Goal: Task Accomplishment & Management: Use online tool/utility

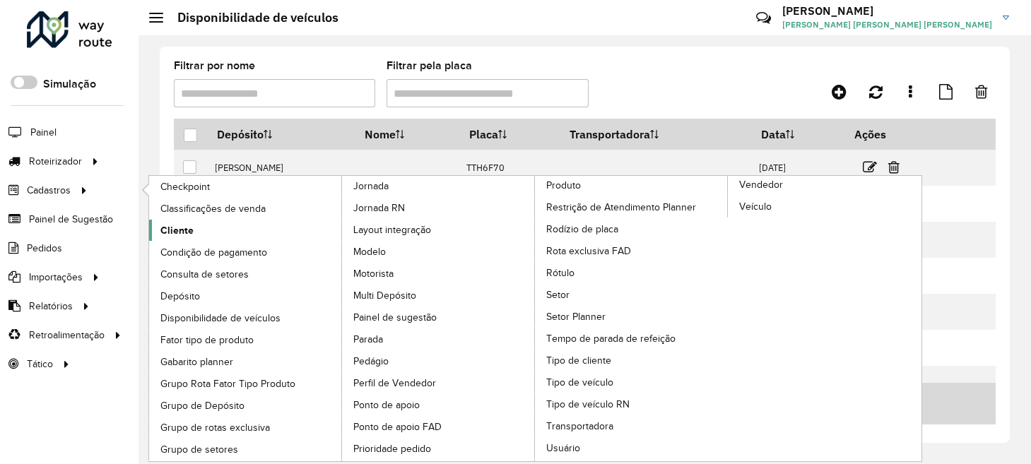
click at [189, 223] on span "Cliente" at bounding box center [176, 230] width 33 height 15
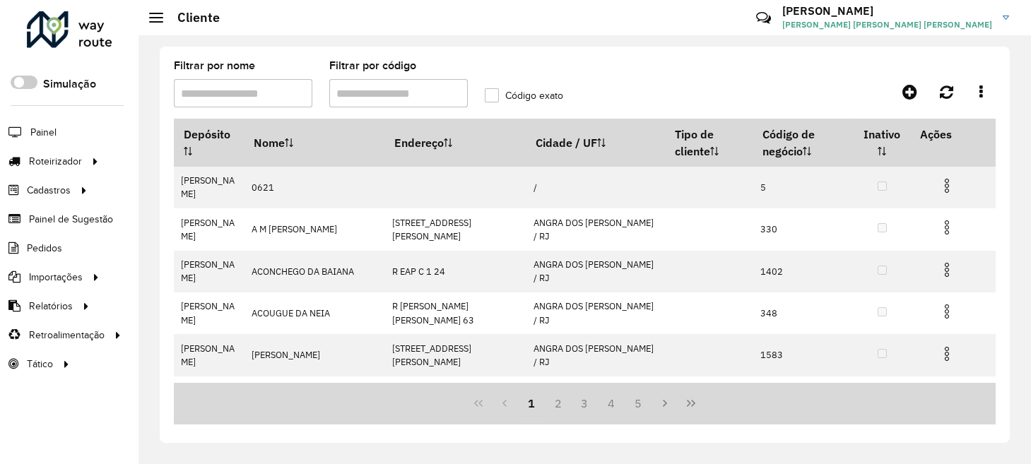
click at [406, 99] on input "Filtrar por código" at bounding box center [398, 93] width 139 height 28
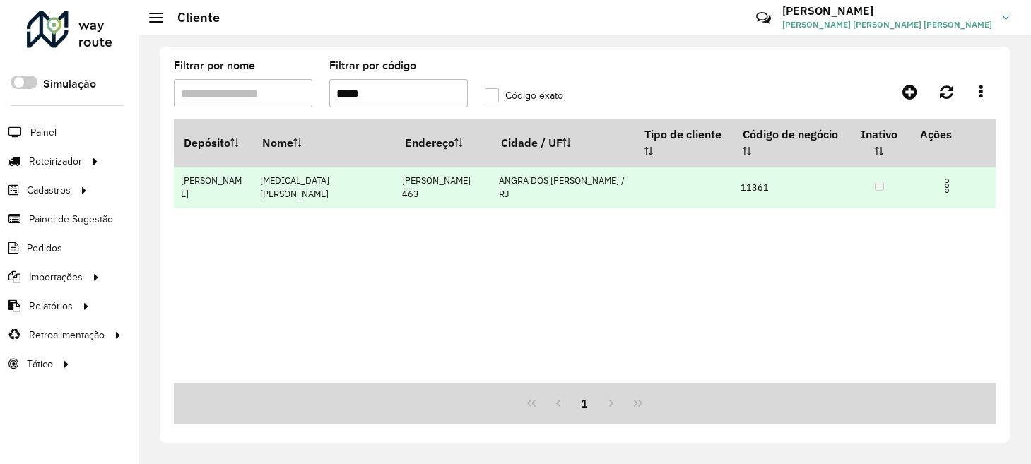
type input "*****"
click at [951, 187] on img at bounding box center [947, 185] width 17 height 17
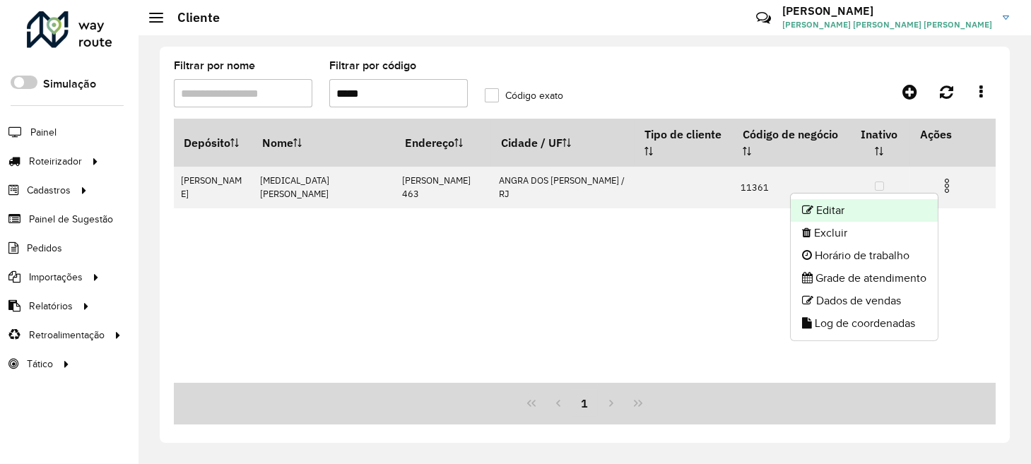
click at [872, 204] on li "Editar" at bounding box center [864, 210] width 147 height 23
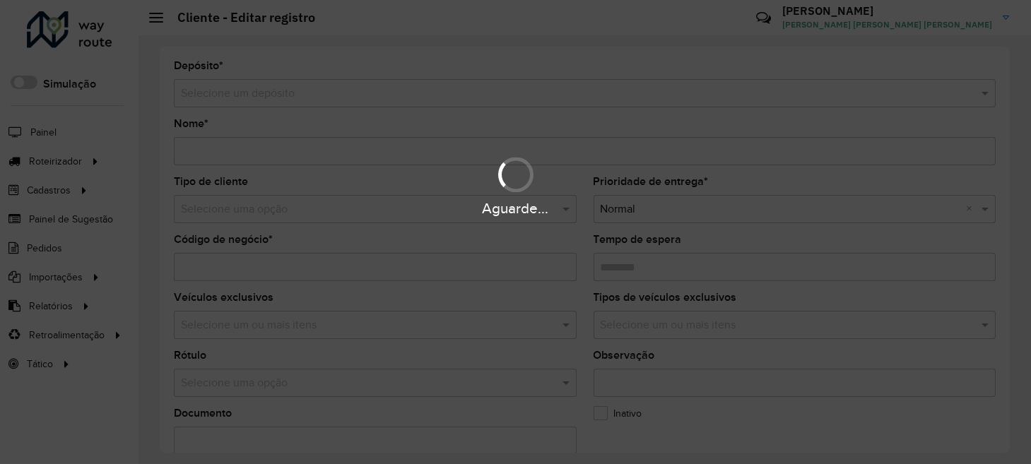
type input "**********"
type input "*****"
type input "********"
type input "**********"
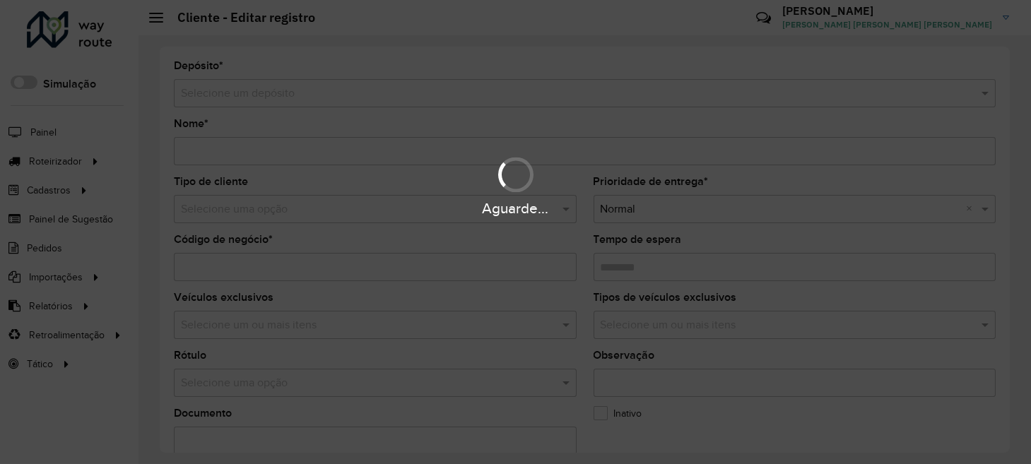
type input "**********"
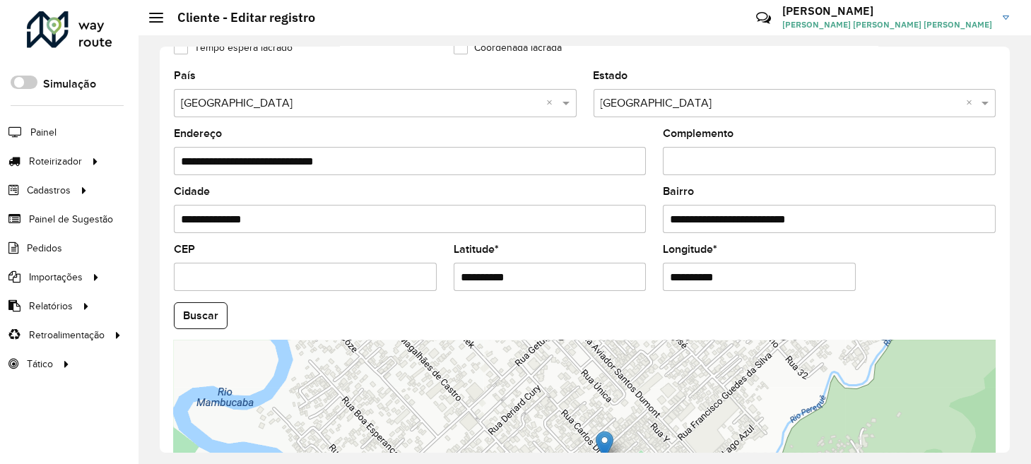
scroll to position [519, 0]
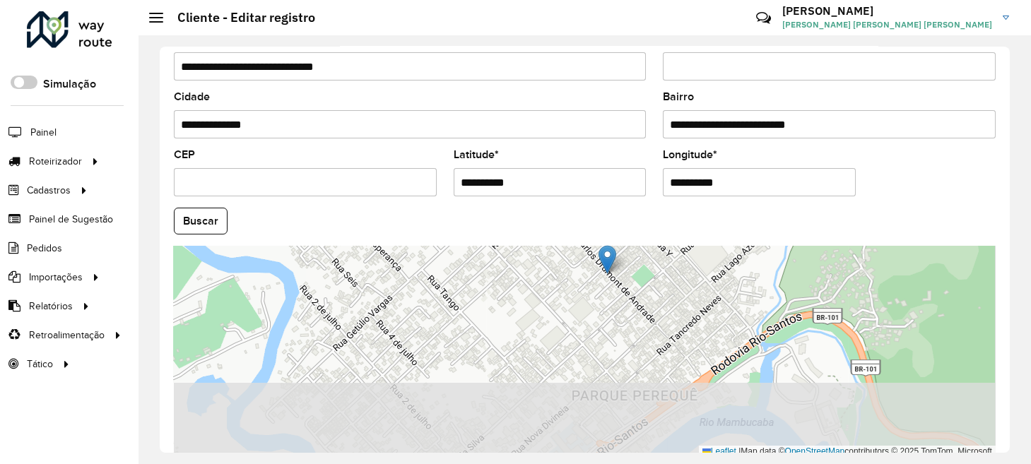
drag, startPoint x: 570, startPoint y: 426, endPoint x: 568, endPoint y: 332, distance: 94.0
click at [568, 332] on div "Leaflet | Map data © OpenStreetMap contributors,© 2025 TomTom, Microsoft" at bounding box center [585, 352] width 822 height 212
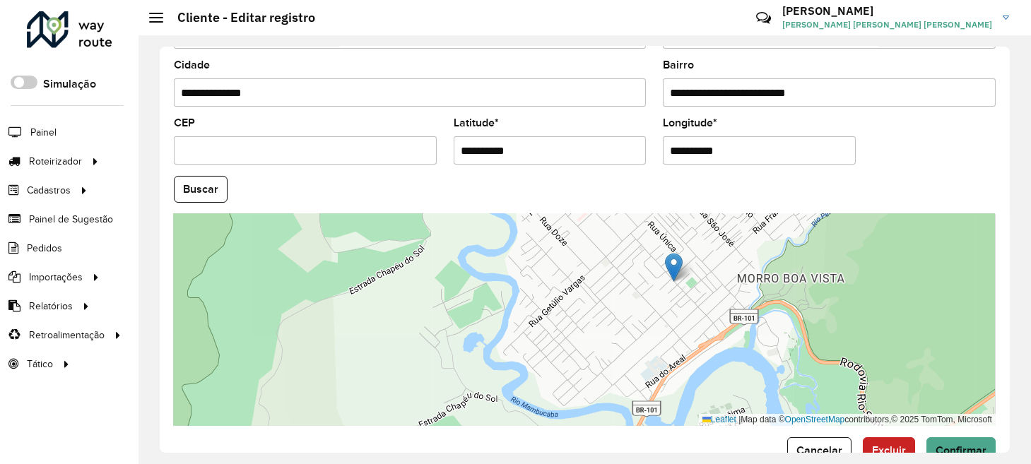
scroll to position [582, 0]
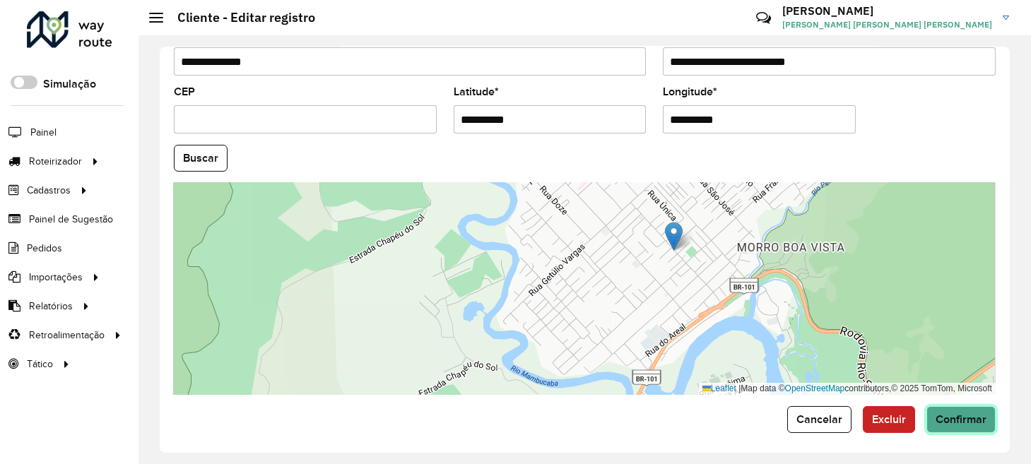
click at [978, 413] on span "Confirmar" at bounding box center [961, 419] width 51 height 12
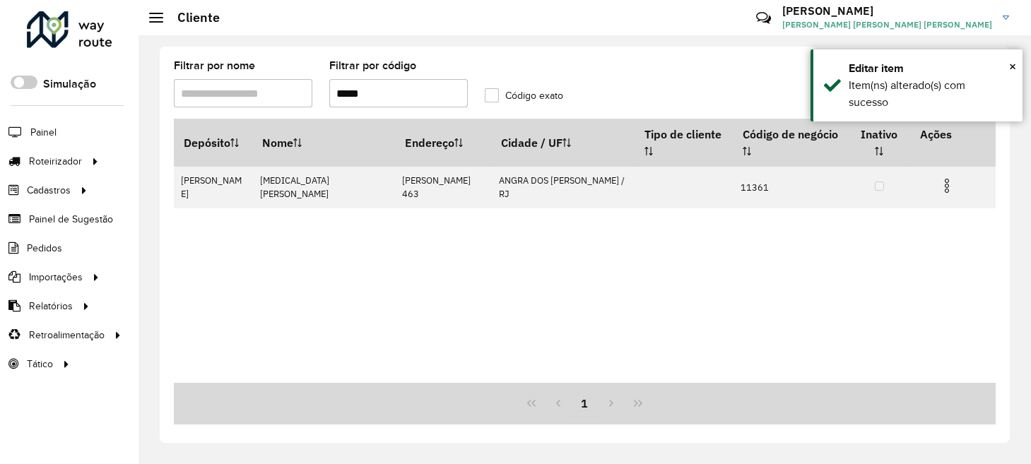
click at [404, 90] on input "*****" at bounding box center [398, 93] width 139 height 28
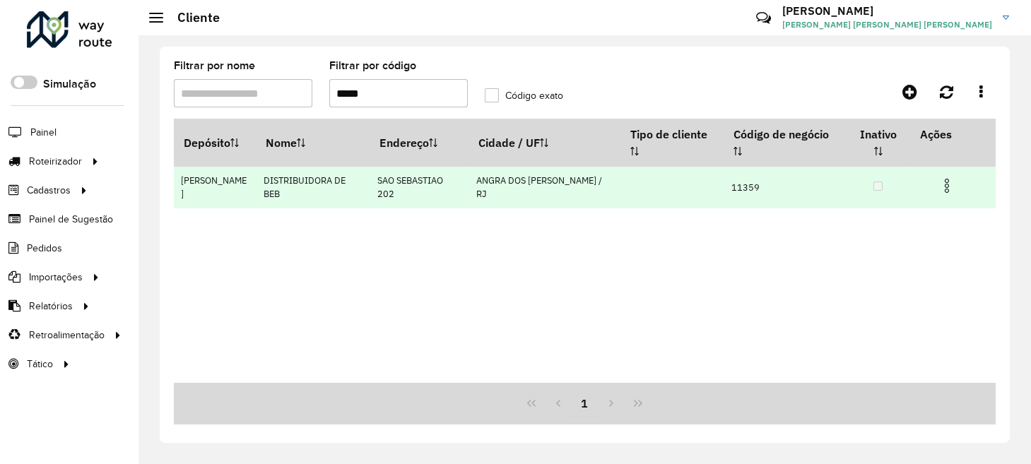
type input "*****"
click at [941, 177] on img at bounding box center [947, 185] width 17 height 17
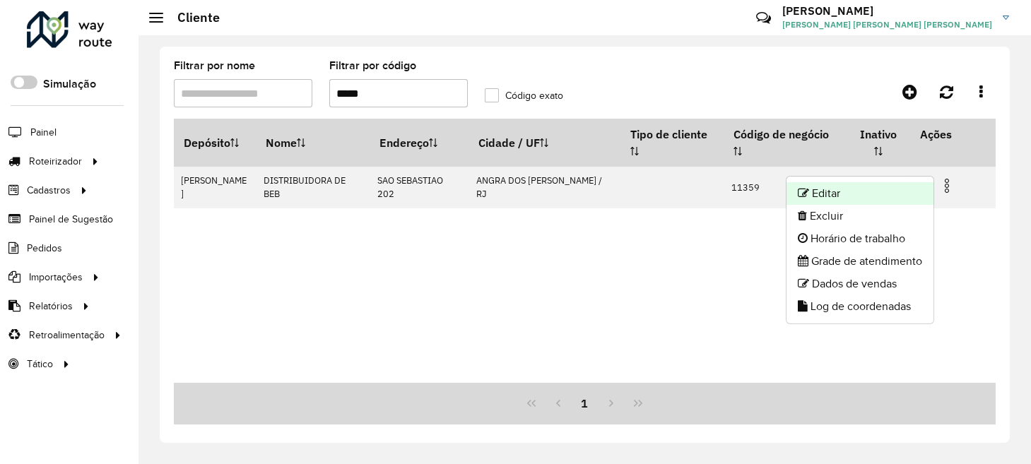
click at [850, 197] on li "Editar" at bounding box center [860, 193] width 147 height 23
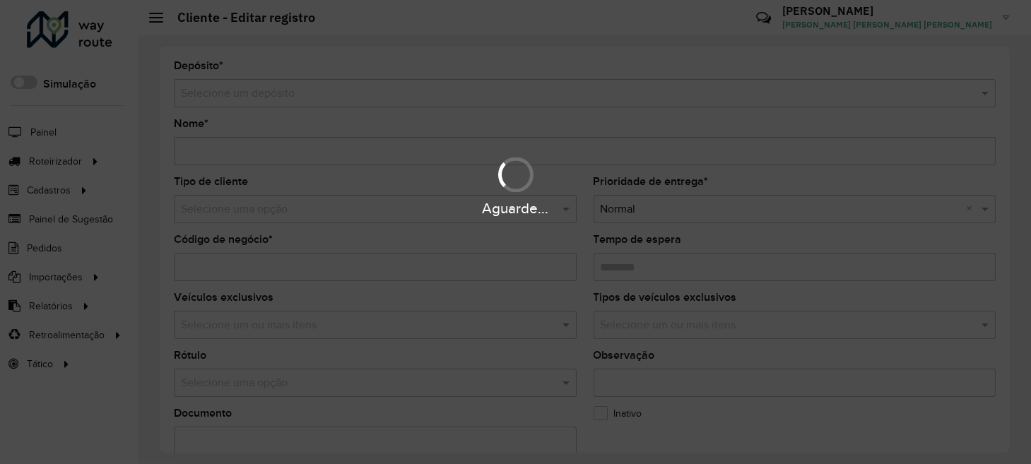
type input "**********"
type input "*****"
type input "********"
type input "**********"
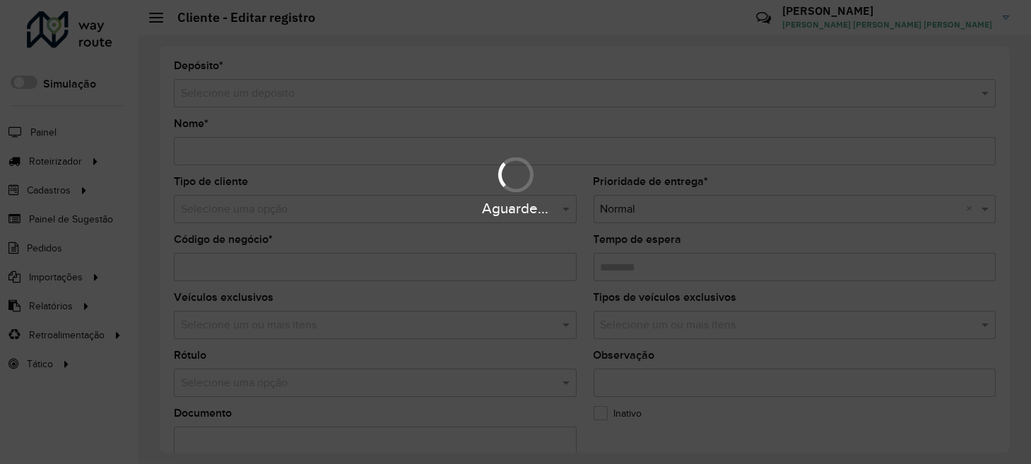
type input "**********"
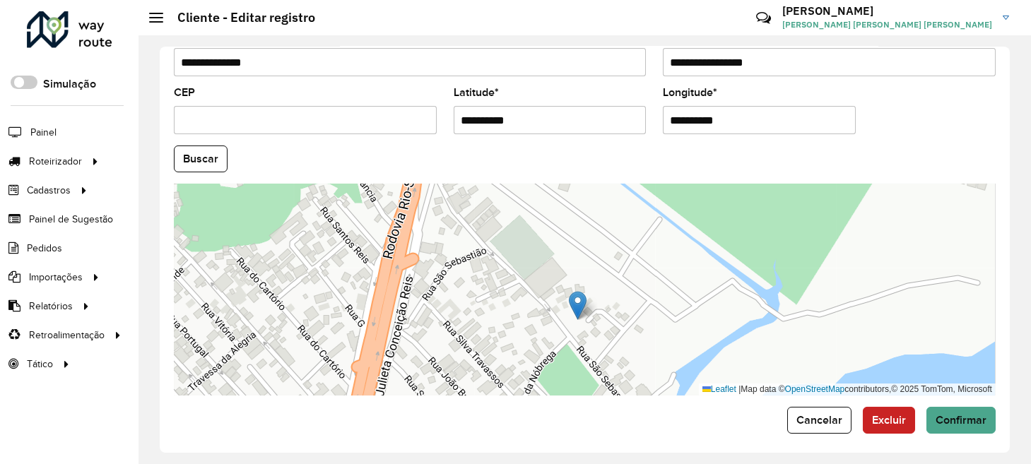
scroll to position [582, 0]
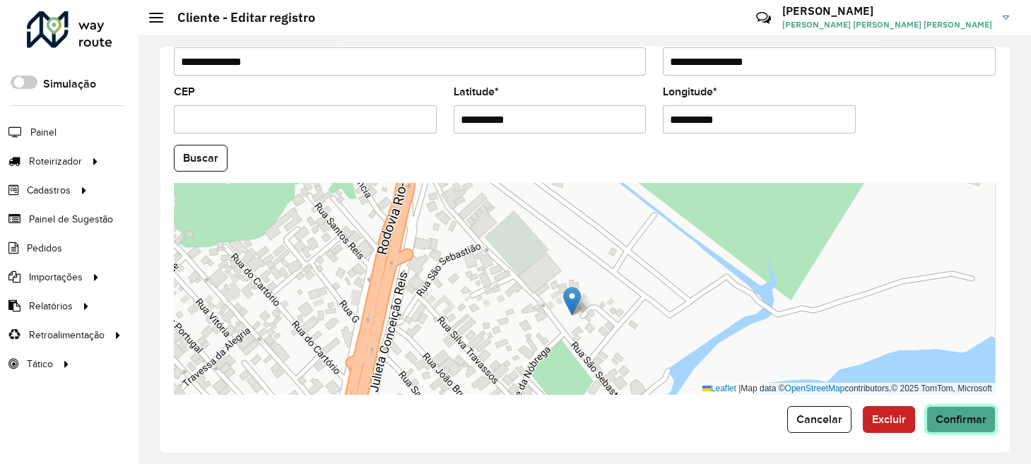
click at [963, 421] on span "Confirmar" at bounding box center [961, 419] width 51 height 12
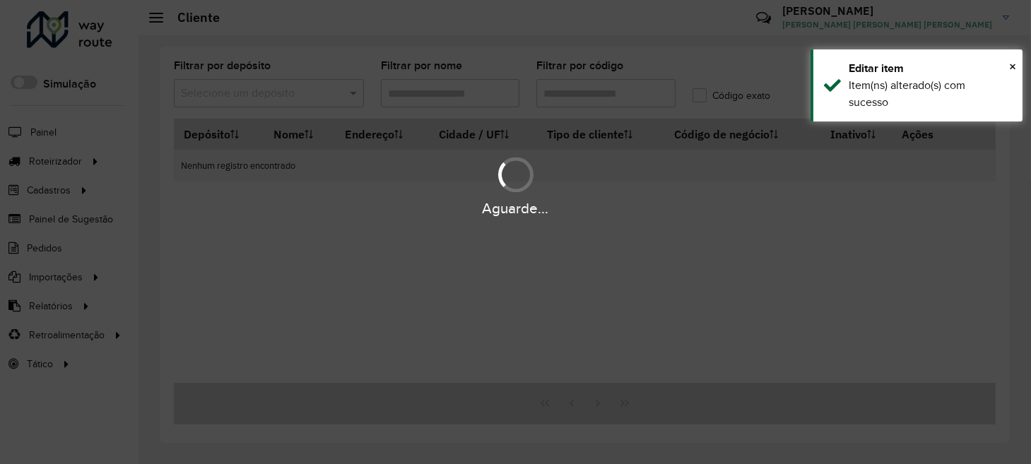
type input "*****"
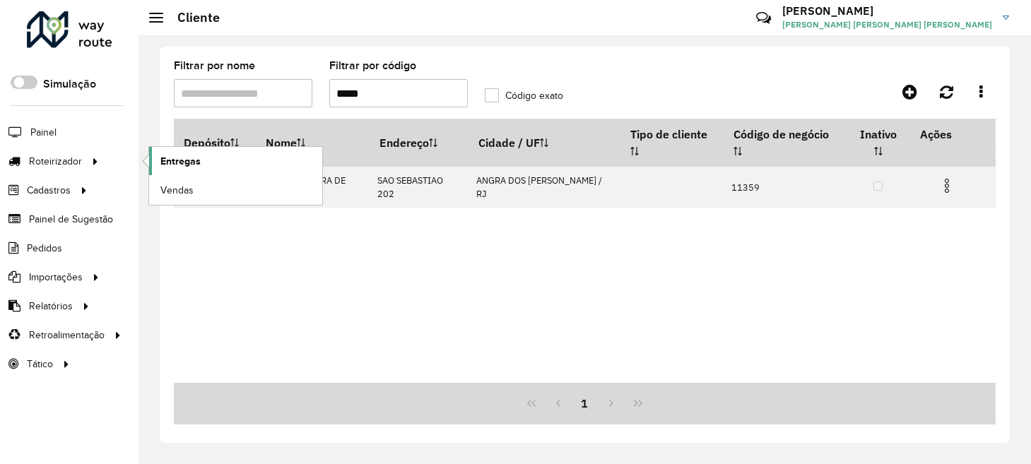
click at [213, 167] on link "Entregas" at bounding box center [235, 161] width 173 height 28
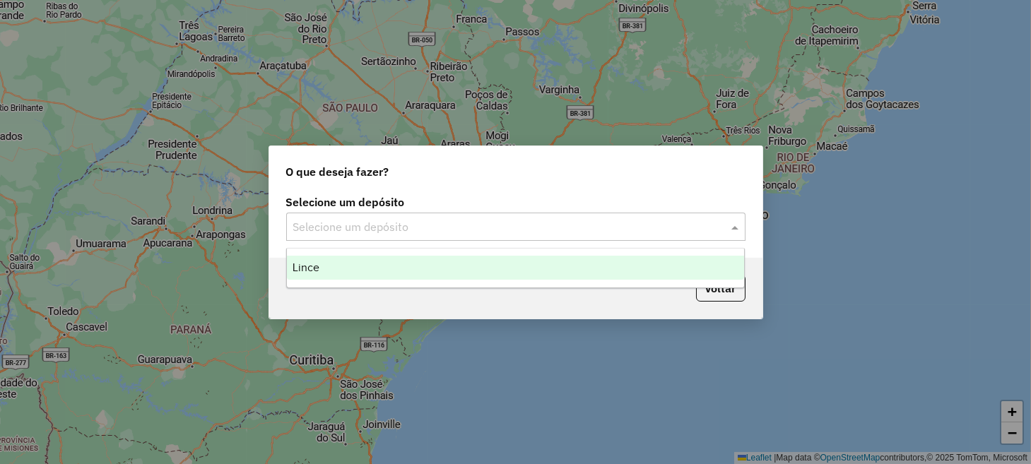
click at [370, 236] on div "Selecione um depósito" at bounding box center [515, 227] width 459 height 28
click at [370, 274] on div "Lince" at bounding box center [515, 268] width 457 height 24
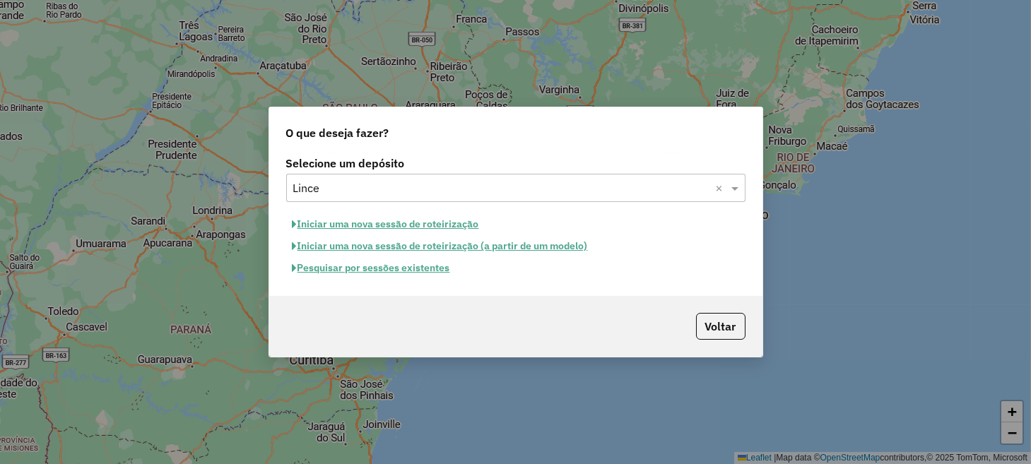
click at [406, 225] on button "Iniciar uma nova sessão de roteirização" at bounding box center [385, 224] width 199 height 22
select select "*"
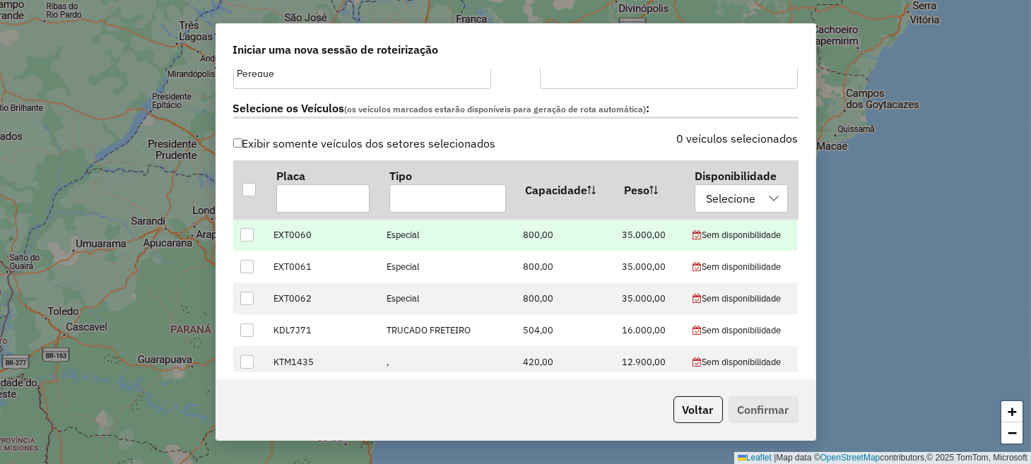
scroll to position [424, 0]
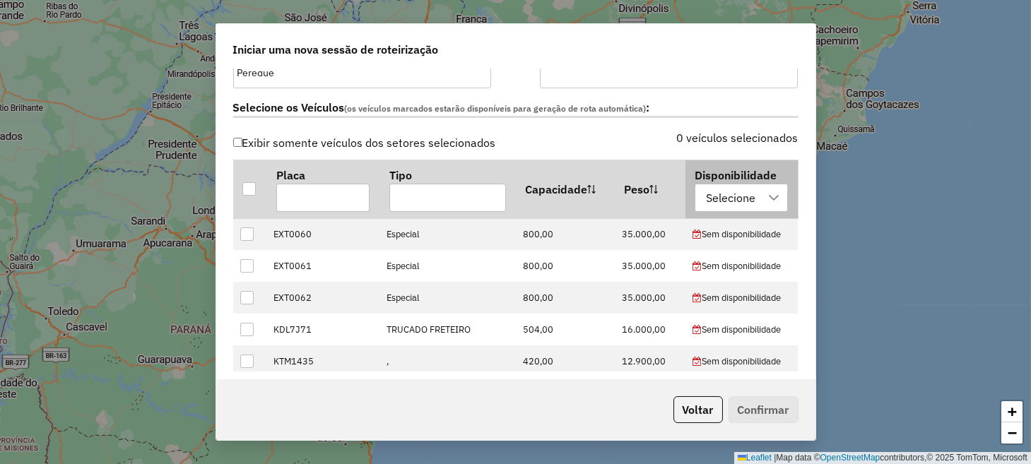
click at [761, 204] on div at bounding box center [774, 197] width 27 height 27
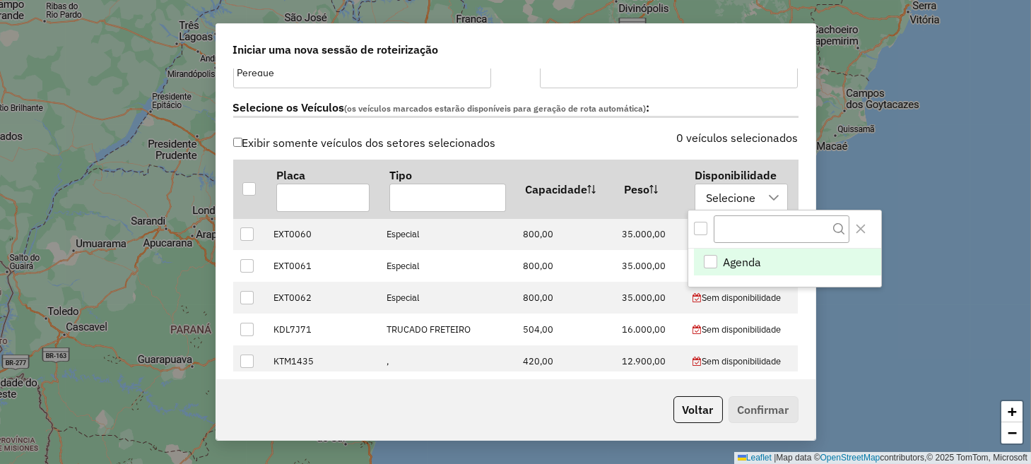
click at [758, 259] on span "Agenda" at bounding box center [743, 262] width 38 height 17
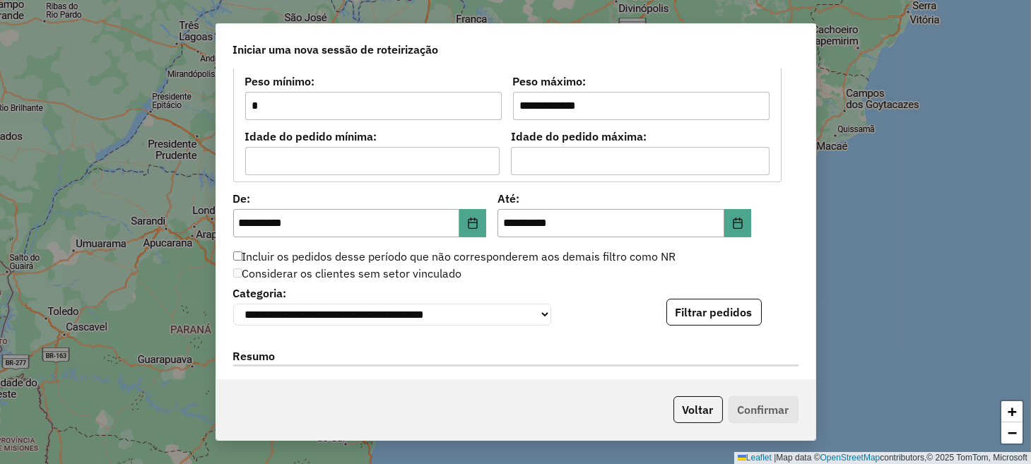
scroll to position [1272, 0]
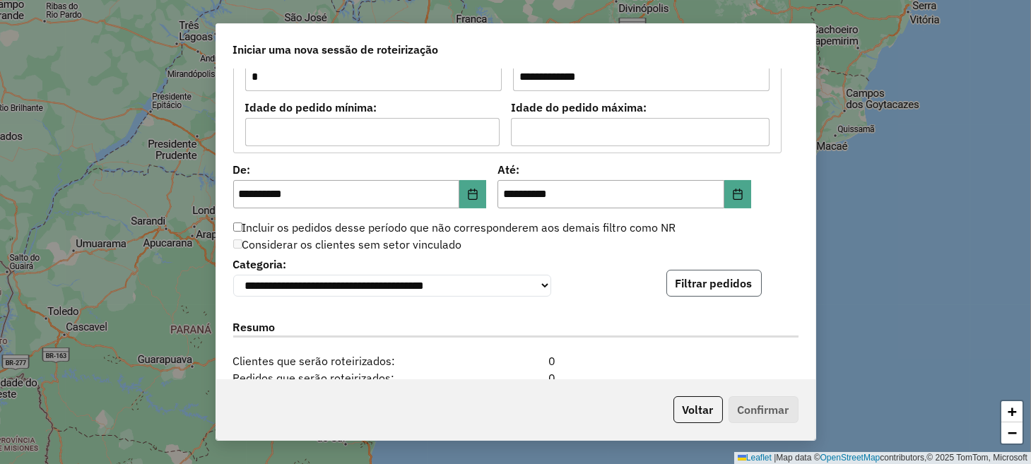
click at [749, 278] on button "Filtrar pedidos" at bounding box center [714, 283] width 95 height 27
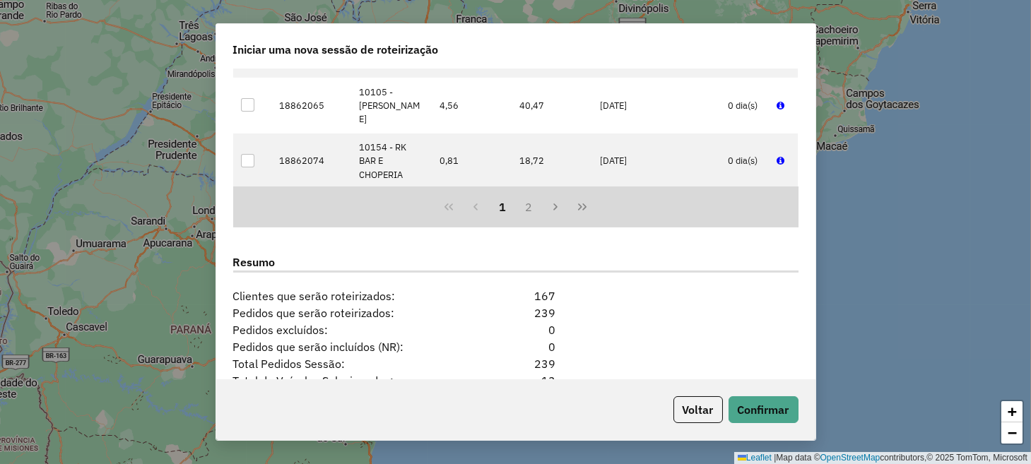
scroll to position [1770, 0]
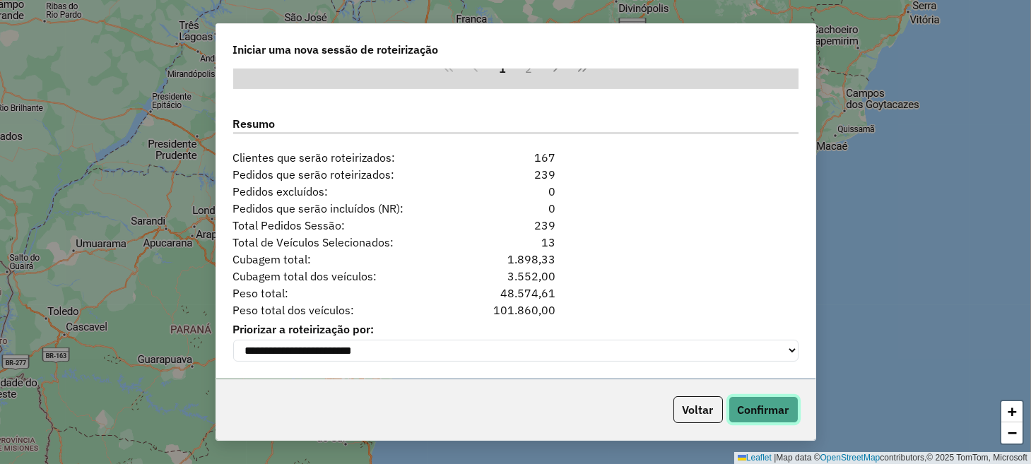
click at [749, 406] on button "Confirmar" at bounding box center [764, 410] width 70 height 27
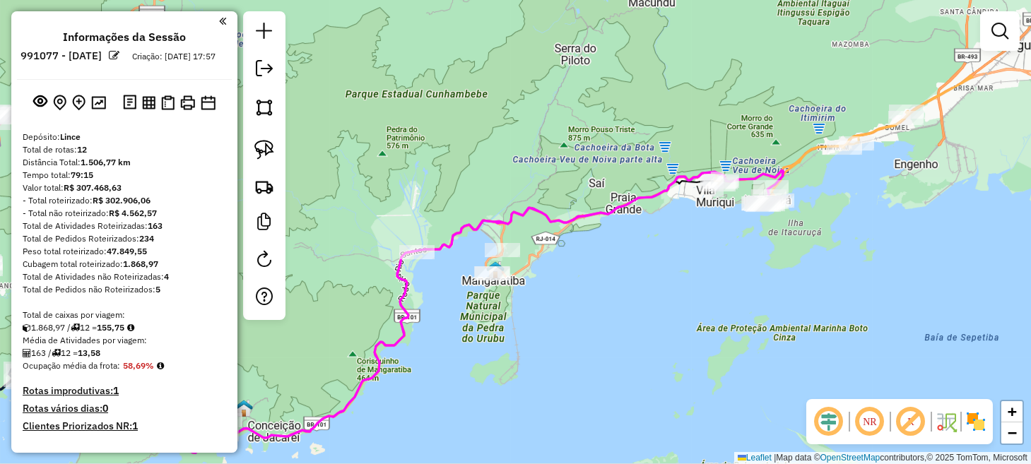
drag, startPoint x: 626, startPoint y: 269, endPoint x: 657, endPoint y: 341, distance: 78.2
click at [657, 341] on div "Janela de atendimento Grade de atendimento Capacidade Transportadoras Veículos …" at bounding box center [515, 232] width 1031 height 464
click at [268, 144] on img at bounding box center [264, 150] width 20 height 20
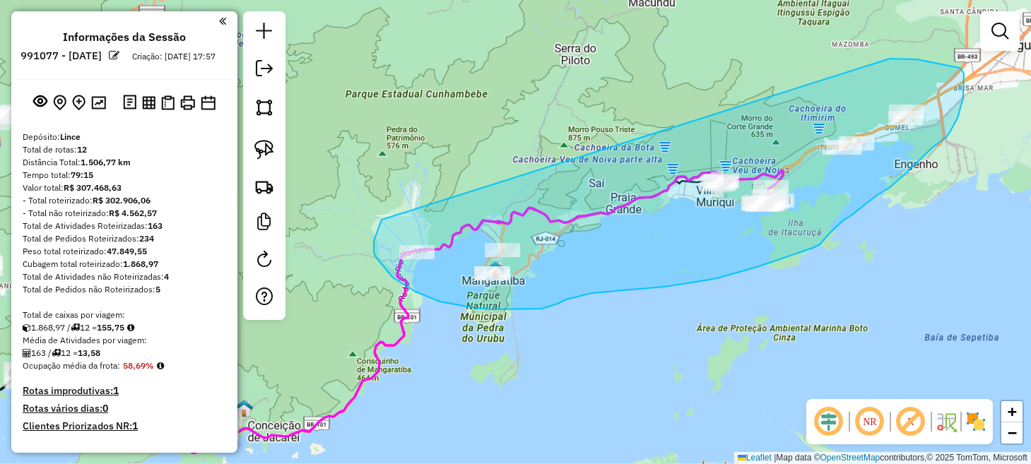
drag, startPoint x: 374, startPoint y: 250, endPoint x: 884, endPoint y: 59, distance: 545.1
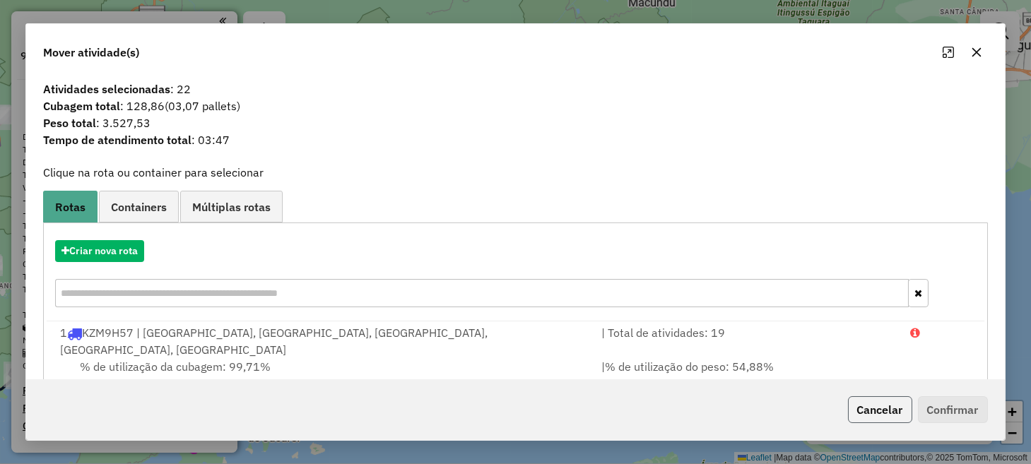
click at [877, 414] on button "Cancelar" at bounding box center [880, 410] width 64 height 27
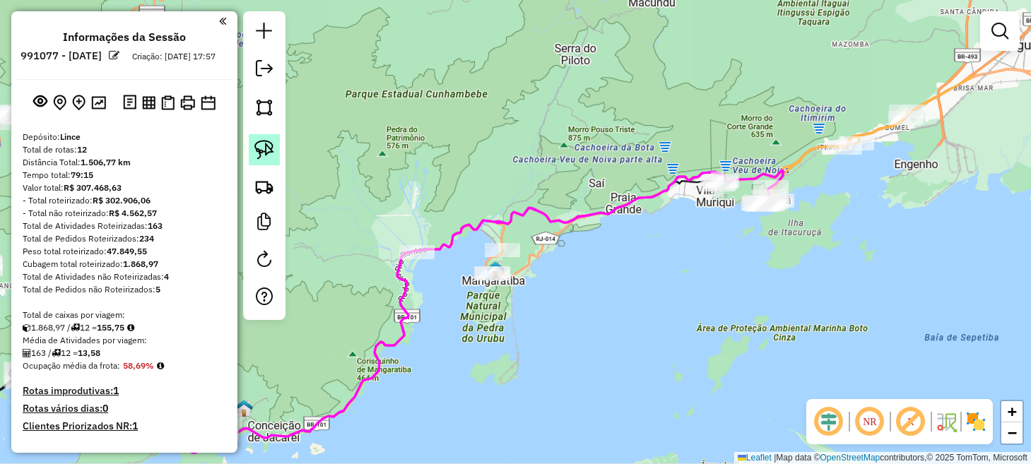
click at [271, 145] on img at bounding box center [264, 150] width 20 height 20
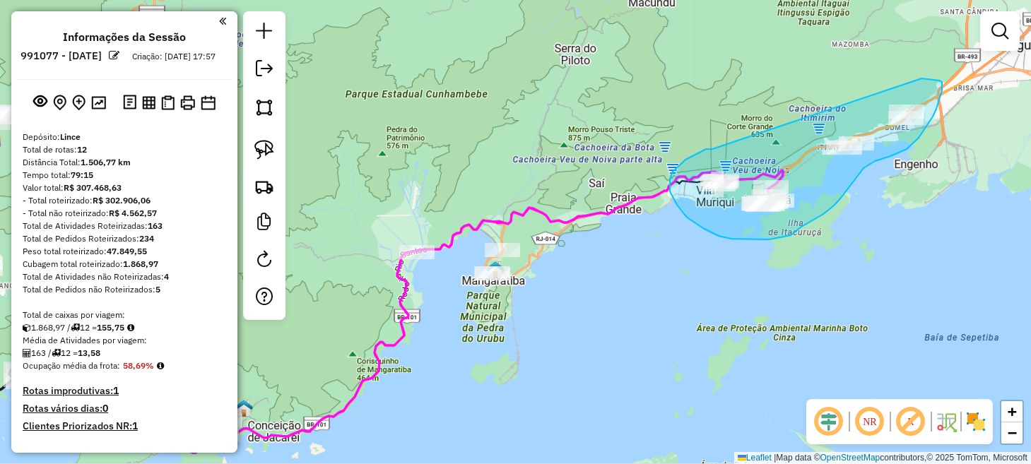
drag, startPoint x: 712, startPoint y: 149, endPoint x: 869, endPoint y: 71, distance: 175.4
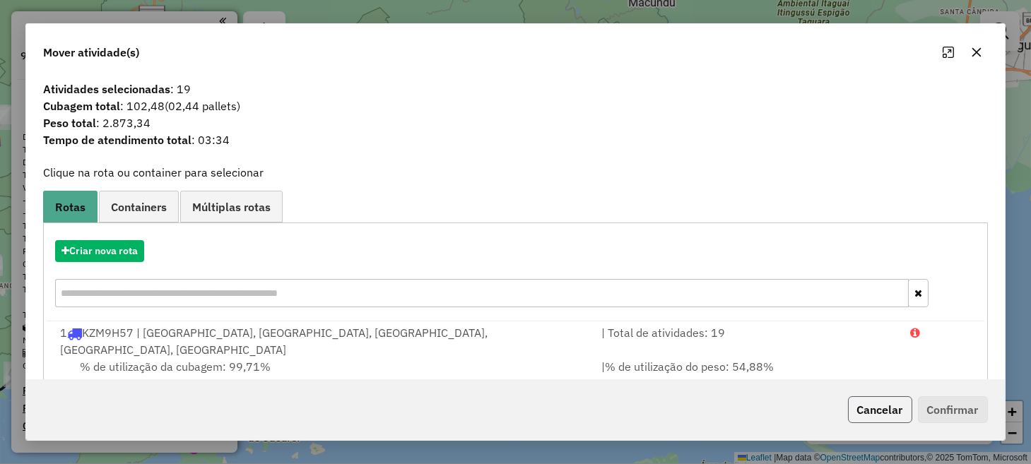
click at [881, 418] on button "Cancelar" at bounding box center [880, 410] width 64 height 27
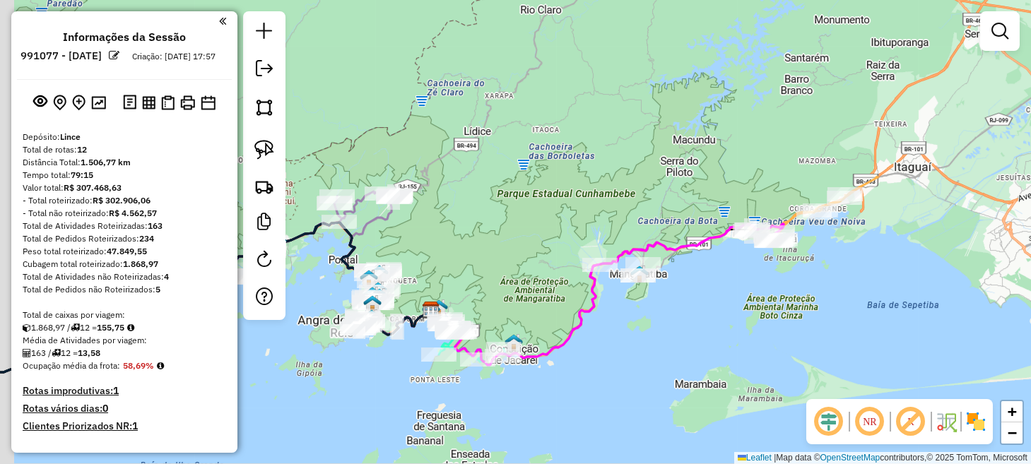
drag, startPoint x: 476, startPoint y: 360, endPoint x: 602, endPoint y: 348, distance: 126.4
click at [601, 349] on div "Janela de atendimento Grade de atendimento Capacidade Transportadoras Veículos …" at bounding box center [515, 232] width 1031 height 464
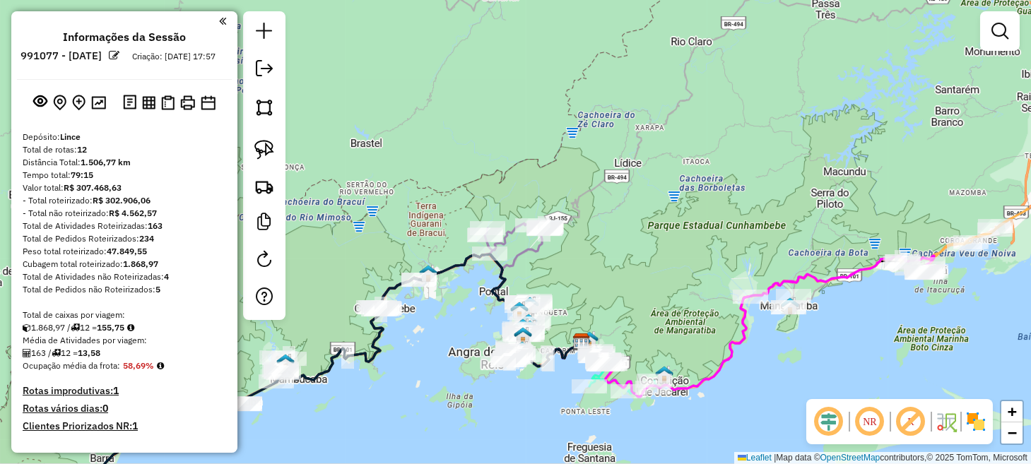
drag, startPoint x: 606, startPoint y: 269, endPoint x: 661, endPoint y: 271, distance: 54.5
click at [662, 261] on div "Janela de atendimento Grade de atendimento Capacidade Transportadoras Veículos …" at bounding box center [515, 232] width 1031 height 464
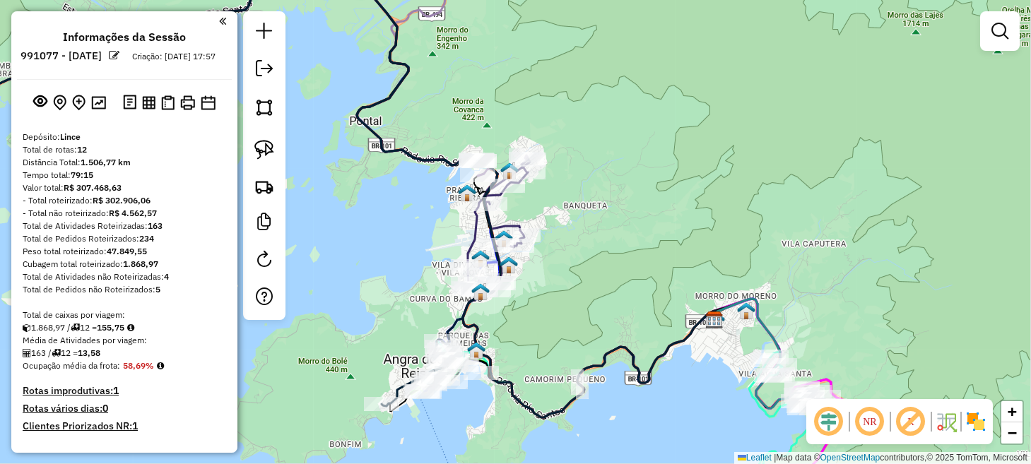
drag, startPoint x: 535, startPoint y: 289, endPoint x: 553, endPoint y: 334, distance: 48.6
click at [553, 334] on div "Janela de atendimento Grade de atendimento Capacidade Transportadoras Veículos …" at bounding box center [515, 232] width 1031 height 464
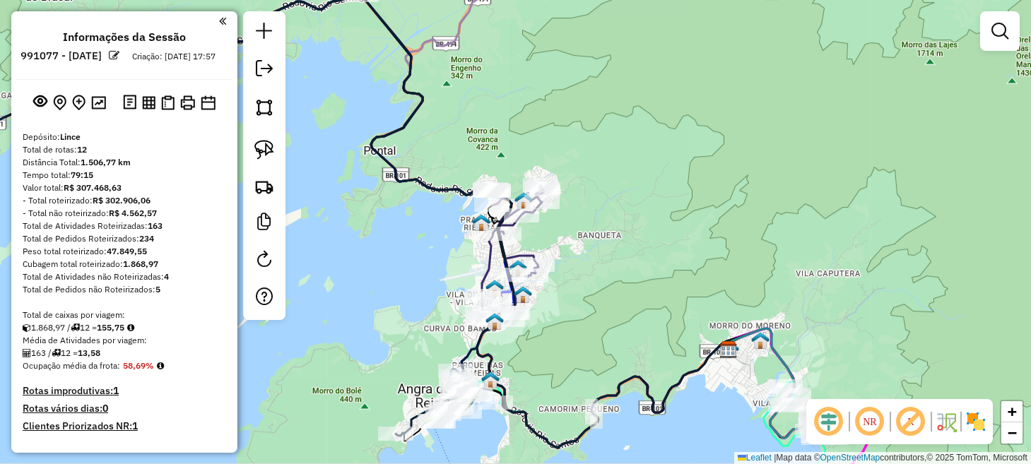
drag, startPoint x: 271, startPoint y: 154, endPoint x: 303, endPoint y: 172, distance: 35.8
click at [271, 154] on img at bounding box center [264, 150] width 20 height 20
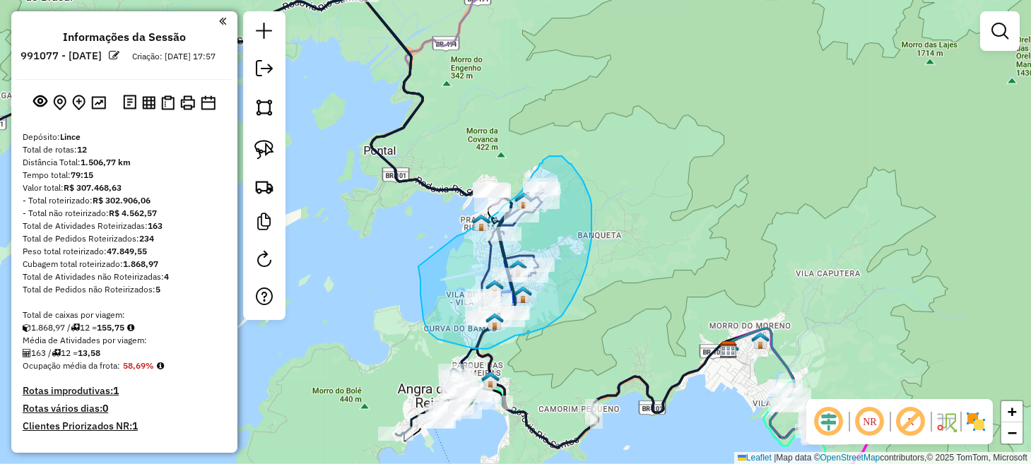
drag, startPoint x: 421, startPoint y: 285, endPoint x: 455, endPoint y: 237, distance: 58.7
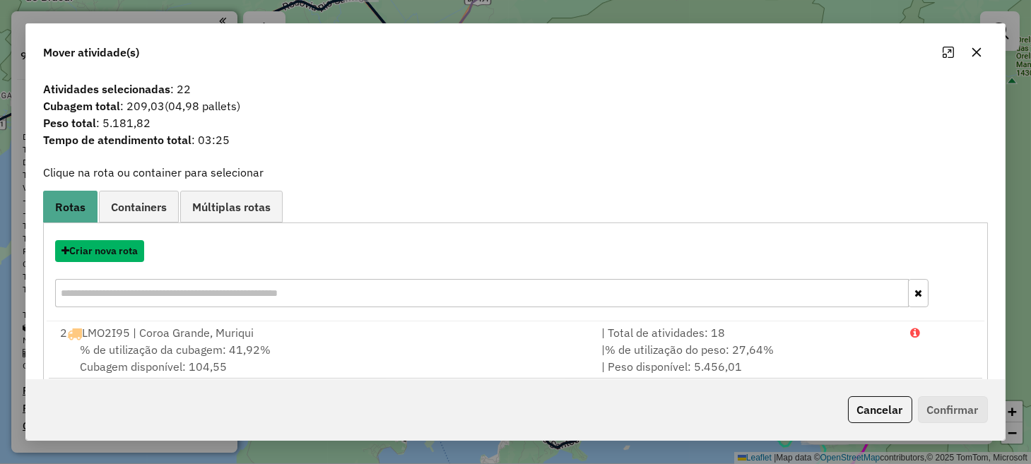
click at [113, 257] on button "Criar nova rota" at bounding box center [99, 251] width 89 height 22
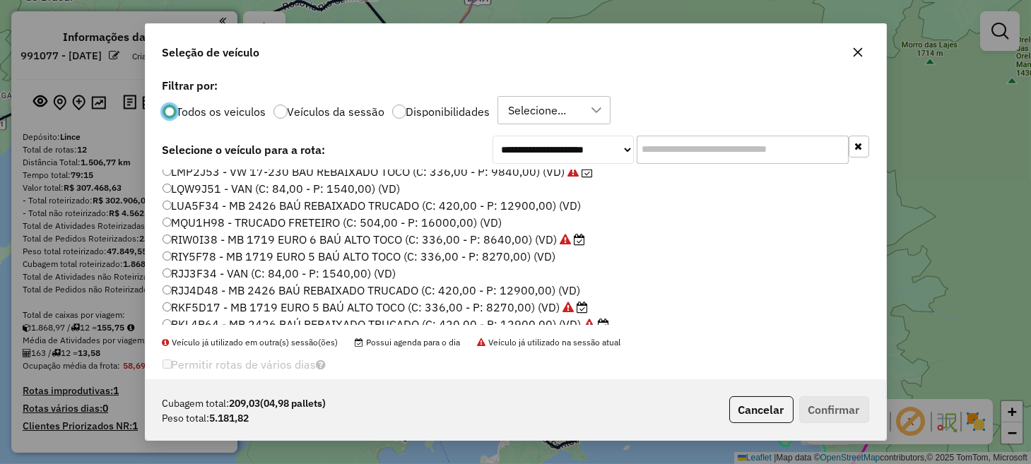
scroll to position [70, 0]
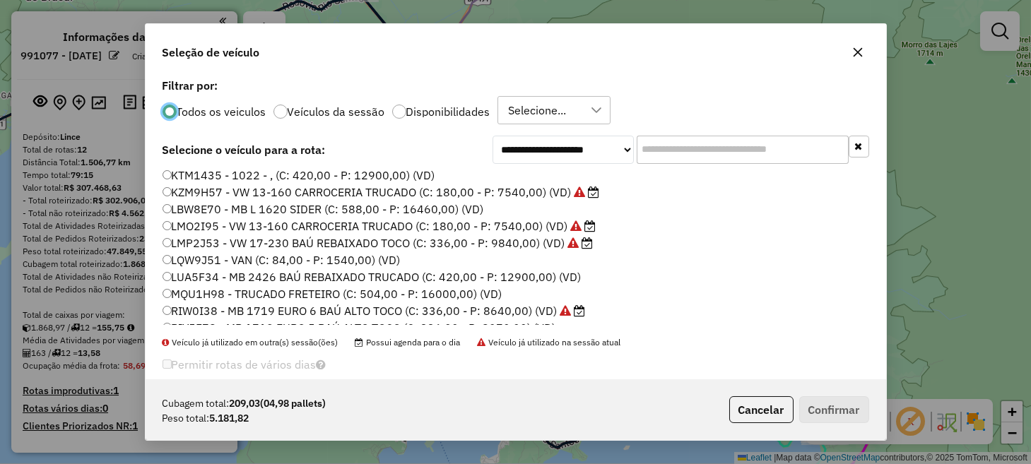
click at [216, 242] on label "LMP2J53 - VW 17-230 BAÚ REBAIXADO TOCO (C: 336,00 - P: 9840,00) (VD)" at bounding box center [378, 243] width 431 height 17
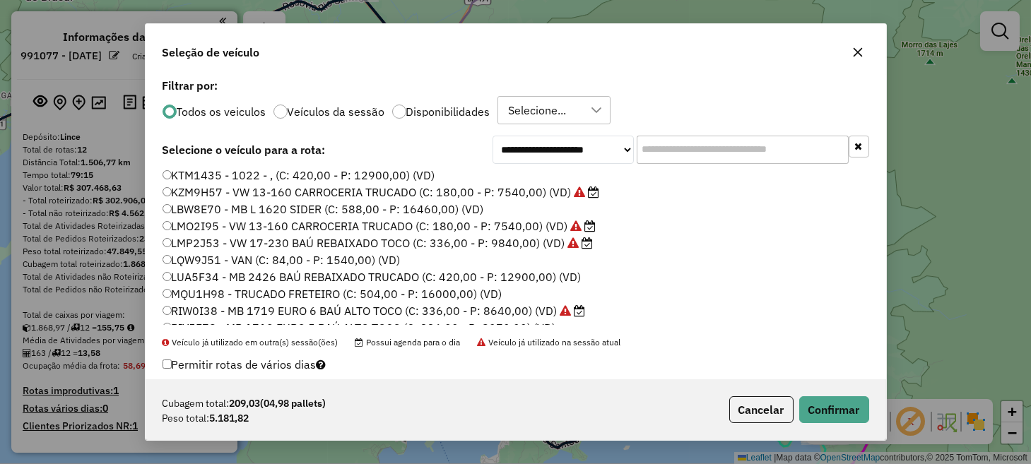
click at [834, 424] on div "Cubagem total: 209,03 (04,98 pallets) Peso total: 5.181,82 Cancelar Confirmar" at bounding box center [516, 410] width 741 height 61
click at [798, 390] on div "Cubagem total: 209,03 (04,98 pallets) Peso total: 5.181,82 Cancelar Confirmar" at bounding box center [516, 410] width 741 height 61
click at [821, 401] on button "Confirmar" at bounding box center [834, 410] width 70 height 27
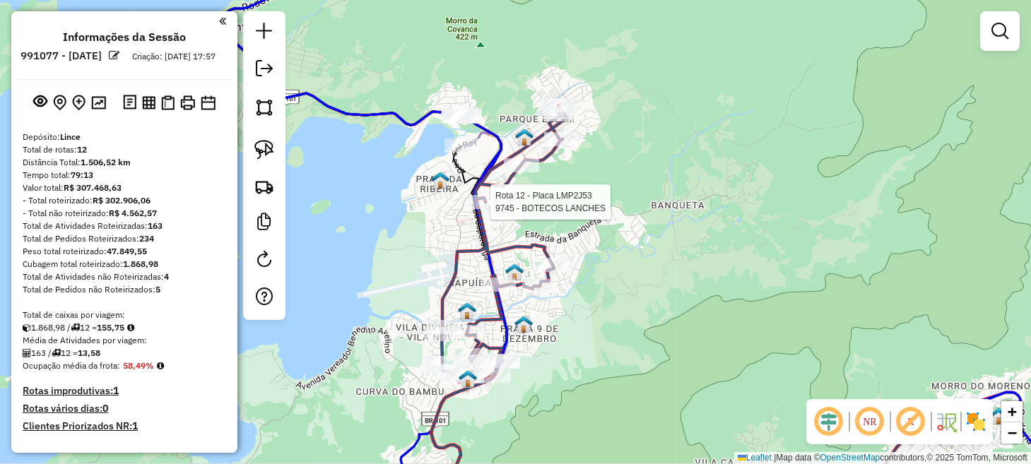
select select "**********"
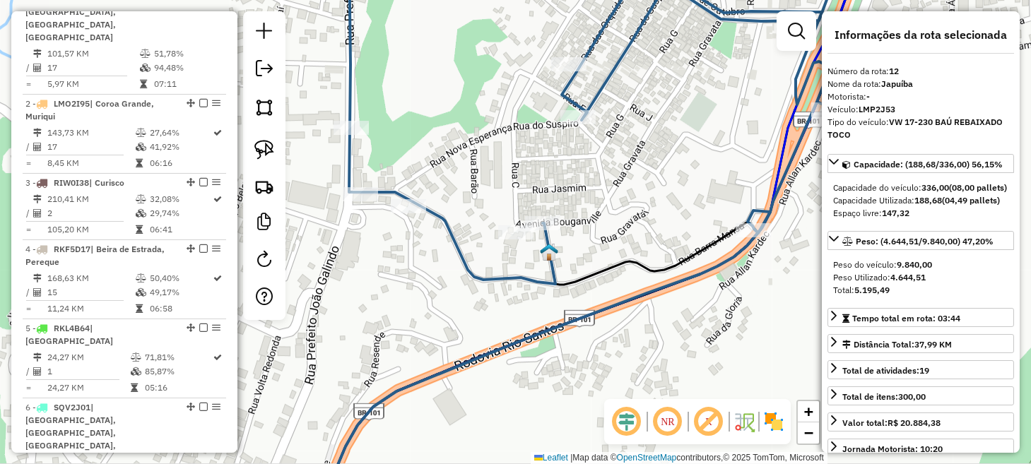
scroll to position [560, 0]
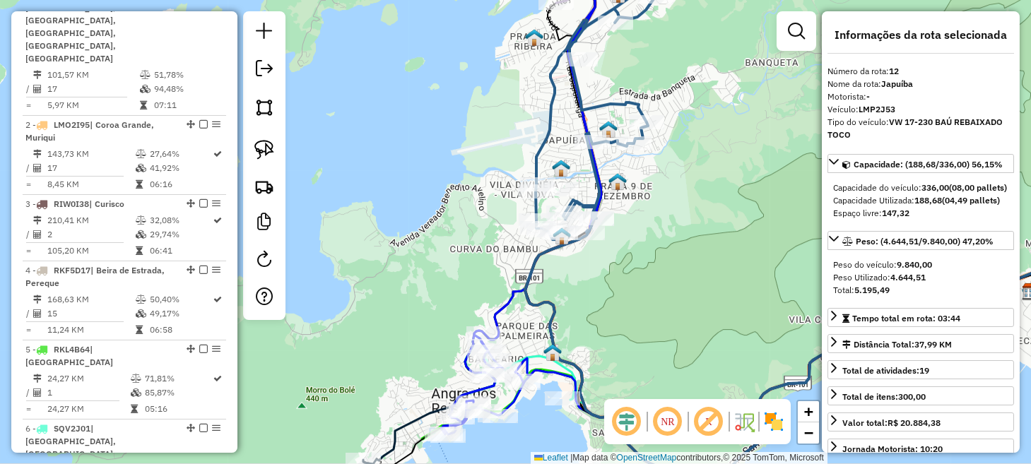
drag, startPoint x: 620, startPoint y: 258, endPoint x: 625, endPoint y: 438, distance: 179.6
click at [625, 432] on hb-router-mapa "Informações da Sessão 991077 - 19/08/2025 Criação: 18/08/2025 17:57 Depósito: L…" at bounding box center [515, 232] width 1031 height 464
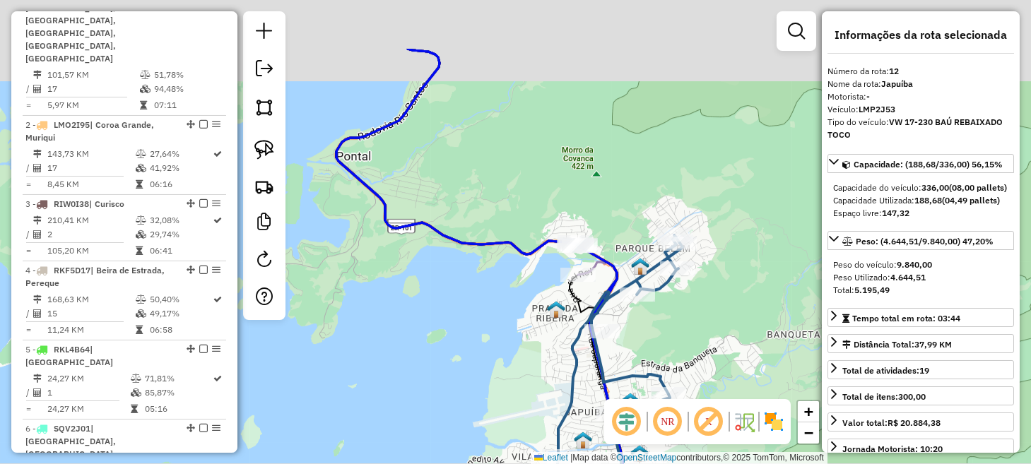
drag, startPoint x: 539, startPoint y: 257, endPoint x: 576, endPoint y: 403, distance: 150.2
click at [576, 411] on div "Janela de atendimento Grade de atendimento Capacidade Transportadoras Veículos …" at bounding box center [515, 232] width 1031 height 464
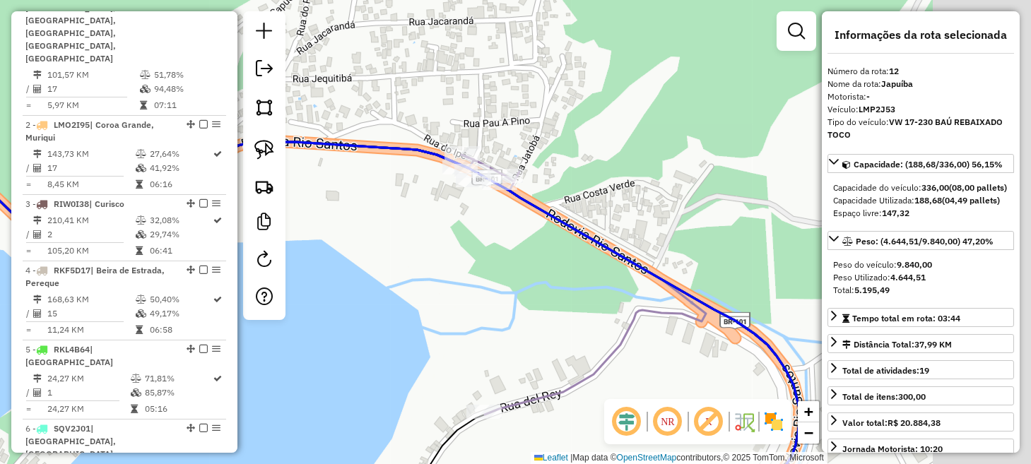
drag, startPoint x: 613, startPoint y: 273, endPoint x: 391, endPoint y: 299, distance: 223.5
click at [391, 299] on div "Janela de atendimento Grade de atendimento Capacidade Transportadoras Veículos …" at bounding box center [515, 232] width 1031 height 464
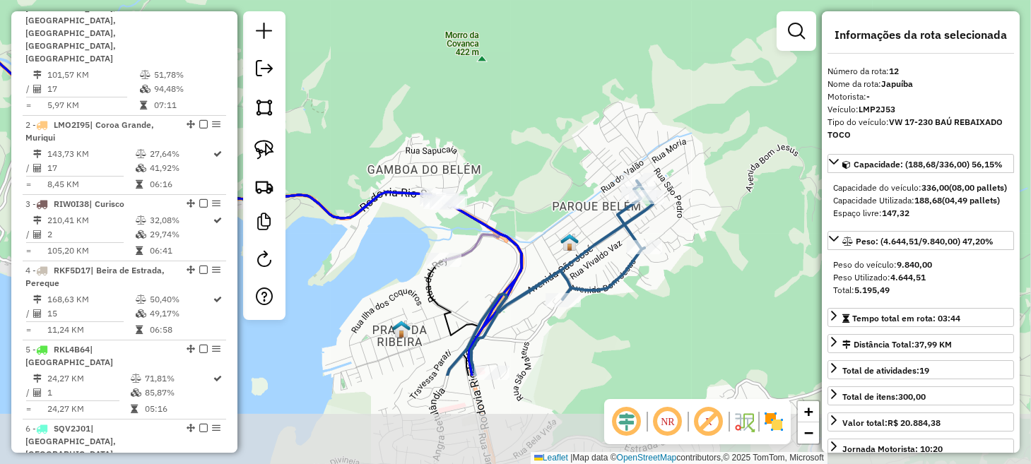
drag, startPoint x: 494, startPoint y: 418, endPoint x: 453, endPoint y: 281, distance: 143.8
click at [453, 281] on div "Janela de atendimento Grade de atendimento Capacidade Transportadoras Veículos …" at bounding box center [515, 232] width 1031 height 464
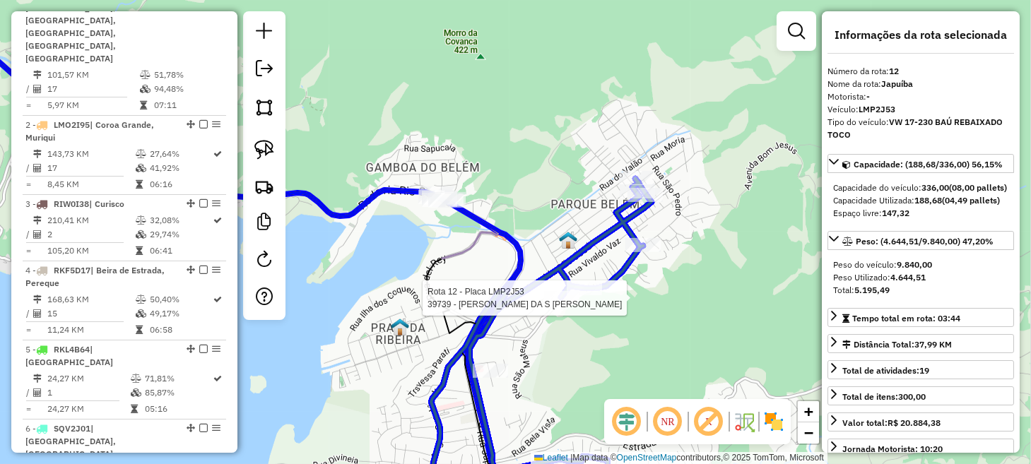
click at [158, 235] on div at bounding box center [158, 235] width 0 height 0
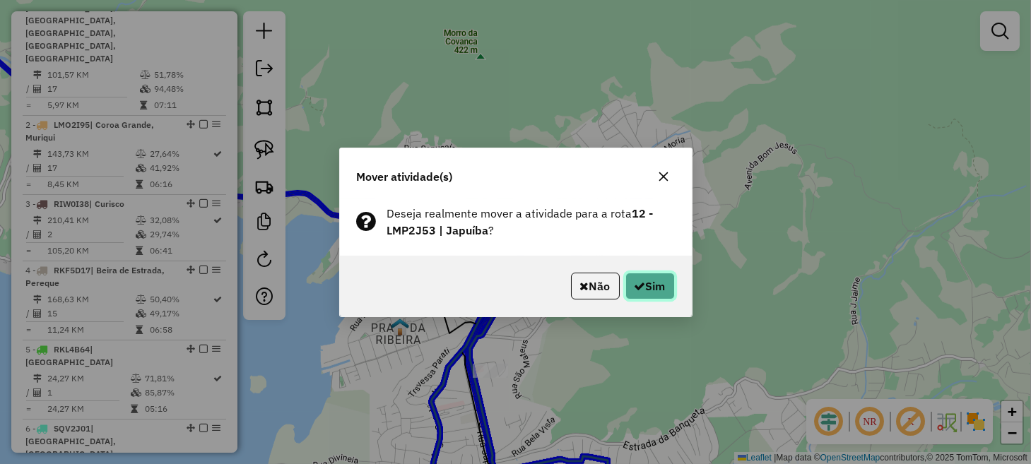
click at [667, 291] on button "Sim" at bounding box center [650, 286] width 49 height 27
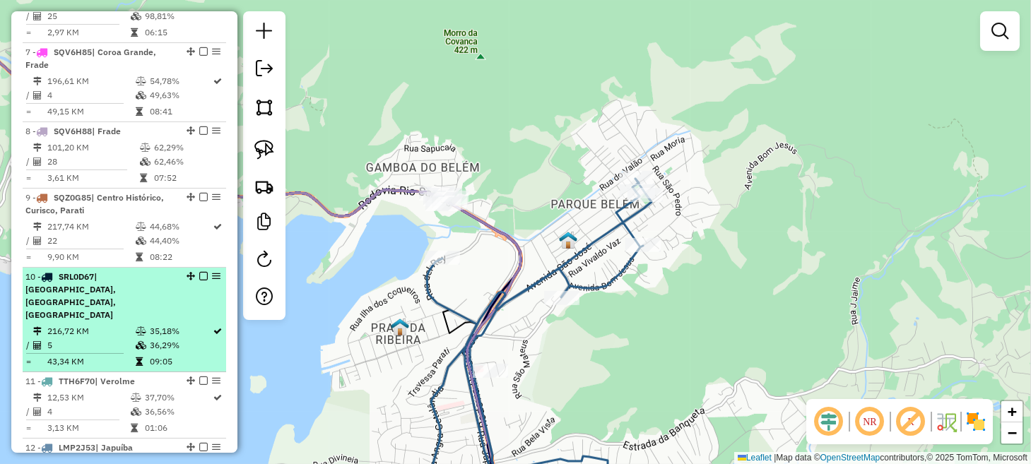
scroll to position [1125, 0]
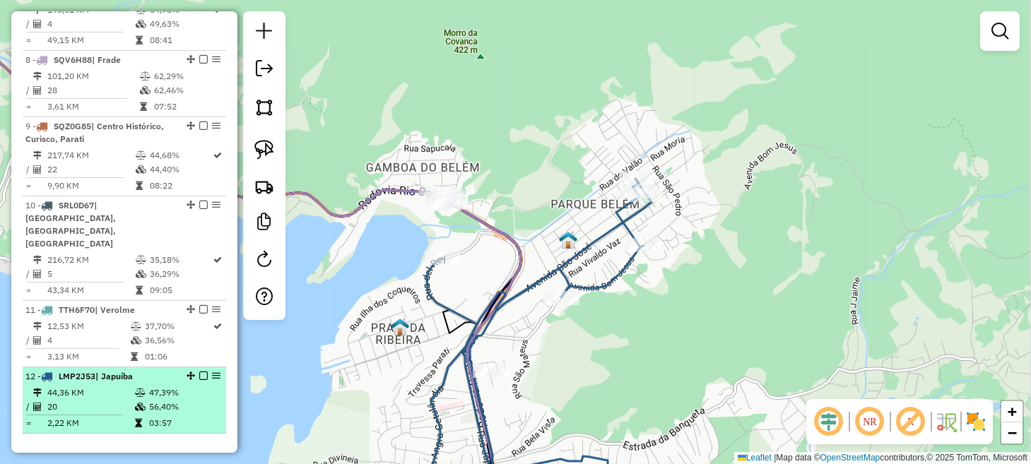
click at [199, 372] on em at bounding box center [203, 376] width 8 height 8
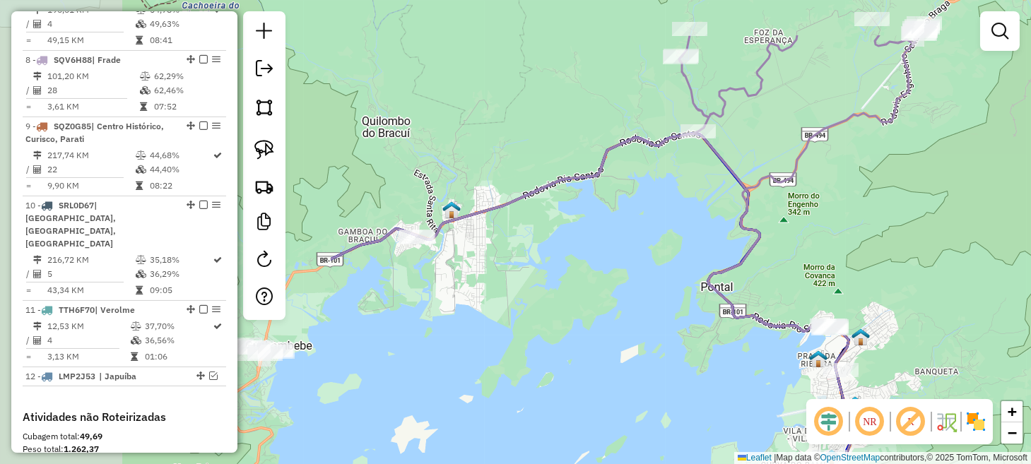
drag, startPoint x: 377, startPoint y: 292, endPoint x: 808, endPoint y: 372, distance: 437.8
click at [815, 374] on div "Janela de atendimento Grade de atendimento Capacidade Transportadoras Veículos …" at bounding box center [515, 232] width 1031 height 464
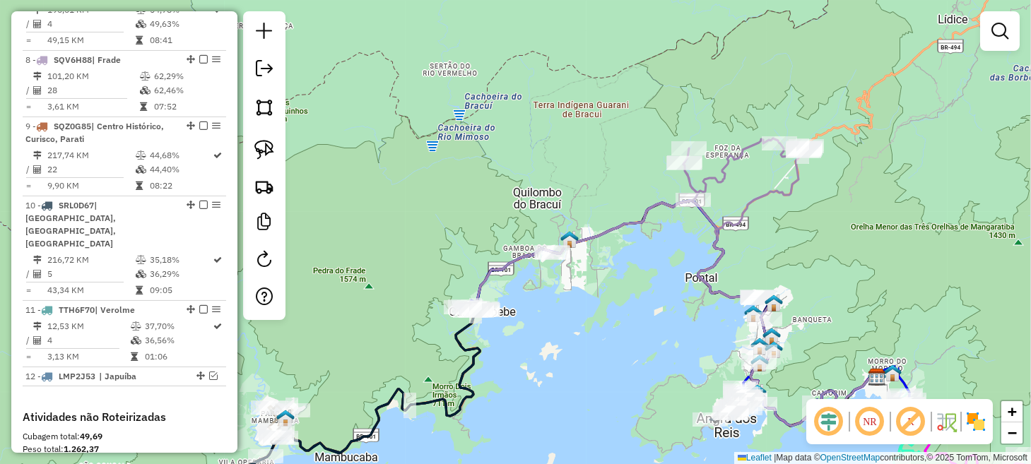
drag, startPoint x: 663, startPoint y: 318, endPoint x: 651, endPoint y: 293, distance: 27.5
click at [651, 293] on div "Janela de atendimento Grade de atendimento Capacidade Transportadoras Veículos …" at bounding box center [515, 232] width 1031 height 464
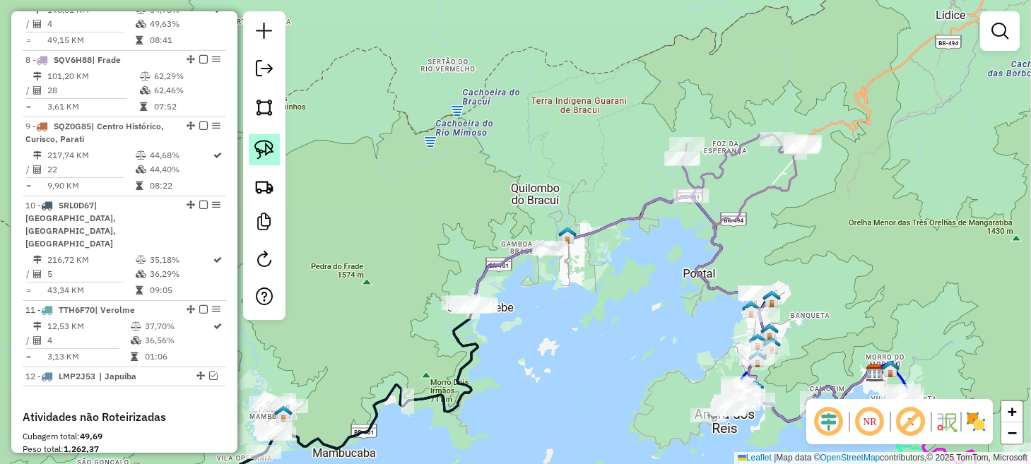
click at [268, 140] on img at bounding box center [264, 150] width 20 height 20
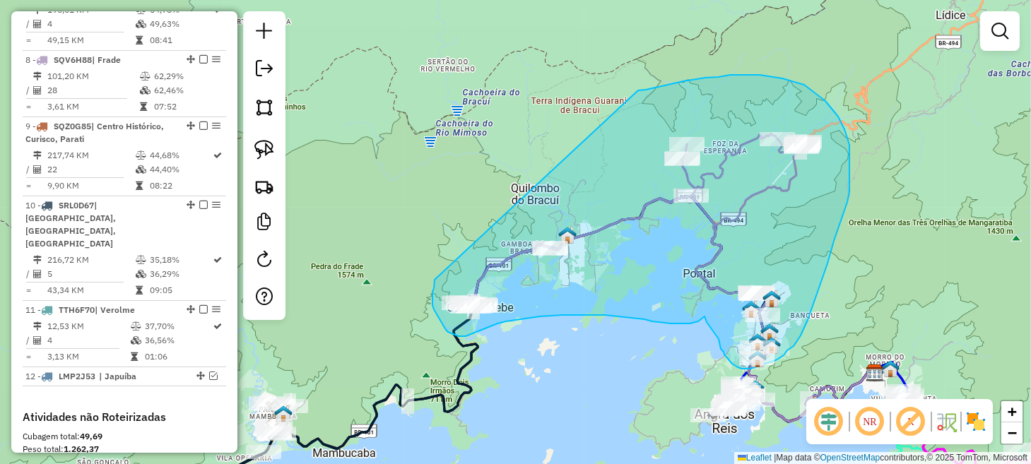
drag, startPoint x: 435, startPoint y: 280, endPoint x: 634, endPoint y: 91, distance: 274.5
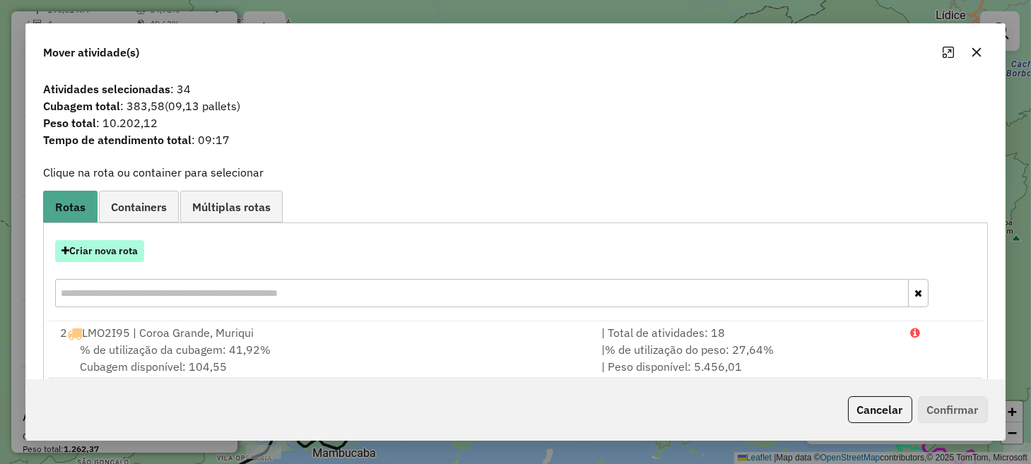
click at [95, 251] on button "Criar nova rota" at bounding box center [99, 251] width 89 height 22
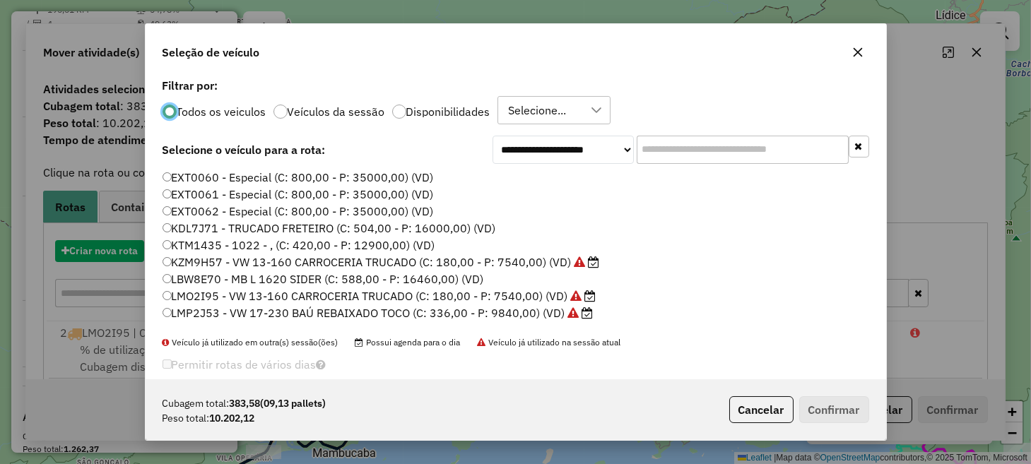
scroll to position [7, 4]
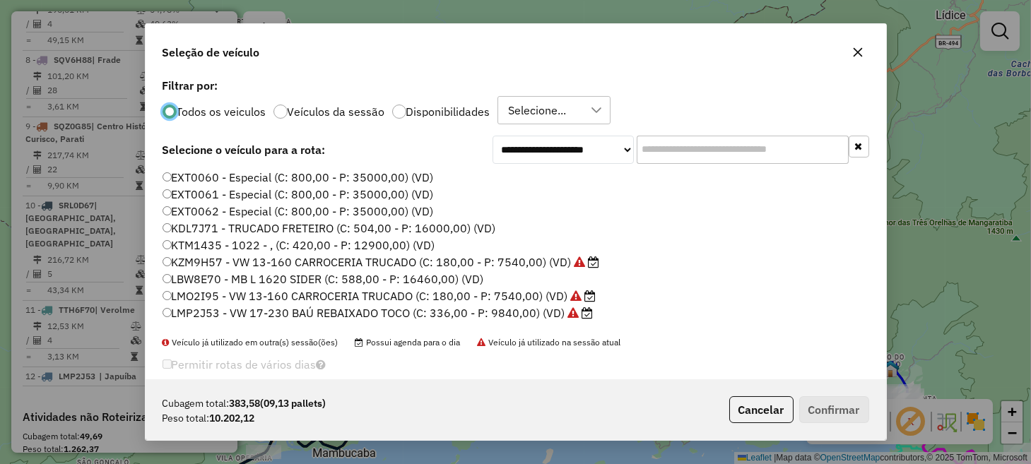
click at [237, 314] on label "LMP2J53 - VW 17-230 BAÚ REBAIXADO TOCO (C: 336,00 - P: 9840,00) (VD)" at bounding box center [378, 313] width 431 height 17
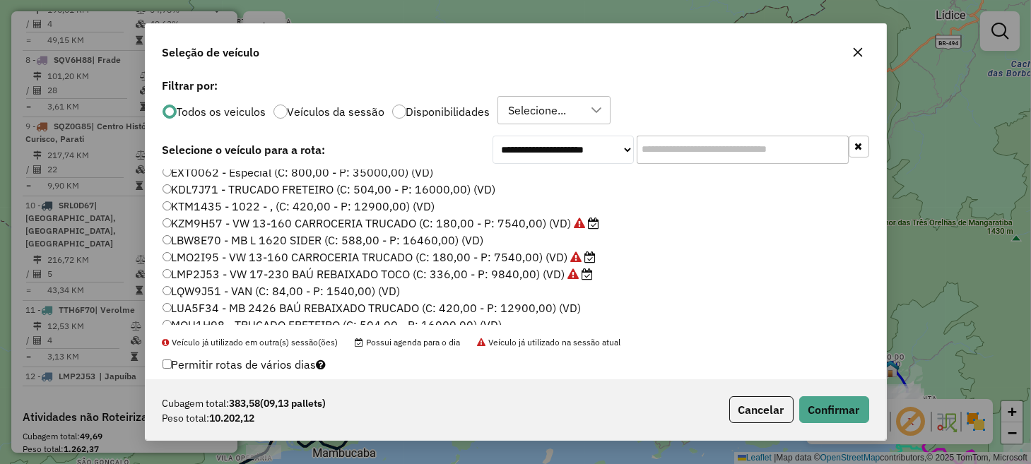
scroll to position [70, 0]
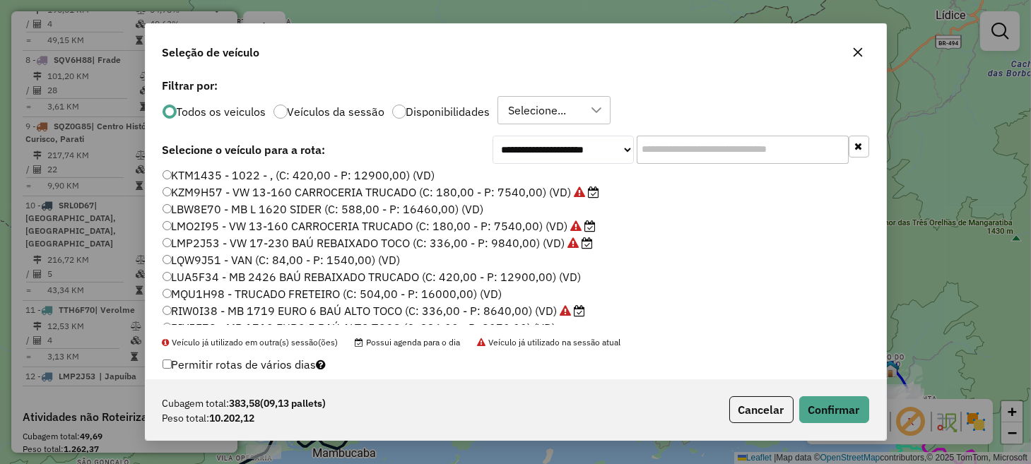
click at [228, 197] on label "KZM9H57 - VW 13-160 CARROCERIA TRUCADO (C: 180,00 - P: 7540,00) (VD)" at bounding box center [382, 192] width 438 height 17
click at [829, 413] on button "Confirmar" at bounding box center [834, 410] width 70 height 27
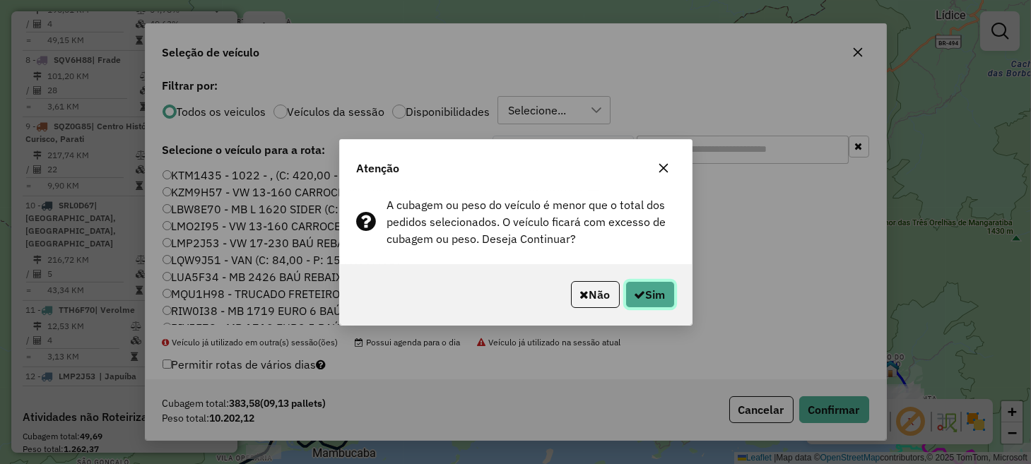
click at [653, 298] on button "Sim" at bounding box center [650, 294] width 49 height 27
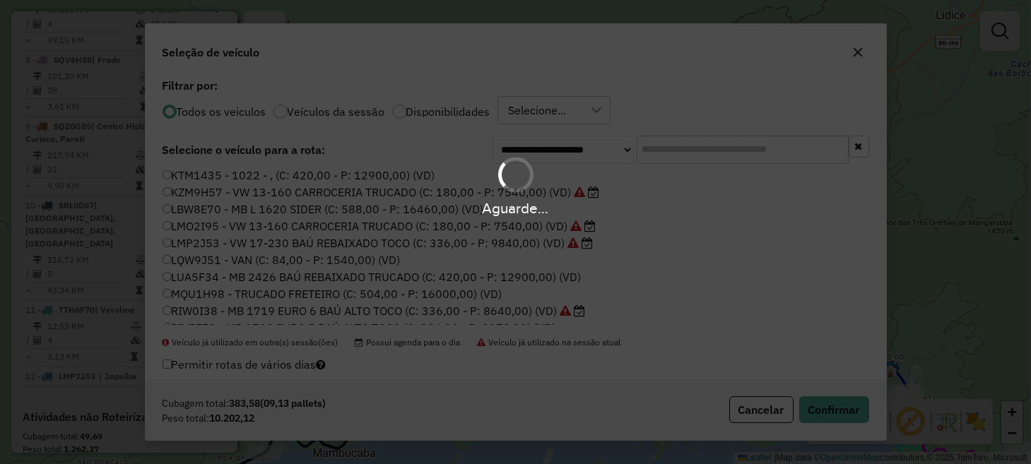
scroll to position [980, 0]
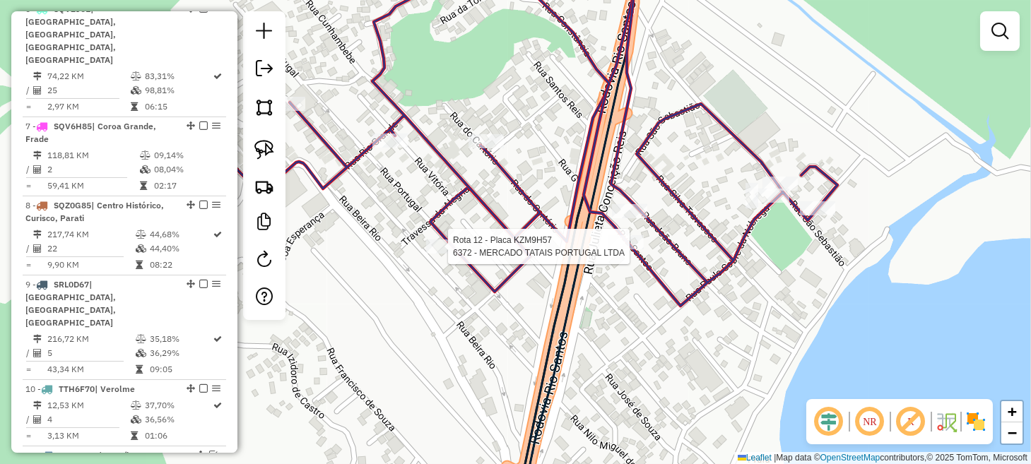
select select "**********"
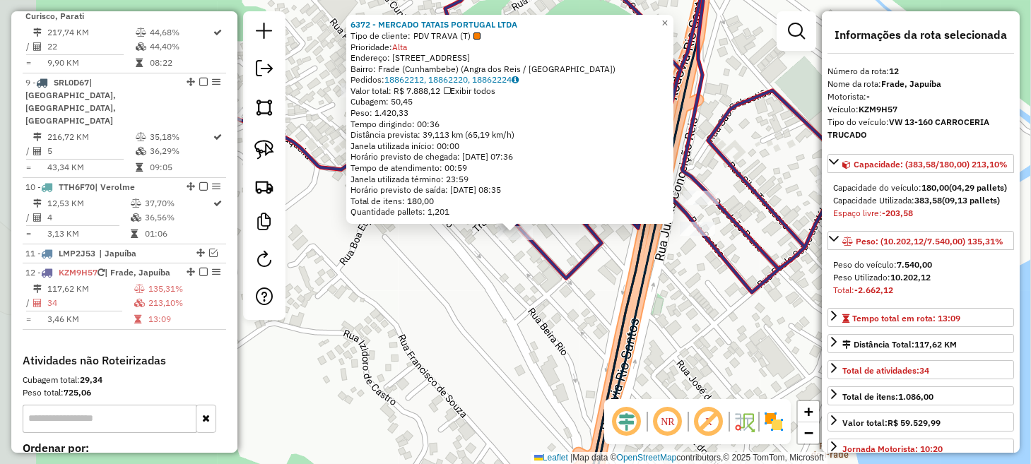
scroll to position [1232, 0]
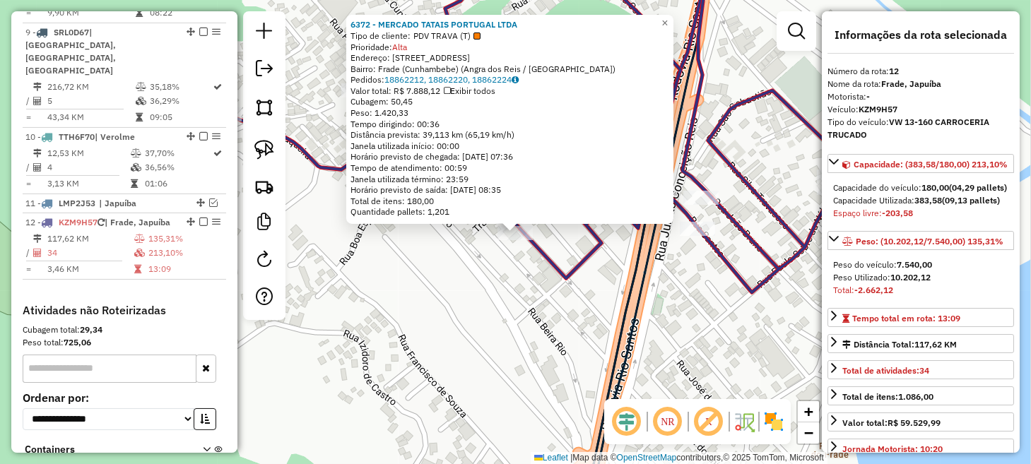
click at [473, 308] on div "6372 - MERCADO TATAIS PORTUGAL LTDA Tipo de cliente: PDV TRAVA (T) Prioridade: …" at bounding box center [515, 232] width 1031 height 464
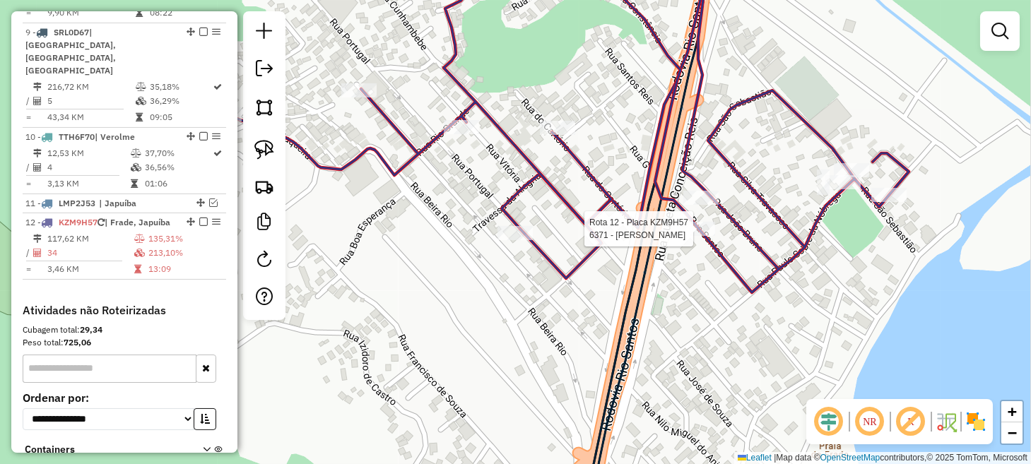
select select "**********"
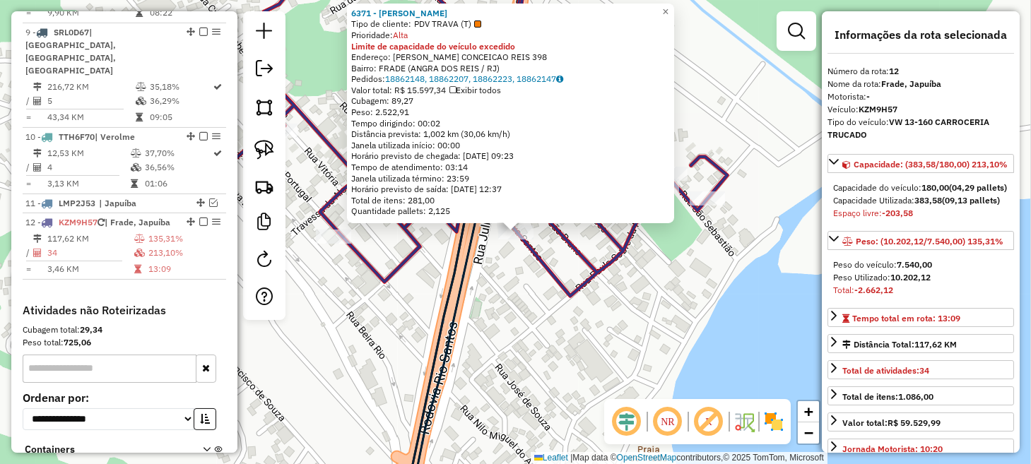
click at [566, 329] on div "6371 - TATAIS JULIETA Tipo de cliente: PDV TRAVA (T) Prioridade: Alta Limite de…" at bounding box center [515, 232] width 1031 height 464
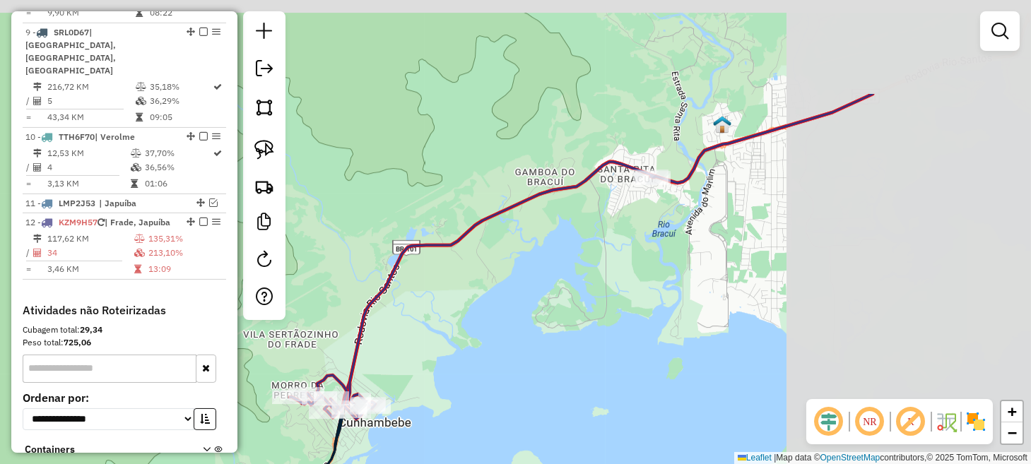
drag, startPoint x: 741, startPoint y: 205, endPoint x: 408, endPoint y: 380, distance: 376.9
click at [408, 380] on div "Janela de atendimento Grade de atendimento Capacidade Transportadoras Veículos …" at bounding box center [515, 232] width 1031 height 464
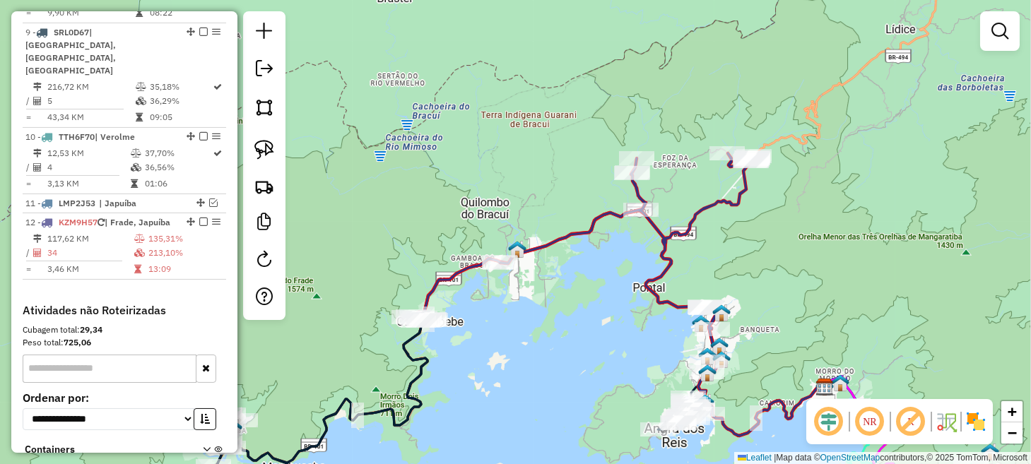
drag, startPoint x: 686, startPoint y: 281, endPoint x: 482, endPoint y: 404, distance: 237.8
click at [482, 405] on div "Janela de atendimento Grade de atendimento Capacidade Transportadoras Veículos …" at bounding box center [515, 232] width 1031 height 464
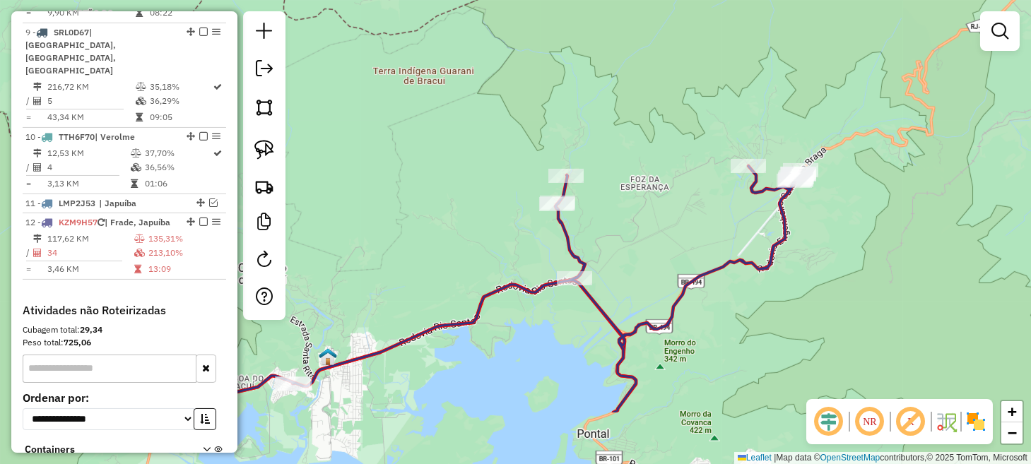
drag, startPoint x: 495, startPoint y: 341, endPoint x: 703, endPoint y: 199, distance: 251.7
click at [700, 201] on div "Janela de atendimento Grade de atendimento Capacidade Transportadoras Veículos …" at bounding box center [515, 232] width 1031 height 464
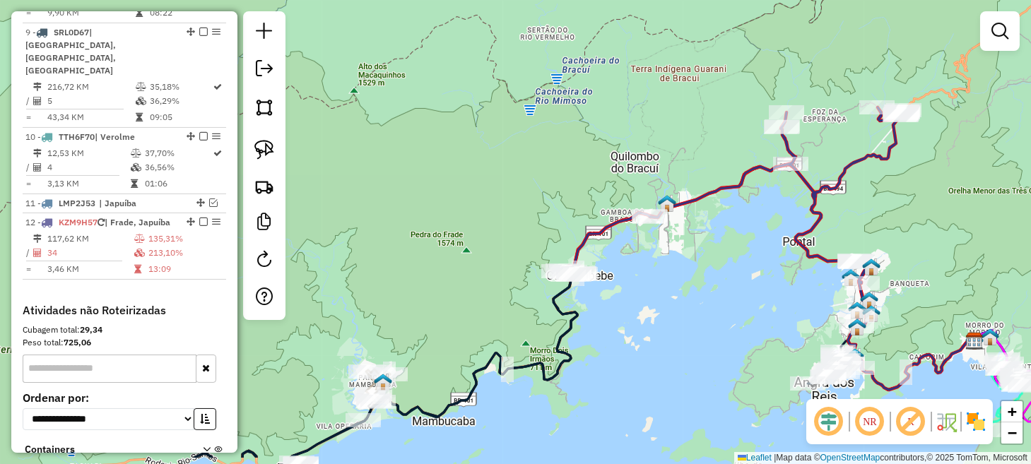
drag, startPoint x: 556, startPoint y: 331, endPoint x: 685, endPoint y: 277, distance: 139.4
click at [685, 277] on div "Janela de atendimento Grade de atendimento Capacidade Transportadoras Veículos …" at bounding box center [515, 232] width 1031 height 464
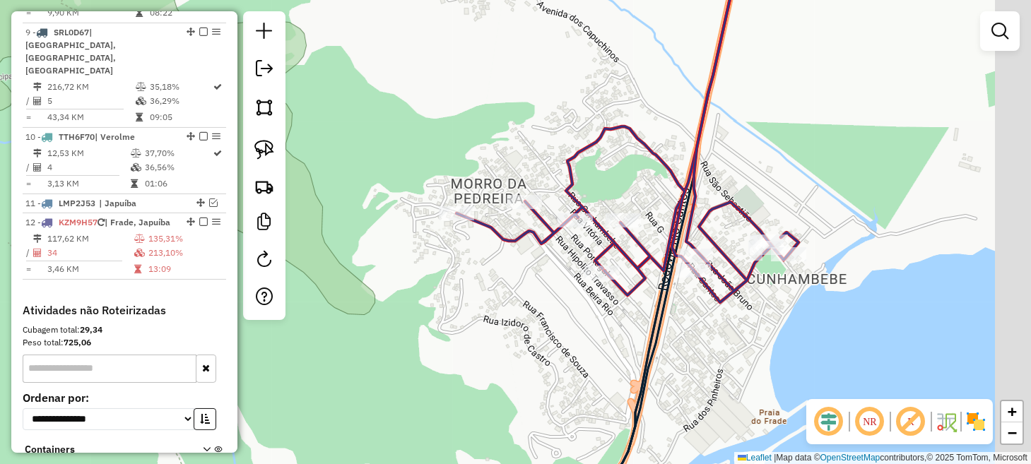
drag, startPoint x: 604, startPoint y: 269, endPoint x: 442, endPoint y: 301, distance: 165.1
click at [443, 301] on div "Janela de atendimento Grade de atendimento Capacidade Transportadoras Veículos …" at bounding box center [515, 232] width 1031 height 464
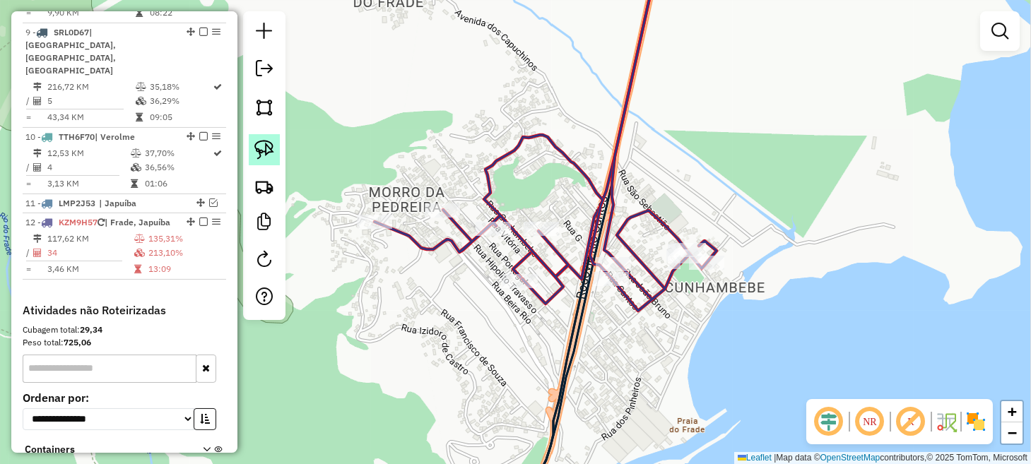
click at [259, 147] on img at bounding box center [264, 150] width 20 height 20
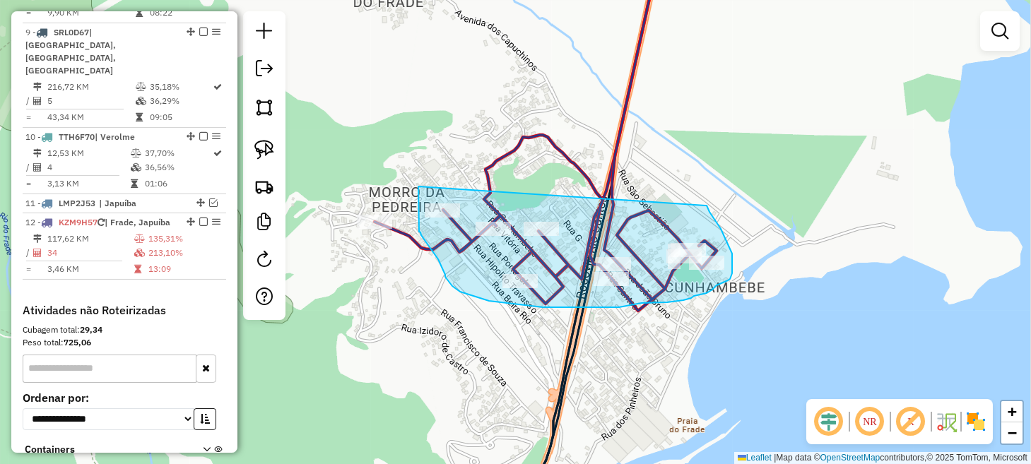
drag, startPoint x: 418, startPoint y: 187, endPoint x: 705, endPoint y: 206, distance: 287.6
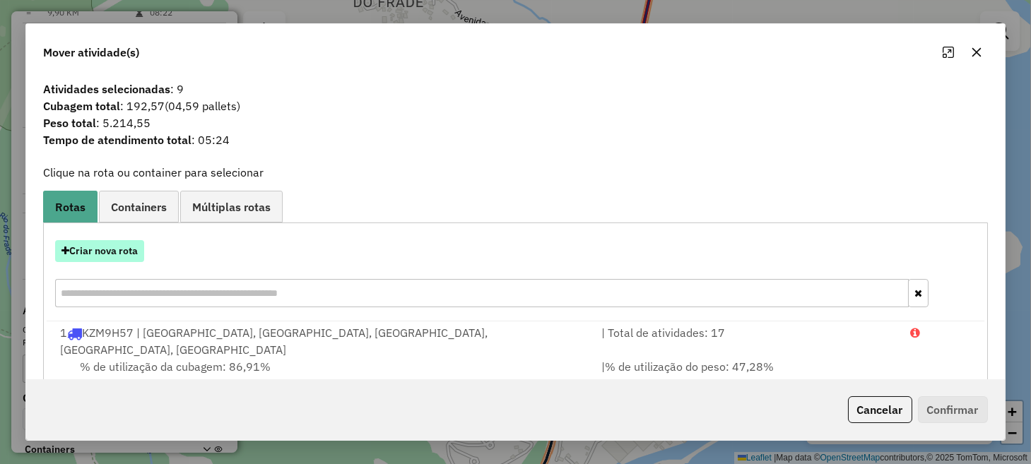
click at [121, 252] on button "Criar nova rota" at bounding box center [99, 251] width 89 height 22
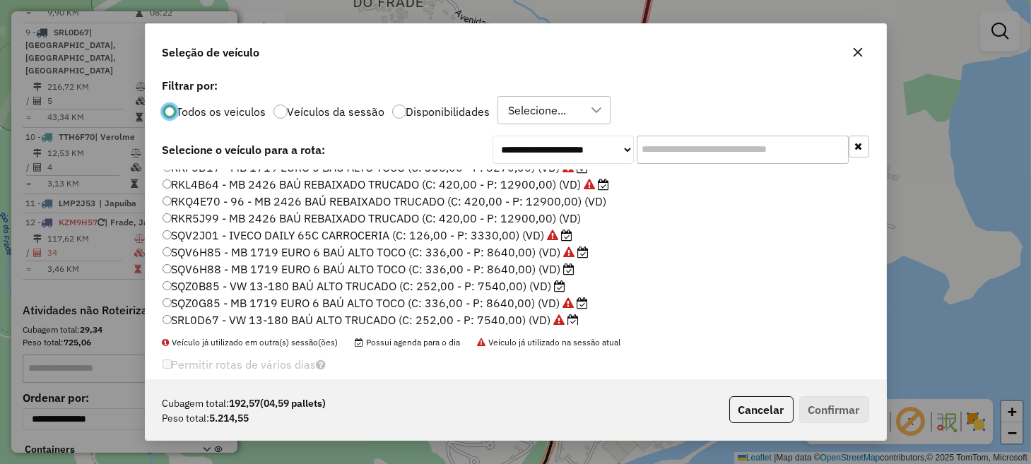
scroll to position [283, 0]
click at [220, 251] on label "SQV6H85 - MB 1719 EURO 6 BAÚ ALTO TOCO (C: 336,00 - P: 8640,00) (VD)" at bounding box center [376, 250] width 427 height 17
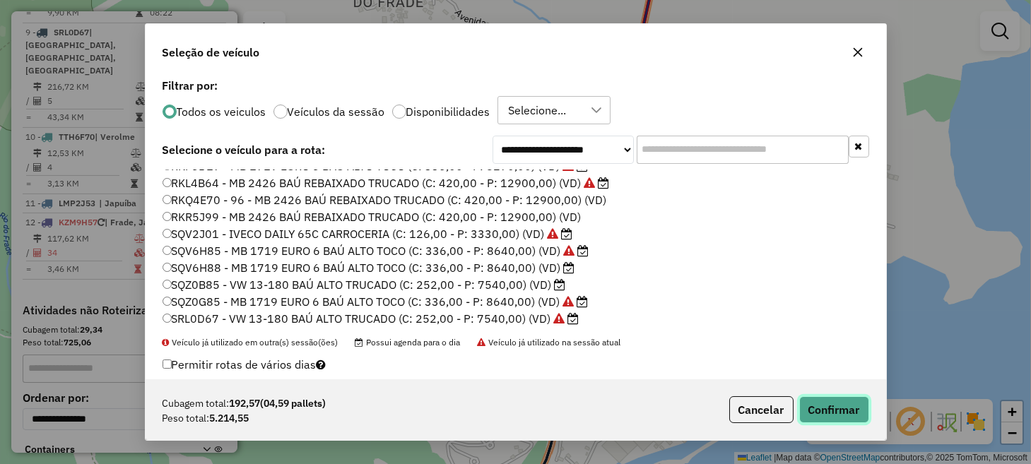
click at [851, 408] on button "Confirmar" at bounding box center [834, 410] width 70 height 27
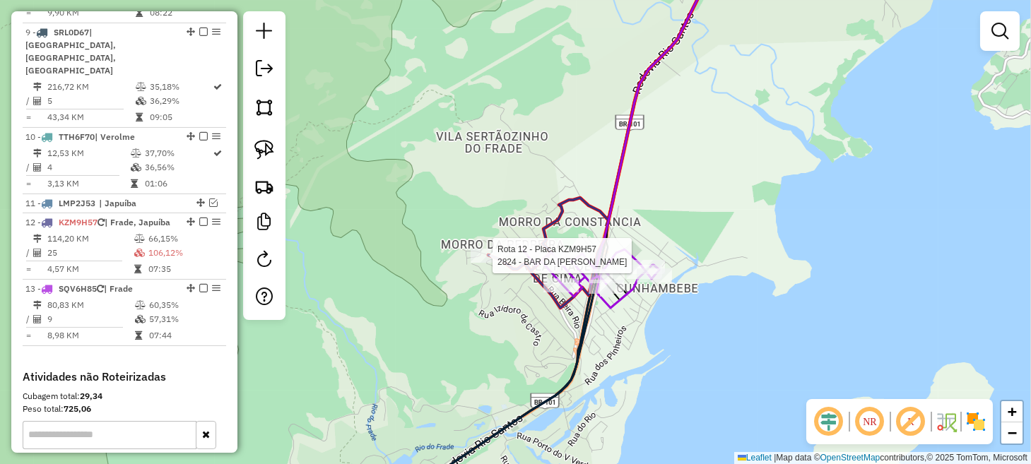
select select "**********"
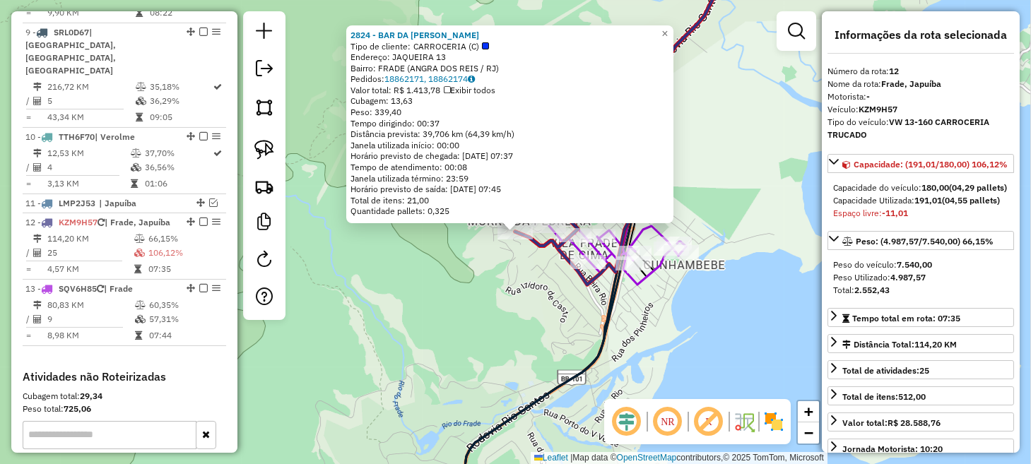
scroll to position [1298, 0]
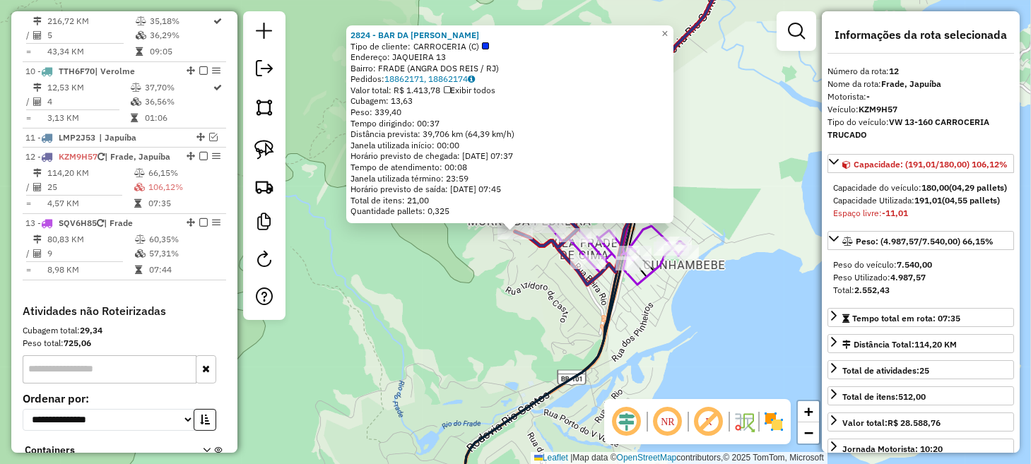
click at [468, 315] on div "2824 - BAR DA MARGARIDA Tipo de cliente: CARROCERIA (C) Endereço: JAQUEIRA 13 B…" at bounding box center [515, 232] width 1031 height 464
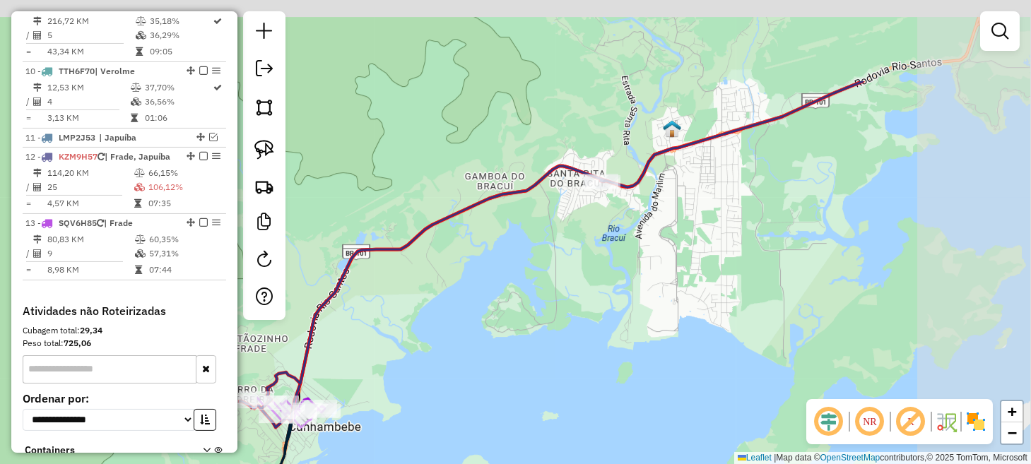
drag, startPoint x: 725, startPoint y: 240, endPoint x: 374, endPoint y: 388, distance: 380.7
click at [379, 405] on div "Janela de atendimento Grade de atendimento Capacidade Transportadoras Veículos …" at bounding box center [515, 232] width 1031 height 464
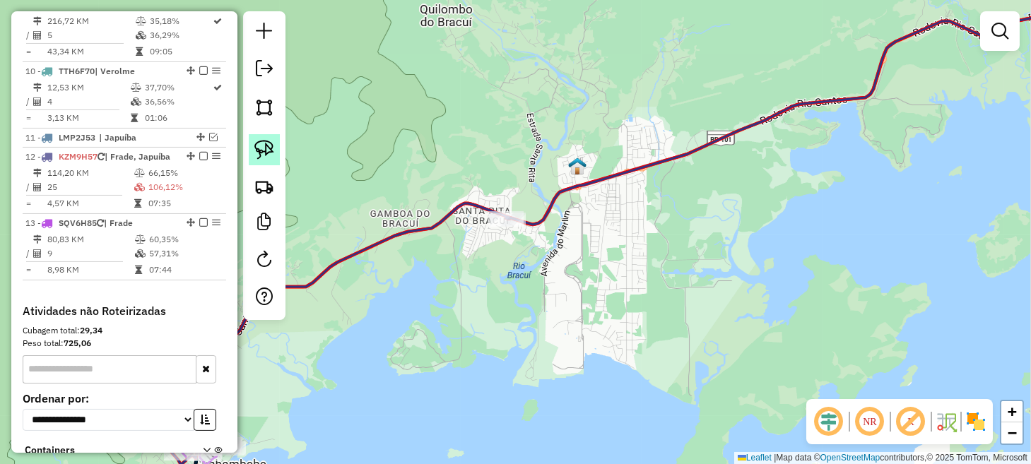
click at [271, 155] on img at bounding box center [264, 150] width 20 height 20
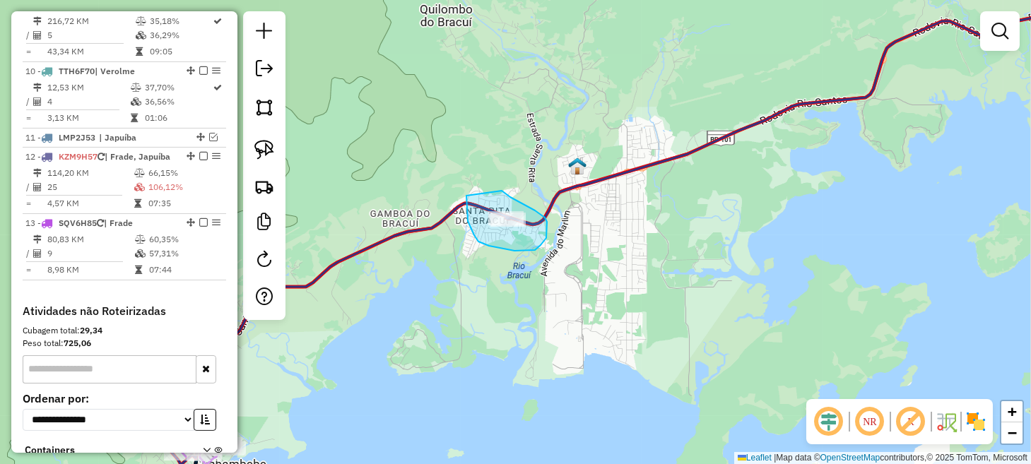
drag, startPoint x: 467, startPoint y: 196, endPoint x: 500, endPoint y: 190, distance: 33.7
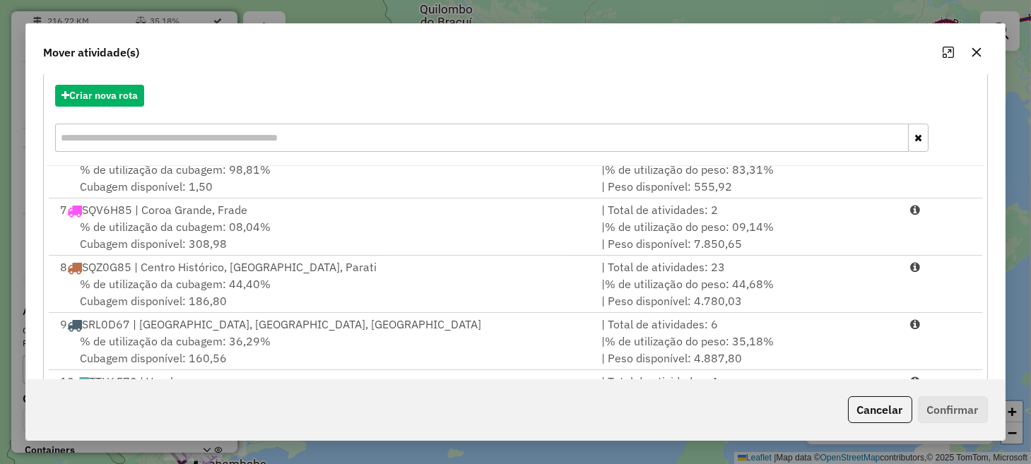
scroll to position [247, 0]
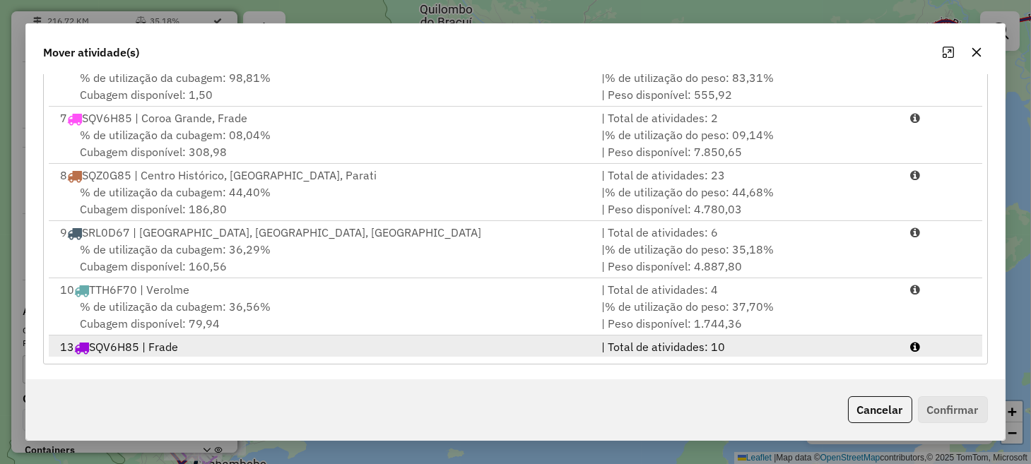
click at [582, 356] on div "% de utilização da cubagem: 57,31% Cubagem disponível: 143,43" at bounding box center [322, 373] width 541 height 34
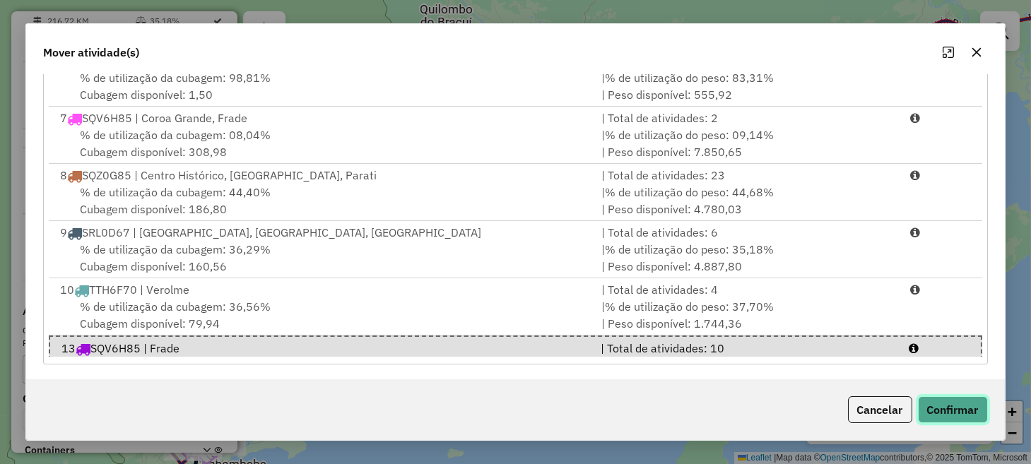
click at [935, 414] on button "Confirmar" at bounding box center [953, 410] width 70 height 27
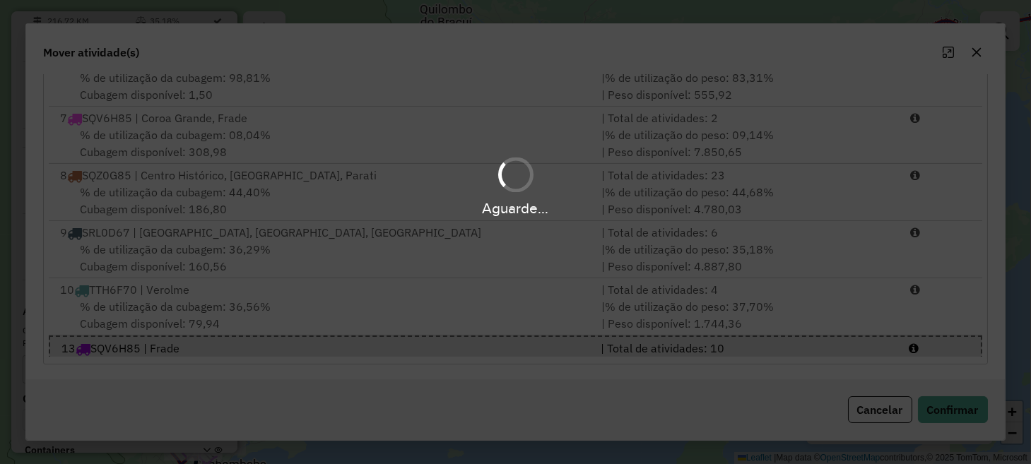
scroll to position [0, 0]
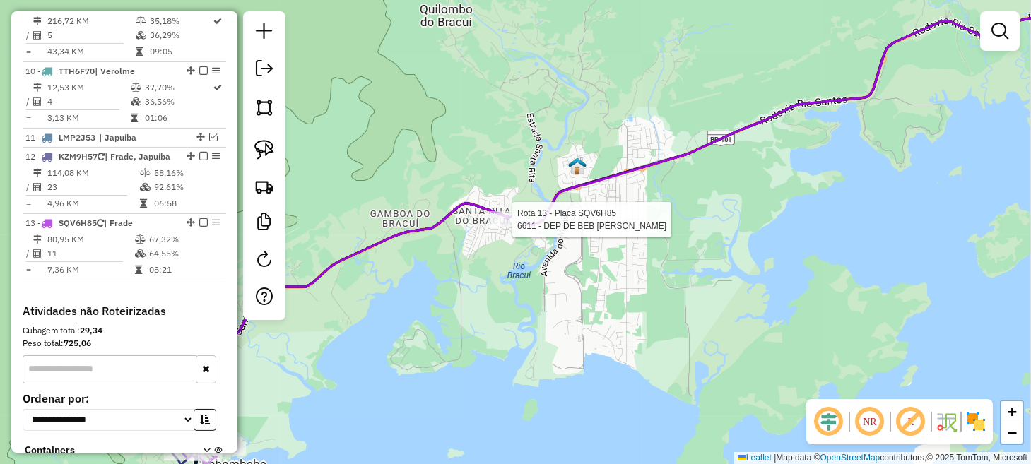
select select "**********"
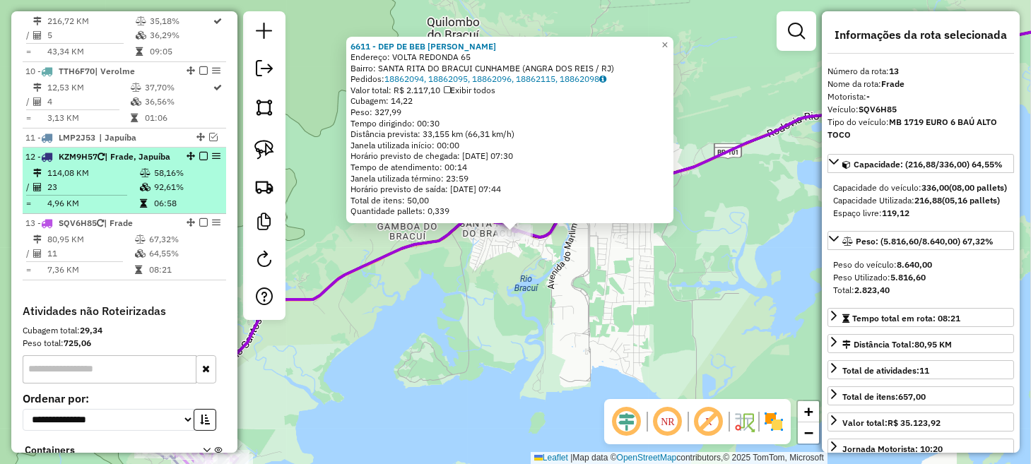
click at [201, 218] on em at bounding box center [203, 222] width 8 height 8
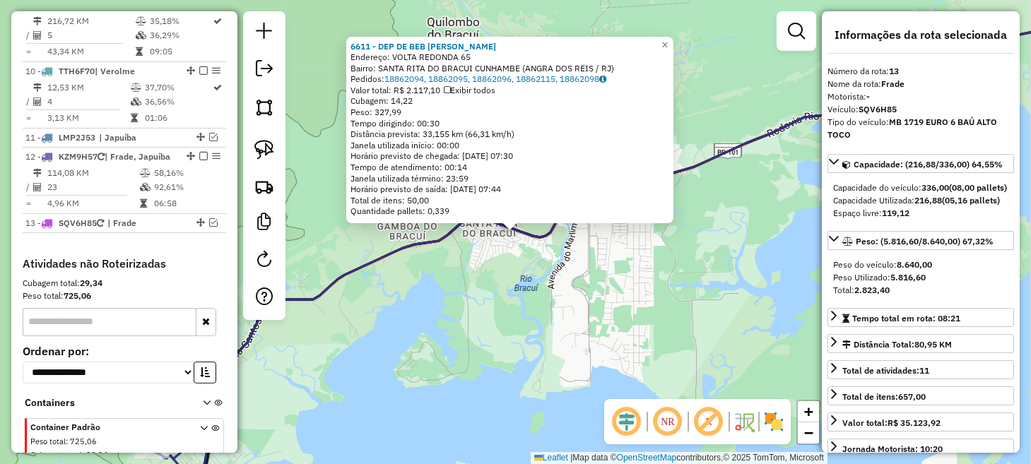
scroll to position [1250, 0]
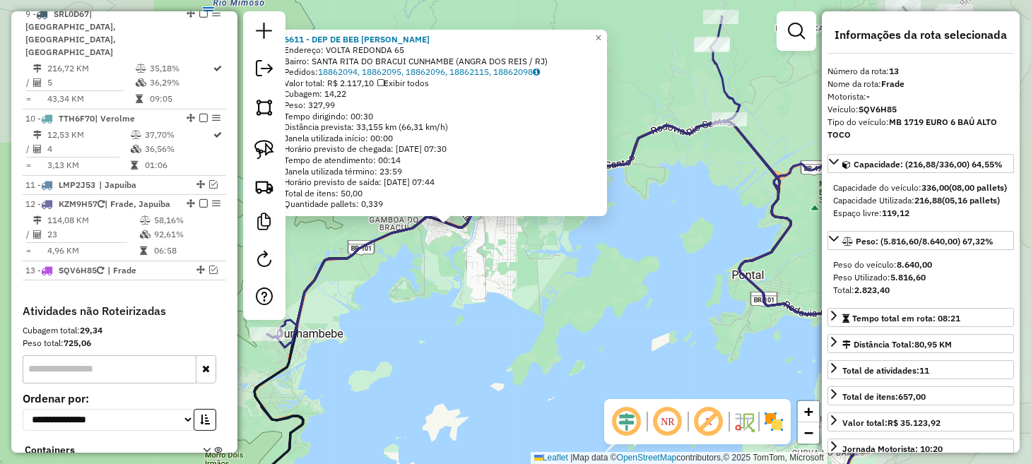
click at [412, 303] on div "6611 - DEP DE BEB ADRIANA Endereço: VOLTA REDONDA 65 Bairro: SANTA RITA DO BRAC…" at bounding box center [515, 232] width 1031 height 464
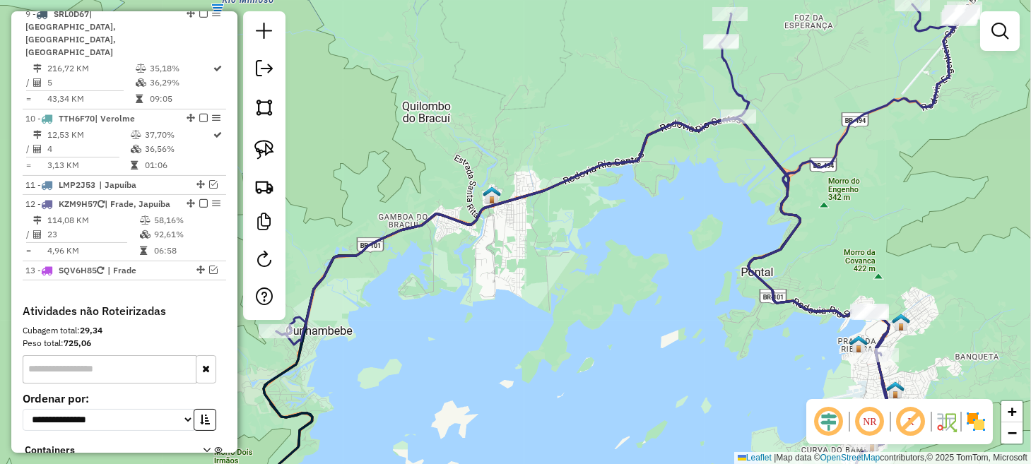
drag, startPoint x: 450, startPoint y: 325, endPoint x: 534, endPoint y: 272, distance: 99.4
click at [534, 272] on div "Janela de atendimento Grade de atendimento Capacidade Transportadoras Veículos …" at bounding box center [515, 232] width 1031 height 464
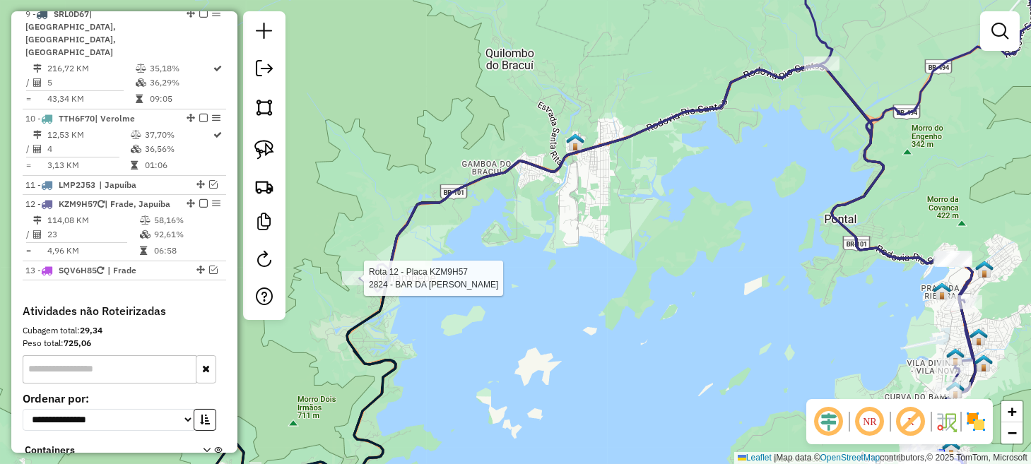
select select "**********"
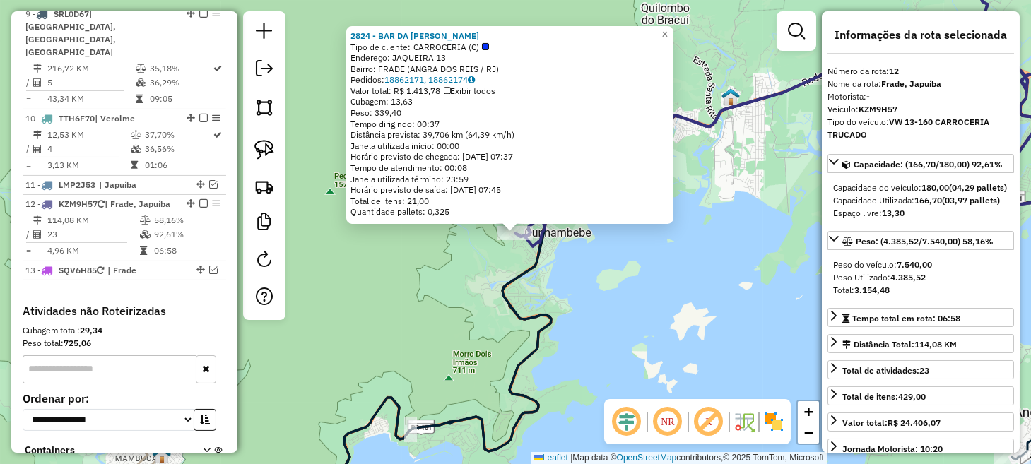
click at [695, 311] on div "2824 - BAR DA MARGARIDA Tipo de cliente: CARROCERIA (C) Endereço: JAQUEIRA 13 B…" at bounding box center [515, 232] width 1031 height 464
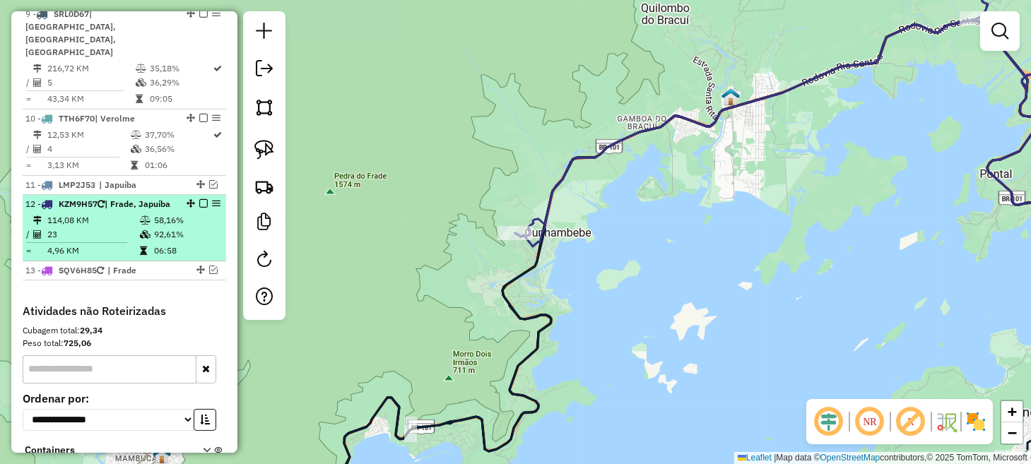
click at [199, 199] on em at bounding box center [203, 203] width 8 height 8
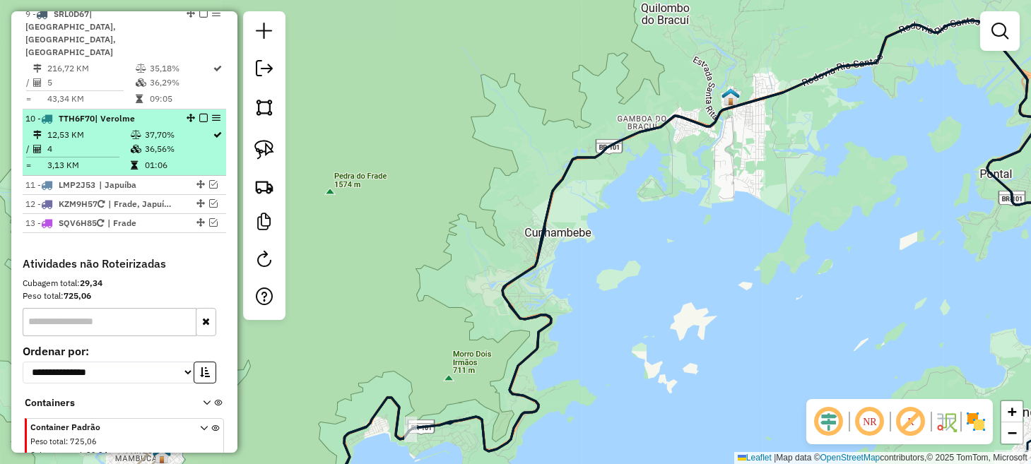
scroll to position [1190, 0]
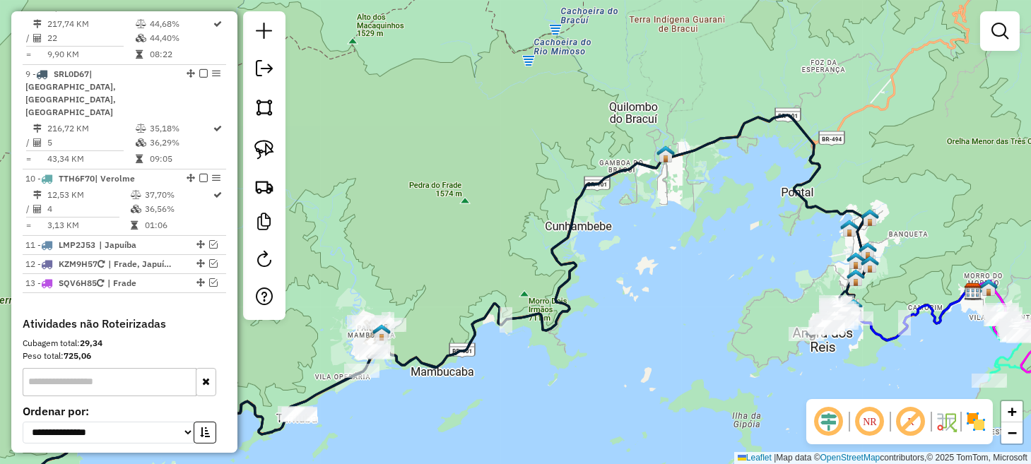
drag, startPoint x: 660, startPoint y: 252, endPoint x: 549, endPoint y: 176, distance: 134.3
click at [549, 177] on div "Janela de atendimento Grade de atendimento Capacidade Transportadoras Veículos …" at bounding box center [515, 232] width 1031 height 464
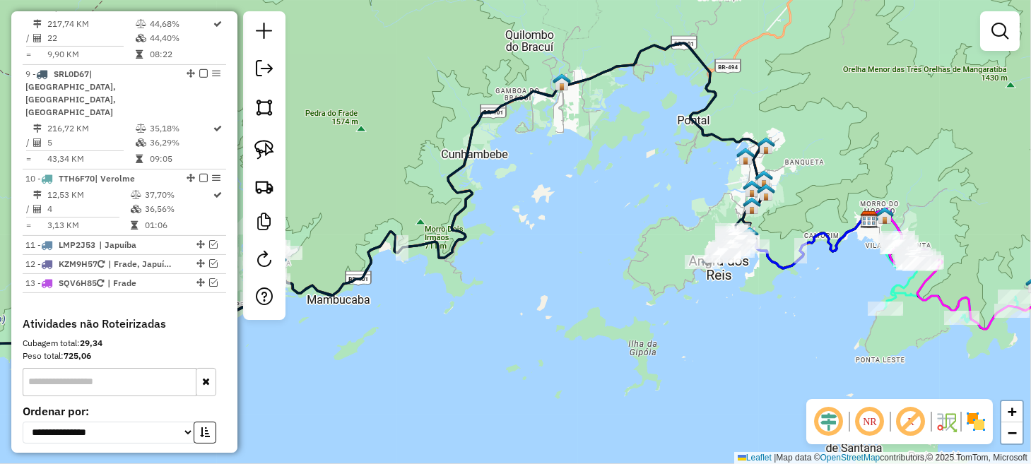
click at [823, 412] on em at bounding box center [829, 422] width 34 height 34
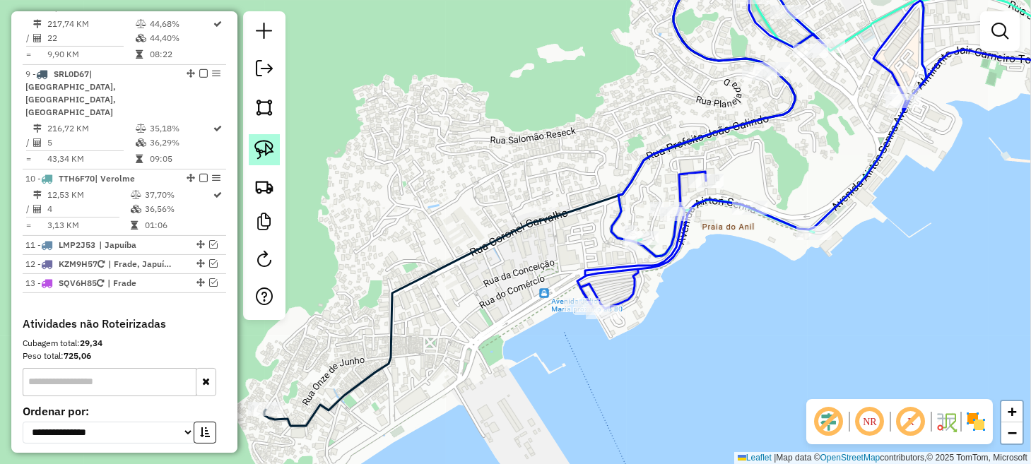
click at [259, 151] on img at bounding box center [264, 150] width 20 height 20
drag, startPoint x: 618, startPoint y: 285, endPoint x: 625, endPoint y: 327, distance: 43.0
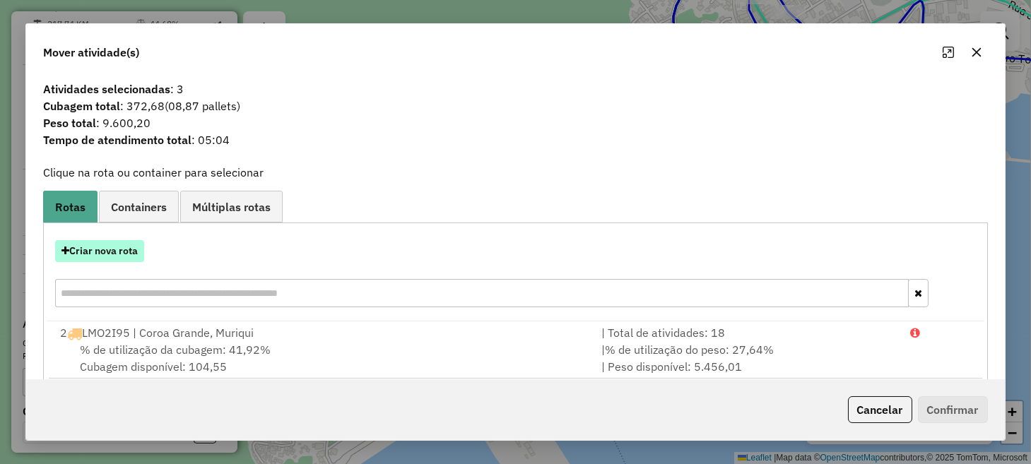
click at [122, 252] on button "Criar nova rota" at bounding box center [99, 251] width 89 height 22
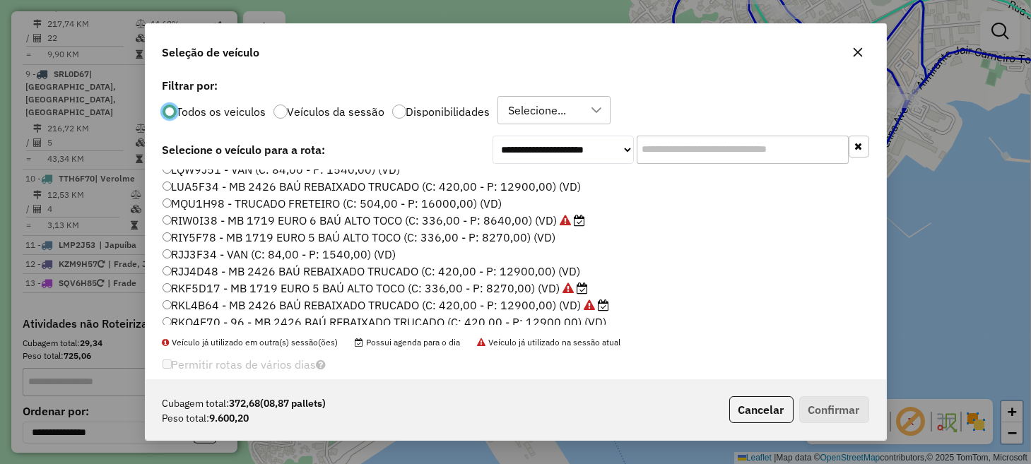
scroll to position [141, 0]
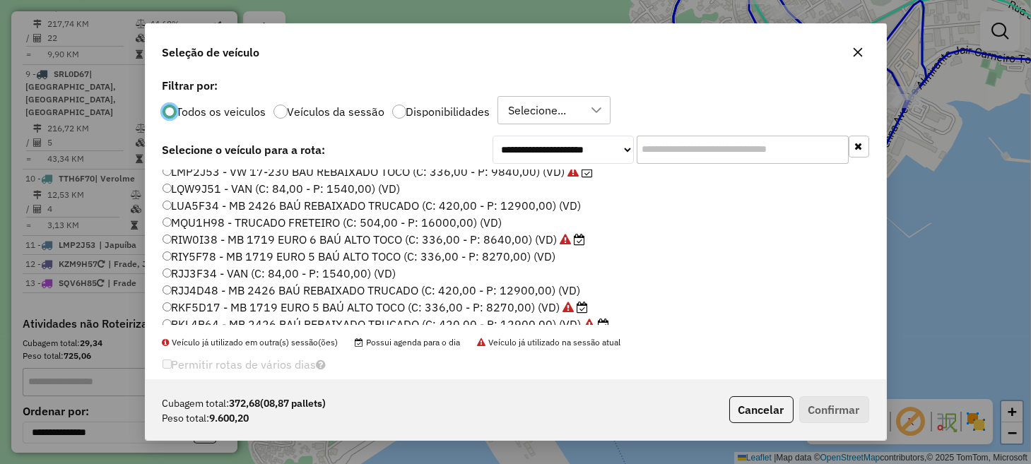
click at [223, 210] on label "LUA5F34 - MB 2426 BAÚ REBAIXADO TRUCADO (C: 420,00 - P: 12900,00) (VD)" at bounding box center [372, 205] width 419 height 17
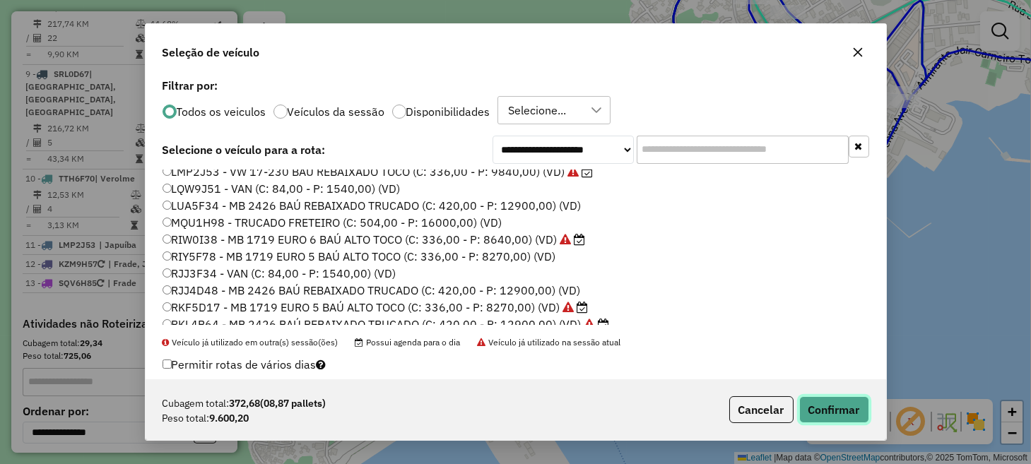
click at [816, 406] on button "Confirmar" at bounding box center [834, 410] width 70 height 27
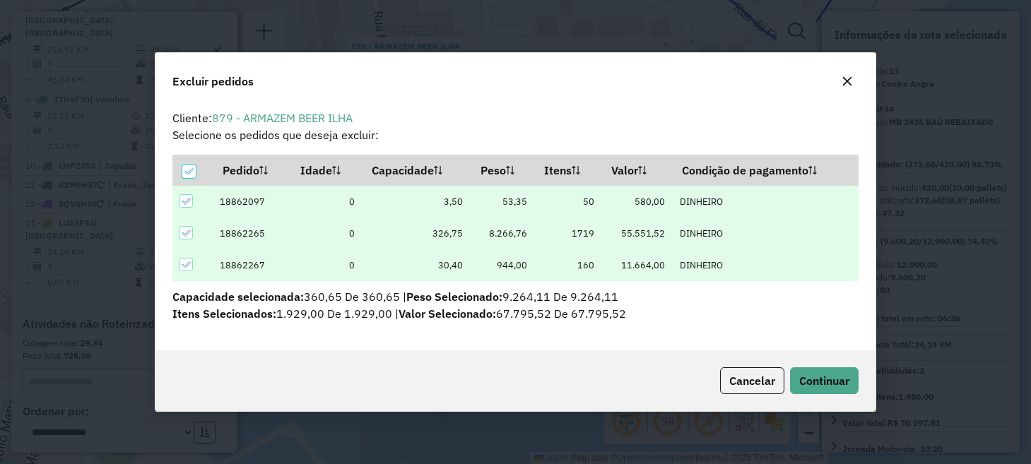
scroll to position [0, 0]
click at [194, 233] on div at bounding box center [187, 233] width 14 height 14
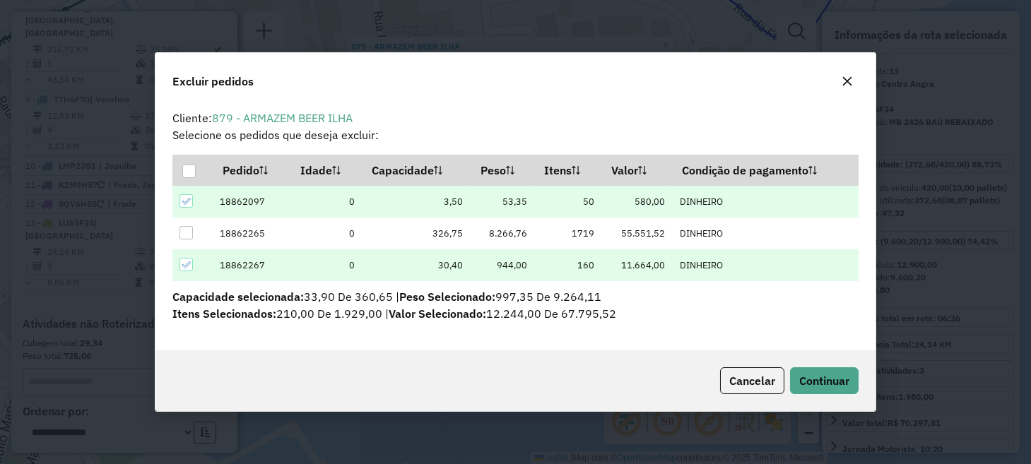
click at [189, 263] on icon at bounding box center [186, 265] width 9 height 6
click at [811, 378] on span "Continuar" at bounding box center [824, 381] width 50 height 14
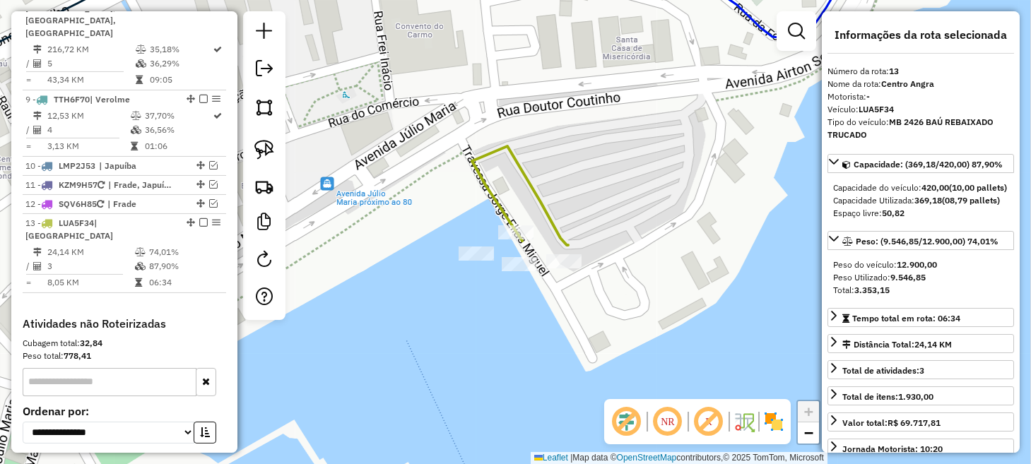
click at [280, 152] on div at bounding box center [264, 165] width 42 height 309
click at [269, 153] on img at bounding box center [264, 150] width 20 height 20
drag, startPoint x: 435, startPoint y: 246, endPoint x: 476, endPoint y: 240, distance: 41.5
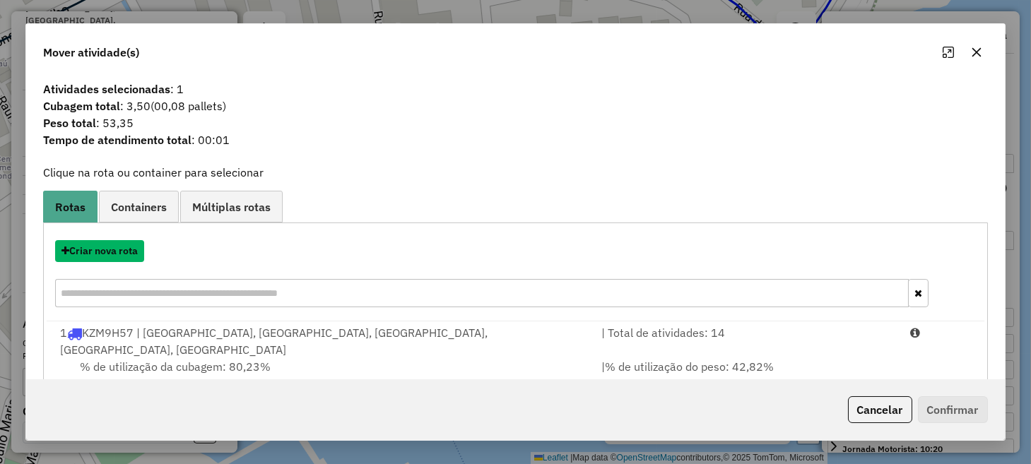
click at [127, 254] on button "Criar nova rota" at bounding box center [99, 251] width 89 height 22
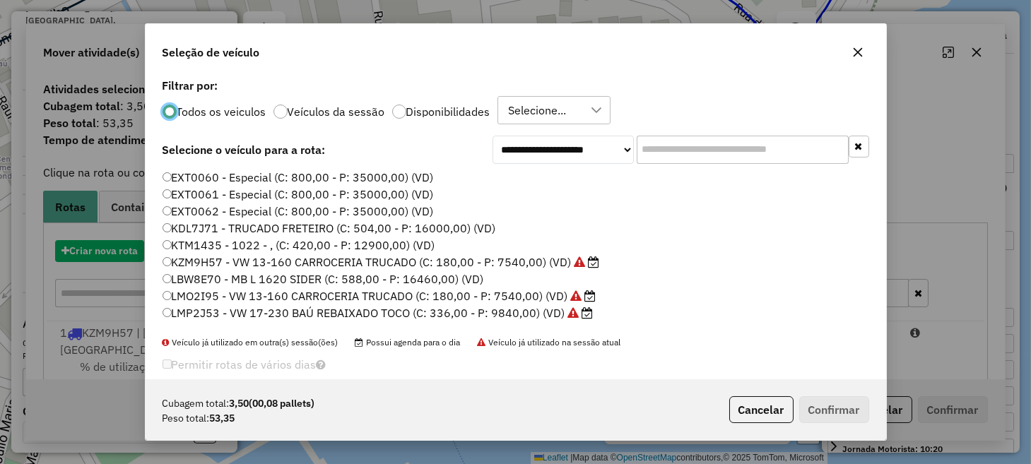
scroll to position [7, 4]
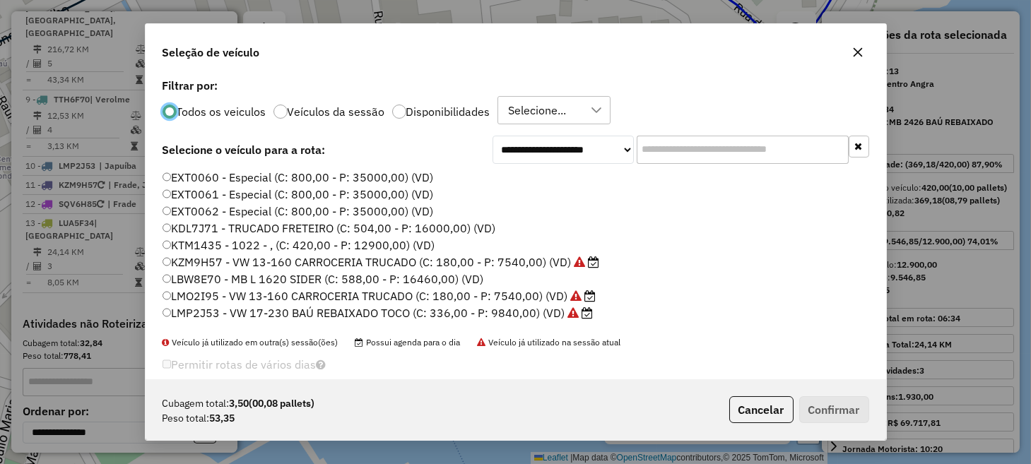
click at [228, 175] on label "EXT0060 - Especial (C: 800,00 - P: 35000,00) (VD)" at bounding box center [298, 177] width 271 height 17
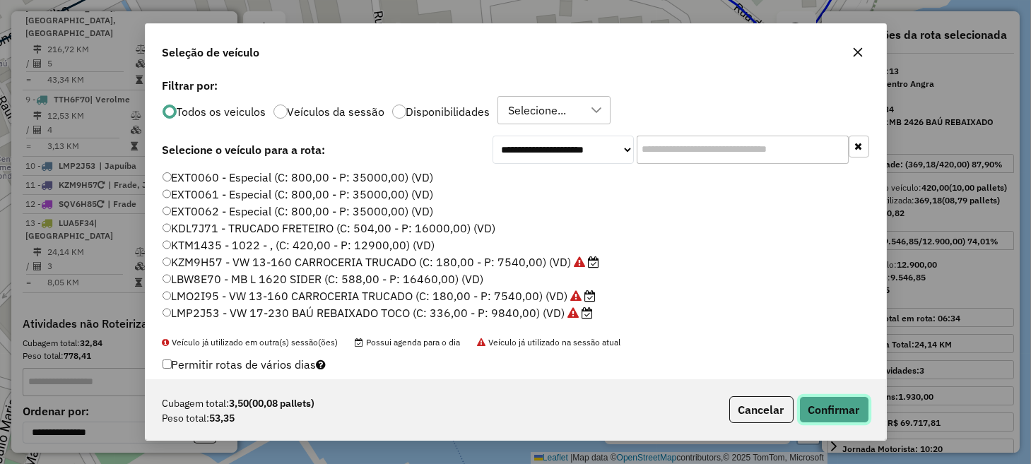
click at [813, 406] on button "Confirmar" at bounding box center [834, 410] width 70 height 27
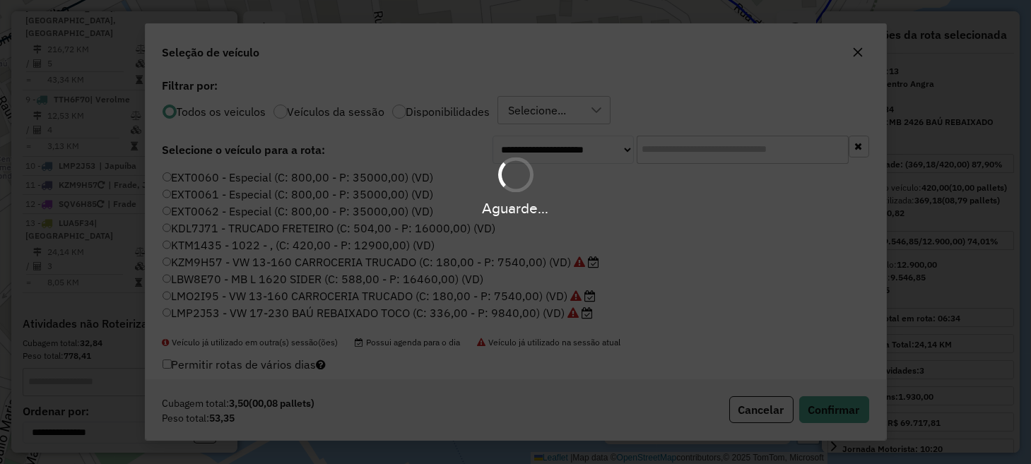
scroll to position [1257, 0]
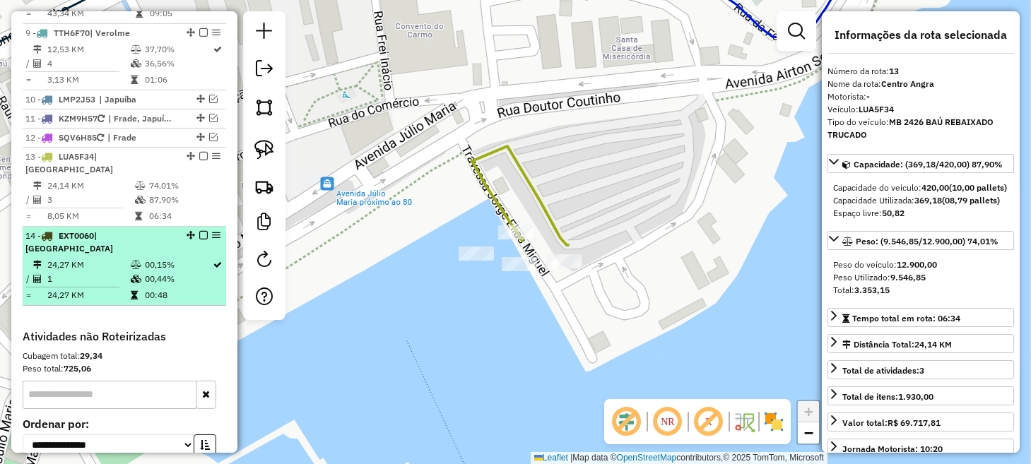
click at [199, 231] on em at bounding box center [203, 235] width 8 height 8
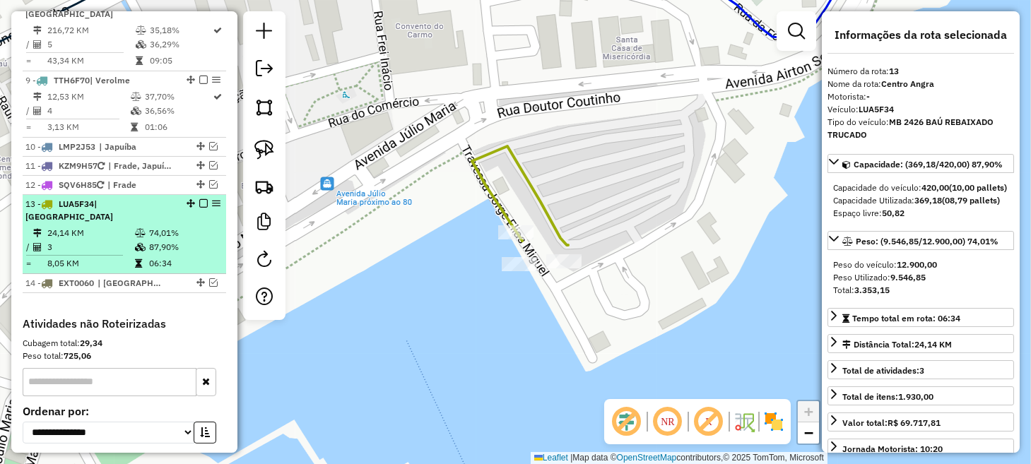
click at [199, 199] on em at bounding box center [203, 203] width 8 height 8
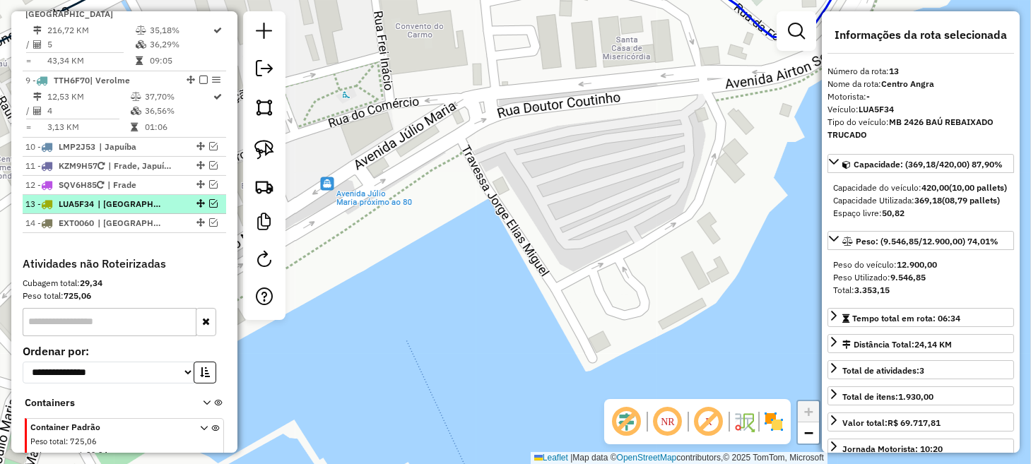
scroll to position [1162, 0]
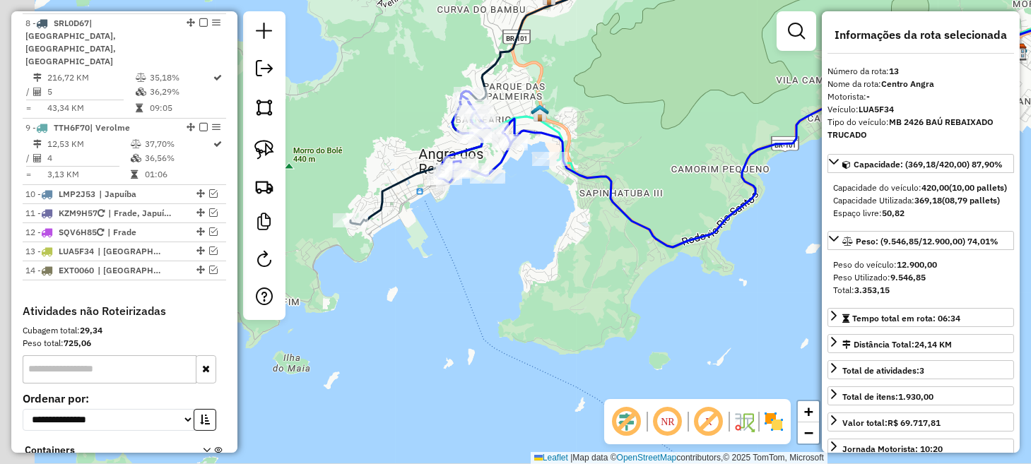
drag, startPoint x: 364, startPoint y: 235, endPoint x: 510, endPoint y: 237, distance: 146.3
click at [509, 237] on div "Janela de atendimento Grade de atendimento Capacidade Transportadoras Veículos …" at bounding box center [515, 232] width 1031 height 464
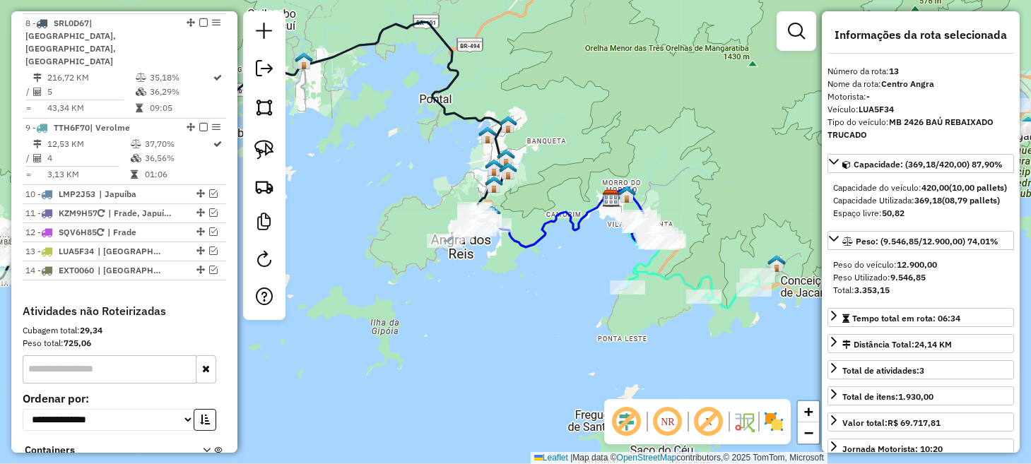
drag, startPoint x: 556, startPoint y: 267, endPoint x: 504, endPoint y: 278, distance: 53.5
click at [504, 278] on div "Janela de atendimento Grade de atendimento Capacidade Transportadoras Veículos …" at bounding box center [515, 232] width 1031 height 464
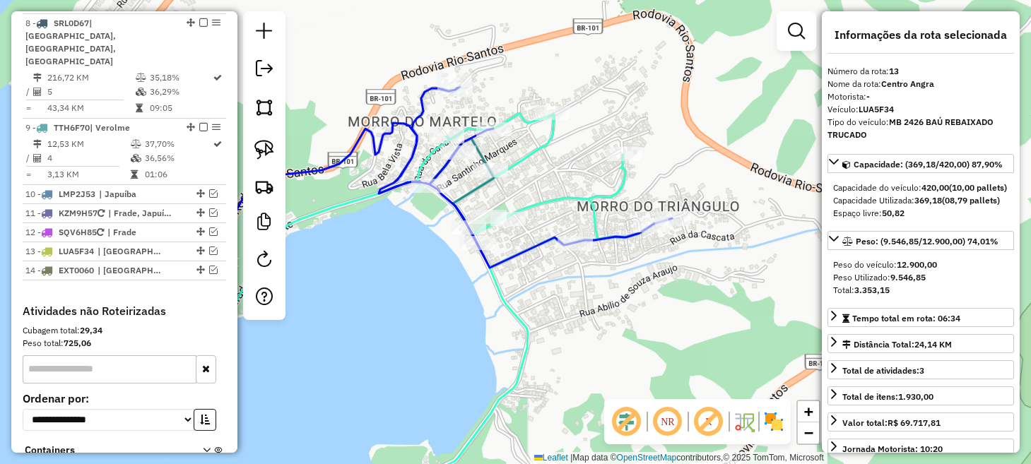
drag, startPoint x: 639, startPoint y: 278, endPoint x: 610, endPoint y: 348, distance: 76.4
click at [610, 348] on div "Janela de atendimento Grade de atendimento Capacidade Transportadoras Veículos …" at bounding box center [515, 232] width 1031 height 464
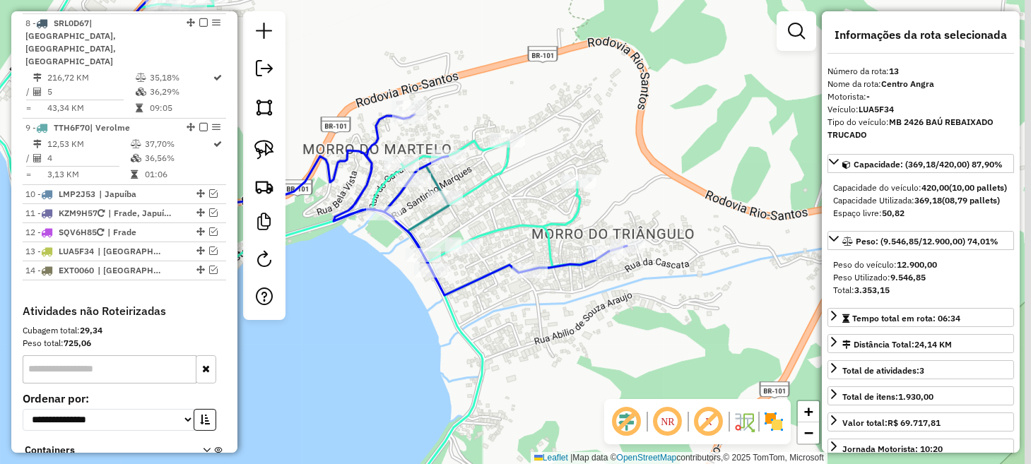
drag, startPoint x: 388, startPoint y: 241, endPoint x: 344, endPoint y: 267, distance: 51.0
click at [344, 267] on div "Janela de atendimento Grade de atendimento Capacidade Transportadoras Veículos …" at bounding box center [515, 232] width 1031 height 464
drag, startPoint x: 265, startPoint y: 151, endPoint x: 294, endPoint y: 151, distance: 29.0
click at [265, 151] on img at bounding box center [264, 150] width 20 height 20
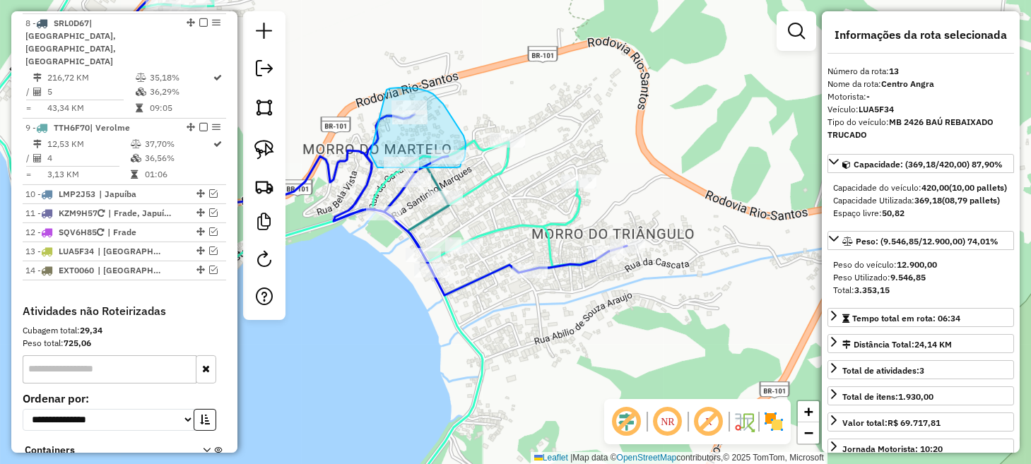
drag, startPoint x: 370, startPoint y: 154, endPoint x: 387, endPoint y: 90, distance: 66.3
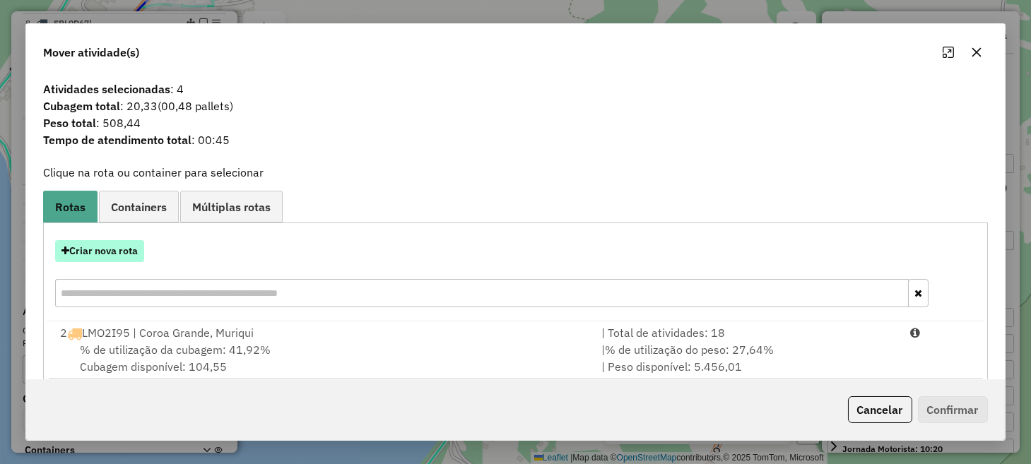
click at [93, 254] on button "Criar nova rota" at bounding box center [99, 251] width 89 height 22
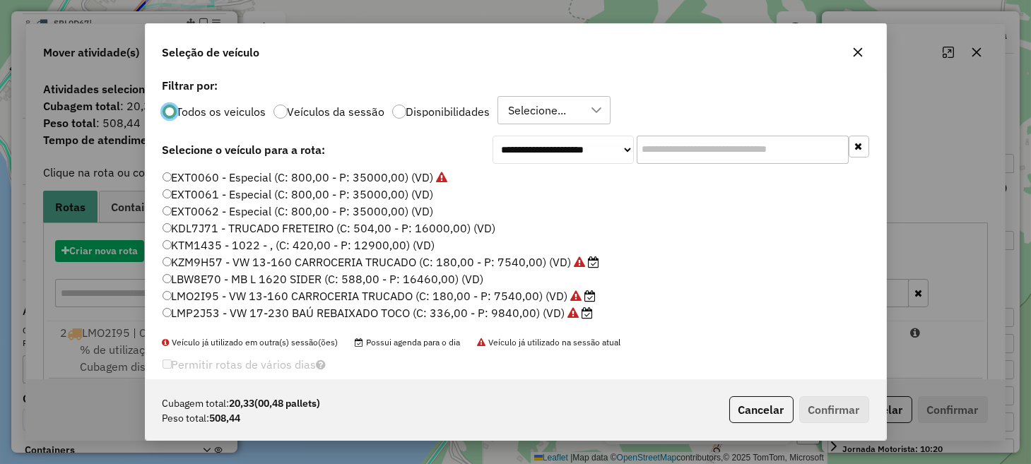
scroll to position [7, 4]
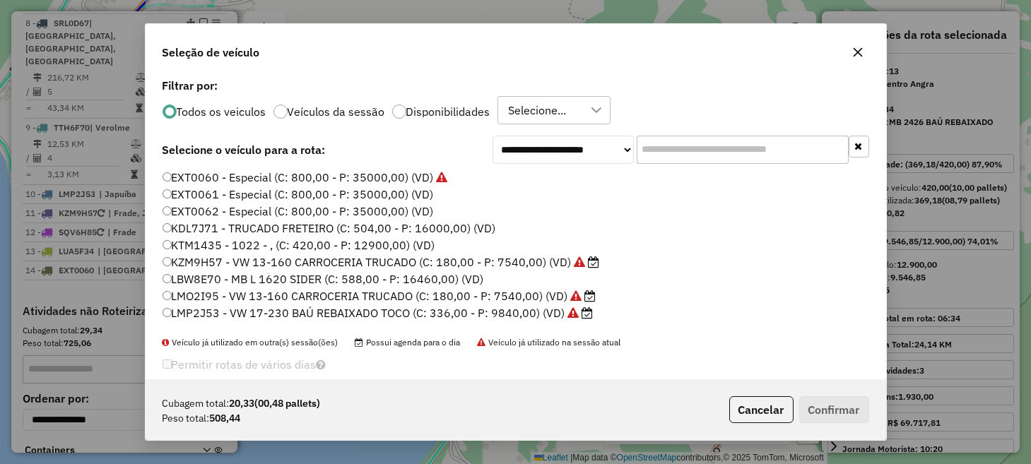
click at [211, 295] on label "LMO2I95 - VW 13-160 CARROCERIA TRUCADO (C: 180,00 - P: 7540,00) (VD)" at bounding box center [380, 296] width 434 height 17
click at [845, 406] on button "Confirmar" at bounding box center [834, 410] width 70 height 27
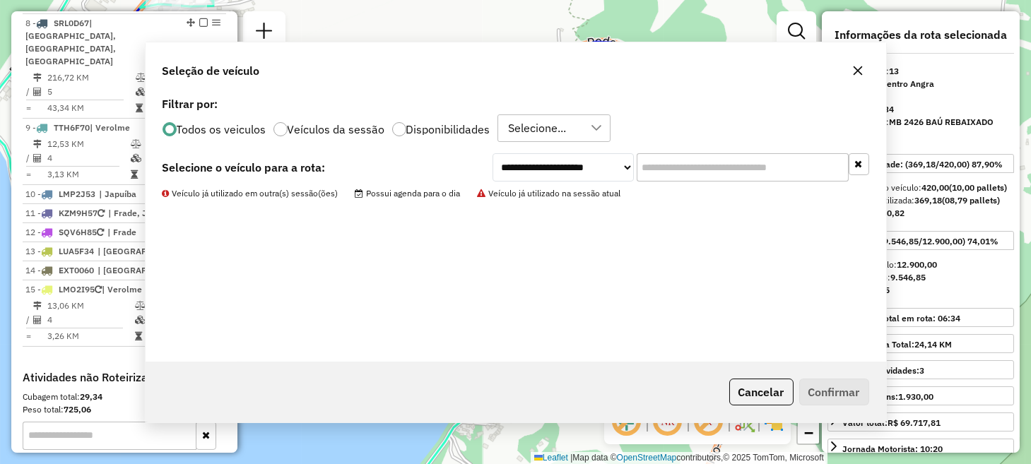
scroll to position [1228, 0]
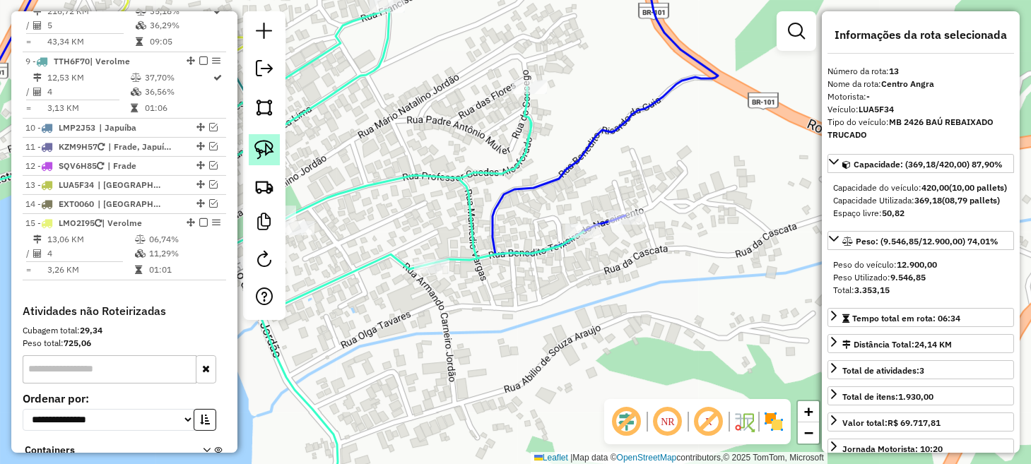
click at [274, 147] on img at bounding box center [264, 150] width 20 height 20
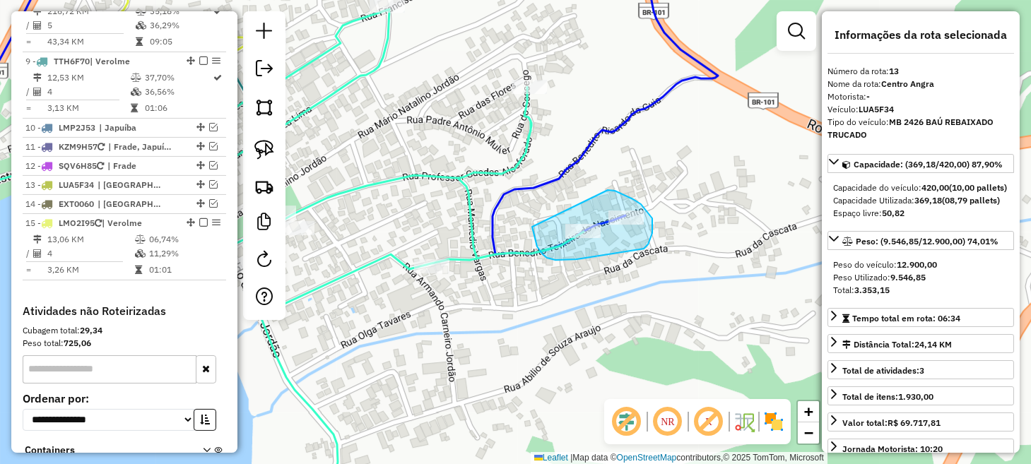
drag, startPoint x: 532, startPoint y: 227, endPoint x: 604, endPoint y: 190, distance: 80.9
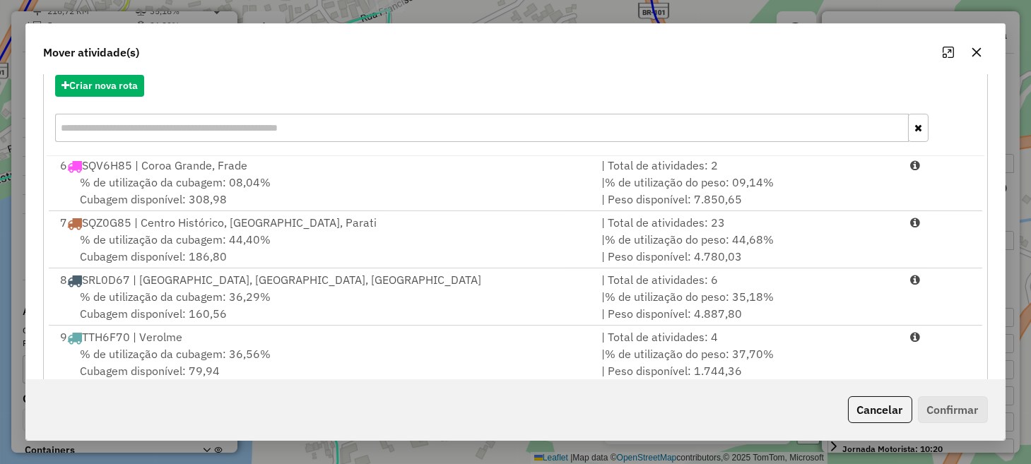
scroll to position [247, 0]
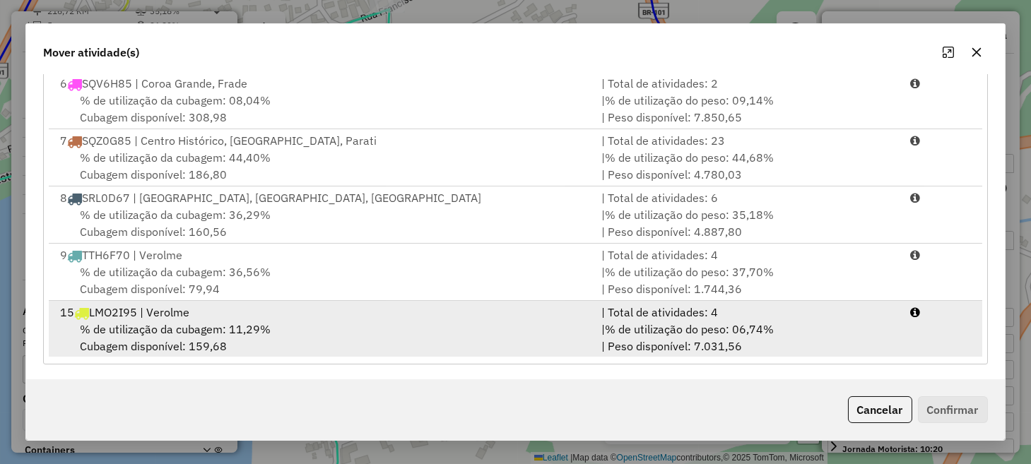
click at [582, 323] on div "% de utilização da cubagem: 11,29% Cubagem disponível: 159,68" at bounding box center [322, 338] width 541 height 34
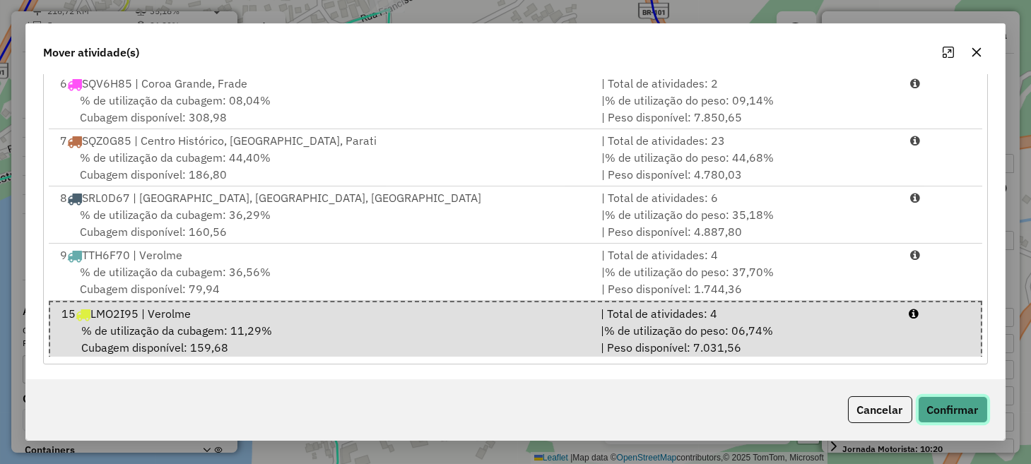
click at [943, 416] on button "Confirmar" at bounding box center [953, 410] width 70 height 27
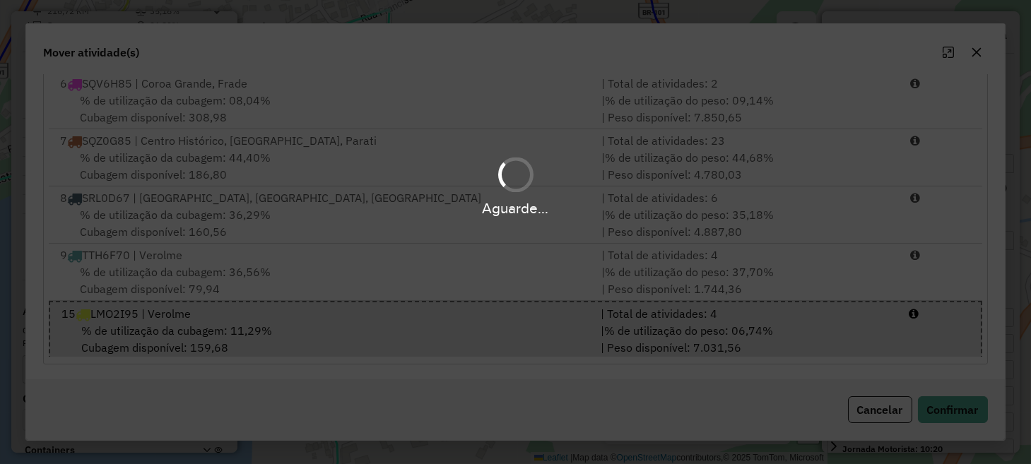
scroll to position [0, 0]
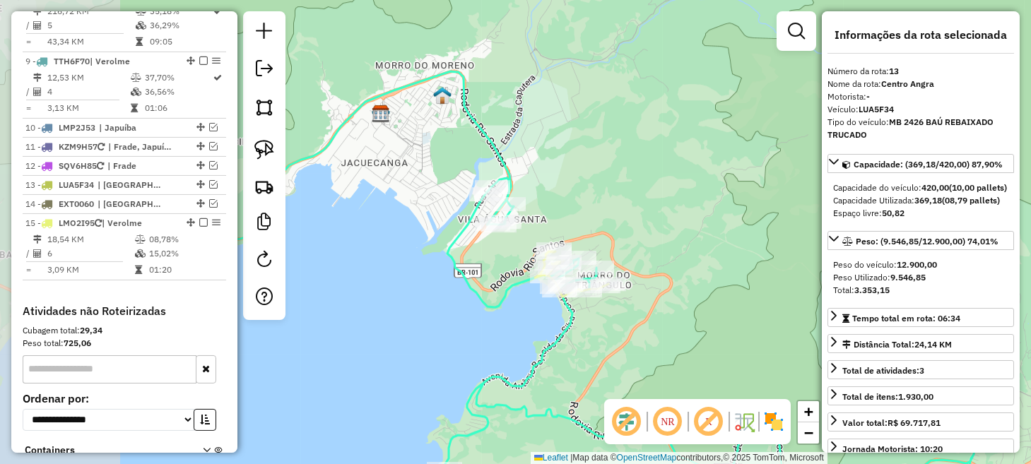
drag, startPoint x: 413, startPoint y: 307, endPoint x: 831, endPoint y: 322, distance: 418.0
click at [828, 324] on hb-router-mapa "Informações da Sessão 991077 - 19/08/2025 Criação: 18/08/2025 17:57 Depósito: L…" at bounding box center [515, 232] width 1031 height 464
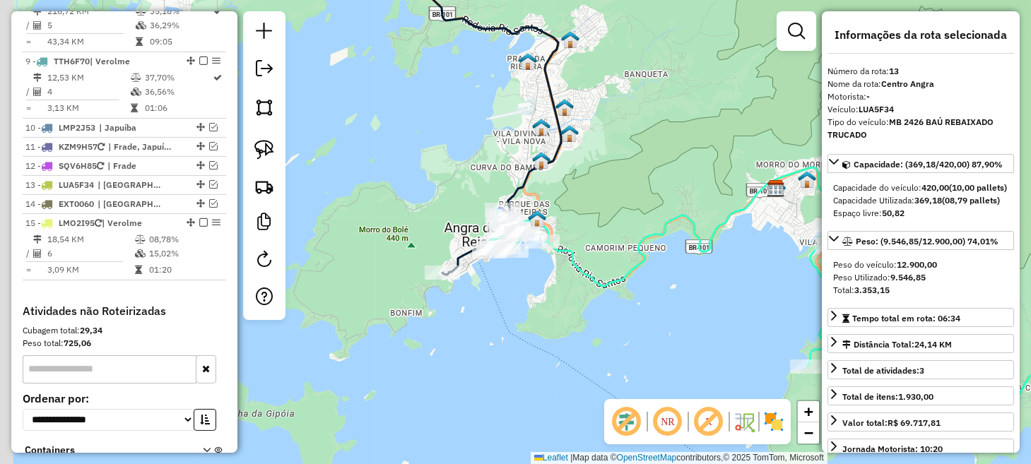
drag, startPoint x: 558, startPoint y: 319, endPoint x: 649, endPoint y: 311, distance: 91.5
click at [649, 311] on div "Janela de atendimento Grade de atendimento Capacidade Transportadoras Veículos …" at bounding box center [515, 232] width 1031 height 464
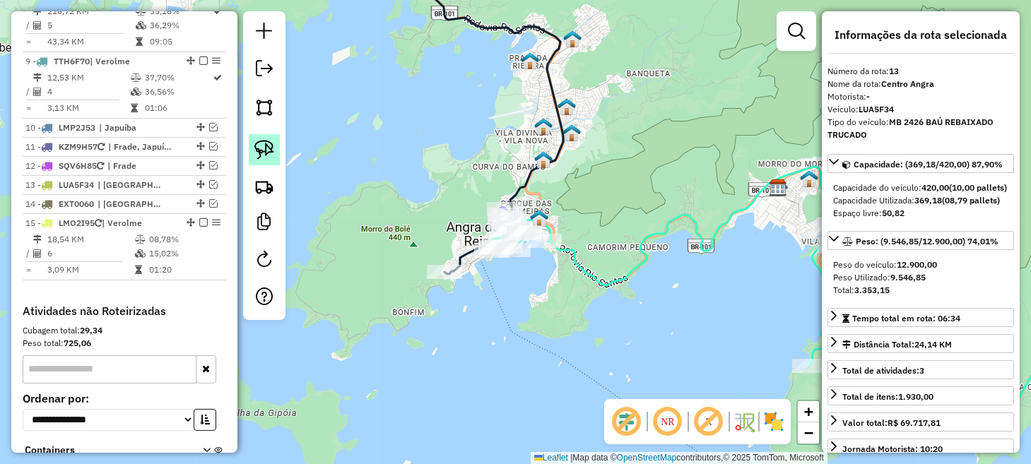
click at [269, 153] on img at bounding box center [264, 150] width 20 height 20
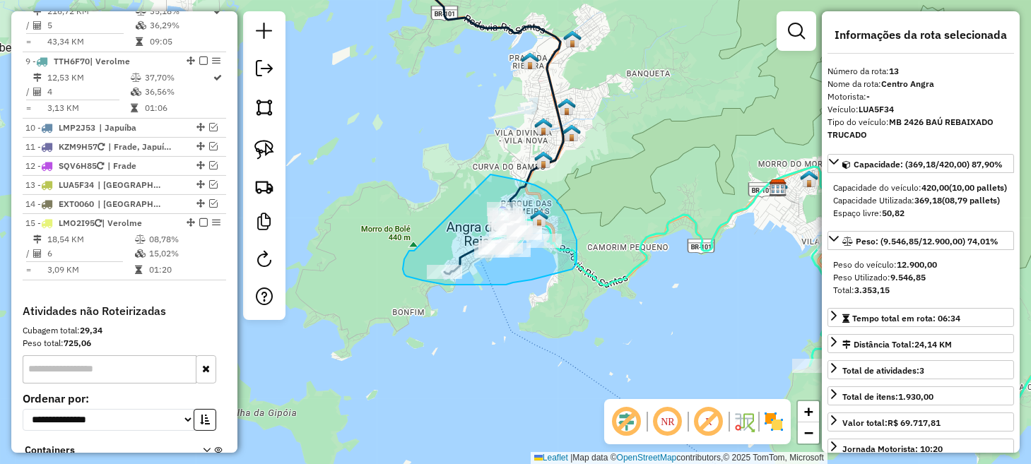
drag, startPoint x: 414, startPoint y: 251, endPoint x: 480, endPoint y: 175, distance: 100.2
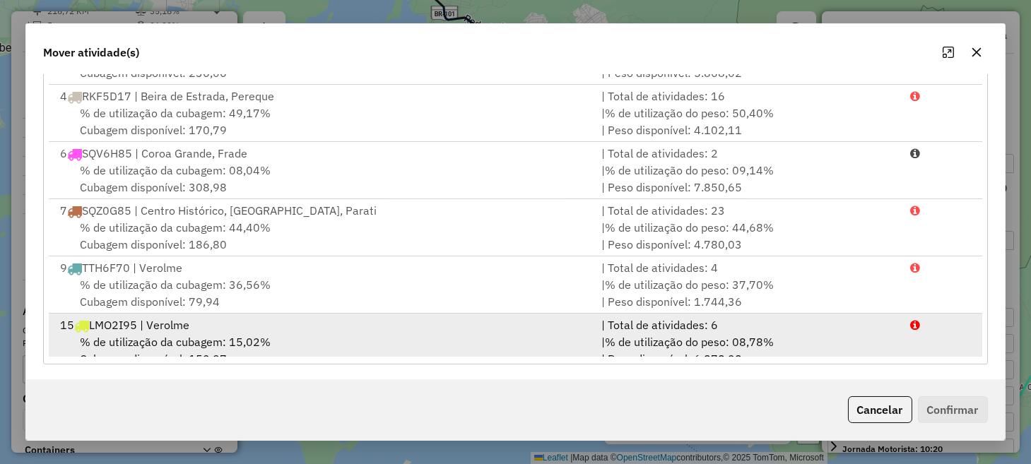
scroll to position [117, 0]
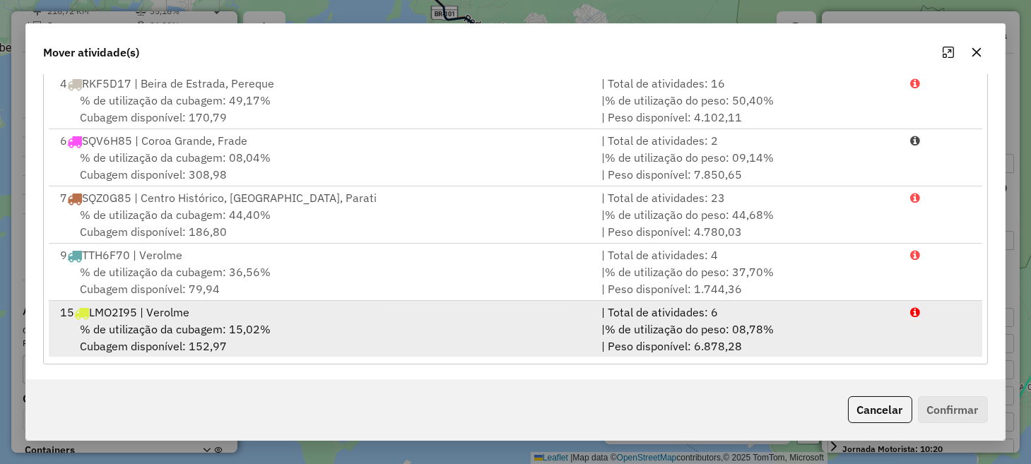
click at [657, 317] on div "| Total de atividades: 6" at bounding box center [747, 312] width 309 height 17
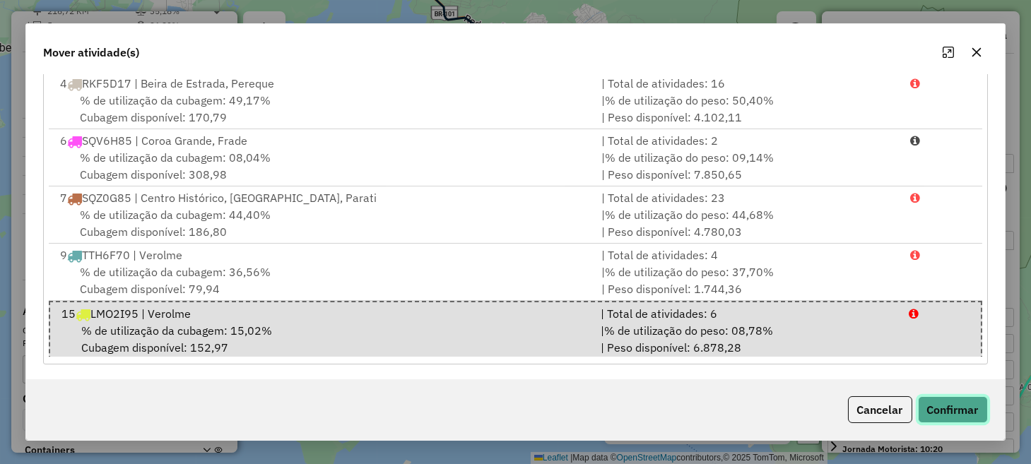
click at [958, 414] on button "Confirmar" at bounding box center [953, 410] width 70 height 27
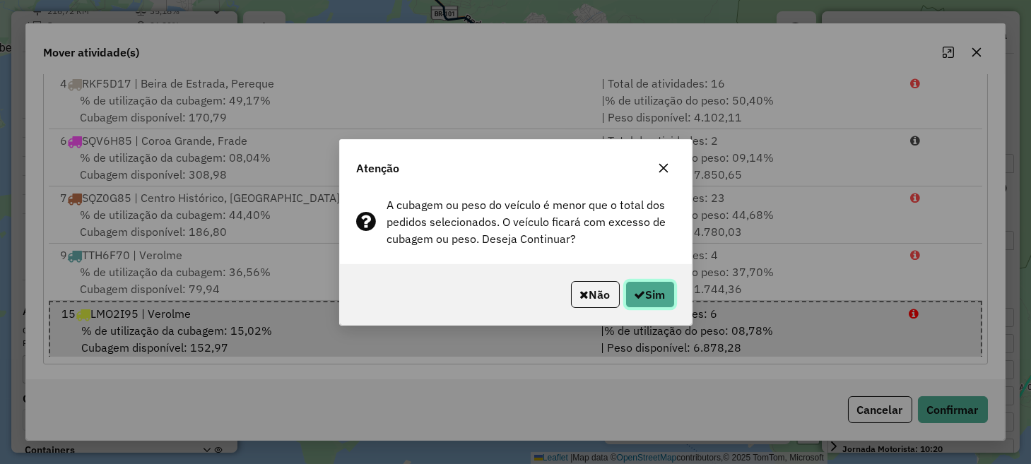
click at [660, 291] on button "Sim" at bounding box center [650, 294] width 49 height 27
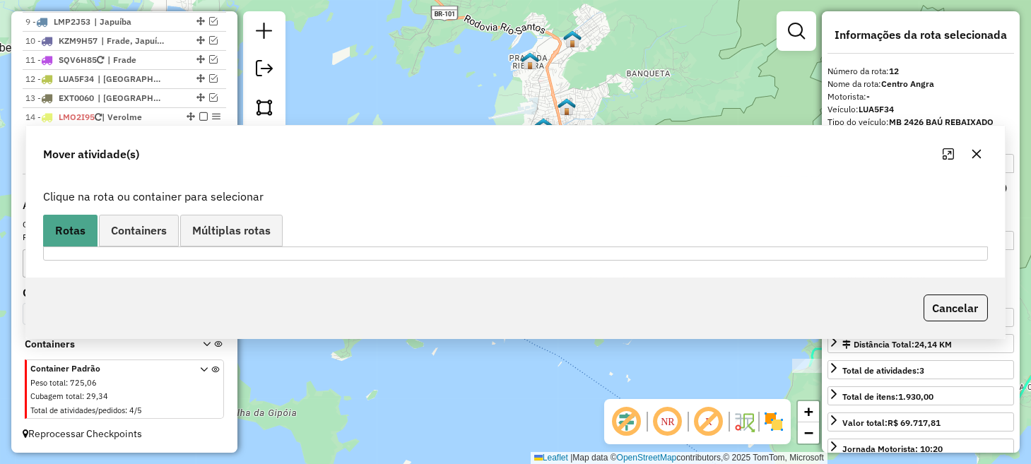
scroll to position [0, 0]
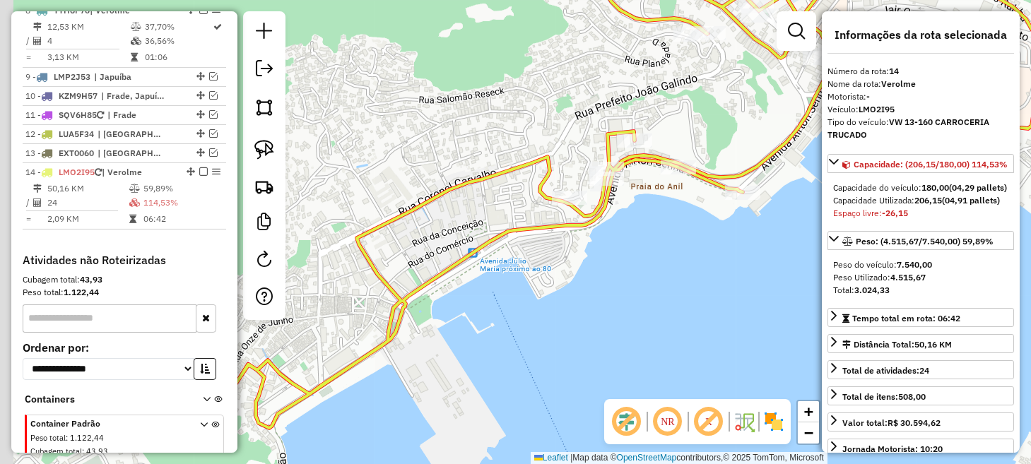
drag, startPoint x: 480, startPoint y: 341, endPoint x: 640, endPoint y: 231, distance: 194.1
click at [638, 233] on div "Janela de atendimento Grade de atendimento Capacidade Transportadoras Veículos …" at bounding box center [515, 232] width 1031 height 464
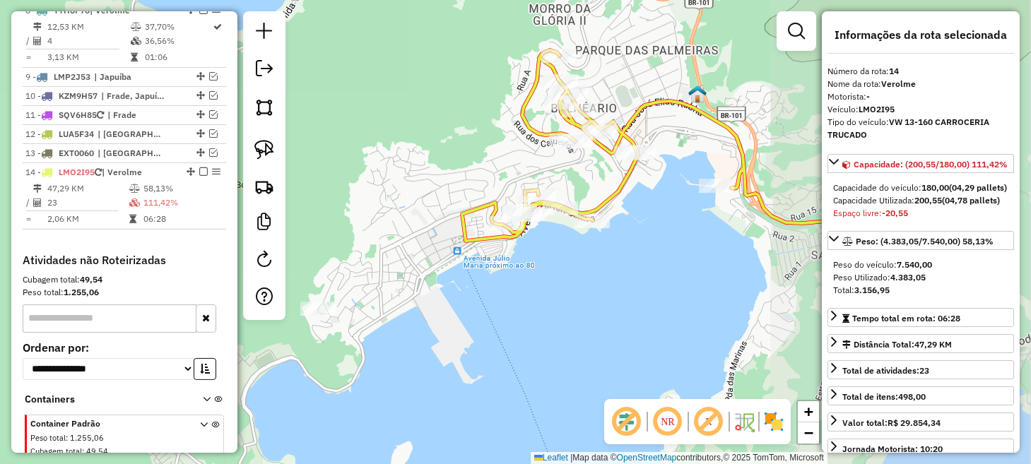
drag, startPoint x: 685, startPoint y: 300, endPoint x: 402, endPoint y: 344, distance: 286.1
click at [403, 344] on div "Janela de atendimento Grade de atendimento Capacidade Transportadoras Veículos …" at bounding box center [515, 232] width 1031 height 464
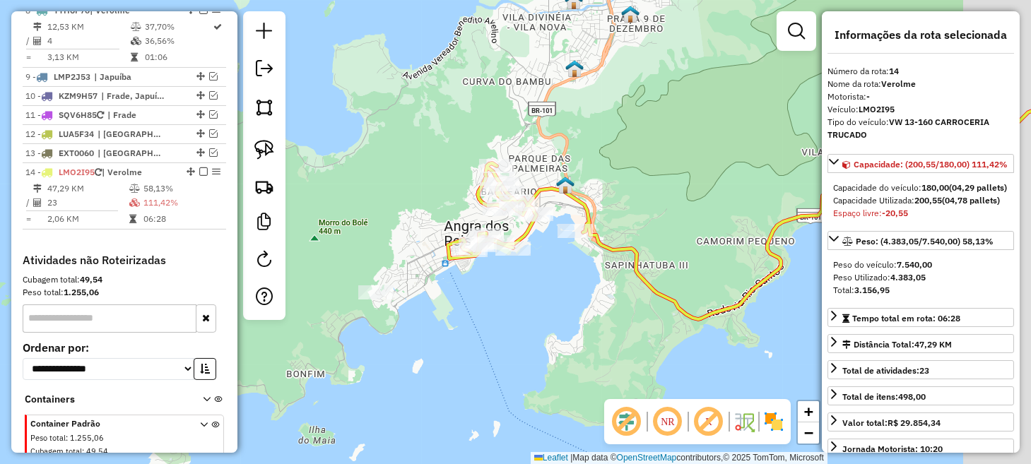
drag, startPoint x: 674, startPoint y: 288, endPoint x: 474, endPoint y: 288, distance: 200.0
click at [482, 288] on div "Janela de atendimento Grade de atendimento Capacidade Transportadoras Veículos …" at bounding box center [515, 232] width 1031 height 464
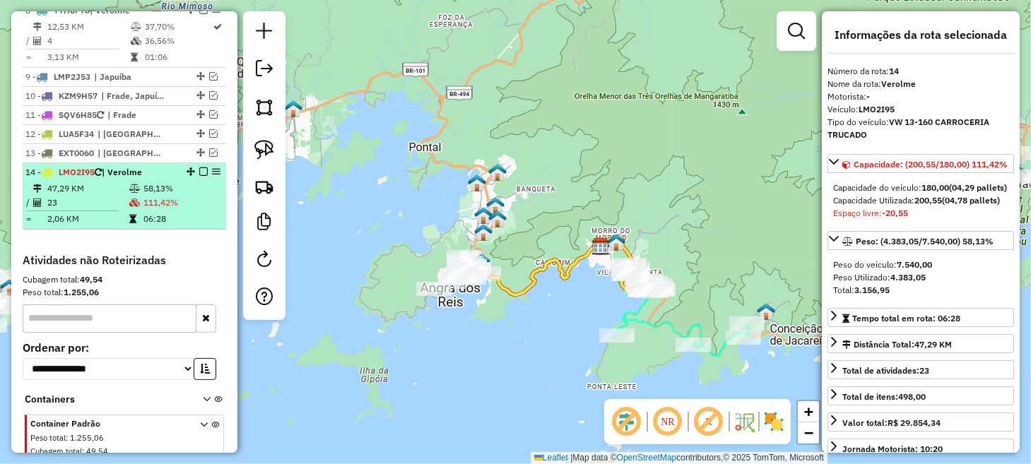
click at [199, 168] on em at bounding box center [203, 172] width 8 height 8
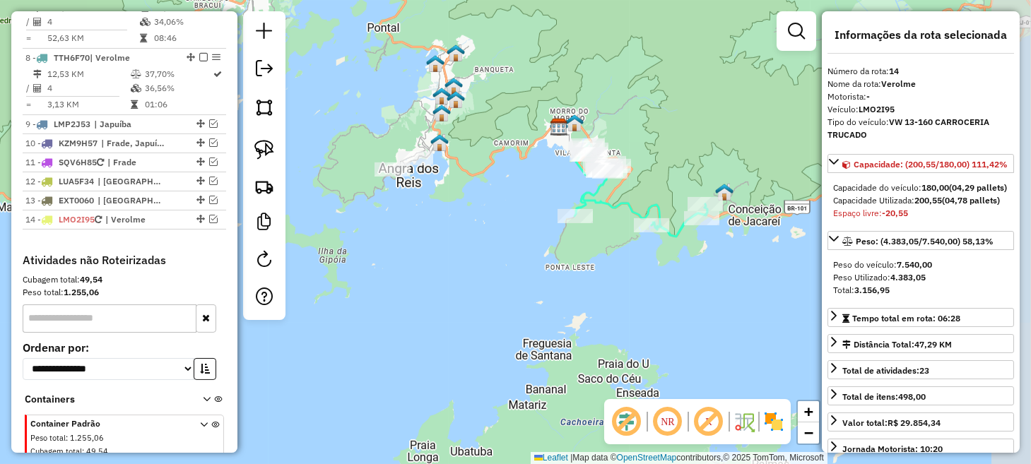
drag, startPoint x: 455, startPoint y: 346, endPoint x: 413, endPoint y: 227, distance: 126.5
click at [413, 227] on div "Janela de atendimento Grade de atendimento Capacidade Transportadoras Veículos …" at bounding box center [515, 232] width 1031 height 464
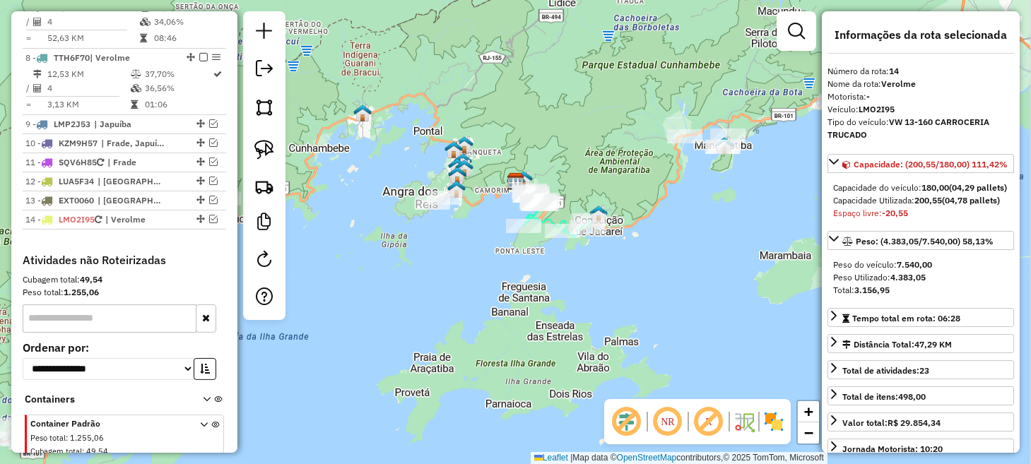
drag, startPoint x: 413, startPoint y: 237, endPoint x: 443, endPoint y: 242, distance: 30.1
click at [443, 242] on div "Janela de atendimento Grade de atendimento Capacidade Transportadoras Veículos …" at bounding box center [515, 232] width 1031 height 464
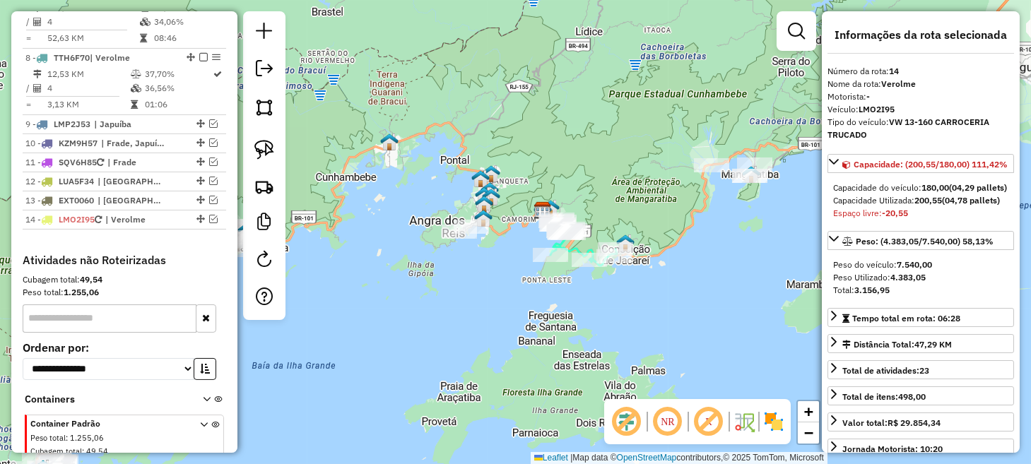
drag, startPoint x: 426, startPoint y: 281, endPoint x: 430, endPoint y: 324, distance: 44.1
click at [429, 324] on div "Janela de atendimento Grade de atendimento Capacidade Transportadoras Veículos …" at bounding box center [515, 232] width 1031 height 464
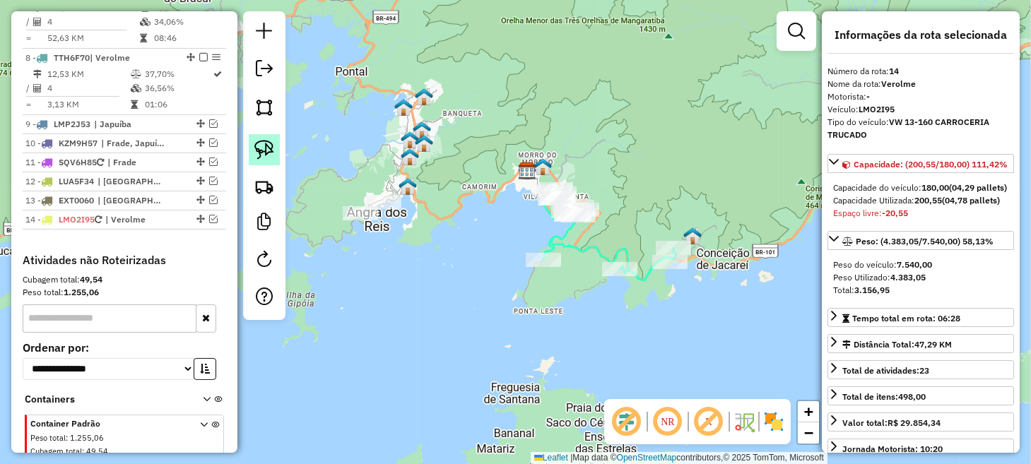
click at [270, 141] on img at bounding box center [264, 150] width 20 height 20
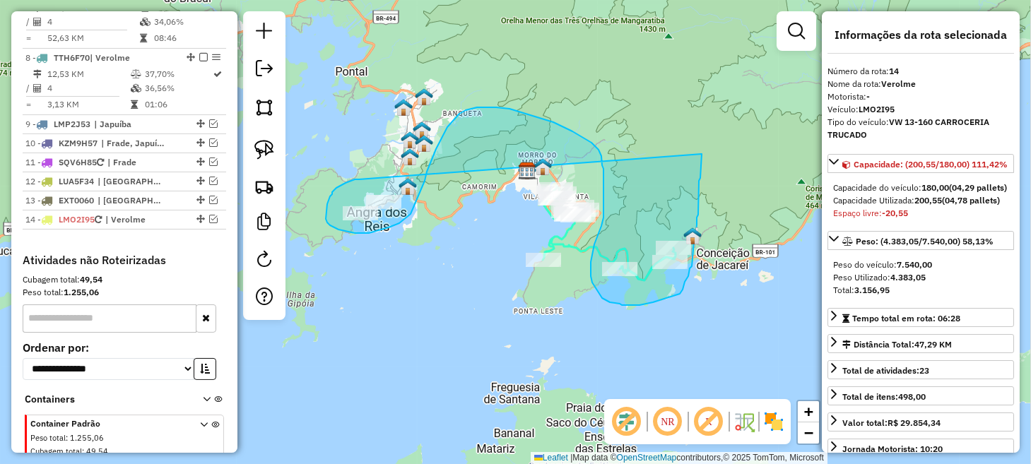
drag, startPoint x: 359, startPoint y: 180, endPoint x: 702, endPoint y: 154, distance: 343.8
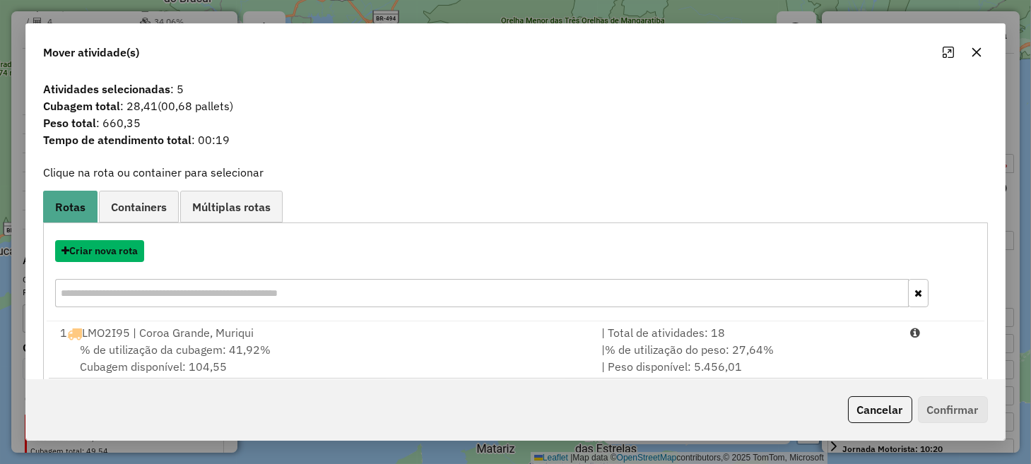
click at [119, 254] on button "Criar nova rota" at bounding box center [99, 251] width 89 height 22
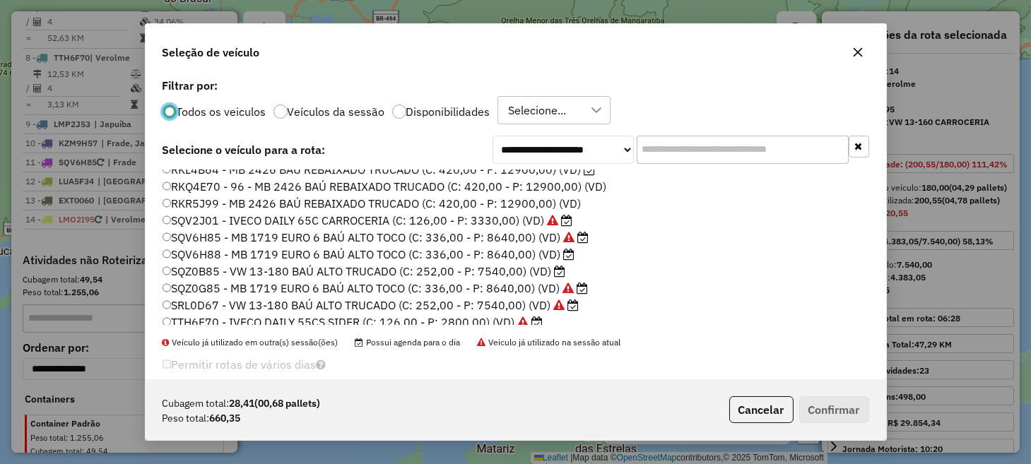
scroll to position [303, 0]
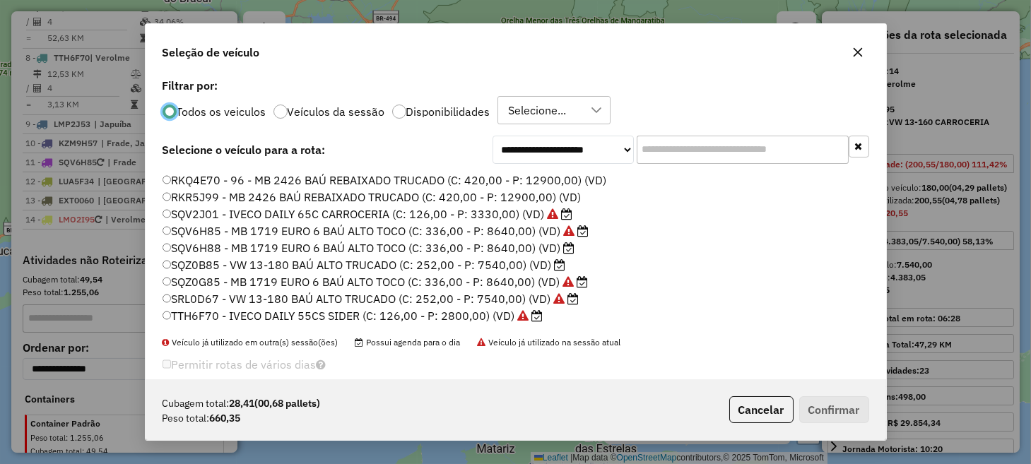
click at [223, 216] on label "SQV2J01 - IVECO DAILY 65C CARROCERIA (C: 126,00 - P: 3330,00) (VD)" at bounding box center [368, 214] width 410 height 17
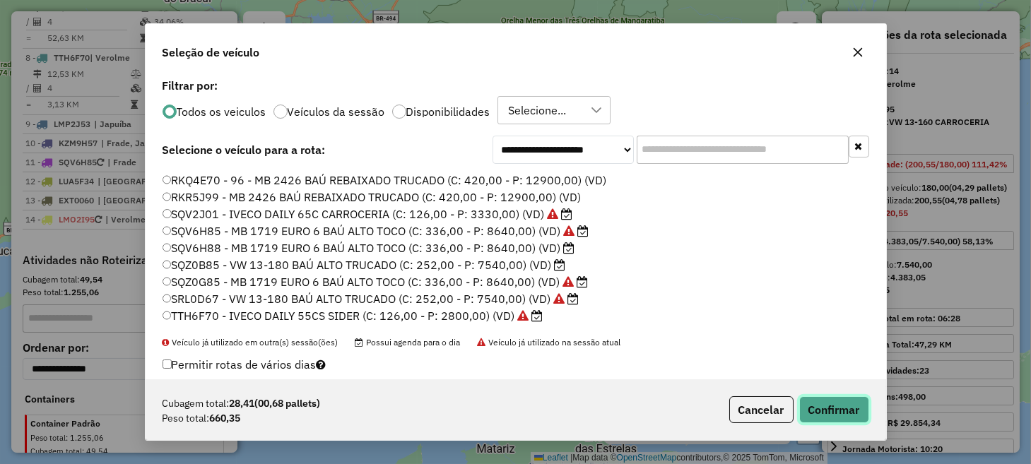
click at [828, 409] on button "Confirmar" at bounding box center [834, 410] width 70 height 27
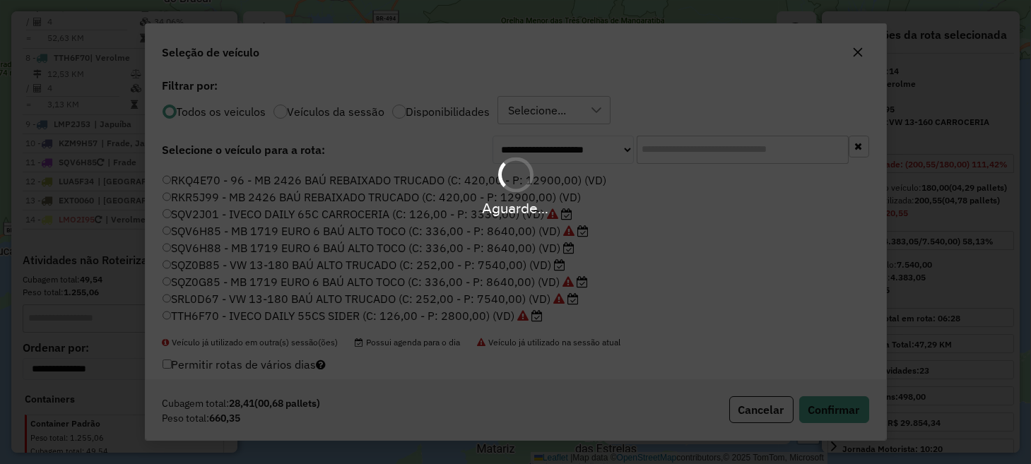
scroll to position [1181, 0]
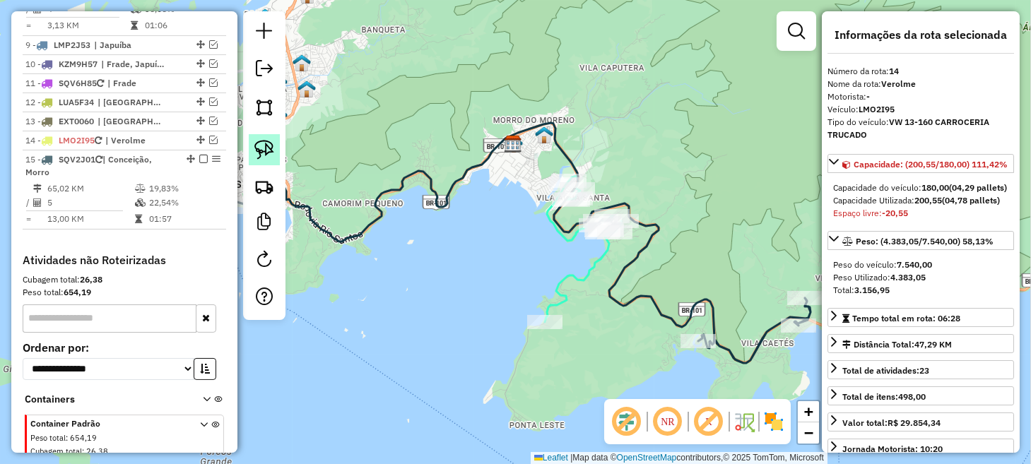
click at [274, 143] on img at bounding box center [264, 150] width 20 height 20
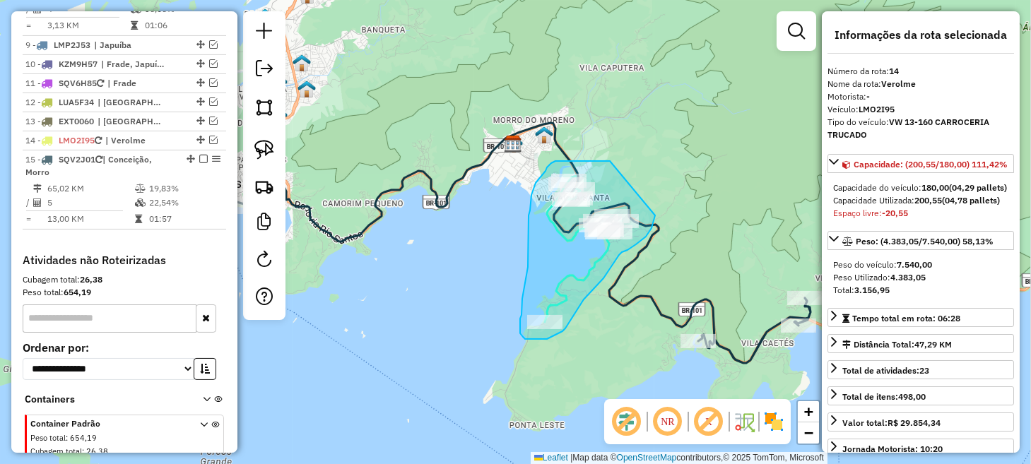
drag, startPoint x: 610, startPoint y: 161, endPoint x: 655, endPoint y: 210, distance: 66.5
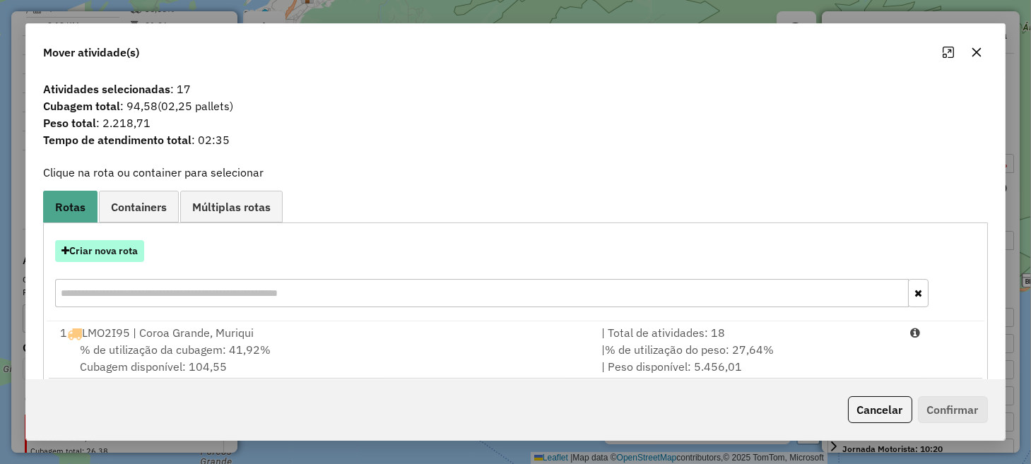
click at [115, 253] on button "Criar nova rota" at bounding box center [99, 251] width 89 height 22
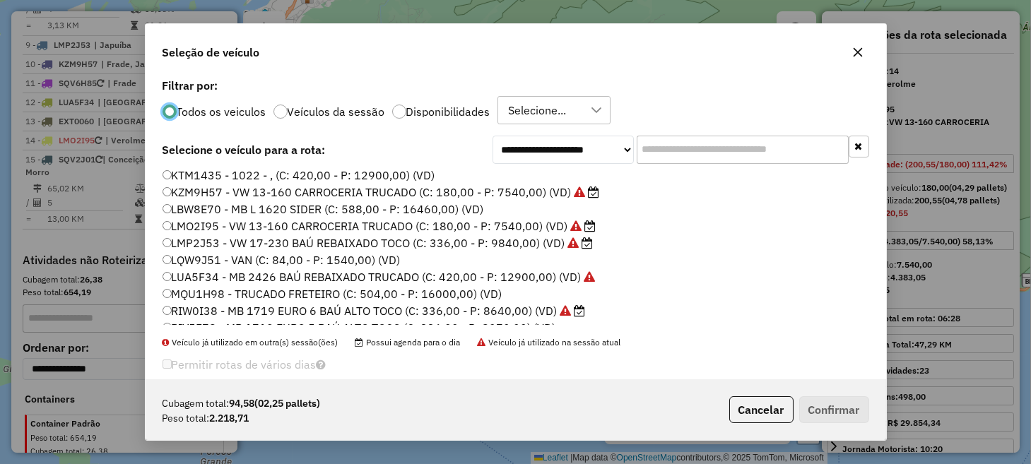
scroll to position [303, 0]
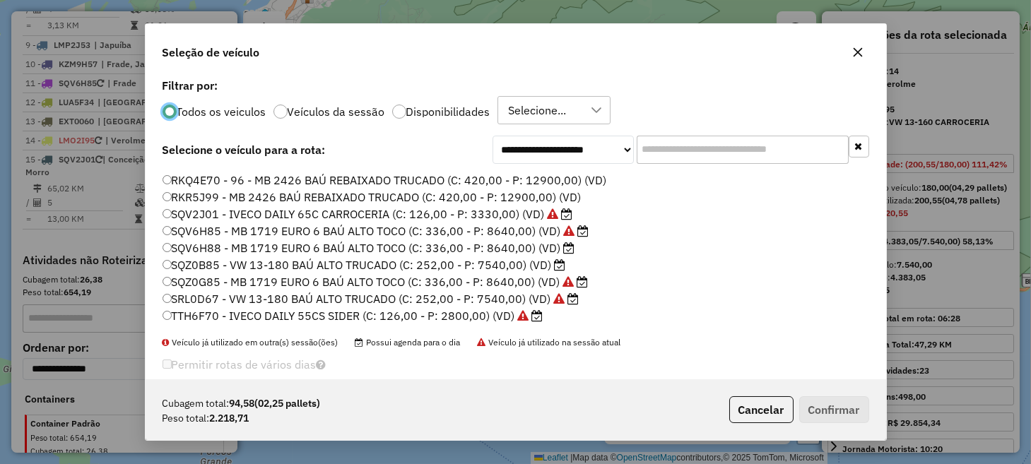
click at [211, 294] on label "SRL0D67 - VW 13-180 BAÚ ALTO TRUCADO (C: 252,00 - P: 7540,00) (VD)" at bounding box center [371, 299] width 417 height 17
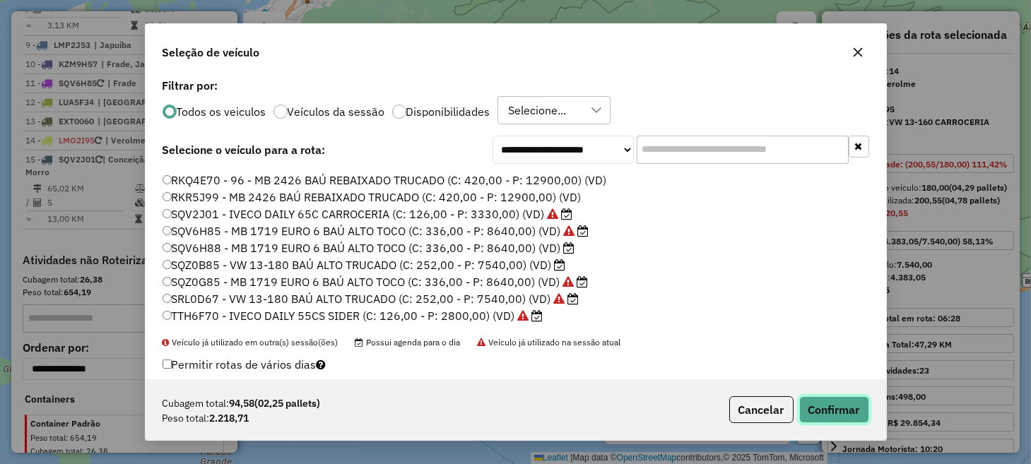
click at [842, 409] on button "Confirmar" at bounding box center [834, 410] width 70 height 27
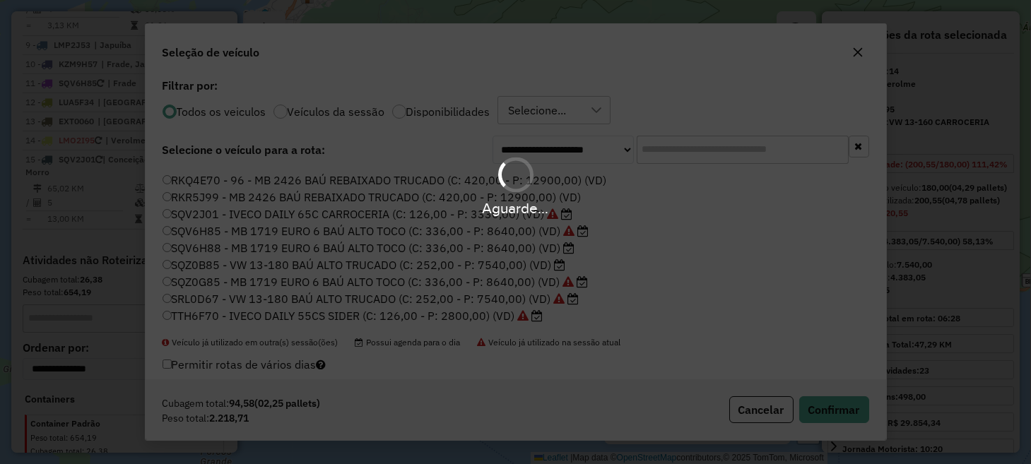
scroll to position [1102, 0]
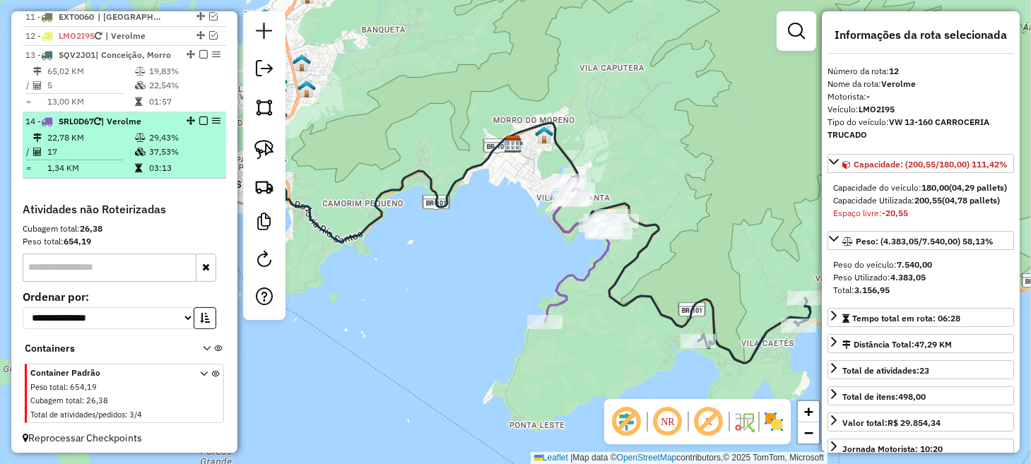
click at [202, 119] on em at bounding box center [203, 121] width 8 height 8
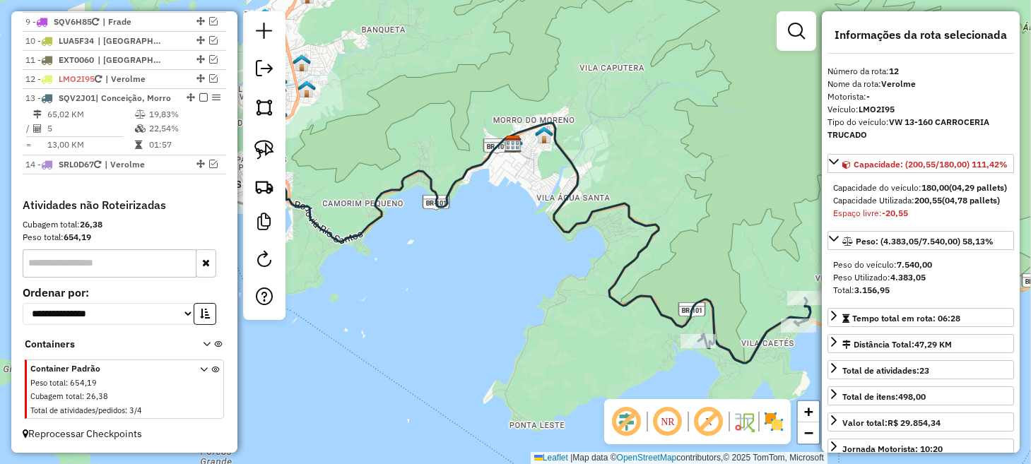
scroll to position [1055, 0]
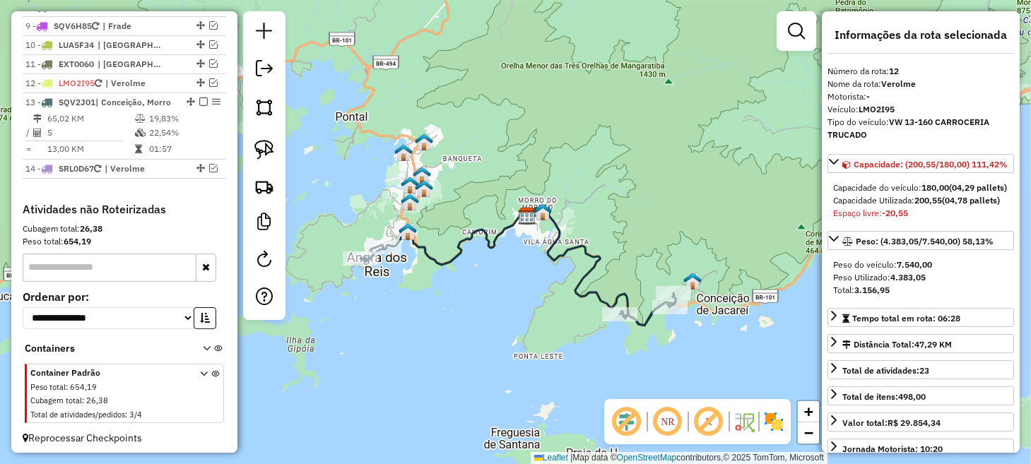
drag, startPoint x: 497, startPoint y: 305, endPoint x: 614, endPoint y: 330, distance: 119.4
click at [614, 330] on div "Janela de atendimento Grade de atendimento Capacidade Transportadoras Veículos …" at bounding box center [515, 232] width 1031 height 464
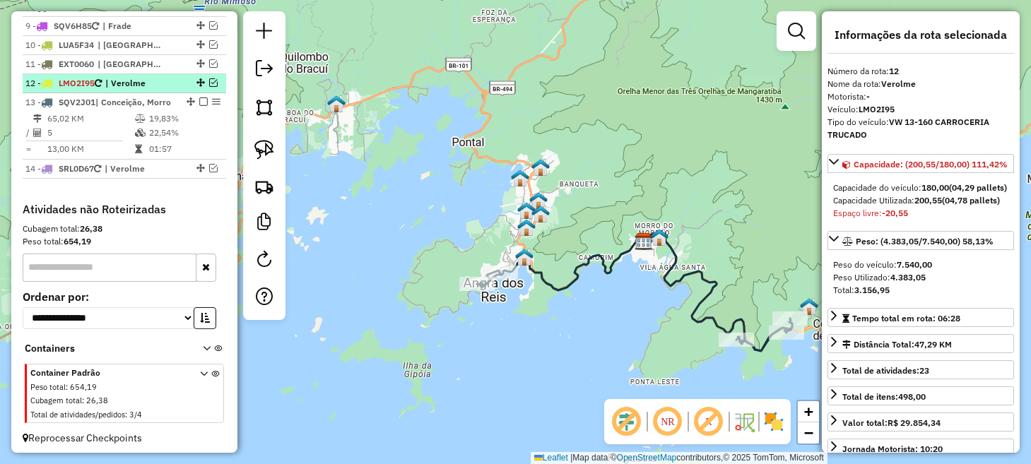
click at [209, 78] on em at bounding box center [213, 82] width 8 height 8
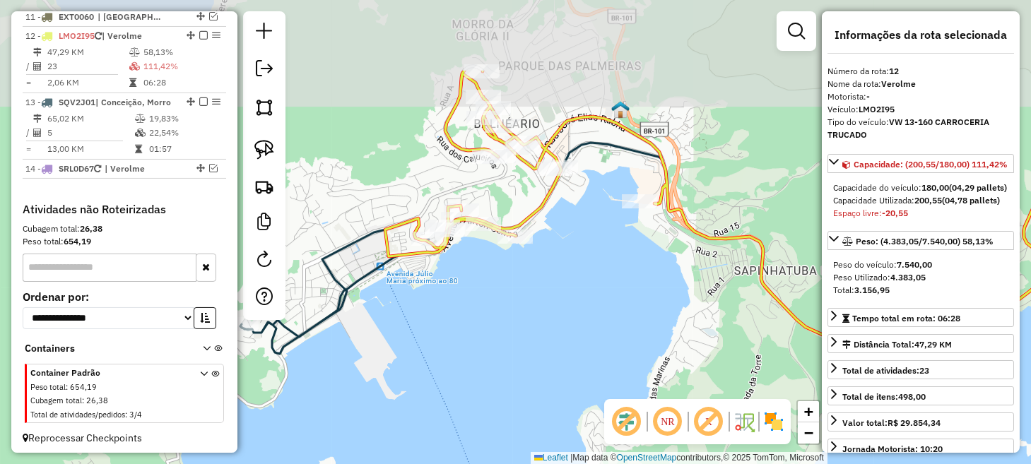
drag, startPoint x: 372, startPoint y: 188, endPoint x: 486, endPoint y: 312, distance: 168.6
click at [481, 312] on div "Janela de atendimento Grade de atendimento Capacidade Transportadoras Veículos …" at bounding box center [515, 232] width 1031 height 464
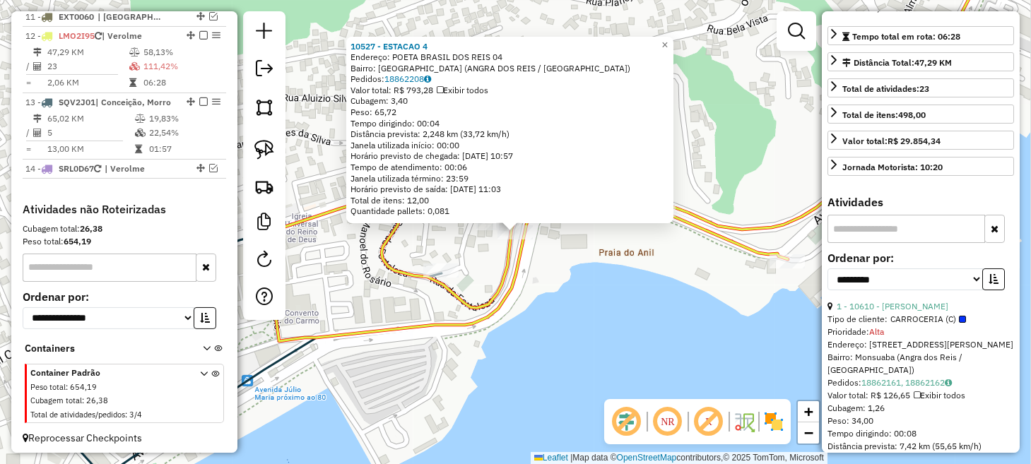
scroll to position [283, 0]
click at [989, 283] on icon "button" at bounding box center [994, 279] width 10 height 10
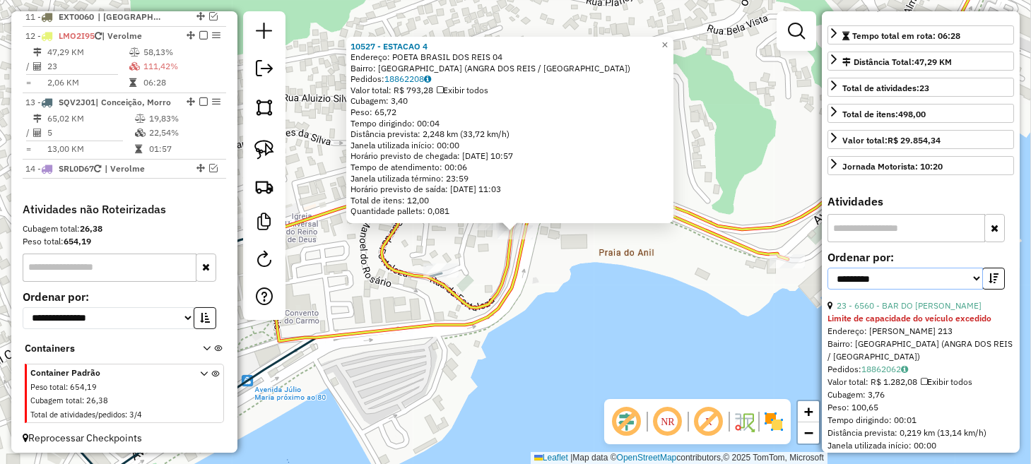
click at [959, 290] on select "**********" at bounding box center [906, 279] width 156 height 22
click at [828, 290] on select "**********" at bounding box center [906, 279] width 156 height 22
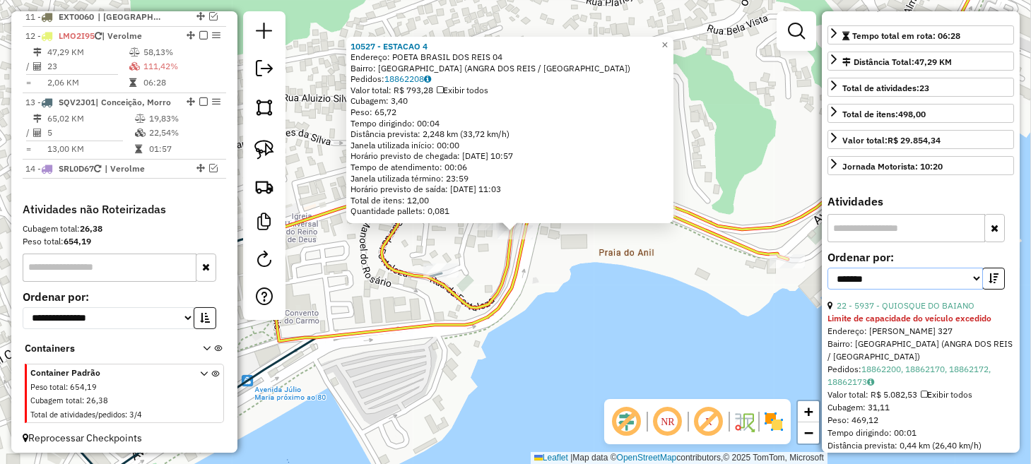
click at [973, 290] on select "**********" at bounding box center [906, 279] width 156 height 22
select select "*********"
click at [828, 290] on select "**********" at bounding box center [906, 279] width 156 height 22
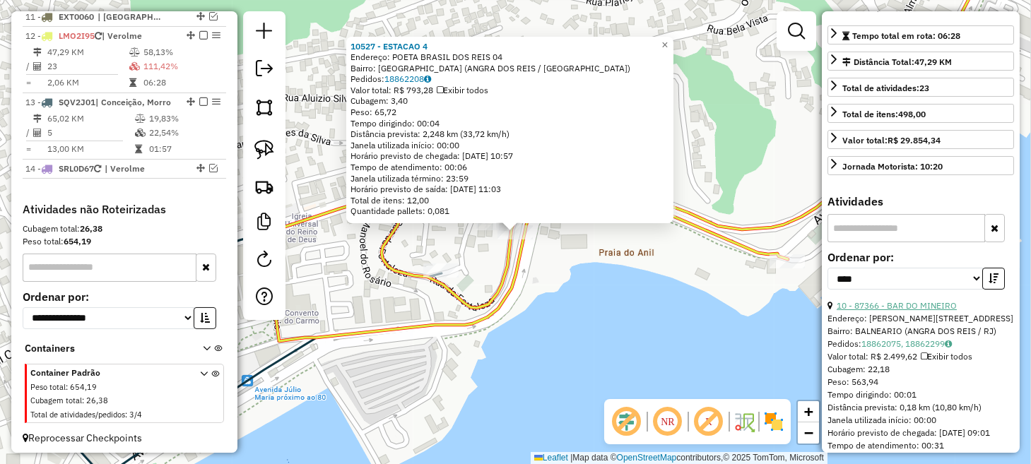
click at [940, 311] on link "10 - 87366 - BAR DO MINEIRO" at bounding box center [897, 305] width 120 height 11
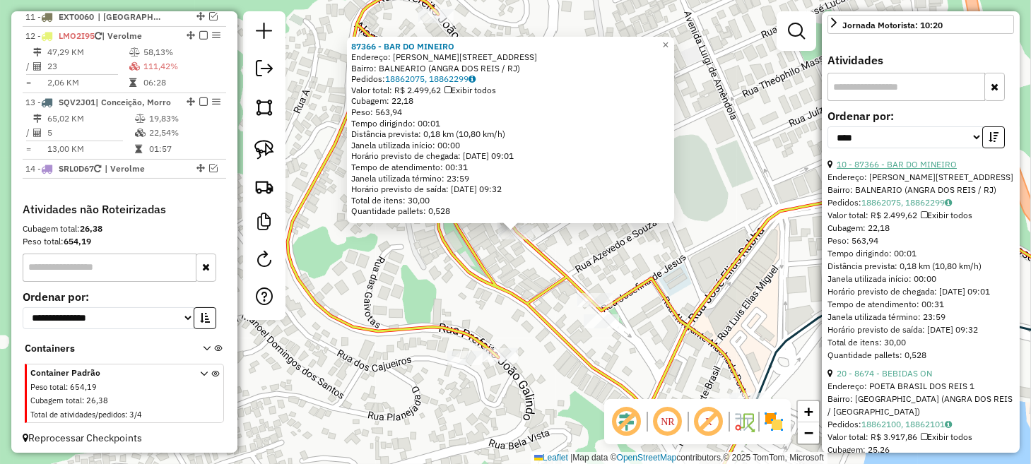
scroll to position [495, 0]
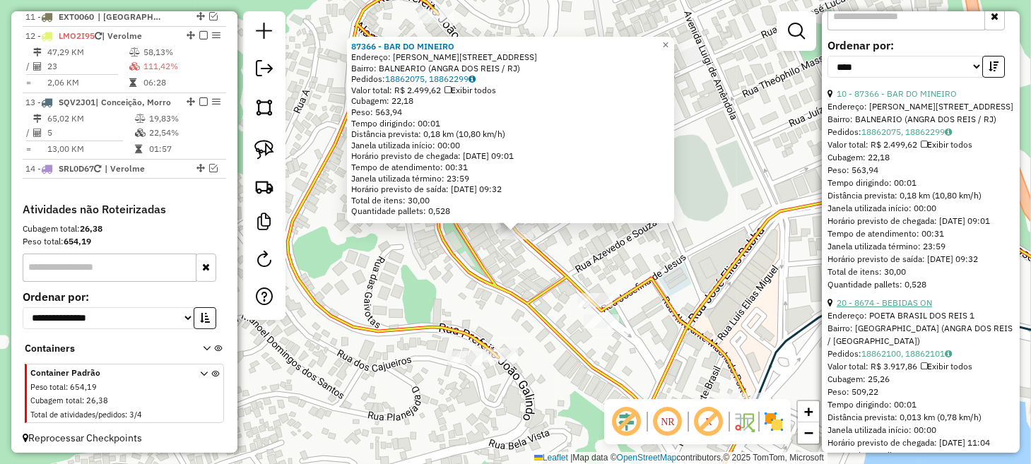
click at [920, 308] on link "20 - 8674 - BEBIDAS ON" at bounding box center [884, 303] width 95 height 11
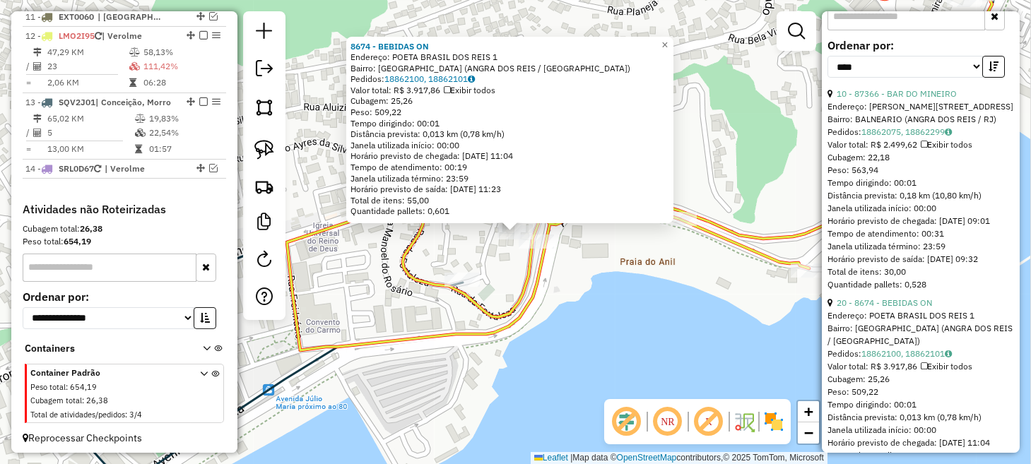
click at [642, 338] on div "8674 - BEBIDAS ON Endereço: POETA BRASIL DOS REIS 1 Bairro: PRAIA DO ANIL (ANGR…" at bounding box center [515, 232] width 1031 height 464
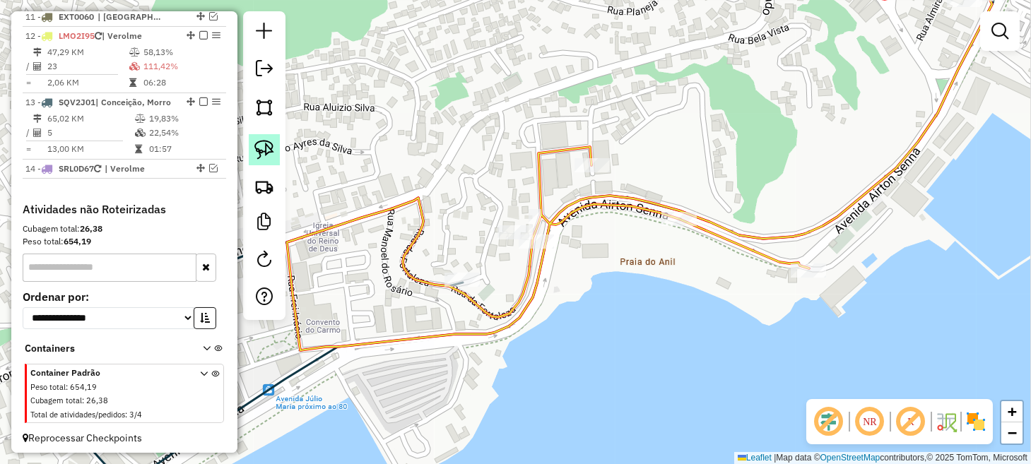
click at [272, 143] on img at bounding box center [264, 150] width 20 height 20
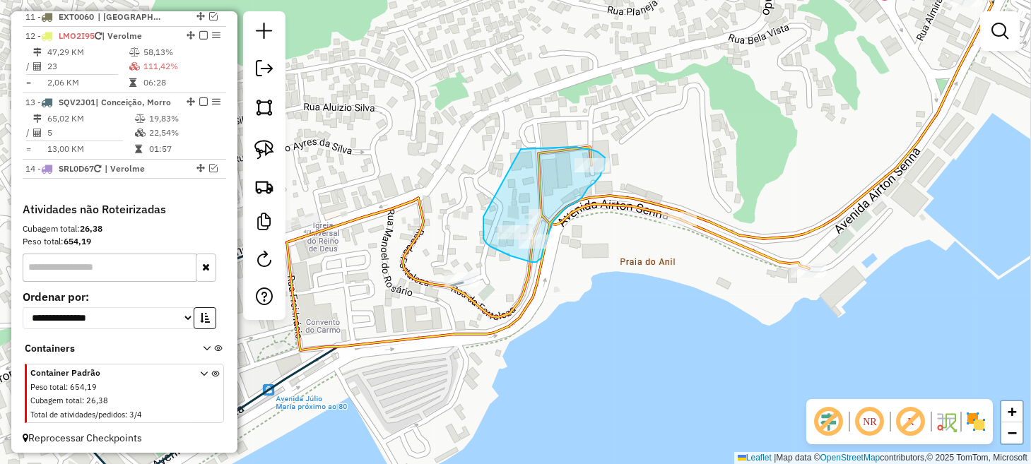
drag, startPoint x: 483, startPoint y: 217, endPoint x: 509, endPoint y: 151, distance: 70.5
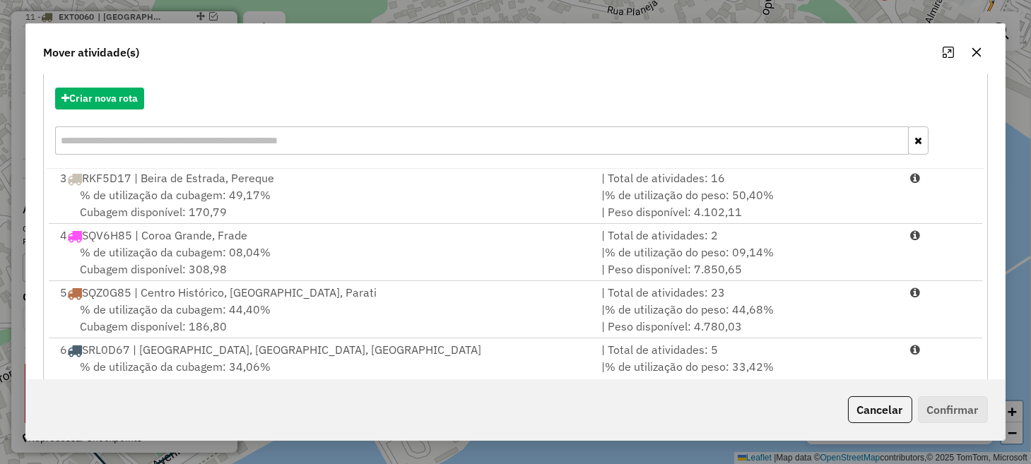
scroll to position [247, 0]
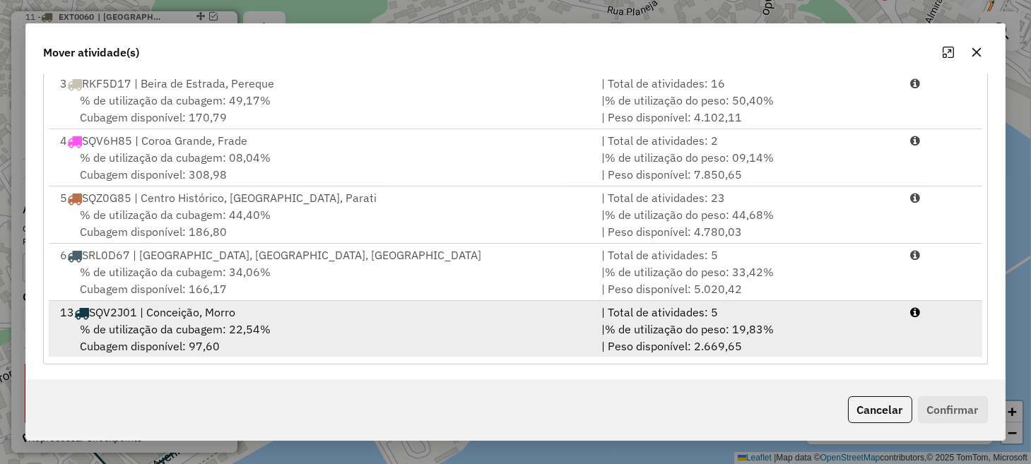
click at [570, 329] on div "% de utilização da cubagem: 22,54% Cubagem disponível: 97,60" at bounding box center [322, 338] width 541 height 34
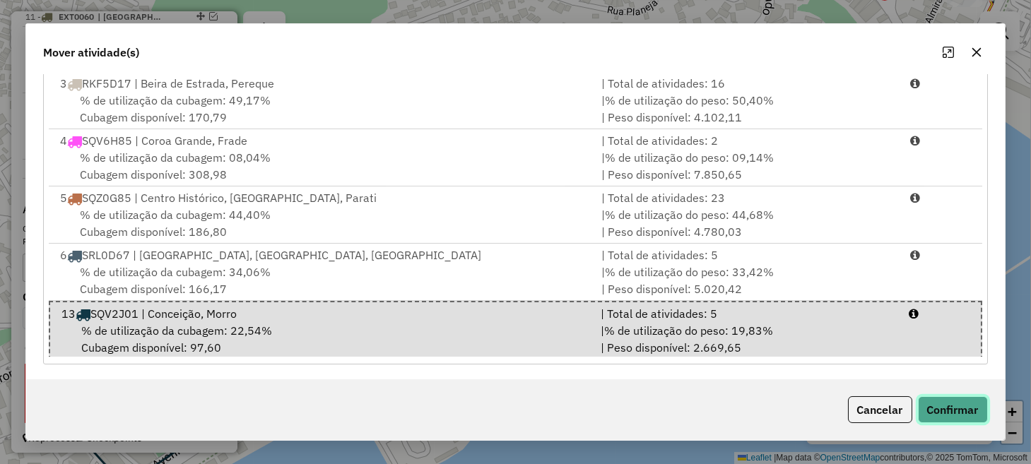
click at [933, 416] on button "Confirmar" at bounding box center [953, 410] width 70 height 27
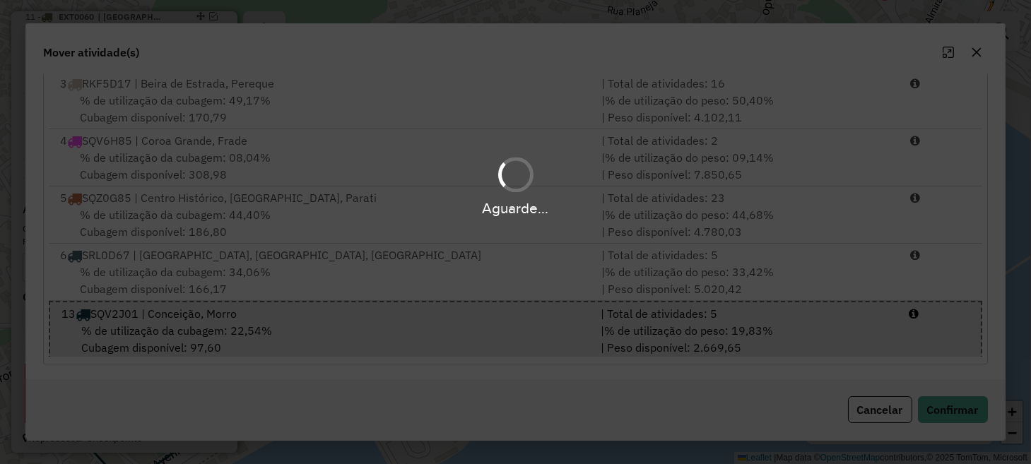
scroll to position [0, 0]
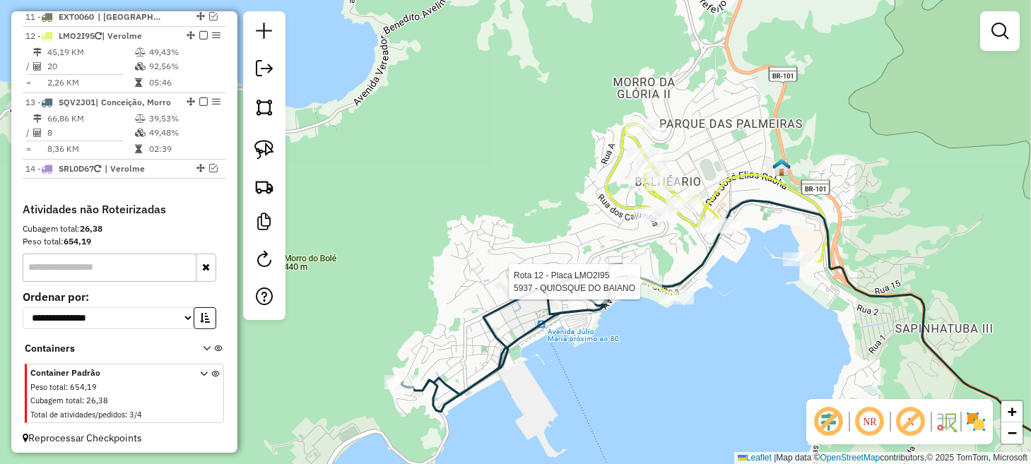
select select "*********"
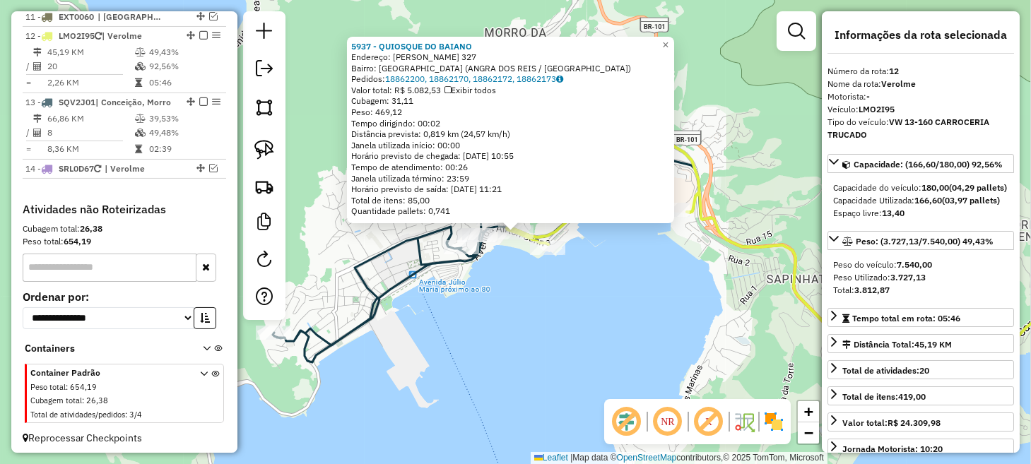
click at [592, 317] on div "5937 - QUIOSQUE DO BAIANO Endereço: AYRTON SENNA DA SILVA 327 Bairro: PRAIA DO …" at bounding box center [515, 232] width 1031 height 464
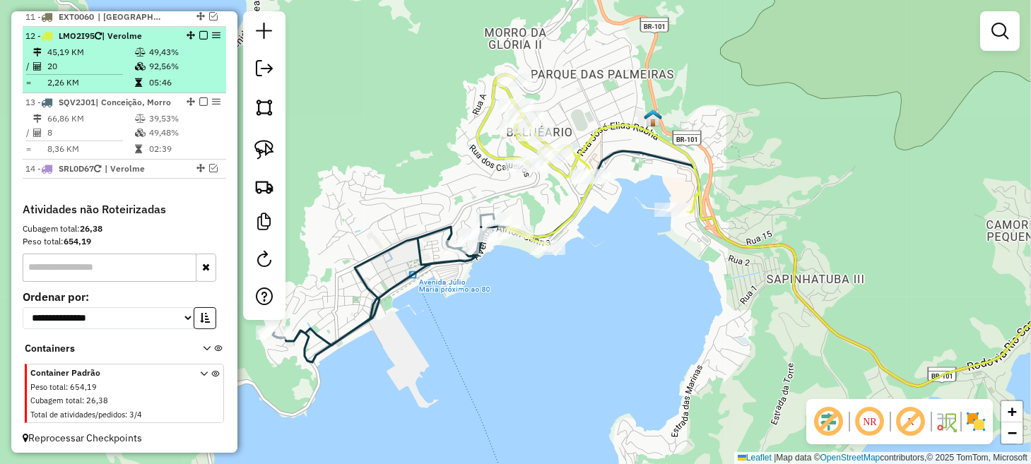
click at [201, 31] on em at bounding box center [203, 35] width 8 height 8
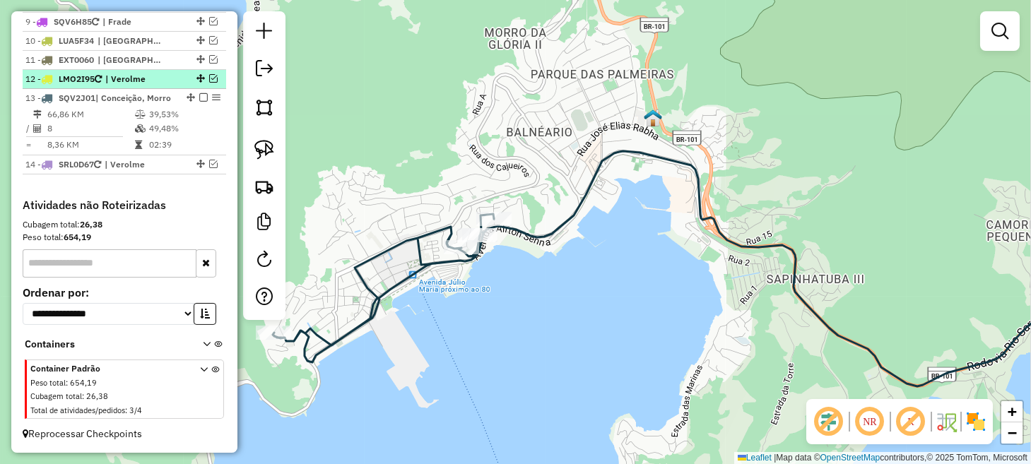
scroll to position [1055, 0]
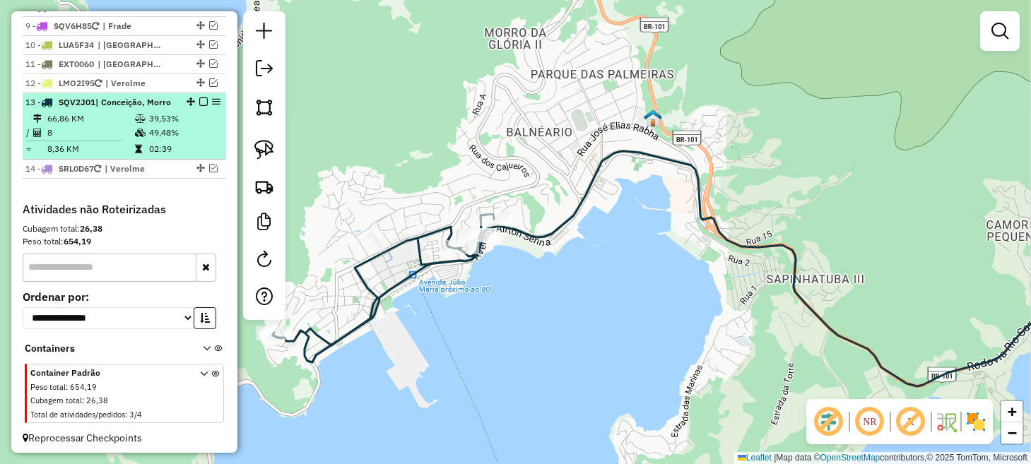
click at [199, 98] on em at bounding box center [203, 102] width 8 height 8
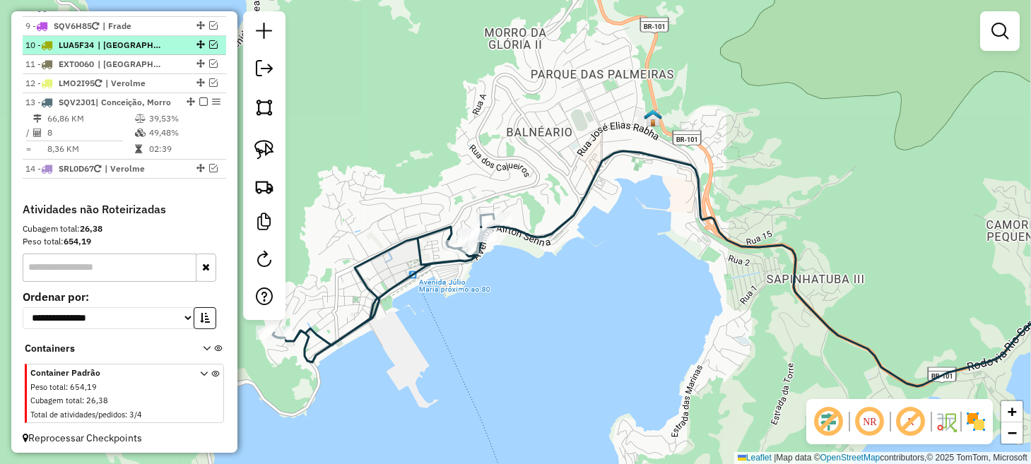
scroll to position [995, 0]
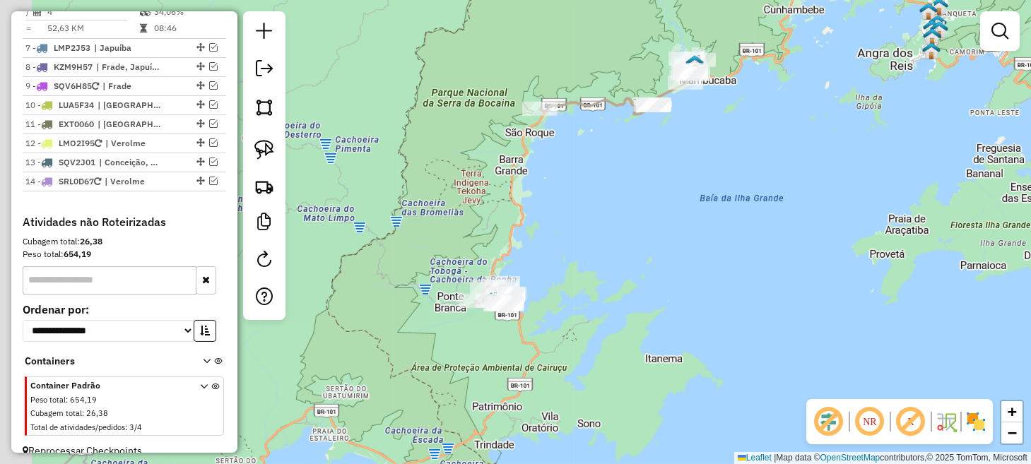
drag, startPoint x: 441, startPoint y: 237, endPoint x: 905, endPoint y: 95, distance: 485.6
click at [905, 95] on div "Janela de atendimento Grade de atendimento Capacidade Transportadoras Veículos …" at bounding box center [515, 232] width 1031 height 464
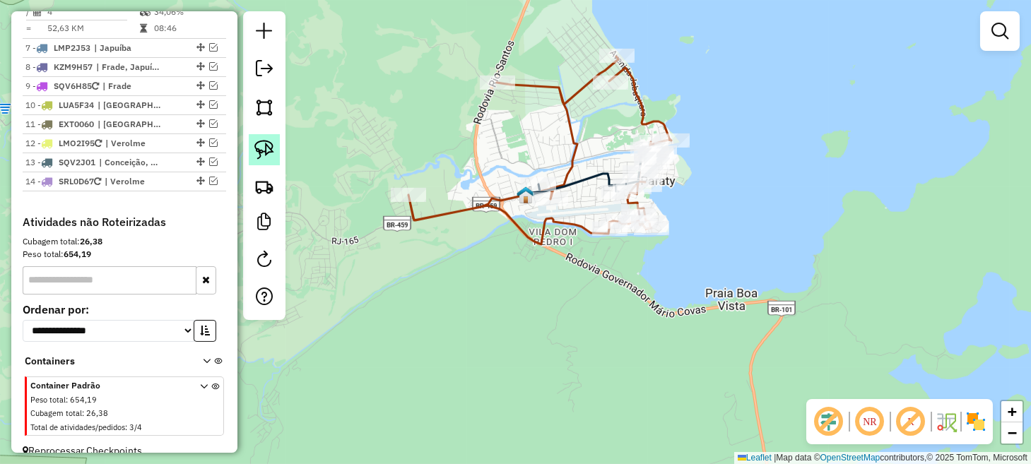
click at [266, 151] on img at bounding box center [264, 150] width 20 height 20
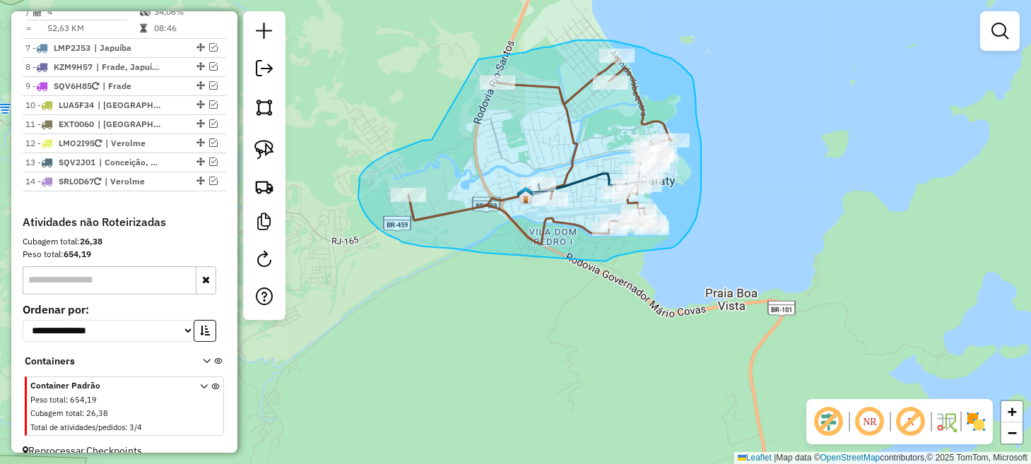
drag, startPoint x: 407, startPoint y: 146, endPoint x: 466, endPoint y: 61, distance: 103.1
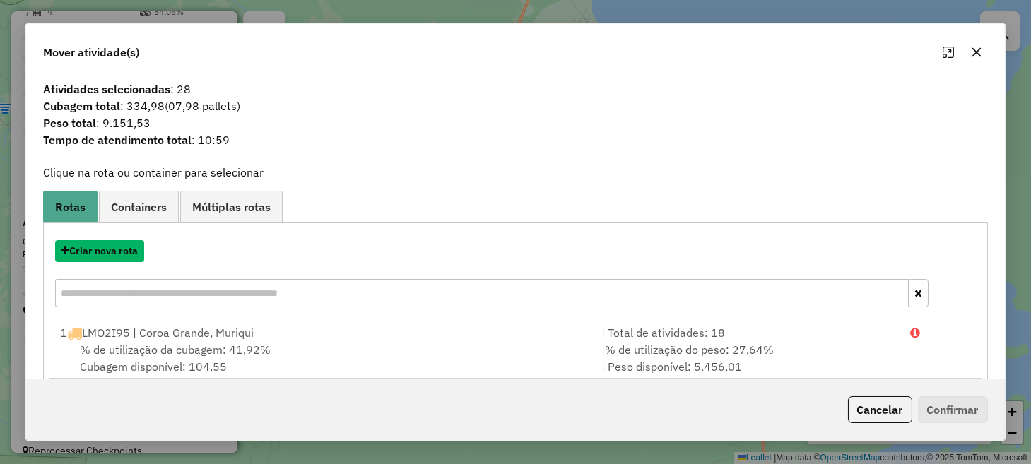
click at [117, 254] on button "Criar nova rota" at bounding box center [99, 251] width 89 height 22
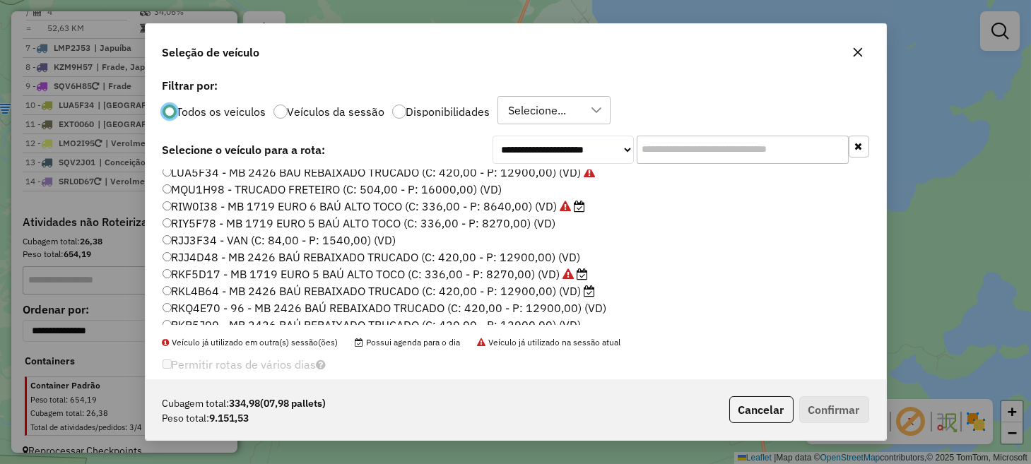
scroll to position [141, 0]
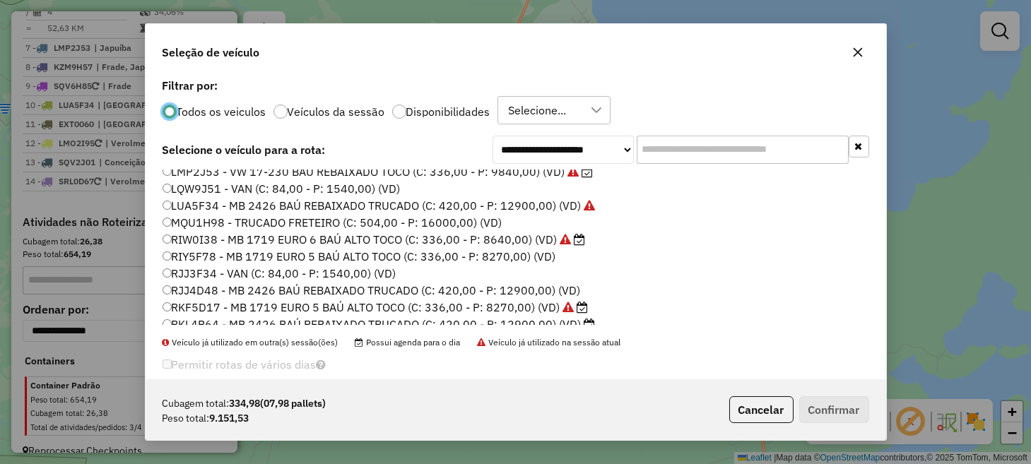
click at [224, 242] on label "RIW0I38 - MB 1719 EURO 6 BAÚ ALTO TOCO (C: 336,00 - P: 8640,00) (VD)" at bounding box center [374, 239] width 423 height 17
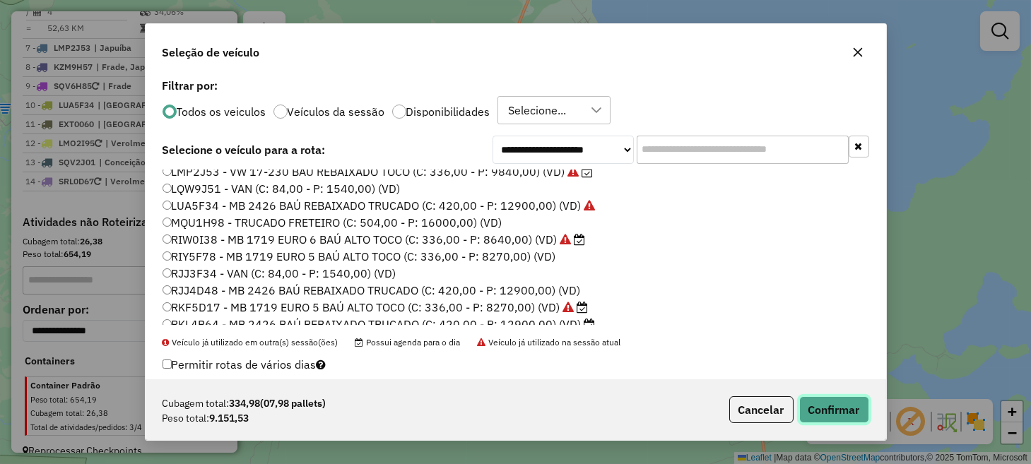
click at [844, 412] on button "Confirmar" at bounding box center [834, 410] width 70 height 27
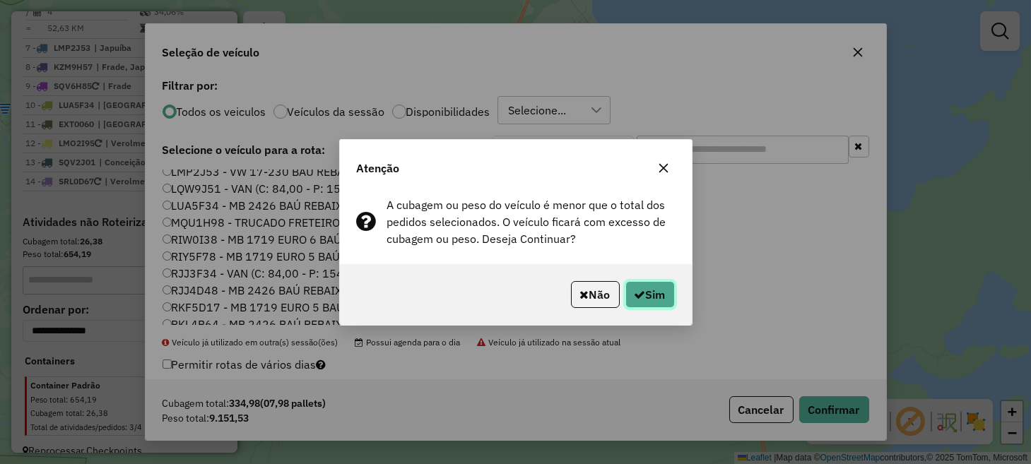
click at [652, 298] on button "Sim" at bounding box center [650, 294] width 49 height 27
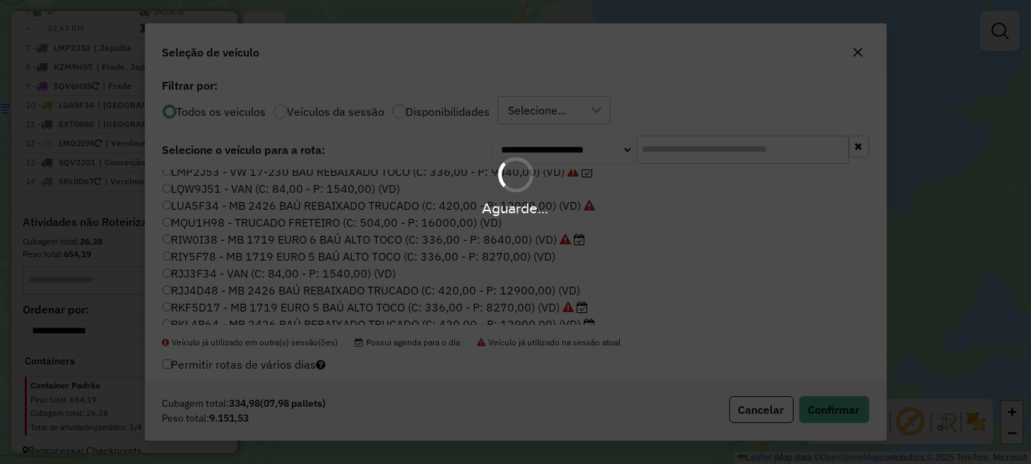
scroll to position [850, 0]
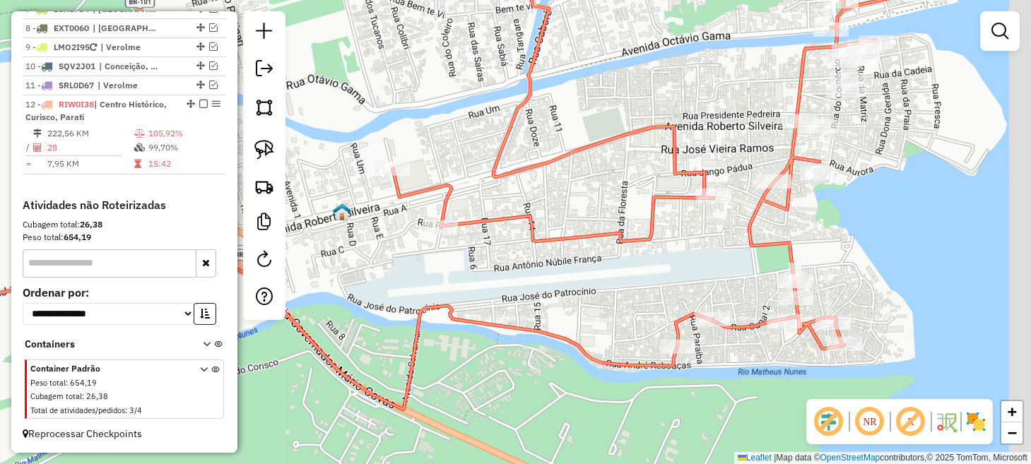
drag, startPoint x: 732, startPoint y: 262, endPoint x: 679, endPoint y: 266, distance: 53.9
click at [679, 266] on div "Janela de atendimento Grade de atendimento Capacidade Transportadoras Veículos …" at bounding box center [515, 232] width 1031 height 464
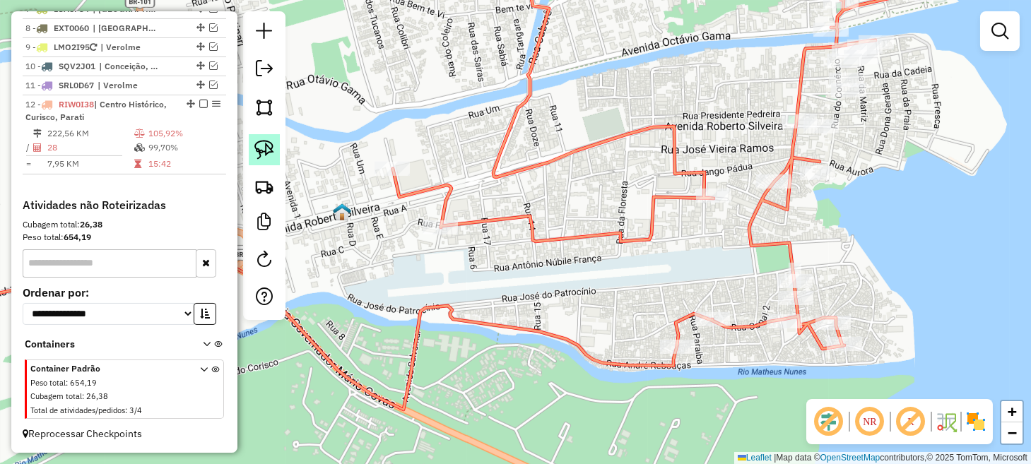
click at [262, 149] on img at bounding box center [264, 150] width 20 height 20
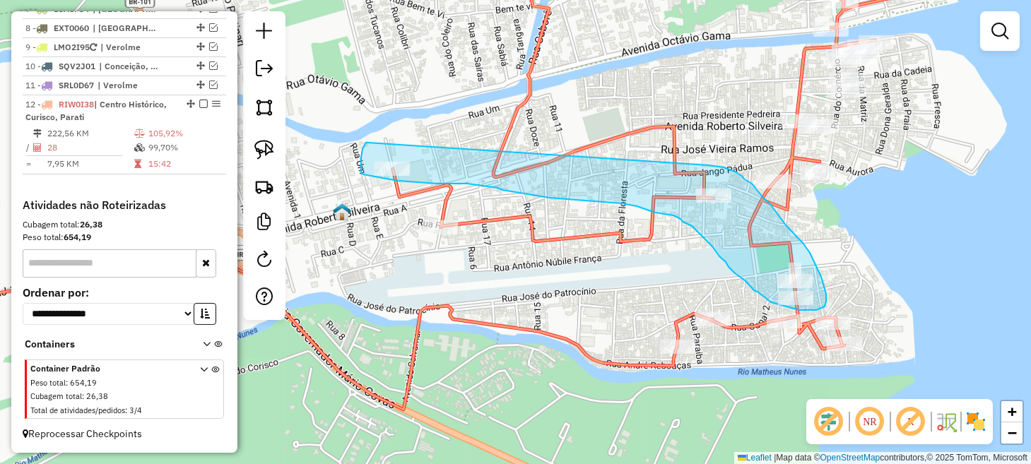
drag, startPoint x: 368, startPoint y: 143, endPoint x: 708, endPoint y: 165, distance: 340.7
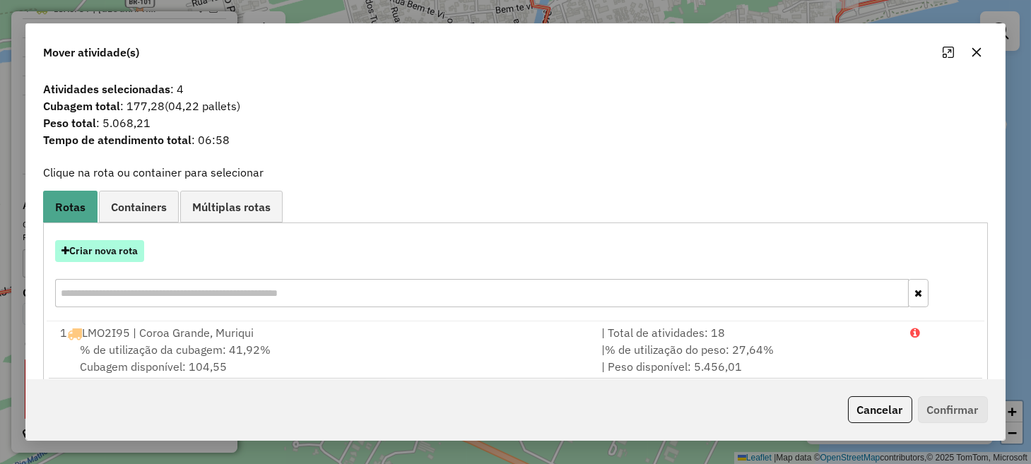
click at [133, 249] on button "Criar nova rota" at bounding box center [99, 251] width 89 height 22
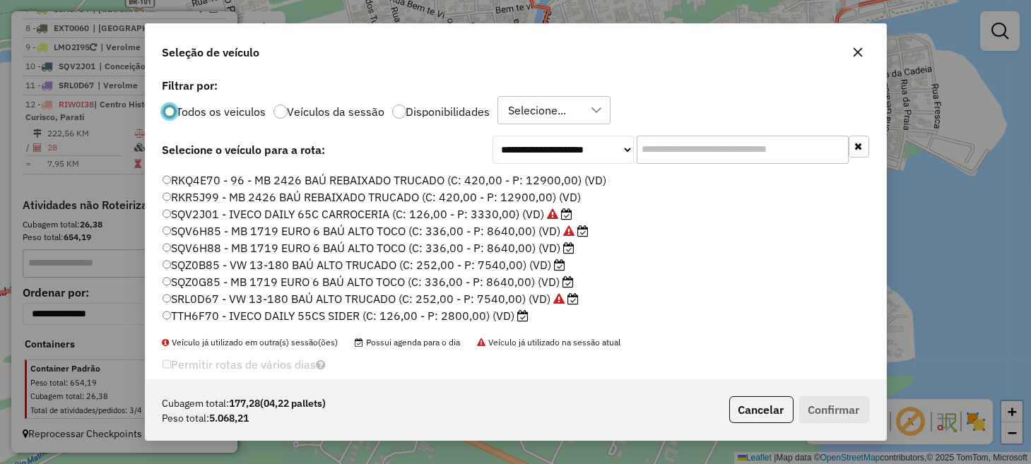
scroll to position [232, 0]
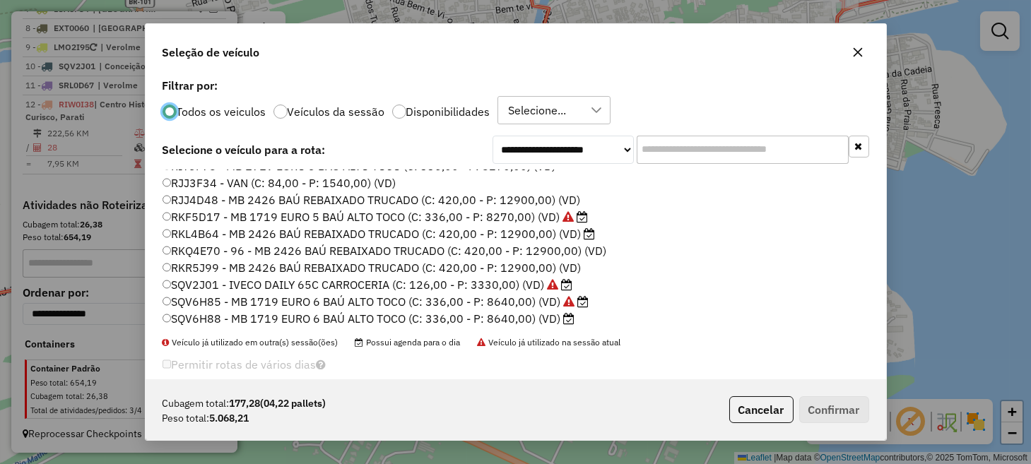
click at [211, 217] on label "RKF5D17 - MB 1719 EURO 5 BAÚ ALTO TOCO (C: 336,00 - P: 8270,00) (VD)" at bounding box center [376, 217] width 426 height 17
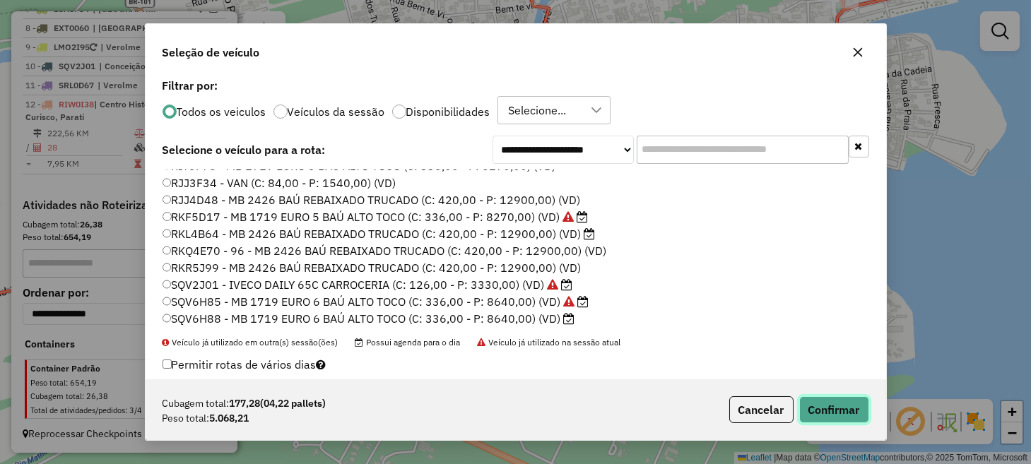
click at [831, 416] on button "Confirmar" at bounding box center [834, 410] width 70 height 27
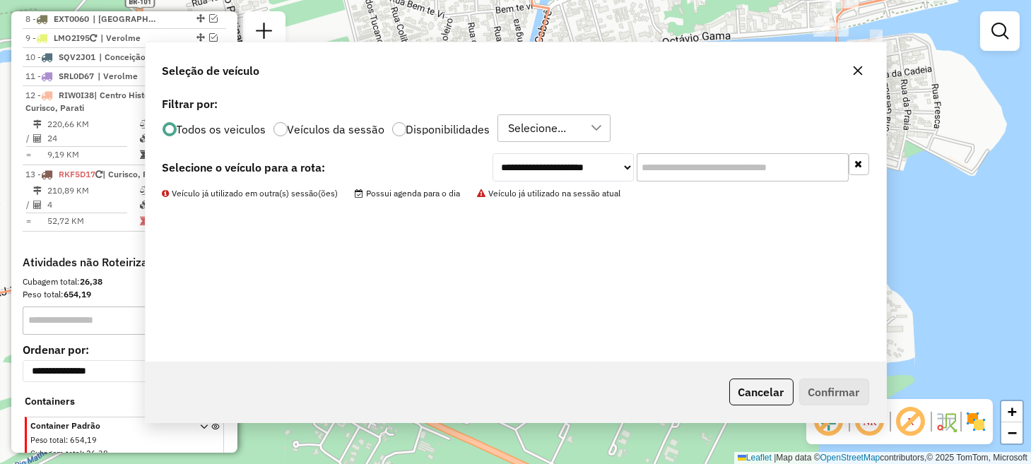
scroll to position [877, 0]
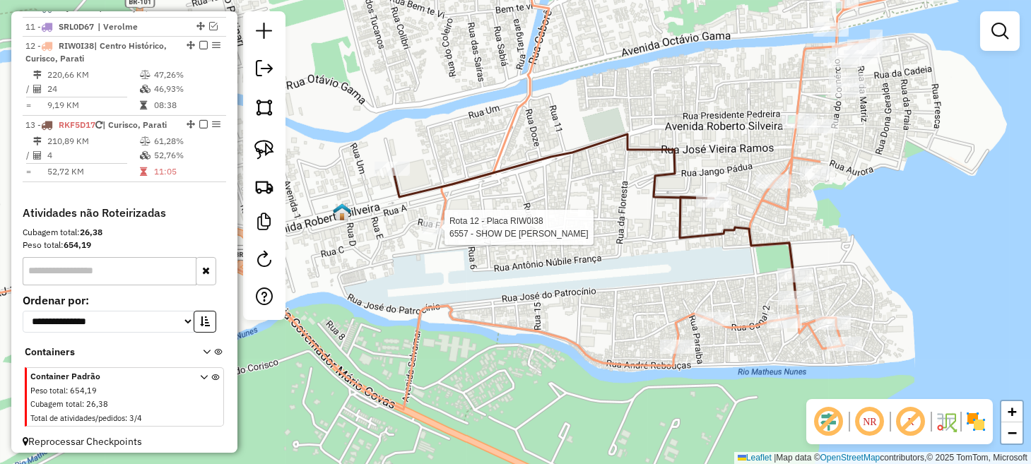
select select "*********"
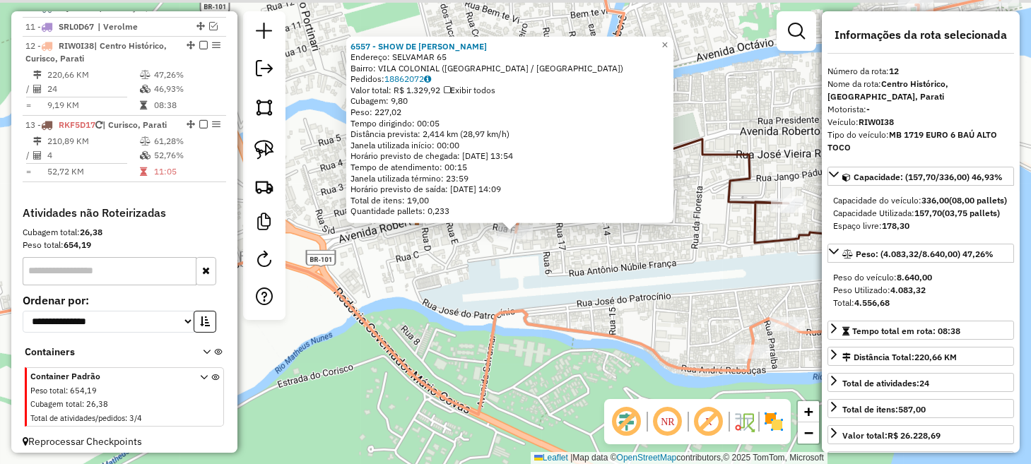
scroll to position [916, 0]
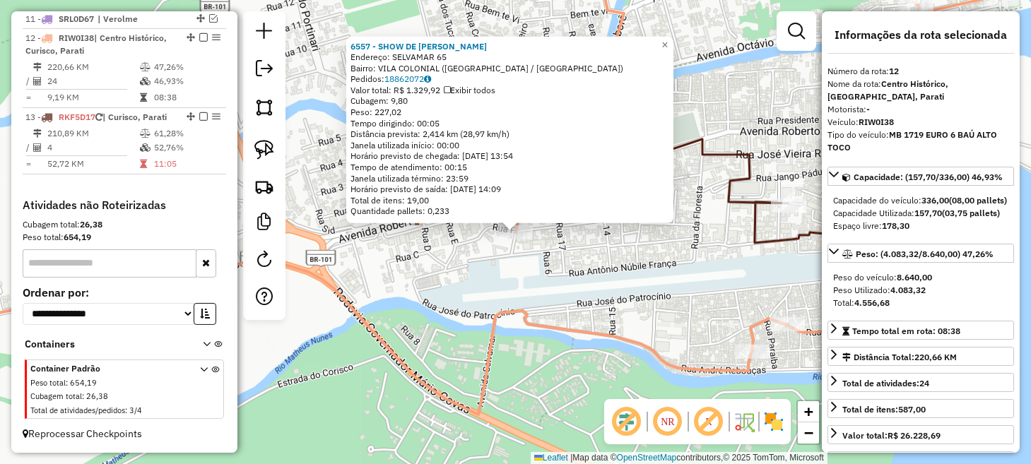
click at [541, 274] on div "6557 - SHOW DE BOLA Endereço: SELVAMAR 65 Bairro: VILA COLONIAL (PARATI / RJ) P…" at bounding box center [515, 232] width 1031 height 464
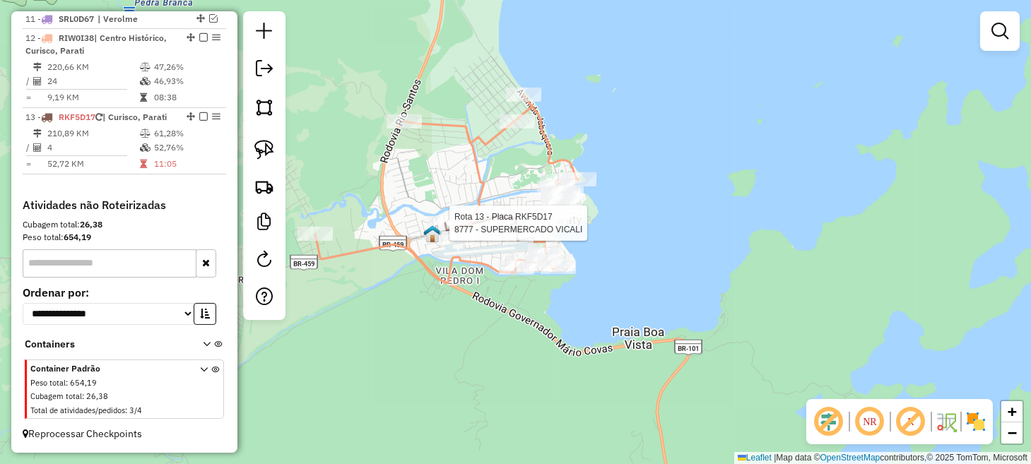
select select "*********"
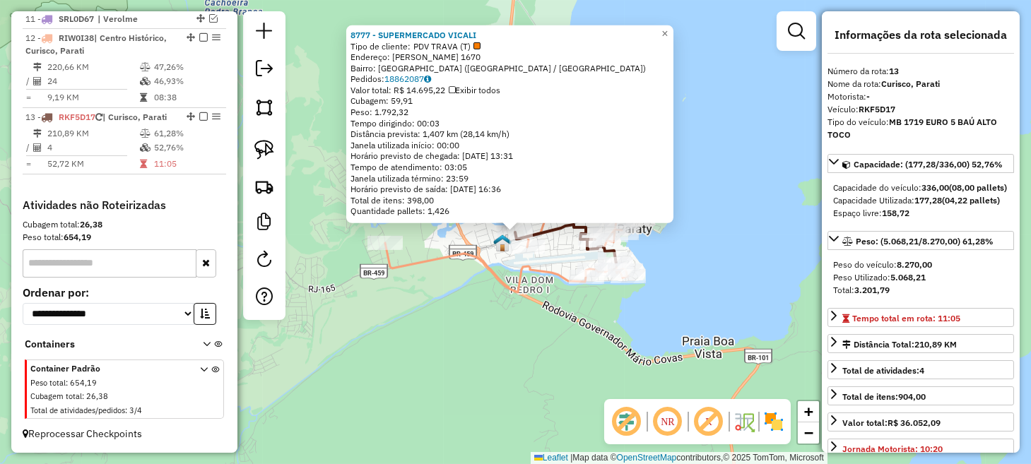
click at [411, 300] on div "8777 - SUPERMERCADO VICALI Tipo de cliente: PDV TRAVA (T) Endereço: ROBERTO SIL…" at bounding box center [515, 232] width 1031 height 464
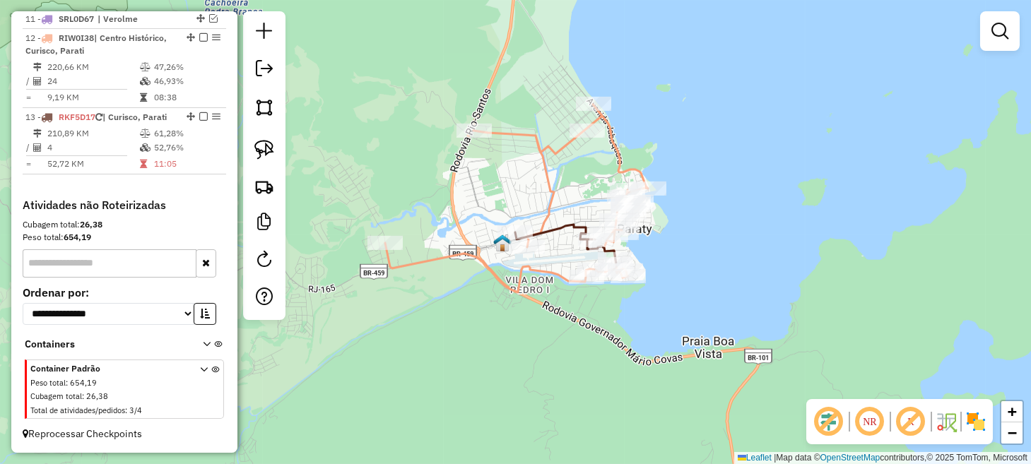
click at [556, 228] on icon at bounding box center [565, 245] width 101 height 40
select select "*********"
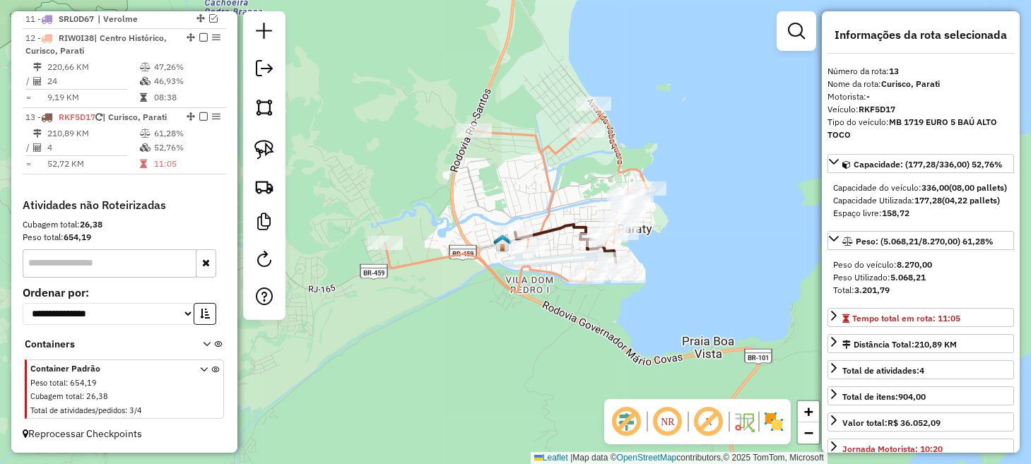
click at [556, 228] on icon at bounding box center [565, 245] width 101 height 40
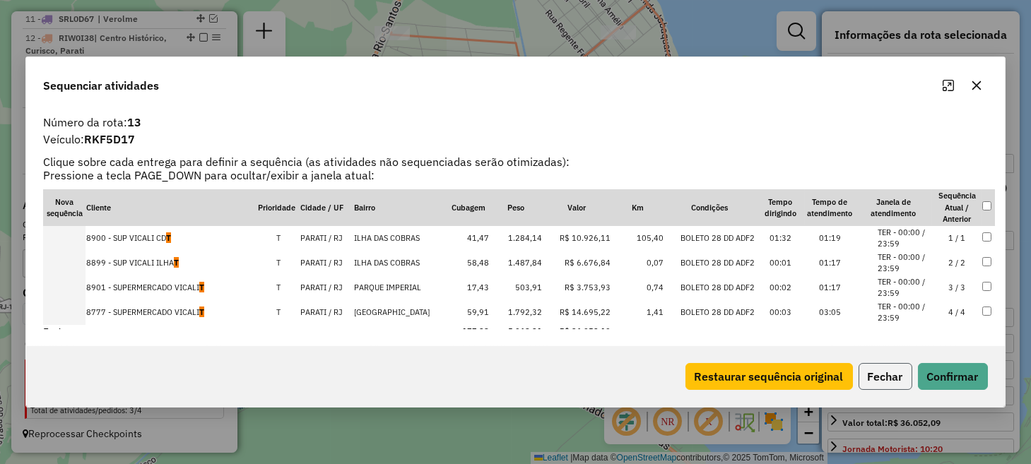
click at [894, 378] on button "Fechar" at bounding box center [886, 376] width 54 height 27
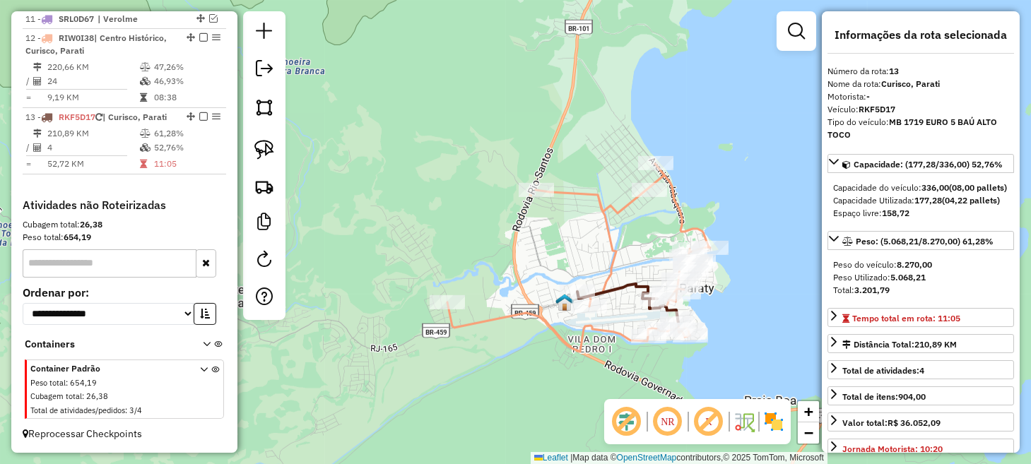
drag, startPoint x: 703, startPoint y: 363, endPoint x: 569, endPoint y: 100, distance: 295.3
click at [572, 107] on div "Janela de atendimento Grade de atendimento Capacidade Transportadoras Veículos …" at bounding box center [515, 232] width 1031 height 464
click at [570, 102] on div "Janela de atendimento Grade de atendimento Capacidade Transportadoras Veículos …" at bounding box center [515, 232] width 1031 height 464
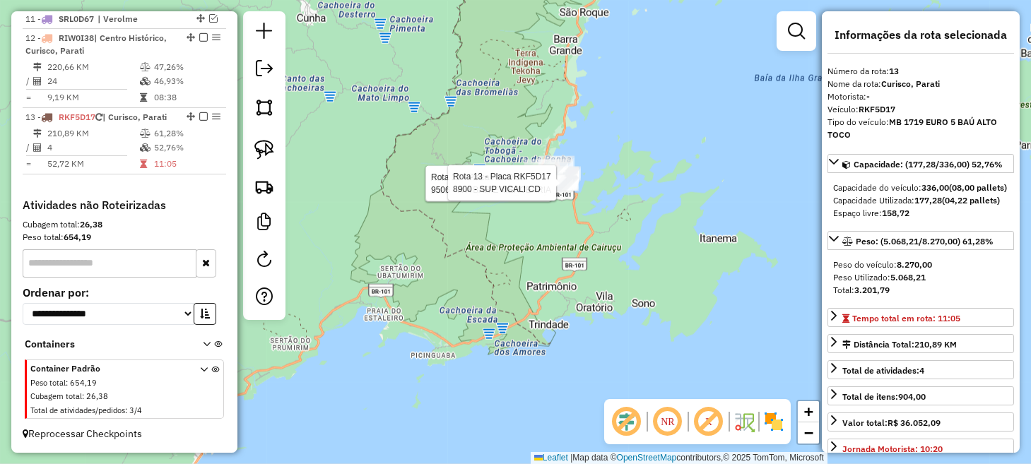
click at [626, 418] on em at bounding box center [627, 422] width 34 height 34
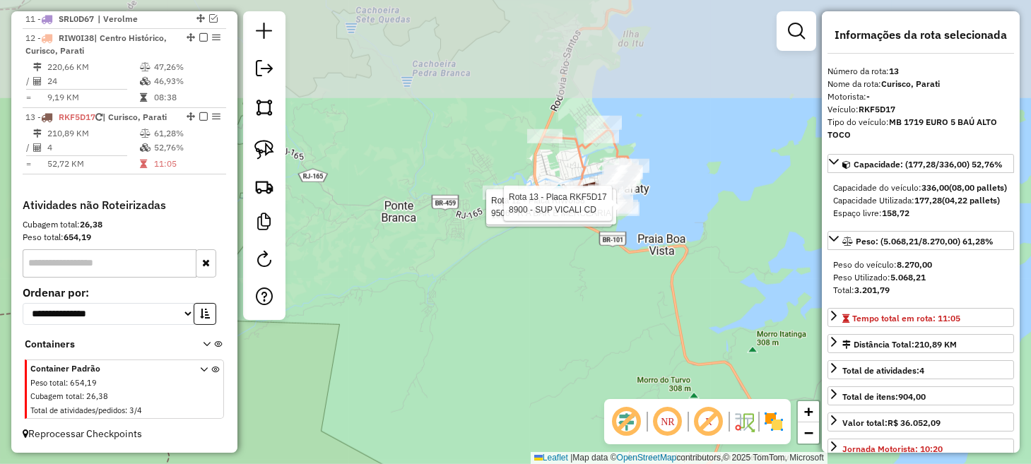
drag, startPoint x: 548, startPoint y: 188, endPoint x: 571, endPoint y: 305, distance: 118.9
click at [569, 303] on div "Rota 12 - Placa RIW0I38 1033 - BAR LUIZ CANA VERDE Rota 12 - Placa RIW0I38 9506…" at bounding box center [515, 232] width 1031 height 464
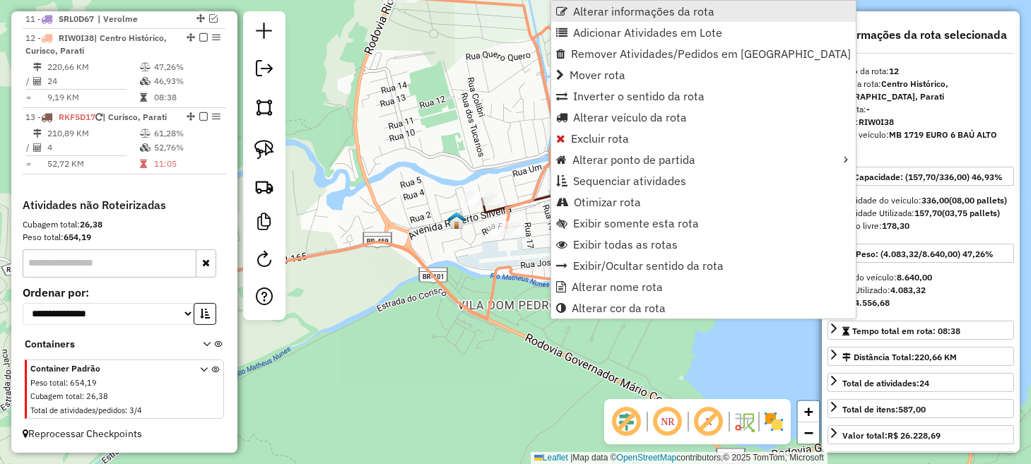
click at [628, 13] on span "Alterar informações da rota" at bounding box center [643, 11] width 141 height 11
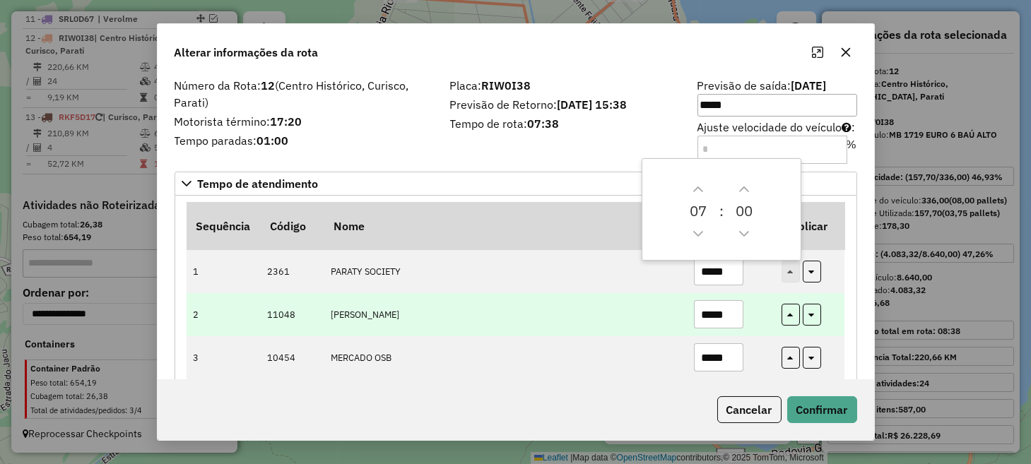
click at [633, 319] on td "DAMIANA ALVES DA SIL" at bounding box center [505, 314] width 363 height 43
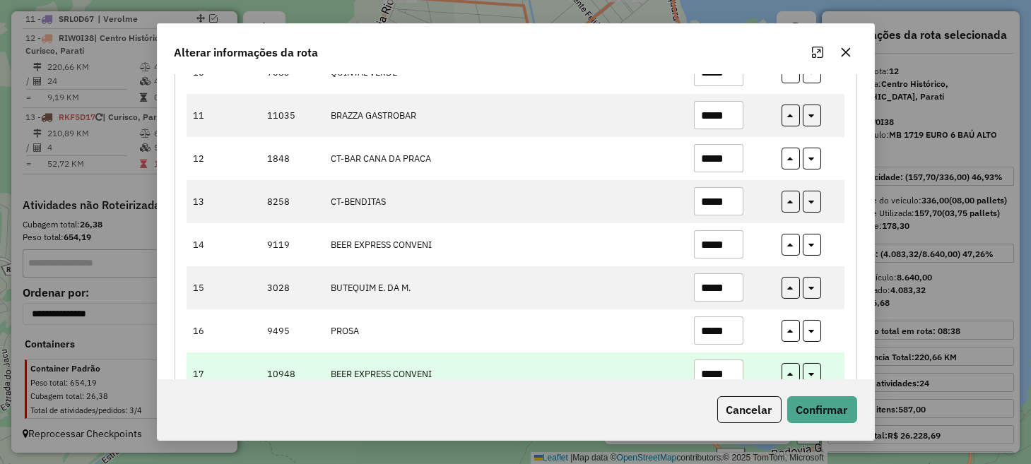
scroll to position [572, 0]
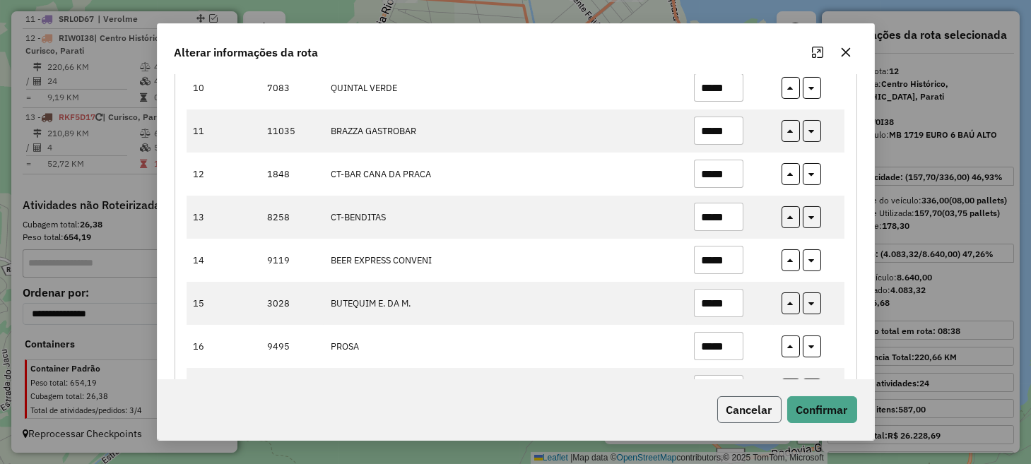
click at [760, 421] on button "Cancelar" at bounding box center [749, 410] width 64 height 27
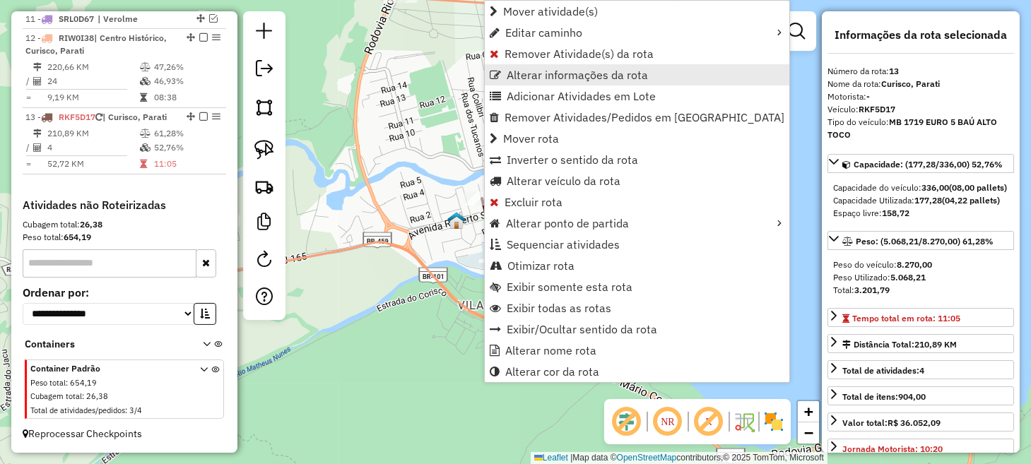
click at [554, 82] on link "Alterar informações da rota" at bounding box center [637, 74] width 305 height 21
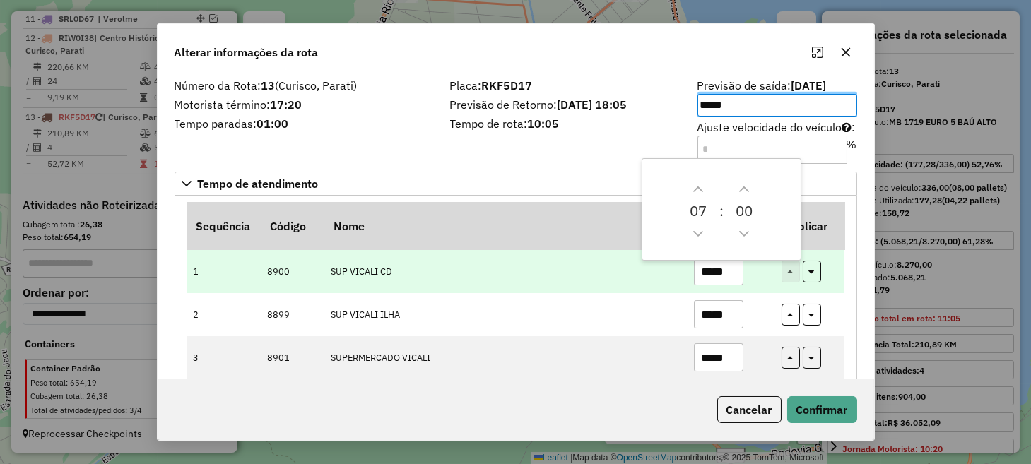
click at [495, 290] on td "SUP VICALI CD" at bounding box center [505, 271] width 363 height 43
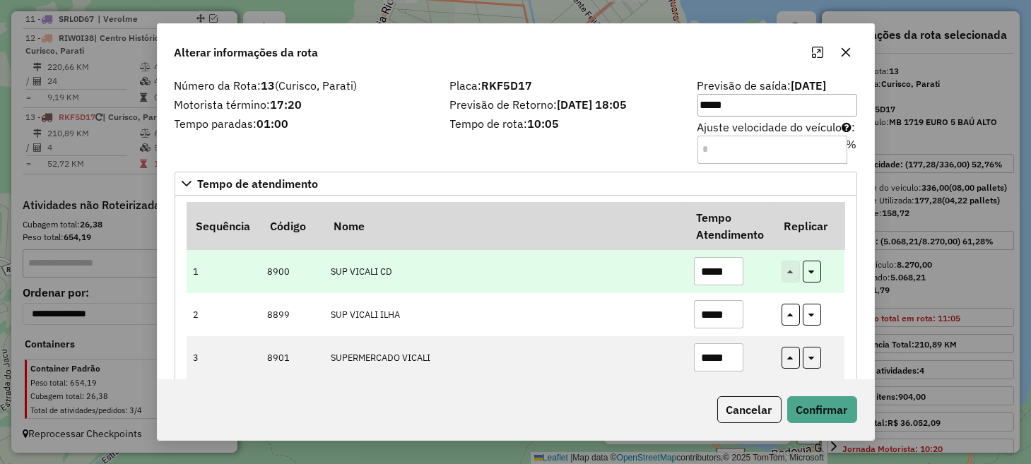
drag, startPoint x: 731, startPoint y: 271, endPoint x: 681, endPoint y: 286, distance: 52.1
click at [681, 286] on tr "1 8900 SUP VICALI CD *****" at bounding box center [516, 271] width 659 height 43
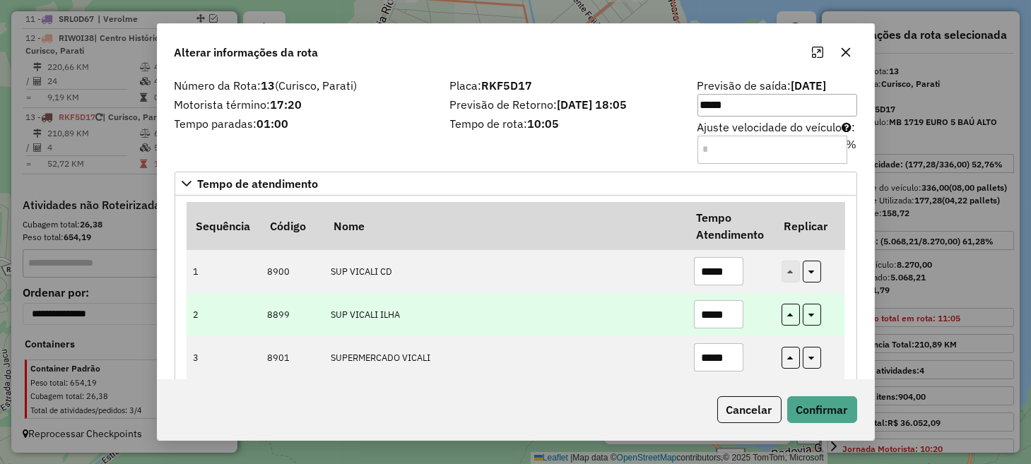
type input "*****"
drag, startPoint x: 731, startPoint y: 311, endPoint x: 701, endPoint y: 328, distance: 34.2
click at [701, 328] on td "*****" at bounding box center [730, 314] width 87 height 43
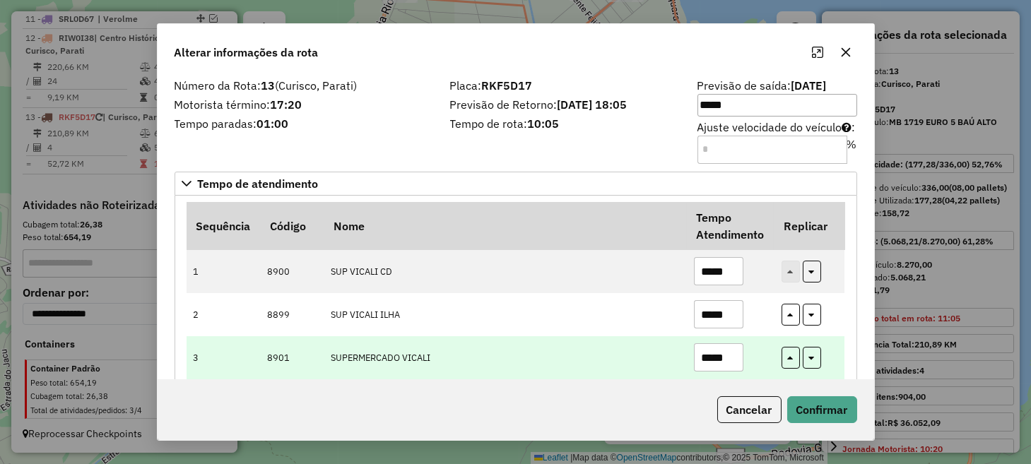
type input "*****"
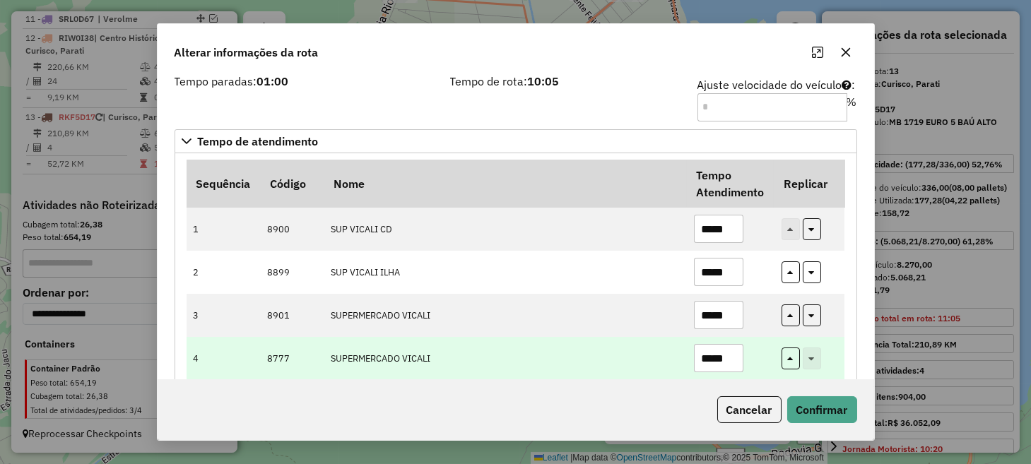
drag, startPoint x: 735, startPoint y: 366, endPoint x: 692, endPoint y: 371, distance: 43.4
click at [692, 371] on tbody "1 8900 SUP VICALI CD ***** 2 8899 SUP VICALI ILHA ***** 3 8901 SUPERMERCADO VIC…" at bounding box center [516, 294] width 659 height 172
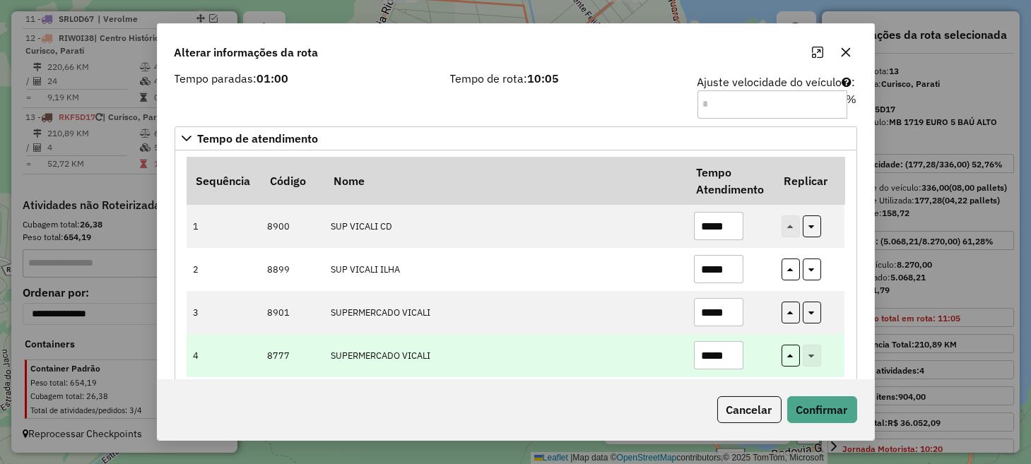
type input "*****"
drag, startPoint x: 729, startPoint y: 356, endPoint x: 685, endPoint y: 365, distance: 45.5
click at [687, 365] on td "*****" at bounding box center [730, 355] width 87 height 43
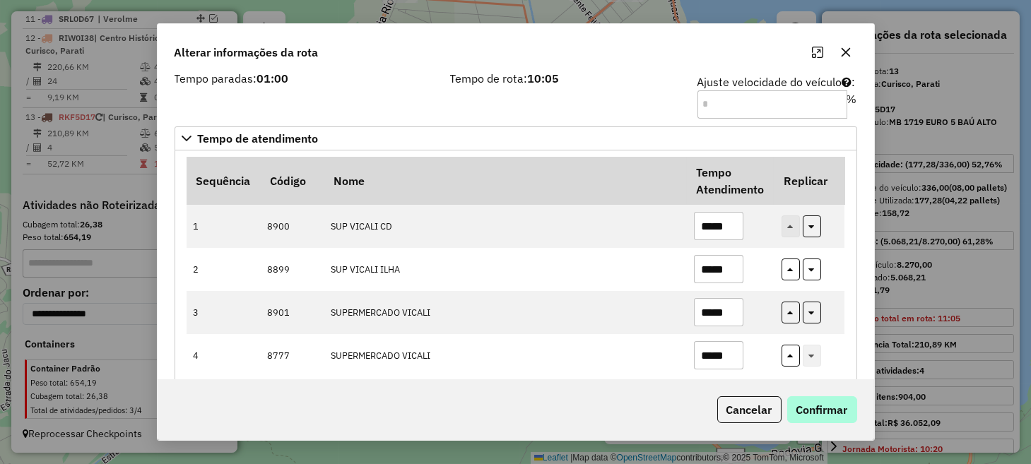
type input "*****"
click at [822, 404] on button "Confirmar" at bounding box center [822, 410] width 70 height 27
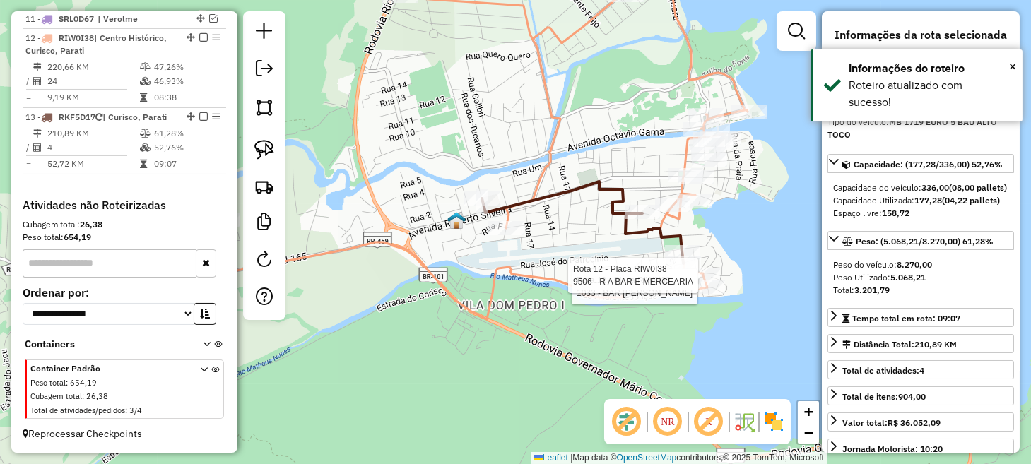
click at [577, 256] on div "Rota 12 - Placa RIW0I38 1033 - BAR LUIZ CANA VERDE Rota 12 - Placa RIW0I38 9506…" at bounding box center [515, 232] width 1031 height 464
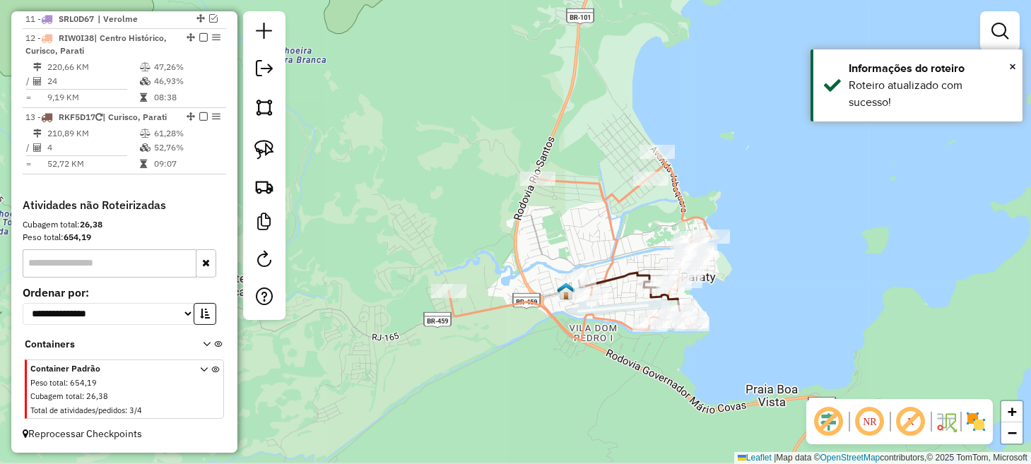
drag, startPoint x: 453, startPoint y: 333, endPoint x: 519, endPoint y: 346, distance: 67.1
click at [541, 359] on div "Janela de atendimento Grade de atendimento Capacidade Transportadoras Veículos …" at bounding box center [515, 232] width 1031 height 464
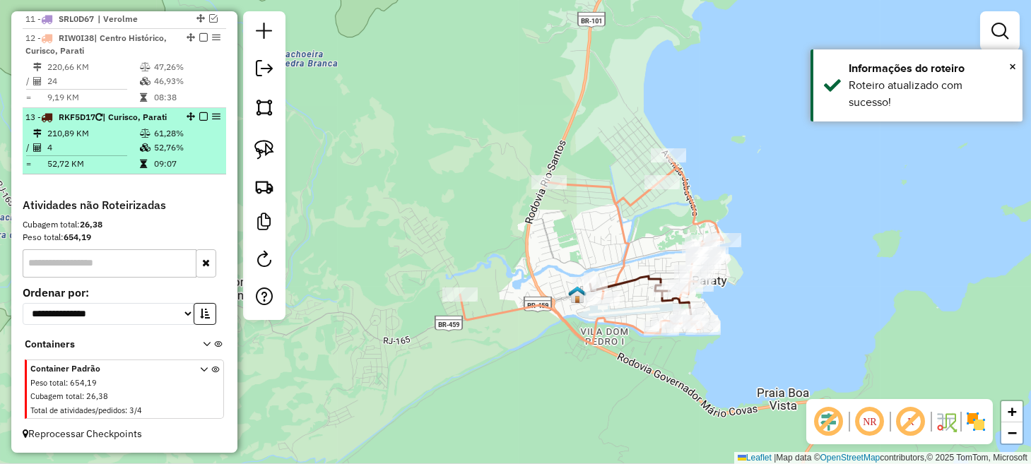
click at [203, 117] on em at bounding box center [203, 116] width 8 height 8
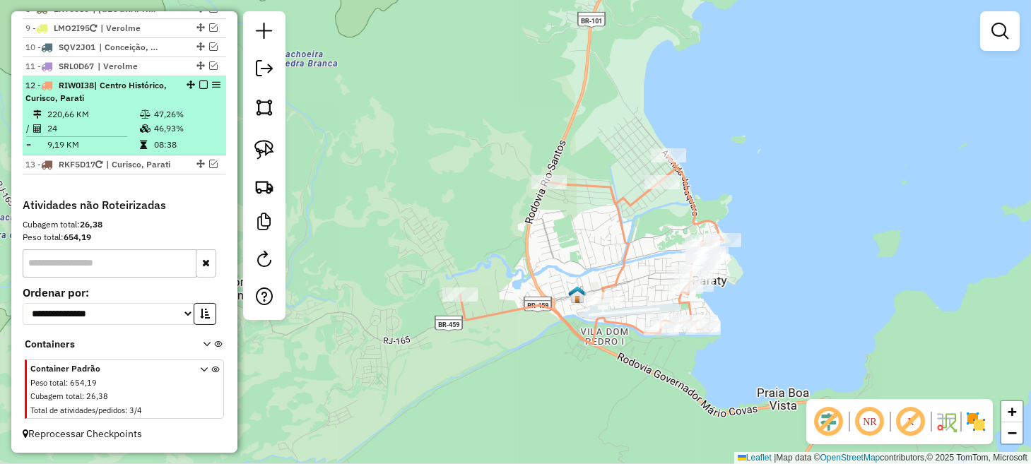
click at [200, 86] on em at bounding box center [203, 85] width 8 height 8
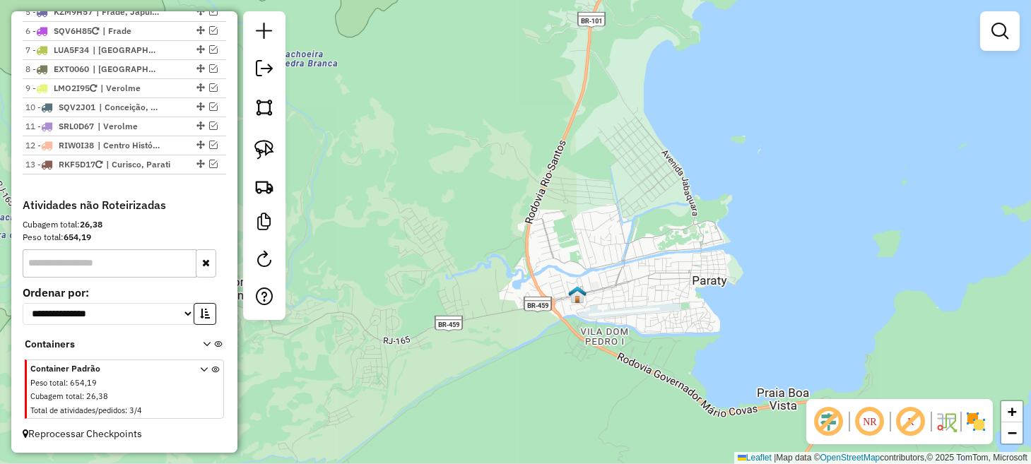
scroll to position [808, 0]
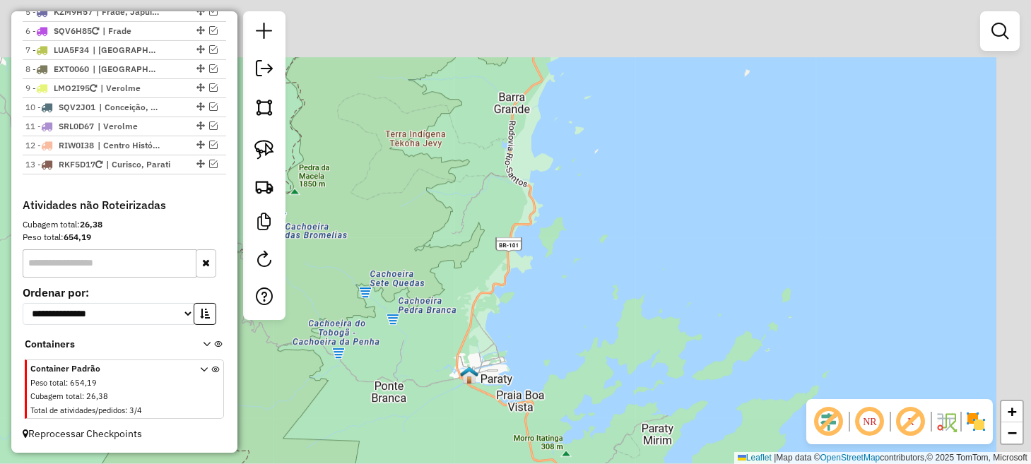
drag, startPoint x: 646, startPoint y: 183, endPoint x: 516, endPoint y: 416, distance: 267.1
click at [519, 413] on div "Janela de atendimento Grade de atendimento Capacidade Transportadoras Veículos …" at bounding box center [515, 232] width 1031 height 464
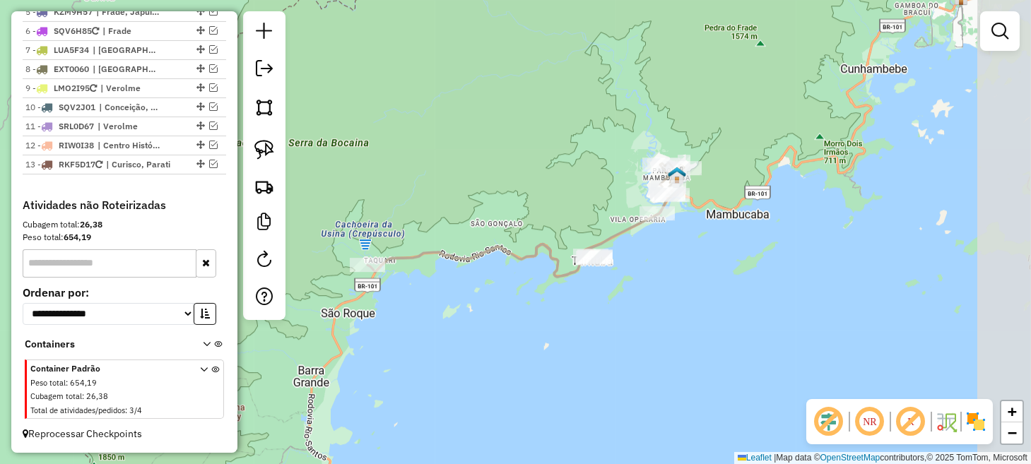
drag, startPoint x: 478, startPoint y: 226, endPoint x: 356, endPoint y: 365, distance: 184.3
click at [356, 365] on div "Janela de atendimento Grade de atendimento Capacidade Transportadoras Veículos …" at bounding box center [515, 232] width 1031 height 464
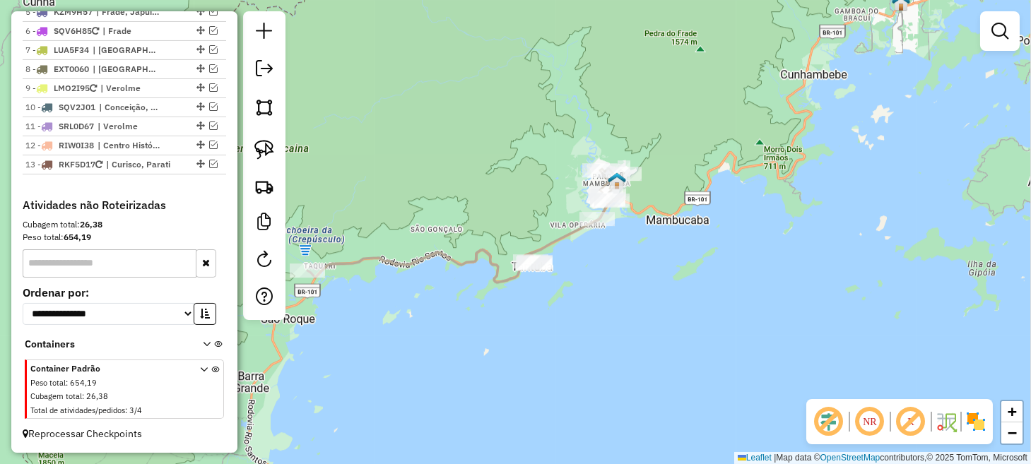
drag, startPoint x: 422, startPoint y: 206, endPoint x: 442, endPoint y: 209, distance: 20.8
click at [442, 209] on div "Janela de atendimento Grade de atendimento Capacidade Transportadoras Veículos …" at bounding box center [515, 232] width 1031 height 464
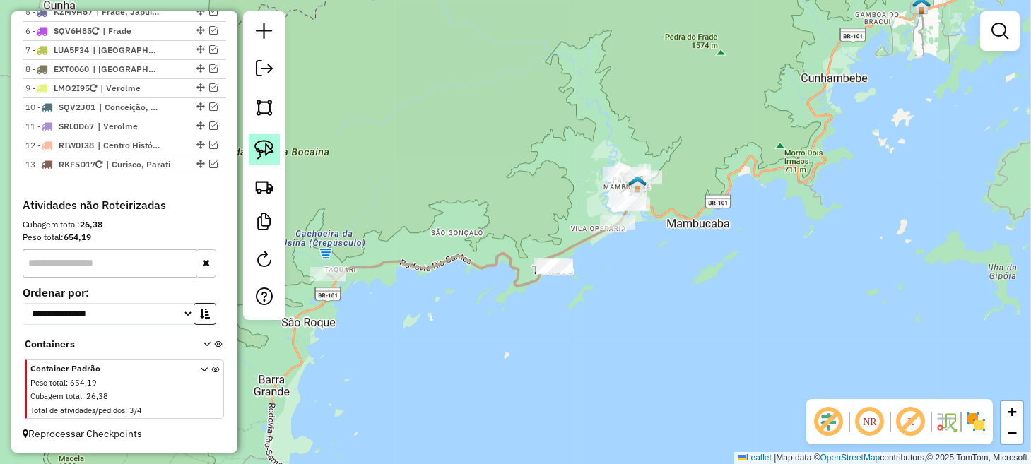
click at [262, 152] on img at bounding box center [264, 150] width 20 height 20
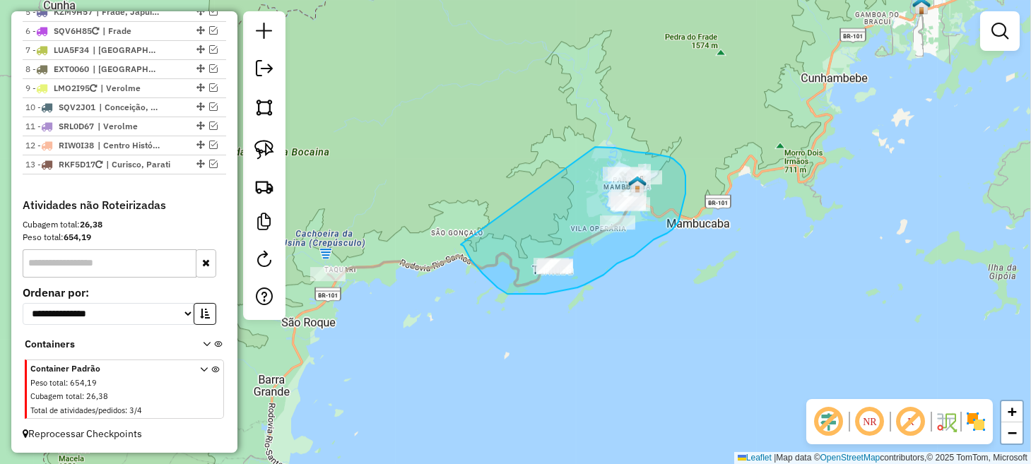
drag, startPoint x: 466, startPoint y: 251, endPoint x: 595, endPoint y: 147, distance: 165.9
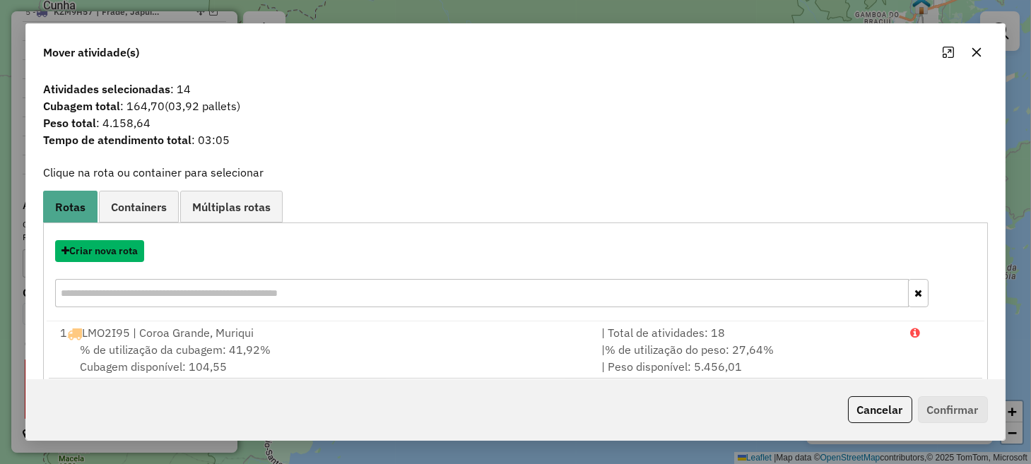
click at [115, 255] on button "Criar nova rota" at bounding box center [99, 251] width 89 height 22
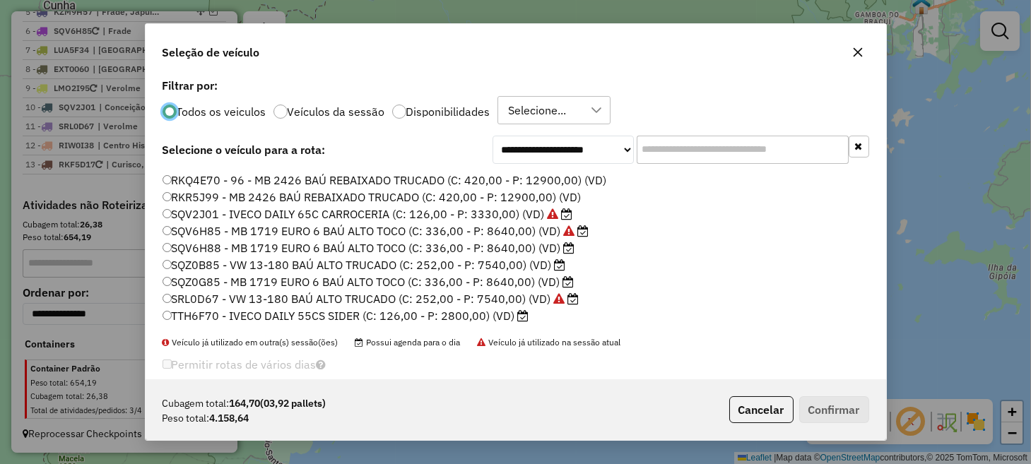
scroll to position [232, 0]
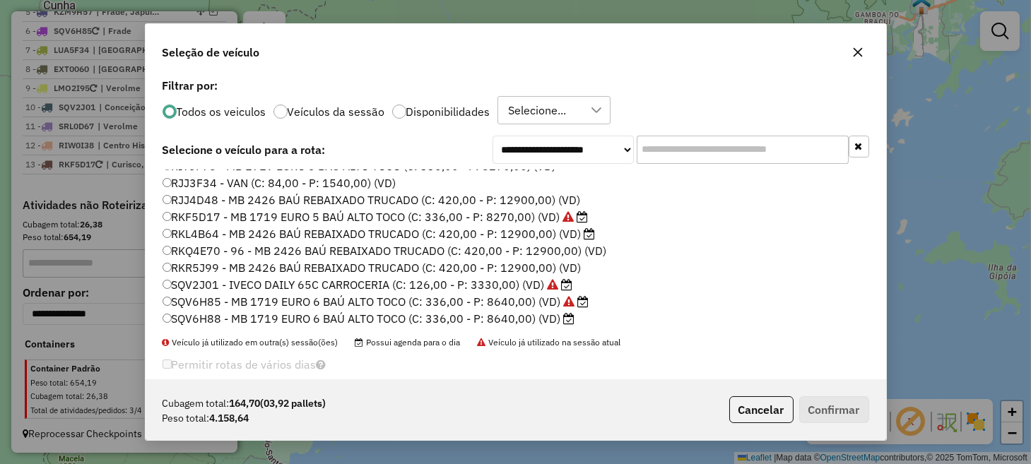
click at [221, 221] on label "RKF5D17 - MB 1719 EURO 5 BAÚ ALTO TOCO (C: 336,00 - P: 8270,00) (VD)" at bounding box center [376, 217] width 426 height 17
click at [841, 412] on button "Confirmar" at bounding box center [834, 410] width 70 height 27
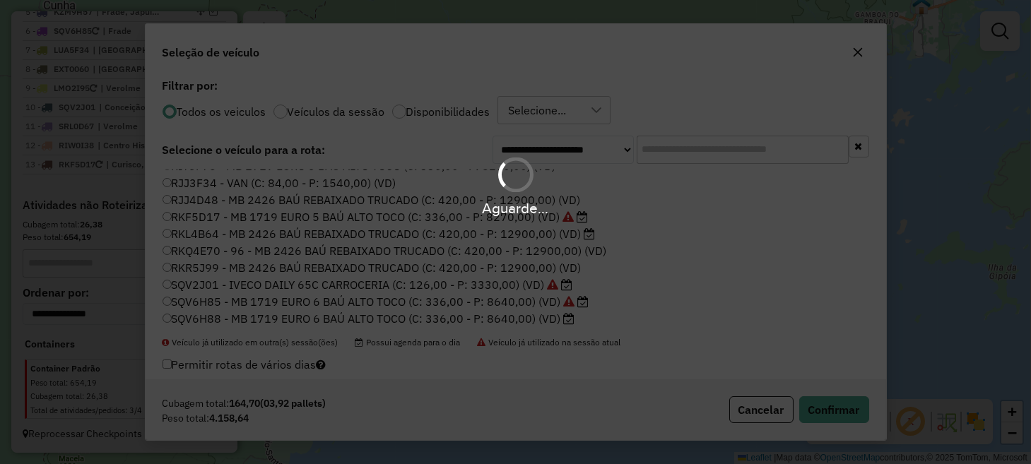
scroll to position [887, 0]
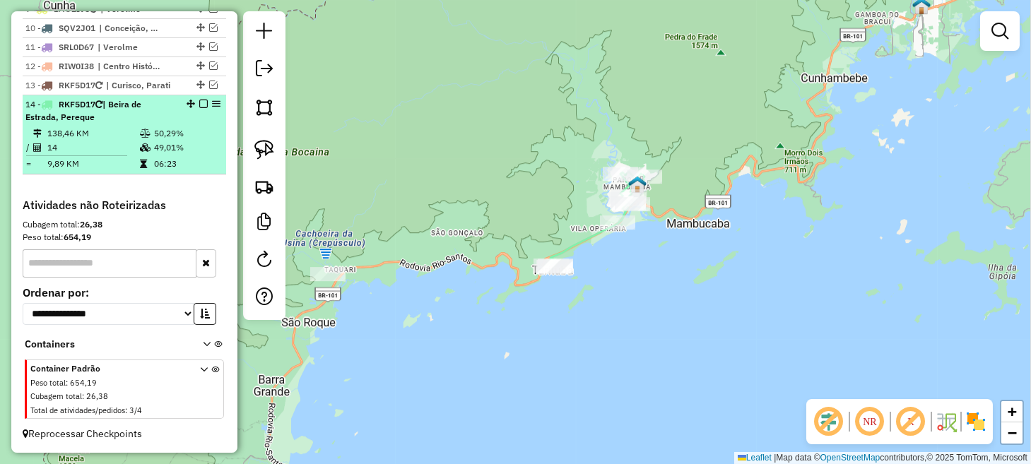
click at [199, 106] on em at bounding box center [203, 104] width 8 height 8
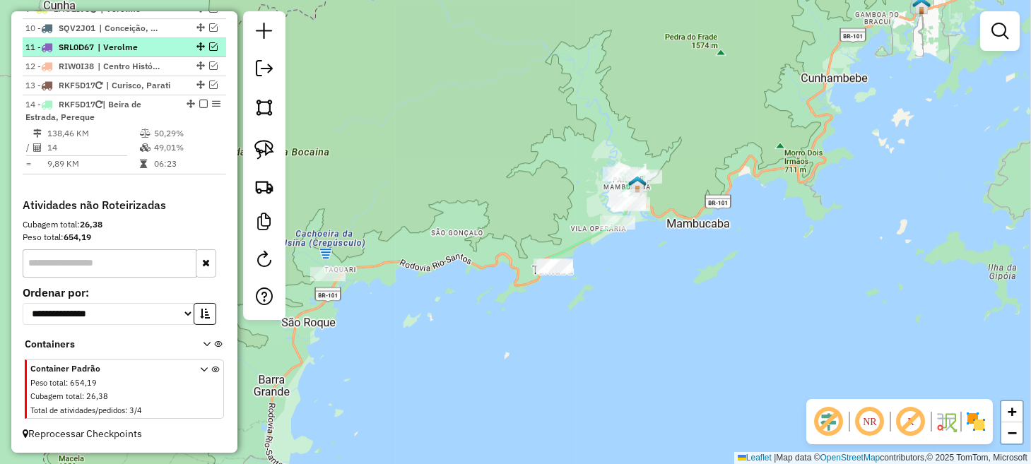
scroll to position [827, 0]
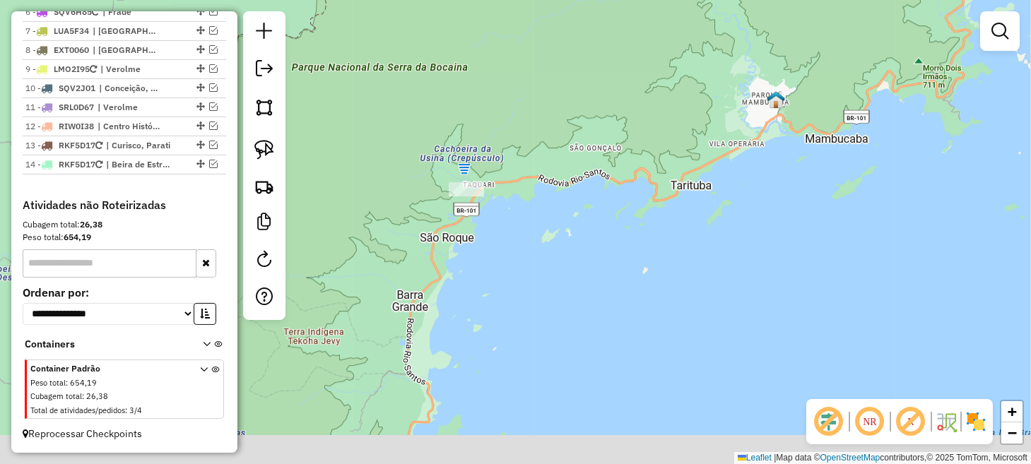
drag, startPoint x: 438, startPoint y: 322, endPoint x: 614, endPoint y: 183, distance: 224.4
click at [609, 192] on div "Janela de atendimento Grade de atendimento Capacidade Transportadoras Veículos …" at bounding box center [515, 232] width 1031 height 464
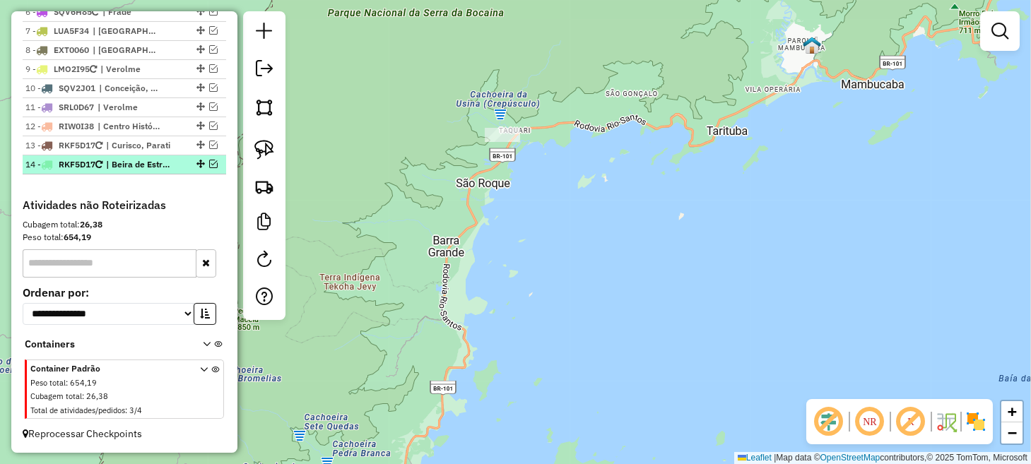
scroll to position [756, 0]
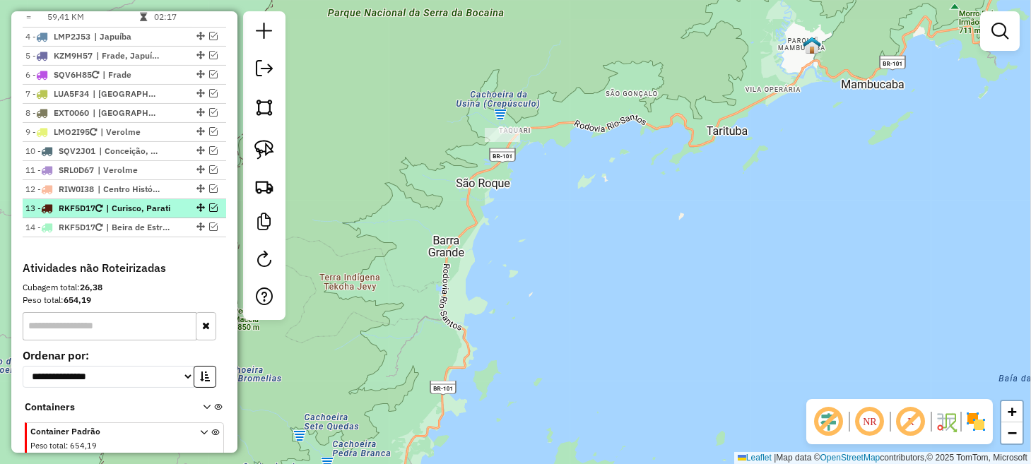
click at [212, 212] on em at bounding box center [213, 208] width 8 height 8
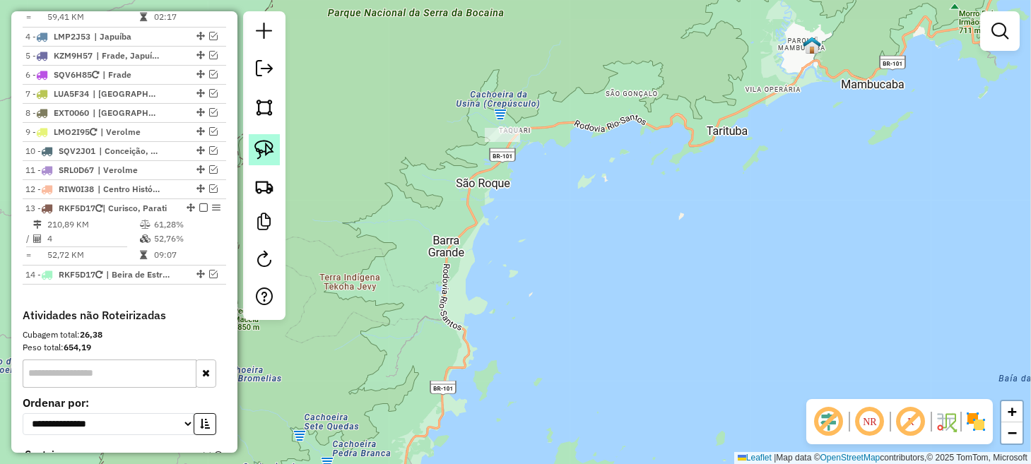
click at [259, 148] on img at bounding box center [264, 150] width 20 height 20
drag, startPoint x: 475, startPoint y: 123, endPoint x: 489, endPoint y: 106, distance: 22.1
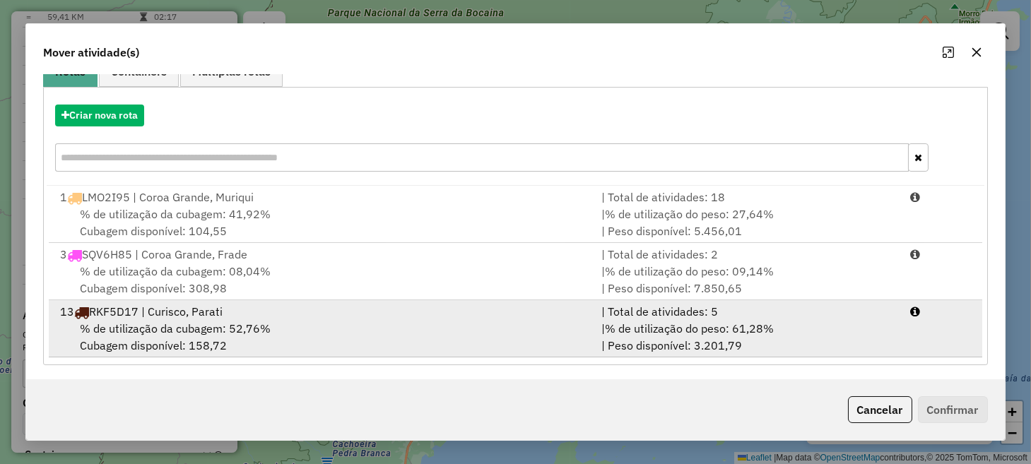
scroll to position [136, 0]
click at [671, 314] on div "| Total de atividades: 5" at bounding box center [747, 311] width 309 height 17
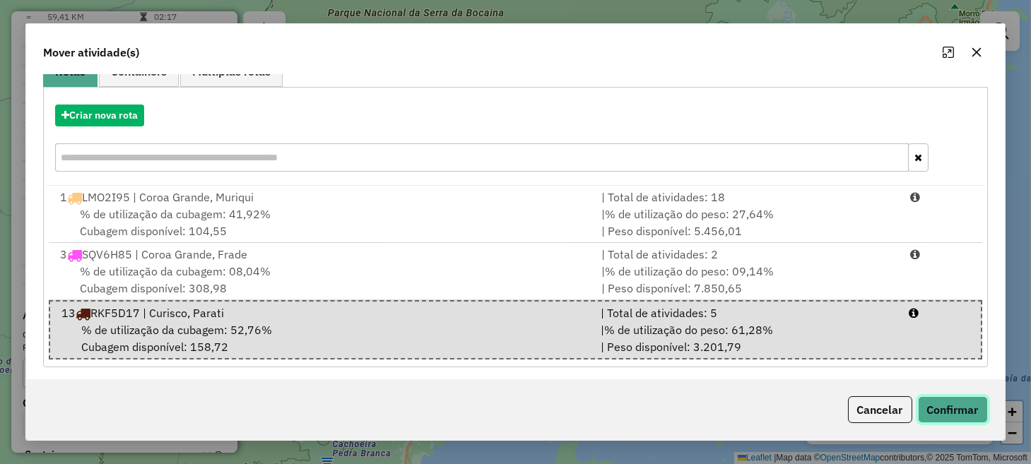
click at [932, 407] on button "Confirmar" at bounding box center [953, 410] width 70 height 27
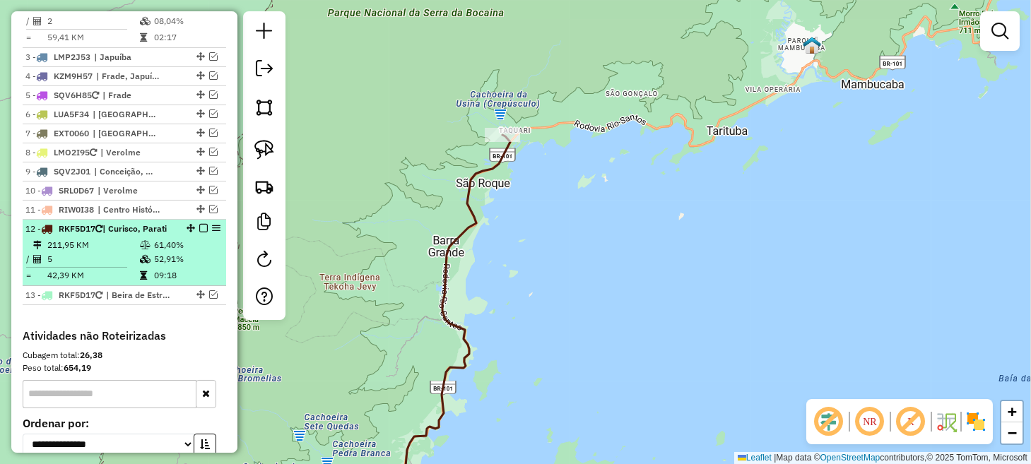
scroll to position [677, 0]
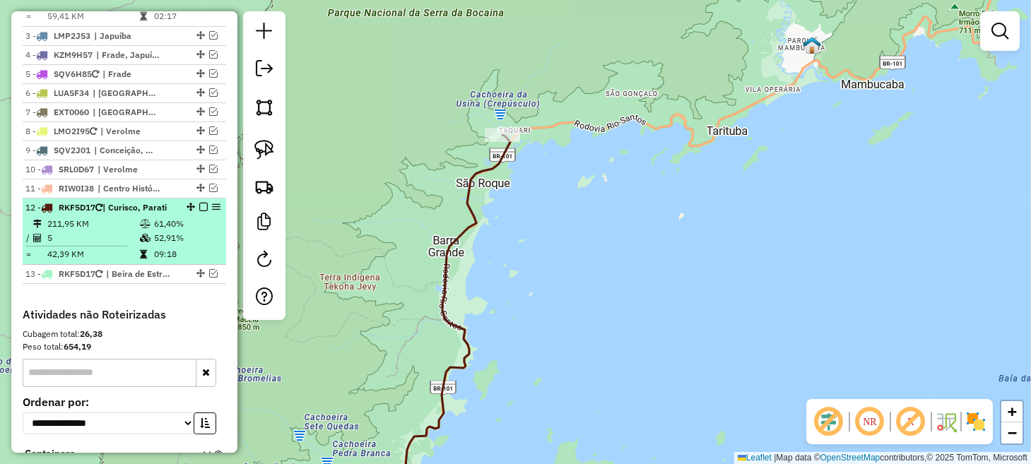
click at [199, 211] on em at bounding box center [203, 207] width 8 height 8
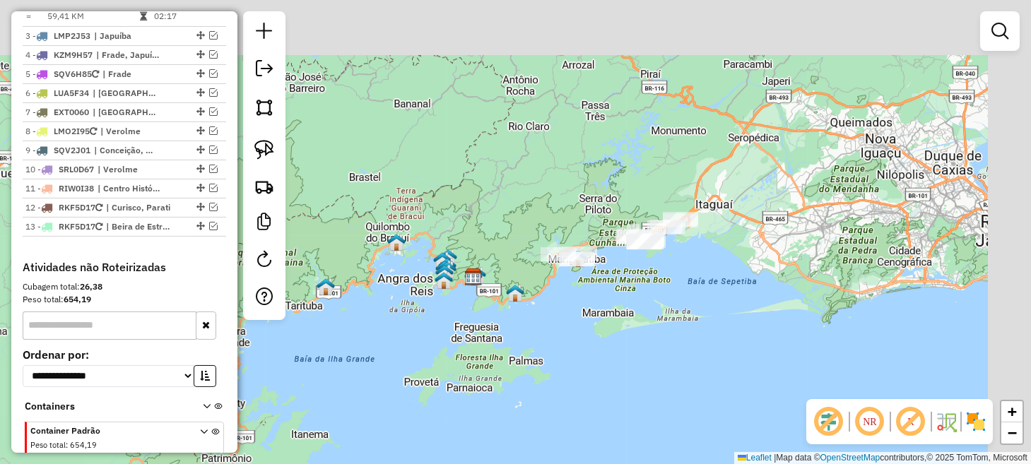
drag, startPoint x: 720, startPoint y: 291, endPoint x: 430, endPoint y: 401, distance: 309.2
click at [433, 400] on div "Janela de atendimento Grade de atendimento Capacidade Transportadoras Veículos …" at bounding box center [515, 232] width 1031 height 464
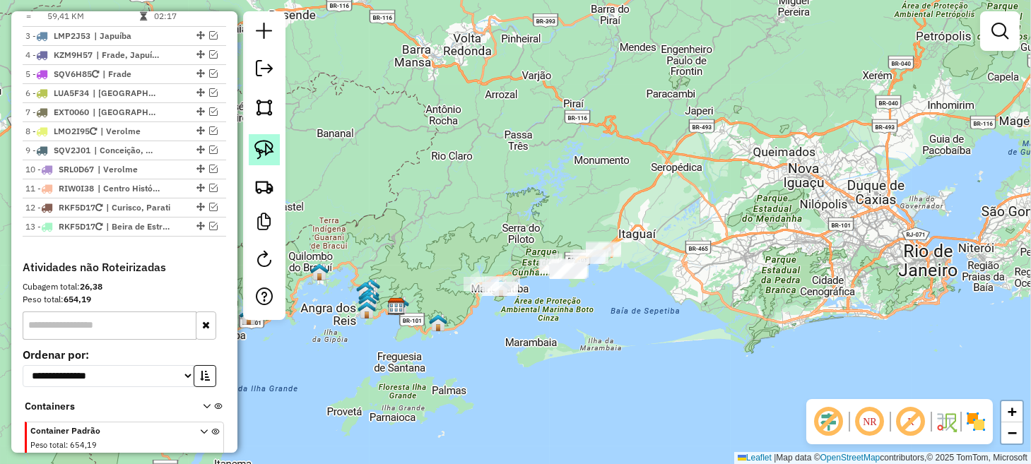
click at [260, 147] on img at bounding box center [264, 150] width 20 height 20
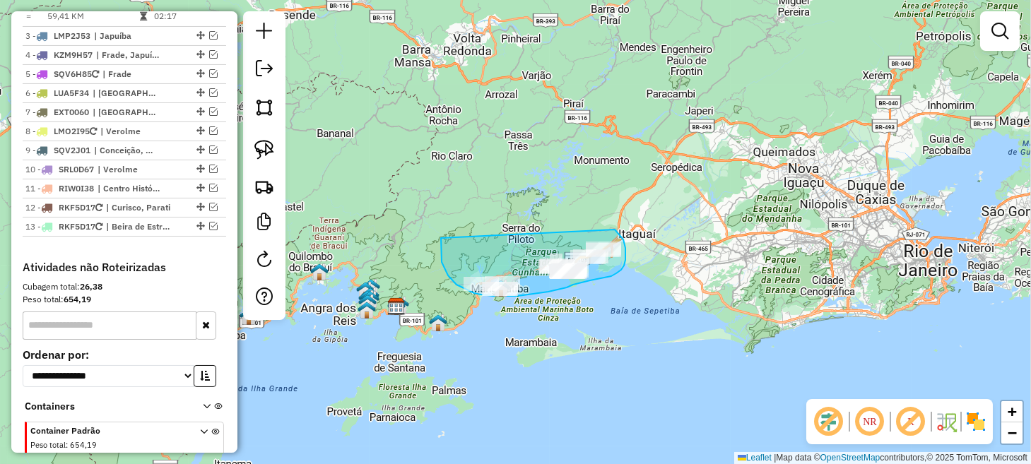
drag, startPoint x: 441, startPoint y: 247, endPoint x: 608, endPoint y: 229, distance: 167.7
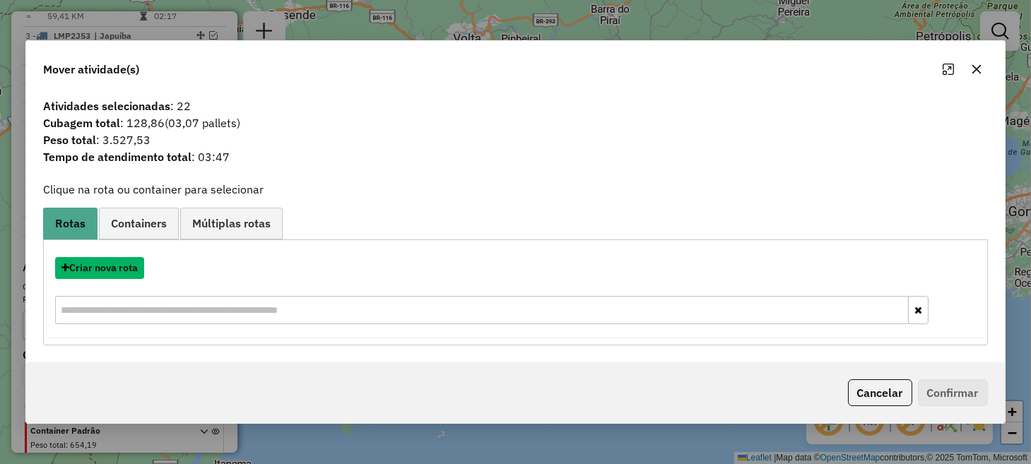
click at [119, 274] on button "Criar nova rota" at bounding box center [99, 268] width 89 height 22
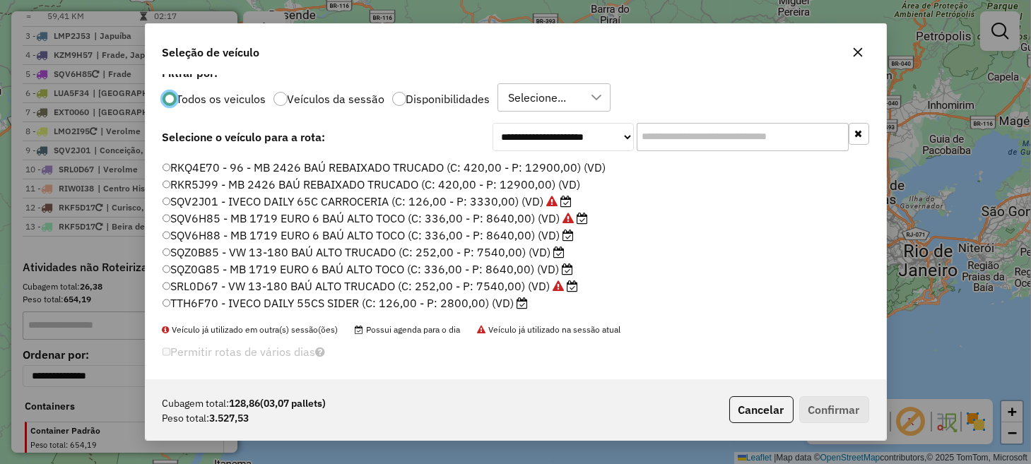
scroll to position [19, 0]
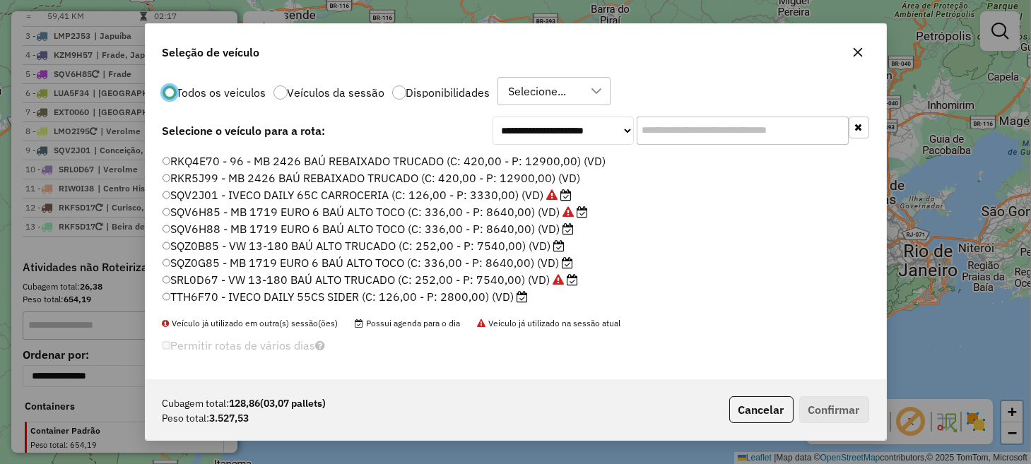
click at [205, 275] on label "SRL0D67 - VW 13-180 BAÚ ALTO TRUCADO (C: 252,00 - P: 7540,00) (VD)" at bounding box center [371, 279] width 416 height 17
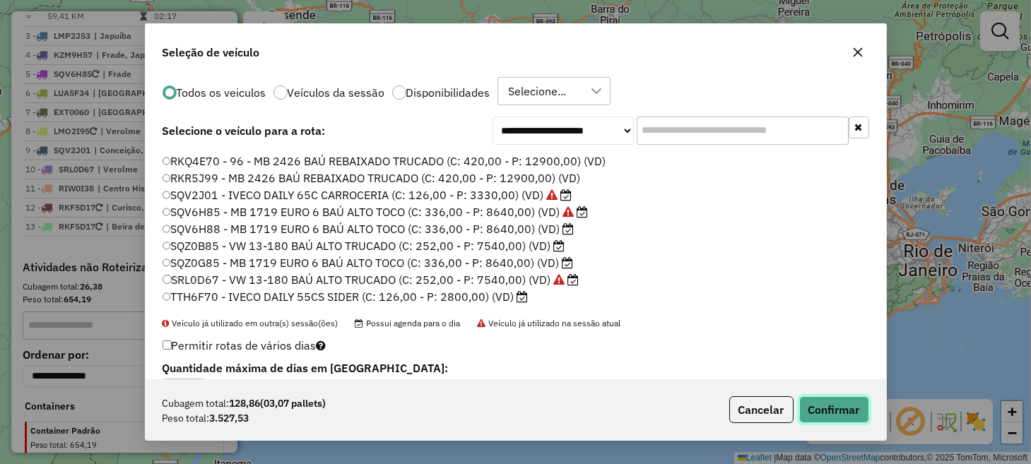
click at [841, 401] on button "Confirmar" at bounding box center [834, 410] width 70 height 27
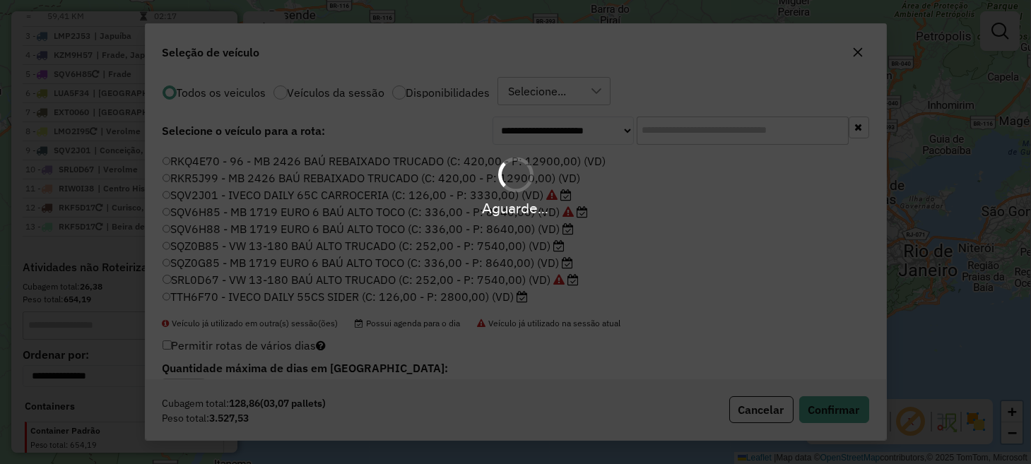
scroll to position [447, 0]
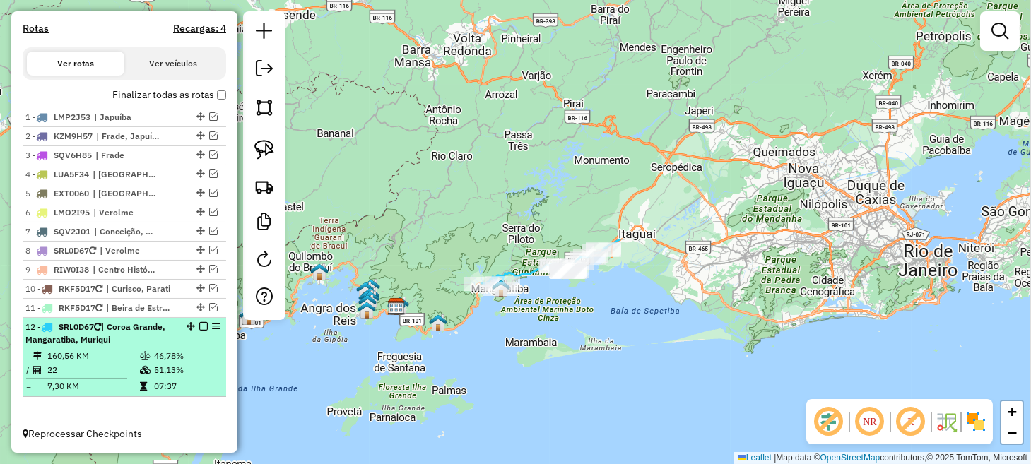
click at [203, 324] on em at bounding box center [203, 326] width 8 height 8
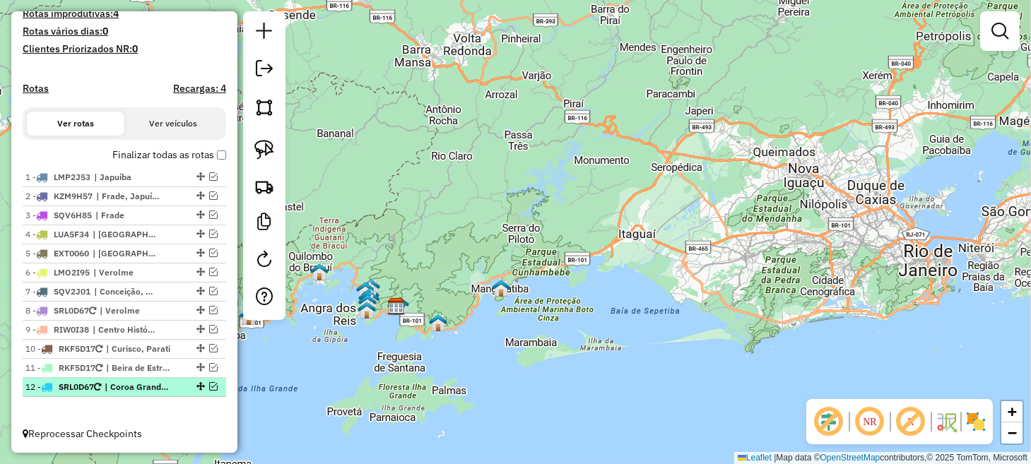
scroll to position [387, 0]
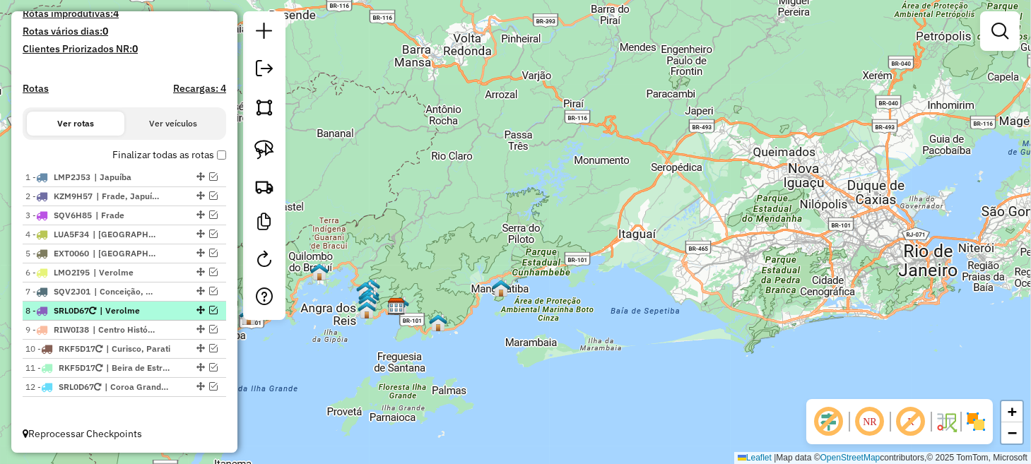
click at [209, 312] on em at bounding box center [213, 310] width 8 height 8
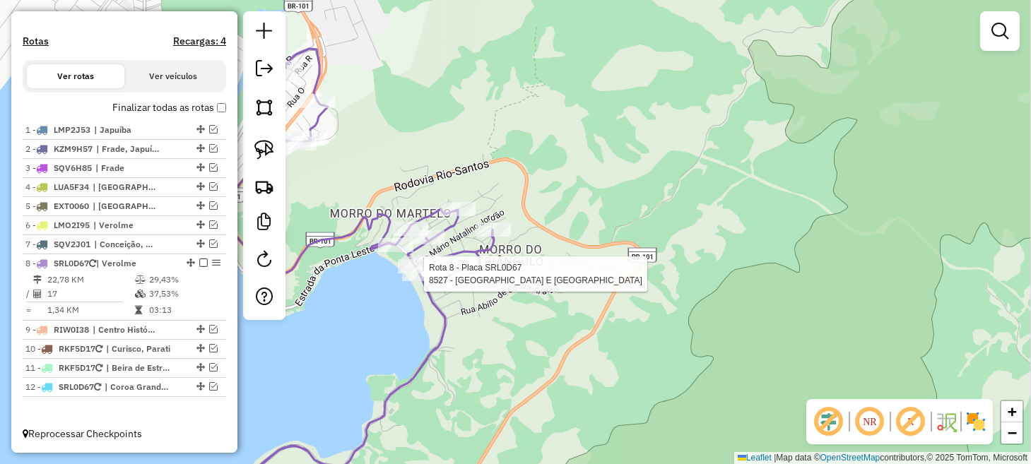
select select "*********"
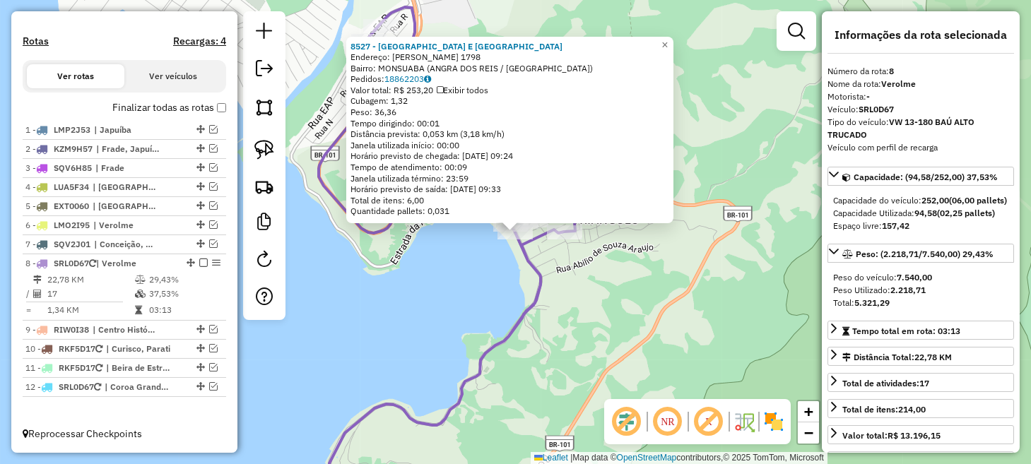
click at [432, 307] on div "8527 - PONTA LESTE BAR E RE Endereço: ANTONIO BERTHOLDO DA SILVA JOR 1798 Bairr…" at bounding box center [515, 232] width 1031 height 464
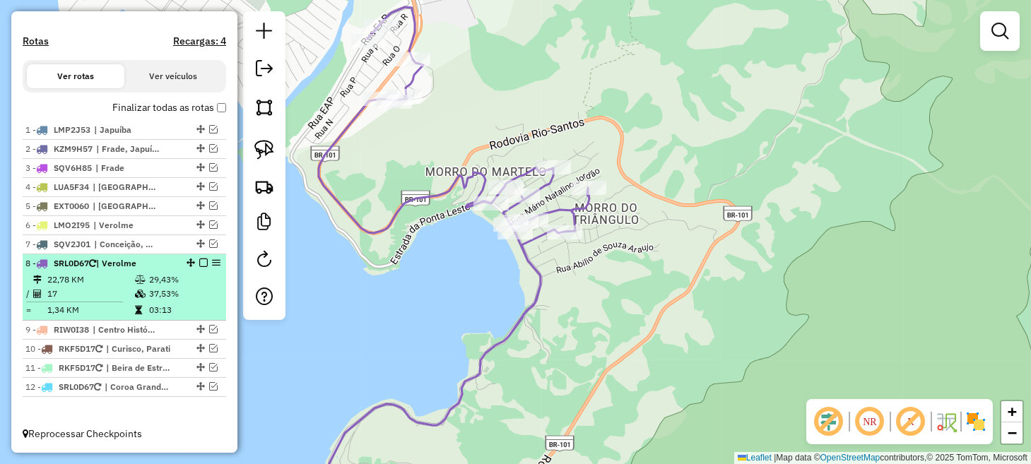
click at [201, 265] on em at bounding box center [203, 263] width 8 height 8
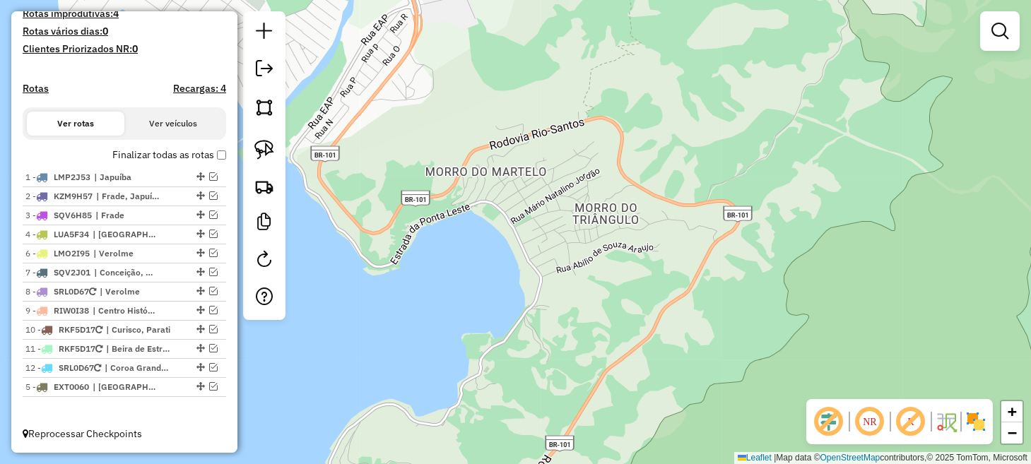
drag, startPoint x: 198, startPoint y: 255, endPoint x: 192, endPoint y: 418, distance: 163.4
click at [209, 368] on em at bounding box center [213, 367] width 8 height 8
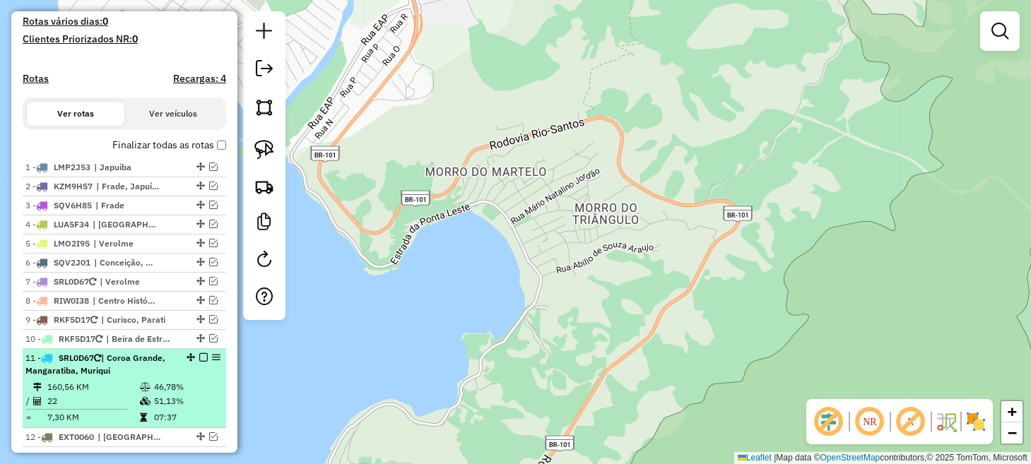
click at [157, 369] on span "| Coroa Grande, Mangaratiba, Muriqui" at bounding box center [95, 364] width 140 height 23
select select "*********"
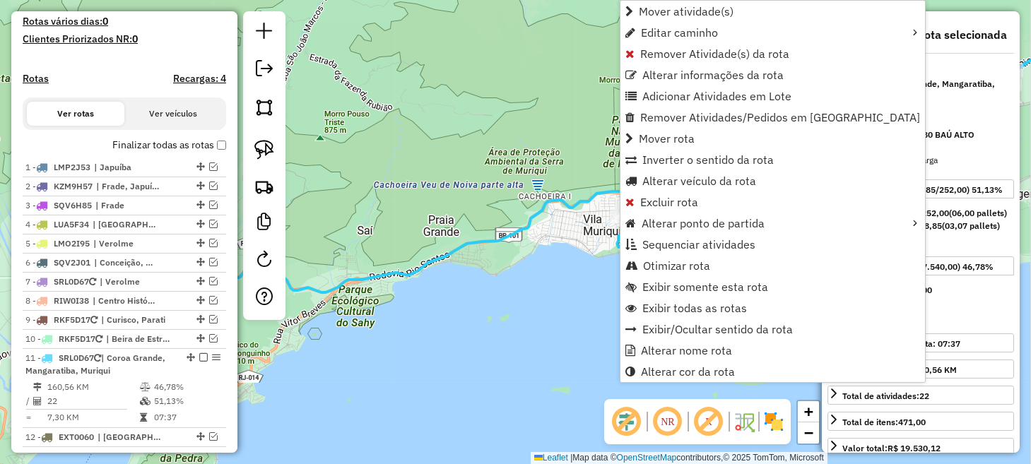
scroll to position [447, 0]
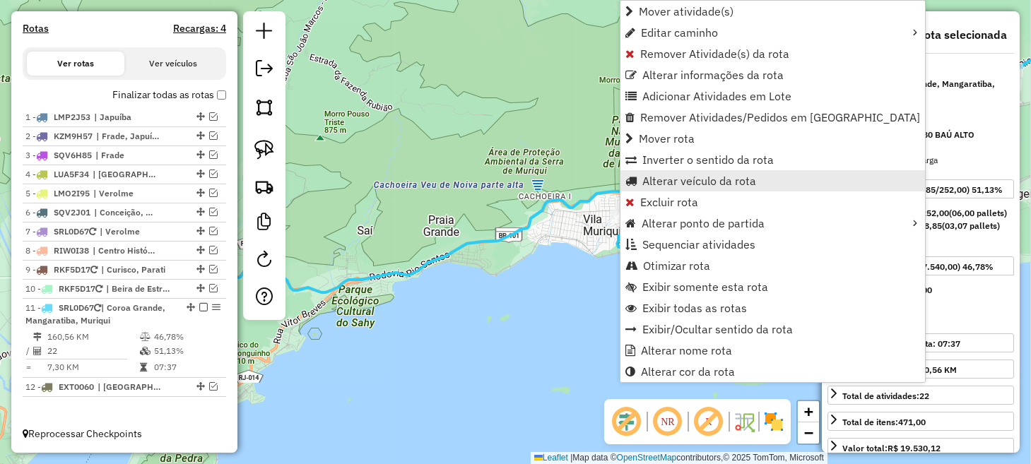
click at [698, 184] on span "Alterar veículo da rota" at bounding box center [700, 180] width 114 height 11
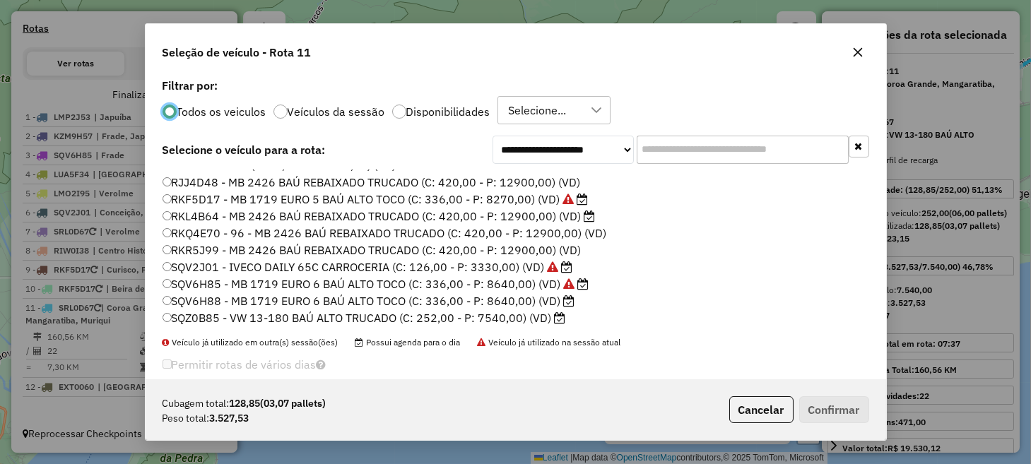
scroll to position [283, 0]
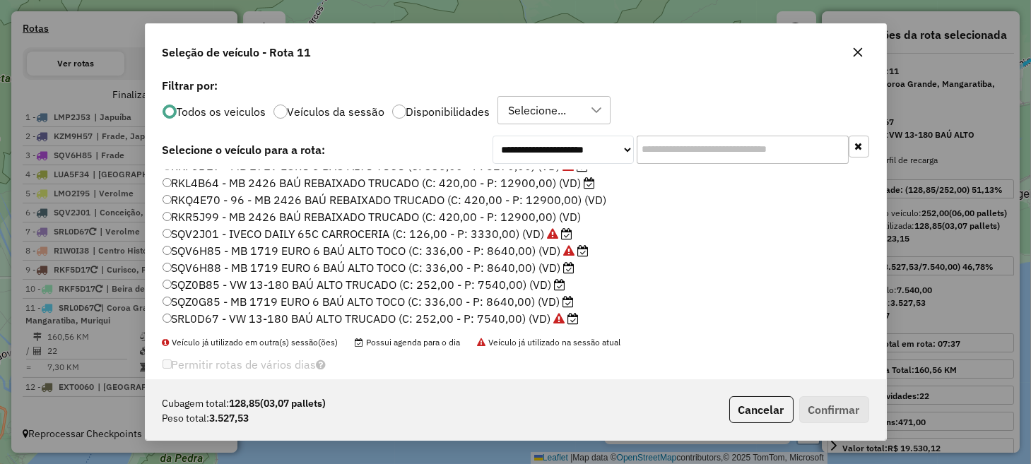
click at [208, 266] on label "SQV6H88 - MB 1719 EURO 6 BAÚ ALTO TOCO (C: 336,00 - P: 8640,00) (VD)" at bounding box center [369, 267] width 413 height 17
click at [831, 415] on button "Confirmar" at bounding box center [834, 410] width 70 height 27
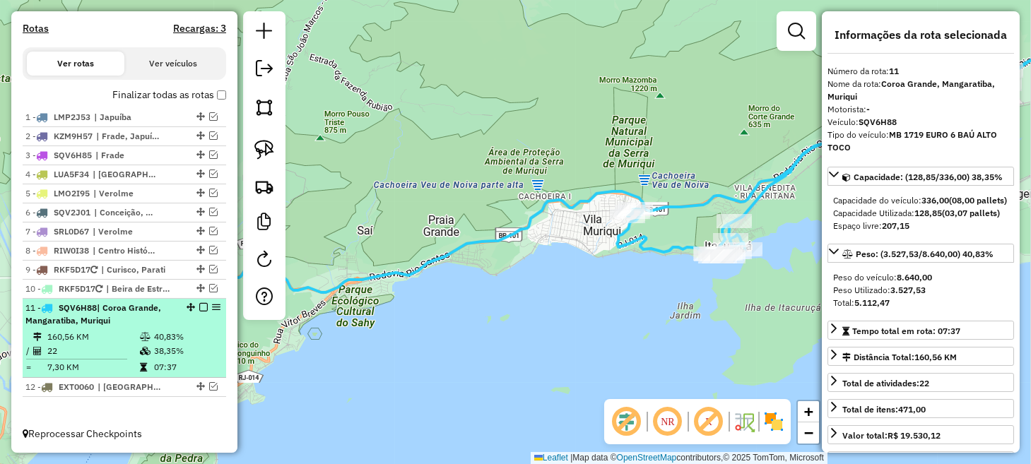
click at [199, 307] on em at bounding box center [203, 307] width 8 height 8
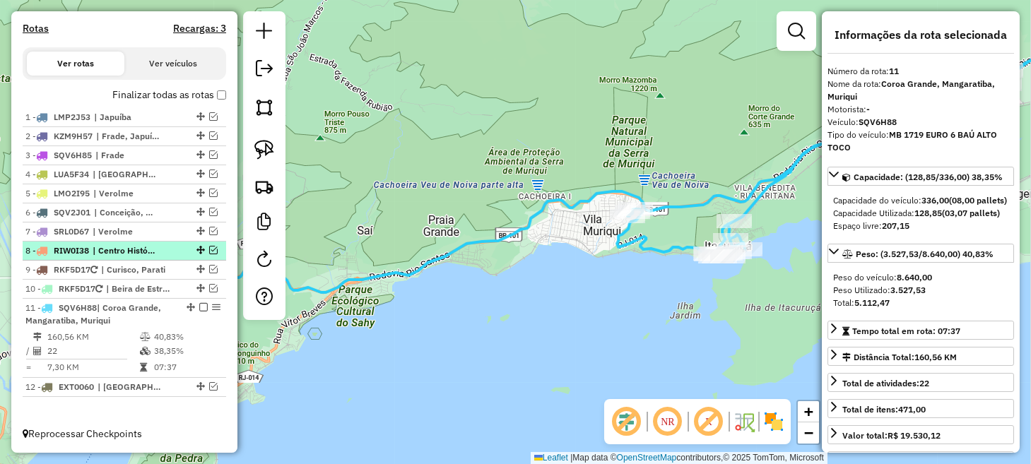
scroll to position [387, 0]
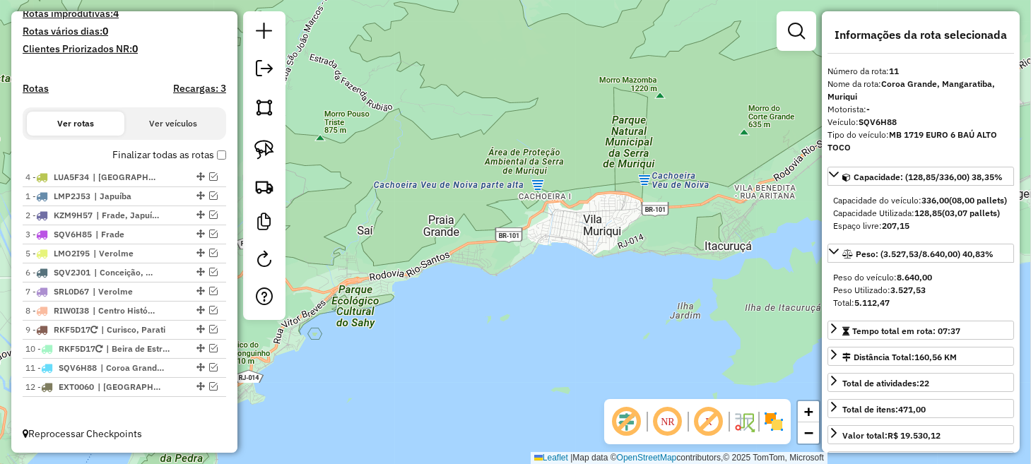
drag, startPoint x: 194, startPoint y: 235, endPoint x: 193, endPoint y: 171, distance: 64.3
drag, startPoint x: 194, startPoint y: 328, endPoint x: 197, endPoint y: 194, distance: 133.6
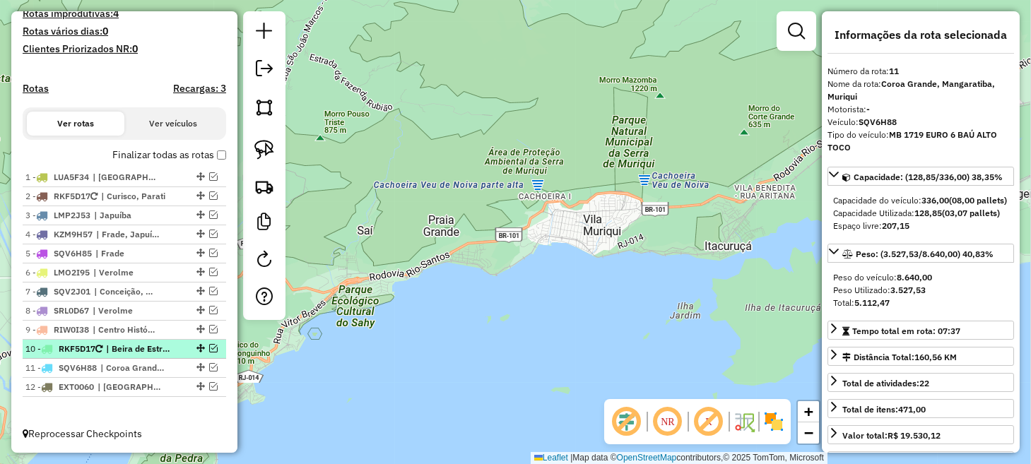
click at [209, 348] on em at bounding box center [213, 348] width 8 height 8
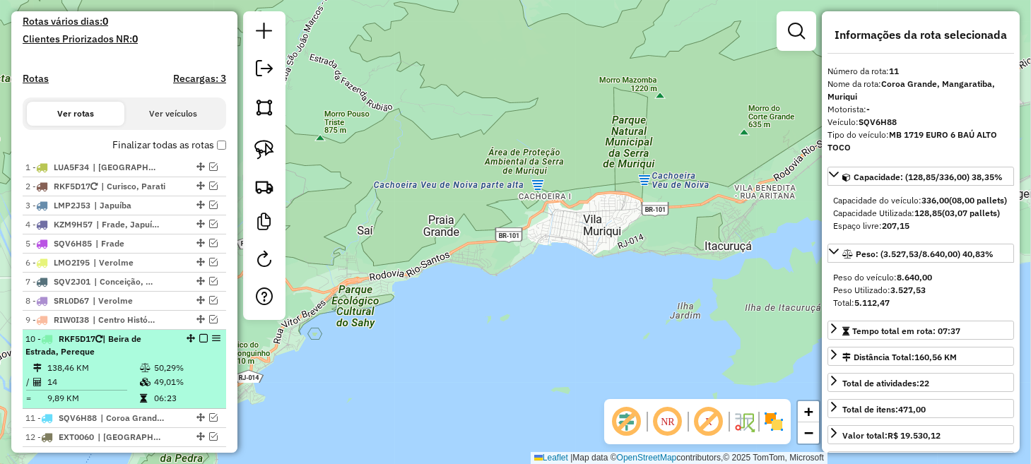
scroll to position [447, 0]
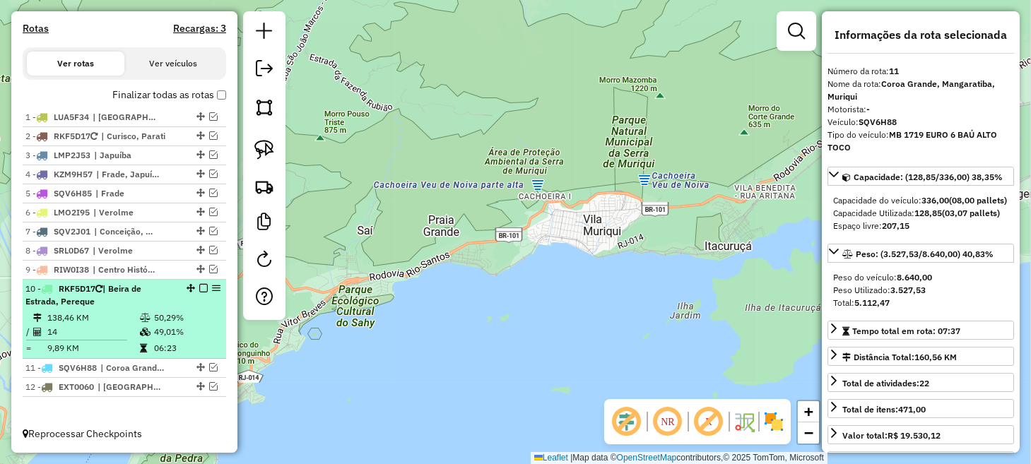
click at [134, 319] on td "138,46 KM" at bounding box center [93, 318] width 93 height 14
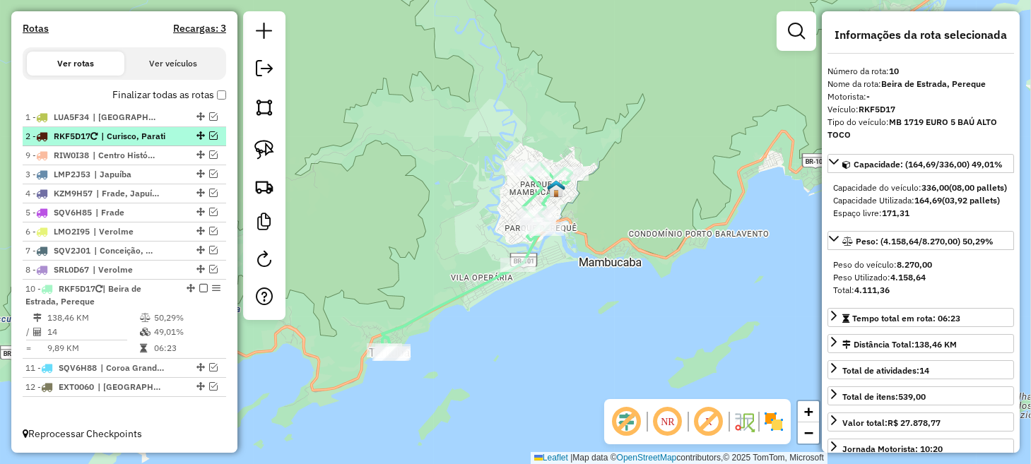
drag, startPoint x: 197, startPoint y: 270, endPoint x: 185, endPoint y: 148, distance: 122.8
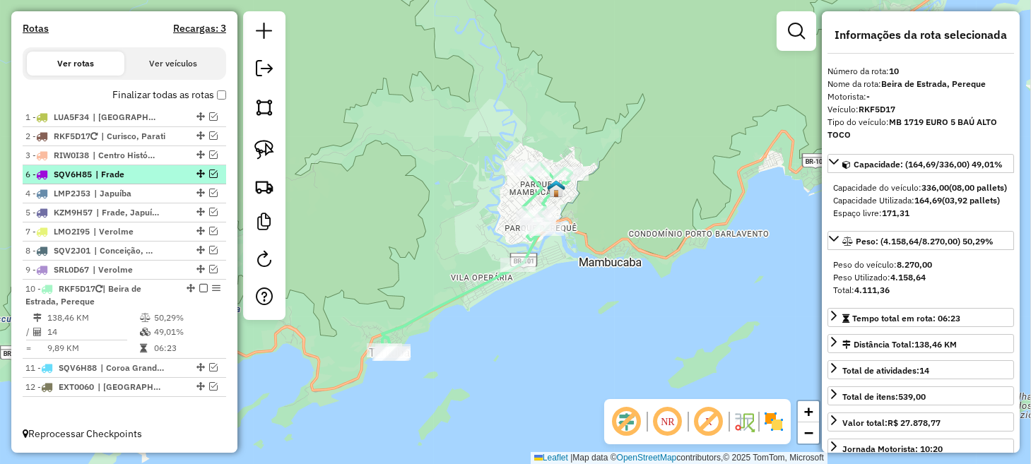
drag, startPoint x: 197, startPoint y: 211, endPoint x: 194, endPoint y: 175, distance: 36.9
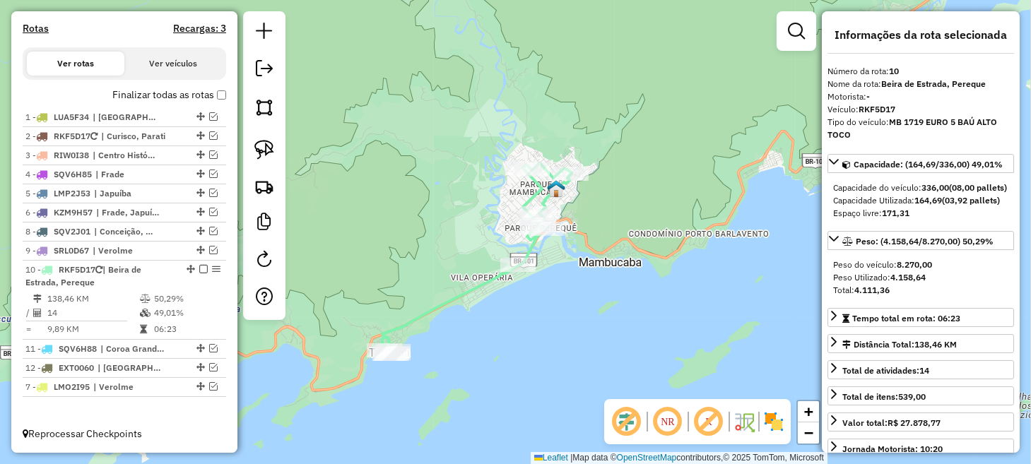
drag, startPoint x: 195, startPoint y: 231, endPoint x: 211, endPoint y: 438, distance: 207.0
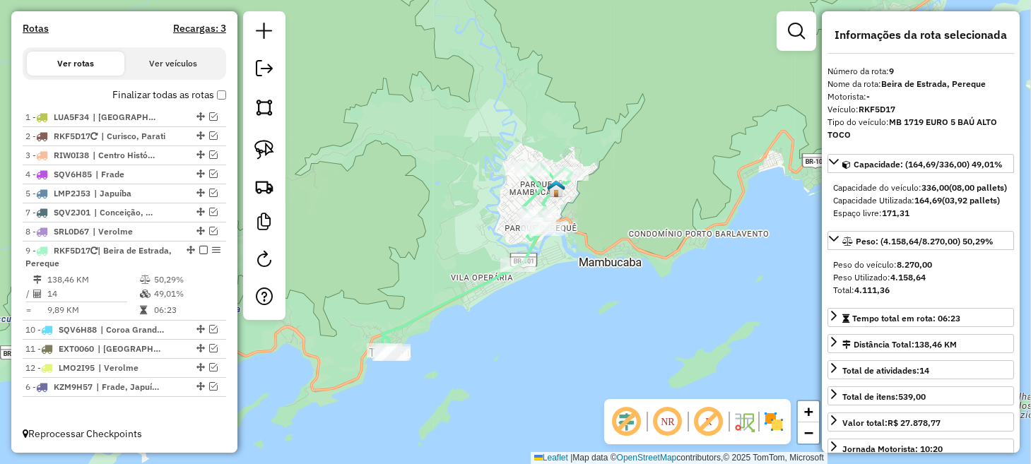
drag, startPoint x: 198, startPoint y: 213, endPoint x: 201, endPoint y: 405, distance: 192.3
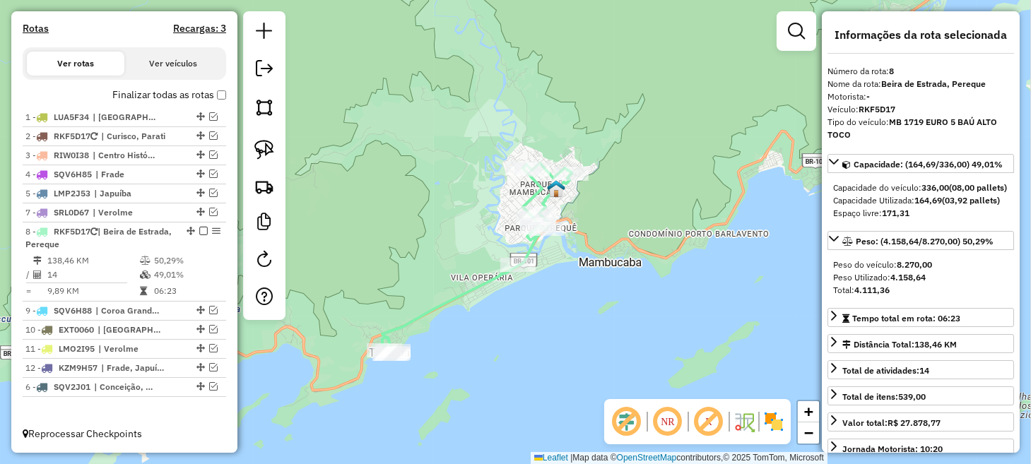
drag, startPoint x: 196, startPoint y: 212, endPoint x: 190, endPoint y: 411, distance: 199.4
drag, startPoint x: 194, startPoint y: 329, endPoint x: 193, endPoint y: 427, distance: 98.3
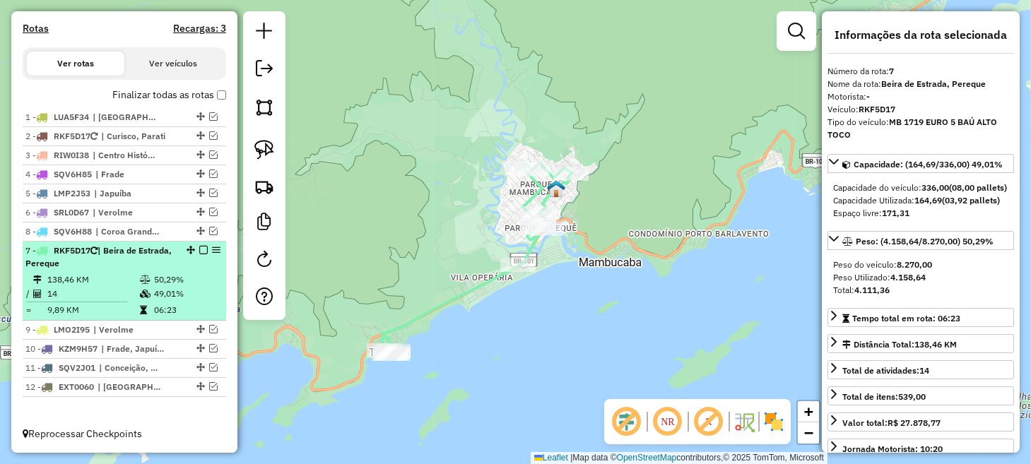
drag, startPoint x: 195, startPoint y: 312, endPoint x: 192, endPoint y: 243, distance: 69.4
click at [199, 252] on em at bounding box center [203, 250] width 8 height 8
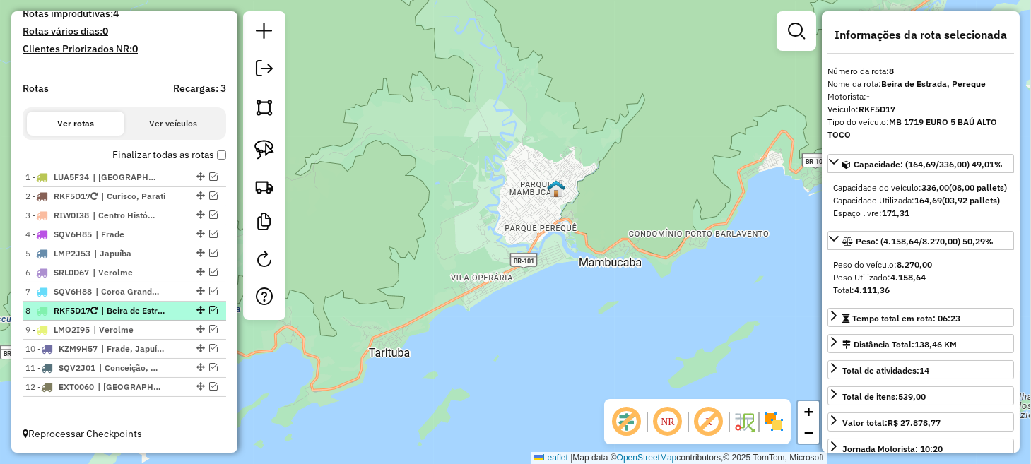
scroll to position [387, 0]
drag, startPoint x: 194, startPoint y: 310, endPoint x: 195, endPoint y: 293, distance: 17.0
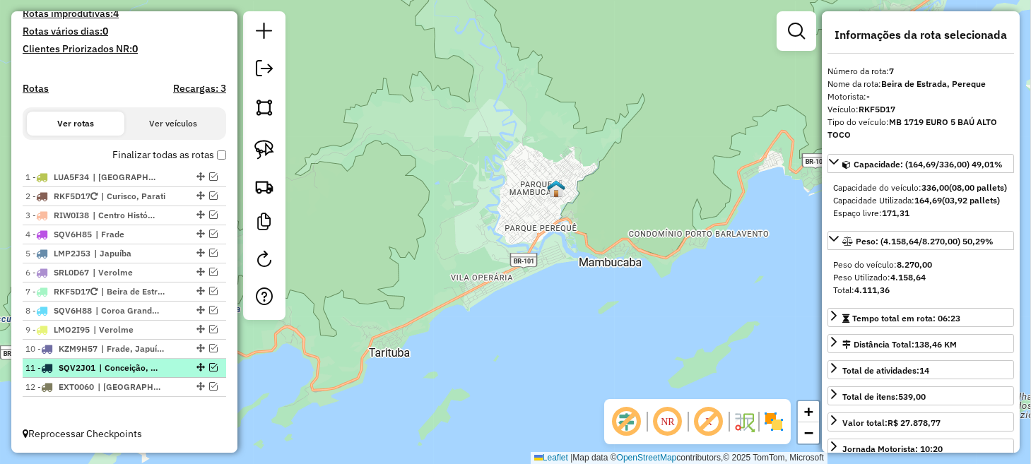
click at [209, 367] on em at bounding box center [213, 367] width 8 height 8
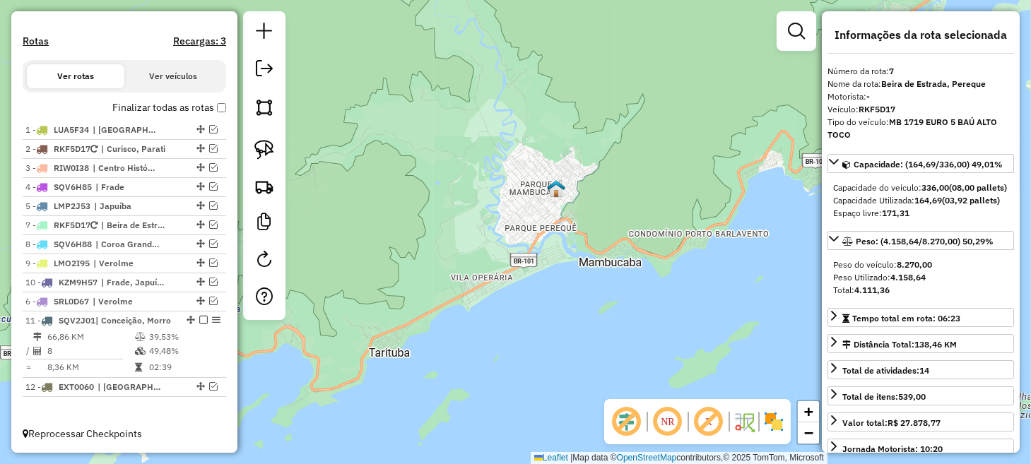
drag, startPoint x: 197, startPoint y: 213, endPoint x: 195, endPoint y: 294, distance: 81.3
click at [209, 297] on em at bounding box center [213, 301] width 8 height 8
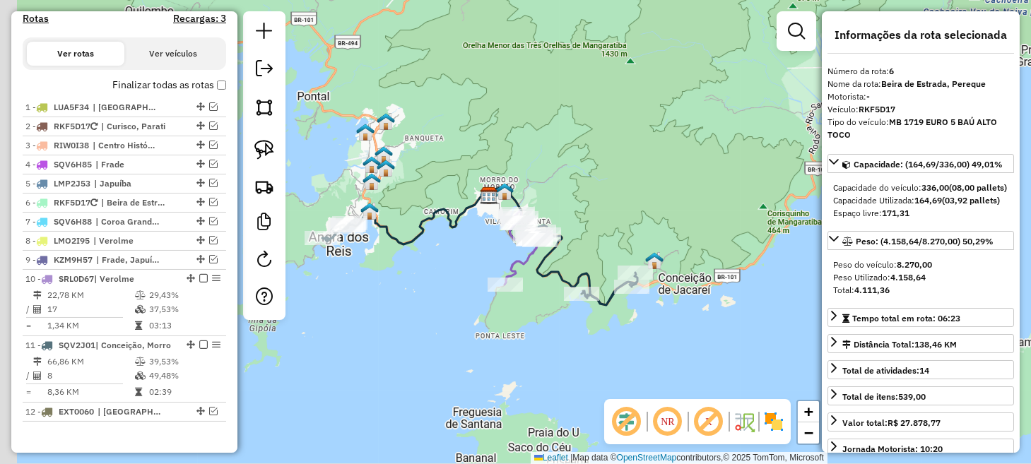
drag, startPoint x: 363, startPoint y: 322, endPoint x: 391, endPoint y: 322, distance: 27.6
click at [391, 322] on div "Janela de atendimento Grade de atendimento Capacidade Transportadoras Veículos …" at bounding box center [515, 232] width 1031 height 464
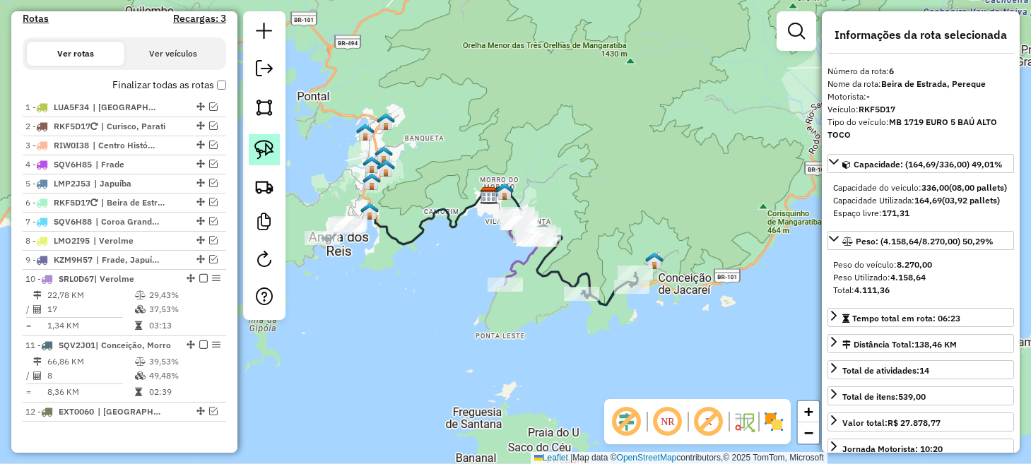
click at [263, 147] on img at bounding box center [264, 150] width 20 height 20
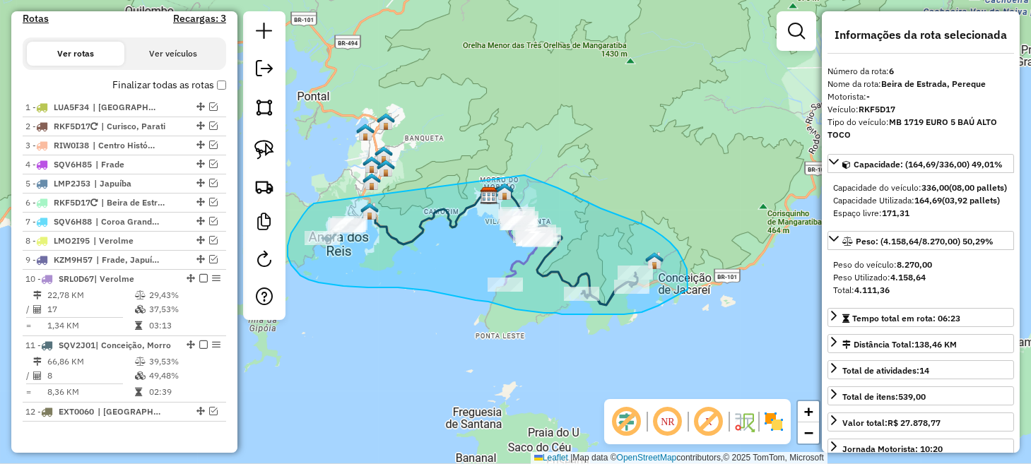
drag, startPoint x: 290, startPoint y: 237, endPoint x: 493, endPoint y: 173, distance: 212.8
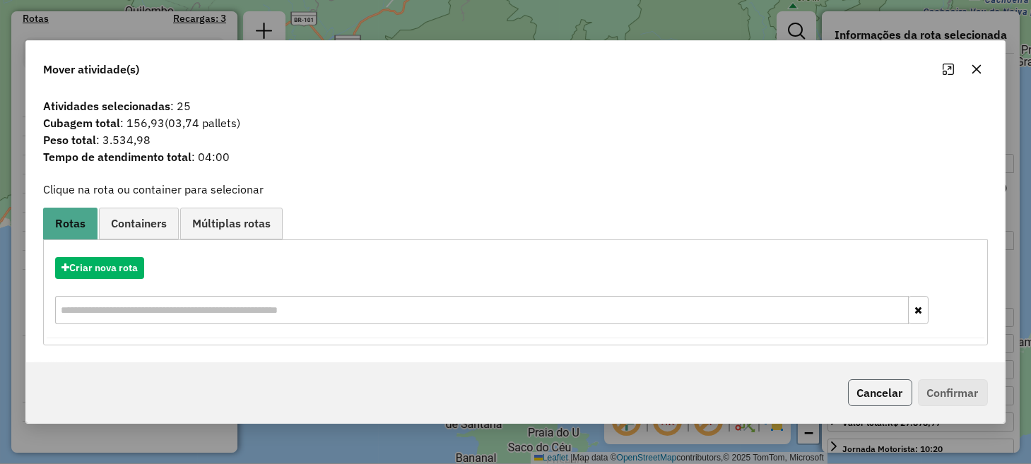
click at [862, 391] on button "Cancelar" at bounding box center [880, 393] width 64 height 27
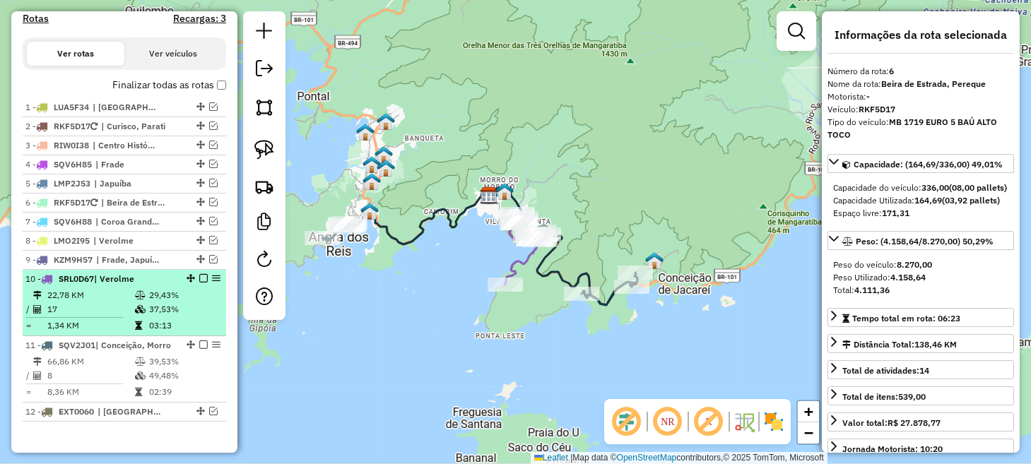
click at [199, 283] on em at bounding box center [203, 278] width 8 height 8
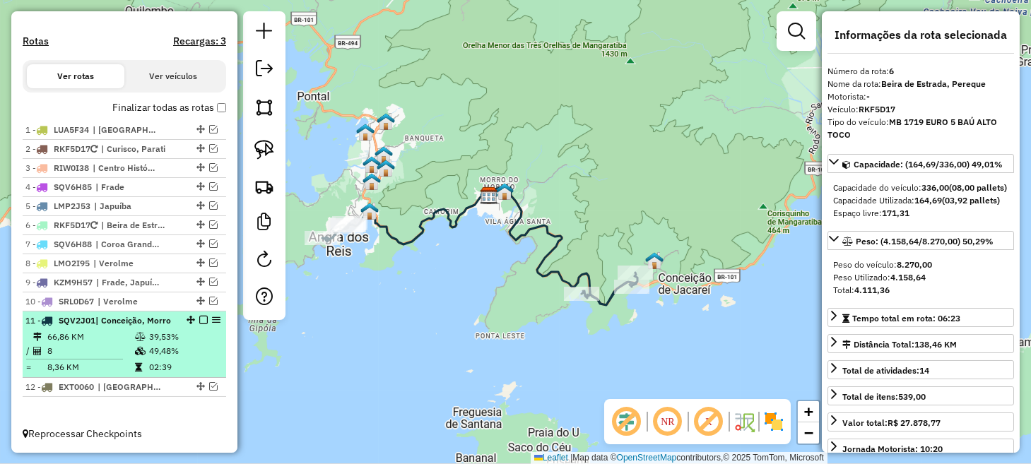
click at [199, 316] on em at bounding box center [203, 320] width 8 height 8
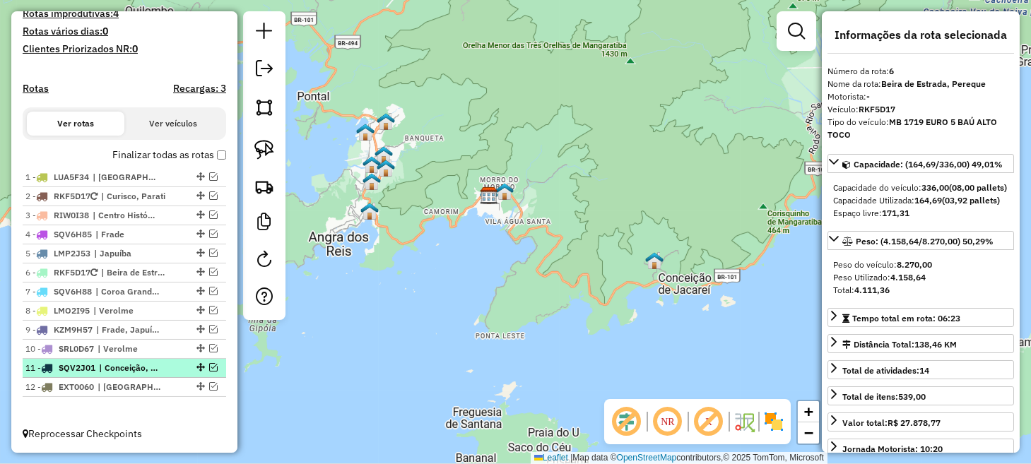
scroll to position [387, 0]
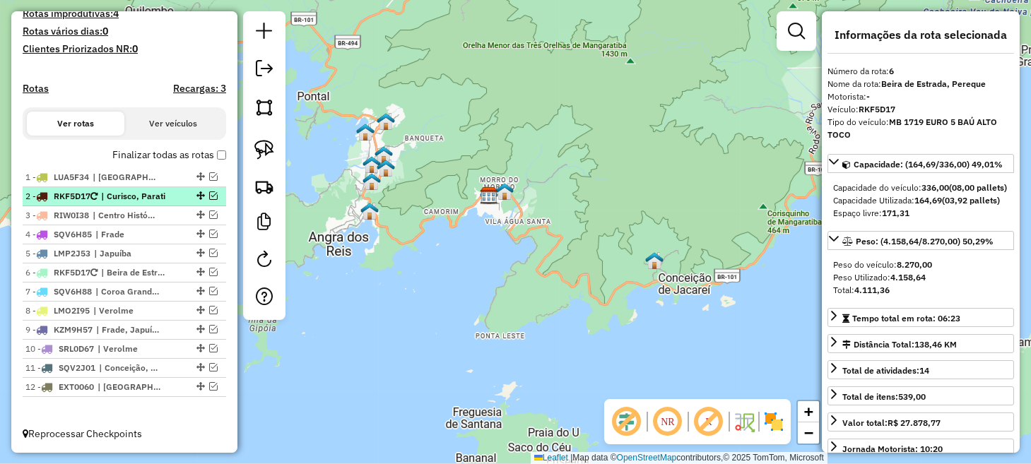
click at [209, 199] on em at bounding box center [213, 196] width 8 height 8
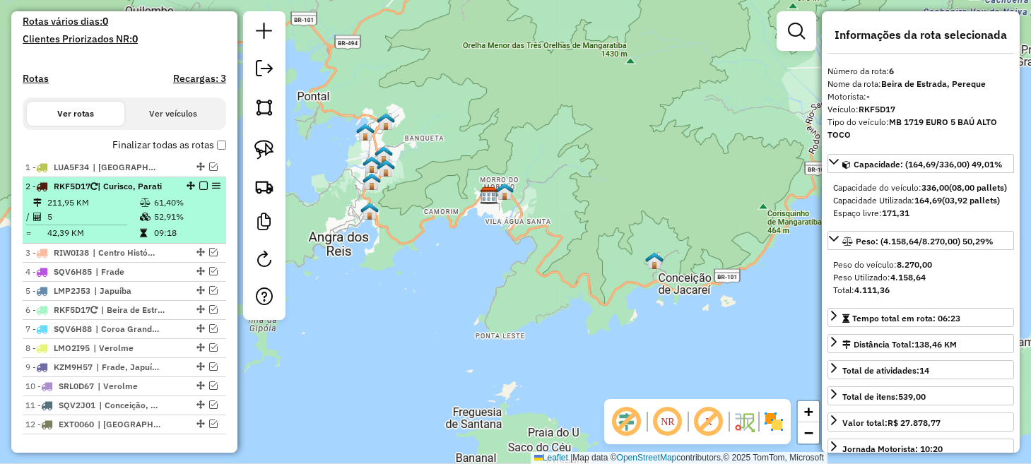
scroll to position [435, 0]
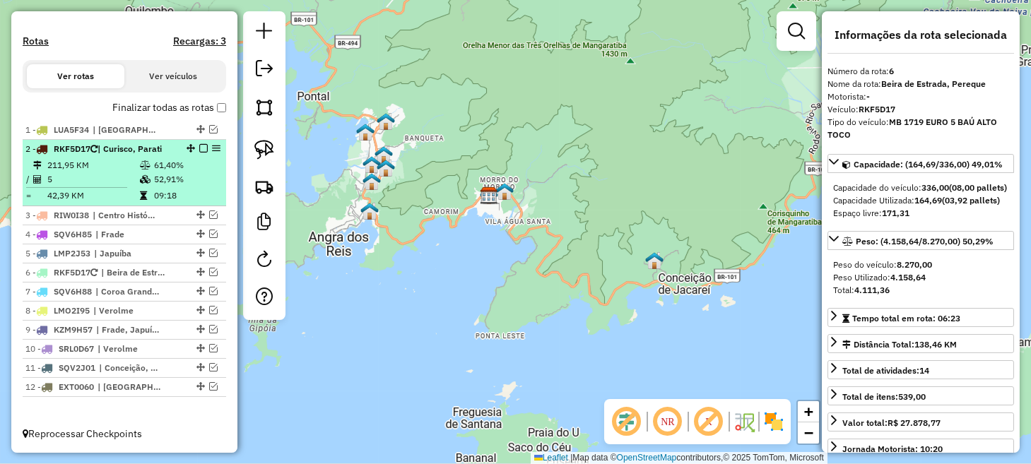
click at [119, 185] on td "5" at bounding box center [93, 179] width 93 height 14
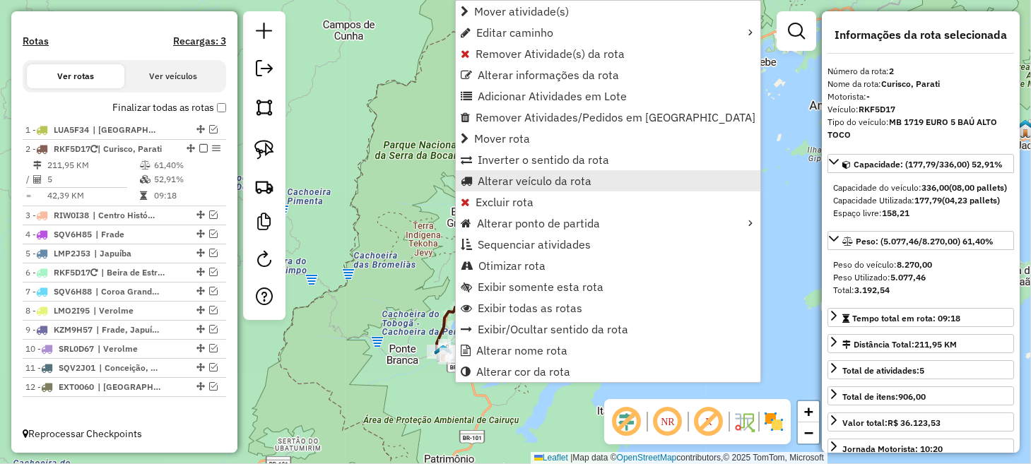
click at [525, 179] on span "Alterar veículo da rota" at bounding box center [535, 180] width 114 height 11
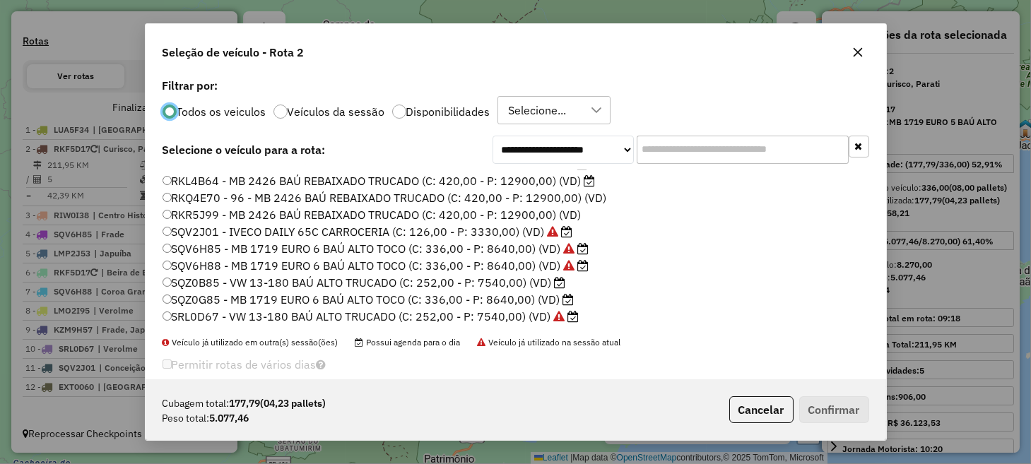
scroll to position [303, 0]
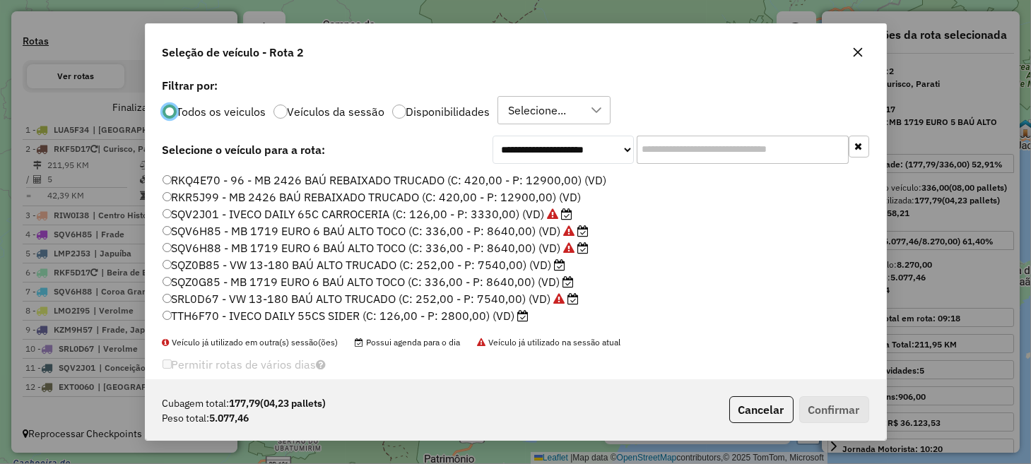
click at [219, 182] on label "RKQ4E70 - 96 - MB 2426 BAÚ REBAIXADO TRUCADO (C: 420,00 - P: 12900,00) (VD)" at bounding box center [385, 180] width 445 height 17
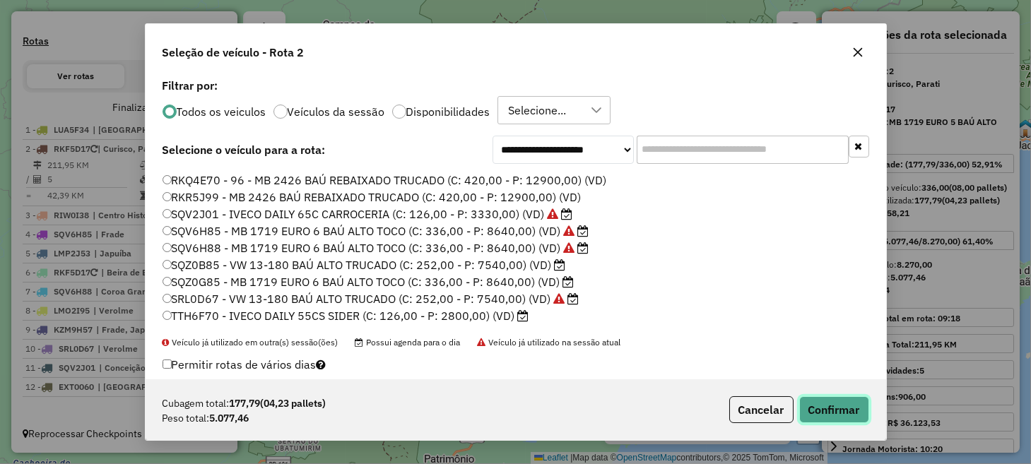
click at [828, 409] on button "Confirmar" at bounding box center [834, 410] width 70 height 27
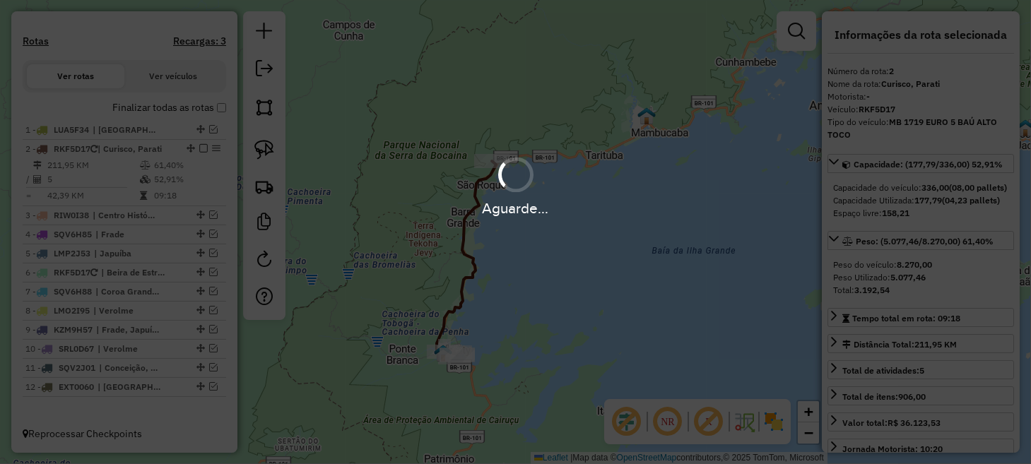
scroll to position [452, 0]
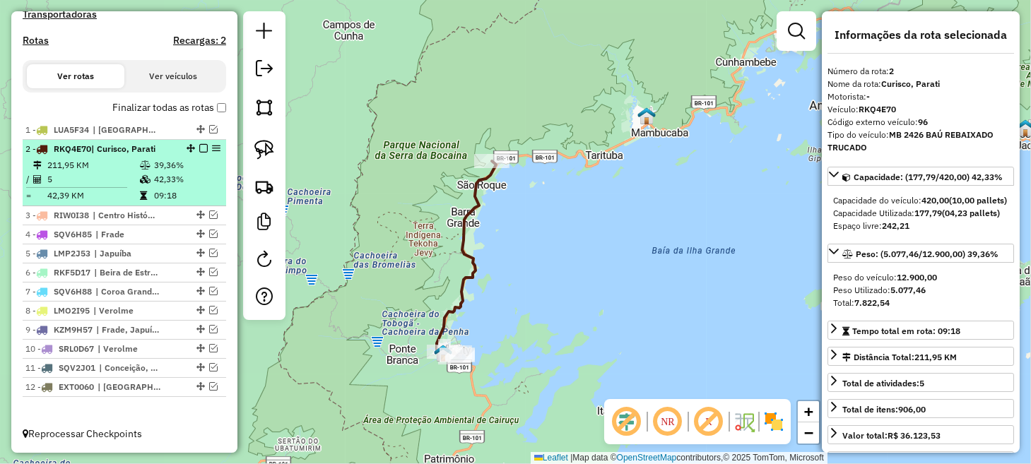
click at [200, 152] on em at bounding box center [203, 148] width 8 height 8
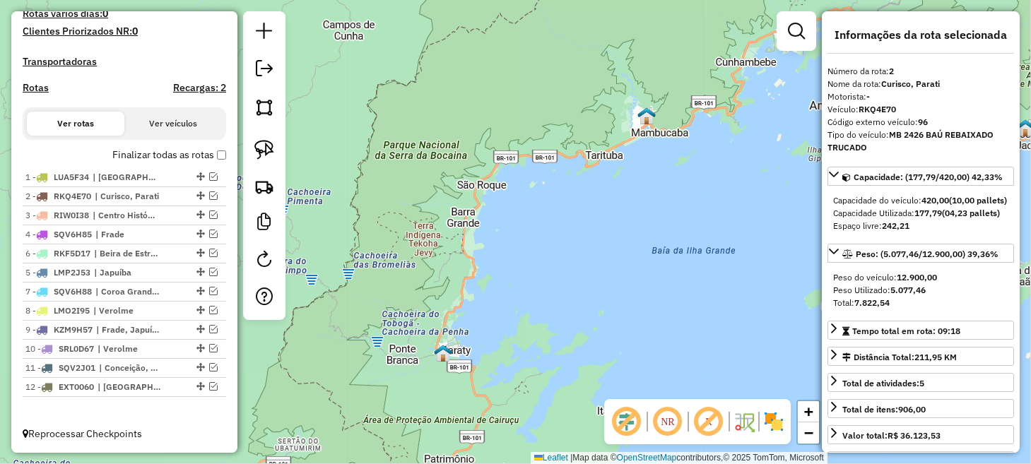
drag, startPoint x: 193, startPoint y: 274, endPoint x: 190, endPoint y: 253, distance: 20.7
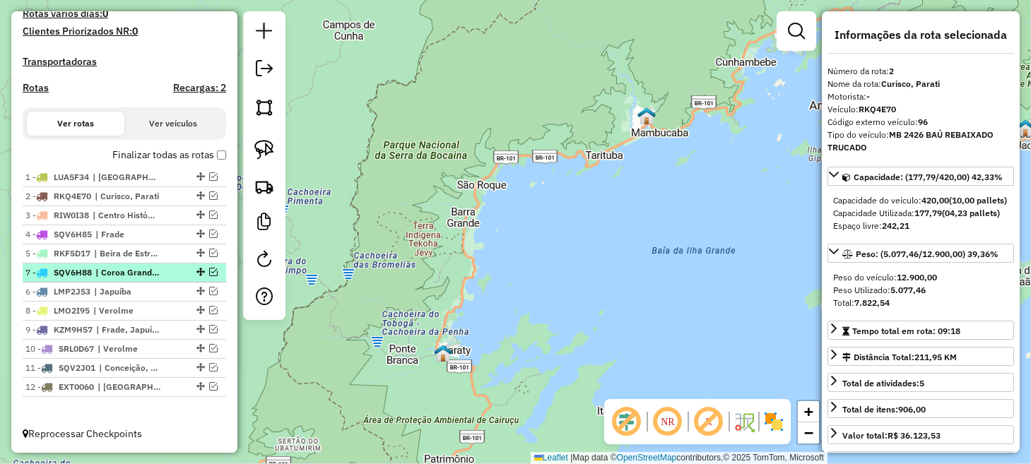
drag, startPoint x: 197, startPoint y: 293, endPoint x: 194, endPoint y: 269, distance: 23.5
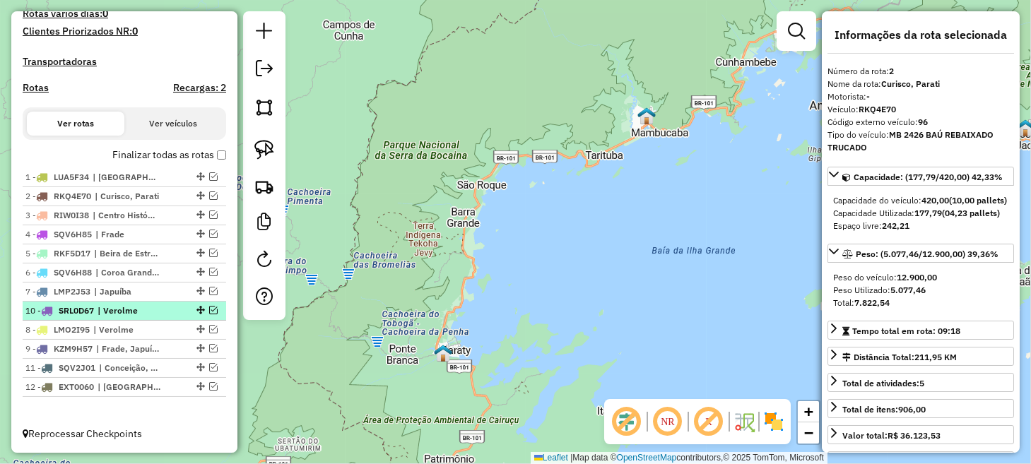
drag, startPoint x: 195, startPoint y: 348, endPoint x: 189, endPoint y: 307, distance: 40.7
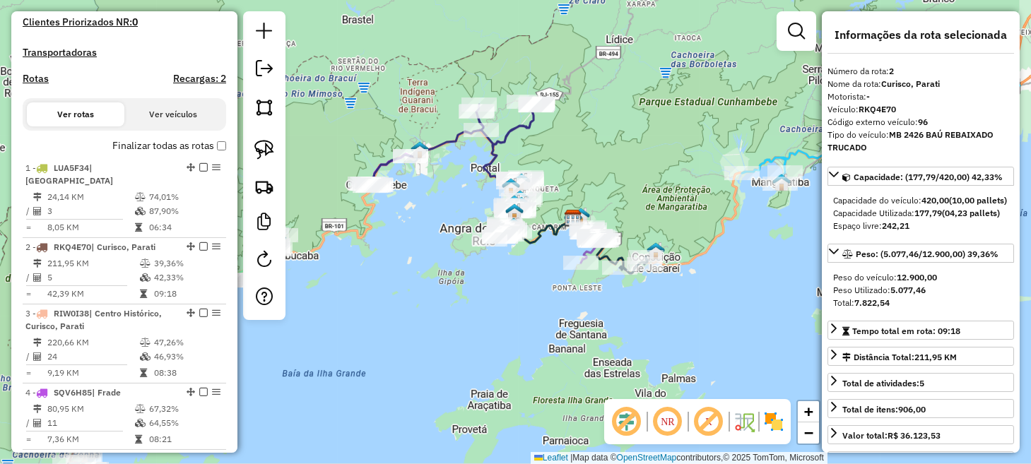
drag, startPoint x: 499, startPoint y: 233, endPoint x: 429, endPoint y: 355, distance: 140.3
click at [430, 352] on div "Janela de atendimento Grade de atendimento Capacidade Transportadoras Veículos …" at bounding box center [515, 232] width 1031 height 464
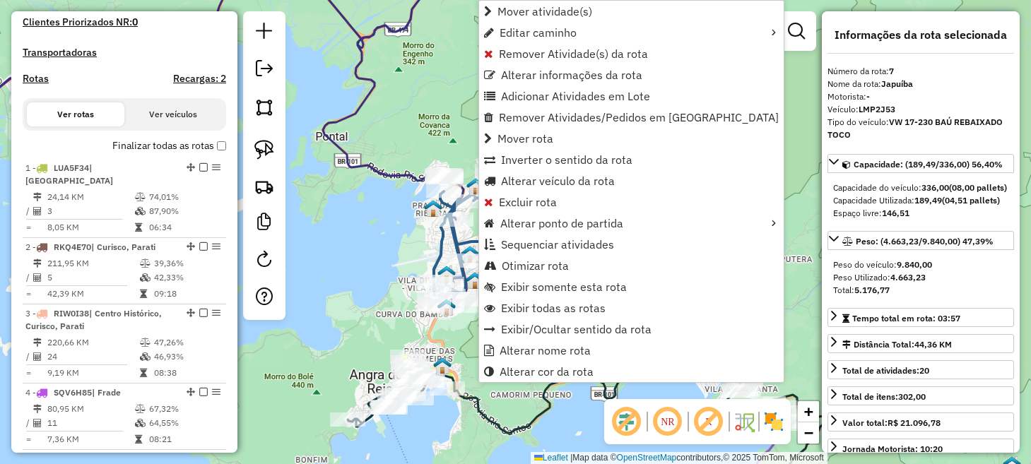
scroll to position [999, 0]
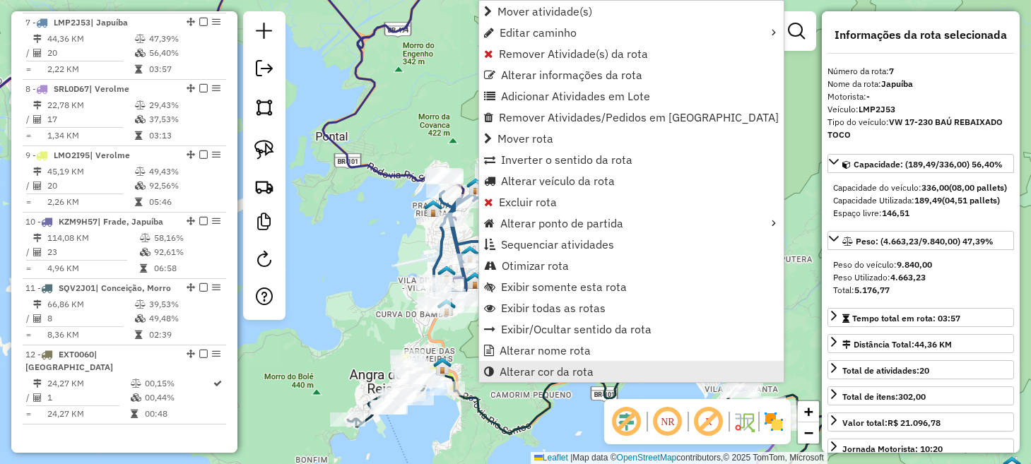
click at [557, 368] on span "Alterar cor da rota" at bounding box center [547, 371] width 94 height 11
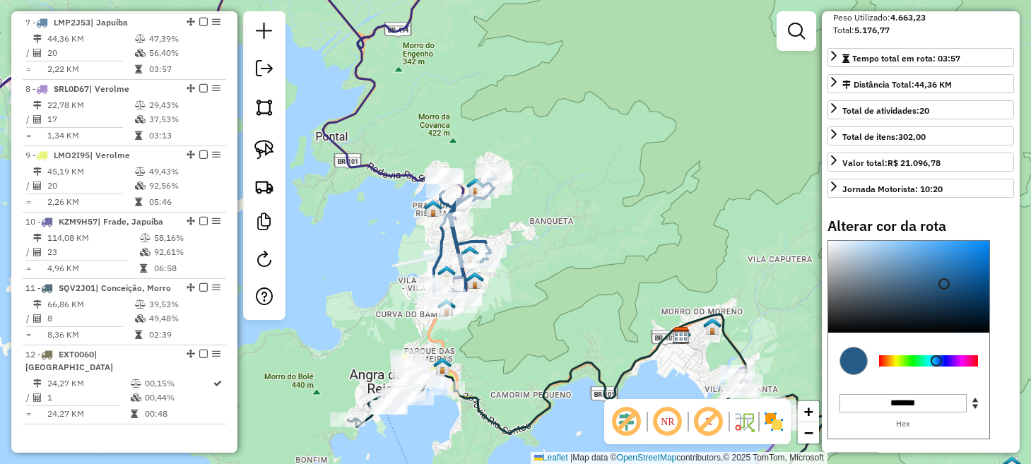
scroll to position [283, 0]
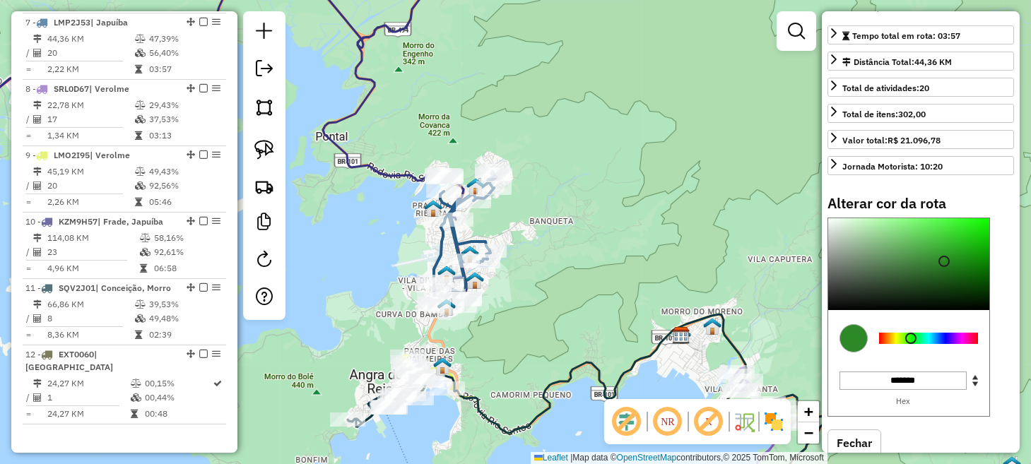
click at [911, 344] on div at bounding box center [928, 338] width 99 height 11
type input "*******"
drag, startPoint x: 947, startPoint y: 285, endPoint x: 983, endPoint y: 226, distance: 68.5
click at [983, 226] on div "Alterar cor da rota C M Y K *** *** ** H S L ** *** ** R G B ******* Hex Fechar" at bounding box center [921, 336] width 187 height 283
click at [594, 280] on div "Janela de atendimento Grade de atendimento Capacidade Transportadoras Veículos …" at bounding box center [515, 232] width 1031 height 464
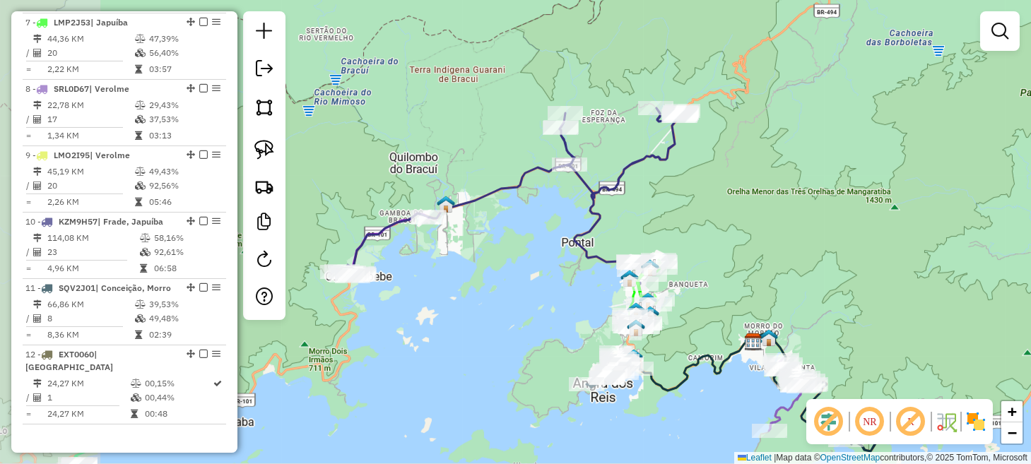
drag, startPoint x: 418, startPoint y: 264, endPoint x: 556, endPoint y: 315, distance: 147.3
click at [556, 315] on div "Janela de atendimento Grade de atendimento Capacidade Transportadoras Veículos …" at bounding box center [515, 232] width 1031 height 464
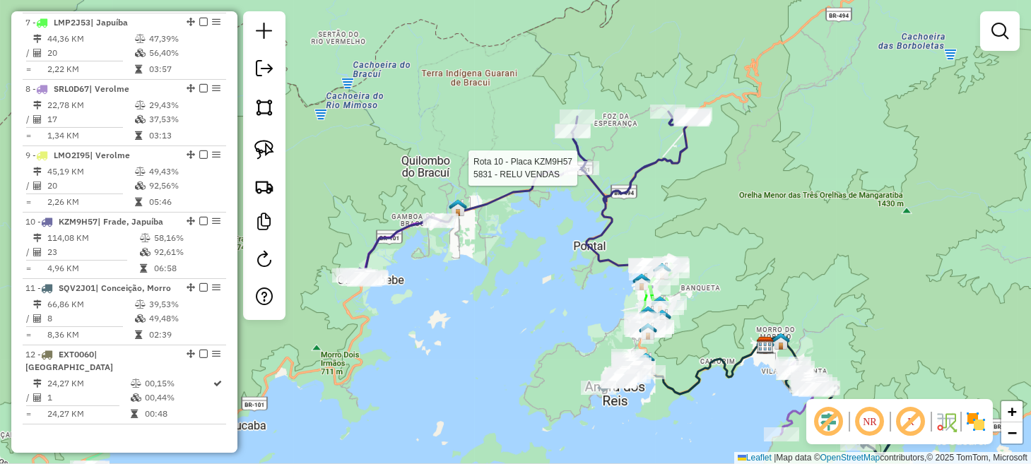
scroll to position [1024, 0]
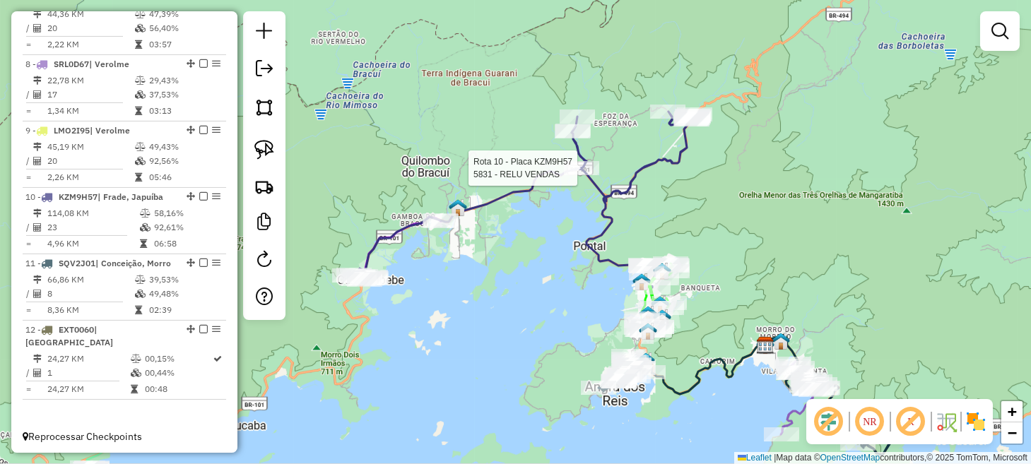
select select "*********"
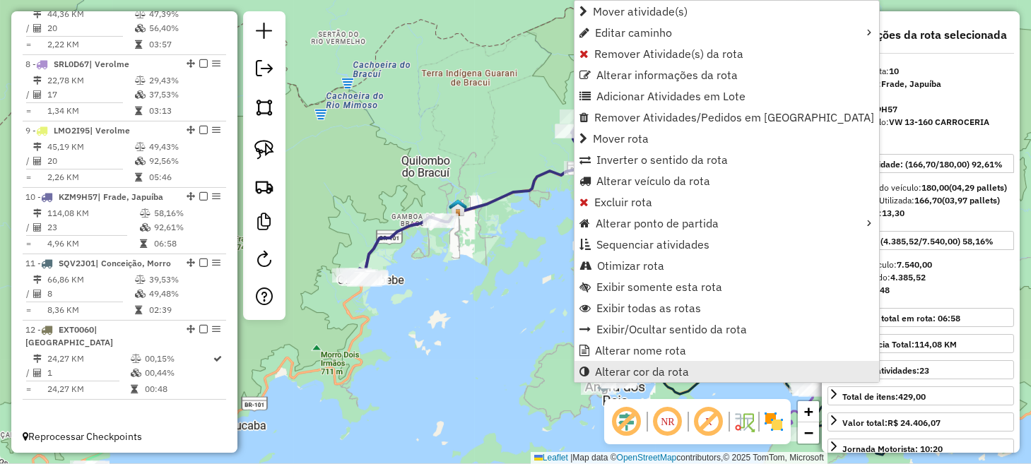
click at [721, 367] on link "Alterar cor da rota" at bounding box center [727, 371] width 305 height 21
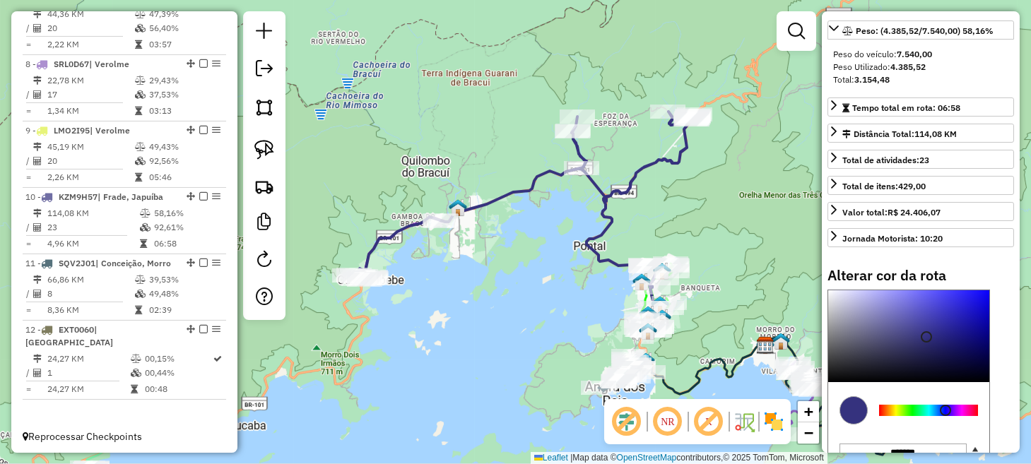
scroll to position [212, 0]
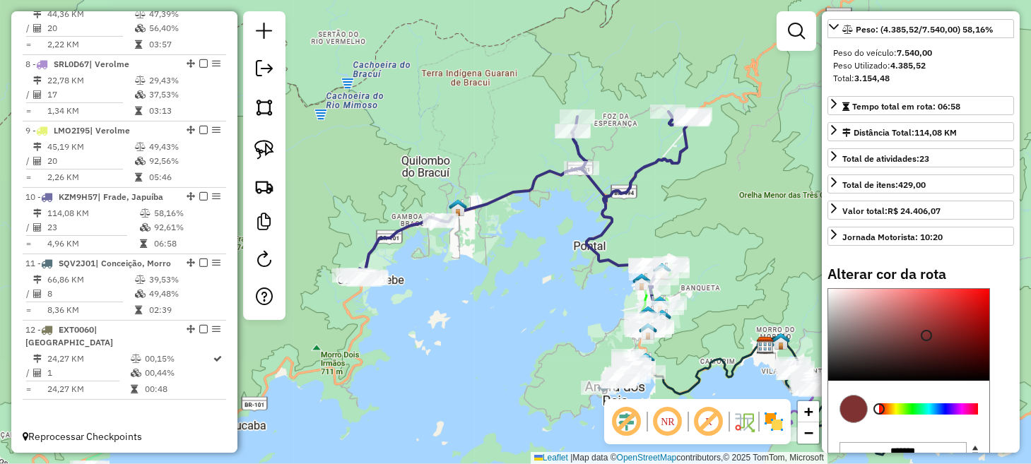
drag, startPoint x: 896, startPoint y: 432, endPoint x: 872, endPoint y: 440, distance: 25.9
click at [872, 438] on div at bounding box center [908, 409] width 161 height 57
type input "*******"
drag, startPoint x: 924, startPoint y: 355, endPoint x: 1000, endPoint y: 322, distance: 83.3
click at [1000, 322] on color-picker "C M Y K * *** ** H S L *** * * R G B ******* Hex" at bounding box center [921, 387] width 187 height 199
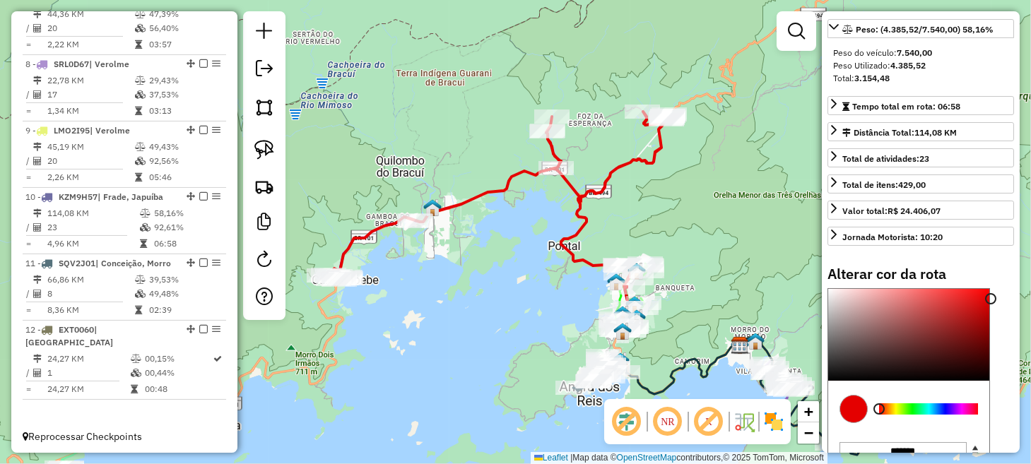
drag, startPoint x: 607, startPoint y: 296, endPoint x: 474, endPoint y: 303, distance: 133.8
click at [474, 303] on div "Janela de atendimento Grade de atendimento Capacidade Transportadoras Veículos …" at bounding box center [515, 232] width 1031 height 464
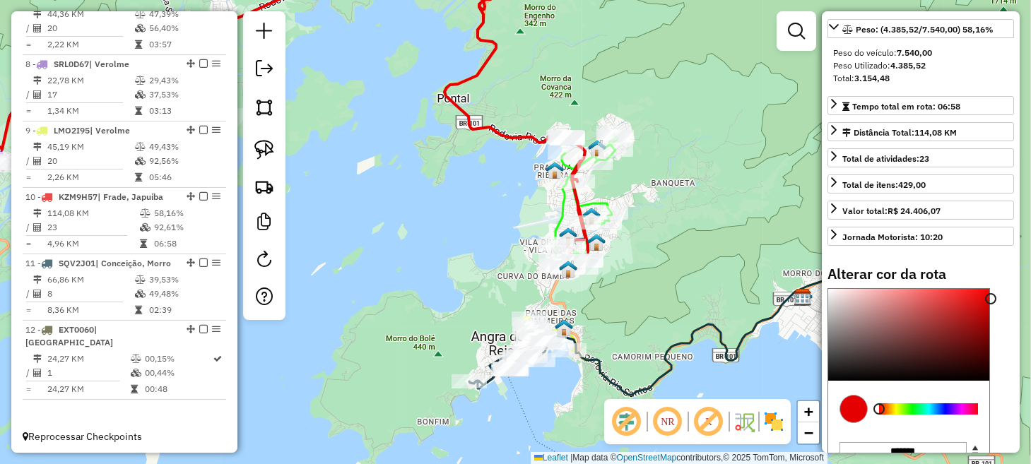
drag, startPoint x: 653, startPoint y: 337, endPoint x: 628, endPoint y: 232, distance: 108.3
click at [628, 232] on div "Janela de atendimento Grade de atendimento Capacidade Transportadoras Veículos …" at bounding box center [515, 232] width 1031 height 464
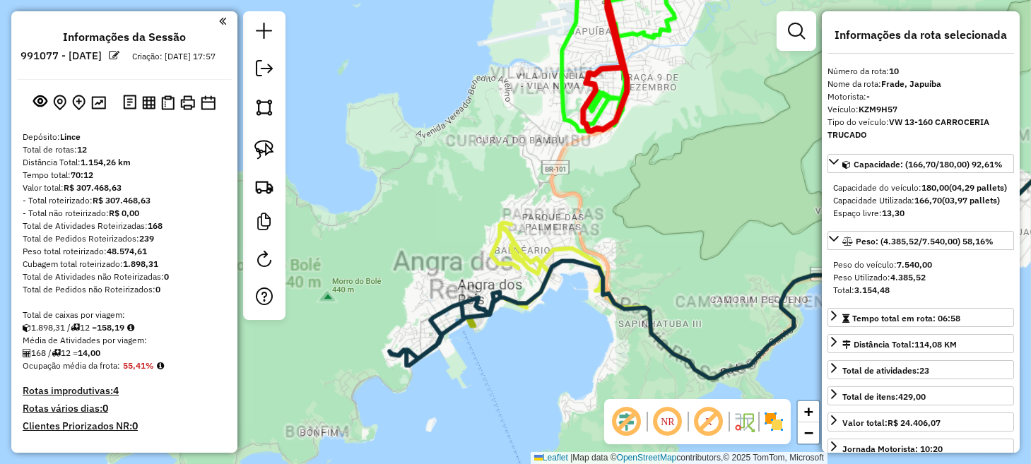
scroll to position [212, 0]
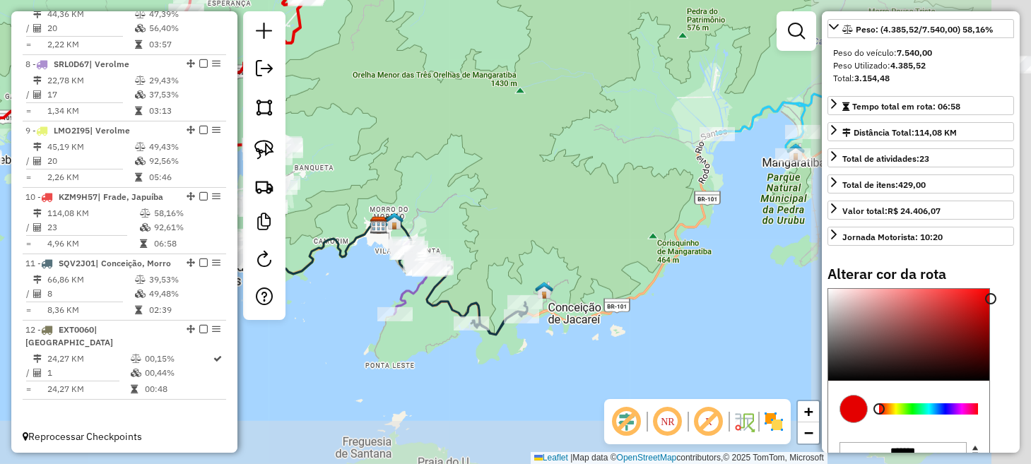
drag, startPoint x: 669, startPoint y: 367, endPoint x: 366, endPoint y: 278, distance: 315.8
click at [366, 278] on div "Janela de atendimento Grade de atendimento Capacidade Transportadoras Veículos …" at bounding box center [515, 232] width 1031 height 464
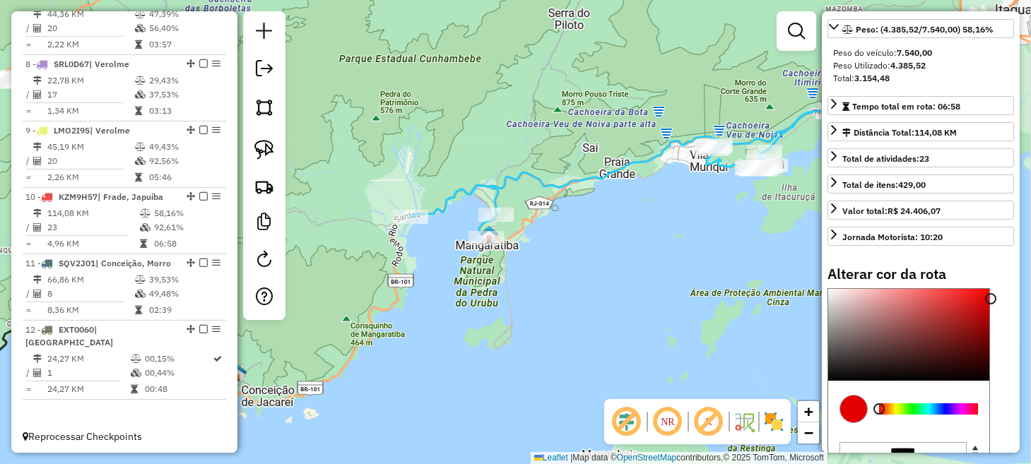
drag, startPoint x: 617, startPoint y: 283, endPoint x: 271, endPoint y: 373, distance: 357.3
click at [272, 373] on div "Janela de atendimento Grade de atendimento Capacidade Transportadoras Veículos …" at bounding box center [515, 232] width 1031 height 464
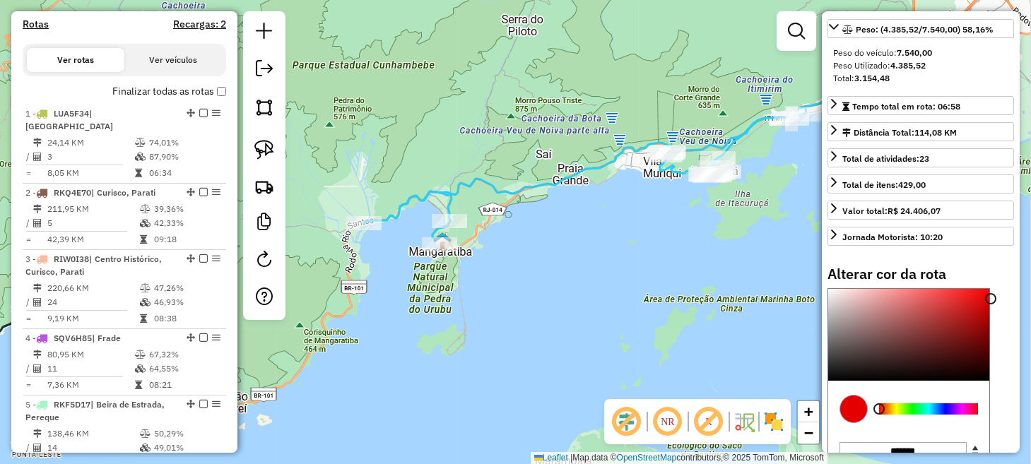
scroll to position [404, 0]
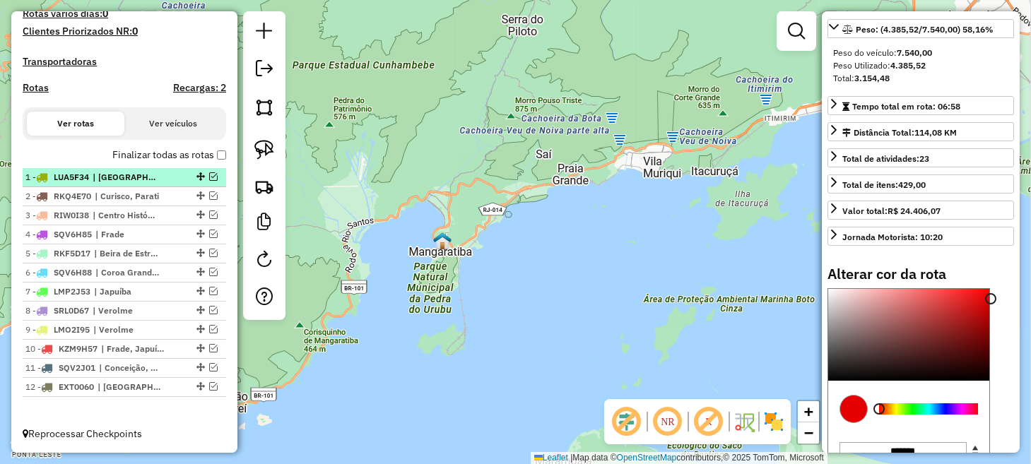
click at [211, 181] on em at bounding box center [213, 176] width 8 height 8
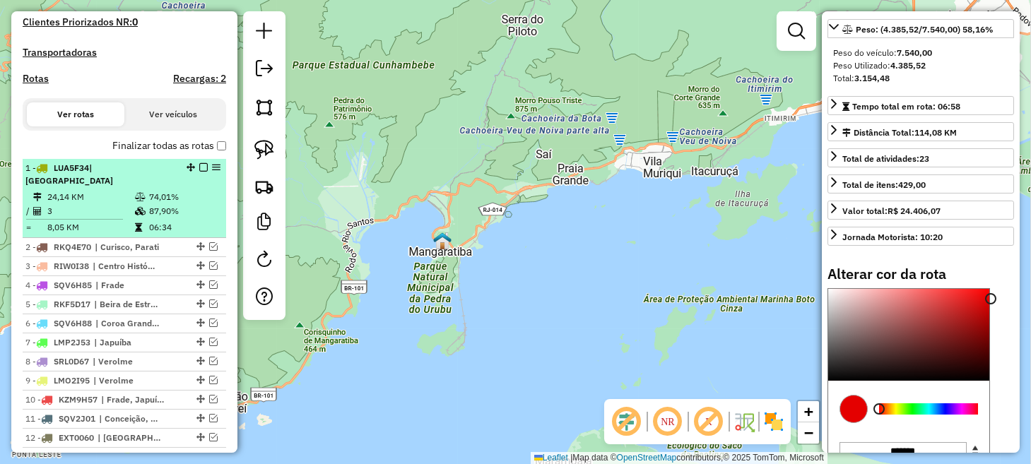
click at [113, 183] on span "| [GEOGRAPHIC_DATA]" at bounding box center [69, 174] width 88 height 23
select select "*********"
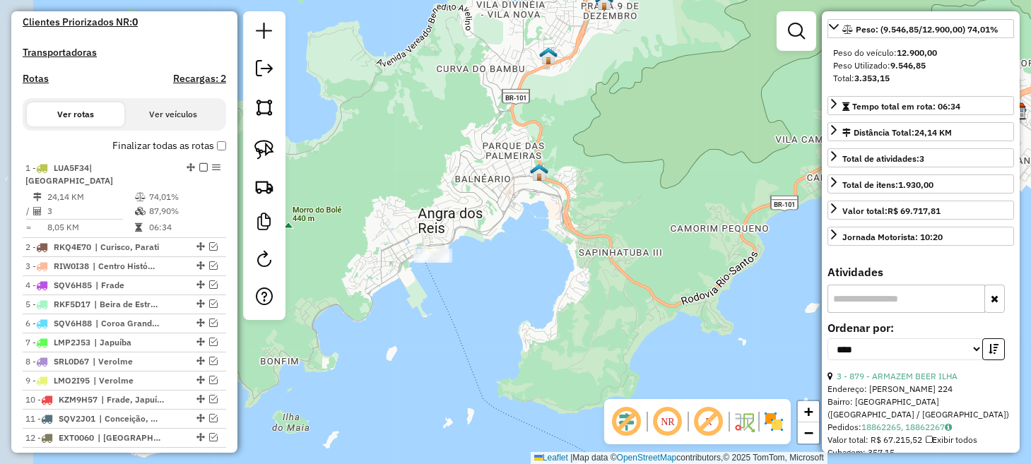
drag, startPoint x: 414, startPoint y: 306, endPoint x: 529, endPoint y: 296, distance: 114.9
click at [529, 296] on div "Janela de atendimento Grade de atendimento Capacidade Transportadoras Veículos …" at bounding box center [515, 232] width 1031 height 464
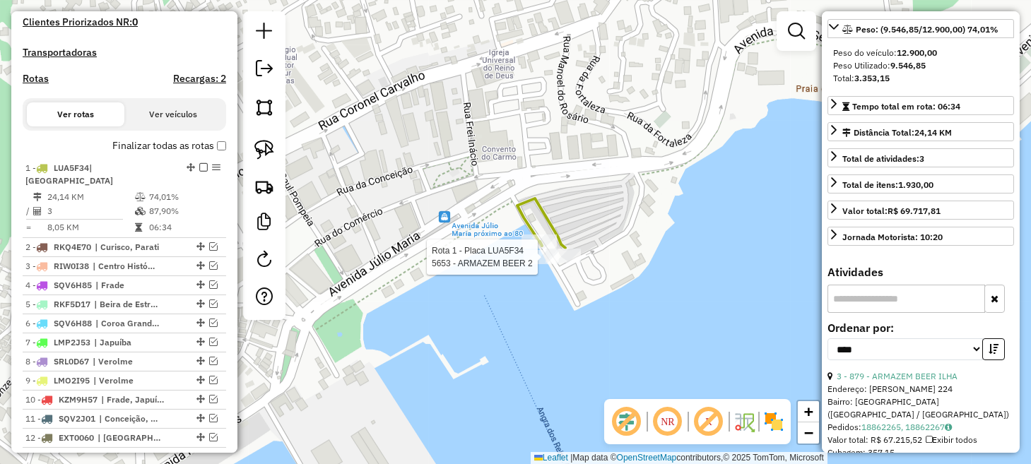
scroll to position [452, 0]
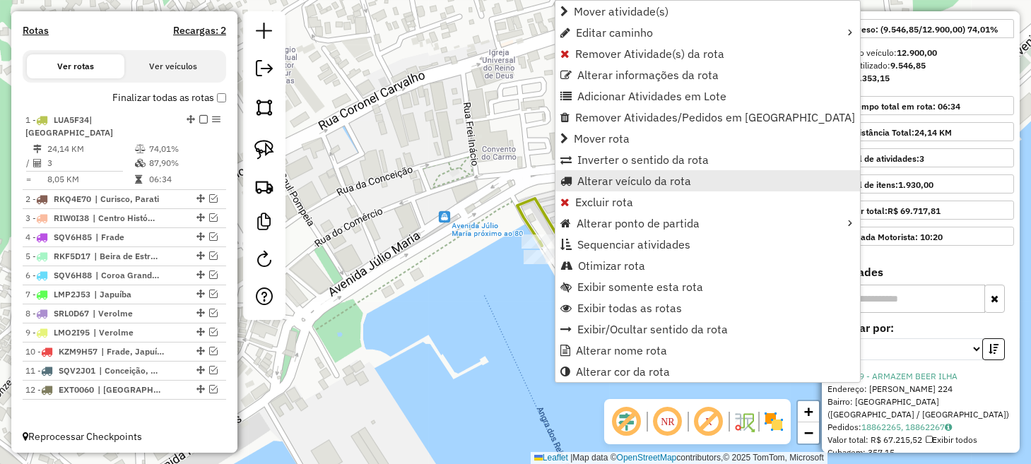
click at [652, 177] on span "Alterar veículo da rota" at bounding box center [634, 180] width 114 height 11
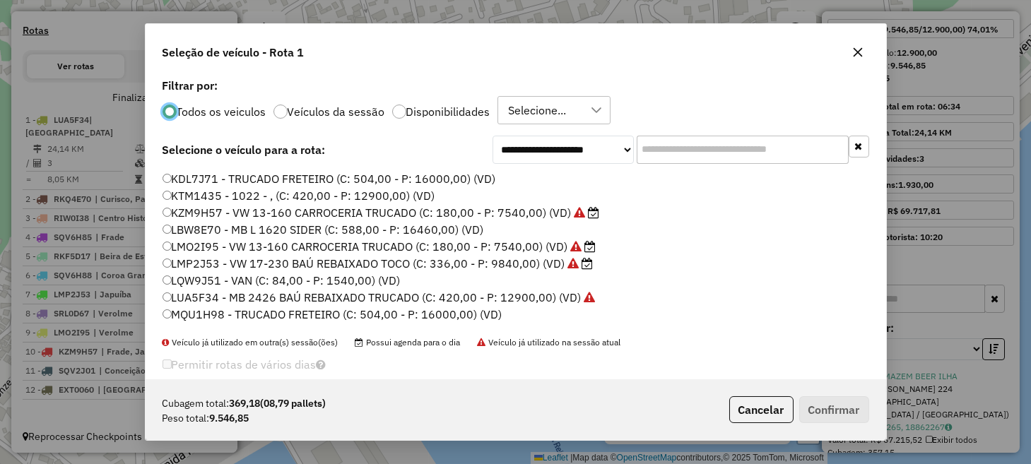
scroll to position [70, 0]
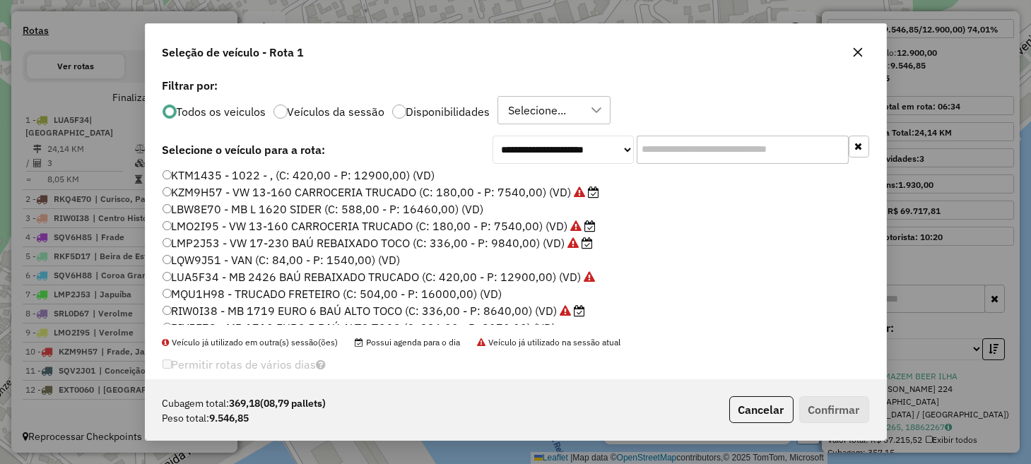
click at [223, 204] on label "LBW8E70 - MB L 1620 SIDER (C: 588,00 - P: 16460,00) (VD)" at bounding box center [324, 209] width 322 height 17
click at [814, 403] on button "Confirmar" at bounding box center [834, 410] width 70 height 27
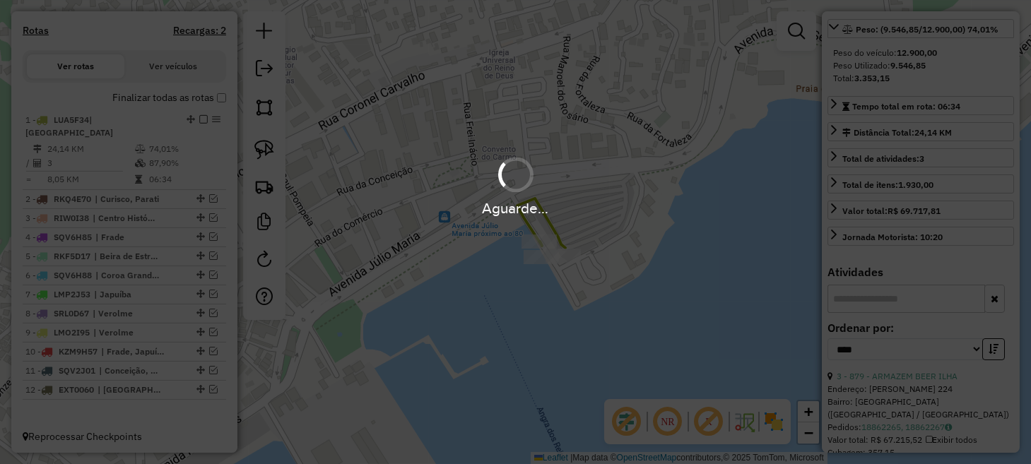
scroll to position [199, 0]
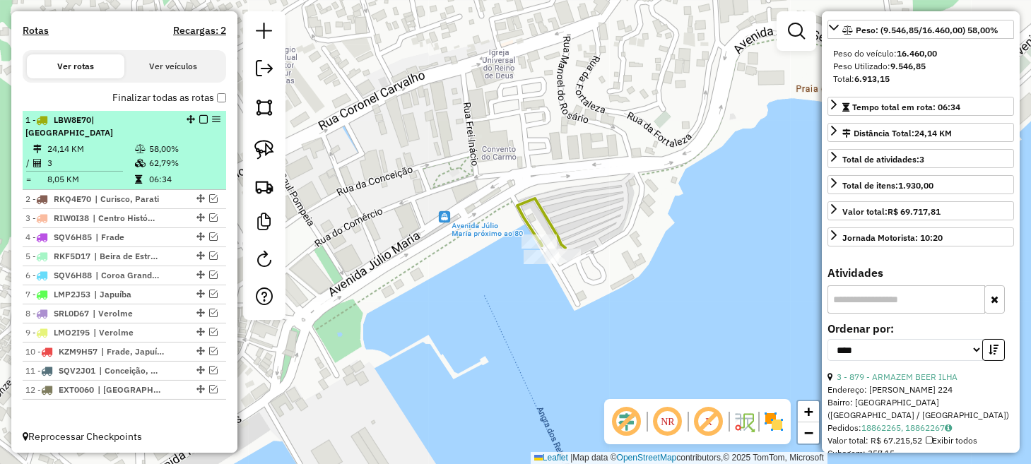
click at [202, 124] on em at bounding box center [203, 119] width 8 height 8
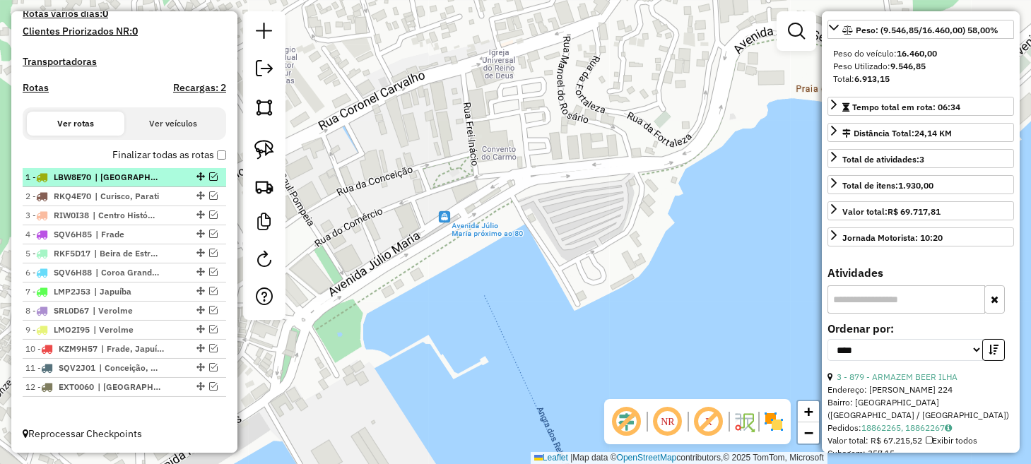
scroll to position [404, 0]
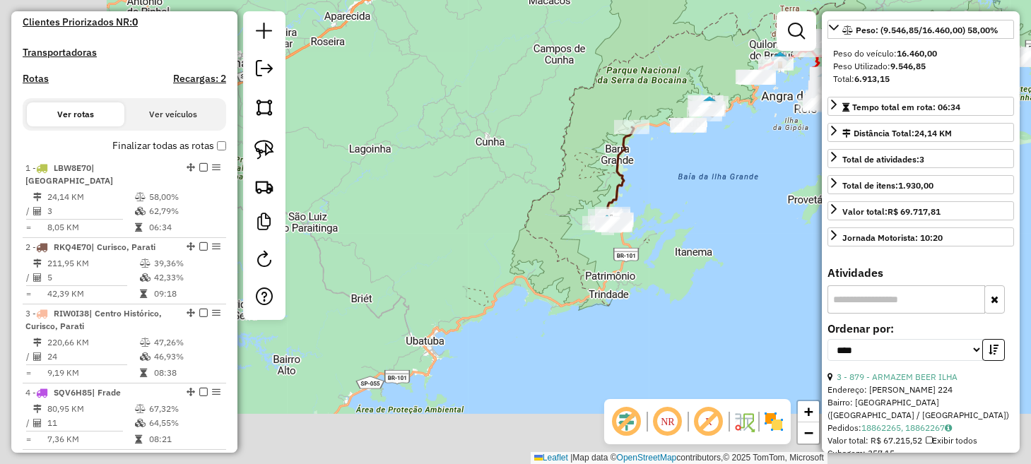
drag, startPoint x: 500, startPoint y: 297, endPoint x: 737, endPoint y: 172, distance: 267.8
click at [737, 172] on div "Janela de atendimento Grade de atendimento Capacidade Transportadoras Veículos …" at bounding box center [515, 232] width 1031 height 464
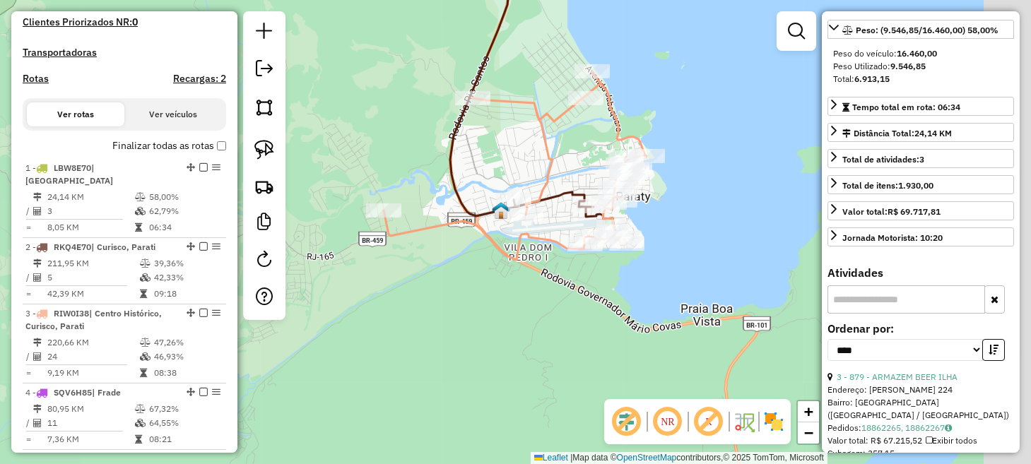
drag, startPoint x: 590, startPoint y: 180, endPoint x: 502, endPoint y: 152, distance: 91.9
click at [495, 152] on div "Janela de atendimento Grade de atendimento Capacidade Transportadoras Veículos …" at bounding box center [515, 232] width 1031 height 464
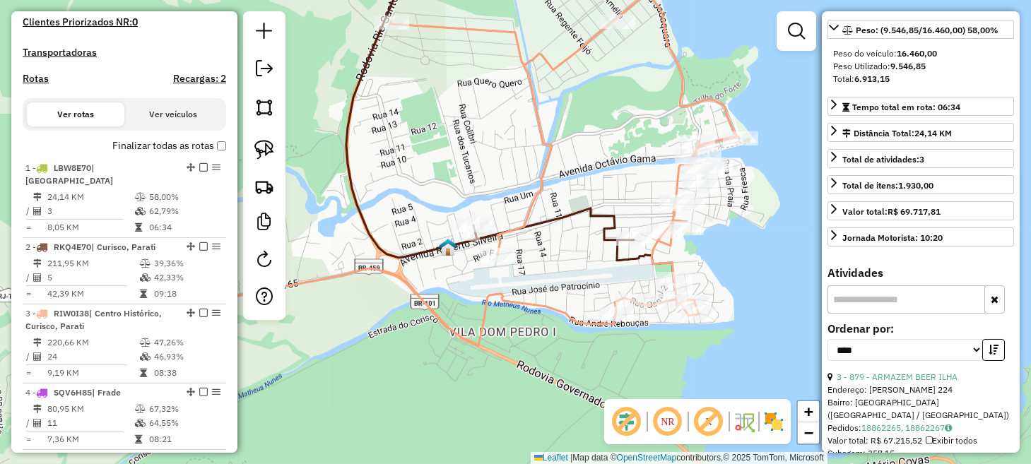
drag, startPoint x: 532, startPoint y: 181, endPoint x: 447, endPoint y: 78, distance: 133.0
click at [448, 79] on div "Janela de atendimento Grade de atendimento Capacidade Transportadoras Veículos …" at bounding box center [515, 232] width 1031 height 464
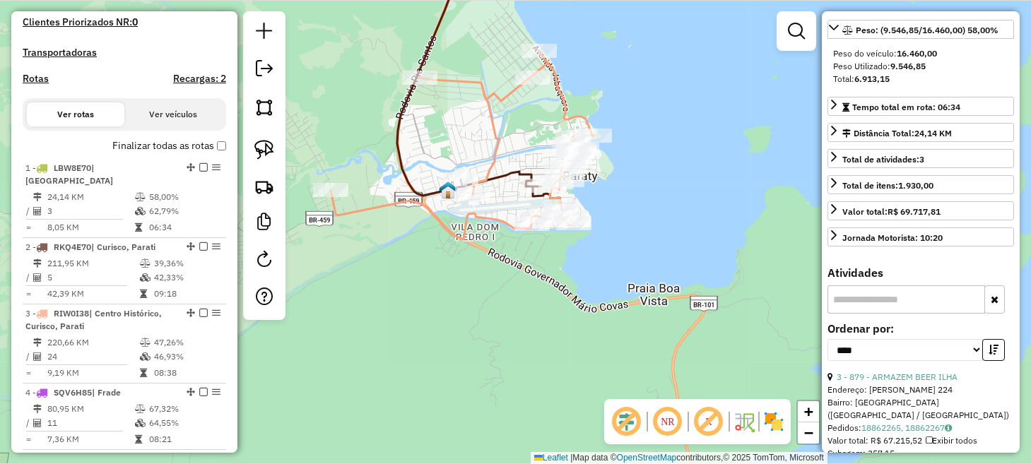
drag, startPoint x: 436, startPoint y: 284, endPoint x: 514, endPoint y: 288, distance: 77.8
click at [514, 288] on div "Janela de atendimento Grade de atendimento Capacidade Transportadoras Veículos …" at bounding box center [515, 232] width 1031 height 464
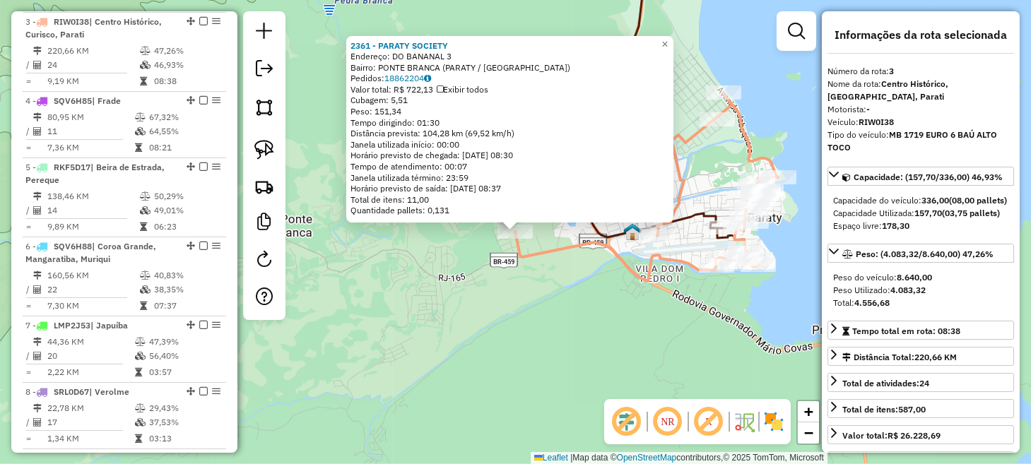
scroll to position [0, 0]
click at [656, 294] on div "2361 - PARATY SOCIETY Endereço: DO BANANAL 3 Bairro: PONTE BRANCA (PARATY / RJ)…" at bounding box center [515, 232] width 1031 height 464
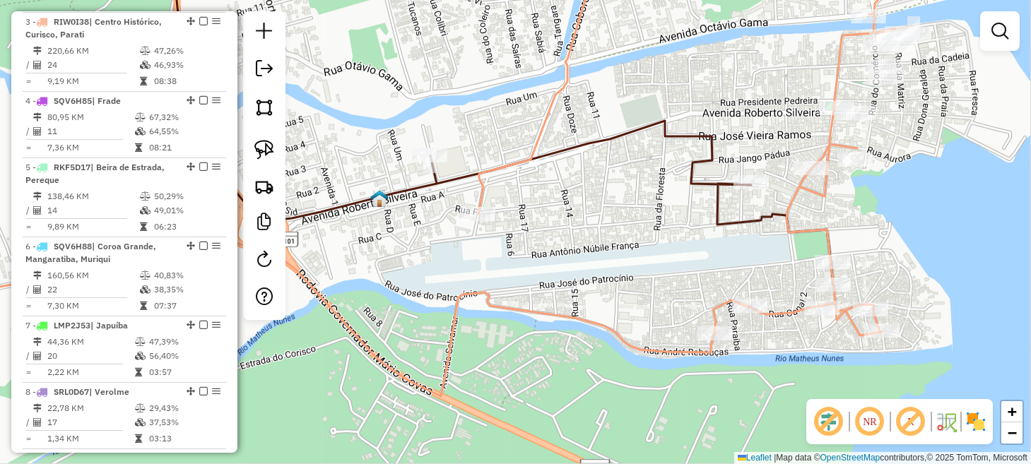
drag, startPoint x: 712, startPoint y: 254, endPoint x: 587, endPoint y: 254, distance: 125.8
click at [589, 254] on div "Janela de atendimento Grade de atendimento Capacidade Transportadoras Veículos …" at bounding box center [515, 232] width 1031 height 464
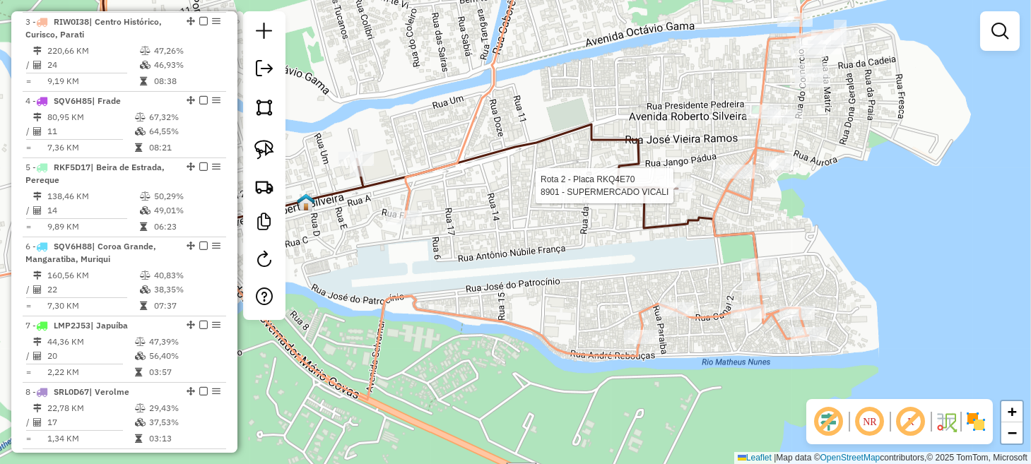
select select "*********"
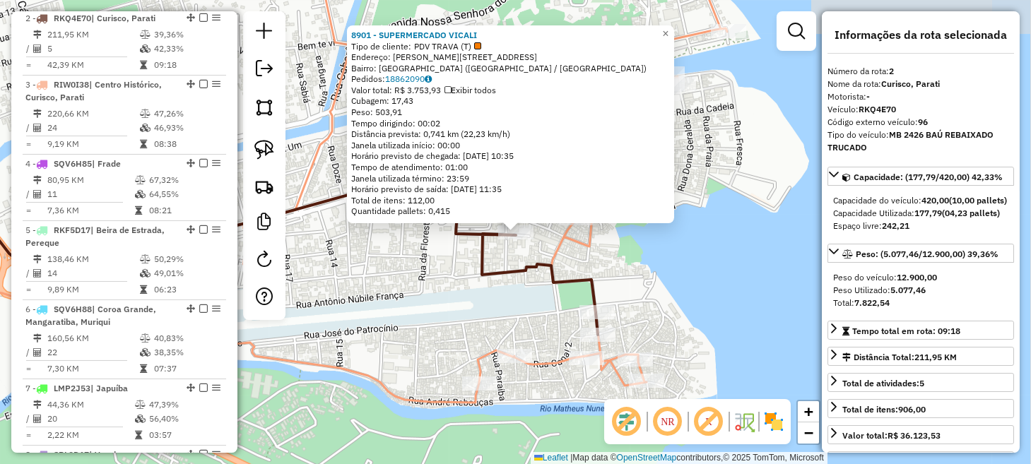
scroll to position [630, 0]
click at [471, 291] on div "8901 - SUPERMERCADO VICALI Tipo de cliente: PDV TRAVA (T) Endereço: MANOEL TORR…" at bounding box center [515, 232] width 1031 height 464
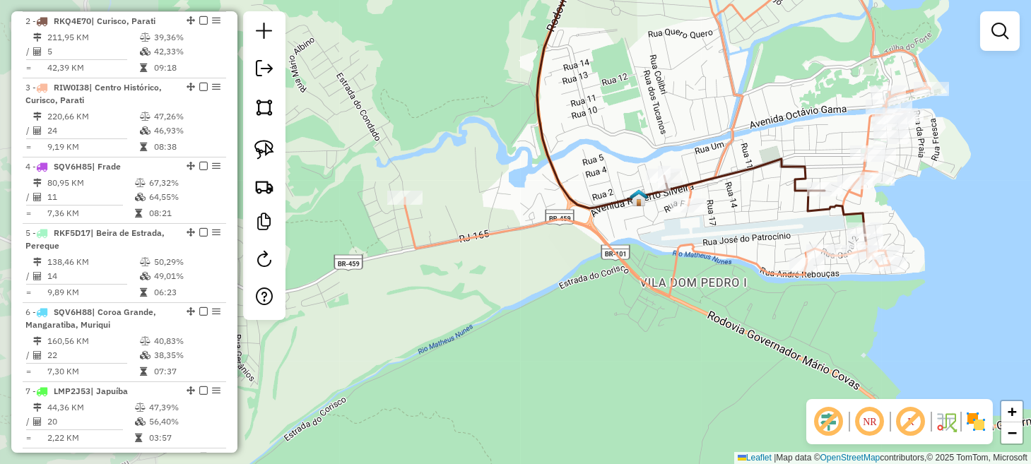
drag, startPoint x: 426, startPoint y: 283, endPoint x: 820, endPoint y: 177, distance: 407.7
click at [819, 177] on div "Janela de atendimento Grade de atendimento Capacidade Transportadoras Veículos …" at bounding box center [515, 232] width 1031 height 464
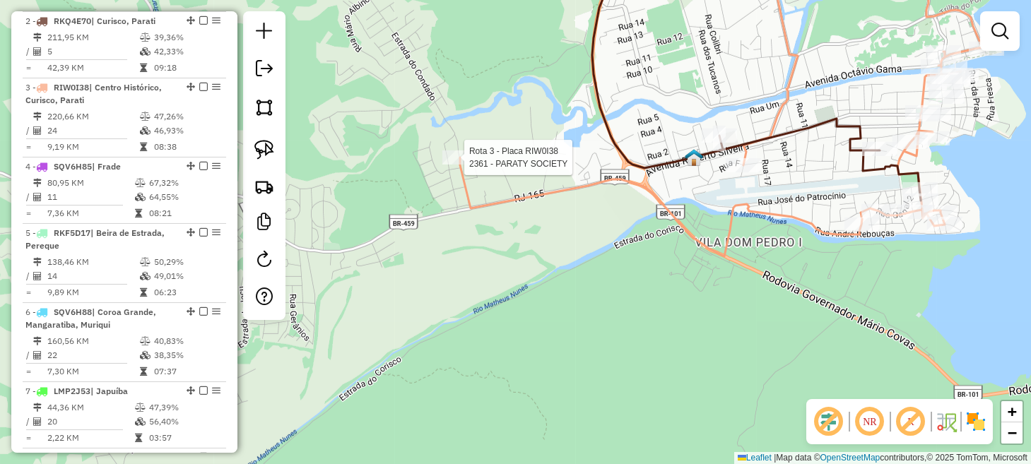
select select "*********"
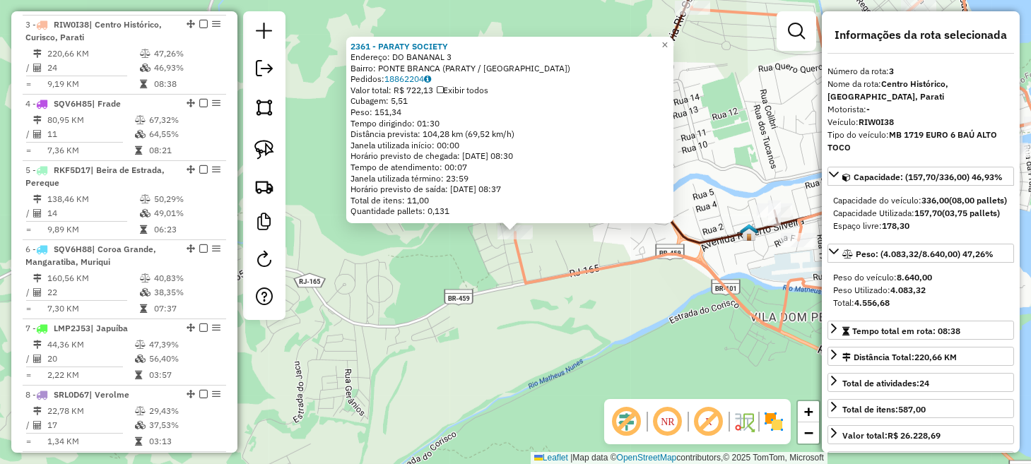
scroll to position [696, 0]
click at [493, 305] on div "2361 - PARATY SOCIETY Endereço: DO BANANAL 3 Bairro: PONTE BRANCA (PARATY / RJ)…" at bounding box center [515, 232] width 1031 height 464
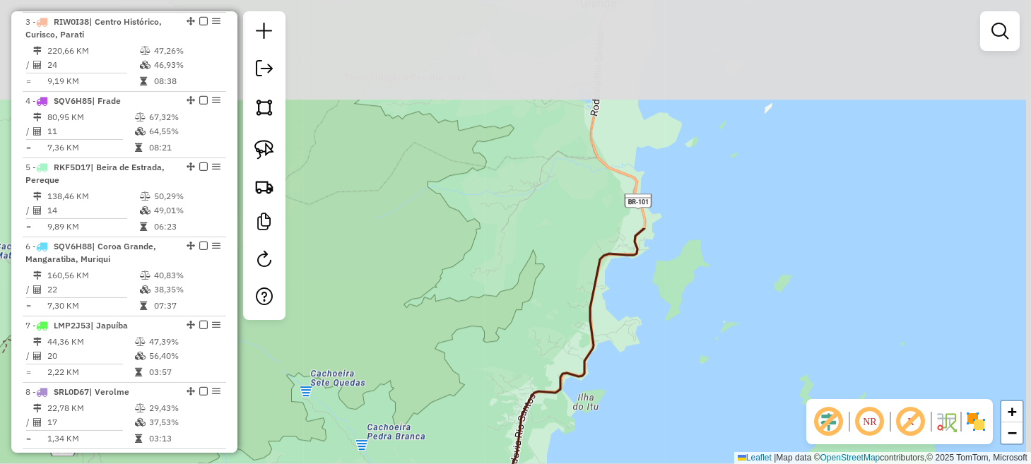
drag, startPoint x: 721, startPoint y: 40, endPoint x: 608, endPoint y: 333, distance: 314.4
click at [609, 332] on div "Janela de atendimento Grade de atendimento Capacidade Transportadoras Veículos …" at bounding box center [515, 232] width 1031 height 464
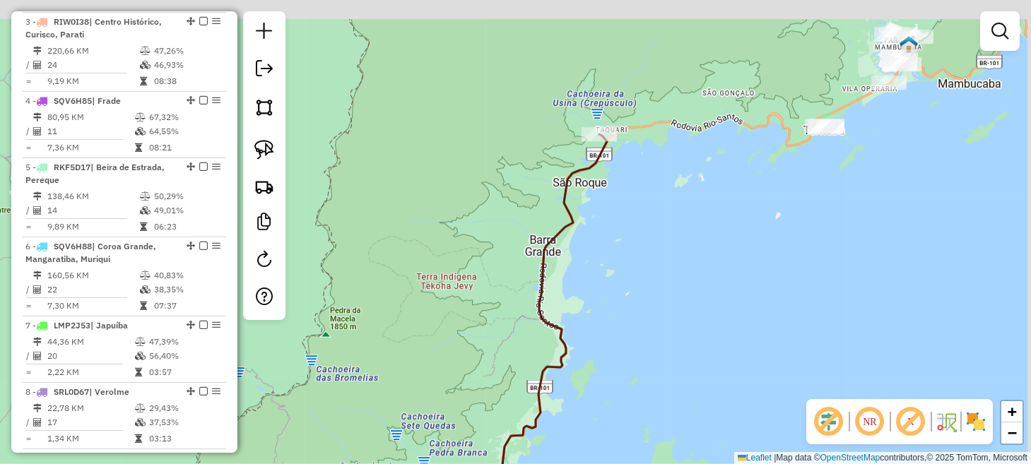
drag, startPoint x: 669, startPoint y: 156, endPoint x: 616, endPoint y: 284, distance: 138.5
click at [616, 283] on div "Janela de atendimento Grade de atendimento Capacidade Transportadoras Veículos …" at bounding box center [515, 232] width 1031 height 464
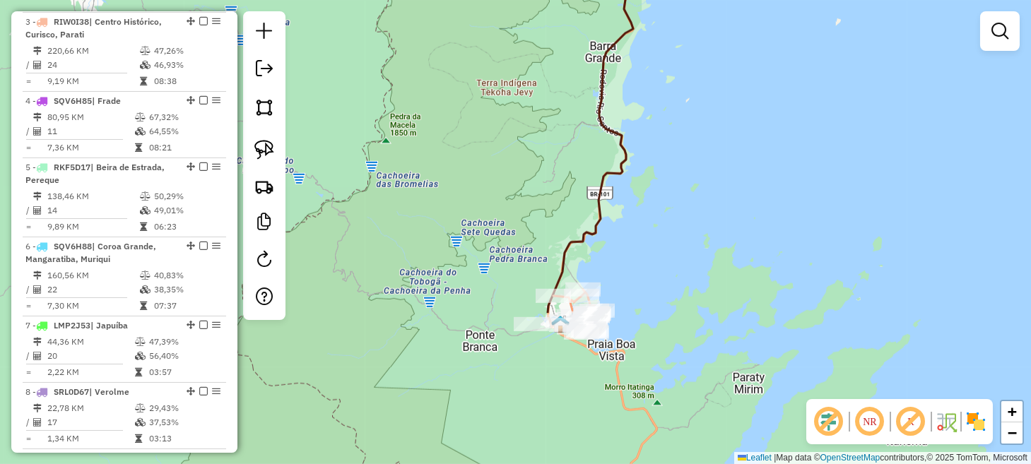
drag, startPoint x: 638, startPoint y: 256, endPoint x: 687, endPoint y: 52, distance: 210.0
click at [713, 18] on div "Janela de atendimento Grade de atendimento Capacidade Transportadoras Veículos …" at bounding box center [515, 232] width 1031 height 464
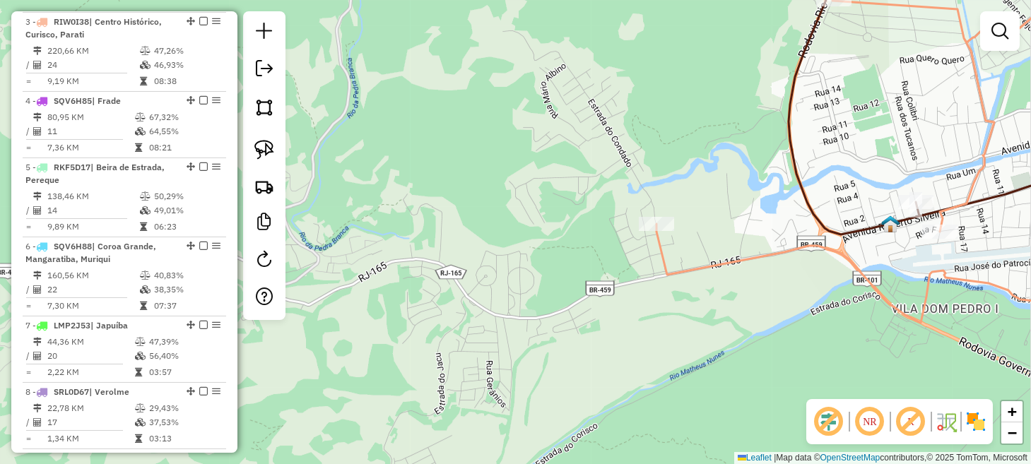
click at [276, 148] on link at bounding box center [264, 149] width 31 height 31
drag, startPoint x: 611, startPoint y: 208, endPoint x: 633, endPoint y: 191, distance: 27.7
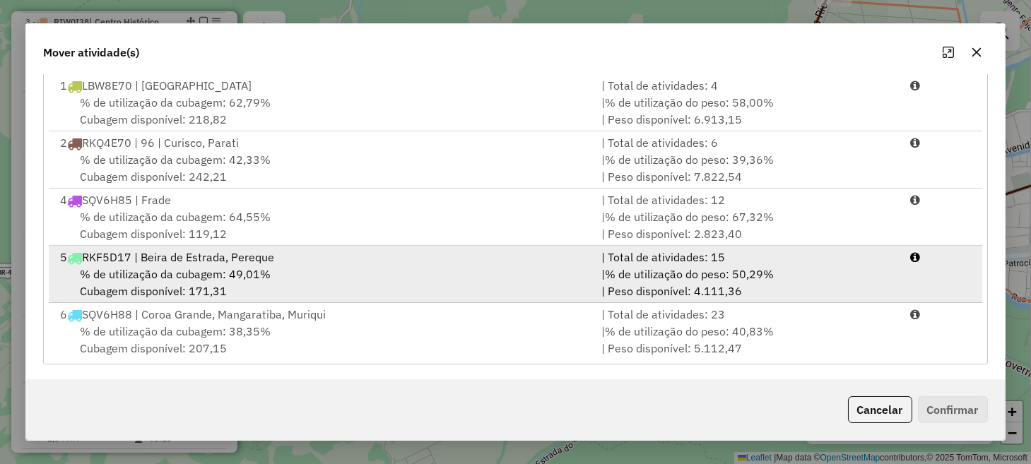
scroll to position [0, 0]
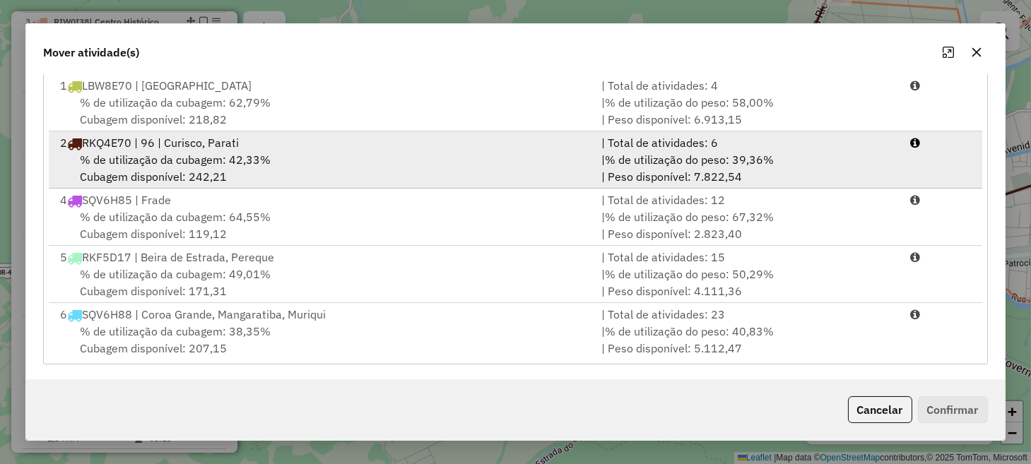
click at [377, 173] on div "% de utilização da cubagem: 42,33% Cubagem disponível: 242,21" at bounding box center [322, 168] width 541 height 34
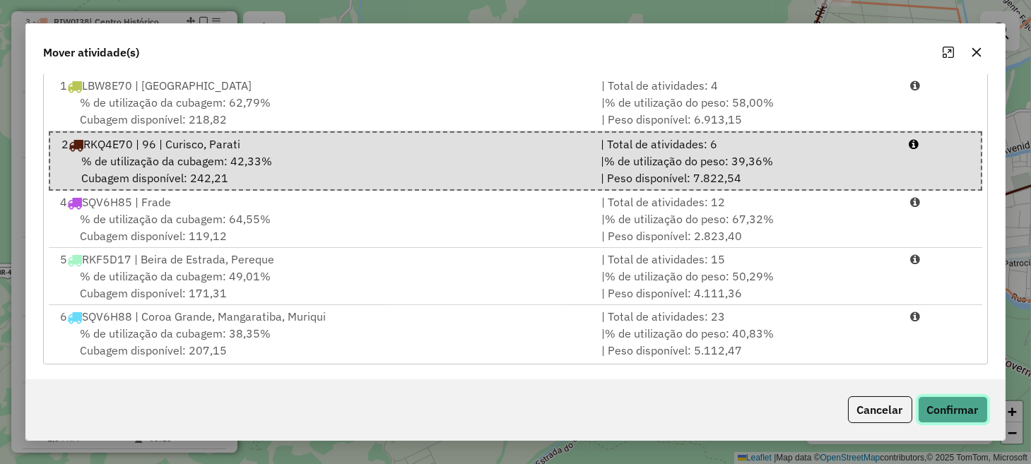
click at [934, 408] on button "Confirmar" at bounding box center [953, 410] width 70 height 27
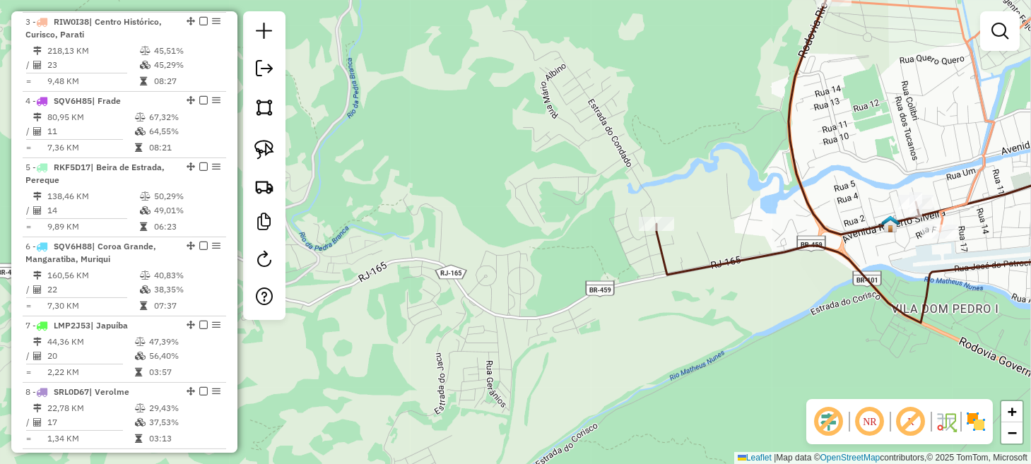
scroll to position [551, 0]
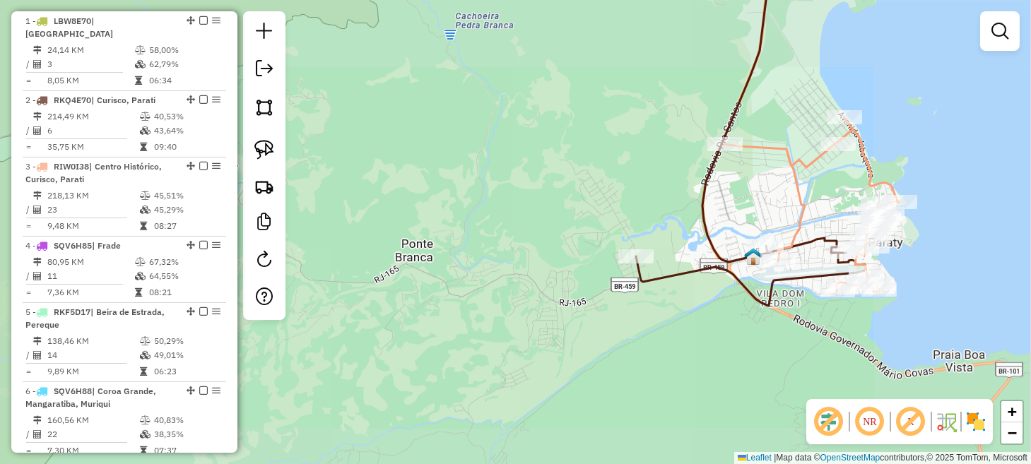
drag, startPoint x: 809, startPoint y: 367, endPoint x: 638, endPoint y: 344, distance: 173.2
click at [638, 344] on div "Janela de atendimento Grade de atendimento Capacidade Transportadoras Veículos …" at bounding box center [515, 232] width 1031 height 464
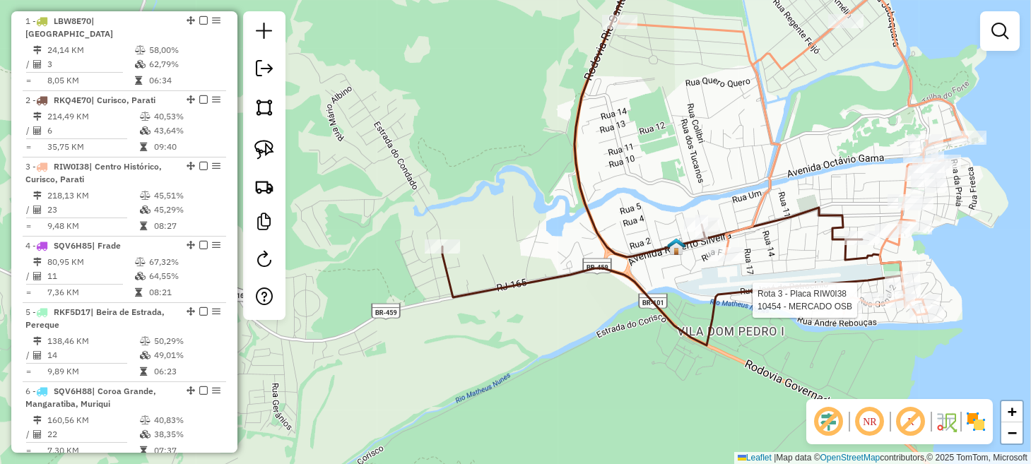
select select "*********"
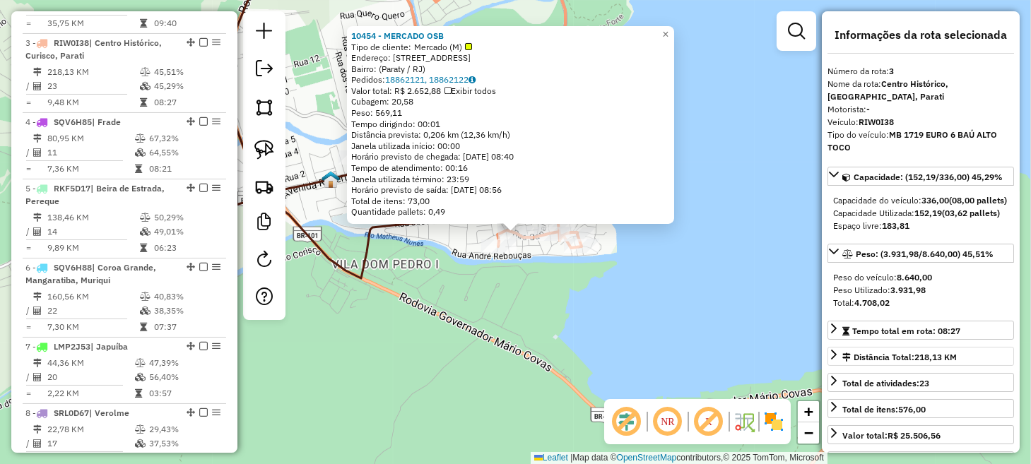
scroll to position [696, 0]
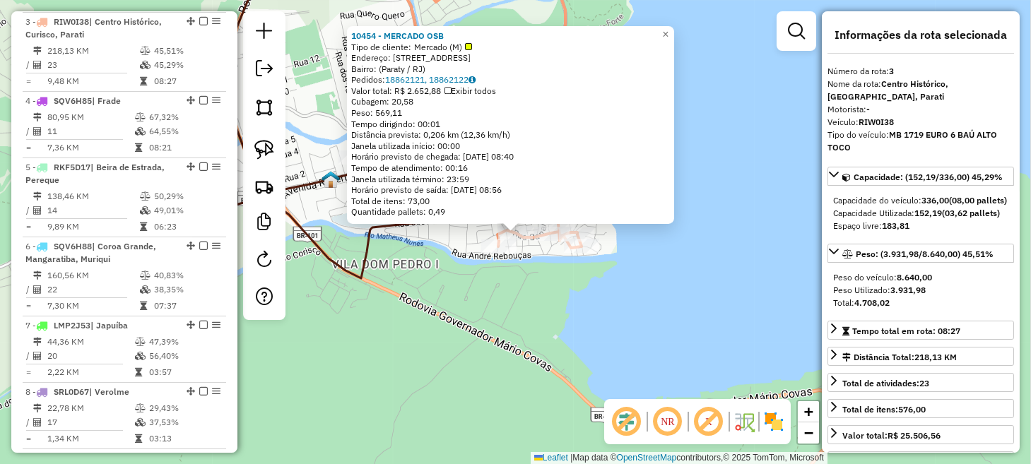
click at [635, 321] on div "10454 - MERCADO OSB Tipo de cliente: Mercado (M) Endereço: Rua Canal Dois, 26 B…" at bounding box center [515, 232] width 1031 height 464
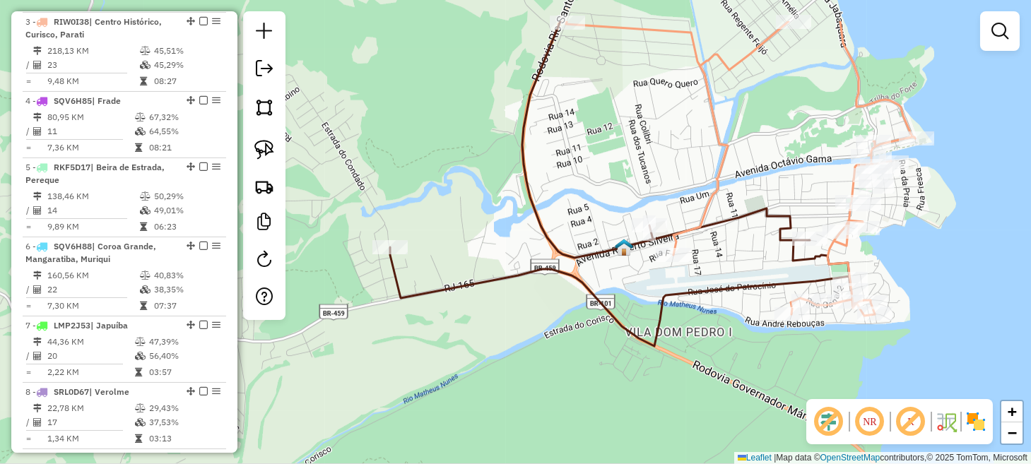
drag, startPoint x: 574, startPoint y: 321, endPoint x: 878, endPoint y: 390, distance: 311.7
click at [878, 390] on div "Janela de atendimento Grade de atendimento Capacidade Transportadoras Veículos …" at bounding box center [515, 232] width 1031 height 464
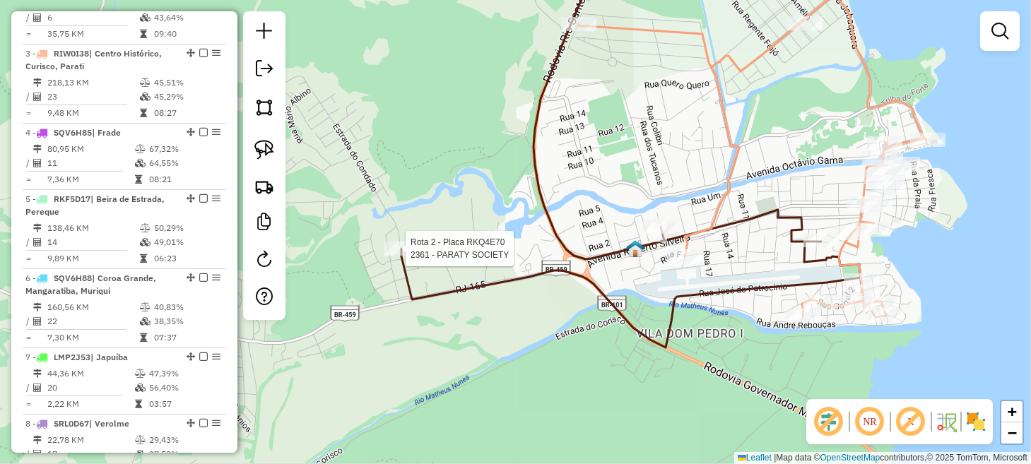
select select "*********"
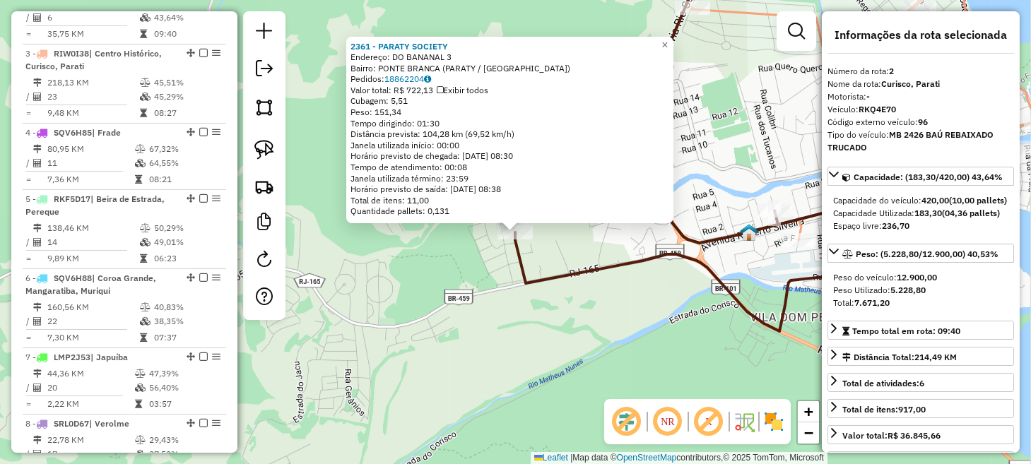
scroll to position [630, 0]
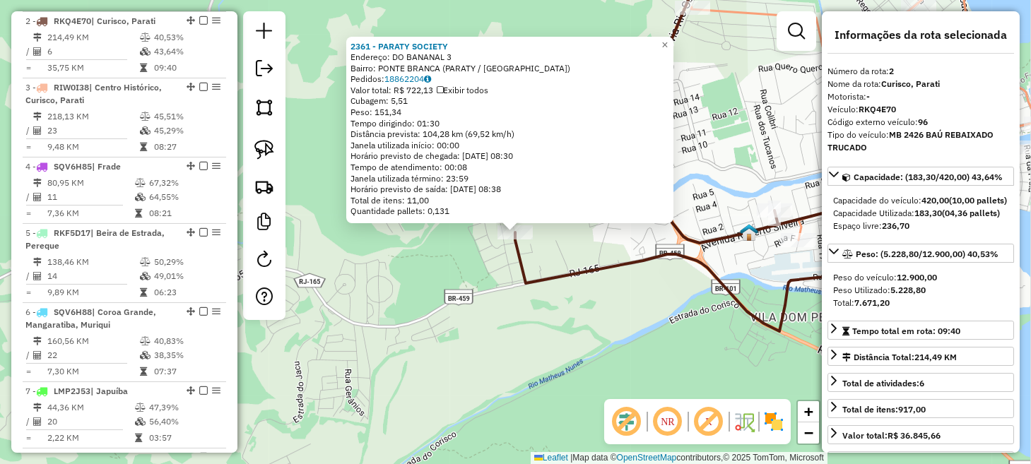
click at [609, 308] on div "2361 - PARATY SOCIETY Endereço: DO BANANAL 3 Bairro: PONTE BRANCA (PARATY / RJ)…" at bounding box center [515, 232] width 1031 height 464
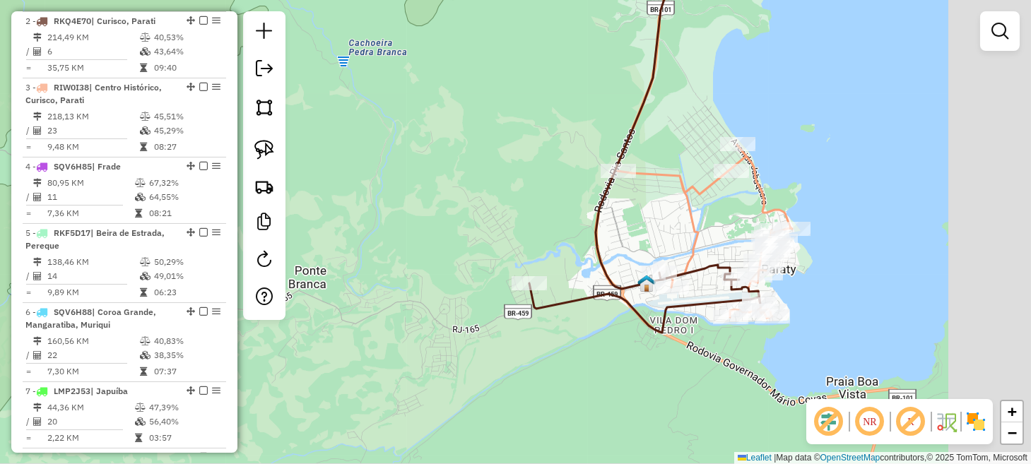
drag, startPoint x: 961, startPoint y: 265, endPoint x: 847, endPoint y: 288, distance: 116.0
click at [847, 288] on div "Janela de atendimento Grade de atendimento Capacidade Transportadoras Veículos …" at bounding box center [515, 232] width 1031 height 464
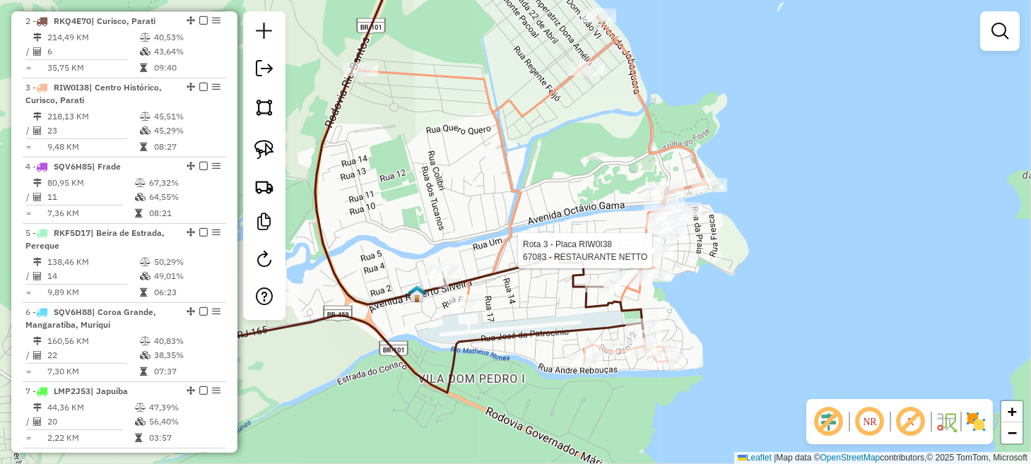
select select "*********"
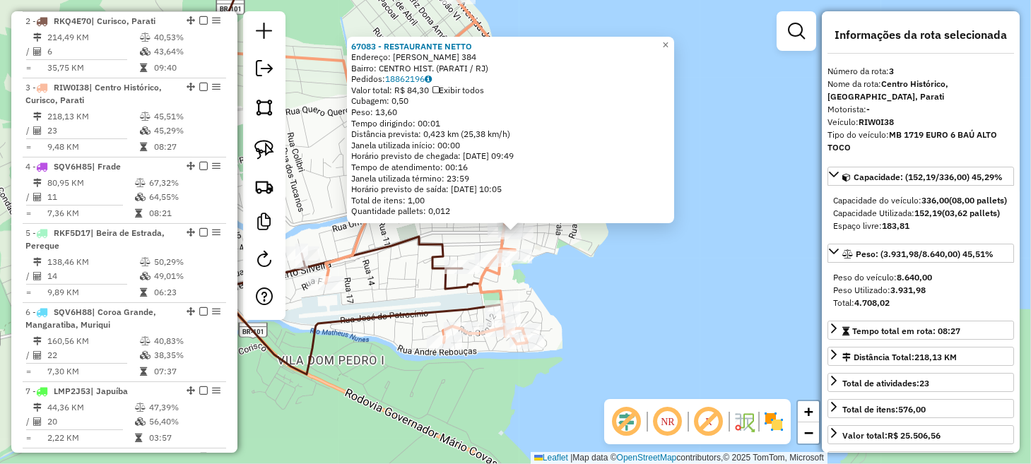
scroll to position [696, 0]
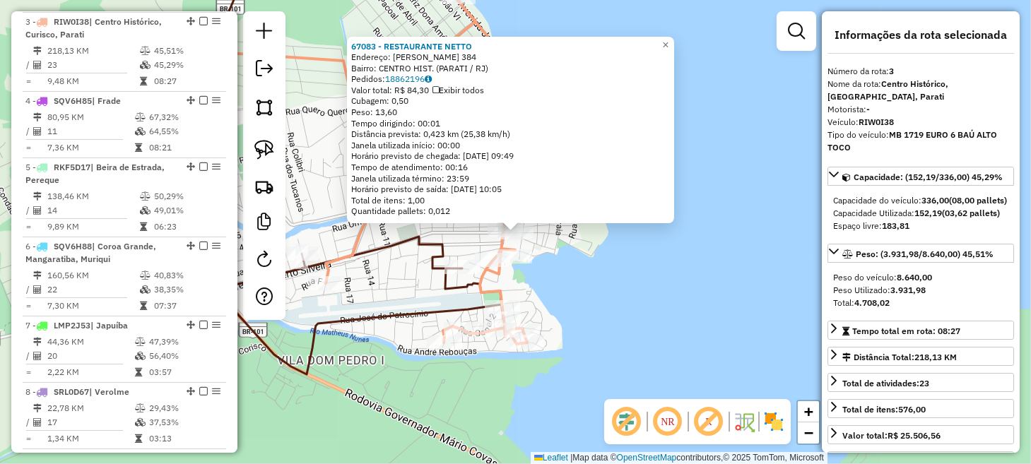
click at [597, 304] on div "67083 - RESTAURANTE NETTO Endereço: MARIA JACOME DE MELLO 384 Bairro: CENTRO HI…" at bounding box center [515, 232] width 1031 height 464
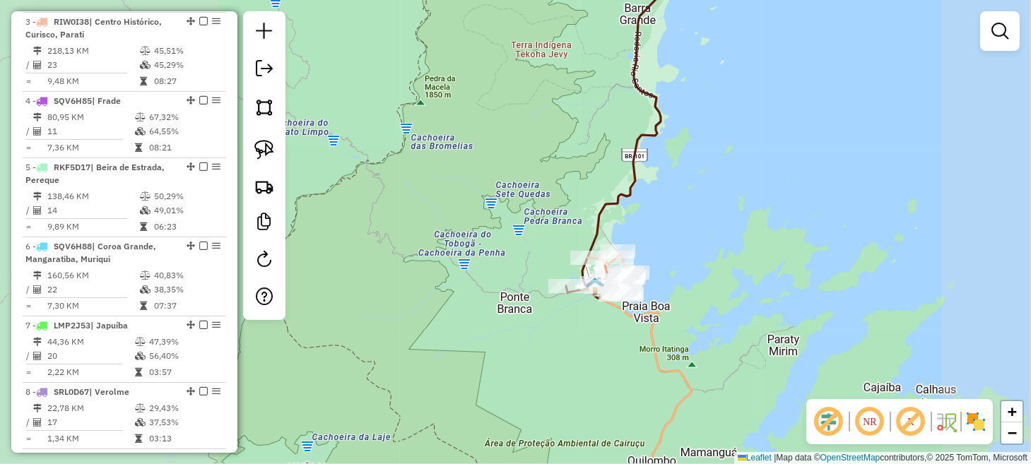
drag, startPoint x: 730, startPoint y: 244, endPoint x: 495, endPoint y: 409, distance: 287.3
click at [496, 408] on div "Janela de atendimento Grade de atendimento Capacidade Transportadoras Veículos …" at bounding box center [515, 232] width 1031 height 464
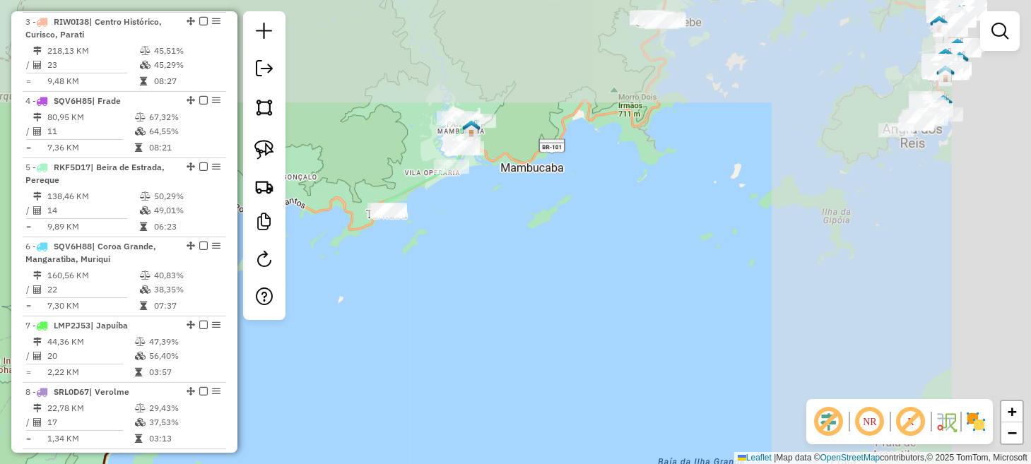
drag, startPoint x: 693, startPoint y: 346, endPoint x: 686, endPoint y: 368, distance: 23.3
click at [409, 464] on html "Aguarde... Pop-up bloqueado! Seu navegador bloqueou automáticamente a abertura …" at bounding box center [515, 232] width 1031 height 464
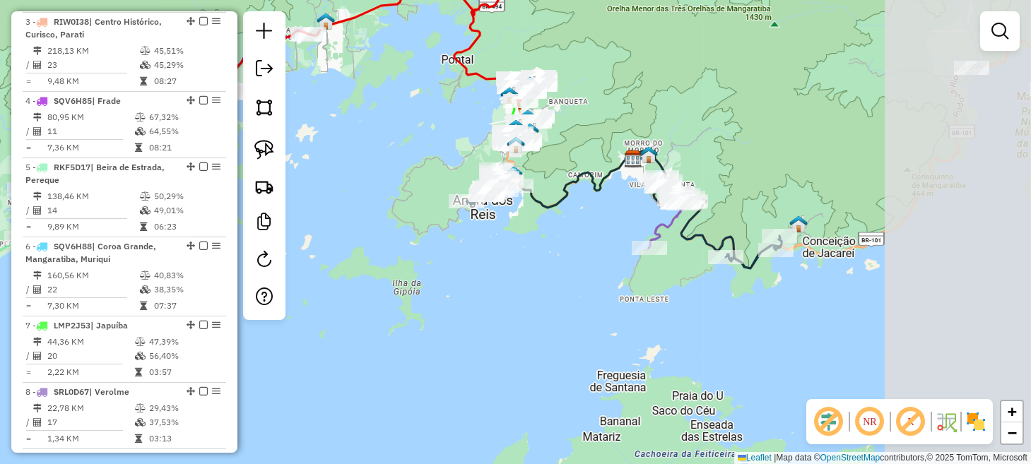
drag, startPoint x: 811, startPoint y: 281, endPoint x: 368, endPoint y: 334, distance: 447.1
click at [392, 333] on div "Janela de atendimento Grade de atendimento Capacidade Transportadoras Veículos …" at bounding box center [515, 232] width 1031 height 464
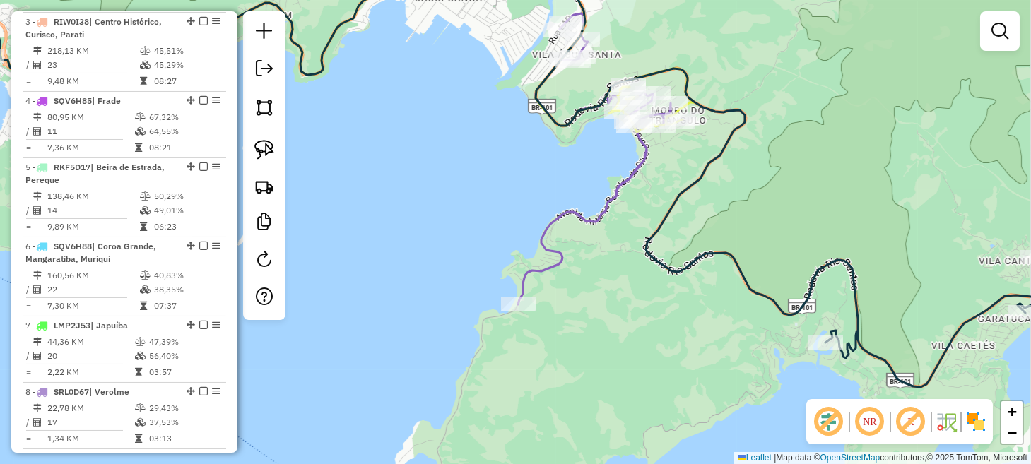
drag, startPoint x: 561, startPoint y: 183, endPoint x: 515, endPoint y: 335, distance: 158.8
click at [515, 333] on div "Janela de atendimento Grade de atendimento Capacidade Transportadoras Veículos …" at bounding box center [515, 232] width 1031 height 464
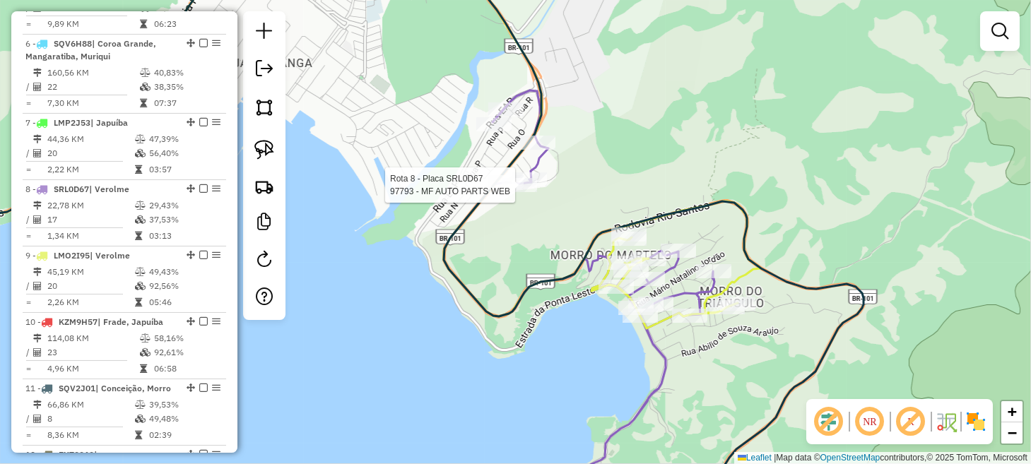
select select "*********"
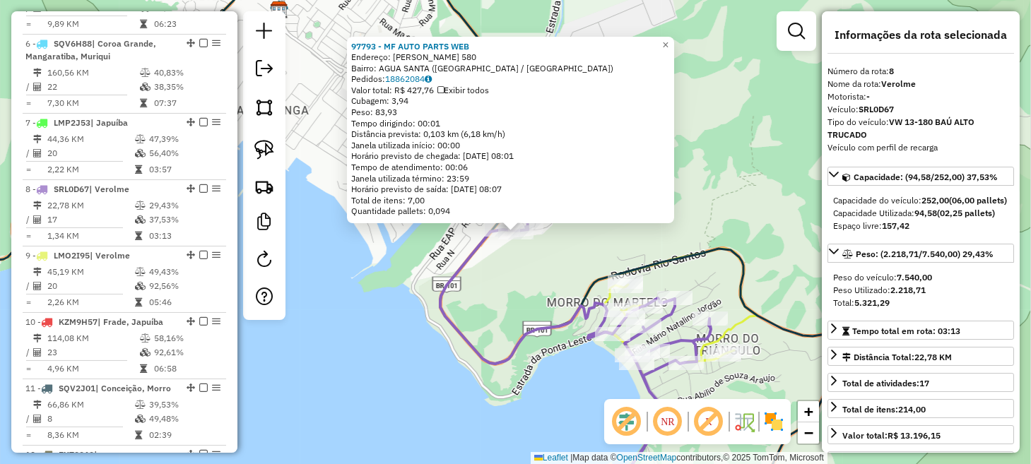
scroll to position [1024, 0]
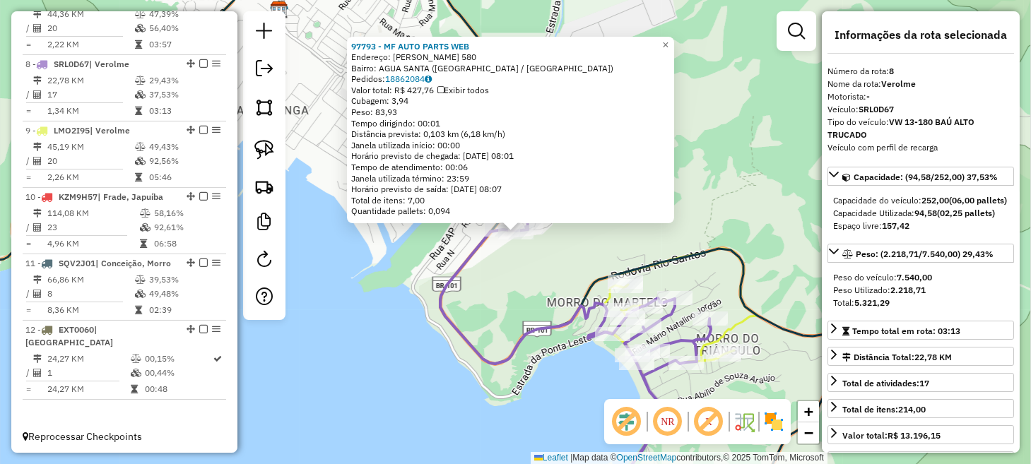
click at [604, 263] on div "97793 - MF AUTO PARTS WEB Endereço: LEONTINO ANTONIO DE SOUZA 580 Bairro: AGUA …" at bounding box center [515, 232] width 1031 height 464
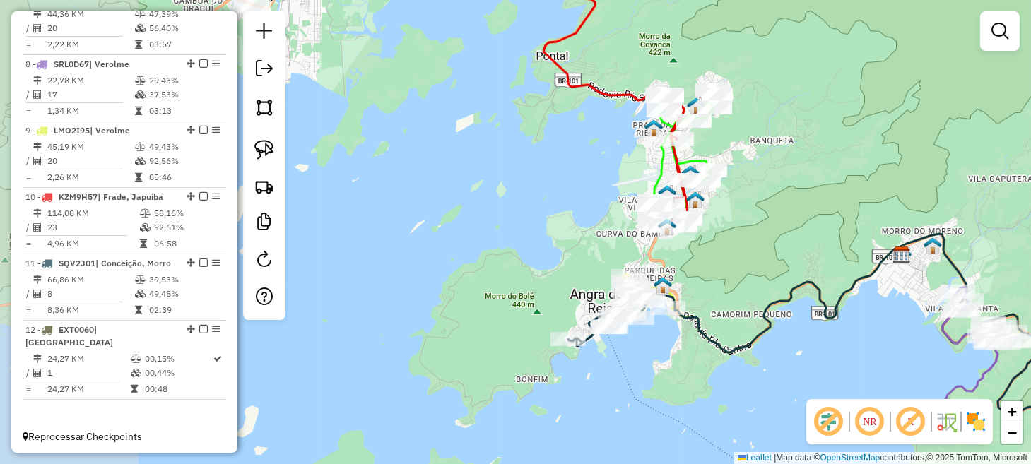
drag, startPoint x: 458, startPoint y: 339, endPoint x: 909, endPoint y: 358, distance: 451.3
click at [909, 358] on div "Janela de atendimento Grade de atendimento Capacidade Transportadoras Veículos …" at bounding box center [515, 232] width 1031 height 464
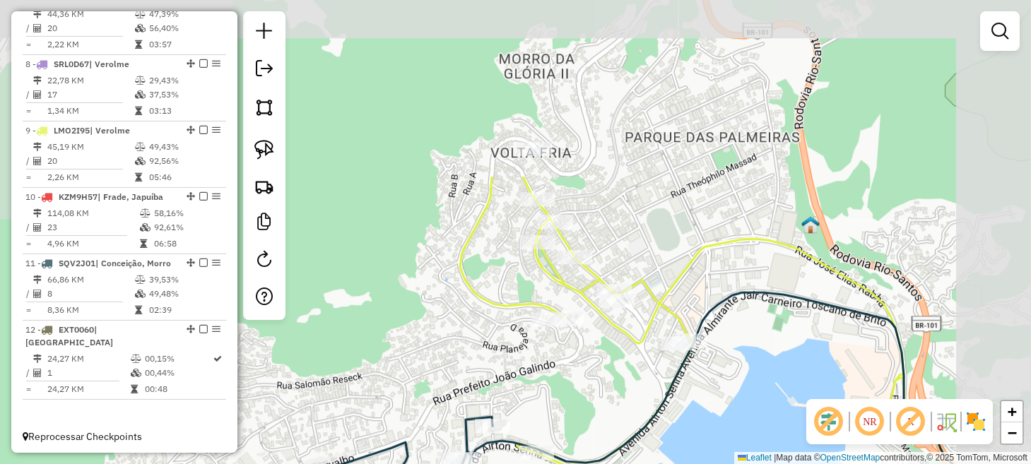
drag, startPoint x: 705, startPoint y: 158, endPoint x: 534, endPoint y: 317, distance: 233.1
click at [522, 386] on div "Janela de atendimento Grade de atendimento Capacidade Transportadoras Veículos …" at bounding box center [515, 232] width 1031 height 464
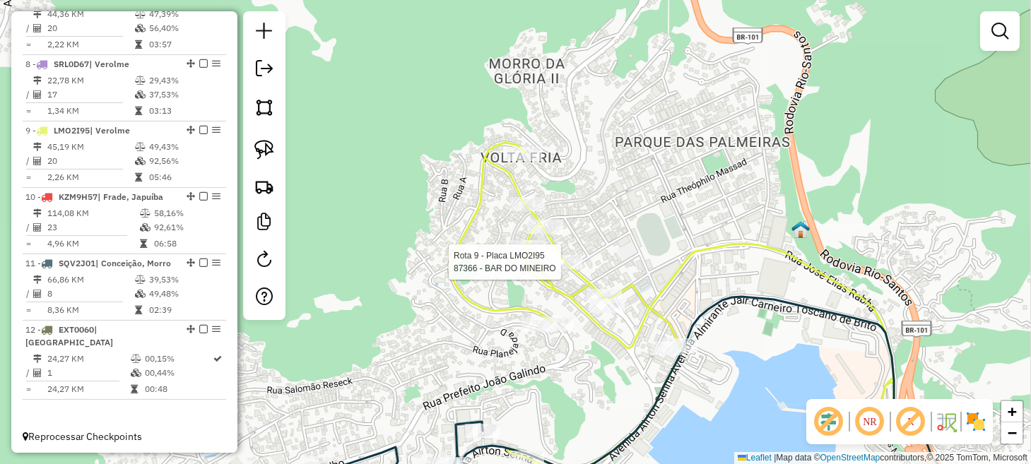
select select "*********"
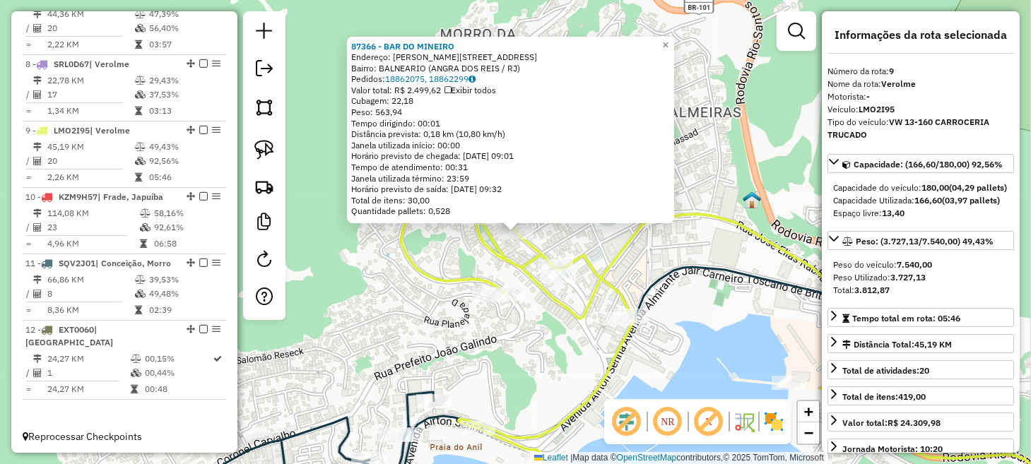
click at [658, 258] on div "87366 - BAR DO MINEIRO Endereço: Al LUIZA ANGELICA 312 Bairro: BALNEARIO (ANGRA…" at bounding box center [515, 232] width 1031 height 464
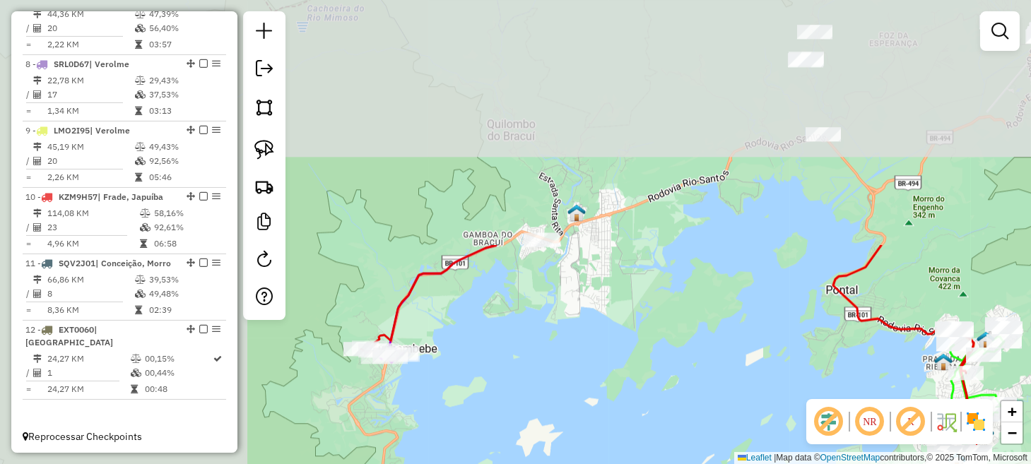
drag, startPoint x: 481, startPoint y: 184, endPoint x: 943, endPoint y: 452, distance: 534.3
click at [941, 453] on div "Janela de atendimento Grade de atendimento Capacidade Transportadoras Veículos …" at bounding box center [515, 232] width 1031 height 464
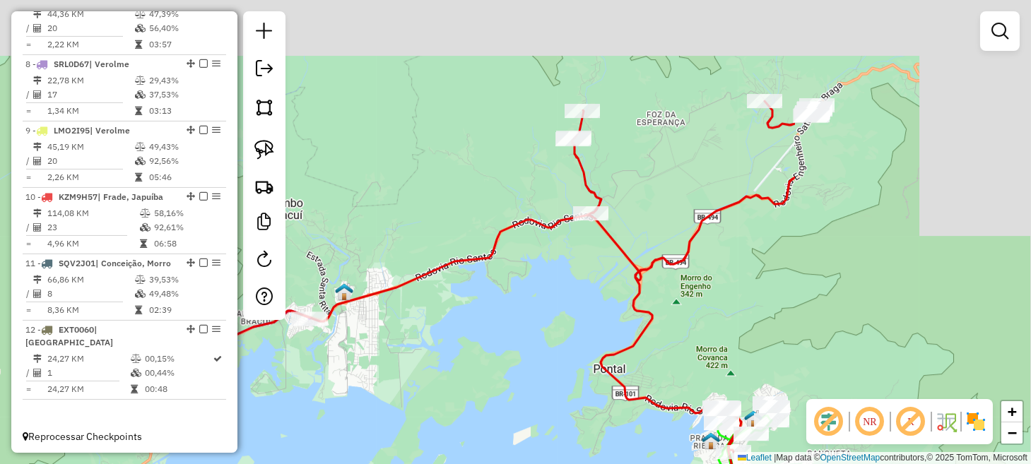
drag, startPoint x: 842, startPoint y: 310, endPoint x: 397, endPoint y: 462, distance: 470.8
click at [397, 460] on div "Janela de atendimento Grade de atendimento Capacidade Transportadoras Veículos …" at bounding box center [515, 232] width 1031 height 464
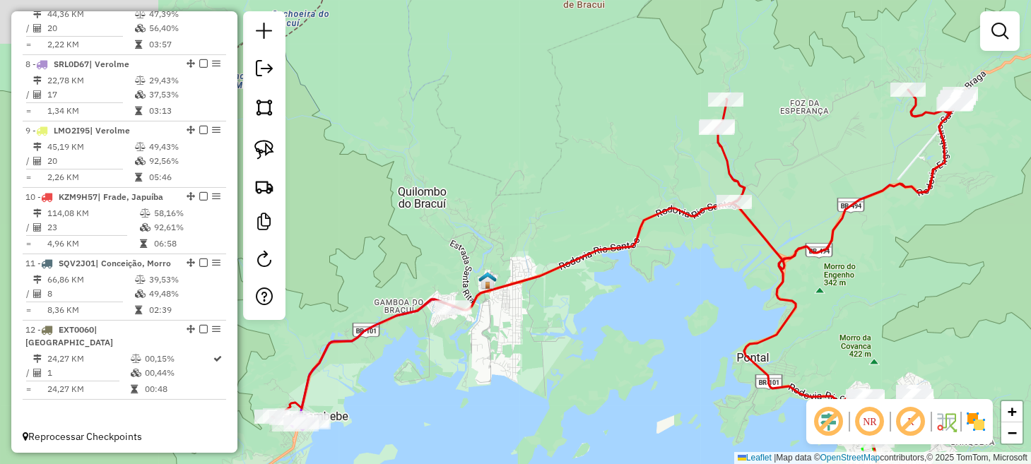
drag, startPoint x: 443, startPoint y: 332, endPoint x: 794, endPoint y: 240, distance: 362.6
click at [794, 240] on div "Janela de atendimento Grade de atendimento Capacidade Transportadoras Veículos …" at bounding box center [515, 232] width 1031 height 464
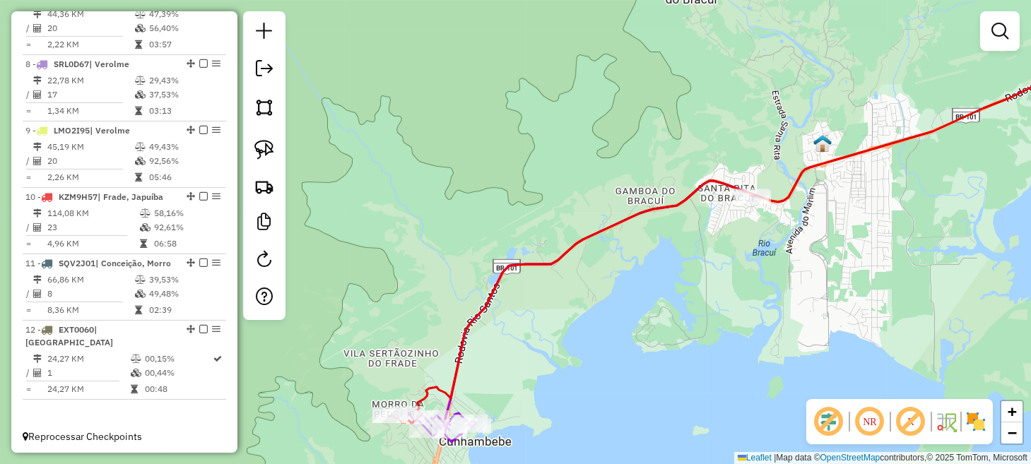
drag, startPoint x: 449, startPoint y: 346, endPoint x: 663, endPoint y: 173, distance: 275.0
click at [662, 187] on div "Janela de atendimento Grade de atendimento Capacidade Transportadoras Veículos …" at bounding box center [515, 232] width 1031 height 464
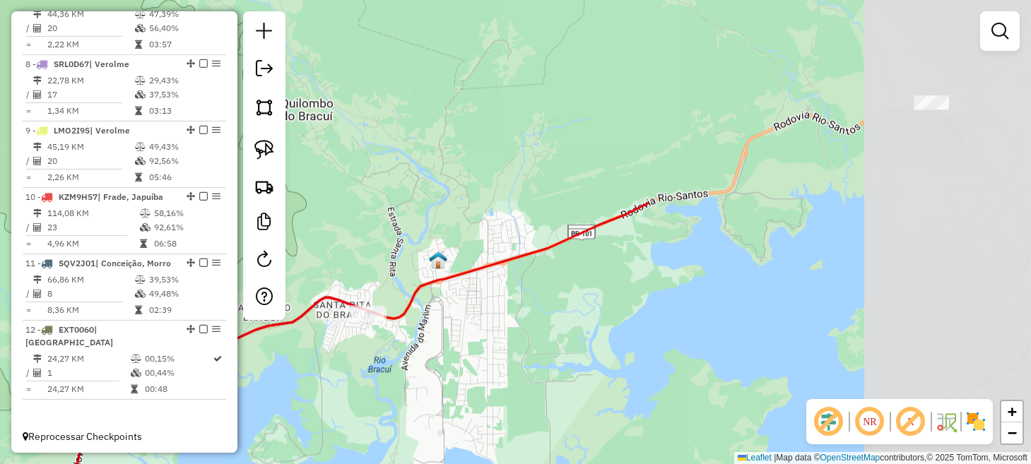
drag, startPoint x: 758, startPoint y: 252, endPoint x: 194, endPoint y: 495, distance: 614.5
click at [194, 464] on html "Aguarde... Pop-up bloqueado! Seu navegador bloqueou automáticamente a abertura …" at bounding box center [515, 232] width 1031 height 464
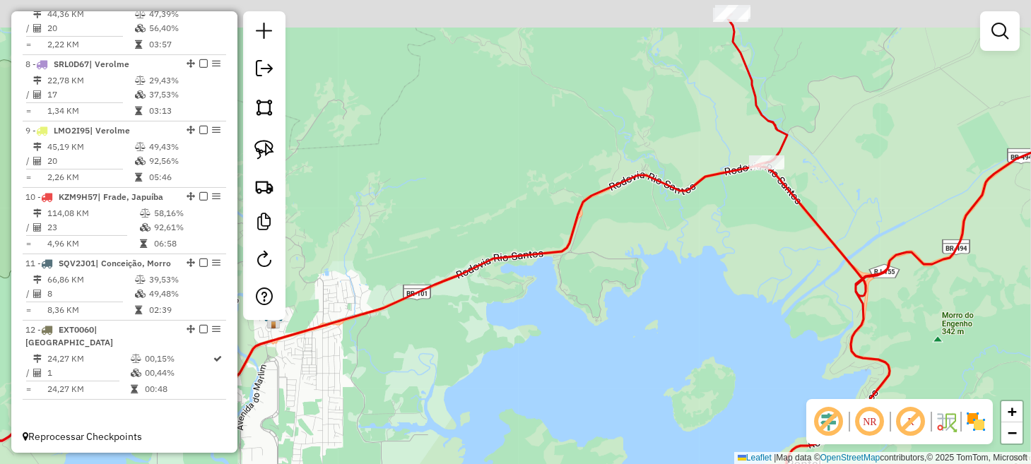
drag, startPoint x: 472, startPoint y: 329, endPoint x: 262, endPoint y: 472, distance: 254.9
click at [262, 464] on html "Aguarde... Pop-up bloqueado! Seu navegador bloqueou automáticamente a abertura …" at bounding box center [515, 232] width 1031 height 464
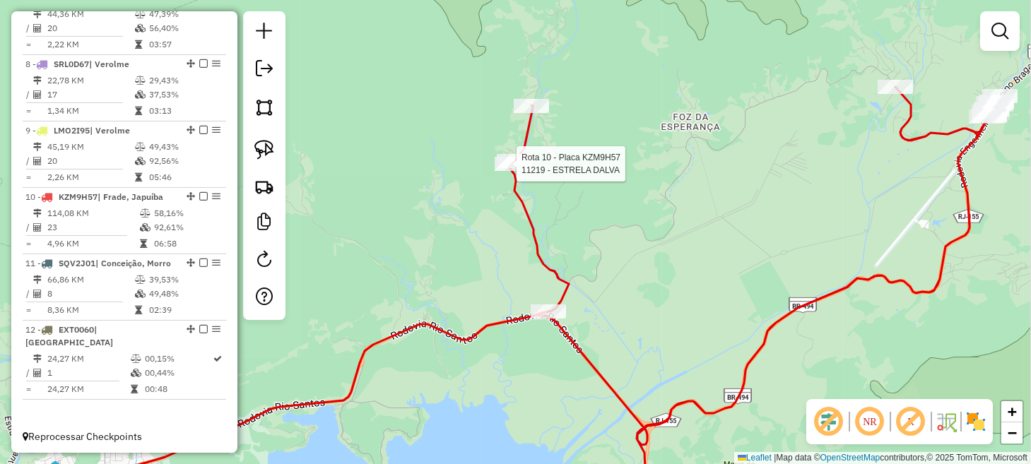
select select "*********"
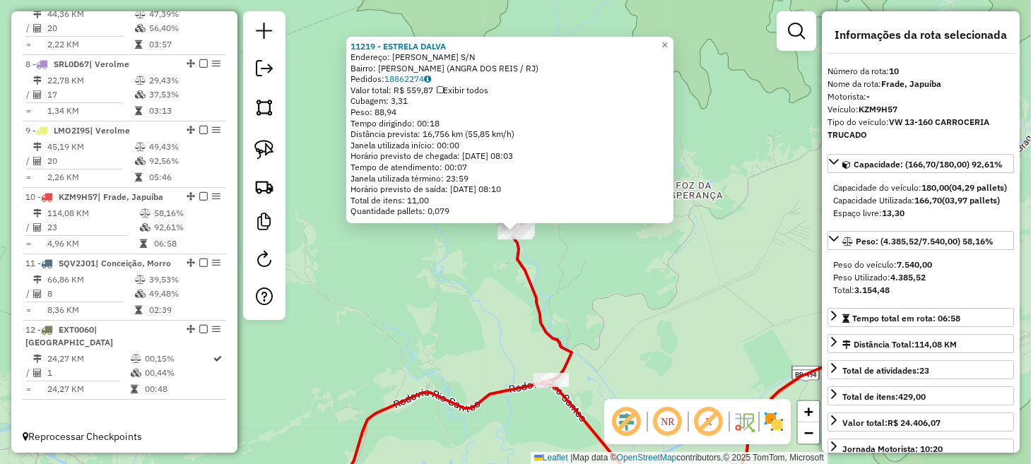
click at [694, 315] on div "11219 - ESTRELA DALVA Endereço: FRANCISCO GERONIMO S/N Bairro: ARIRO CUNHAMBEBE…" at bounding box center [515, 232] width 1031 height 464
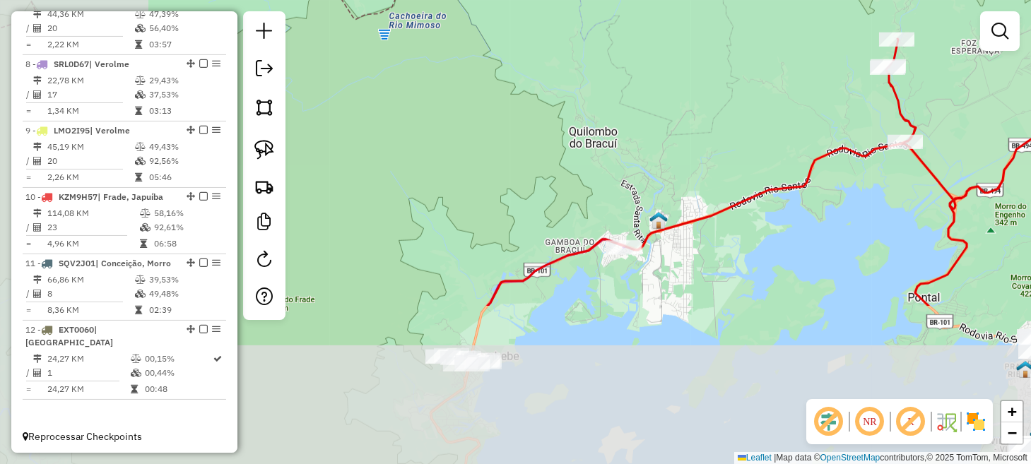
drag, startPoint x: 589, startPoint y: 405, endPoint x: 873, endPoint y: 199, distance: 351.2
click at [873, 199] on div "Janela de atendimento Grade de atendimento Capacidade Transportadoras Veículos …" at bounding box center [515, 232] width 1031 height 464
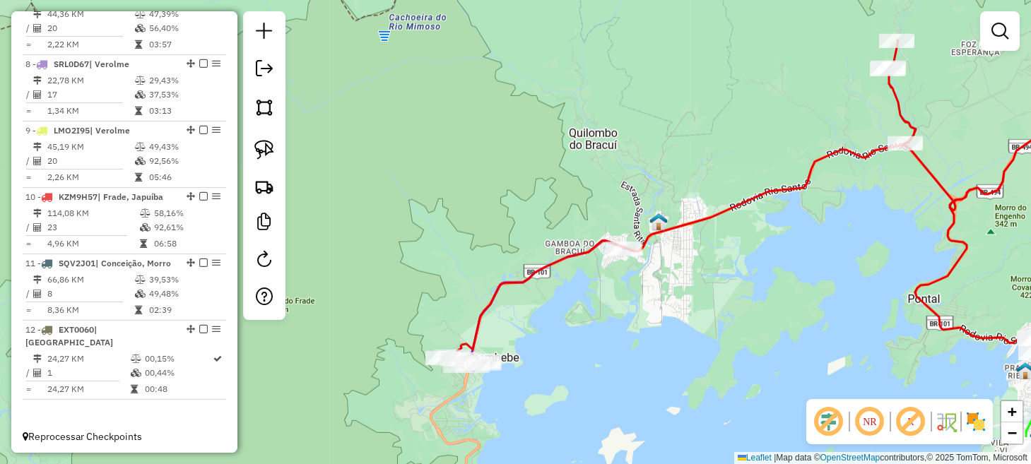
drag, startPoint x: 778, startPoint y: 260, endPoint x: 470, endPoint y: 421, distance: 347.4
click at [476, 416] on div "Janela de atendimento Grade de atendimento Capacidade Transportadoras Veículos …" at bounding box center [515, 232] width 1031 height 464
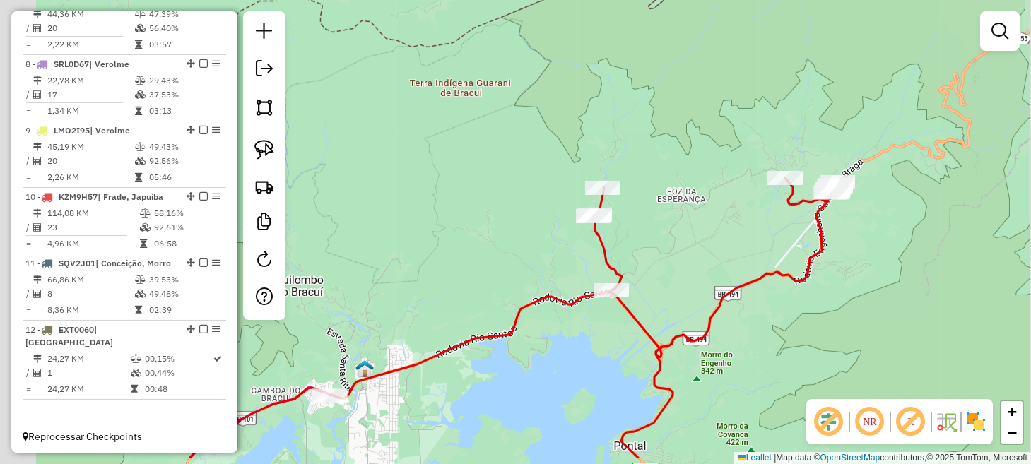
drag, startPoint x: 505, startPoint y: 371, endPoint x: 792, endPoint y: 175, distance: 346.8
click at [790, 176] on div "Janela de atendimento Grade de atendimento Capacidade Transportadoras Veículos …" at bounding box center [515, 232] width 1031 height 464
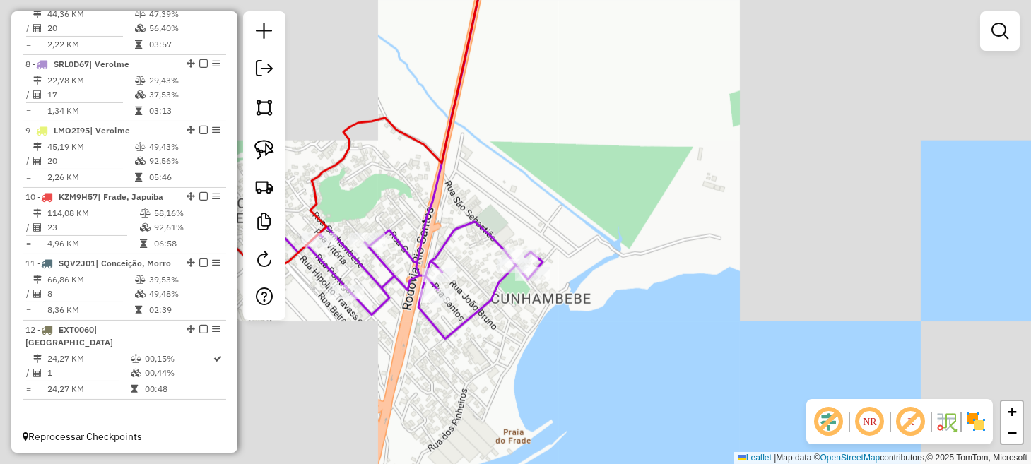
drag, startPoint x: 438, startPoint y: 373, endPoint x: 614, endPoint y: 368, distance: 176.1
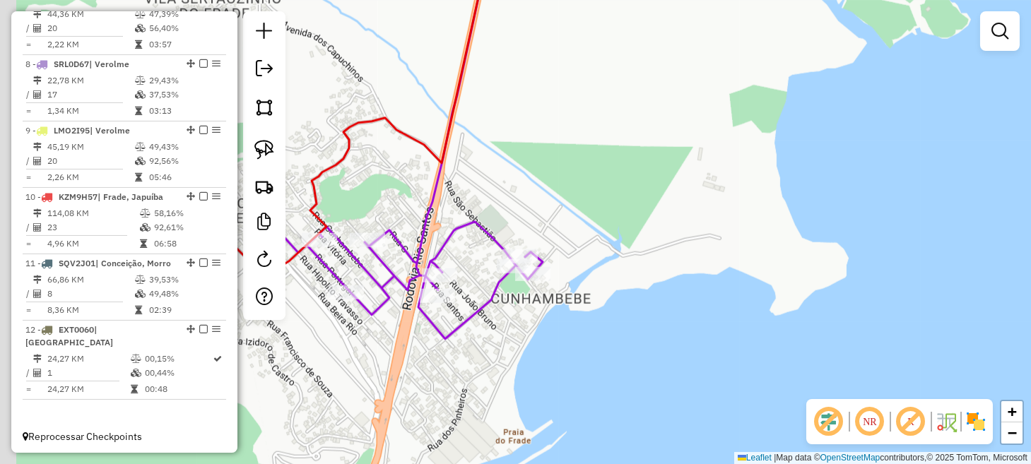
click at [614, 369] on div "Janela de atendimento Grade de atendimento Capacidade Transportadoras Veículos …" at bounding box center [515, 232] width 1031 height 464
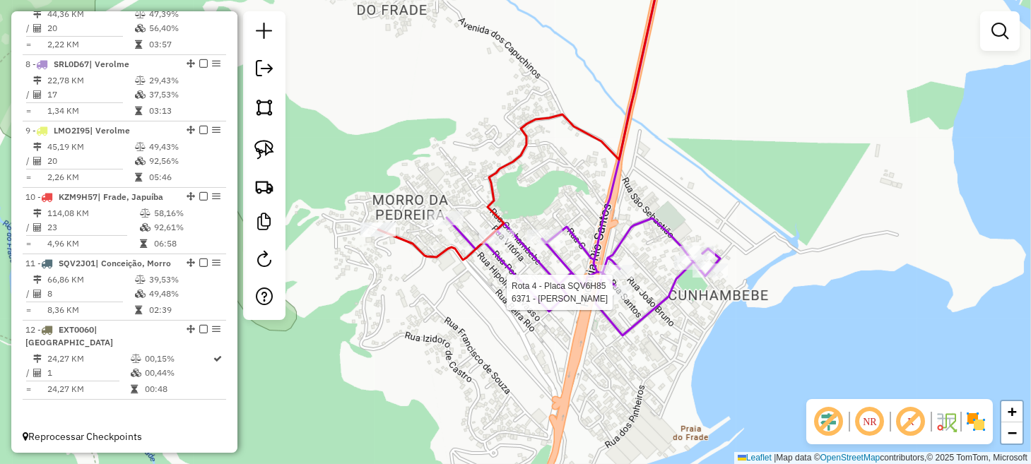
select select "*********"
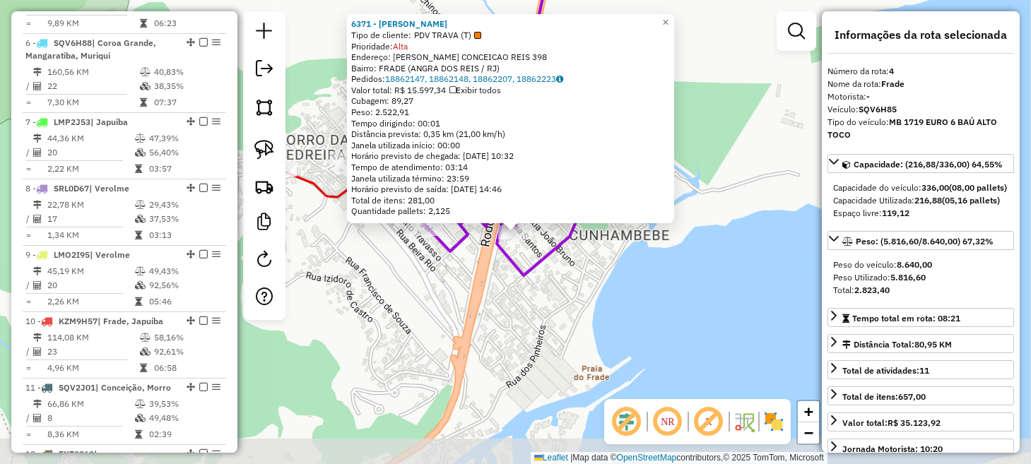
scroll to position [775, 0]
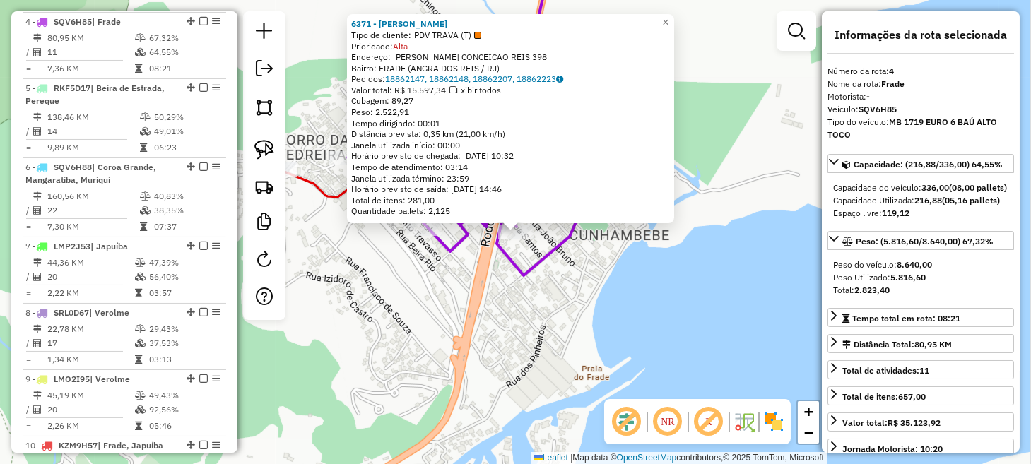
click at [674, 307] on div "6371 - TATAIS JULIETA Tipo de cliente: PDV TRAVA (T) Prioridade: Alta Endereço:…" at bounding box center [515, 232] width 1031 height 464
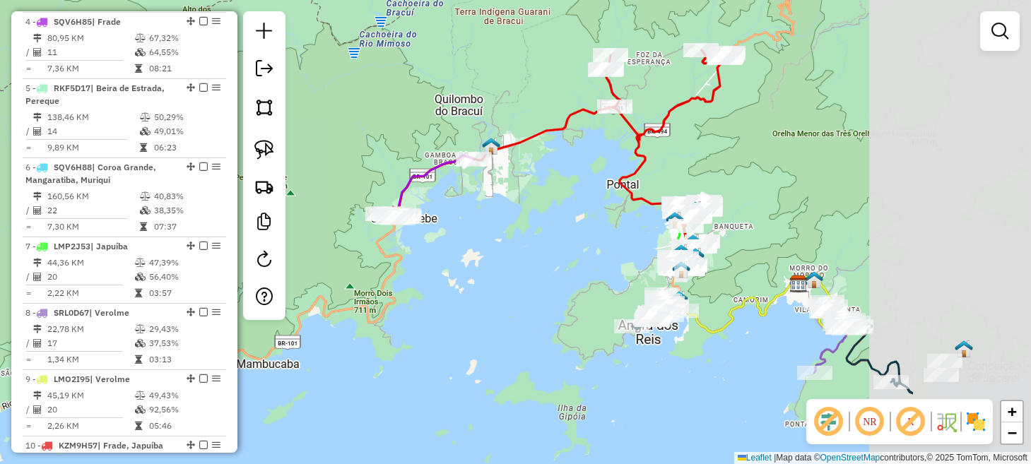
drag, startPoint x: 753, startPoint y: 305, endPoint x: 515, endPoint y: 245, distance: 245.0
click at [513, 243] on div "Janela de atendimento Grade de atendimento Capacidade Transportadoras Veículos …" at bounding box center [515, 232] width 1031 height 464
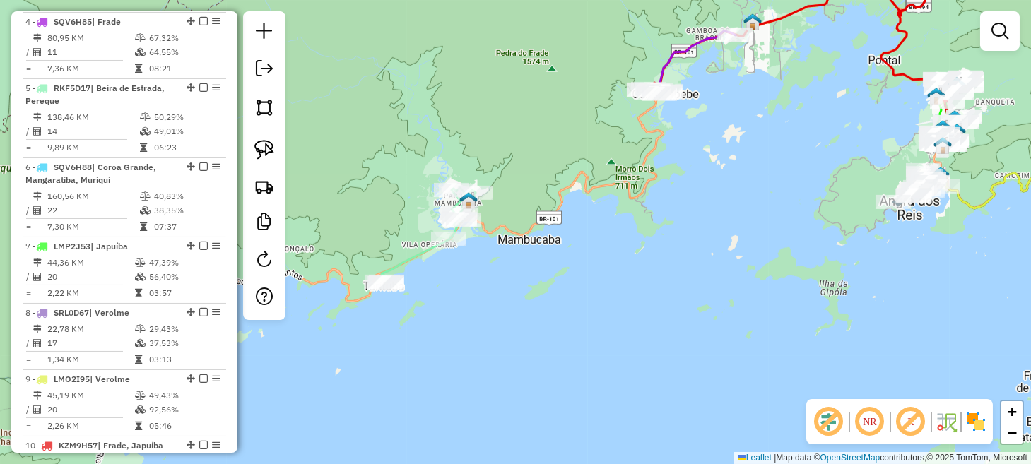
drag, startPoint x: 473, startPoint y: 364, endPoint x: 764, endPoint y: 245, distance: 314.5
click at [764, 245] on div "Janela de atendimento Grade de atendimento Capacidade Transportadoras Veículos …" at bounding box center [515, 232] width 1031 height 464
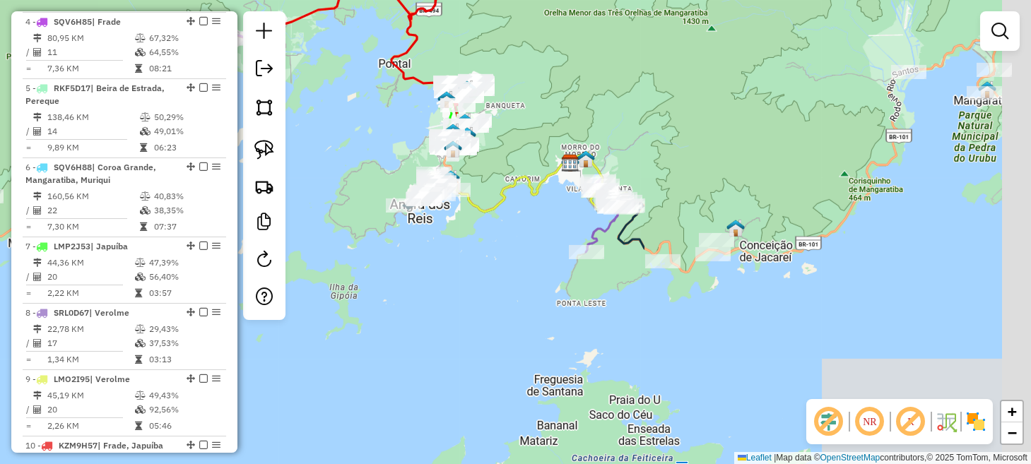
drag, startPoint x: 912, startPoint y: 293, endPoint x: 416, endPoint y: 296, distance: 495.5
click at [418, 296] on div "Janela de atendimento Grade de atendimento Capacidade Transportadoras Veículos …" at bounding box center [515, 232] width 1031 height 464
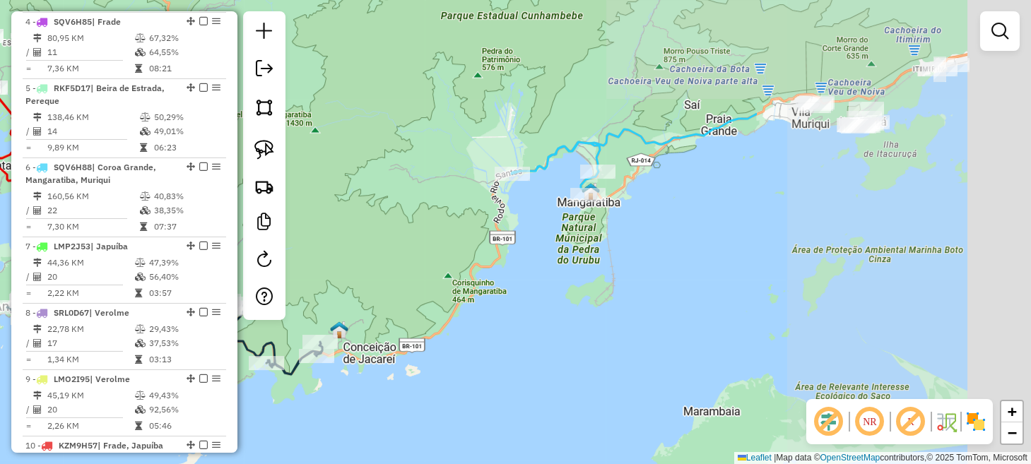
drag, startPoint x: 807, startPoint y: 285, endPoint x: 430, endPoint y: 387, distance: 390.9
click at [430, 387] on div "Janela de atendimento Grade de atendimento Capacidade Transportadoras Veículos …" at bounding box center [515, 232] width 1031 height 464
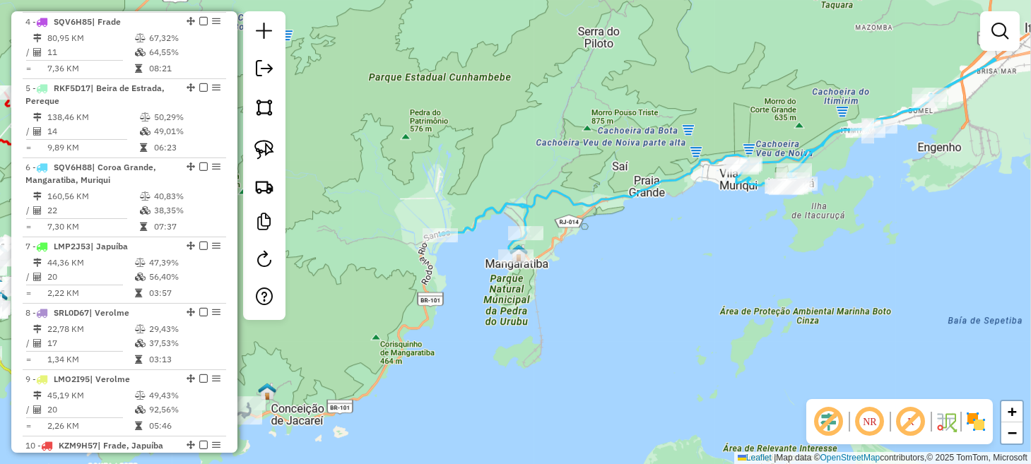
drag, startPoint x: 596, startPoint y: 285, endPoint x: 494, endPoint y: 359, distance: 126.0
click at [490, 371] on div "Janela de atendimento Grade de atendimento Capacidade Transportadoras Veículos …" at bounding box center [515, 232] width 1031 height 464
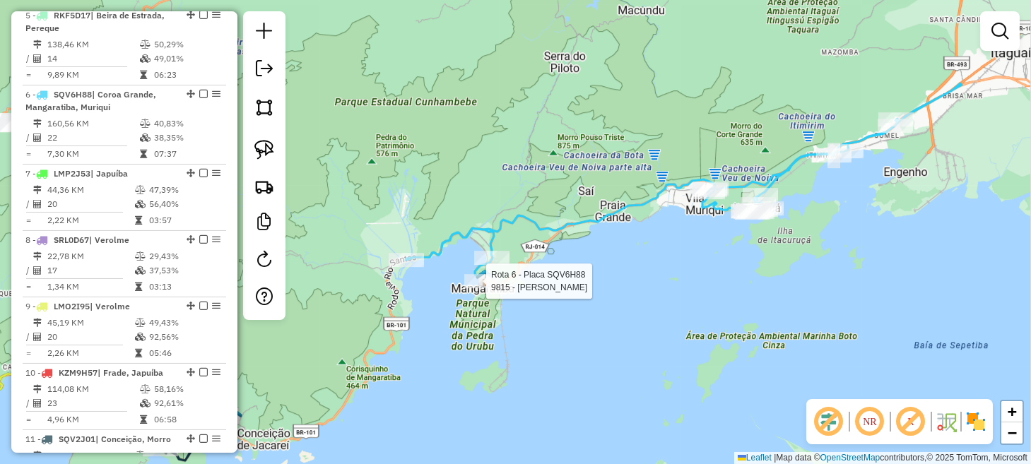
select select "*********"
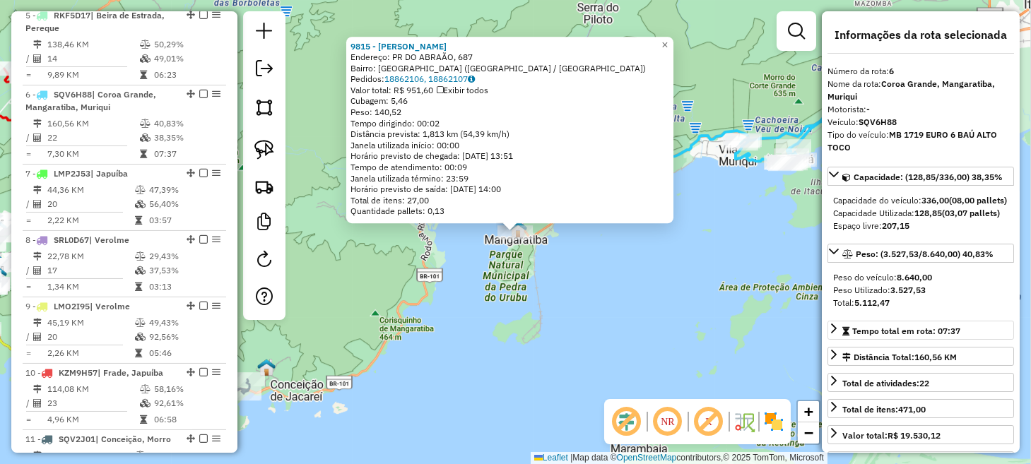
scroll to position [920, 0]
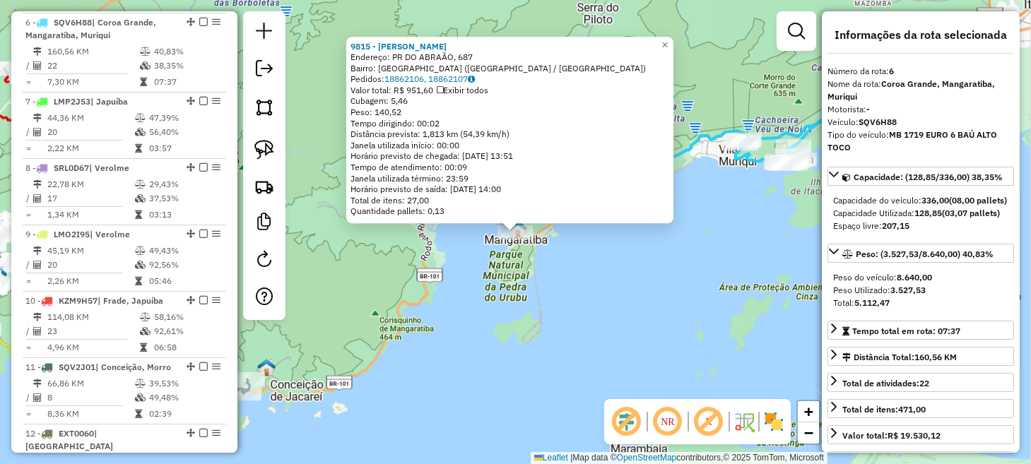
drag, startPoint x: 729, startPoint y: 283, endPoint x: 731, endPoint y: 271, distance: 11.5
click at [729, 280] on div "9815 - WILLIAN FERREIRA Endereço: PR DO ABRAÃO, 687 Bairro: VILA DO ABRAAO (Man…" at bounding box center [515, 232] width 1031 height 464
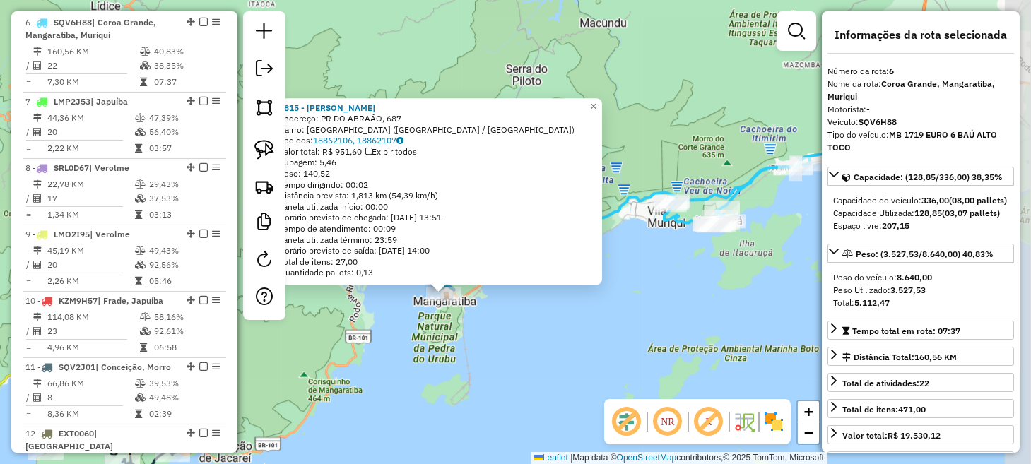
drag, startPoint x: 734, startPoint y: 263, endPoint x: 662, endPoint y: 327, distance: 96.1
click at [662, 327] on div "9815 - WILLIAN FERREIRA Endereço: PR DO ABRAÃO, 687 Bairro: VILA DO ABRAAO (Man…" at bounding box center [515, 232] width 1031 height 464
click at [658, 318] on div "9815 - WILLIAN FERREIRA Endereço: PR DO ABRAÃO, 687 Bairro: VILA DO ABRAAO (Man…" at bounding box center [515, 232] width 1031 height 464
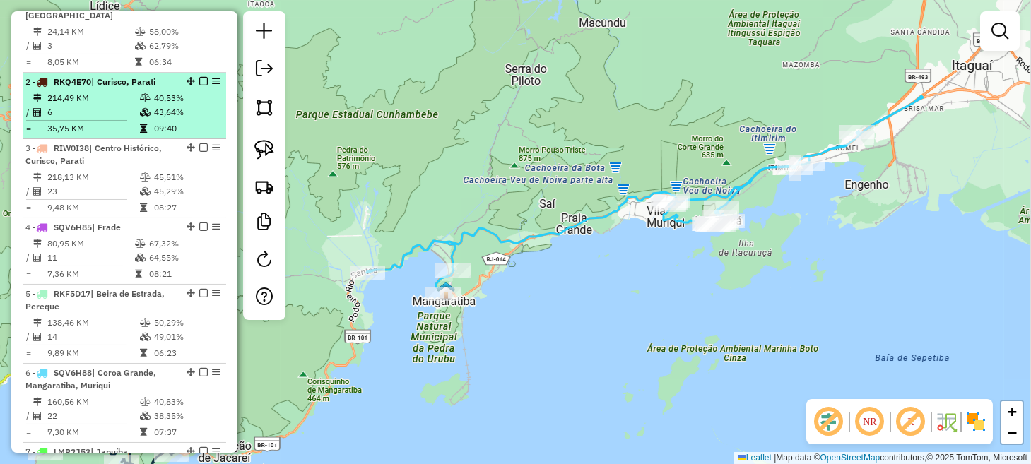
scroll to position [638, 0]
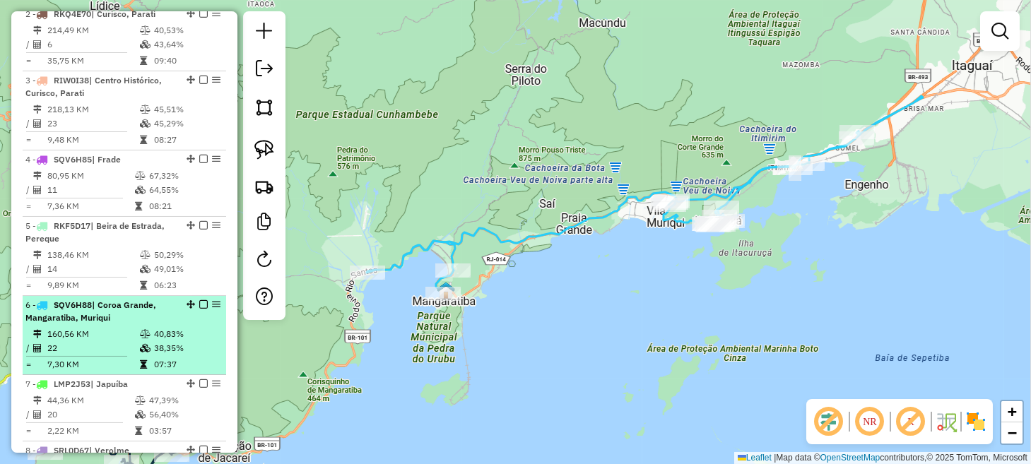
click at [204, 303] on em at bounding box center [203, 304] width 8 height 8
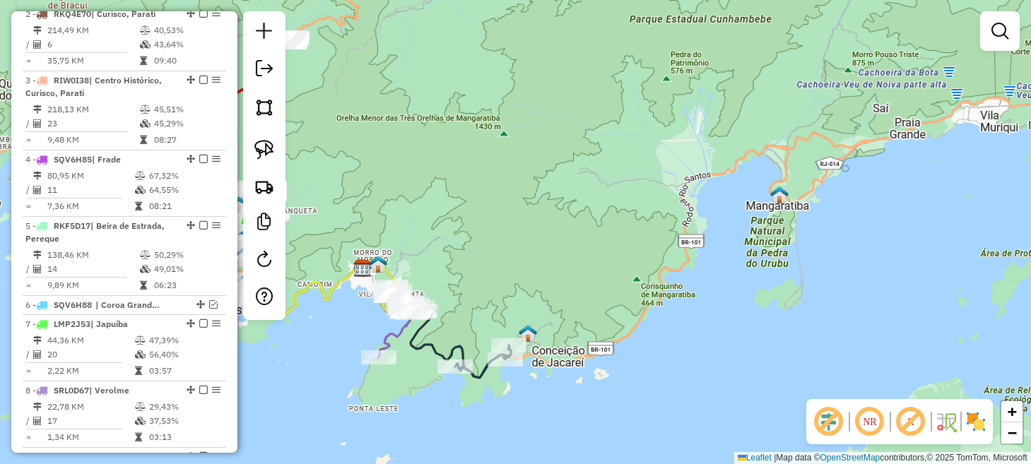
drag, startPoint x: 421, startPoint y: 389, endPoint x: 851, endPoint y: 249, distance: 452.9
click at [850, 250] on div "Janela de atendimento Grade de atendimento Capacidade Transportadoras Veículos …" at bounding box center [515, 232] width 1031 height 464
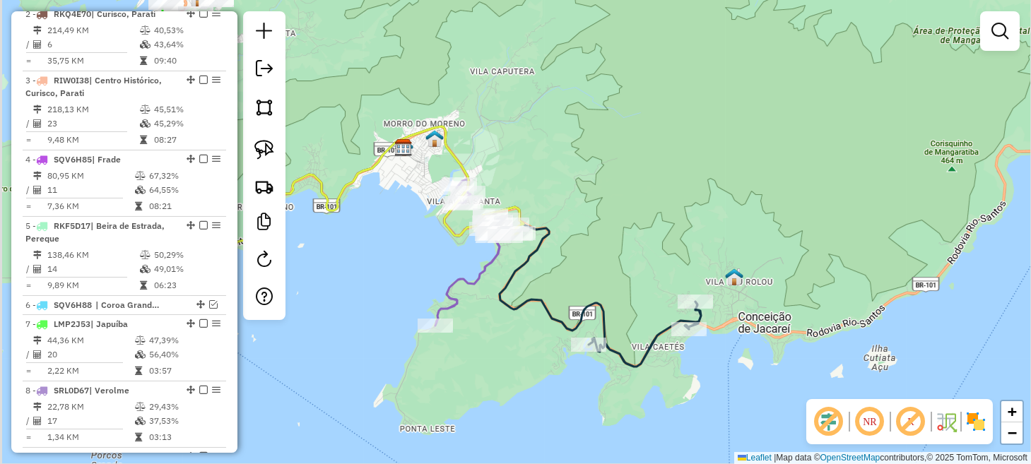
drag, startPoint x: 468, startPoint y: 249, endPoint x: 649, endPoint y: 346, distance: 205.2
click at [649, 346] on icon at bounding box center [385, 247] width 631 height 240
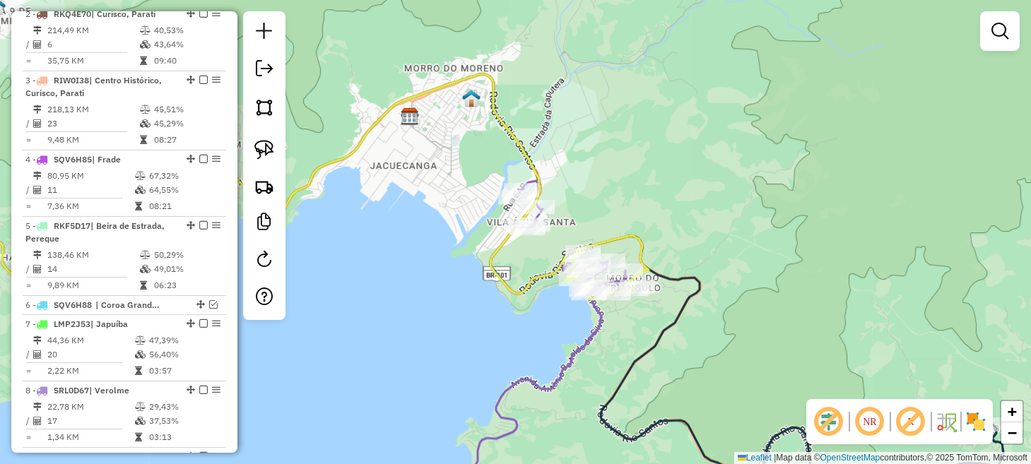
drag, startPoint x: 570, startPoint y: 285, endPoint x: 603, endPoint y: 341, distance: 65.0
click at [603, 341] on icon at bounding box center [549, 326] width 153 height 291
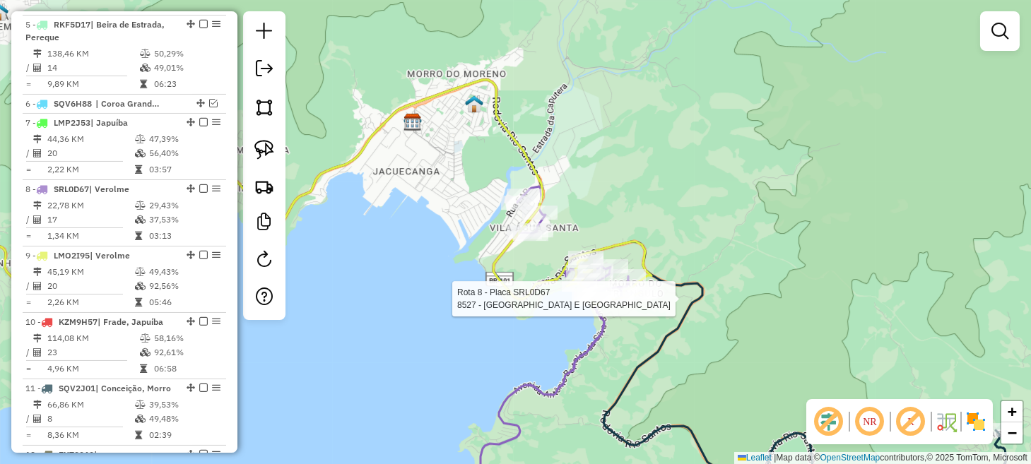
select select "*********"
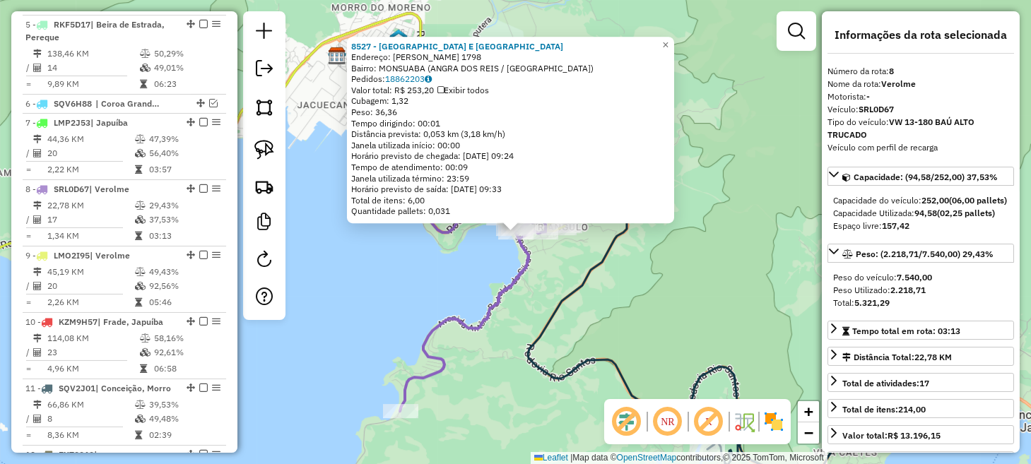
scroll to position [963, 0]
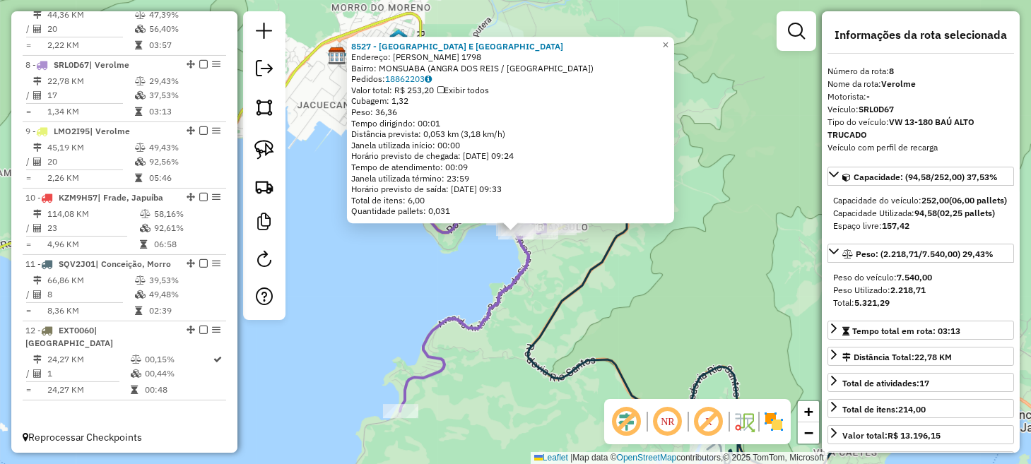
click at [327, 245] on div "8527 - PONTA LESTE BAR E RE Endereço: ANTONIO BERTHOLDO DA SILVA JOR 1798 Bairr…" at bounding box center [515, 232] width 1031 height 464
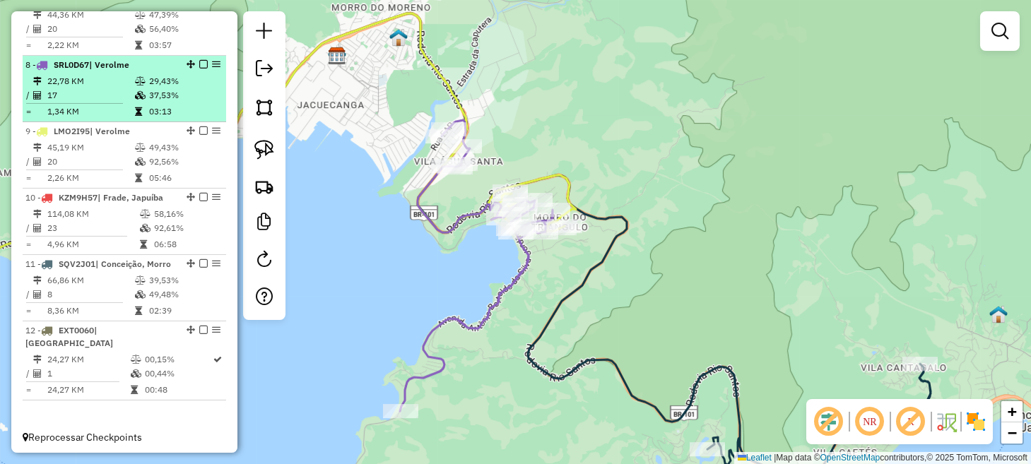
click at [199, 63] on em at bounding box center [203, 64] width 8 height 8
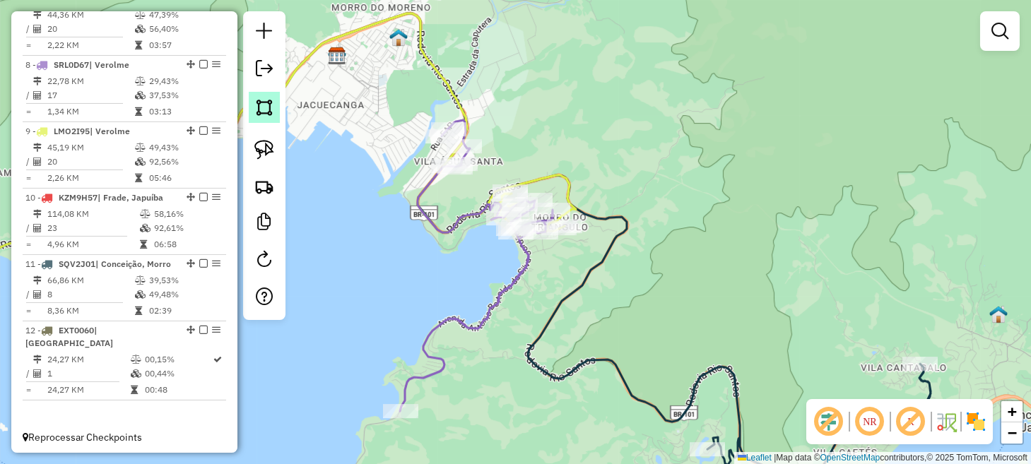
scroll to position [916, 0]
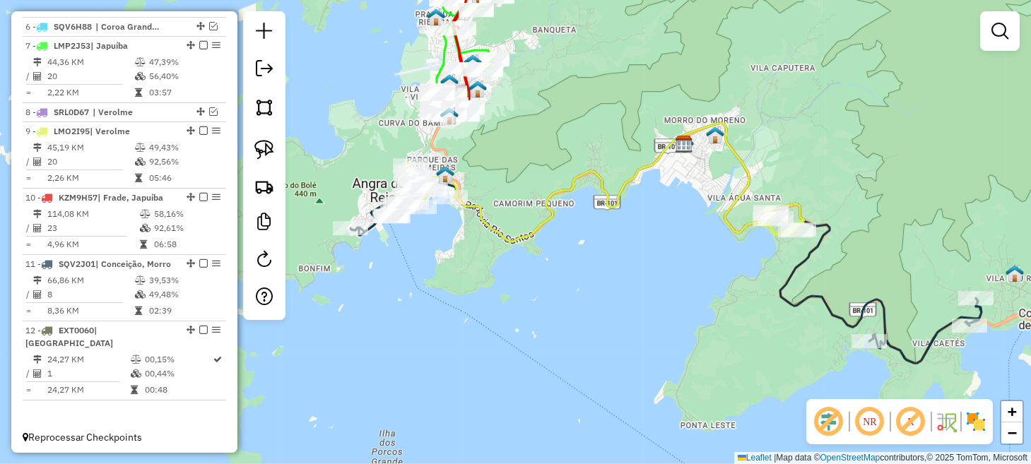
drag, startPoint x: 409, startPoint y: 289, endPoint x: 678, endPoint y: 315, distance: 270.6
click at [678, 315] on div "Janela de atendimento Grade de atendimento Capacidade Transportadoras Veículos …" at bounding box center [515, 232] width 1031 height 464
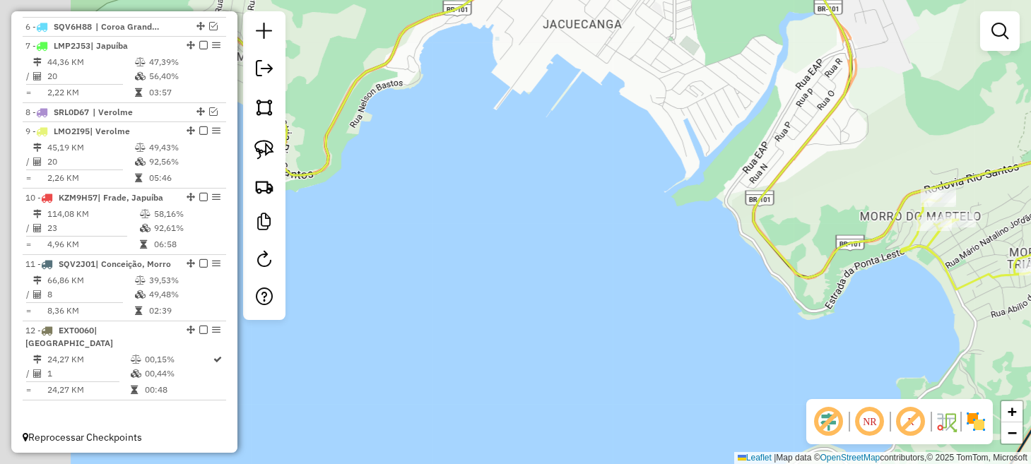
drag, startPoint x: 652, startPoint y: 283, endPoint x: 893, endPoint y: 339, distance: 248.1
click at [929, 346] on div "Janela de atendimento Grade de atendimento Capacidade Transportadoras Veículos …" at bounding box center [515, 232] width 1031 height 464
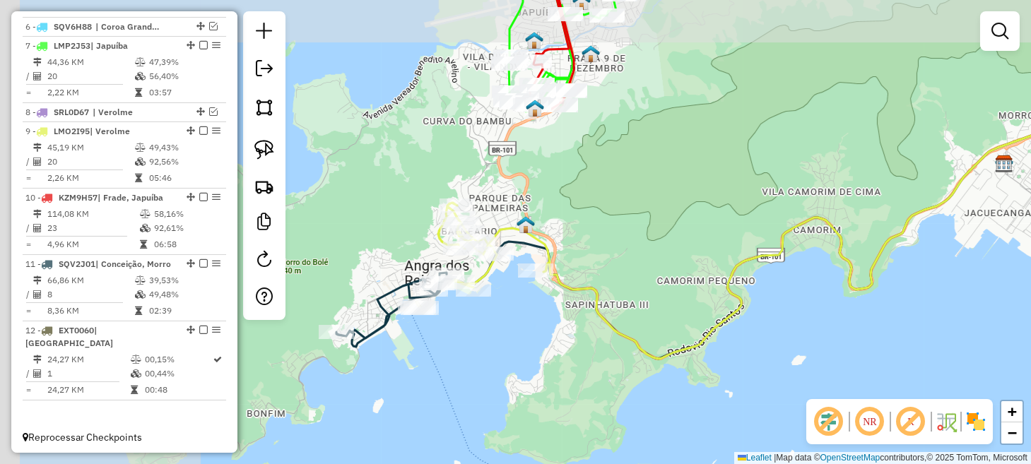
drag, startPoint x: 635, startPoint y: 284, endPoint x: 900, endPoint y: 330, distance: 269.0
click at [898, 330] on div "Janela de atendimento Grade de atendimento Capacidade Transportadoras Veículos …" at bounding box center [515, 232] width 1031 height 464
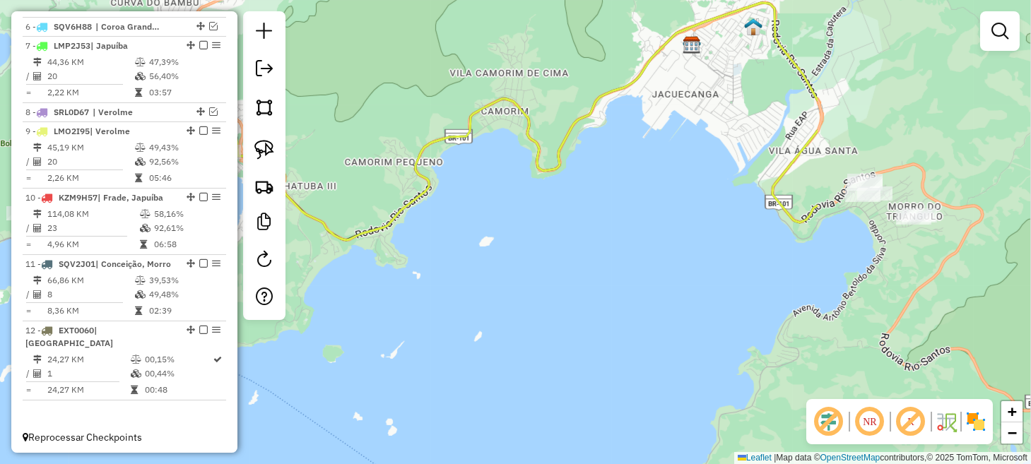
drag, startPoint x: 753, startPoint y: 310, endPoint x: 425, endPoint y: 183, distance: 351.8
click at [434, 190] on div "Janela de atendimento Grade de atendimento Capacidade Transportadoras Veículos …" at bounding box center [515, 232] width 1031 height 464
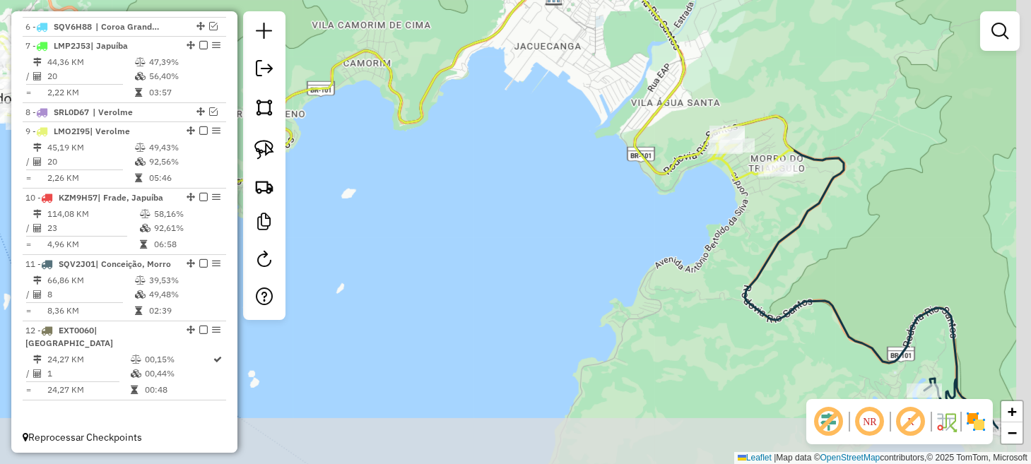
drag, startPoint x: 755, startPoint y: 284, endPoint x: 441, endPoint y: 180, distance: 330.6
click at [445, 181] on div "Janela de atendimento Grade de atendimento Capacidade Transportadoras Veículos …" at bounding box center [515, 232] width 1031 height 464
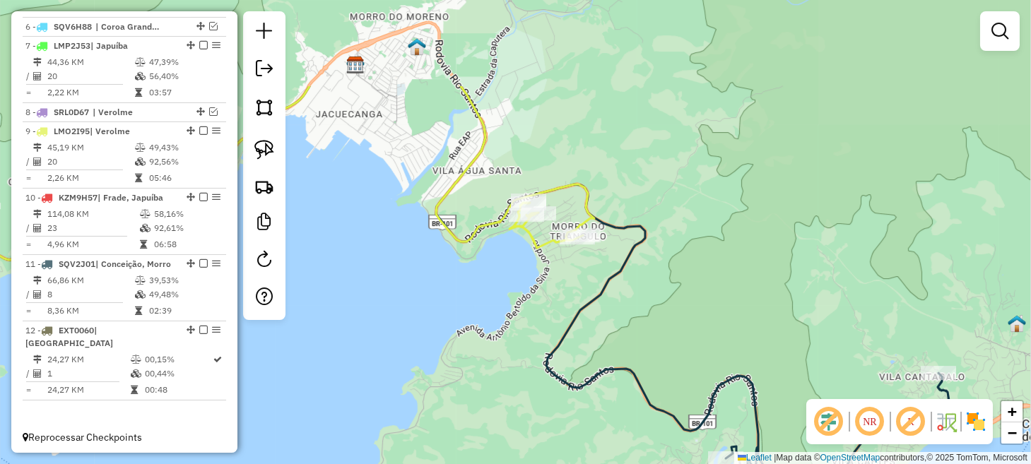
drag, startPoint x: 536, startPoint y: 149, endPoint x: 558, endPoint y: 251, distance: 104.3
click at [540, 283] on div "Janela de atendimento Grade de atendimento Capacidade Transportadoras Veículos …" at bounding box center [515, 232] width 1031 height 464
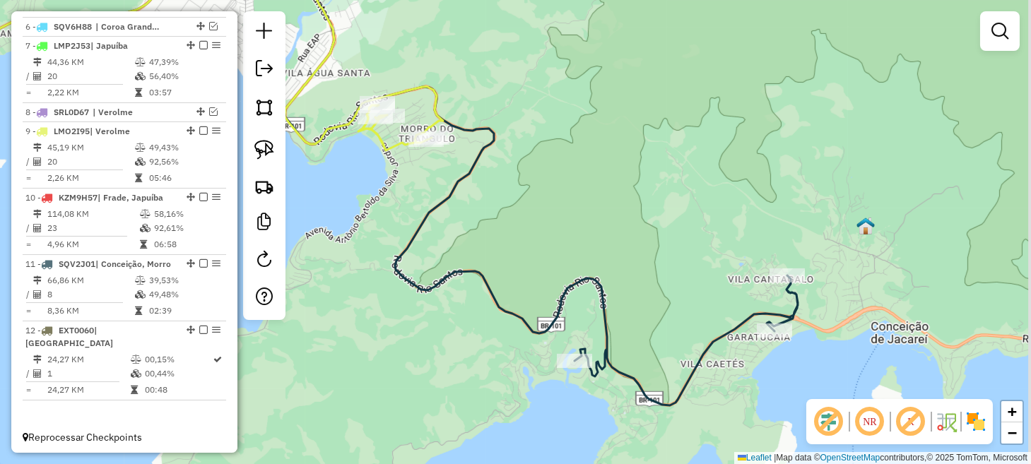
drag, startPoint x: 570, startPoint y: 269, endPoint x: 442, endPoint y: 189, distance: 150.2
click at [414, 170] on div "Janela de atendimento Grade de atendimento Capacidade Transportadoras Veículos …" at bounding box center [515, 232] width 1031 height 464
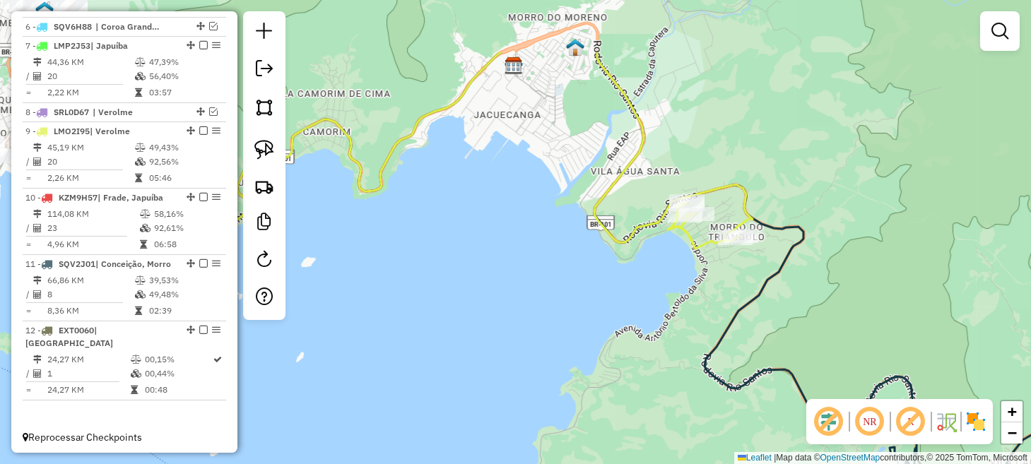
drag, startPoint x: 427, startPoint y: 287, endPoint x: 762, endPoint y: 389, distance: 350.4
click at [749, 387] on icon at bounding box center [658, 278] width 898 height 452
click at [758, 389] on icon at bounding box center [658, 278] width 898 height 452
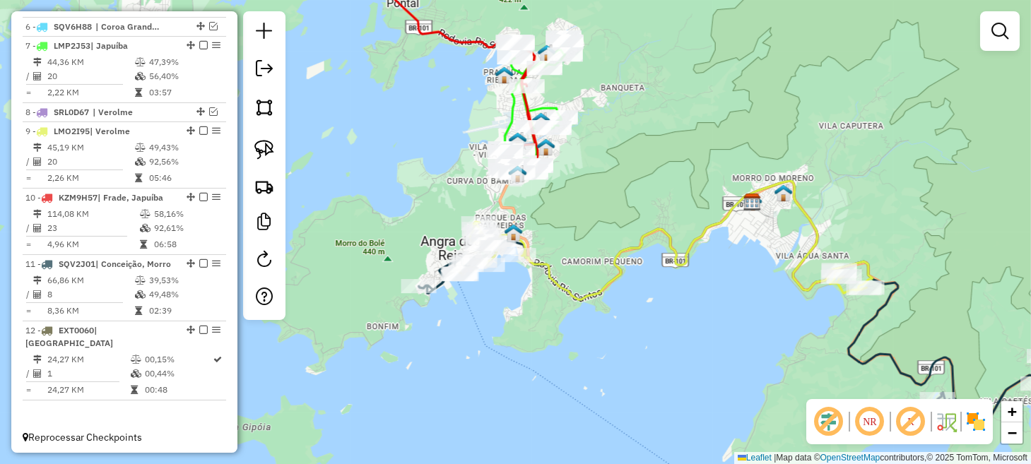
drag, startPoint x: 606, startPoint y: 307, endPoint x: 809, endPoint y: 316, distance: 203.7
click at [809, 316] on div "Janela de atendimento Grade de atendimento Capacidade Transportadoras Veículos …" at bounding box center [515, 232] width 1031 height 464
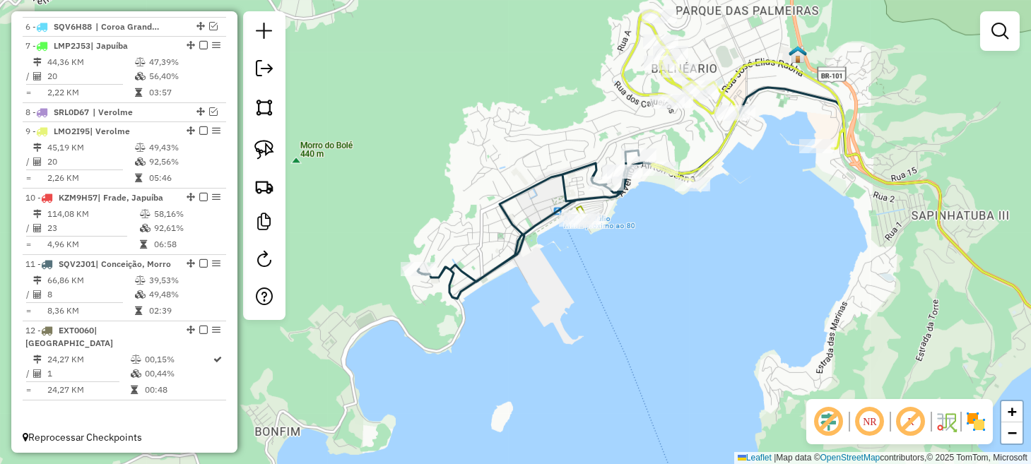
drag, startPoint x: 483, startPoint y: 370, endPoint x: 657, endPoint y: 314, distance: 182.6
click at [657, 314] on div "Janela de atendimento Grade de atendimento Capacidade Transportadoras Veículos …" at bounding box center [515, 232] width 1031 height 464
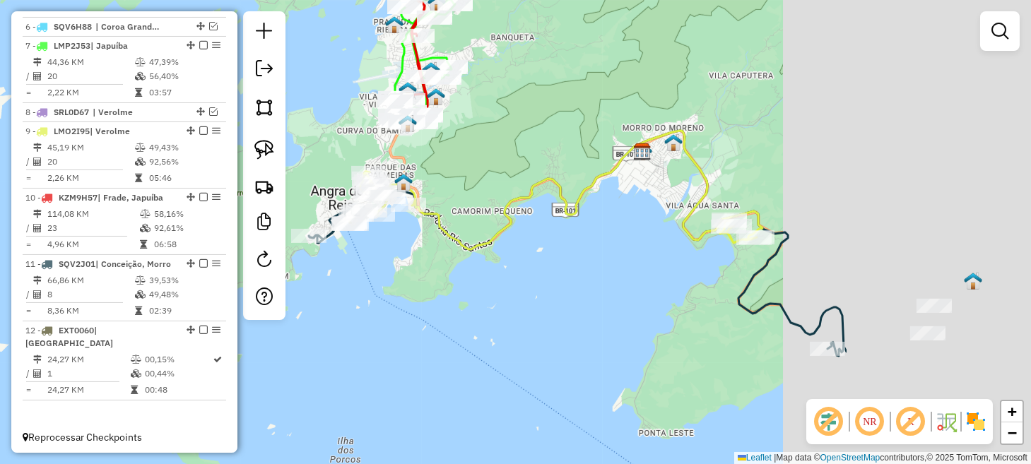
drag, startPoint x: 762, startPoint y: 341, endPoint x: 473, endPoint y: 274, distance: 296.8
click at [473, 274] on div "Janela de atendimento Grade de atendimento Capacidade Transportadoras Veículos …" at bounding box center [515, 232] width 1031 height 464
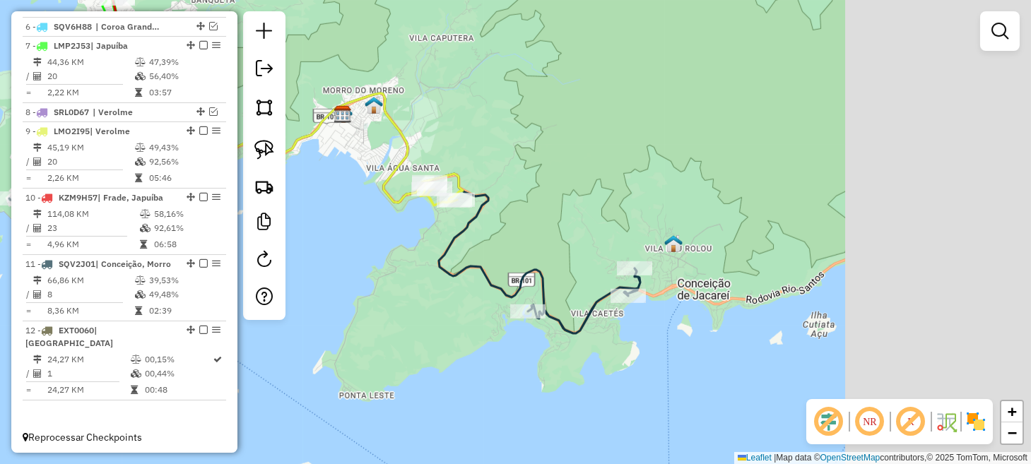
drag, startPoint x: 789, startPoint y: 349, endPoint x: 500, endPoint y: 319, distance: 290.7
click at [491, 312] on div "Janela de atendimento Grade de atendimento Capacidade Transportadoras Veículos …" at bounding box center [515, 232] width 1031 height 464
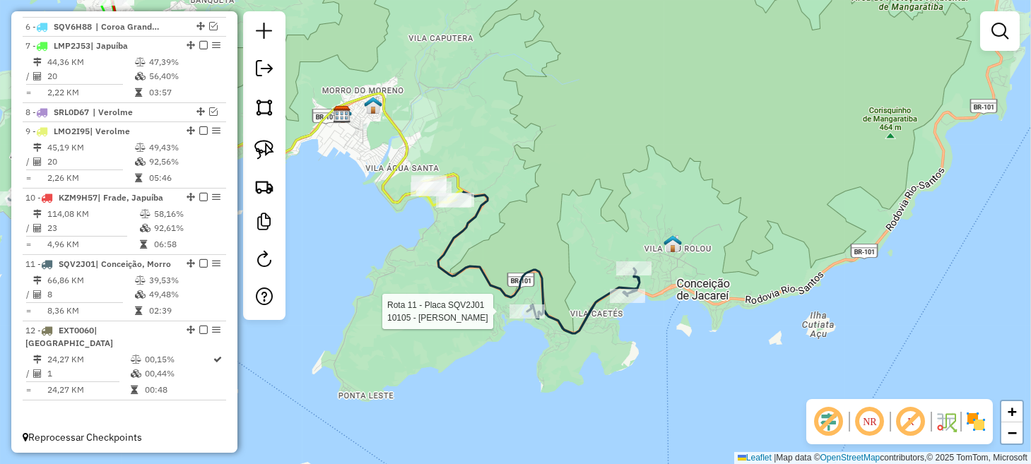
select select "*********"
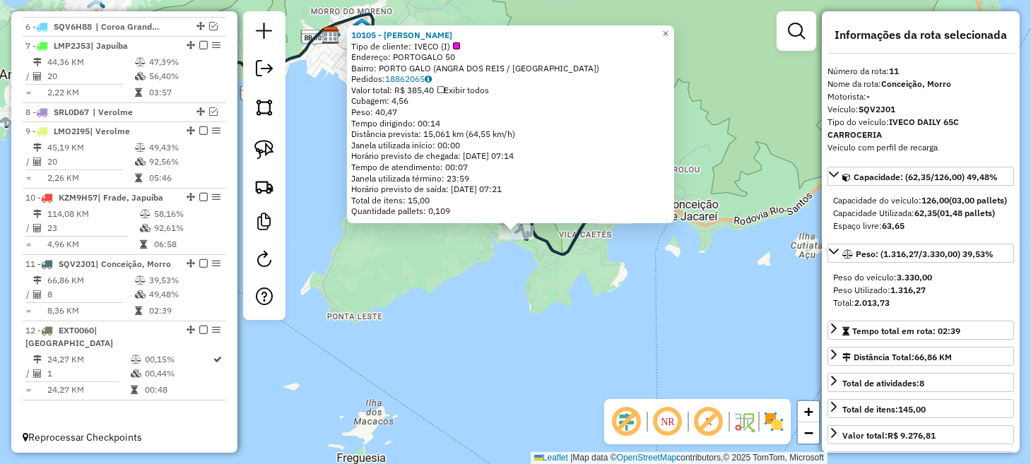
click at [622, 327] on div "10105 - GABRIEL DO COUTO TEI Tipo de cliente: IVECO (I) Endereço: PORTOGALO 50 …" at bounding box center [515, 232] width 1031 height 464
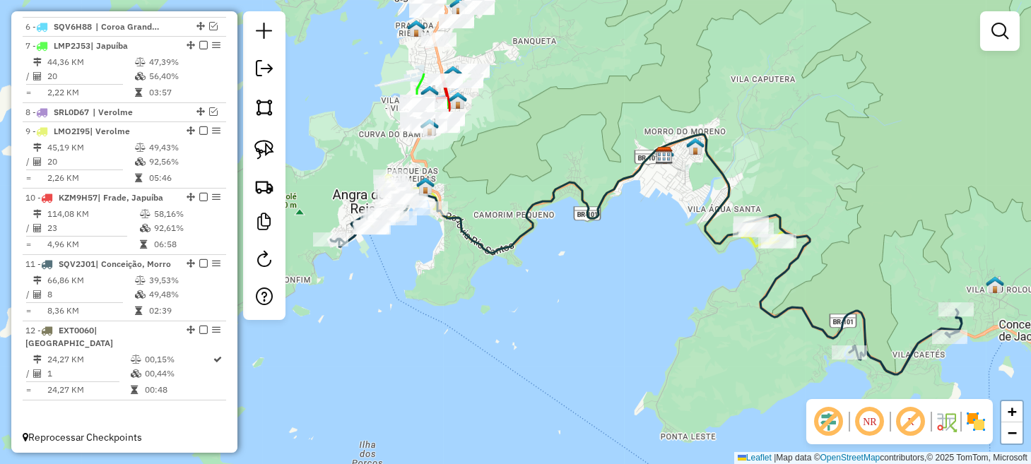
drag, startPoint x: 537, startPoint y: 315, endPoint x: 895, endPoint y: 439, distance: 378.7
click at [894, 439] on hb-router-mapa "Informações da Sessão 991077 - 19/08/2025 Criação: 18/08/2025 17:57 Depósito: L…" at bounding box center [515, 232] width 1031 height 464
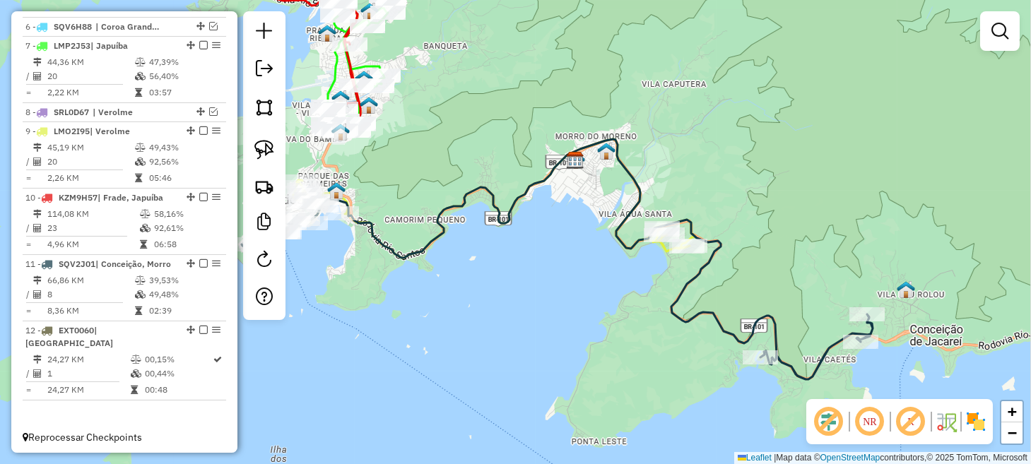
drag, startPoint x: 732, startPoint y: 307, endPoint x: 437, endPoint y: 310, distance: 295.5
click at [448, 308] on div "Janela de atendimento Grade de atendimento Capacidade Transportadoras Veículos …" at bounding box center [515, 232] width 1031 height 464
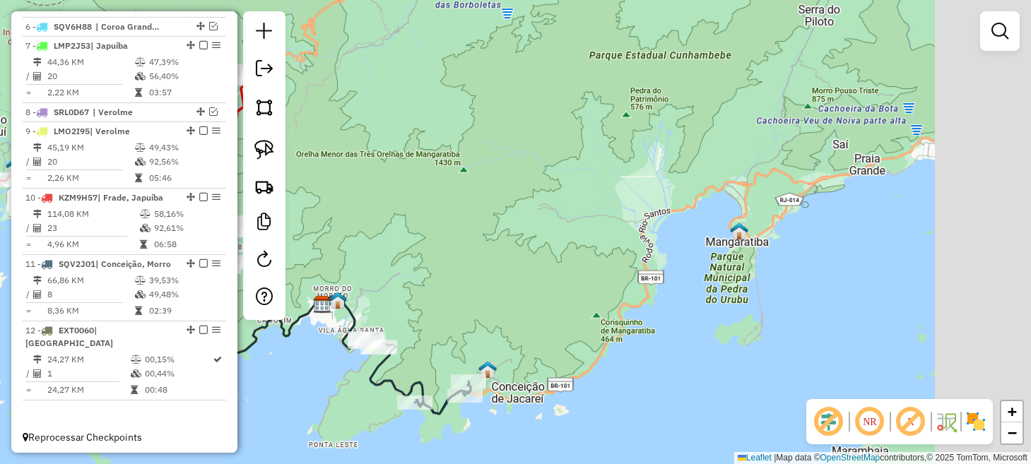
drag, startPoint x: 767, startPoint y: 182, endPoint x: 481, endPoint y: 305, distance: 310.9
click at [472, 307] on div "Janela de atendimento Grade de atendimento Capacidade Transportadoras Veículos …" at bounding box center [515, 232] width 1031 height 464
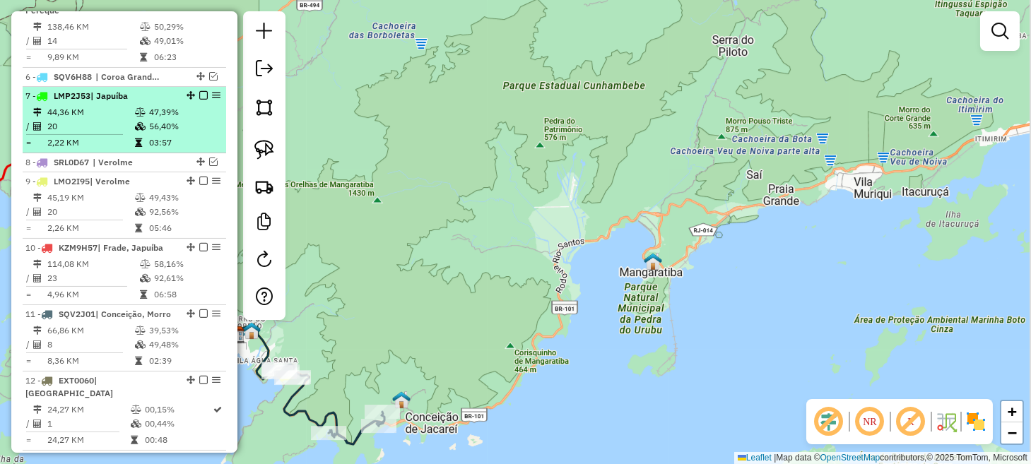
scroll to position [845, 0]
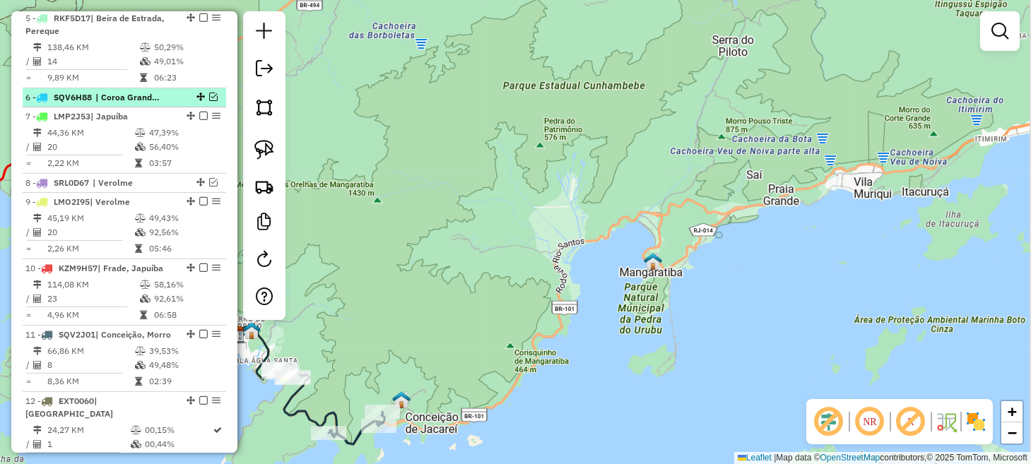
click at [209, 97] on em at bounding box center [213, 97] width 8 height 8
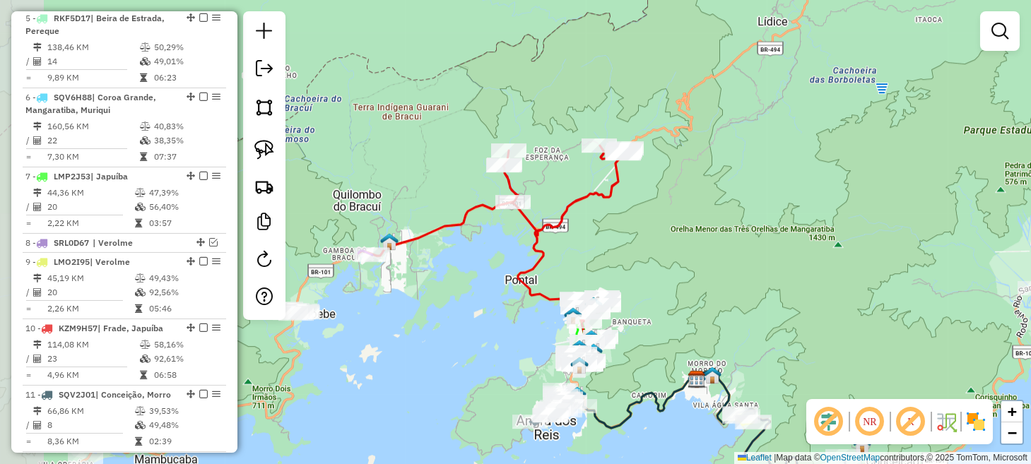
drag, startPoint x: 374, startPoint y: 325, endPoint x: 838, endPoint y: 370, distance: 466.6
click at [838, 370] on div "Janela de atendimento Grade de atendimento Capacidade Transportadoras Veículos …" at bounding box center [515, 232] width 1031 height 464
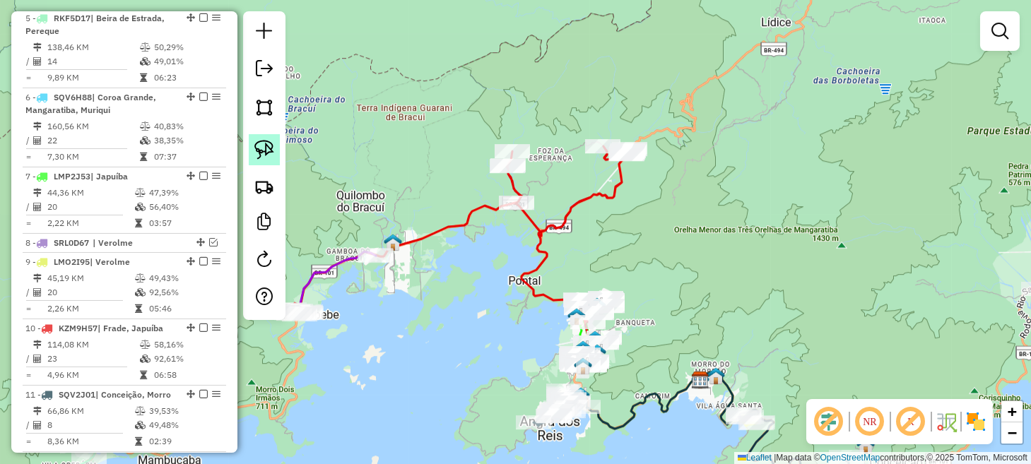
click at [264, 151] on img at bounding box center [264, 150] width 20 height 20
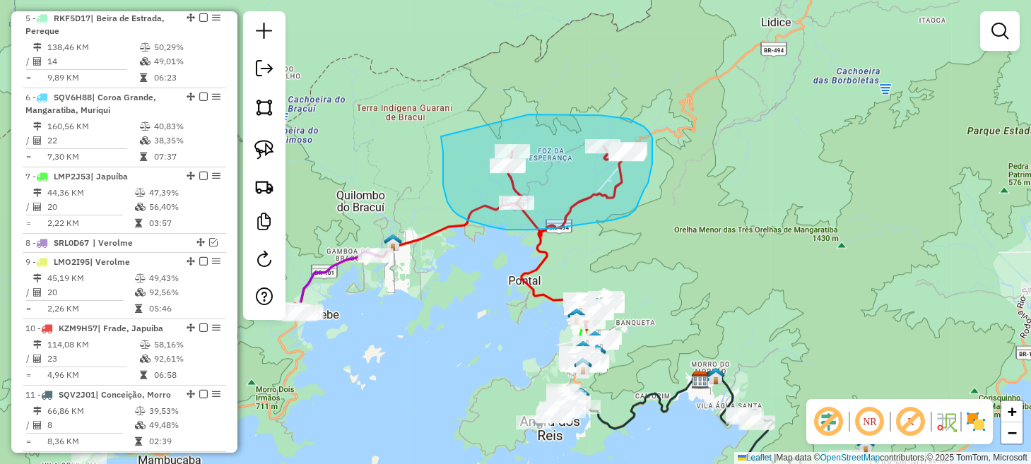
drag, startPoint x: 441, startPoint y: 136, endPoint x: 529, endPoint y: 115, distance: 90.3
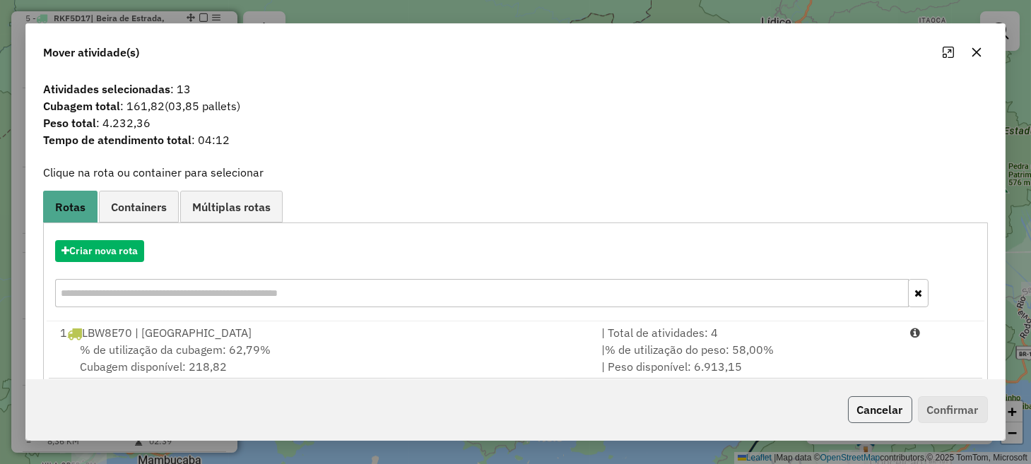
click at [857, 409] on button "Cancelar" at bounding box center [880, 410] width 64 height 27
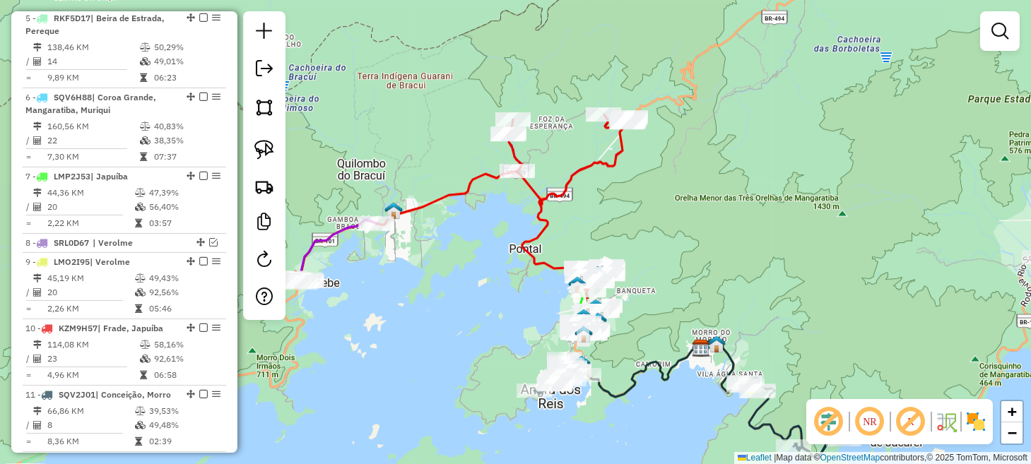
drag, startPoint x: 670, startPoint y: 355, endPoint x: 669, endPoint y: 262, distance: 92.6
click at [668, 264] on div "Janela de atendimento Grade de atendimento Capacidade Transportadoras Veículos …" at bounding box center [515, 232] width 1031 height 464
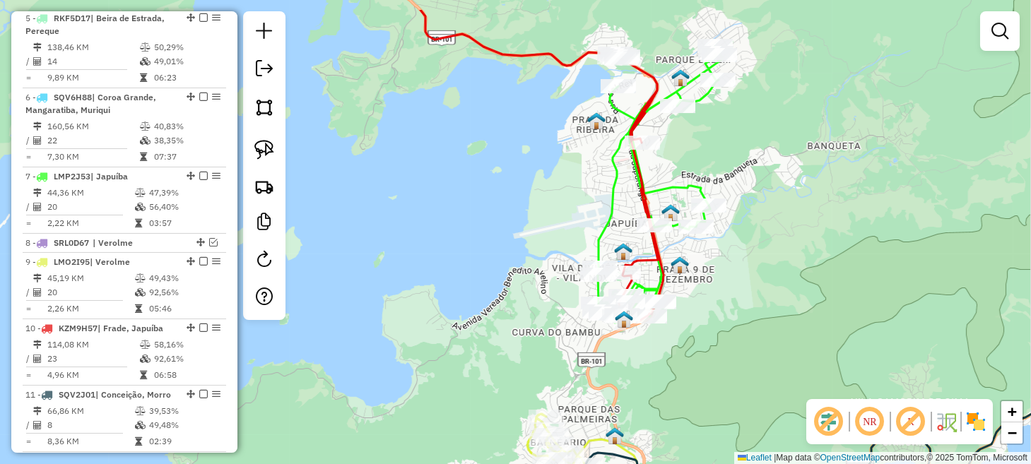
drag, startPoint x: 735, startPoint y: 214, endPoint x: 744, endPoint y: 272, distance: 58.6
click at [744, 272] on div "Janela de atendimento Grade de atendimento Capacidade Transportadoras Veículos …" at bounding box center [515, 232] width 1031 height 464
drag, startPoint x: 765, startPoint y: 286, endPoint x: 643, endPoint y: 201, distance: 148.2
click at [649, 205] on div "Janela de atendimento Grade de atendimento Capacidade Transportadoras Veículos …" at bounding box center [515, 232] width 1031 height 464
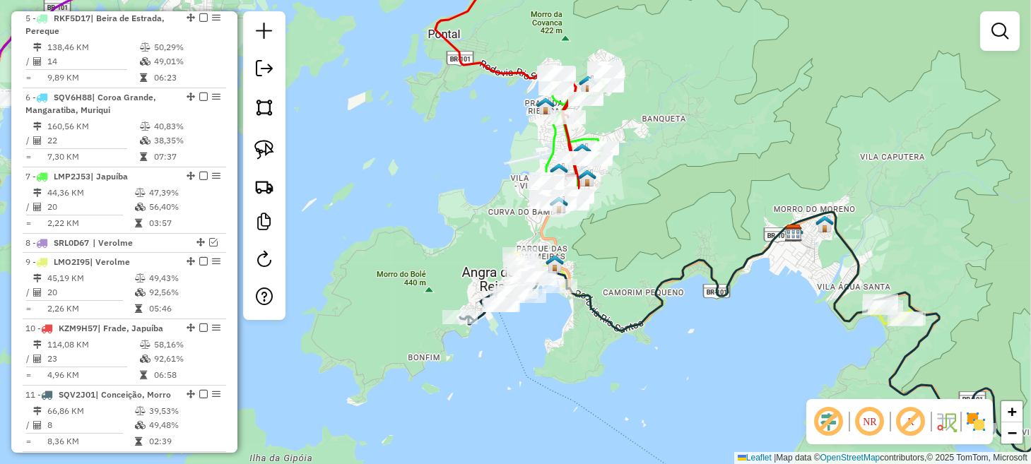
drag, startPoint x: 946, startPoint y: 228, endPoint x: 527, endPoint y: 237, distance: 419.3
click at [531, 237] on div "Janela de atendimento Grade de atendimento Capacidade Transportadoras Veículos …" at bounding box center [515, 232] width 1031 height 464
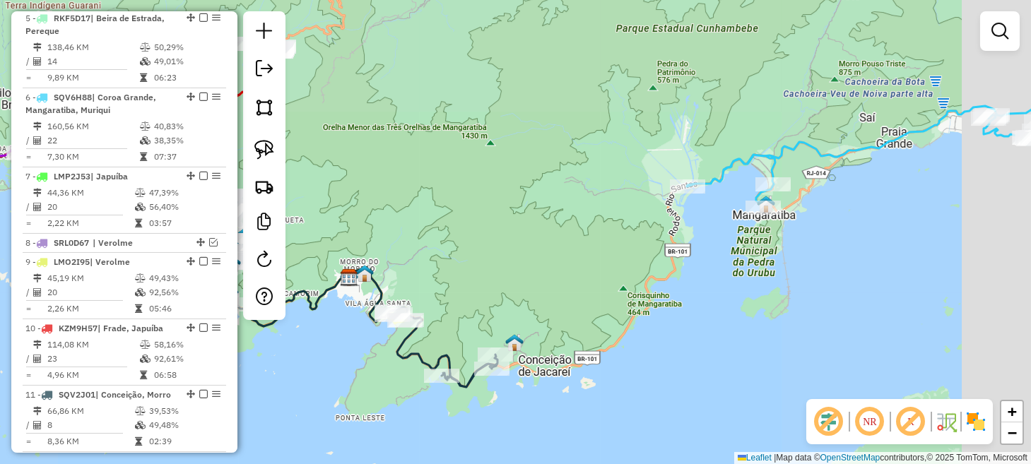
drag, startPoint x: 694, startPoint y: 170, endPoint x: 480, endPoint y: 272, distance: 237.4
click at [477, 274] on div "Janela de atendimento Grade de atendimento Capacidade Transportadoras Veículos …" at bounding box center [515, 232] width 1031 height 464
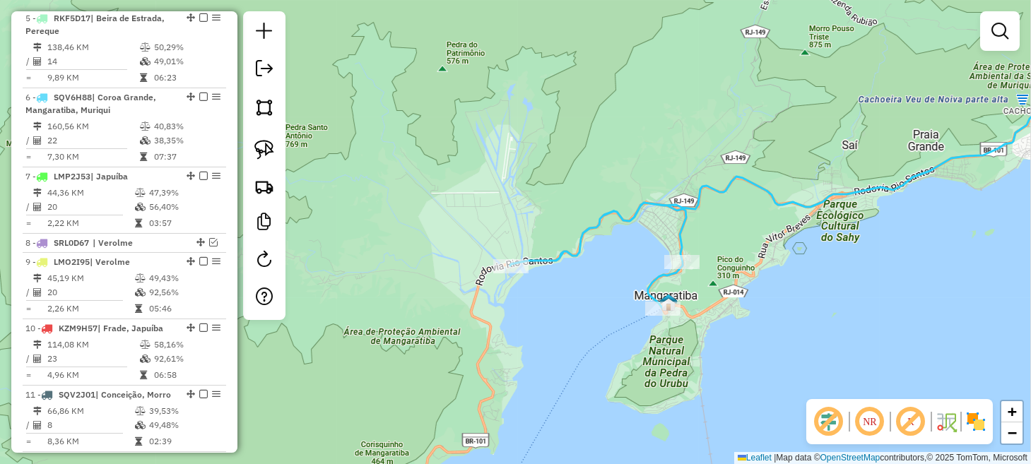
drag, startPoint x: 275, startPoint y: 160, endPoint x: 317, endPoint y: 181, distance: 46.5
click at [275, 160] on link at bounding box center [264, 149] width 31 height 31
click at [274, 152] on img at bounding box center [264, 150] width 20 height 20
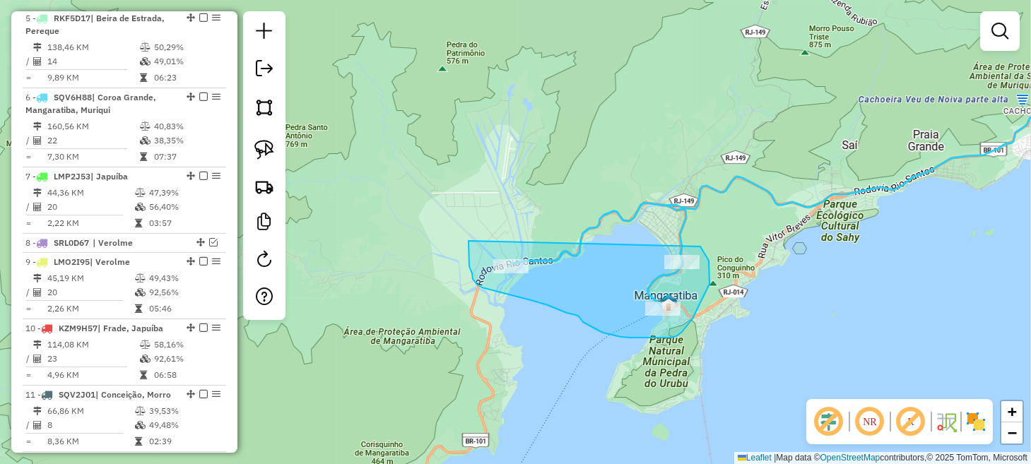
drag, startPoint x: 469, startPoint y: 241, endPoint x: 654, endPoint y: 230, distance: 185.5
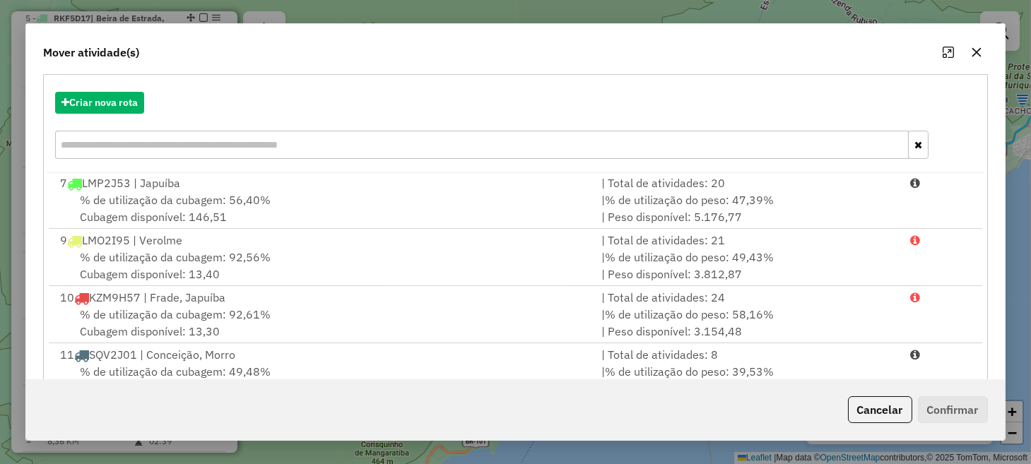
scroll to position [247, 0]
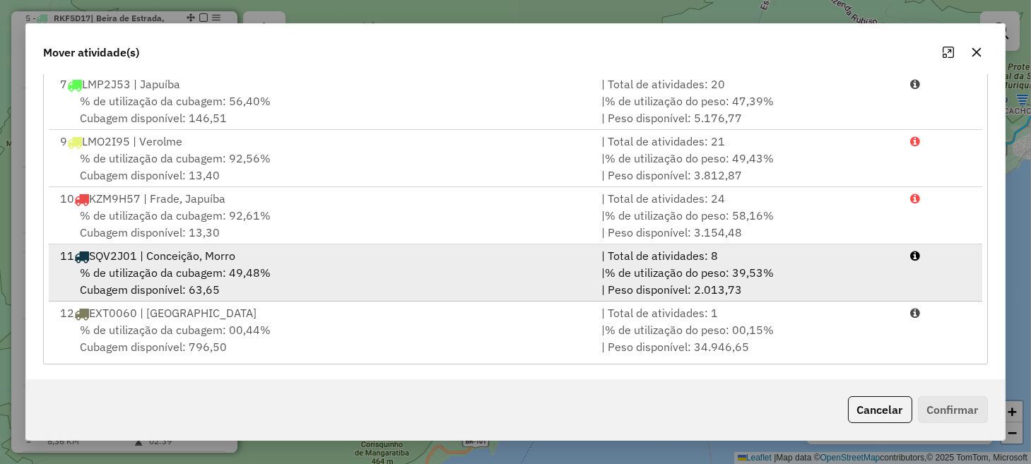
click at [221, 271] on span "% de utilização da cubagem: 49,48%" at bounding box center [175, 273] width 191 height 14
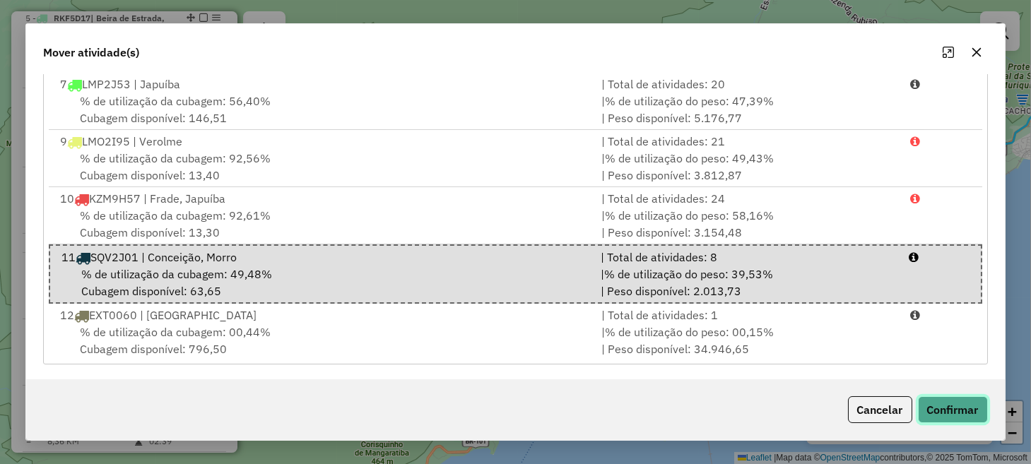
click at [943, 410] on button "Confirmar" at bounding box center [953, 410] width 70 height 27
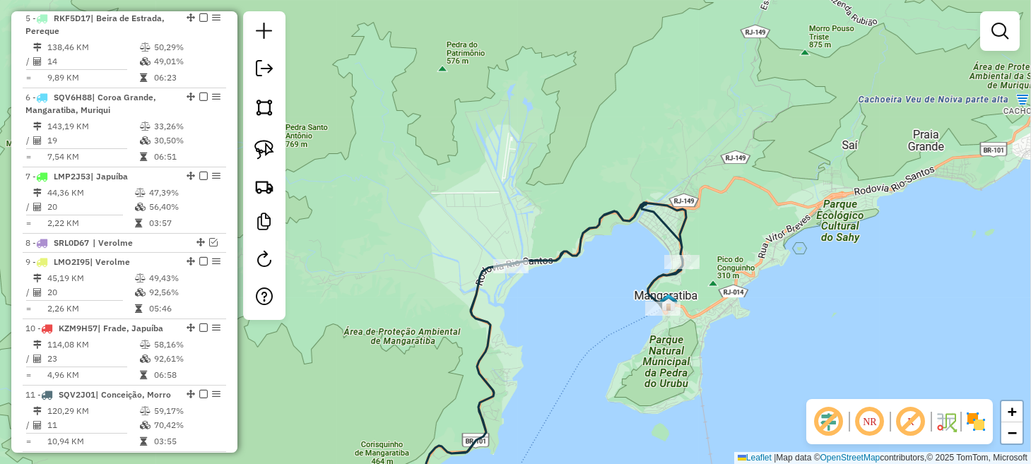
scroll to position [0, 0]
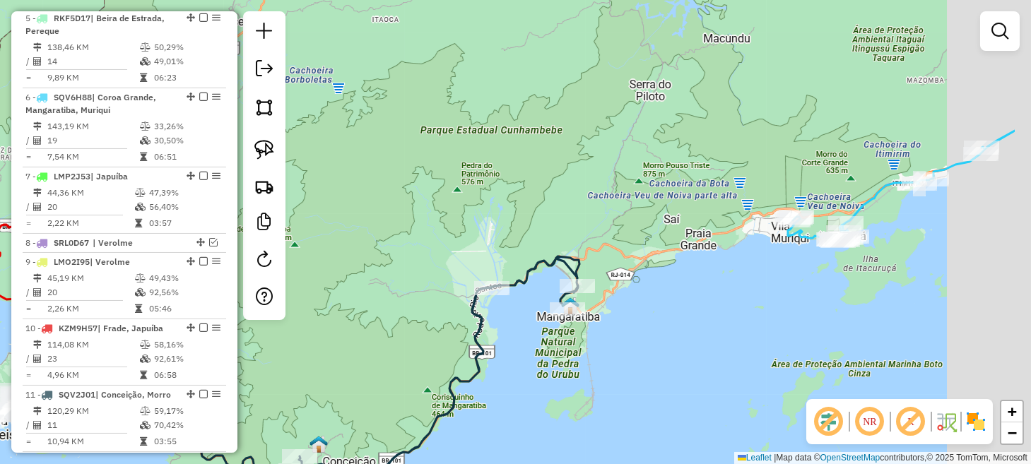
drag, startPoint x: 767, startPoint y: 310, endPoint x: 585, endPoint y: 313, distance: 181.7
click at [618, 312] on div "Janela de atendimento Grade de atendimento Capacidade Transportadoras Veículos …" at bounding box center [515, 232] width 1031 height 464
click at [590, 312] on div "Janela de atendimento Grade de atendimento Capacidade Transportadoras Veículos …" at bounding box center [515, 232] width 1031 height 464
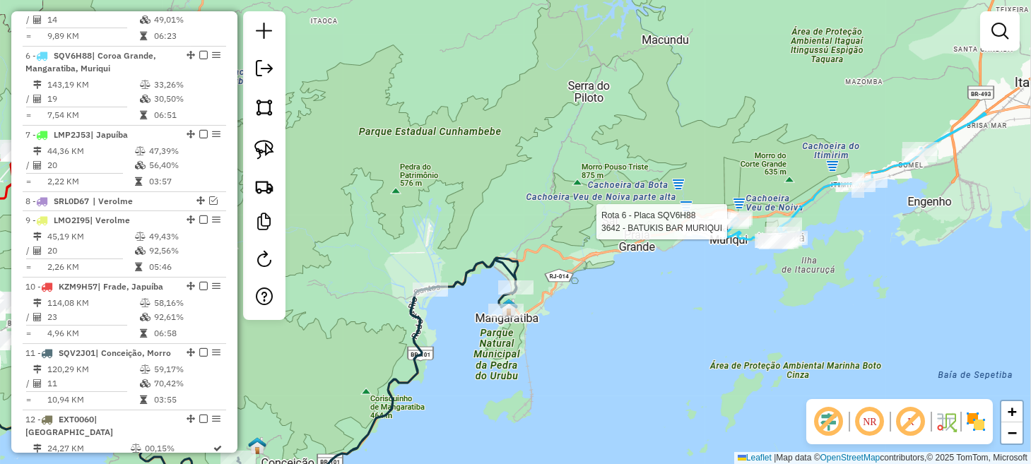
select select "*********"
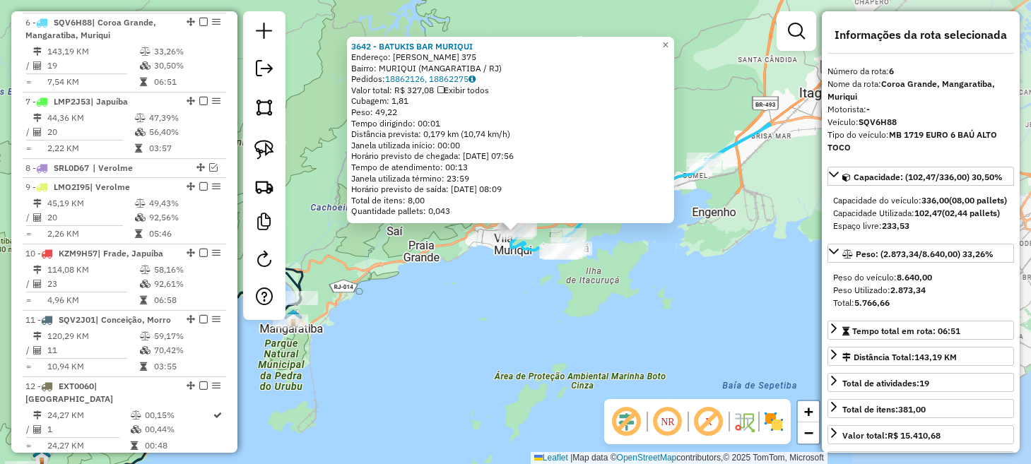
scroll to position [920, 0]
click at [557, 296] on div "3642 - BATUKIS BAR MURIQUI Endereço: ROBERT SIMOES 375 Bairro: MURIQUI (MANGARA…" at bounding box center [515, 232] width 1031 height 464
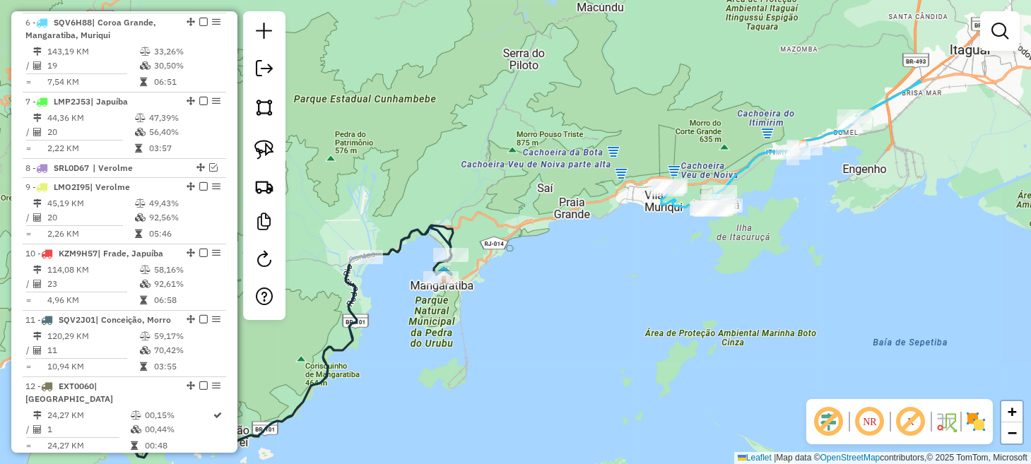
drag, startPoint x: 421, startPoint y: 341, endPoint x: 577, endPoint y: 295, distance: 163.3
click at [577, 295] on div "Janela de atendimento Grade de atendimento Capacidade Transportadoras Veículos …" at bounding box center [515, 232] width 1031 height 464
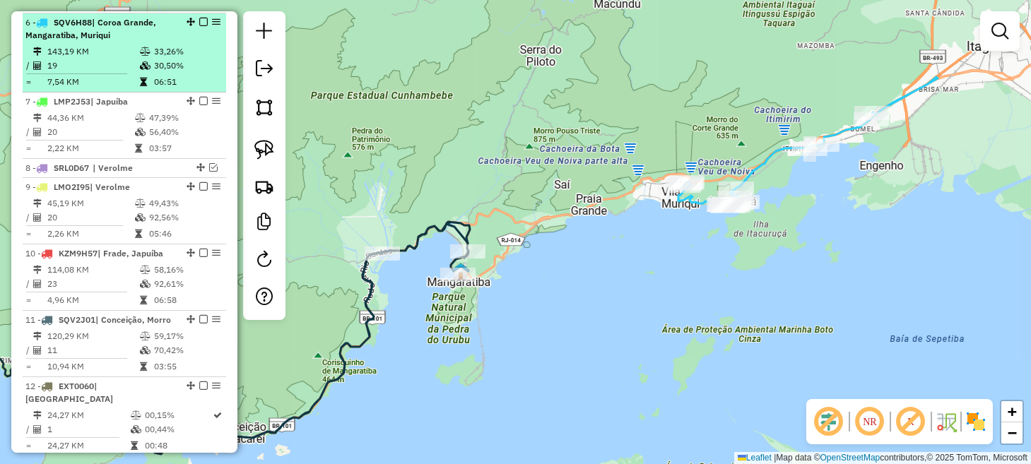
click at [199, 20] on em at bounding box center [203, 22] width 8 height 8
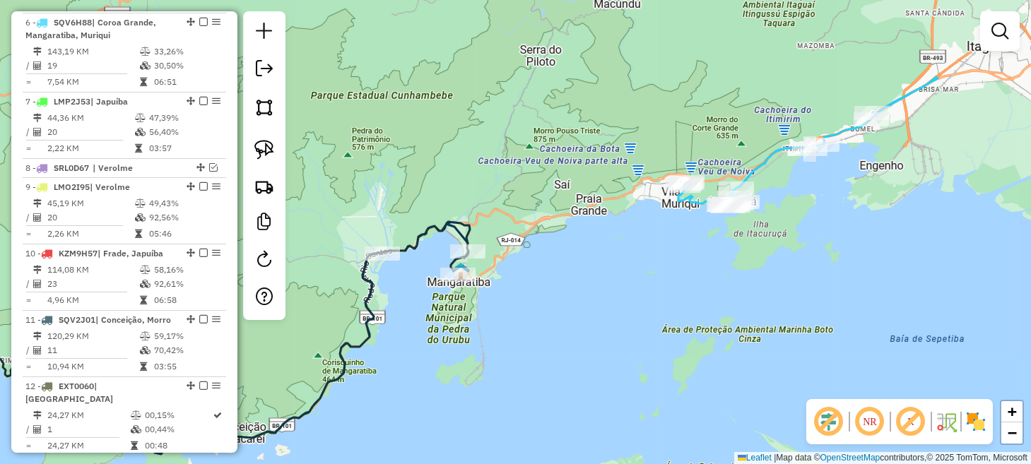
scroll to position [916, 0]
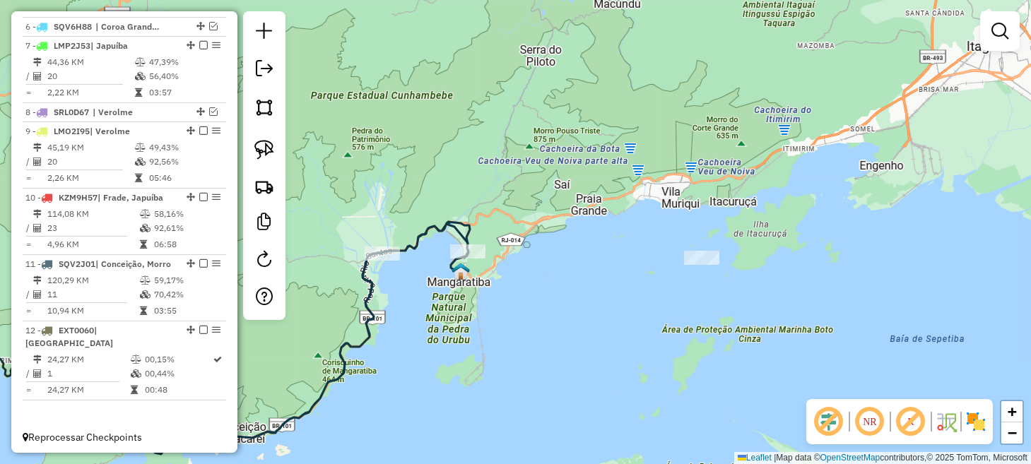
drag, startPoint x: 451, startPoint y: 283, endPoint x: 684, endPoint y: 267, distance: 233.8
click at [720, 254] on div at bounding box center [701, 258] width 35 height 14
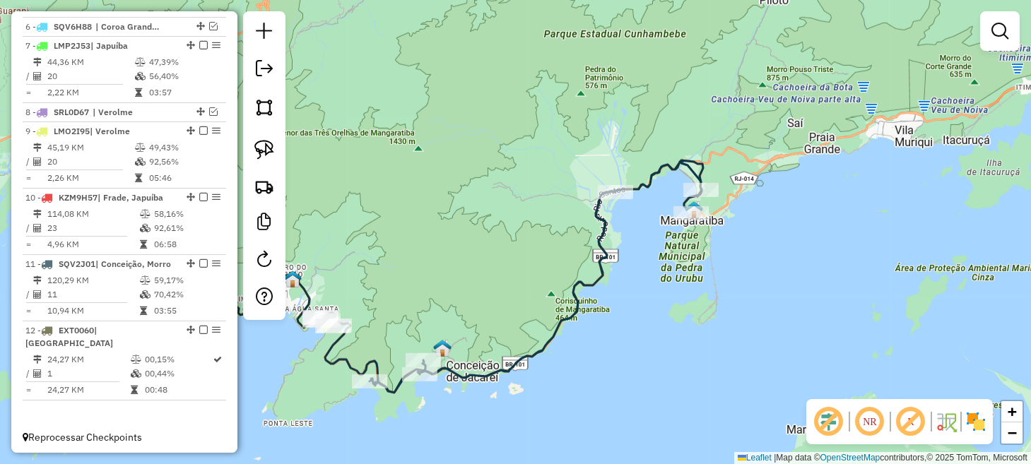
drag, startPoint x: 509, startPoint y: 333, endPoint x: 754, endPoint y: 262, distance: 255.5
click at [764, 262] on div "Janela de atendimento Grade de atendimento Capacidade Transportadoras Veículos …" at bounding box center [515, 232] width 1031 height 464
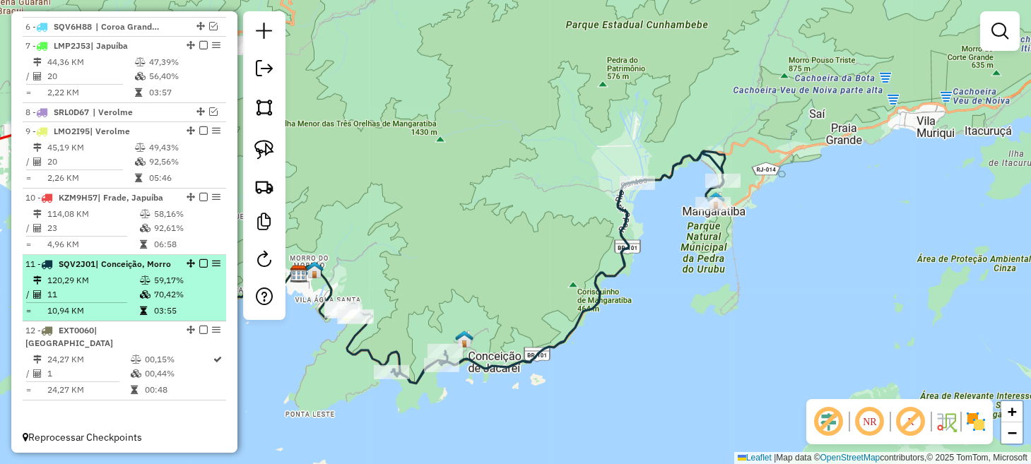
click at [199, 259] on em at bounding box center [203, 263] width 8 height 8
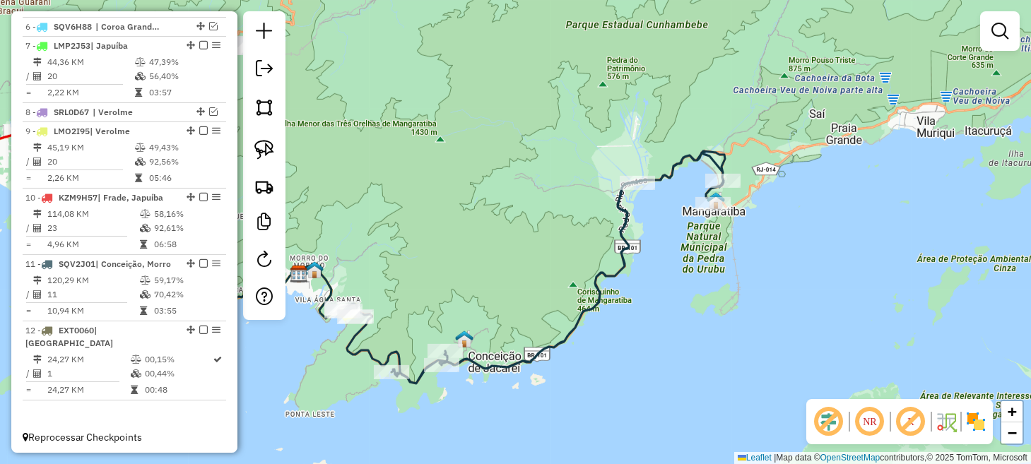
scroll to position [857, 0]
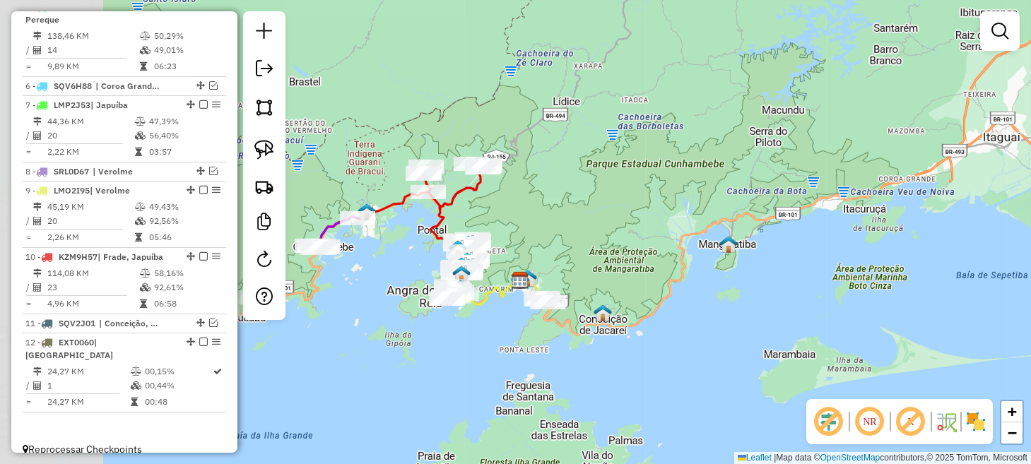
drag, startPoint x: 282, startPoint y: 356, endPoint x: 483, endPoint y: 370, distance: 201.3
click at [483, 370] on div "Janela de atendimento Grade de atendimento Capacidade Transportadoras Veículos …" at bounding box center [515, 232] width 1031 height 464
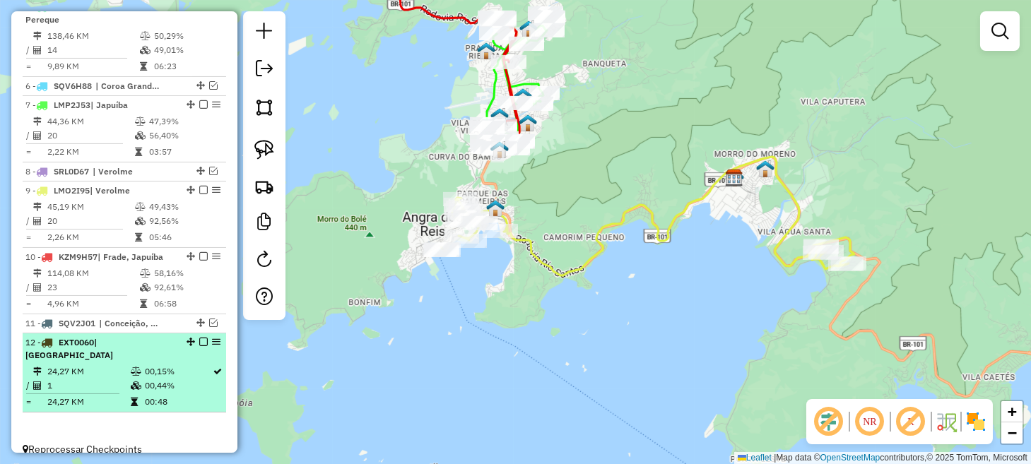
click at [200, 339] on em at bounding box center [203, 342] width 8 height 8
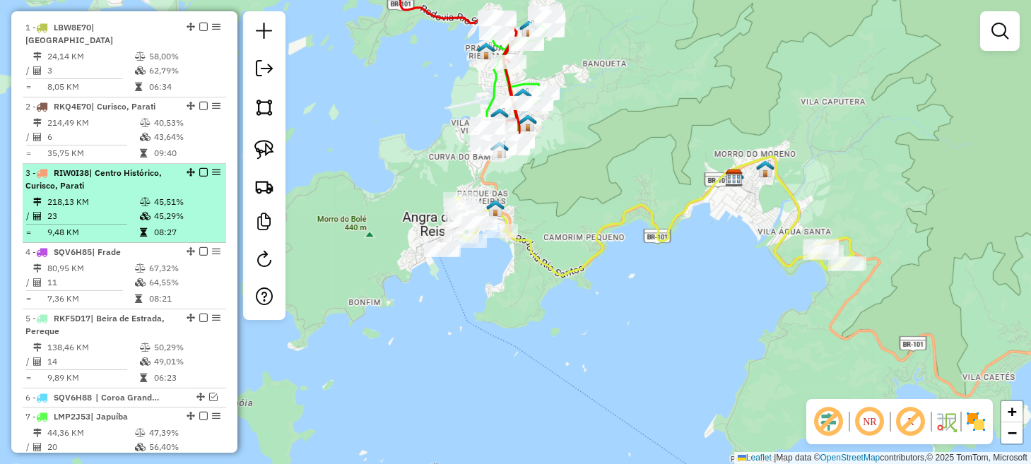
scroll to position [527, 0]
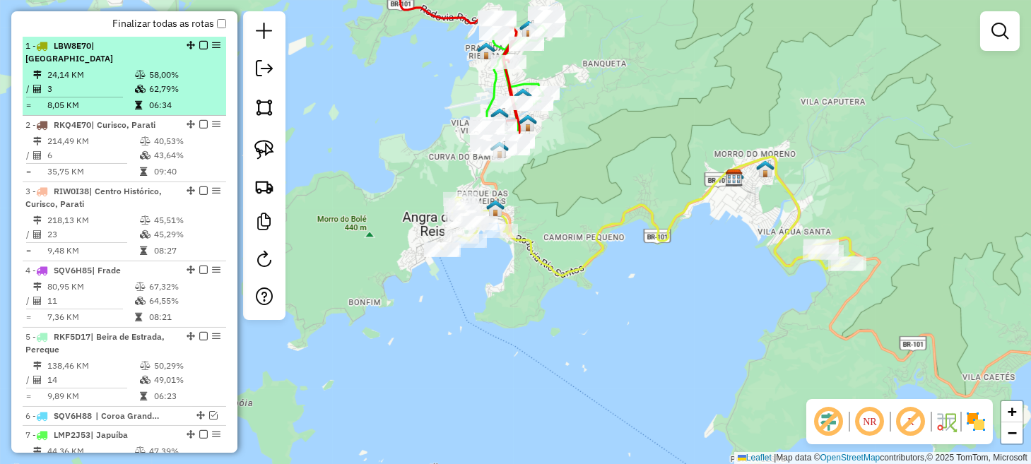
click at [202, 49] on em at bounding box center [203, 45] width 8 height 8
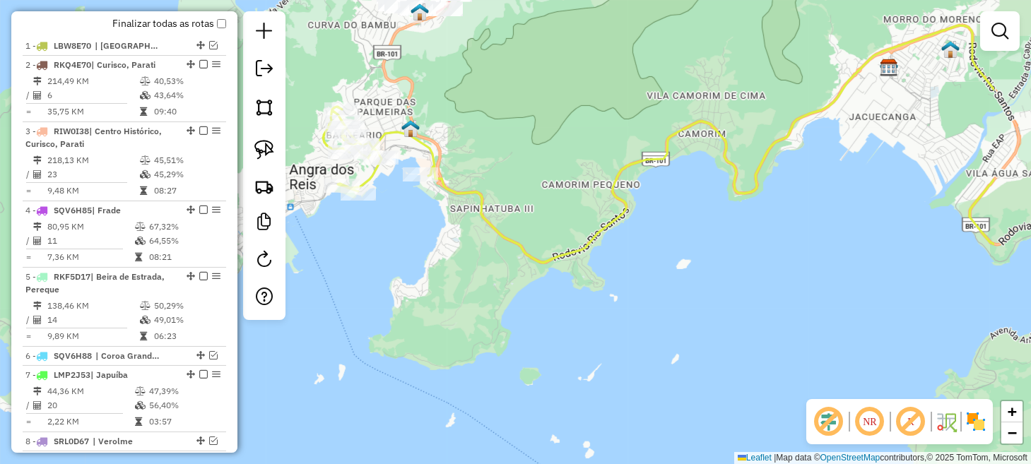
drag, startPoint x: 468, startPoint y: 288, endPoint x: 319, endPoint y: 295, distance: 148.6
click at [319, 295] on div "Janela de atendimento Grade de atendimento Capacidade Transportadoras Veículos …" at bounding box center [515, 232] width 1031 height 464
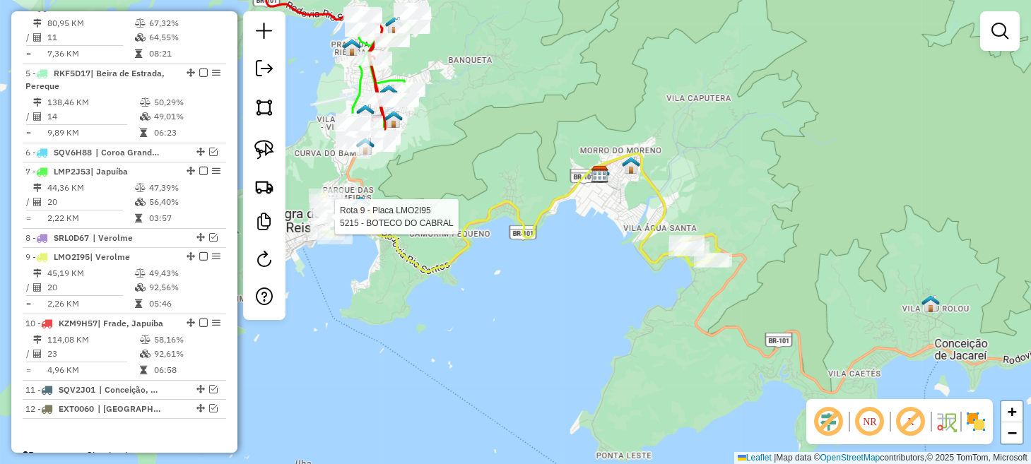
select select "*********"
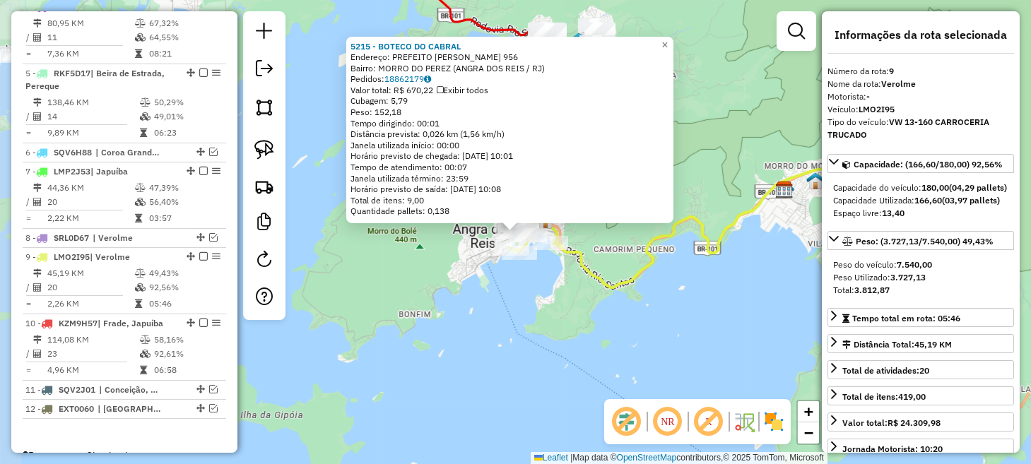
scroll to position [762, 0]
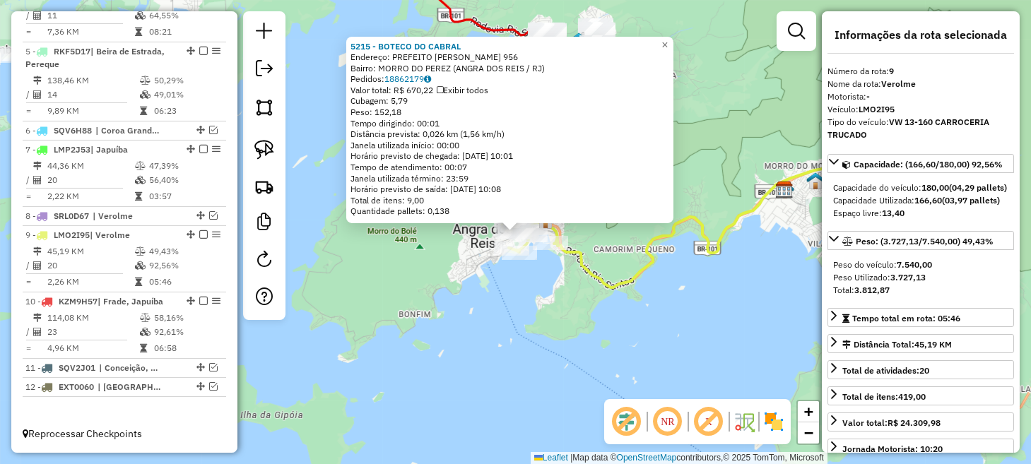
click at [485, 309] on div "5215 - BOTECO DO [PERSON_NAME]: PREFEITO [PERSON_NAME] 956 Bairro: [GEOGRAPHIC_…" at bounding box center [515, 232] width 1031 height 464
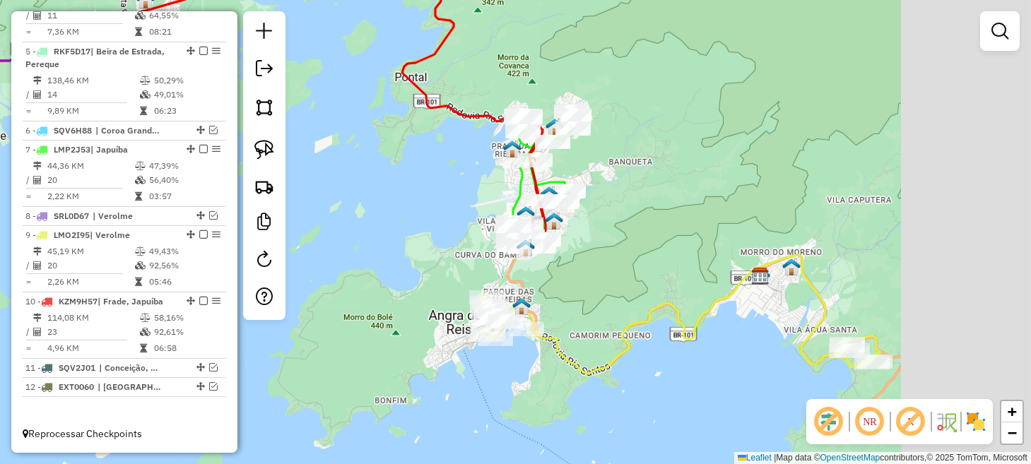
drag, startPoint x: 741, startPoint y: 299, endPoint x: 555, endPoint y: 279, distance: 187.7
click at [555, 279] on div "Janela de atendimento Grade de atendimento Capacidade Transportadoras Veículos …" at bounding box center [515, 232] width 1031 height 464
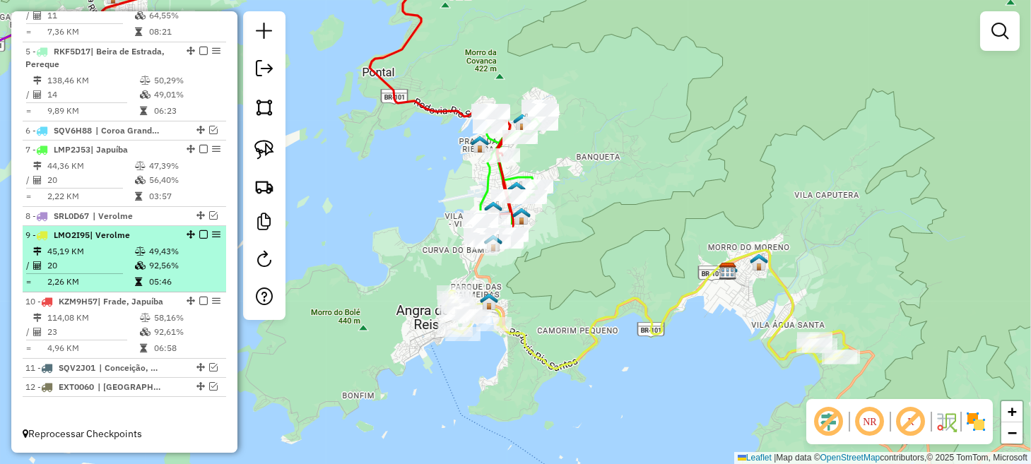
click at [201, 233] on em at bounding box center [203, 234] width 8 height 8
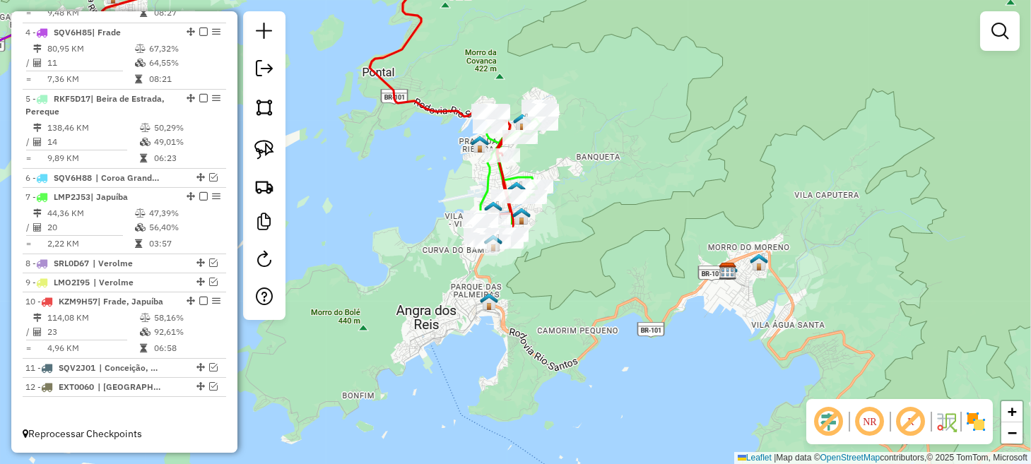
scroll to position [715, 0]
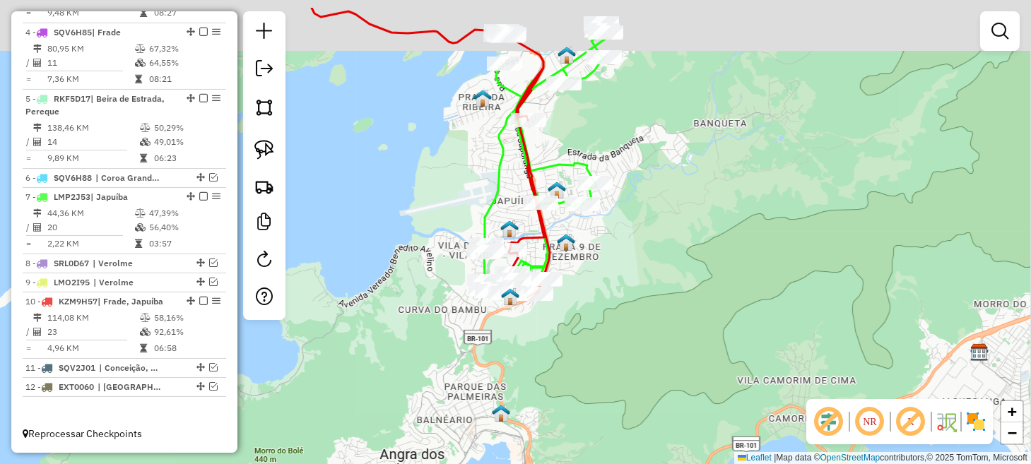
drag, startPoint x: 387, startPoint y: 233, endPoint x: 413, endPoint y: 300, distance: 71.7
click at [411, 298] on div "Janela de atendimento Grade de atendimento Capacidade Transportadoras Veículos …" at bounding box center [515, 232] width 1031 height 464
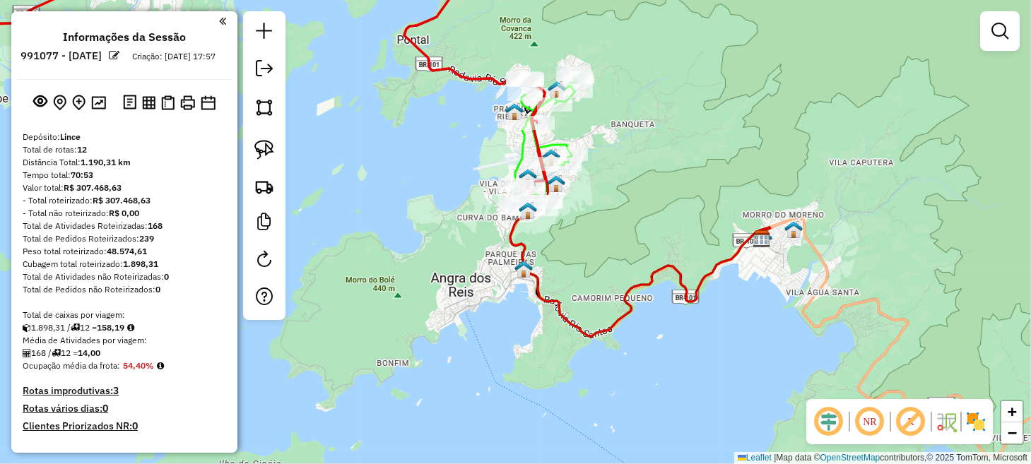
drag, startPoint x: 606, startPoint y: 209, endPoint x: 635, endPoint y: 290, distance: 85.6
click at [630, 285] on div "Janela de atendimento Grade de atendimento Capacidade Transportadoras Veículos …" at bounding box center [515, 232] width 1031 height 464
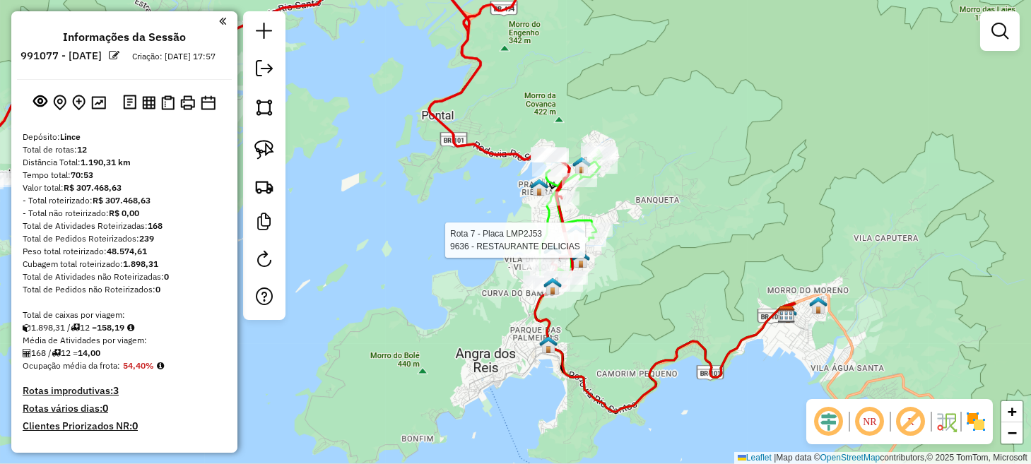
select select "**********"
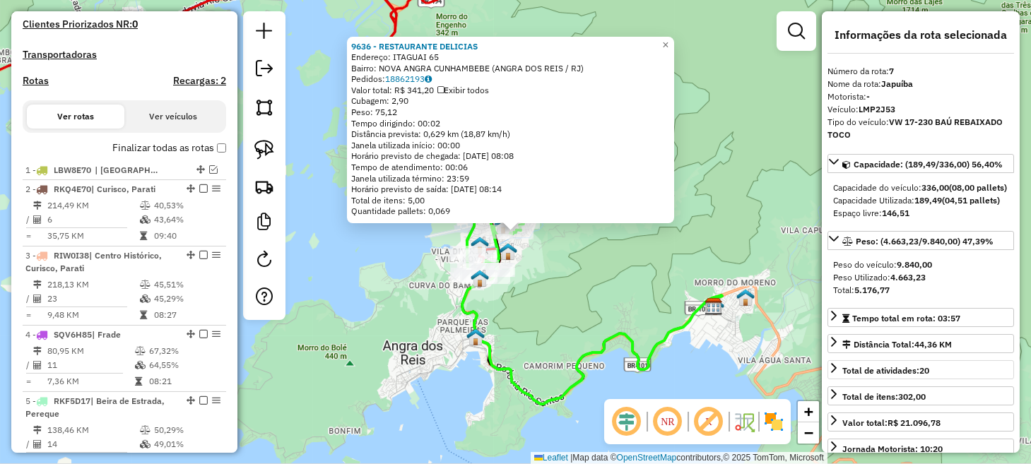
scroll to position [715, 0]
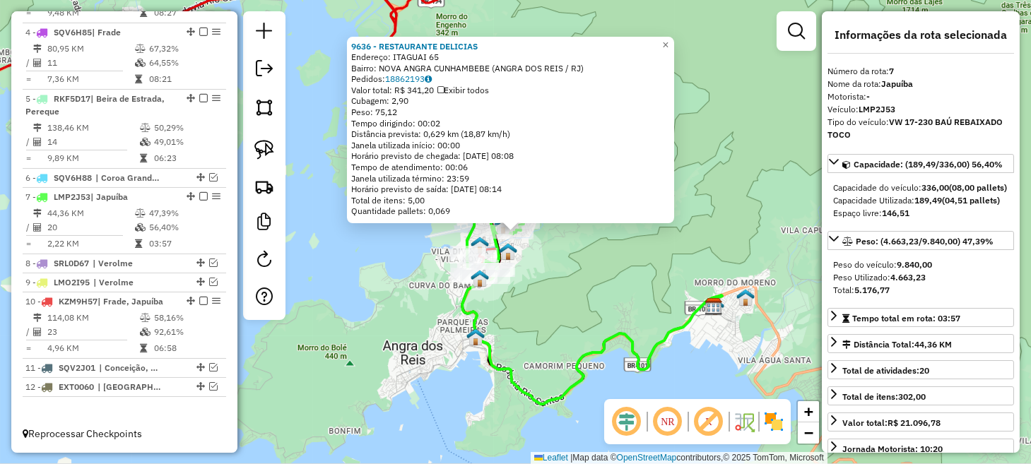
click at [594, 292] on div "9636 - RESTAURANTE DELICIAS Endereço: [GEOGRAPHIC_DATA] 65 Bairro: [GEOGRAPHIC_…" at bounding box center [515, 232] width 1031 height 464
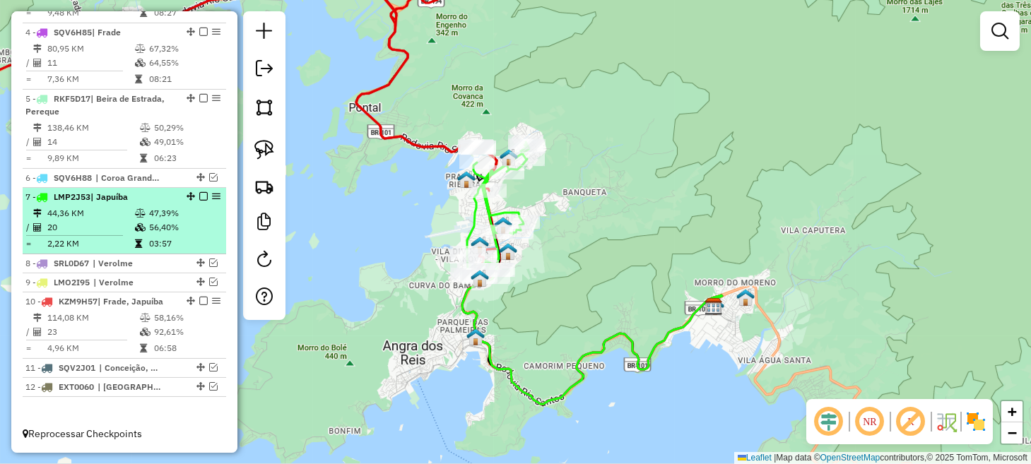
click at [199, 197] on em at bounding box center [203, 196] width 8 height 8
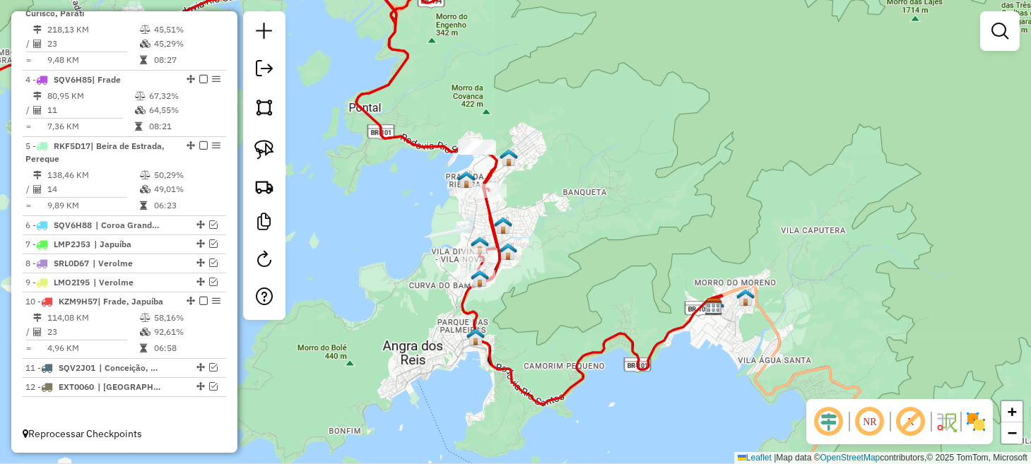
scroll to position [667, 0]
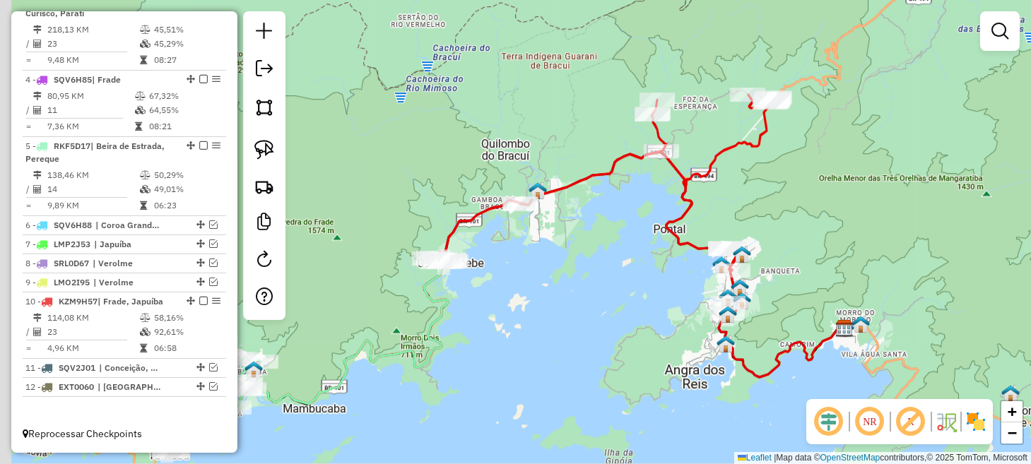
drag, startPoint x: 394, startPoint y: 247, endPoint x: 705, endPoint y: 298, distance: 315.1
click at [709, 298] on div "Janela de atendimento Grade de atendimento Capacidade Transportadoras Veículos …" at bounding box center [515, 232] width 1031 height 464
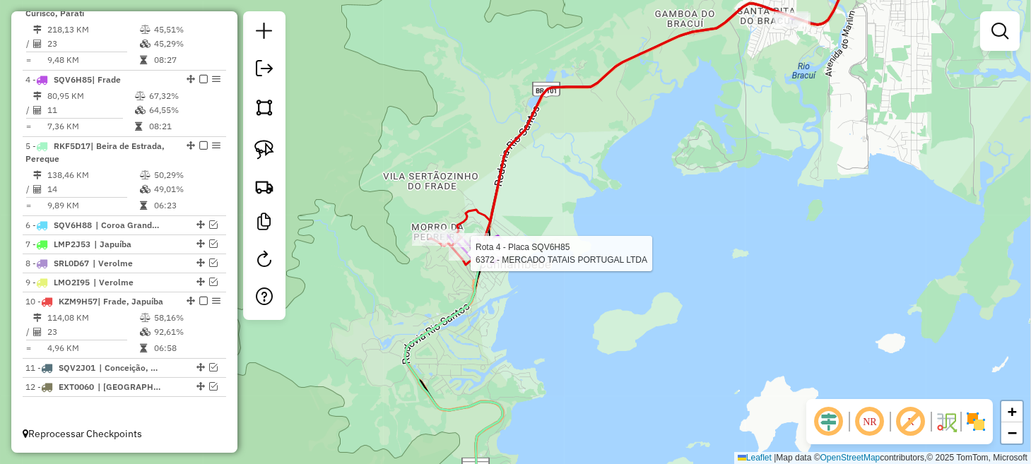
select select "**********"
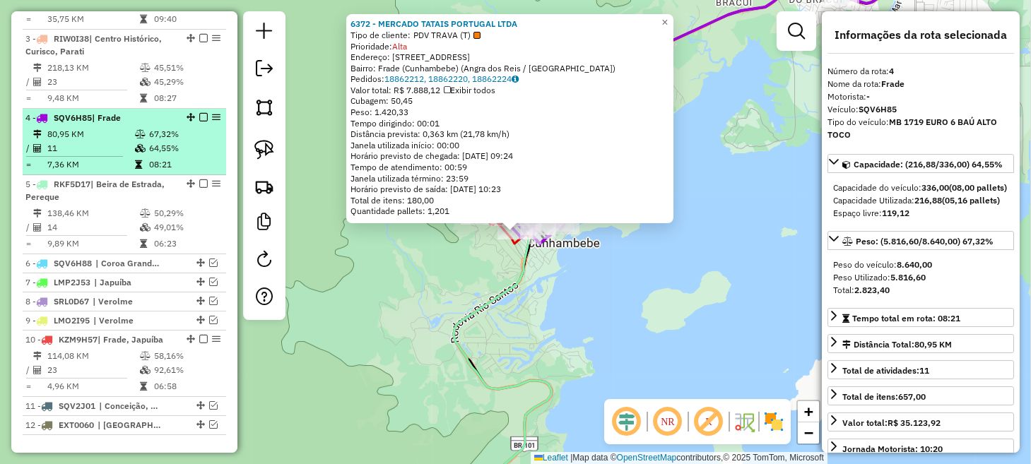
scroll to position [526, 0]
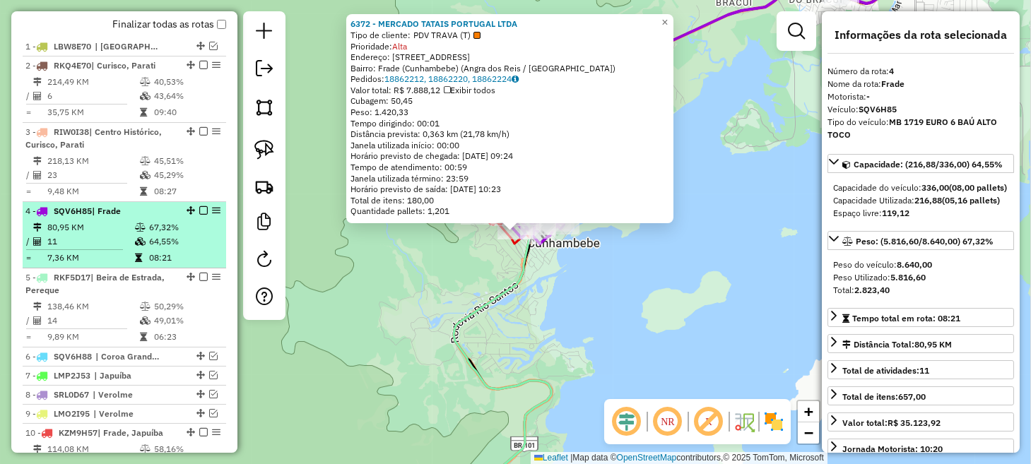
click at [199, 215] on em at bounding box center [203, 210] width 8 height 8
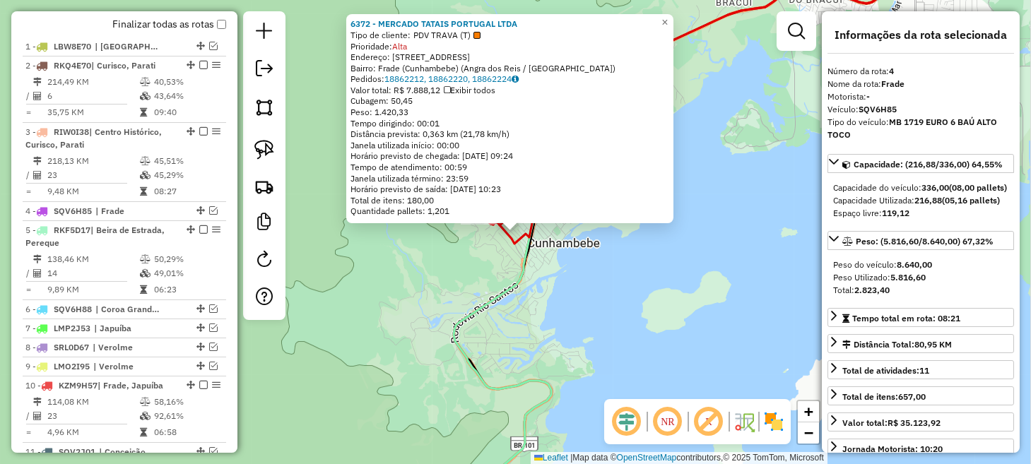
click at [366, 324] on div "6372 - MERCADO TATAIS PORTUGAL LTDA Tipo de cliente: PDV TRAVA (T) Prioridade: …" at bounding box center [515, 232] width 1031 height 464
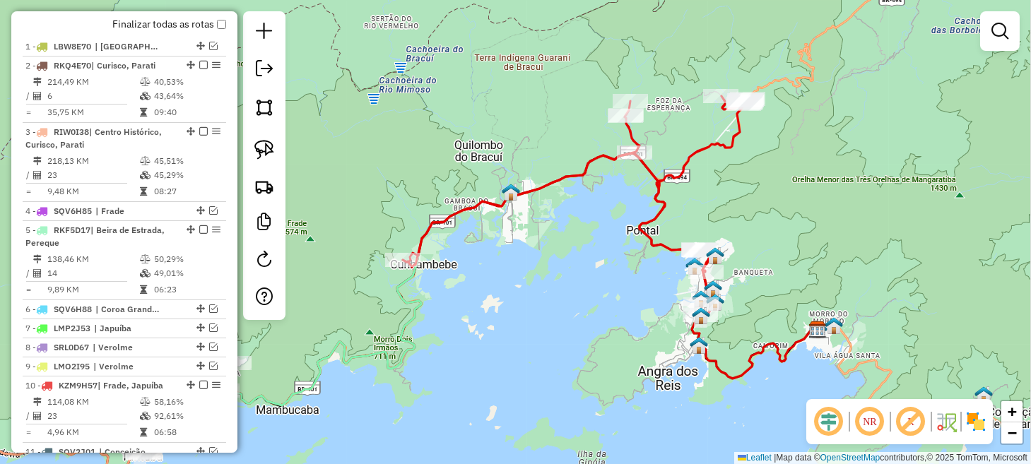
drag, startPoint x: 804, startPoint y: 327, endPoint x: 556, endPoint y: 300, distance: 249.5
click at [556, 300] on div "Janela de atendimento Grade de atendimento Capacidade Transportadoras Veículos …" at bounding box center [515, 232] width 1031 height 464
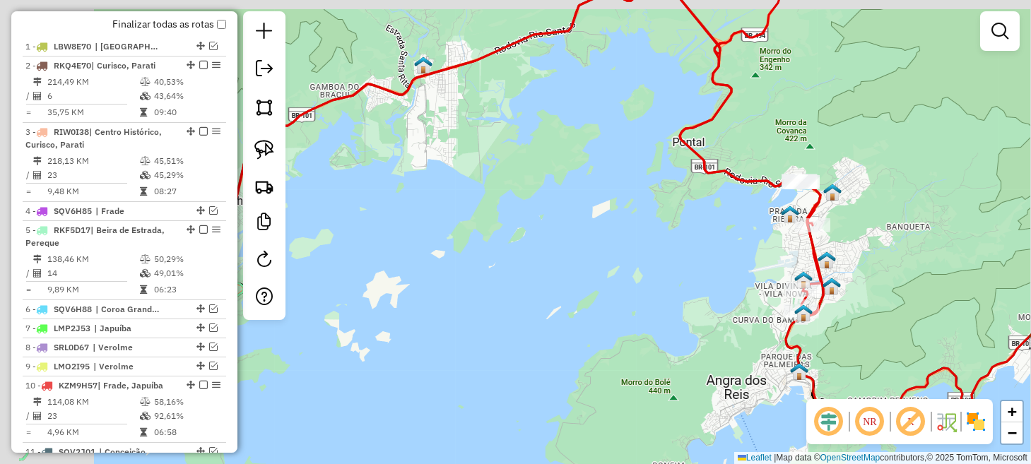
drag, startPoint x: 553, startPoint y: 283, endPoint x: 796, endPoint y: 304, distance: 244.0
click at [794, 304] on div "Janela de atendimento Grade de atendimento Capacidade Transportadoras Veículos …" at bounding box center [515, 232] width 1031 height 464
drag, startPoint x: 796, startPoint y: 304, endPoint x: 811, endPoint y: 305, distance: 15.6
click at [797, 304] on div "Janela de atendimento Grade de atendimento Capacidade Transportadoras Veículos …" at bounding box center [515, 232] width 1031 height 464
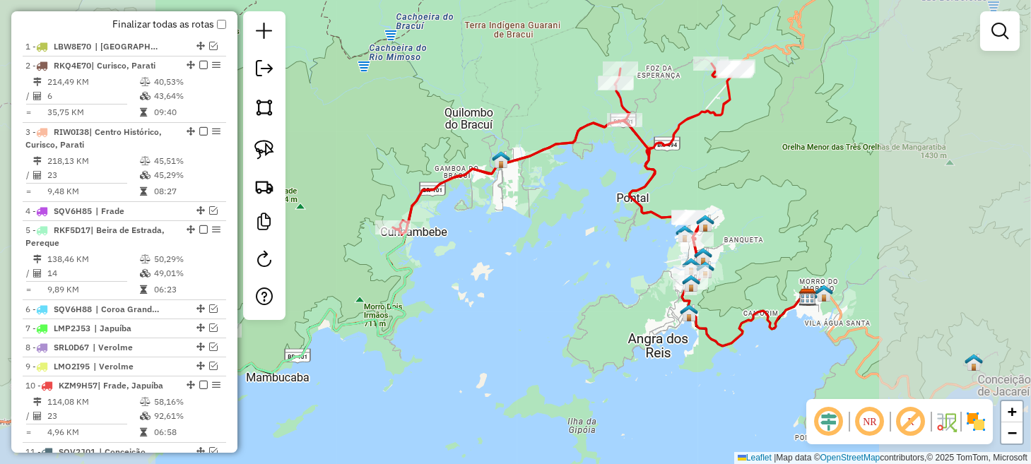
drag, startPoint x: 509, startPoint y: 248, endPoint x: 464, endPoint y: 330, distance: 93.6
click at [464, 329] on div "Janela de atendimento Grade de atendimento Capacidade Transportadoras Veículos …" at bounding box center [515, 232] width 1031 height 464
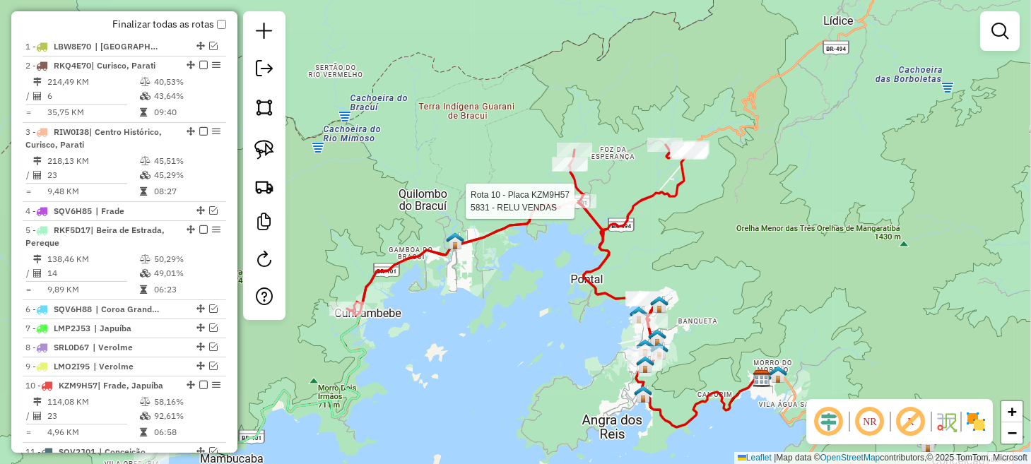
select select "**********"
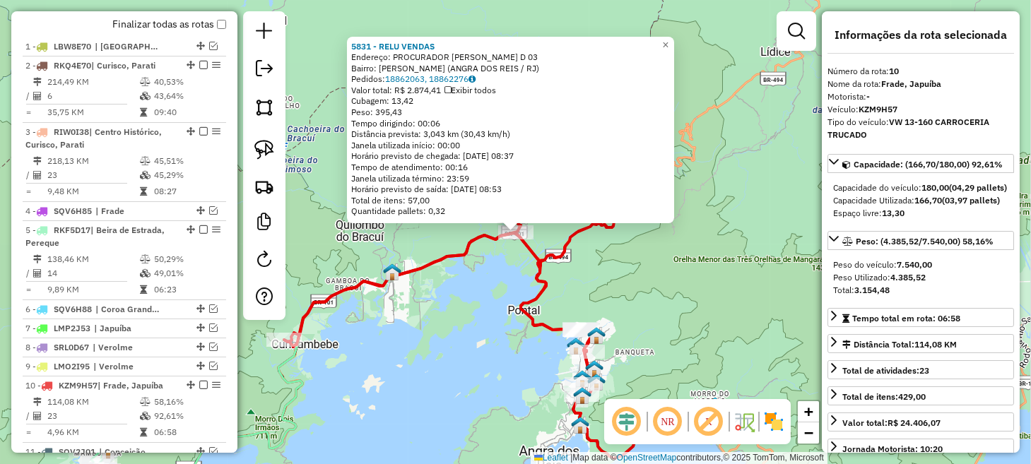
scroll to position [619, 0]
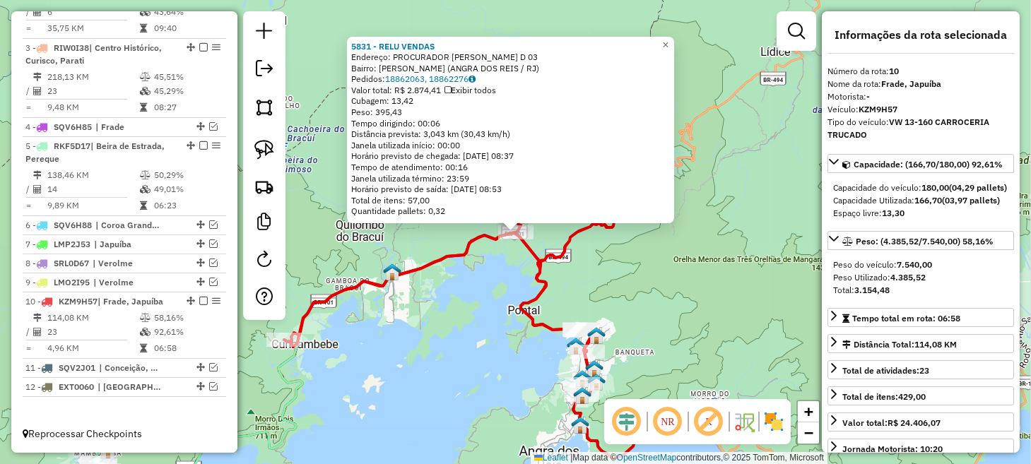
click at [478, 276] on div "5831 - RELU VENDAS Endereço: PROCURADOR [PERSON_NAME] D 03 Bairro: [PERSON_NAME…" at bounding box center [515, 232] width 1031 height 464
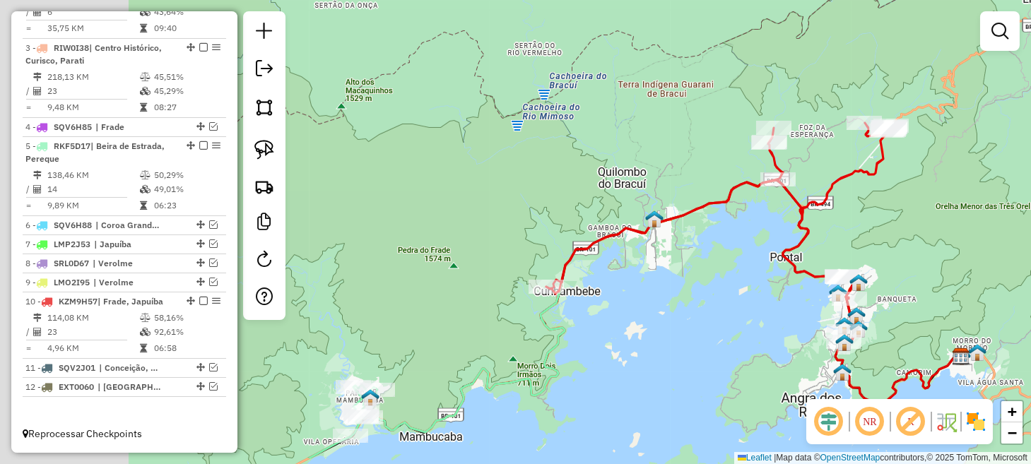
drag, startPoint x: 488, startPoint y: 328, endPoint x: 666, endPoint y: 281, distance: 183.6
click at [696, 279] on div "Janela de atendimento Grade de atendimento Capacidade Transportadoras Veículos …" at bounding box center [515, 232] width 1031 height 464
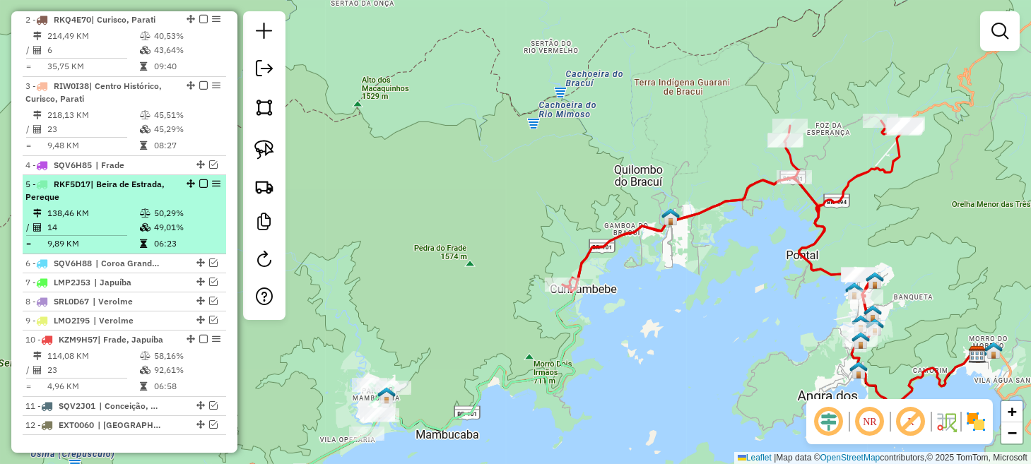
scroll to position [549, 0]
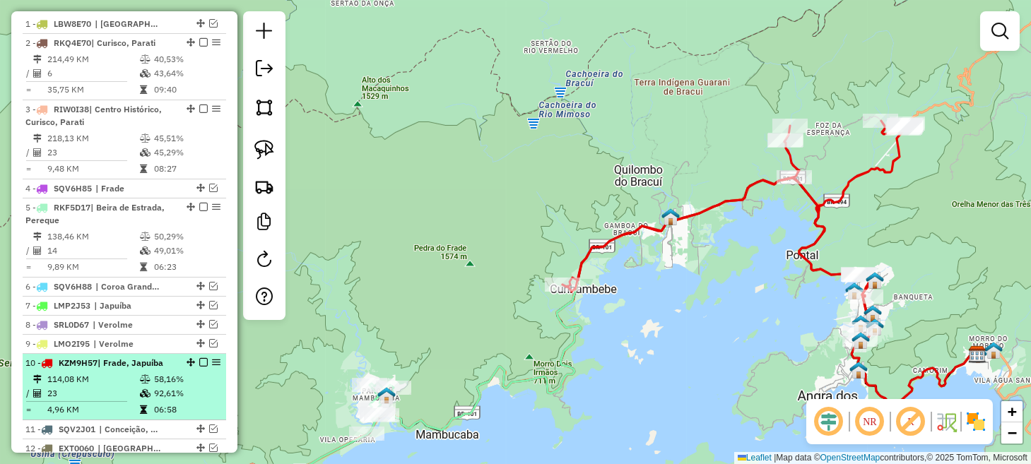
click at [199, 367] on em at bounding box center [203, 362] width 8 height 8
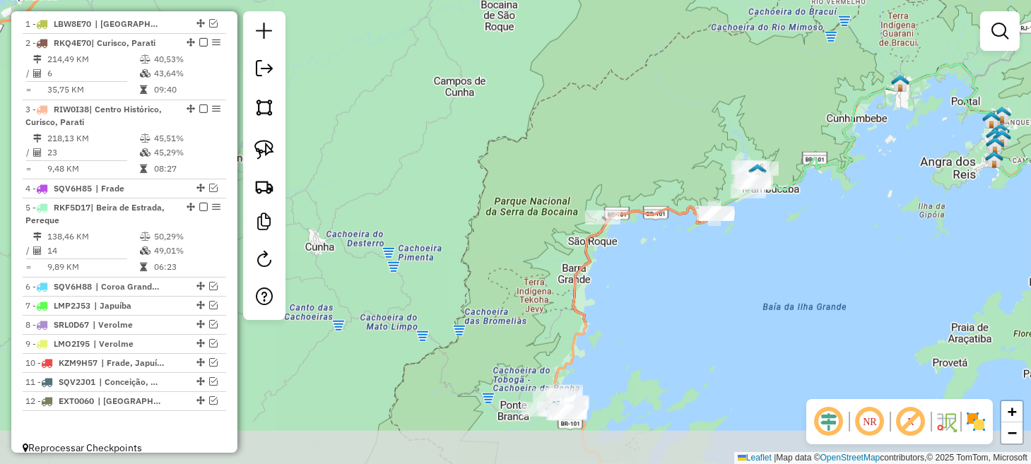
drag, startPoint x: 467, startPoint y: 382, endPoint x: 794, endPoint y: 192, distance: 377.9
click at [794, 190] on icon at bounding box center [904, 127] width 303 height 126
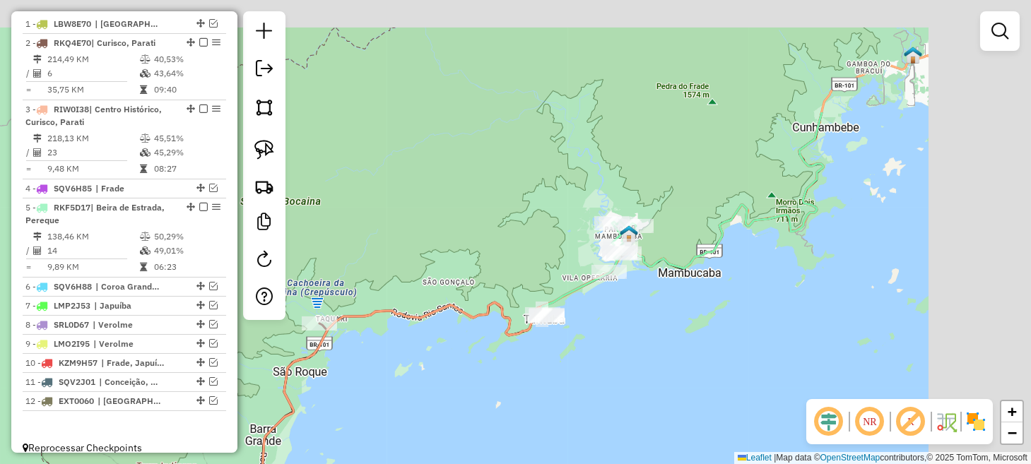
drag, startPoint x: 766, startPoint y: 163, endPoint x: 568, endPoint y: 328, distance: 257.9
click at [585, 333] on div "Janela de atendimento Grade de atendimento Capacidade Transportadoras Veículos …" at bounding box center [515, 232] width 1031 height 464
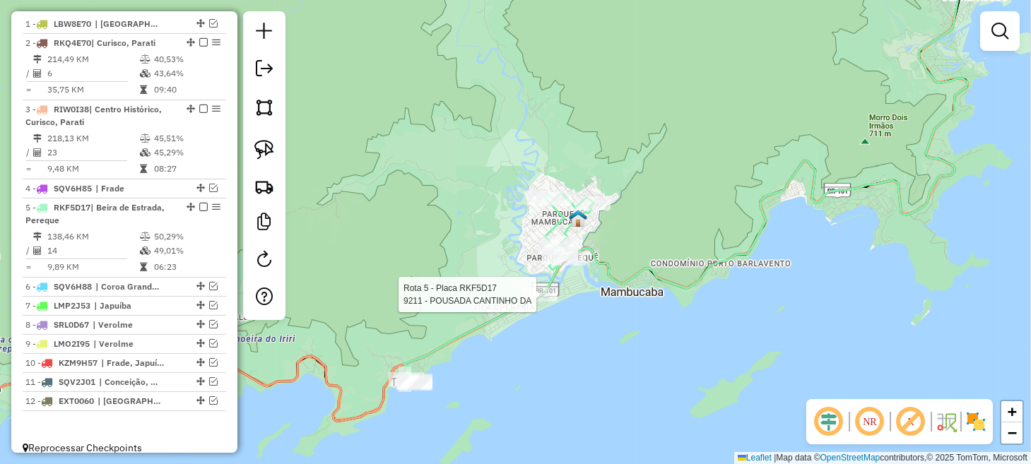
select select "**********"
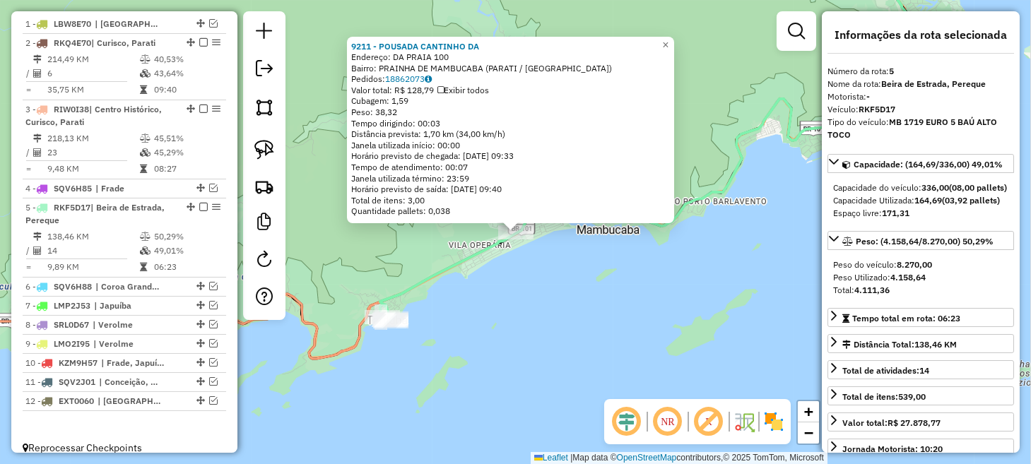
scroll to position [572, 0]
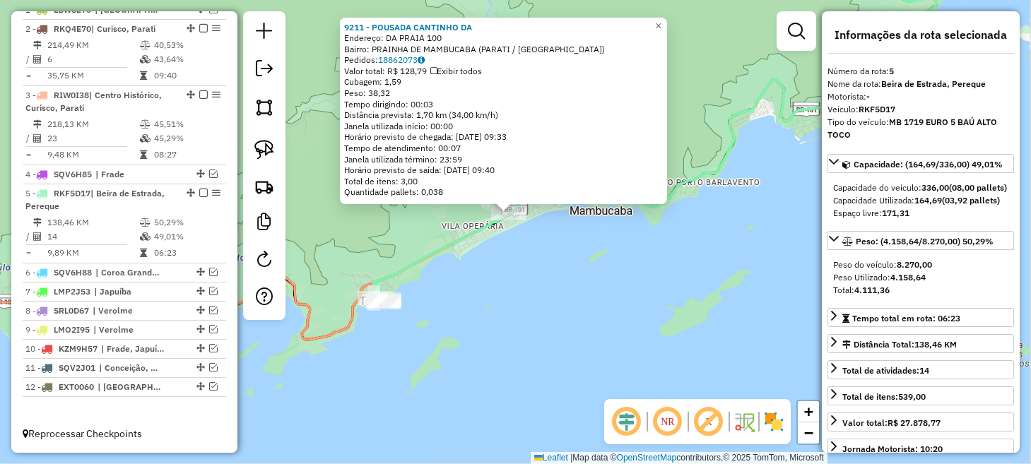
click at [423, 335] on div "9211 - POUSADA CANTINHO DA Endereço: DA PRAIA 100 Bairro: [GEOGRAPHIC_DATA] ([G…" at bounding box center [515, 232] width 1031 height 464
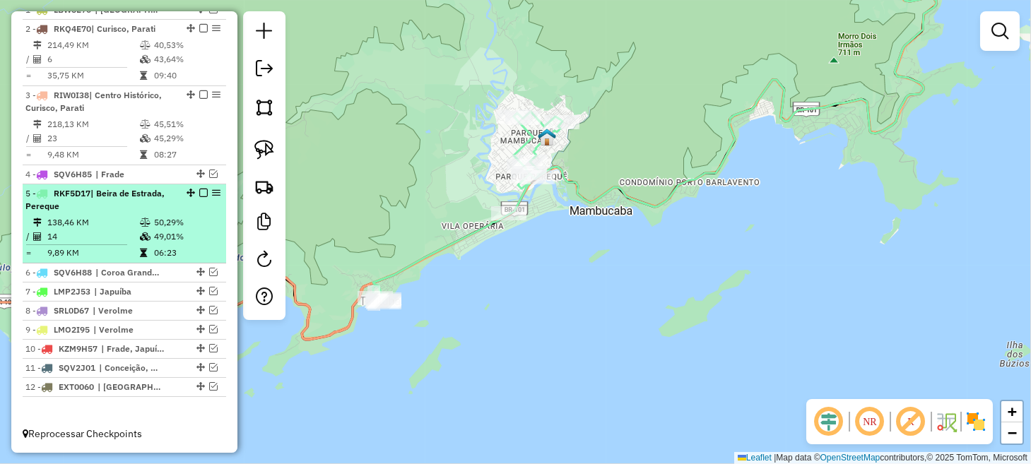
click at [201, 195] on em at bounding box center [203, 193] width 8 height 8
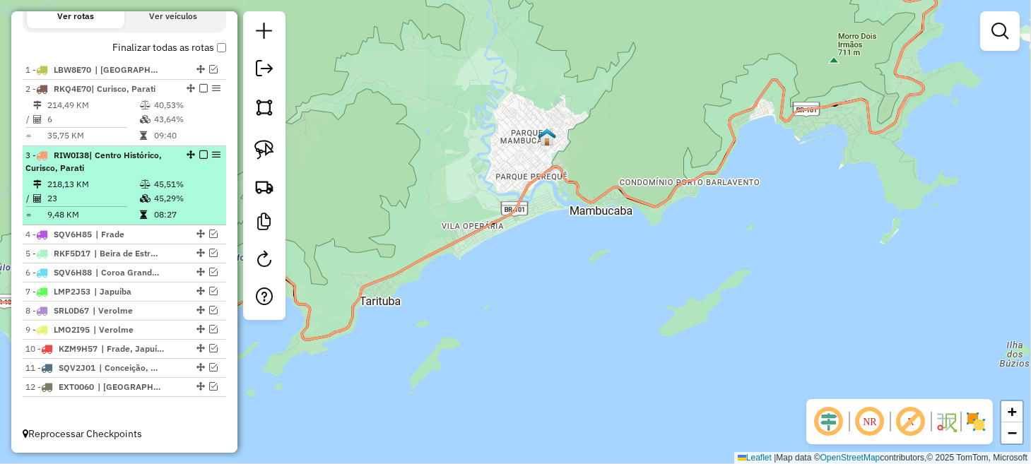
scroll to position [512, 0]
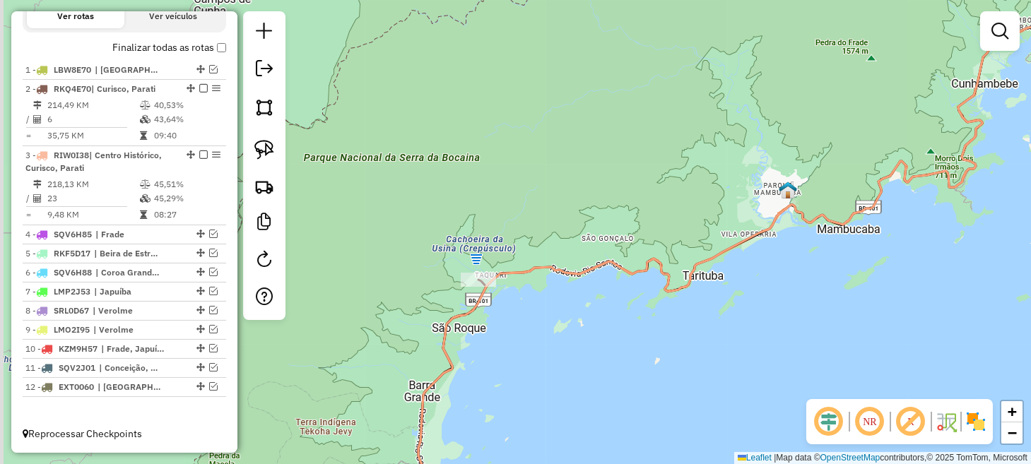
drag, startPoint x: 469, startPoint y: 285, endPoint x: 755, endPoint y: 252, distance: 287.5
click at [751, 259] on div "Janela de atendimento Grade de atendimento Capacidade Transportadoras Veículos …" at bounding box center [515, 232] width 1031 height 464
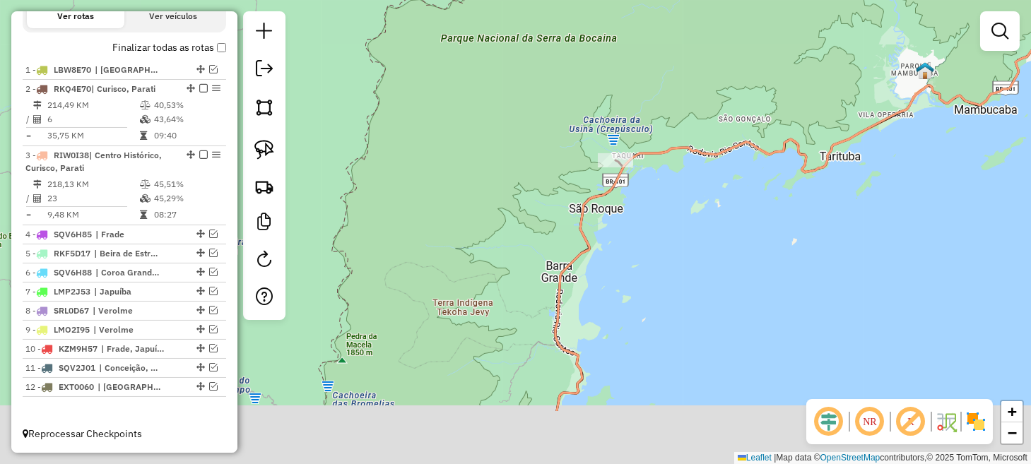
drag, startPoint x: 604, startPoint y: 303, endPoint x: 746, endPoint y: 178, distance: 189.8
click at [746, 178] on div "Janela de atendimento Grade de atendimento Capacidade Transportadoras Veículos …" at bounding box center [515, 232] width 1031 height 464
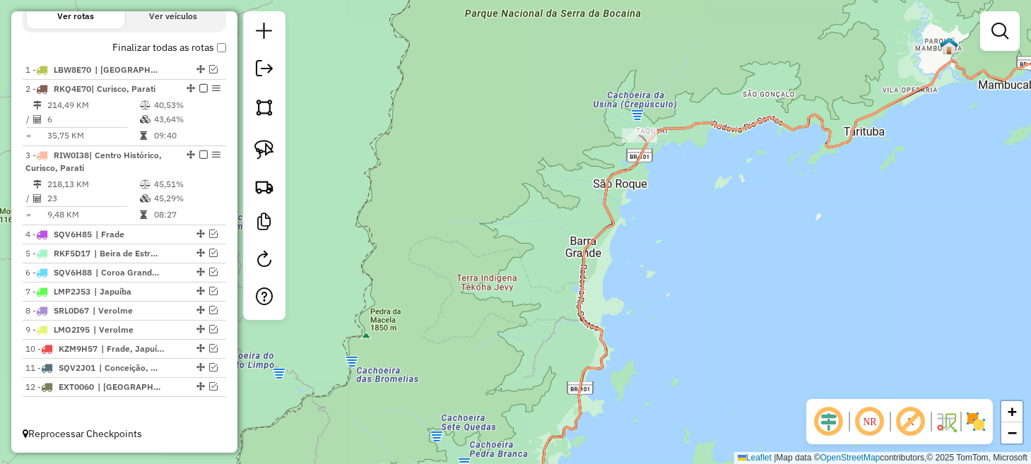
drag, startPoint x: 503, startPoint y: 301, endPoint x: 527, endPoint y: 141, distance: 162.2
click at [527, 160] on div "Janela de atendimento Grade de atendimento Capacidade Transportadoras Veículos …" at bounding box center [515, 232] width 1031 height 464
click at [527, 143] on div "Janela de atendimento Grade de atendimento Capacidade Transportadoras Veículos …" at bounding box center [515, 232] width 1031 height 464
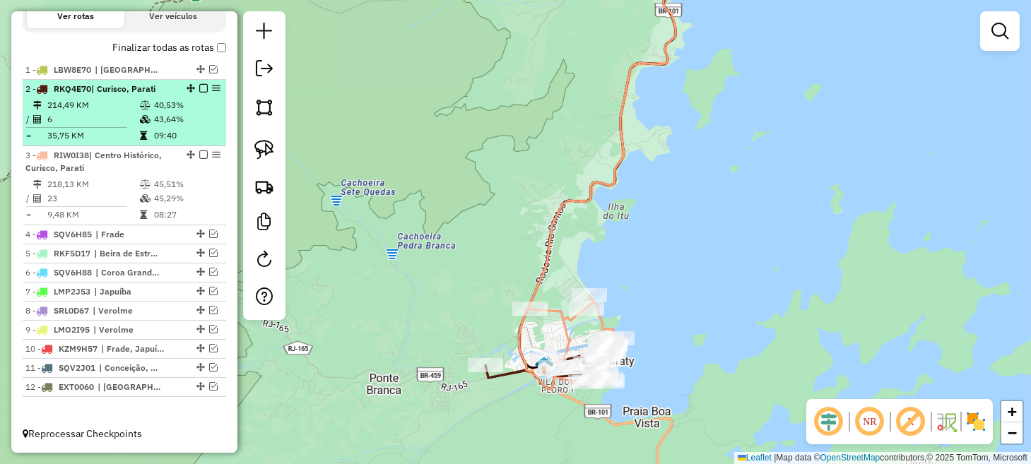
click at [199, 88] on em at bounding box center [203, 88] width 8 height 8
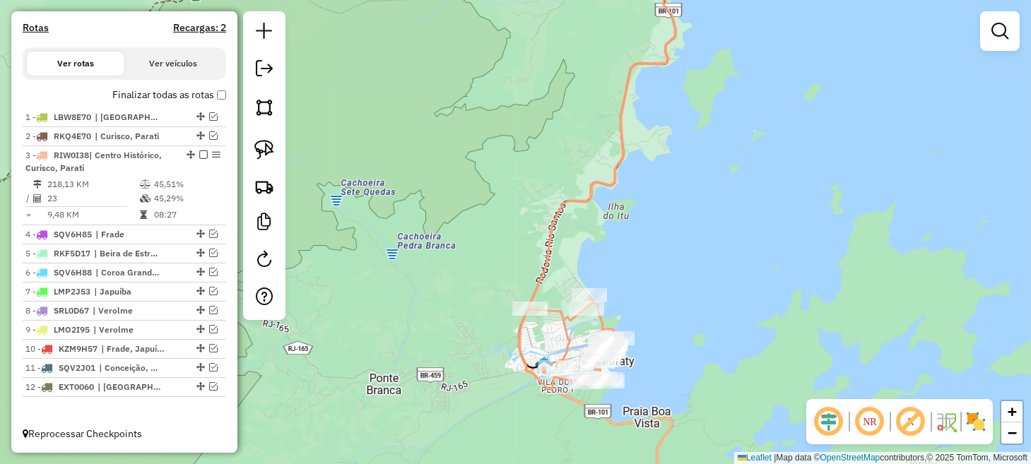
scroll to position [465, 0]
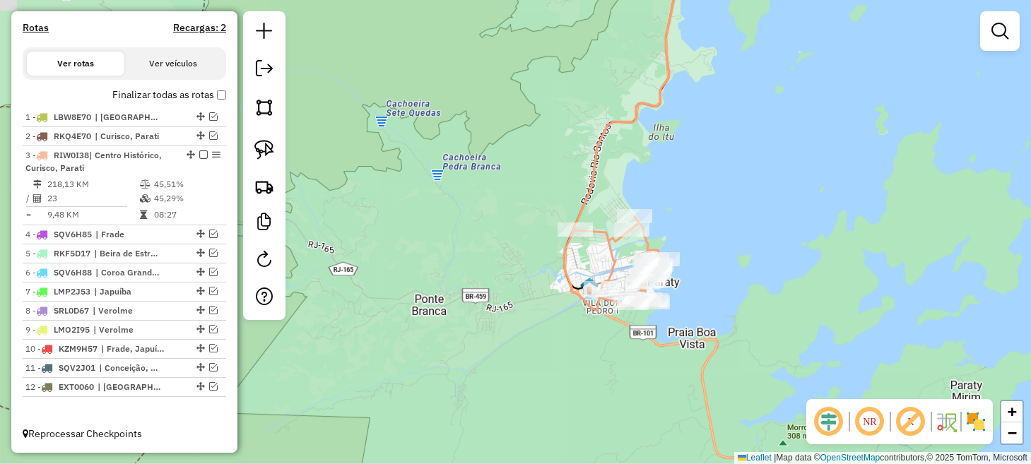
drag, startPoint x: 800, startPoint y: 147, endPoint x: 784, endPoint y: 114, distance: 37.0
click at [789, 103] on div "Janela de atendimento Grade de atendimento Capacidade Transportadoras Veículos …" at bounding box center [515, 232] width 1031 height 464
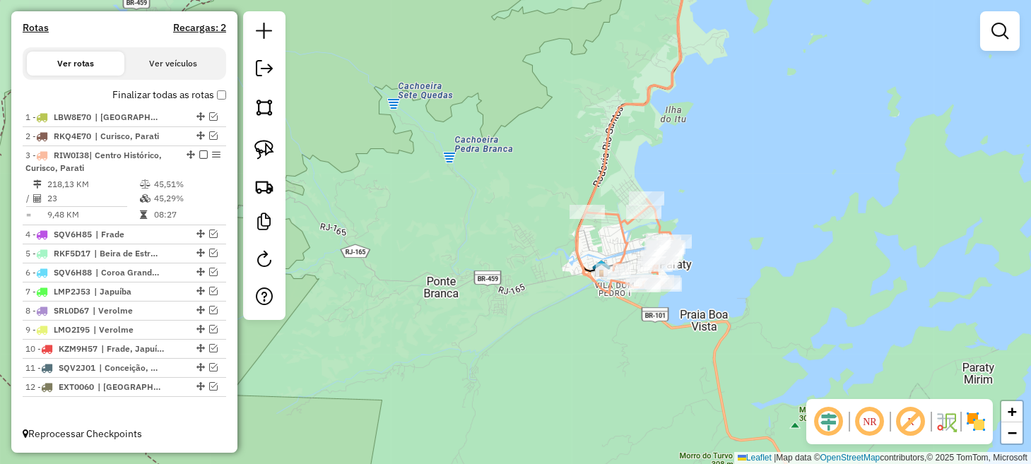
click at [827, 427] on em at bounding box center [829, 422] width 34 height 34
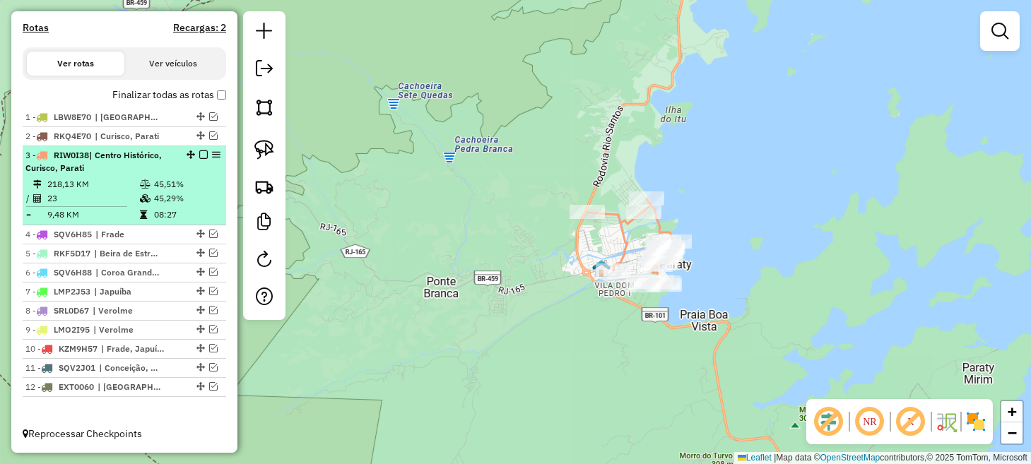
click at [199, 156] on em at bounding box center [203, 155] width 8 height 8
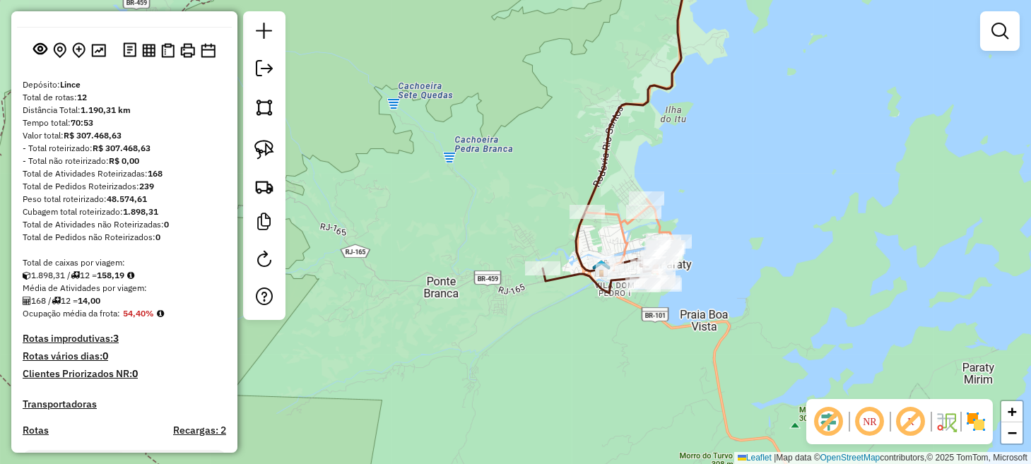
scroll to position [70, 0]
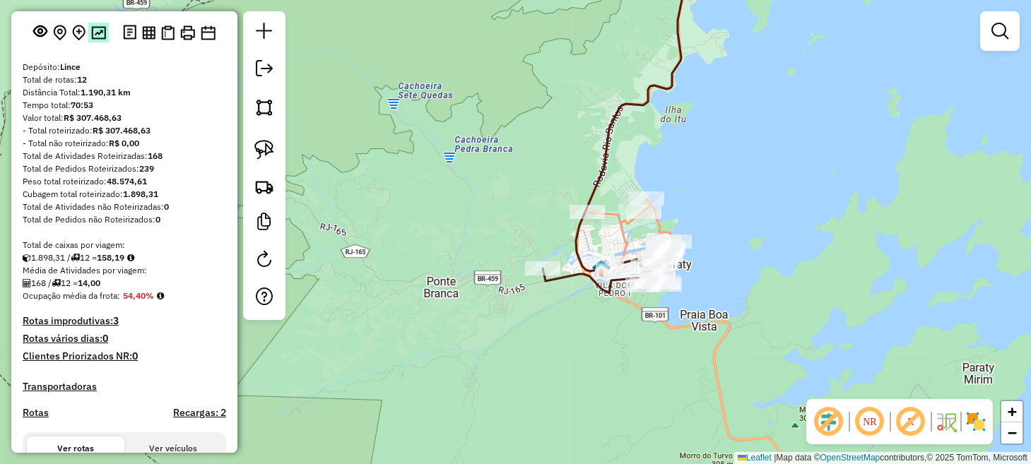
click at [97, 42] on button at bounding box center [98, 32] width 20 height 19
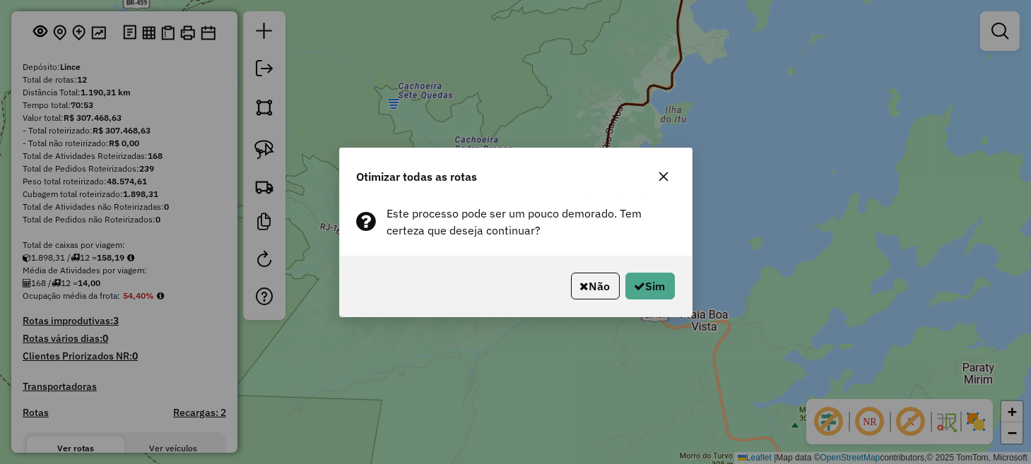
click at [761, 302] on div "Otimizar todas as rotas Este processo pode ser um pouco demorado. Tem certeza q…" at bounding box center [515, 232] width 1031 height 464
click at [599, 278] on button "Não" at bounding box center [595, 286] width 49 height 27
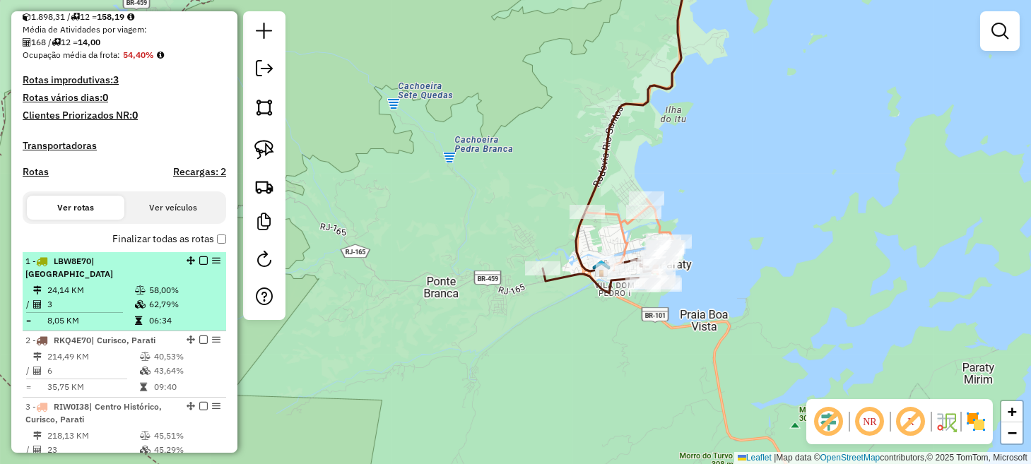
scroll to position [353, 0]
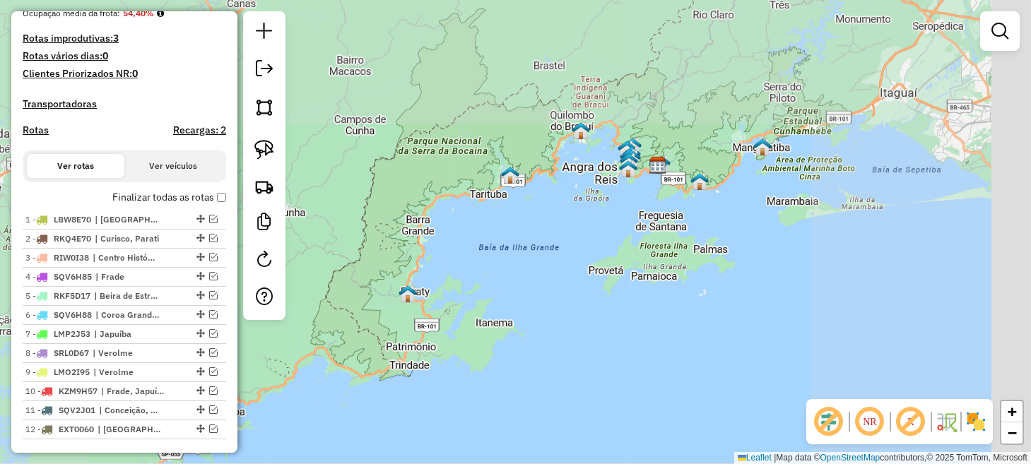
drag, startPoint x: 687, startPoint y: 213, endPoint x: 520, endPoint y: 299, distance: 187.5
click at [520, 299] on div "Janela de atendimento Grade de atendimento Capacidade Transportadoras Veículos …" at bounding box center [515, 232] width 1031 height 464
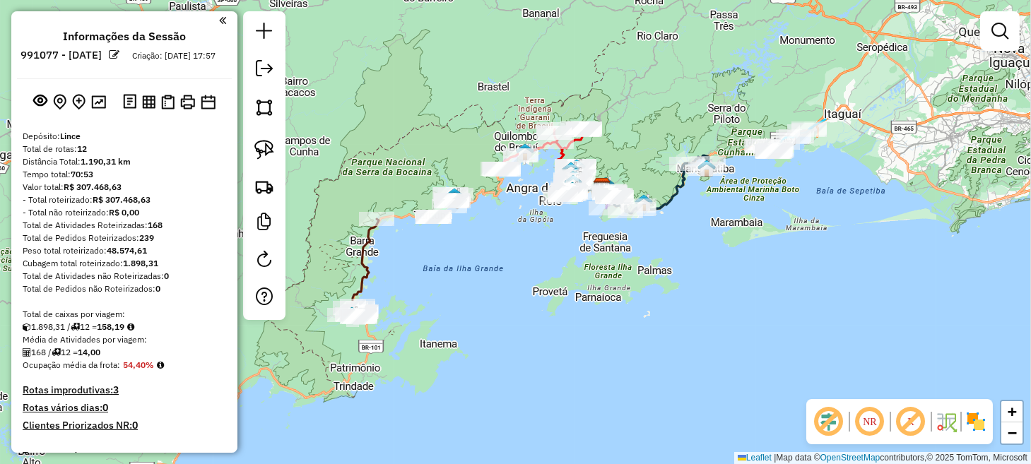
scroll to position [0, 0]
click at [101, 110] on img at bounding box center [98, 102] width 15 height 13
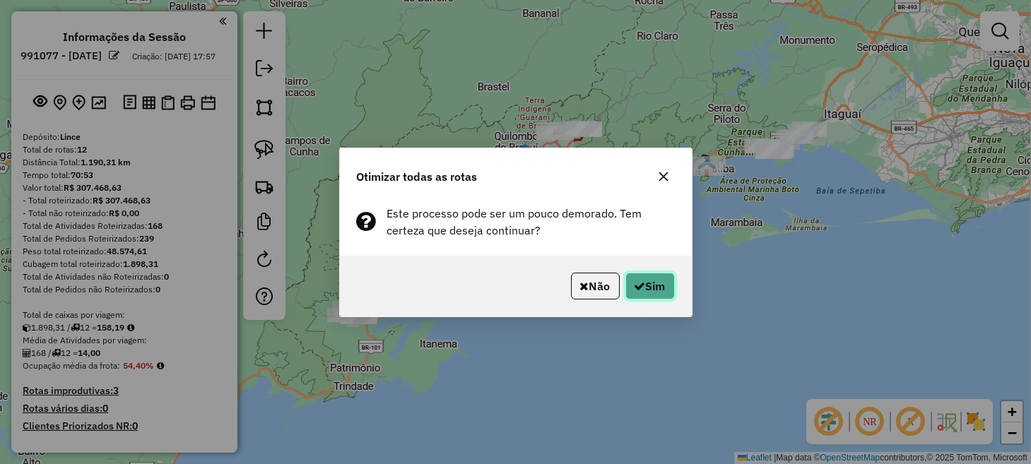
click at [649, 279] on button "Sim" at bounding box center [650, 286] width 49 height 27
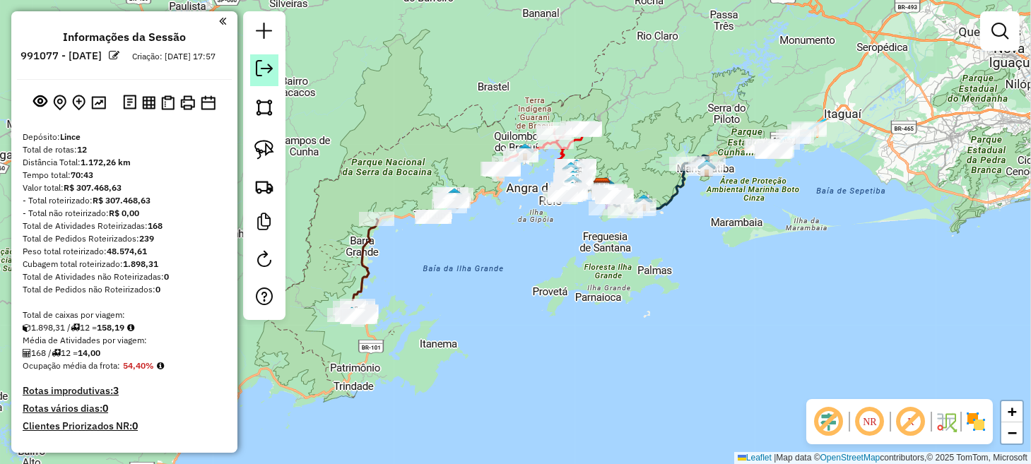
click at [271, 73] on em at bounding box center [264, 68] width 17 height 17
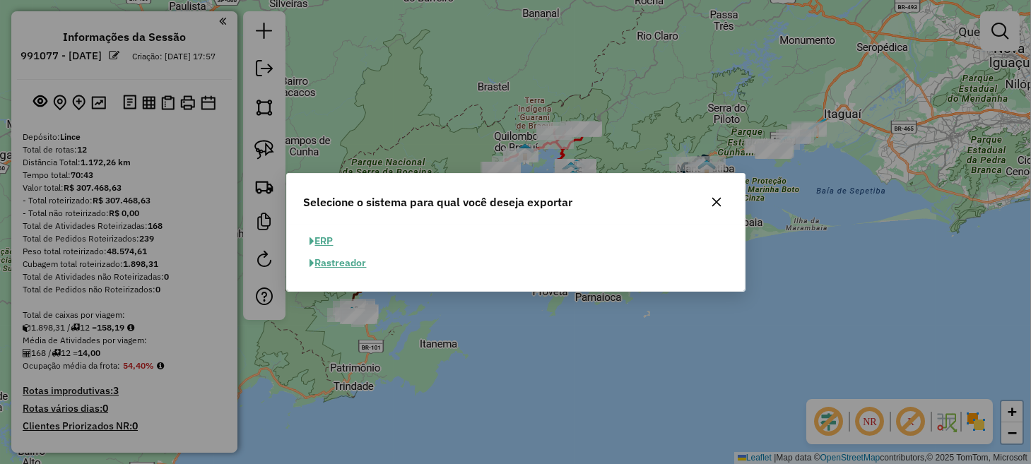
click at [336, 242] on button "ERP" at bounding box center [322, 241] width 36 height 22
select select "**"
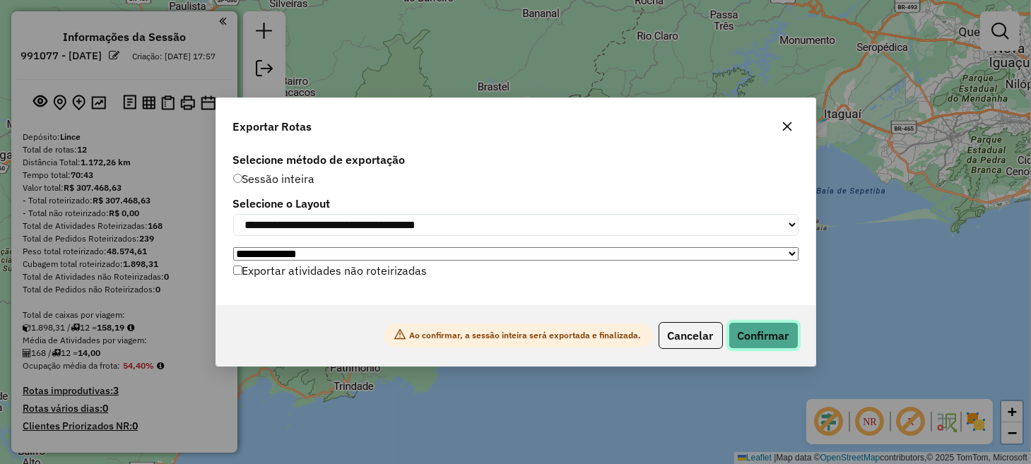
click at [758, 334] on button "Confirmar" at bounding box center [764, 335] width 70 height 27
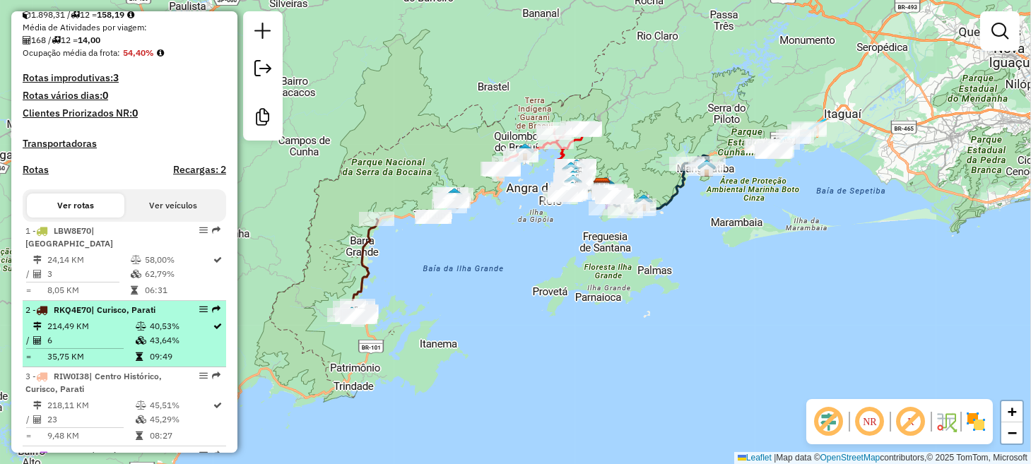
scroll to position [353, 0]
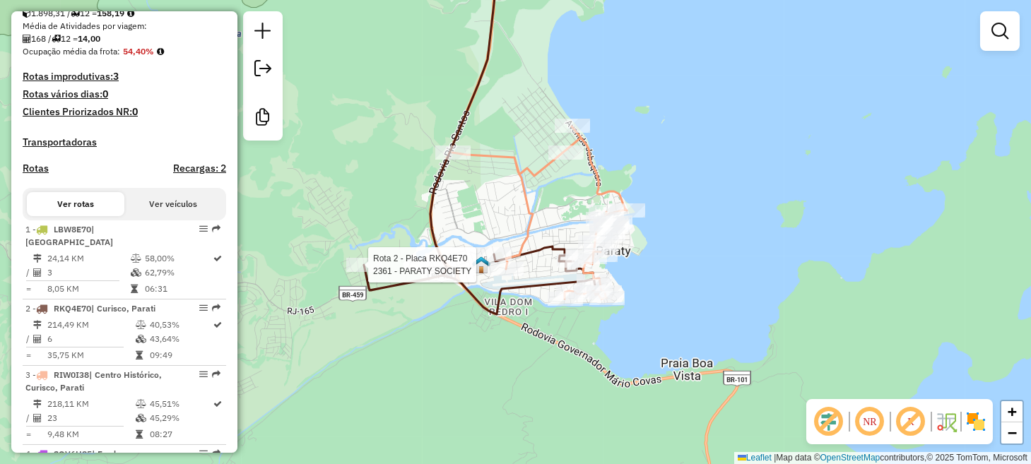
select select "**********"
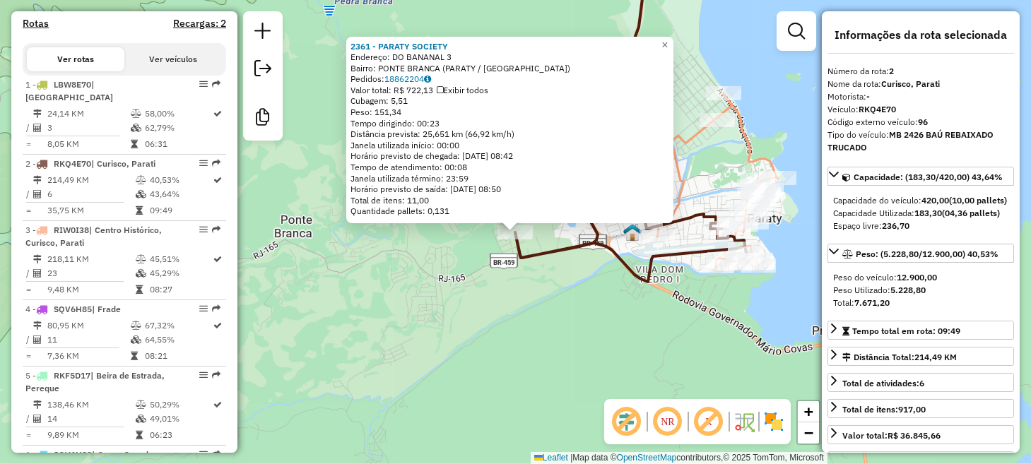
scroll to position [640, 0]
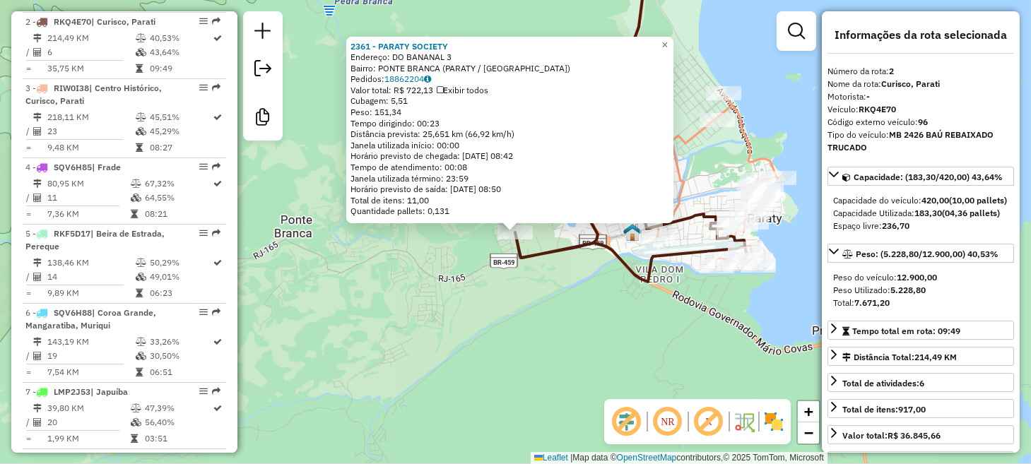
click at [620, 331] on div "2361 - PARATY SOCIETY Endereço: DO BANANAL 3 Bairro: [GEOGRAPHIC_DATA] (PARATY …" at bounding box center [515, 232] width 1031 height 464
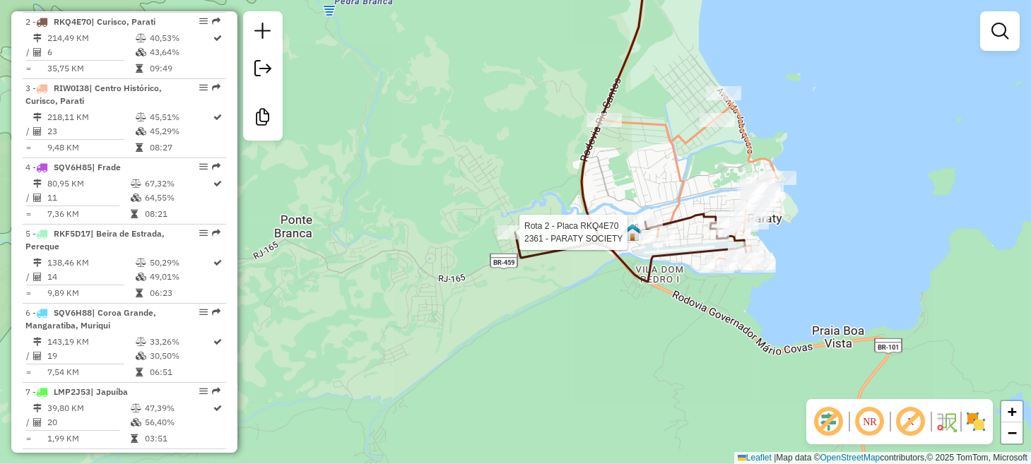
select select "**********"
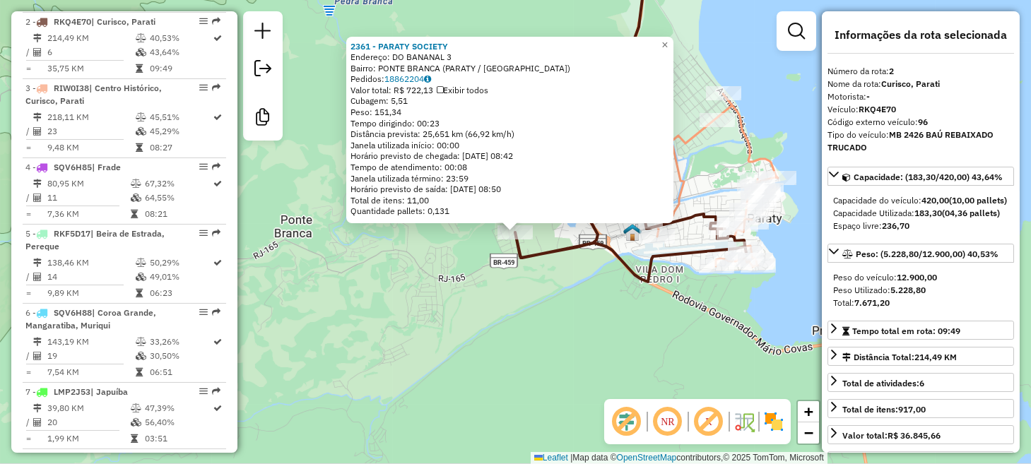
click at [590, 291] on div "2361 - PARATY SOCIETY Endereço: DO BANANAL 3 Bairro: [GEOGRAPHIC_DATA] (PARATY …" at bounding box center [515, 232] width 1031 height 464
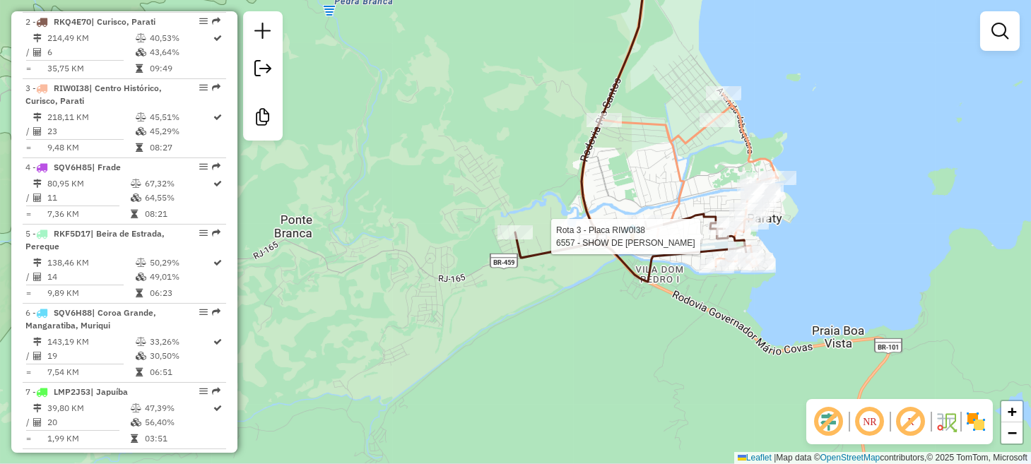
select select "**********"
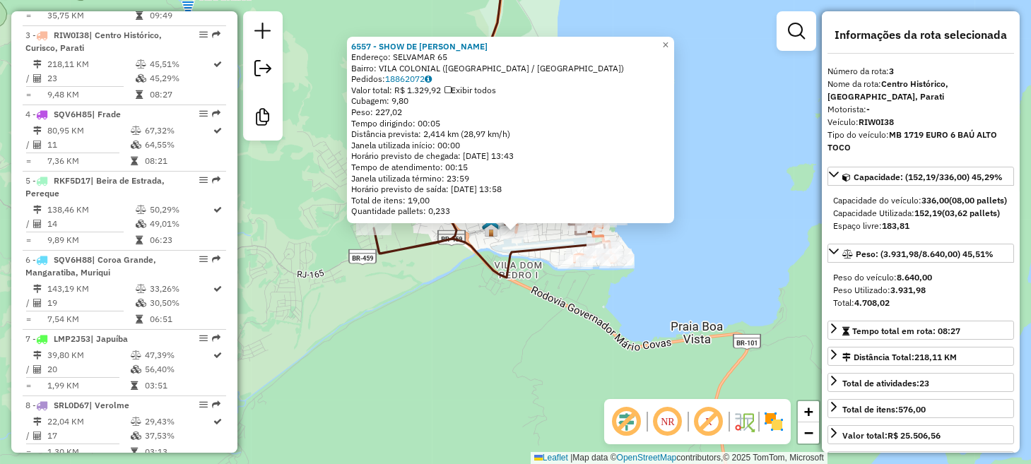
scroll to position [707, 0]
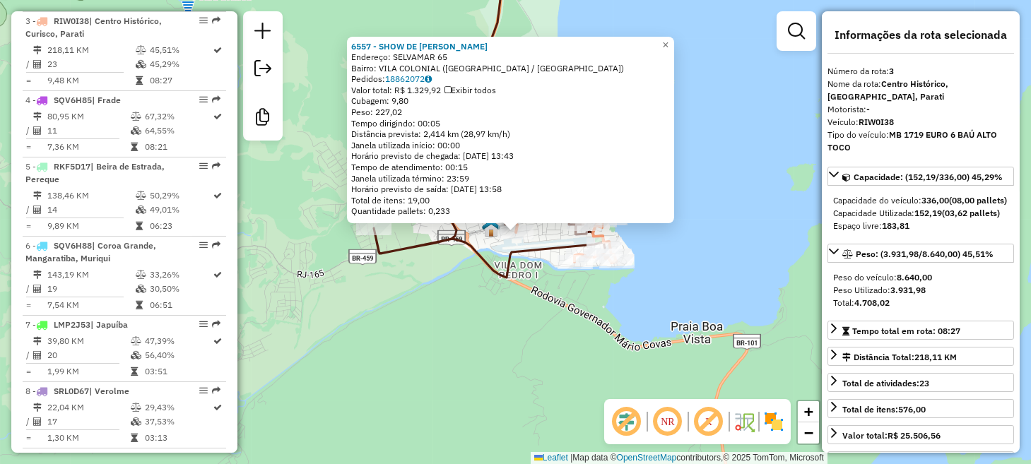
click at [715, 267] on div "6557 - SHOW DE BOLA Endereço: SELVAMAR 65 Bairro: VILA COLONIAL ([GEOGRAPHIC_DA…" at bounding box center [515, 232] width 1031 height 464
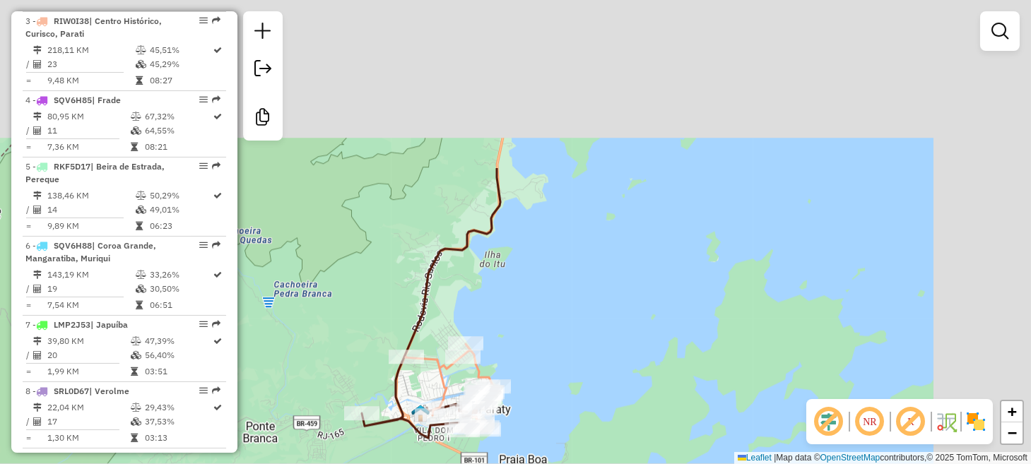
drag, startPoint x: 680, startPoint y: 133, endPoint x: 604, endPoint y: 269, distance: 156.3
click at [553, 352] on div "Janela de atendimento Grade de atendimento Capacidade Transportadoras Veículos …" at bounding box center [515, 232] width 1031 height 464
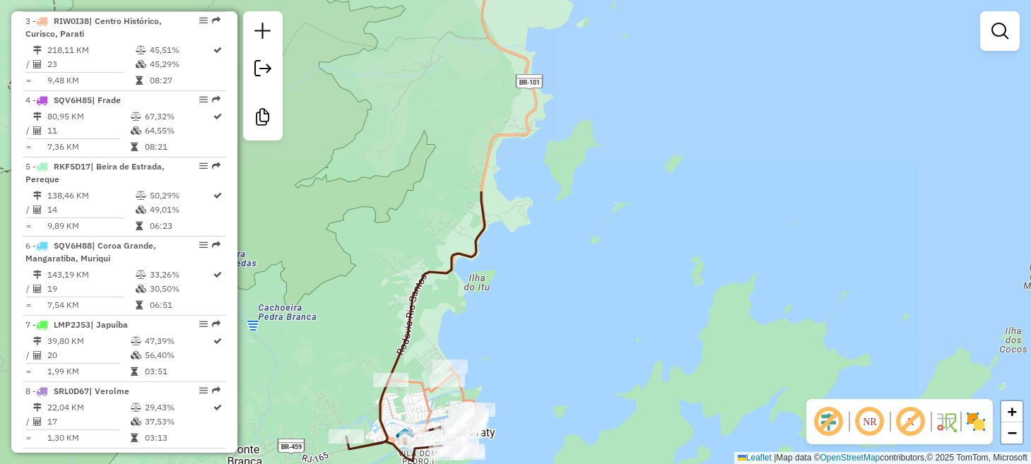
drag, startPoint x: 657, startPoint y: 158, endPoint x: 576, endPoint y: 296, distance: 159.7
click at [570, 303] on div "Janela de atendimento Grade de atendimento Capacidade Transportadoras Veículos …" at bounding box center [515, 232] width 1031 height 464
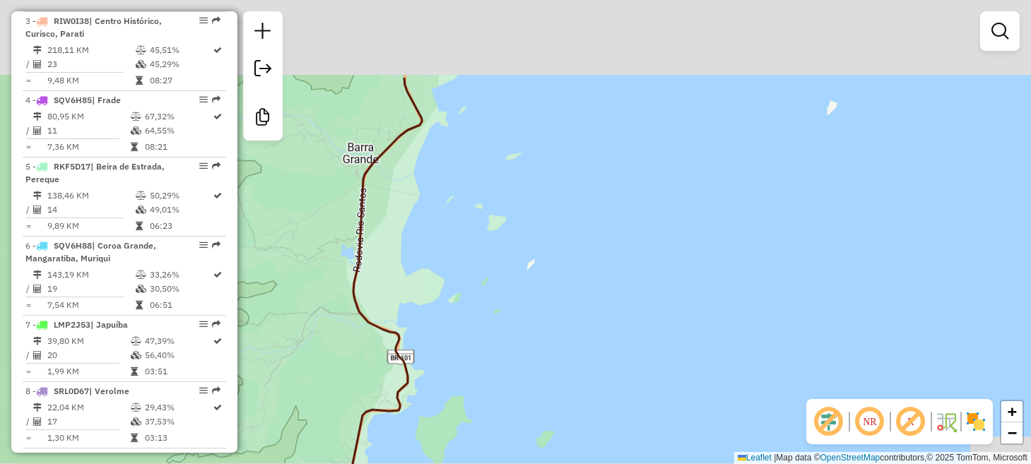
drag, startPoint x: 618, startPoint y: 245, endPoint x: 658, endPoint y: 130, distance: 121.2
click at [615, 275] on div "Janela de atendimento Grade de atendimento Capacidade Transportadoras Veículos …" at bounding box center [515, 232] width 1031 height 464
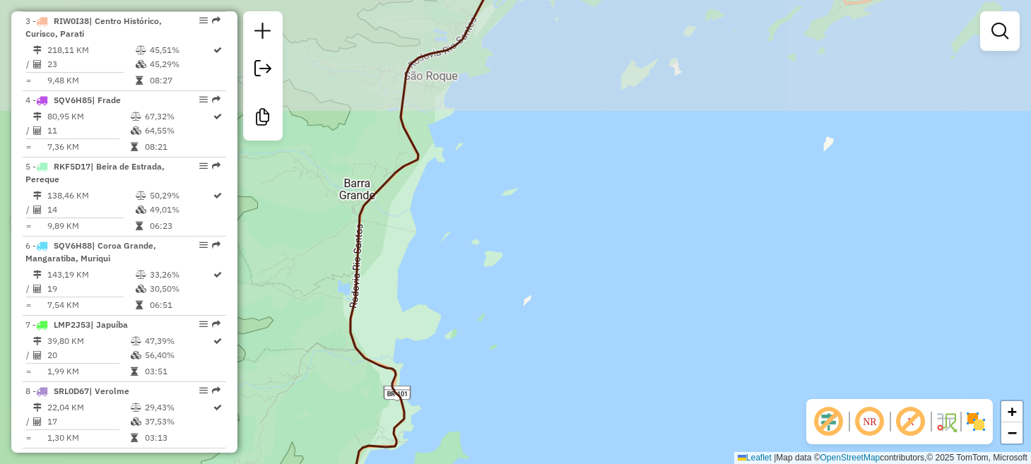
drag, startPoint x: 659, startPoint y: 124, endPoint x: 597, endPoint y: 297, distance: 183.3
click at [597, 295] on div "Janela de atendimento Grade de atendimento Capacidade Transportadoras Veículos …" at bounding box center [515, 232] width 1031 height 464
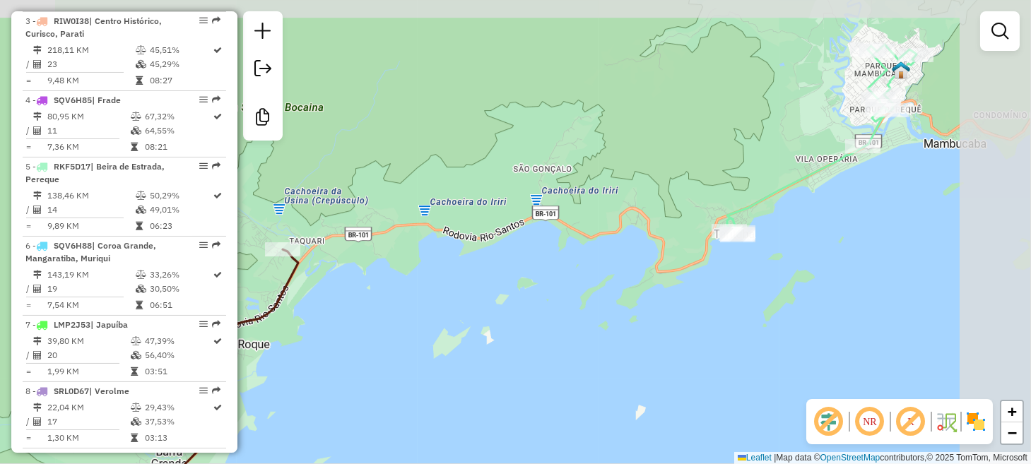
drag, startPoint x: 715, startPoint y: 135, endPoint x: 503, endPoint y: 242, distance: 237.4
click at [529, 232] on div "Janela de atendimento Grade de atendimento Capacidade Transportadoras Veículos …" at bounding box center [515, 232] width 1031 height 464
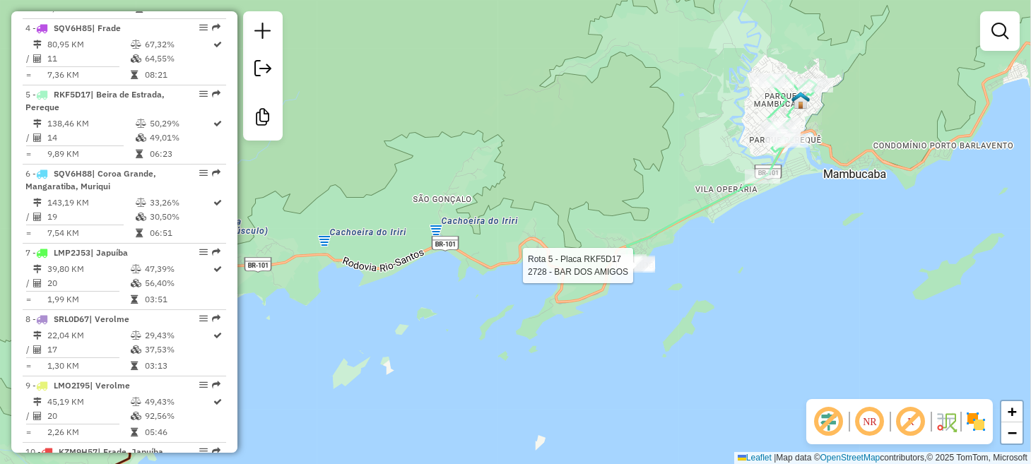
select select "**********"
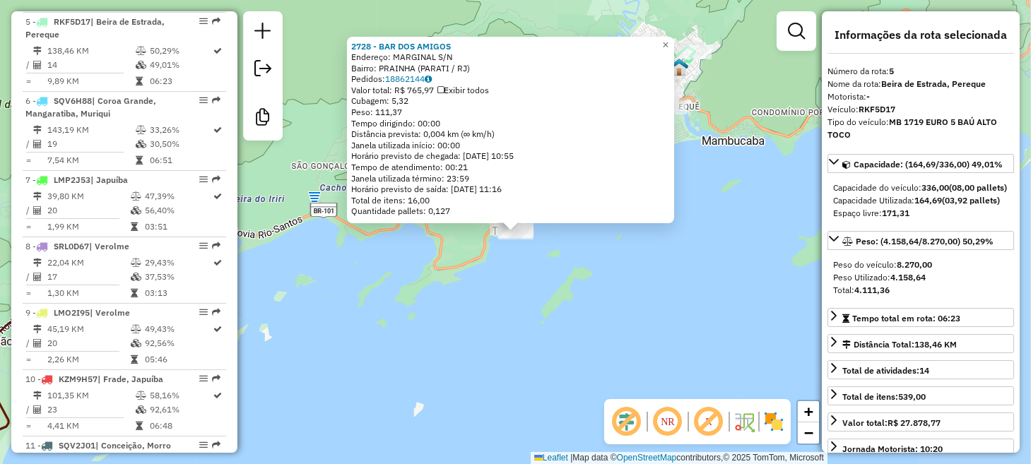
scroll to position [852, 0]
click at [686, 247] on div "2728 - BAR DOS AMIGOS Endereço: MARGINAL S/N Bairro: PRAINHA (PARATI / [GEOGRAP…" at bounding box center [515, 232] width 1031 height 464
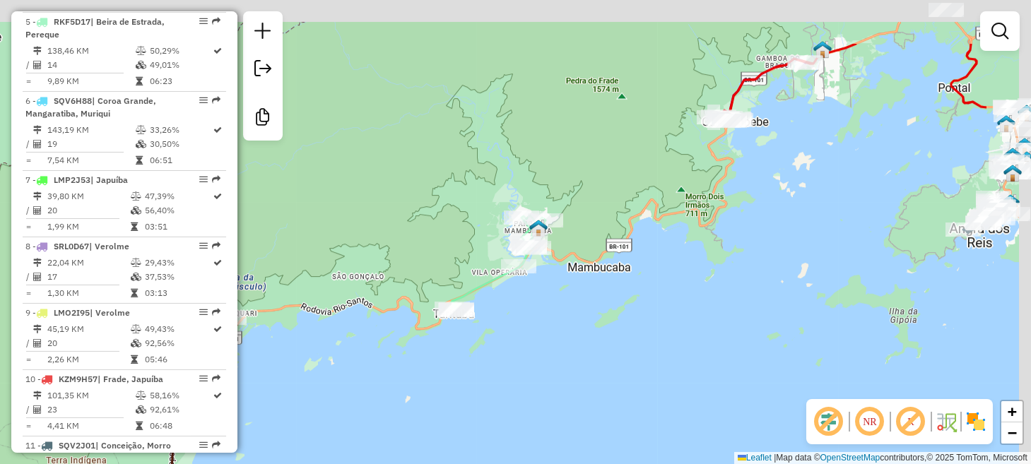
drag, startPoint x: 749, startPoint y: 204, endPoint x: 558, endPoint y: 328, distance: 227.8
click at [558, 328] on div "Janela de atendimento Grade de atendimento Capacidade Transportadoras Veículos …" at bounding box center [515, 232] width 1031 height 464
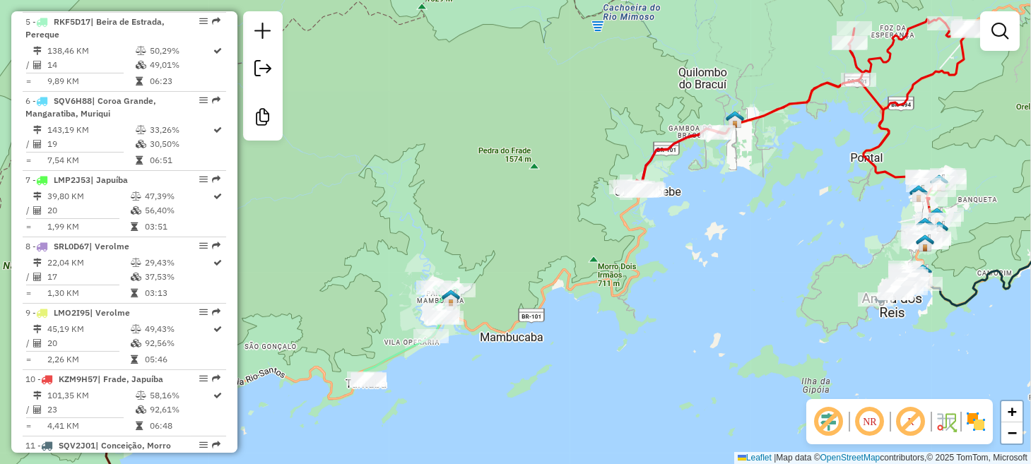
drag, startPoint x: 809, startPoint y: 188, endPoint x: 701, endPoint y: 284, distance: 144.2
click at [710, 290] on div "Janela de atendimento Grade de atendimento Capacidade Transportadoras Veículos …" at bounding box center [515, 232] width 1031 height 464
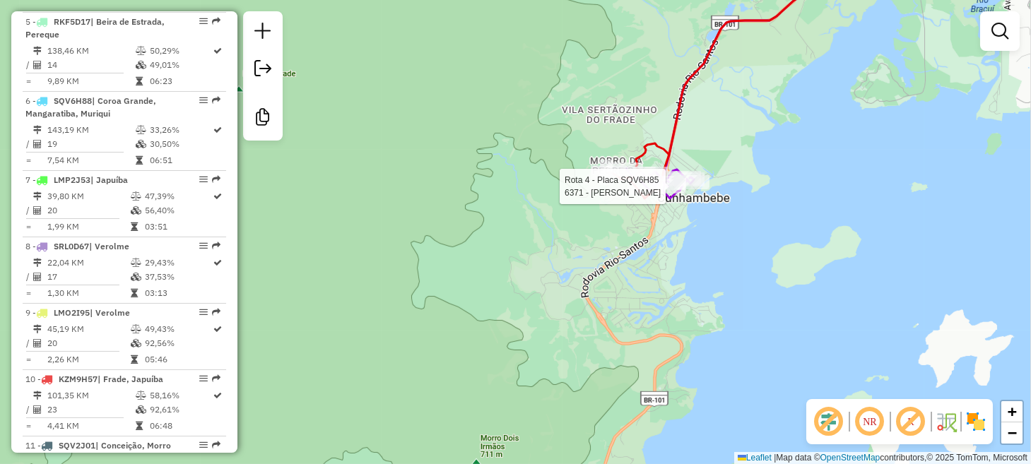
select select "**********"
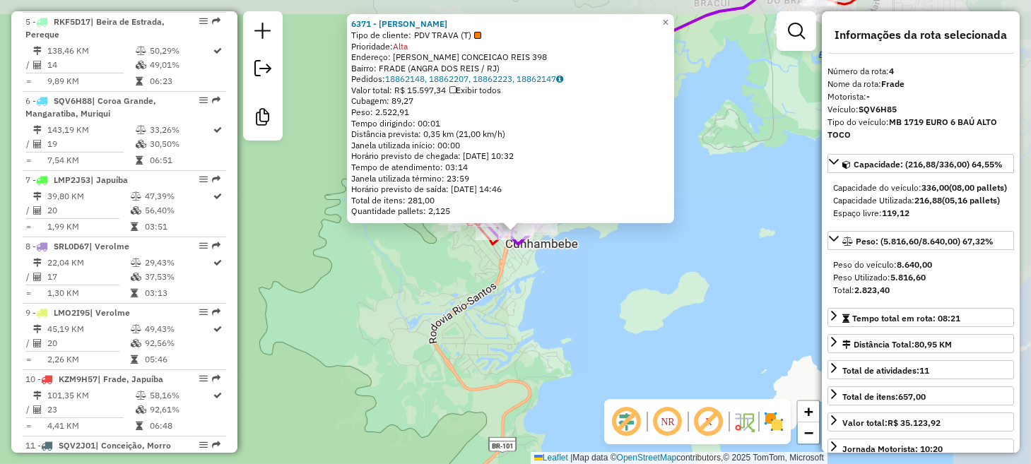
scroll to position [785, 0]
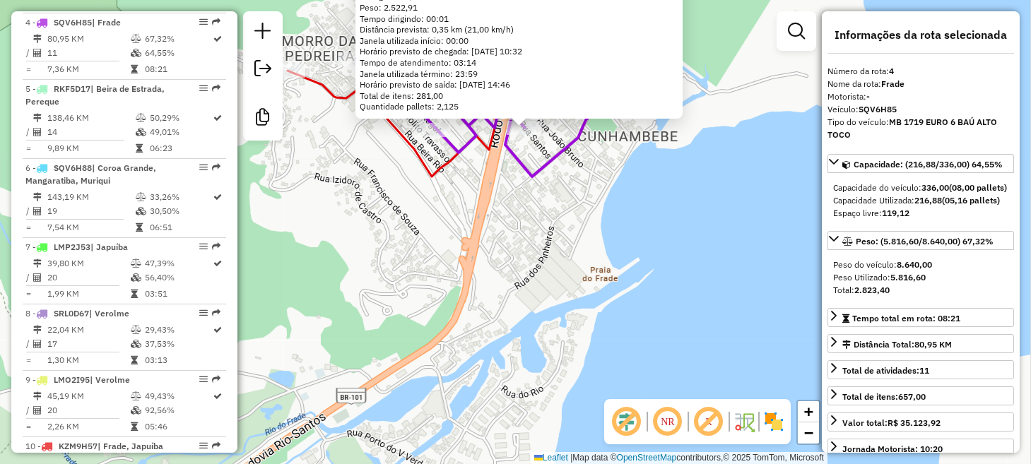
drag, startPoint x: 518, startPoint y: 231, endPoint x: 515, endPoint y: 369, distance: 137.9
click at [510, 367] on div "6371 - TATAIS JULIETA Tipo de cliente: PDV TRAVA (T) Prioridade: Alta Endereço:…" at bounding box center [515, 232] width 1031 height 464
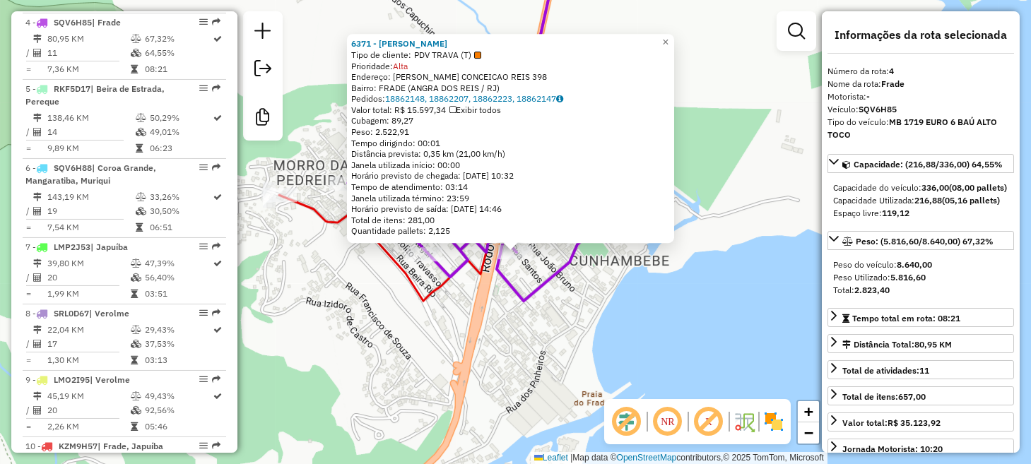
click at [643, 317] on div "6371 - TATAIS JULIETA Tipo de cliente: PDV TRAVA (T) Prioridade: Alta Endereço:…" at bounding box center [515, 232] width 1031 height 464
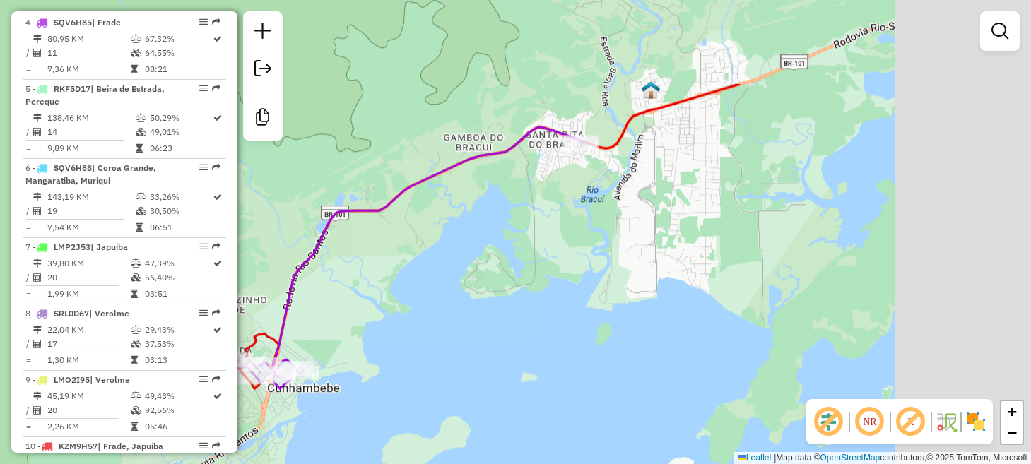
drag, startPoint x: 701, startPoint y: 188, endPoint x: 409, endPoint y: 329, distance: 324.0
click at [411, 329] on div "Janela de atendimento Grade de atendimento Capacidade Transportadoras Veículos …" at bounding box center [515, 232] width 1031 height 464
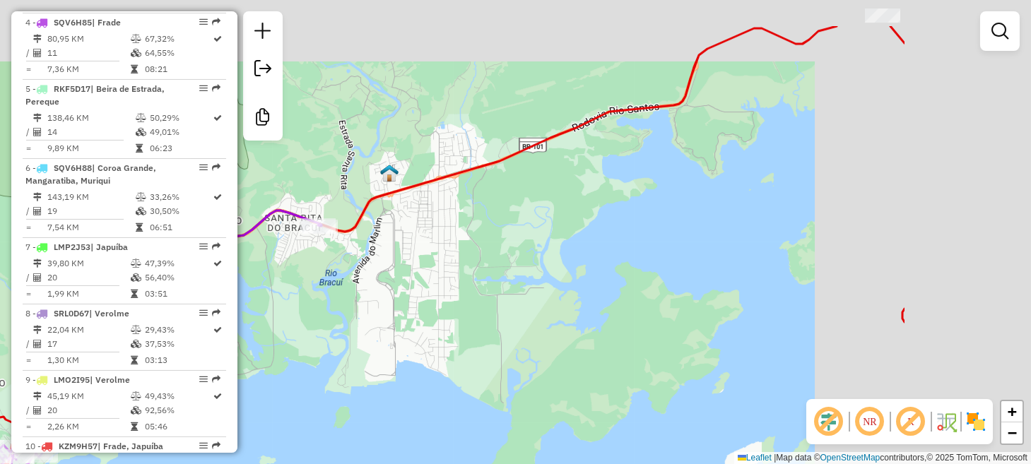
drag, startPoint x: 759, startPoint y: 231, endPoint x: 427, endPoint y: 336, distance: 348.5
click at [431, 333] on div "Janela de atendimento Grade de atendimento Capacidade Transportadoras Veículos …" at bounding box center [515, 232] width 1031 height 464
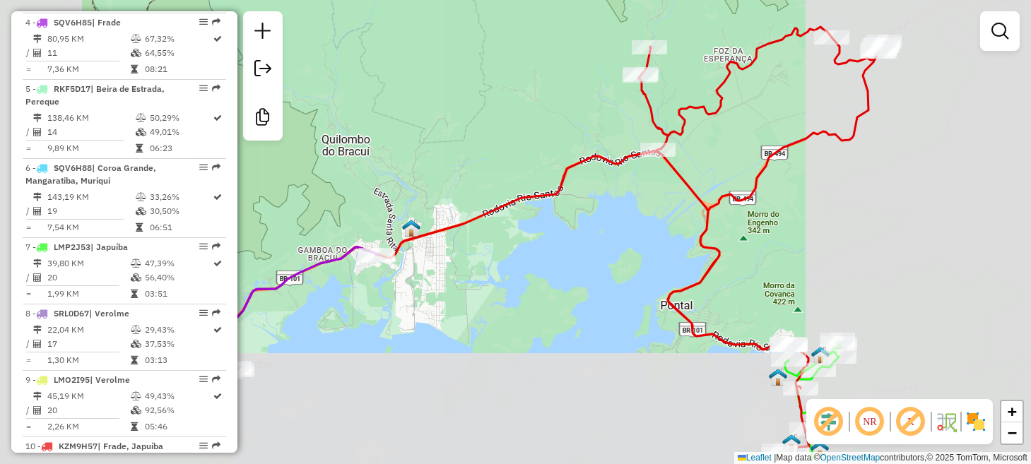
drag, startPoint x: 621, startPoint y: 217, endPoint x: 476, endPoint y: 299, distance: 167.1
click at [476, 299] on div "Janela de atendimento Grade de atendimento Capacidade Transportadoras Veículos …" at bounding box center [515, 232] width 1031 height 464
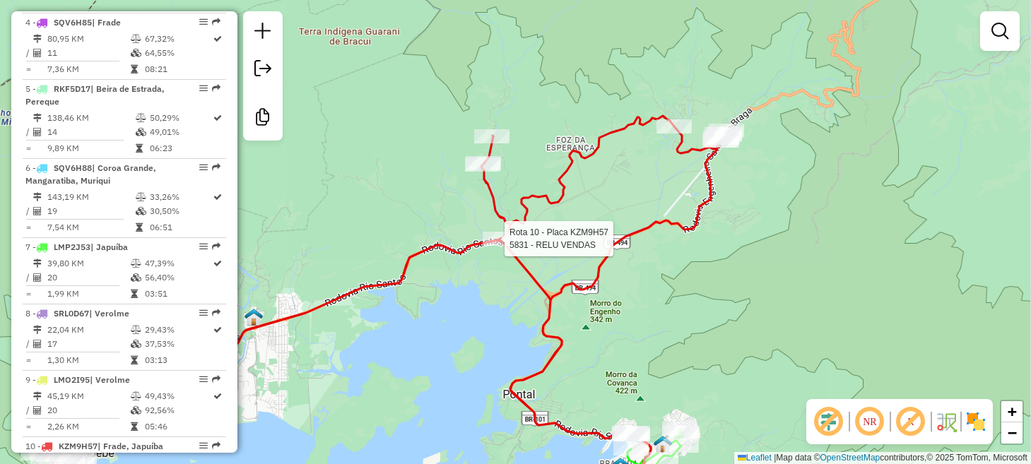
select select "**********"
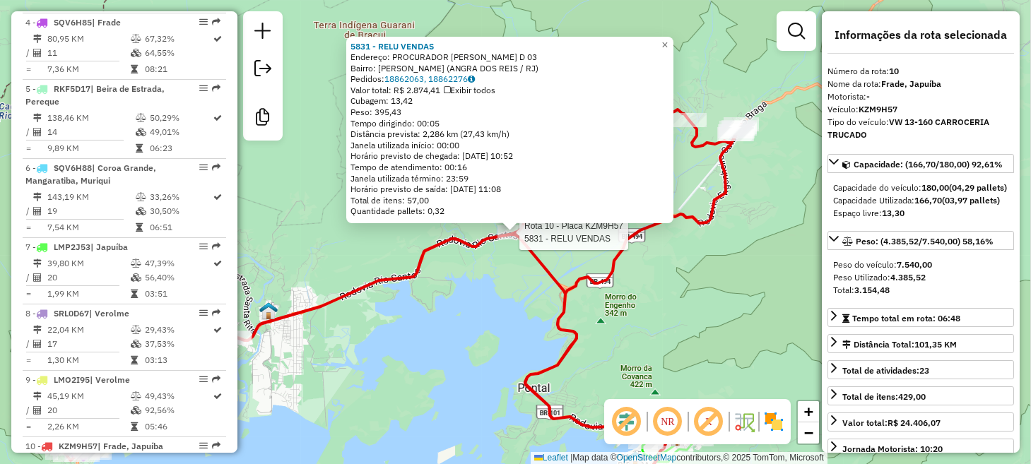
scroll to position [1002, 0]
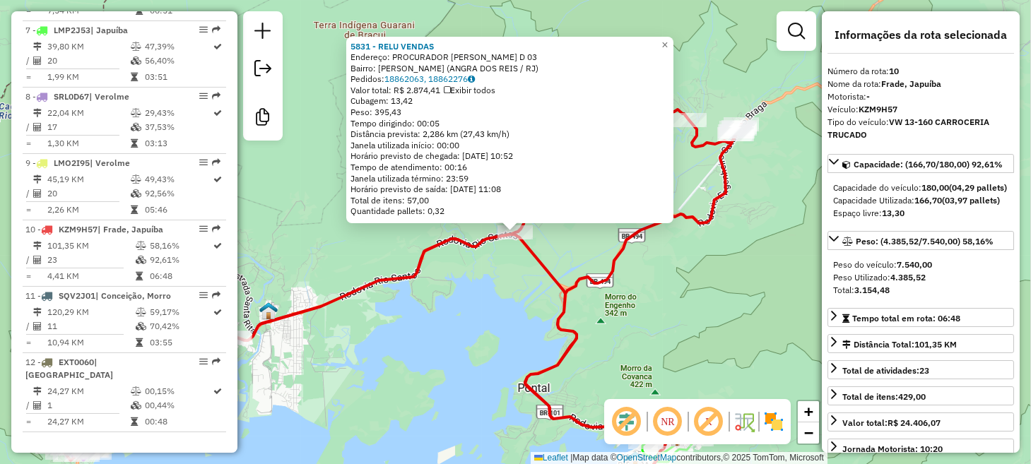
click at [431, 300] on div "5831 - RELU VENDAS Endereço: PROCURADOR [PERSON_NAME] D 03 Bairro: [PERSON_NAME…" at bounding box center [515, 232] width 1031 height 464
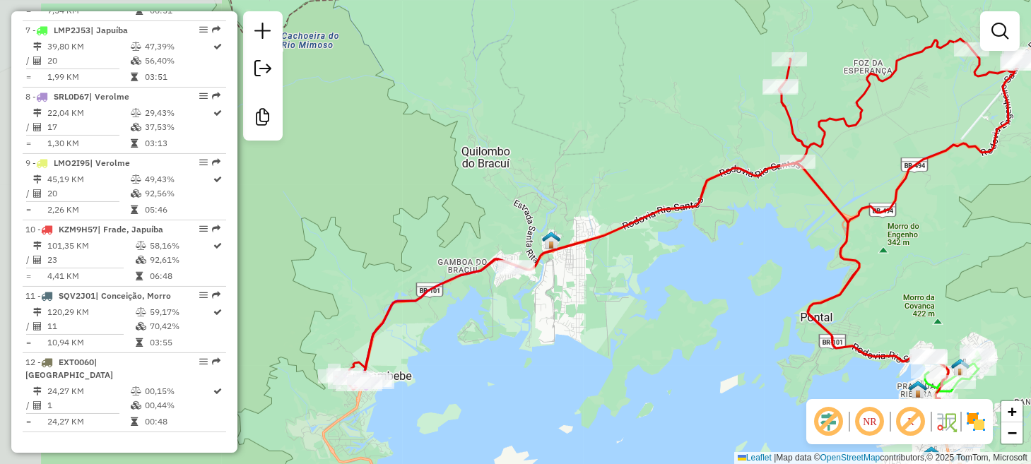
drag, startPoint x: 440, startPoint y: 305, endPoint x: 891, endPoint y: 175, distance: 469.3
click at [891, 175] on div "Janela de atendimento Grade de atendimento Capacidade Transportadoras Veículos …" at bounding box center [515, 232] width 1031 height 464
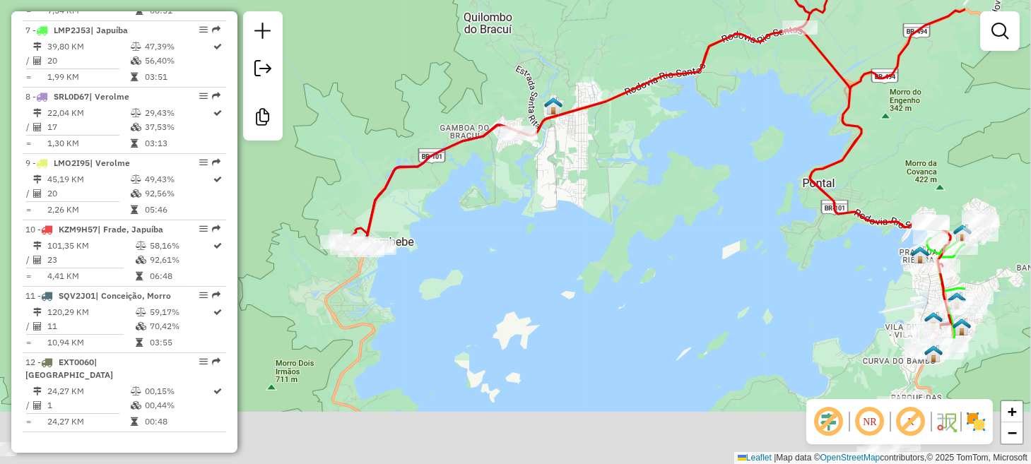
drag, startPoint x: 819, startPoint y: 301, endPoint x: 495, endPoint y: 190, distance: 342.2
click at [496, 190] on div "Janela de atendimento Grade de atendimento Capacidade Transportadoras Veículos …" at bounding box center [515, 232] width 1031 height 464
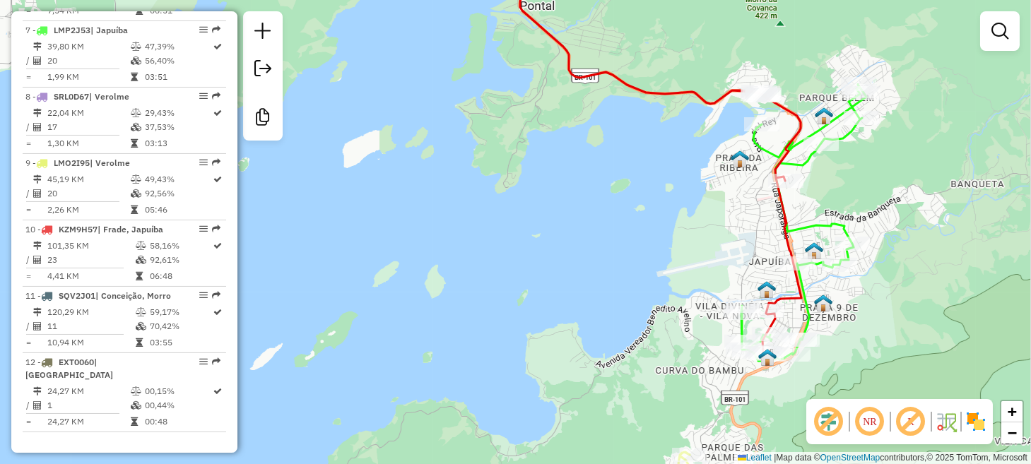
drag, startPoint x: 758, startPoint y: 254, endPoint x: 643, endPoint y: 266, distance: 115.9
click at [643, 266] on div "Janela de atendimento Grade de atendimento Capacidade Transportadoras Veículos …" at bounding box center [515, 232] width 1031 height 464
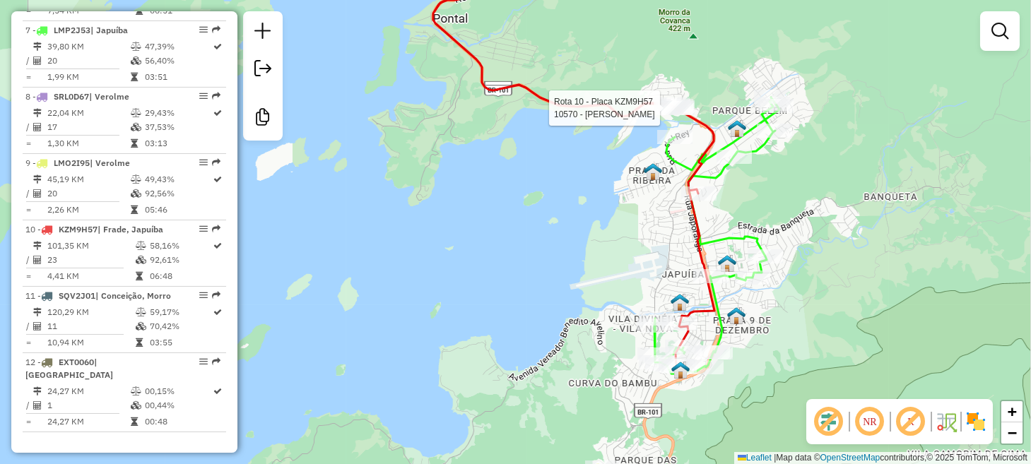
select select "**********"
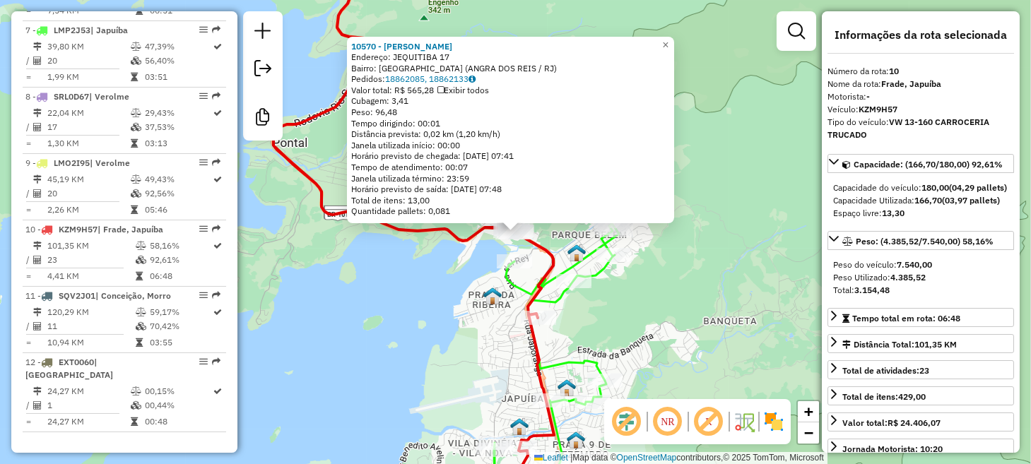
click at [683, 336] on div "10570 - [PERSON_NAME]: JEQUITIBA 17 Bairro: [GEOGRAPHIC_DATA] ([GEOGRAPHIC_DATA…" at bounding box center [515, 232] width 1031 height 464
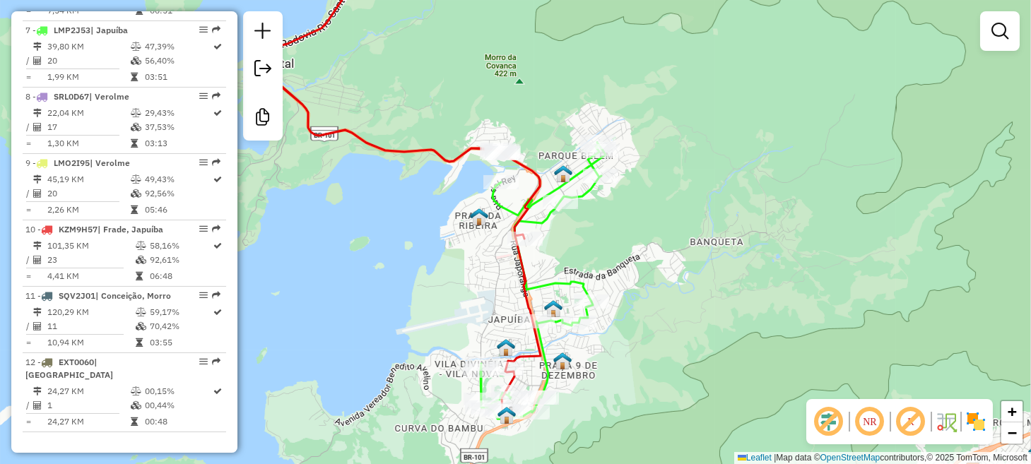
drag, startPoint x: 438, startPoint y: 304, endPoint x: 418, endPoint y: 194, distance: 111.3
click at [418, 195] on div "Janela de atendimento Grade de atendimento Capacidade Transportadoras Veículos …" at bounding box center [515, 232] width 1031 height 464
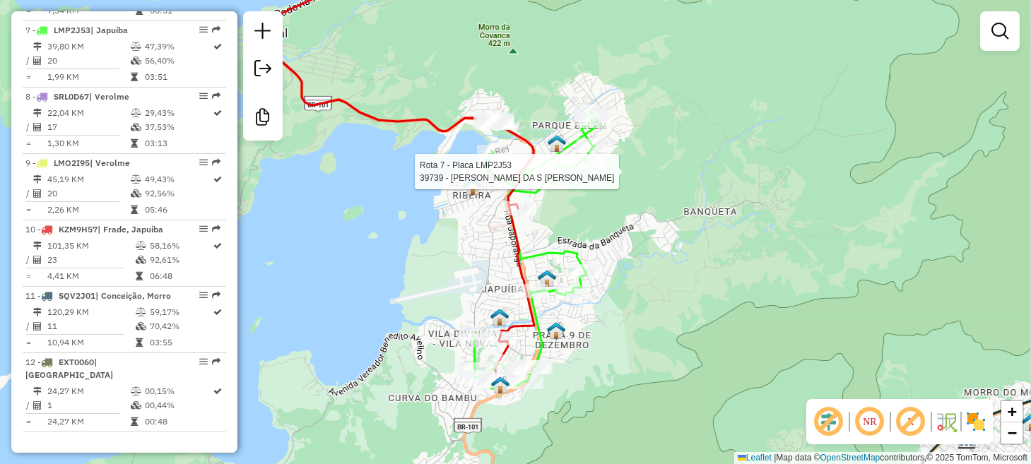
select select "**********"
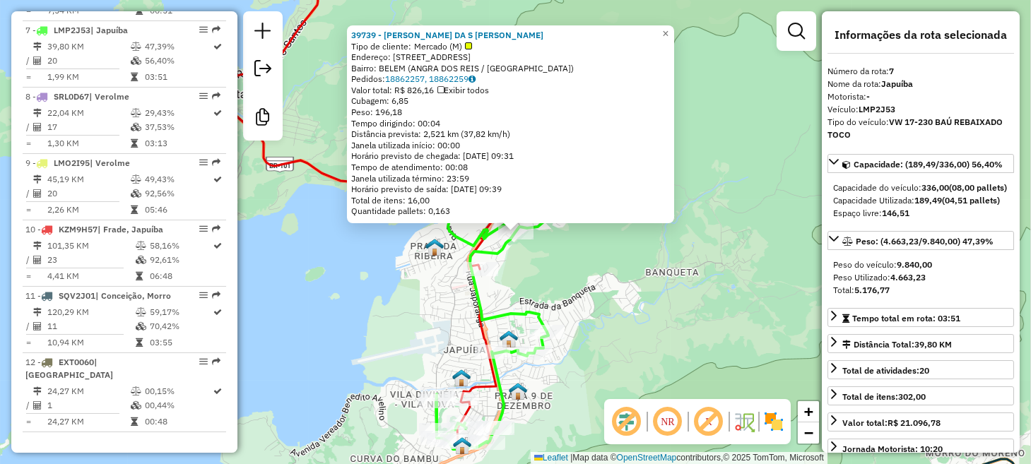
click at [536, 257] on div "39739 - MARILDA DA S [PERSON_NAME] Tipo de cliente: [PERSON_NAME] (M) Endereço:…" at bounding box center [515, 232] width 1031 height 464
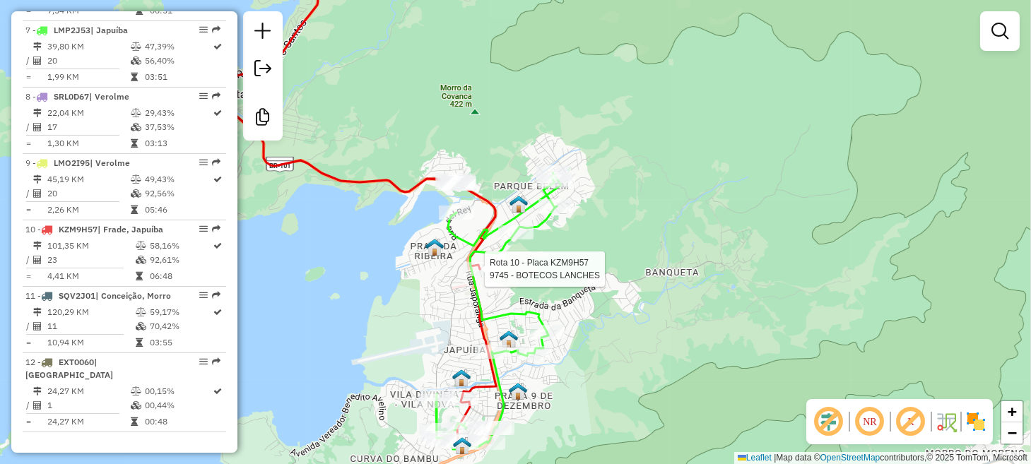
select select "**********"
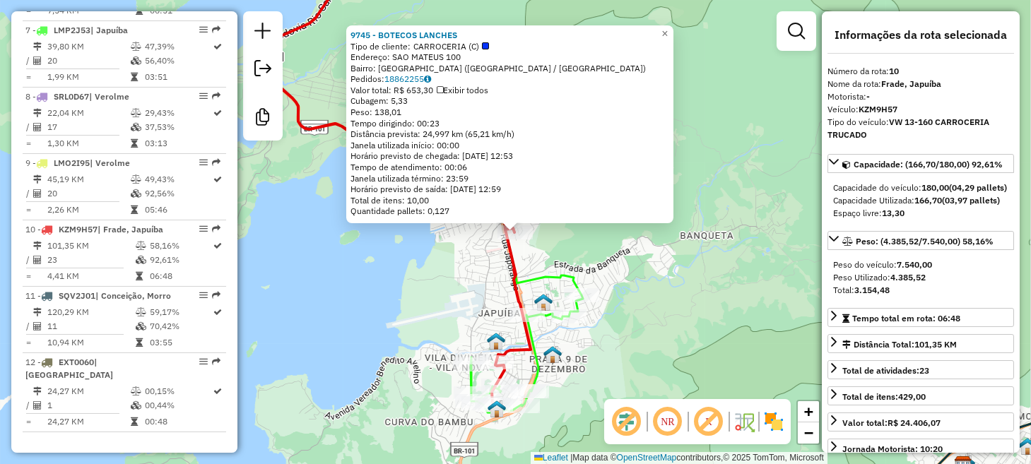
click at [769, 261] on div "9745 - BOTECOS LANCHES Tipo de cliente: CARROCERIA (C) Endereço: SAO MATEUS 100…" at bounding box center [515, 232] width 1031 height 464
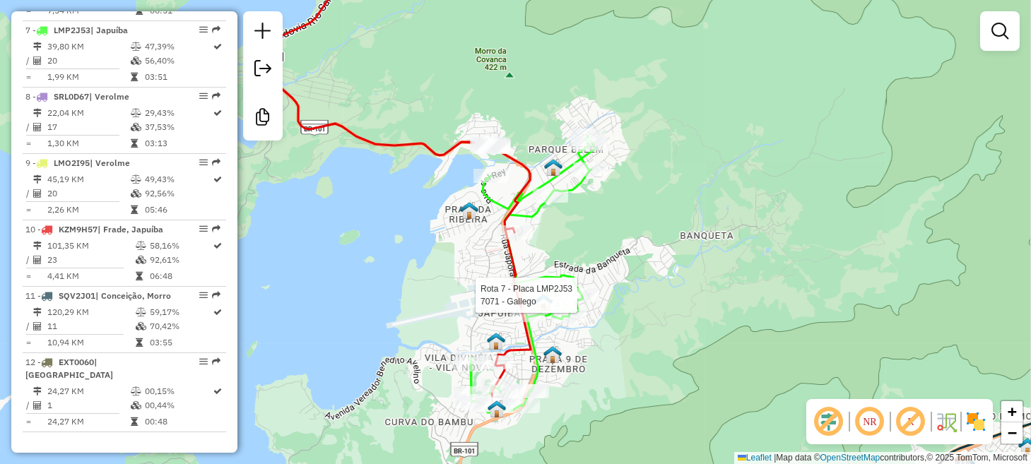
select select "**********"
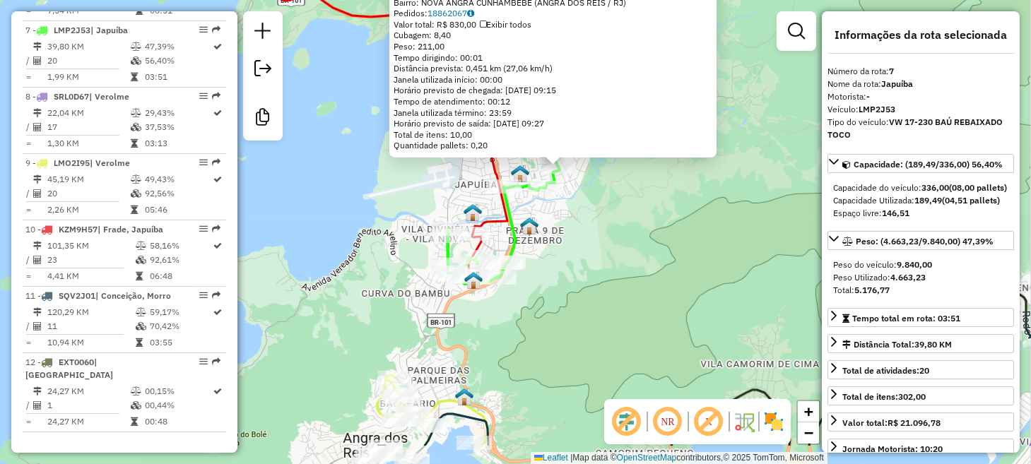
drag, startPoint x: 580, startPoint y: 343, endPoint x: 696, endPoint y: 178, distance: 201.4
click at [696, 178] on div "7071 - Gallego Endereço: ANTOUN AFFIF 16 Bairro: NOVA ANGRA CUNHAMBEBE (ANGRA D…" at bounding box center [515, 232] width 1031 height 464
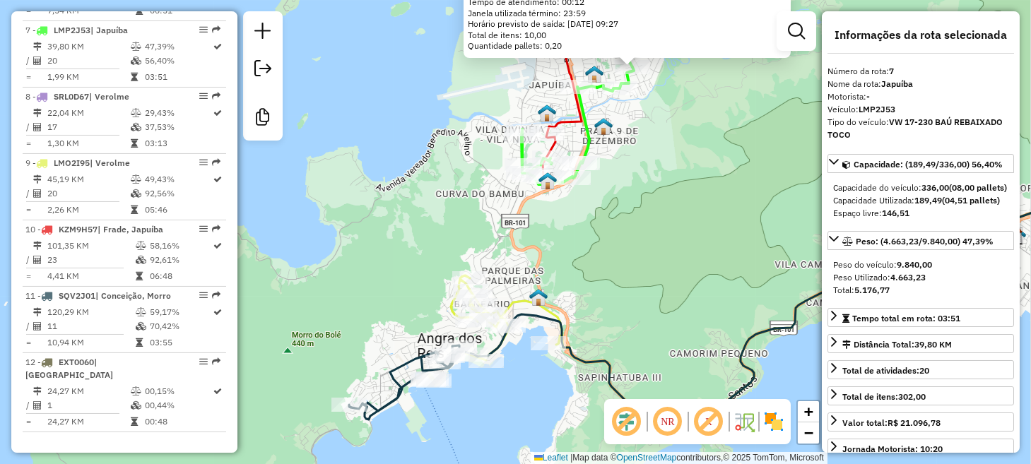
drag, startPoint x: 637, startPoint y: 248, endPoint x: 713, endPoint y: 193, distance: 94.2
click at [712, 194] on div "7071 - Gallego Endereço: ANTOUN AFFIF 16 Bairro: NOVA ANGRA CUNHAMBEBE (ANGRA D…" at bounding box center [515, 232] width 1031 height 464
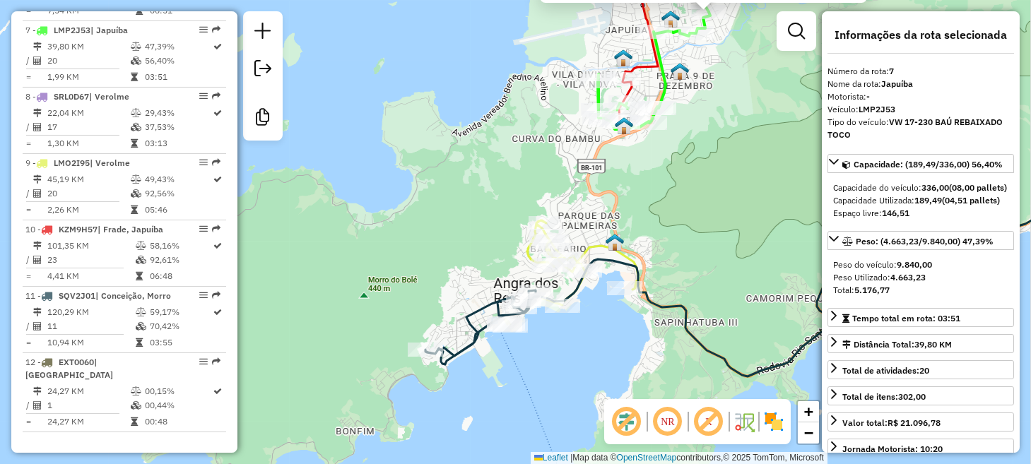
click at [633, 216] on div "7071 - Gallego Endereço: ANTOUN AFFIF 16 Bairro: NOVA ANGRA CUNHAMBEBE (ANGRA D…" at bounding box center [515, 232] width 1031 height 464
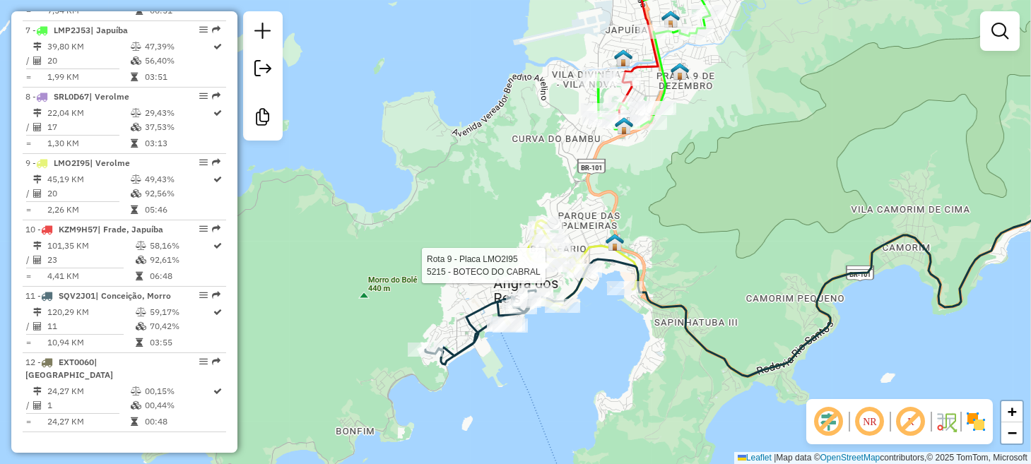
select select "**********"
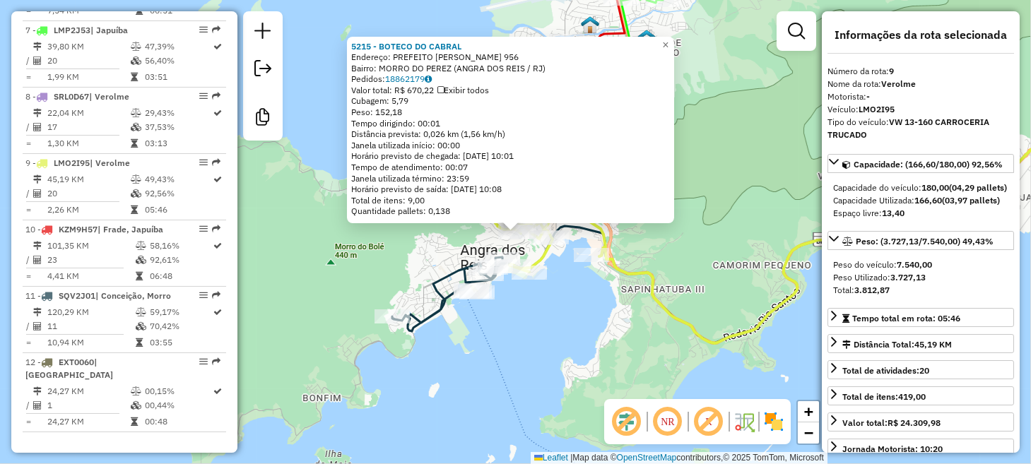
click at [536, 347] on div "5215 - BOTECO DO [PERSON_NAME]: PREFEITO [PERSON_NAME] 956 Bairro: [GEOGRAPHIC_…" at bounding box center [515, 232] width 1031 height 464
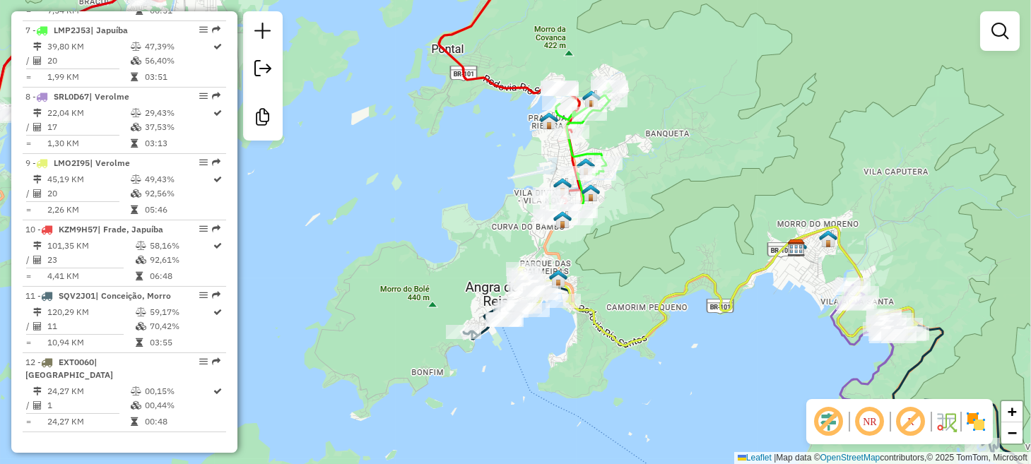
drag, startPoint x: 716, startPoint y: 353, endPoint x: 563, endPoint y: 341, distance: 153.9
click at [563, 341] on div "Janela de atendimento Grade de atendimento Capacidade Transportadoras Veículos …" at bounding box center [515, 232] width 1031 height 464
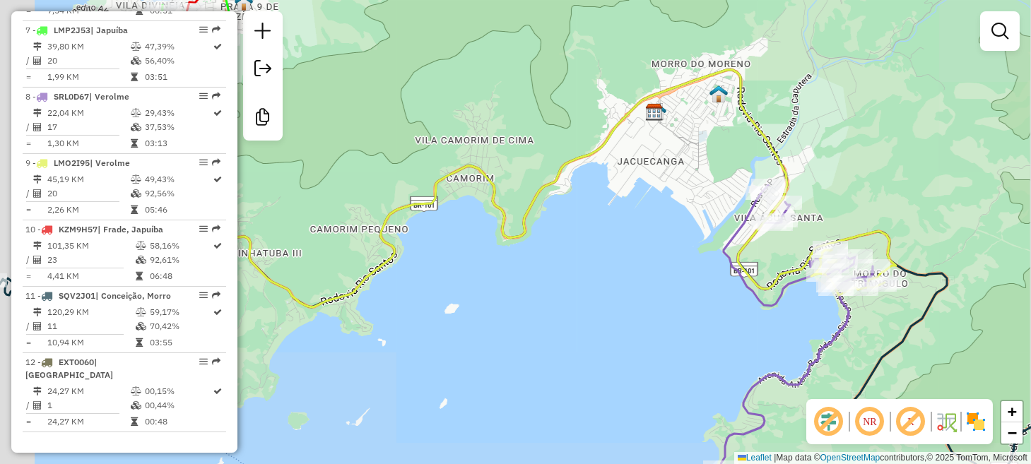
drag, startPoint x: 531, startPoint y: 306, endPoint x: 804, endPoint y: 306, distance: 273.5
click at [804, 306] on div "Janela de atendimento Grade de atendimento Capacidade Transportadoras Veículos …" at bounding box center [515, 232] width 1031 height 464
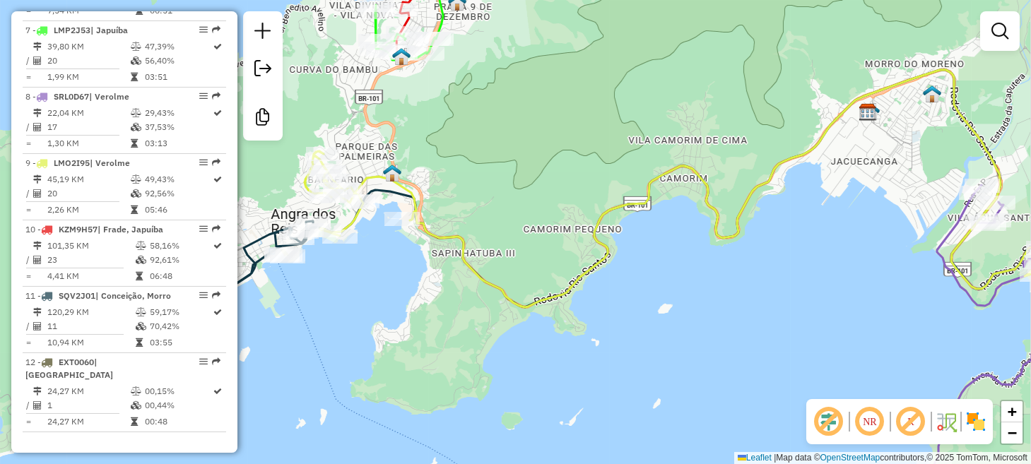
drag, startPoint x: 681, startPoint y: 305, endPoint x: 827, endPoint y: 305, distance: 145.6
click at [827, 305] on div "Janela de atendimento Grade de atendimento Capacidade Transportadoras Veículos …" at bounding box center [515, 232] width 1031 height 464
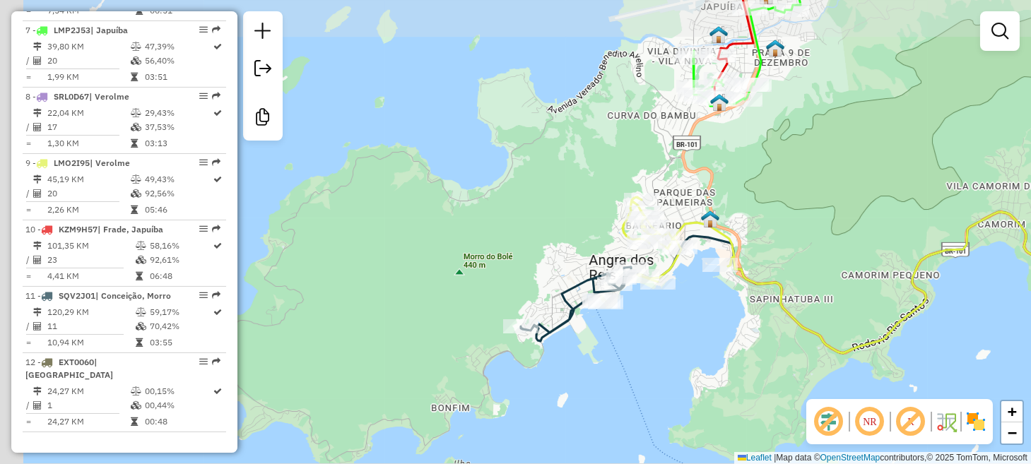
drag, startPoint x: 611, startPoint y: 301, endPoint x: 774, endPoint y: 346, distance: 169.4
click at [804, 356] on div "Janela de atendimento Grade de atendimento Capacidade Transportadoras Veículos …" at bounding box center [515, 232] width 1031 height 464
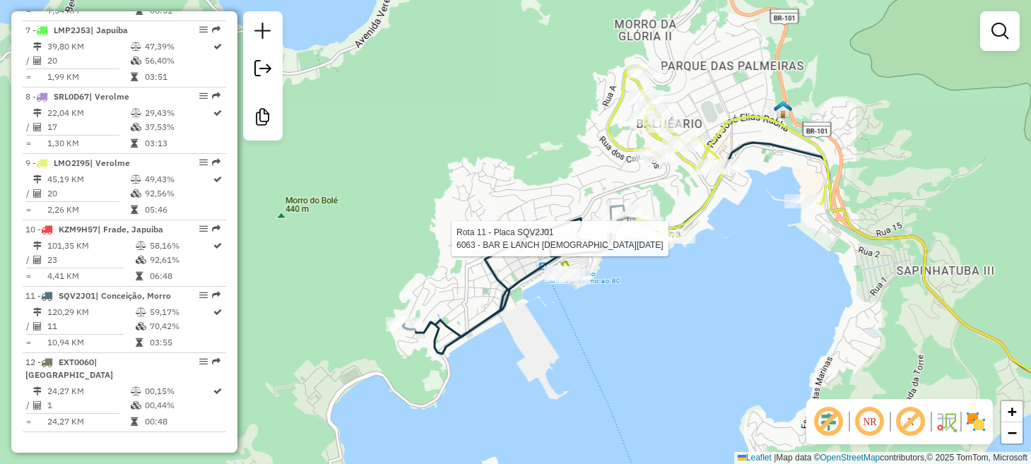
select select "**********"
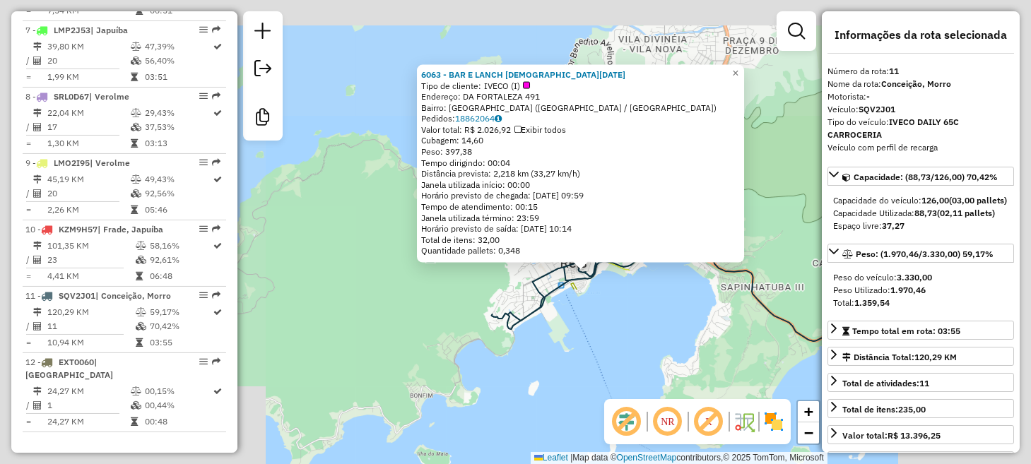
click at [642, 332] on div "6063 - BAR E LANCH [DEMOGRAPHIC_DATA][DATE] Tipo de cliente: IVECO (I) Endereço…" at bounding box center [515, 232] width 1031 height 464
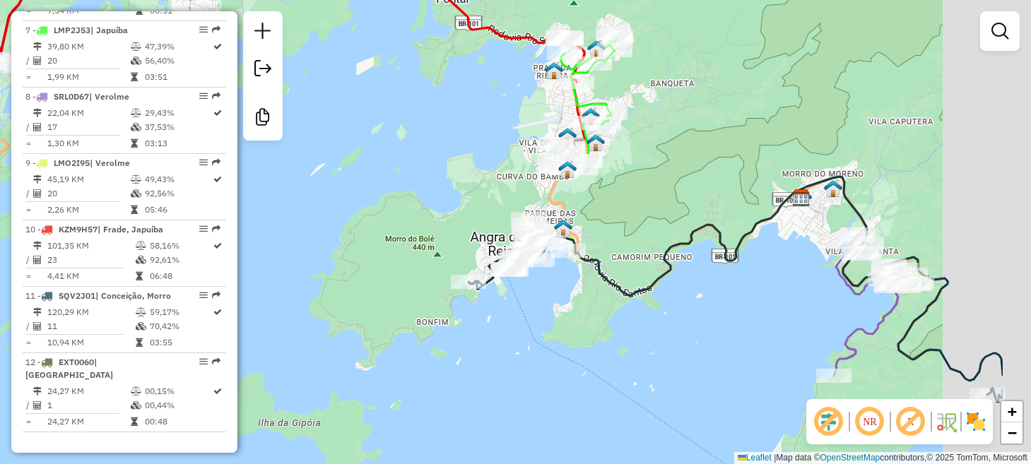
drag, startPoint x: 855, startPoint y: 334, endPoint x: 452, endPoint y: 197, distance: 425.6
click at [452, 197] on div "Janela de atendimento Grade de atendimento Capacidade Transportadoras Veículos …" at bounding box center [515, 232] width 1031 height 464
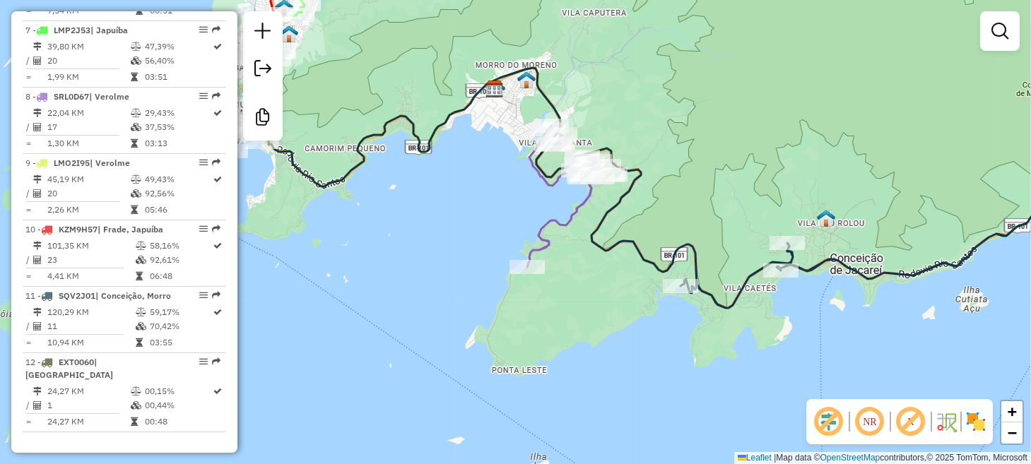
drag, startPoint x: 803, startPoint y: 233, endPoint x: 545, endPoint y: 310, distance: 269.3
click at [445, 346] on div "Rota 11 - Placa SQV2J01 7236 - ALECYNHA DELIVERY Janela de atendimento Grade de…" at bounding box center [515, 232] width 1031 height 464
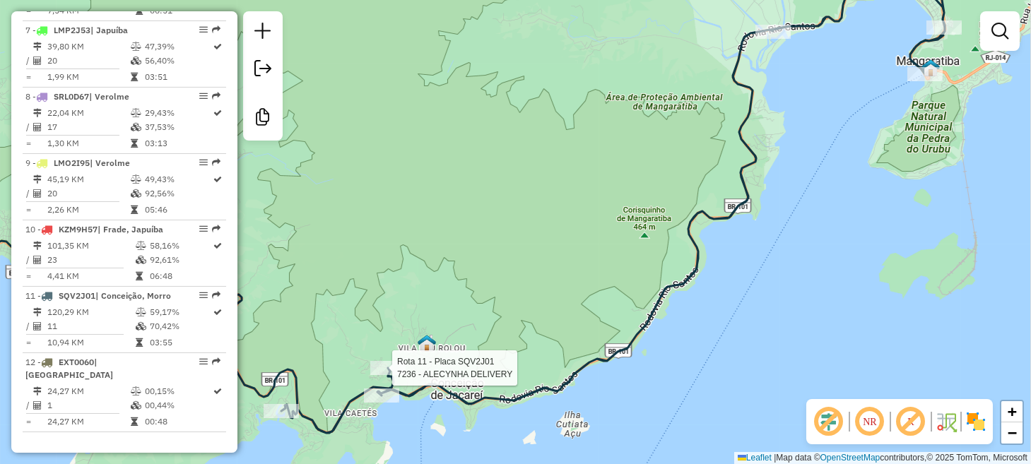
drag, startPoint x: 773, startPoint y: 158, endPoint x: 627, endPoint y: 243, distance: 169.5
click at [627, 243] on div "Rota 11 - Placa SQV2J01 7236 - ALECYNHA DELIVERY Janela de atendimento Grade de…" at bounding box center [515, 232] width 1031 height 464
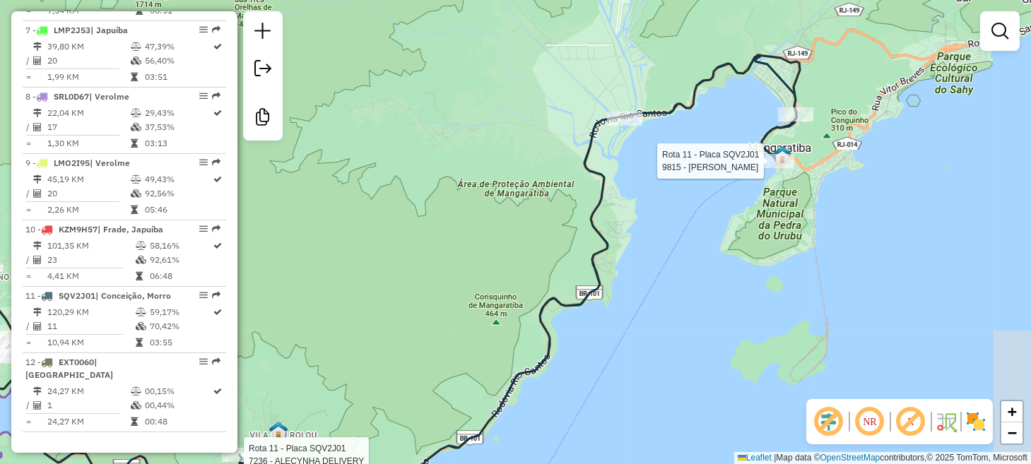
select select "**********"
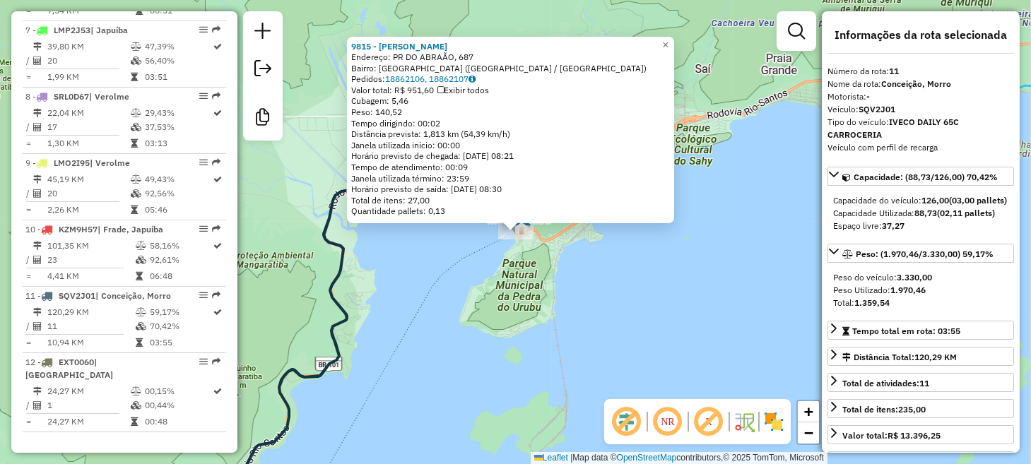
click at [688, 269] on div "9815 - [PERSON_NAME]: PR DO ABRAÃO, 687 Bairro: [GEOGRAPHIC_DATA] ([GEOGRAPHIC_…" at bounding box center [515, 232] width 1031 height 464
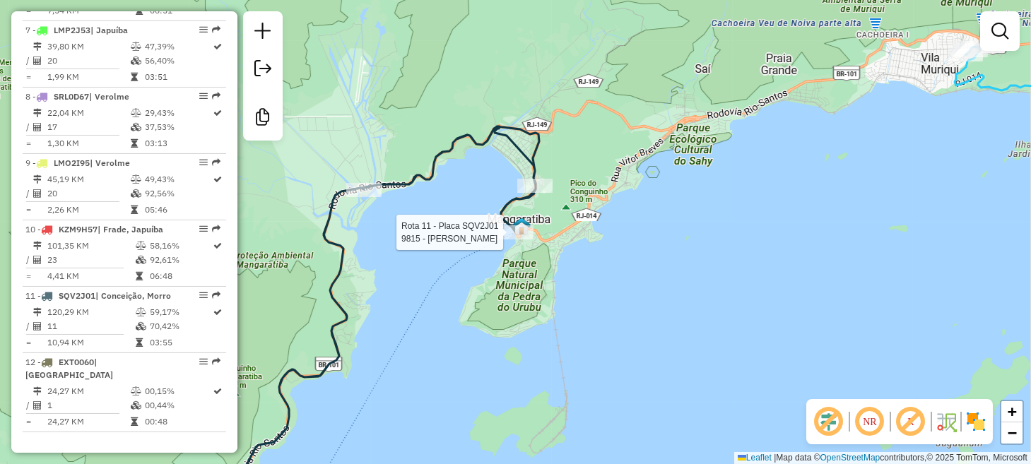
select select "**********"
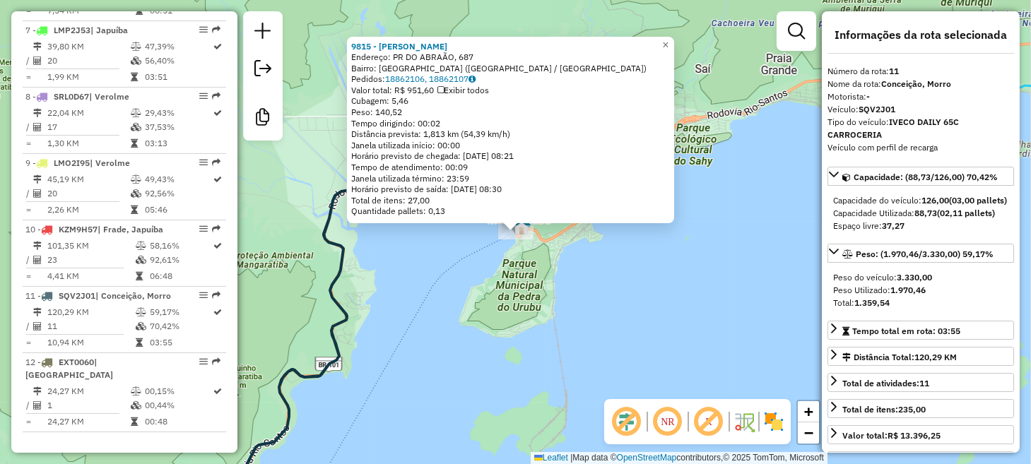
click at [423, 328] on div "9815 - [PERSON_NAME]: PR DO ABRAÃO, 687 Bairro: [GEOGRAPHIC_DATA] ([GEOGRAPHIC_…" at bounding box center [515, 232] width 1031 height 464
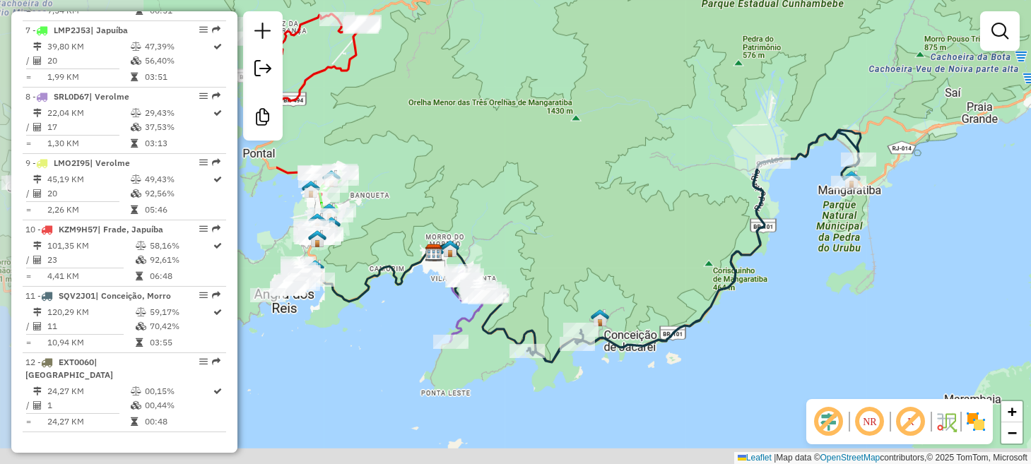
drag, startPoint x: 413, startPoint y: 363, endPoint x: 808, endPoint y: 260, distance: 407.7
click at [808, 260] on div "Janela de atendimento Grade de atendimento Capacidade Transportadoras Veículos …" at bounding box center [515, 232] width 1031 height 464
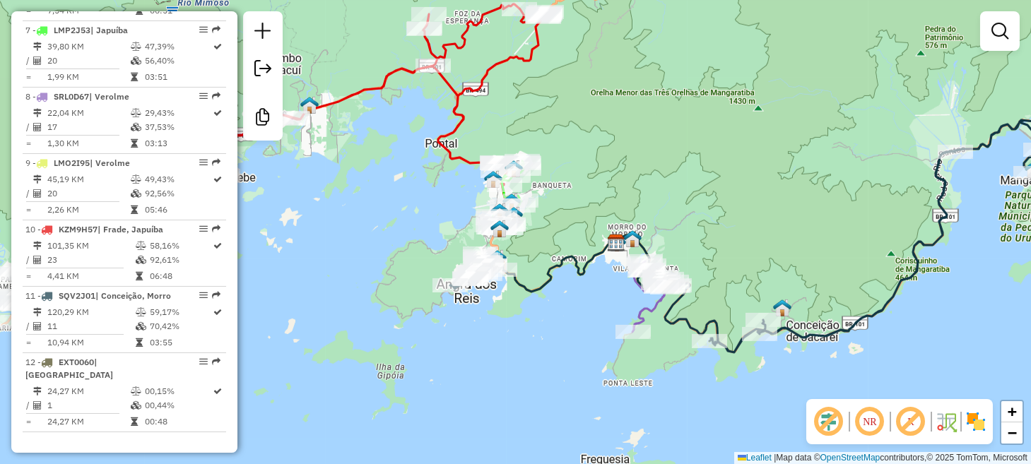
drag, startPoint x: 452, startPoint y: 387, endPoint x: 618, endPoint y: 382, distance: 165.5
click at [618, 382] on div "Janela de atendimento Grade de atendimento Capacidade Transportadoras Veículos …" at bounding box center [515, 232] width 1031 height 464
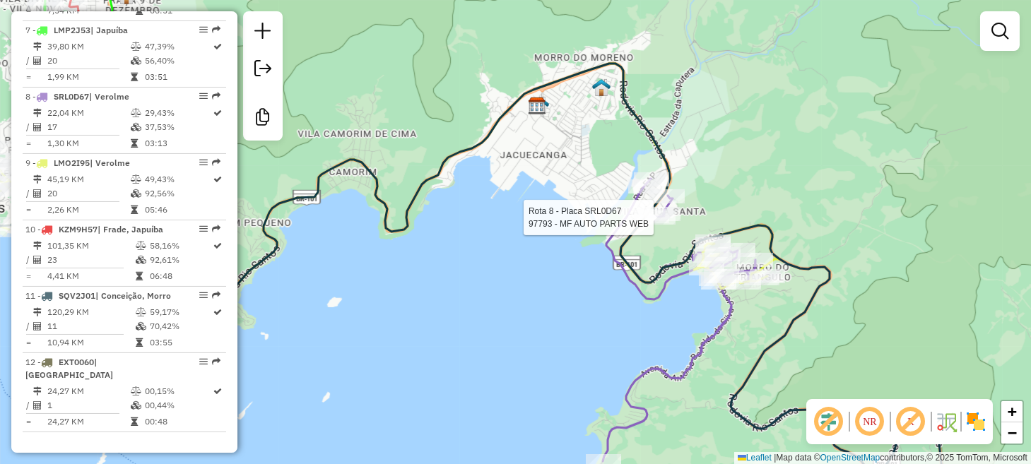
select select "**********"
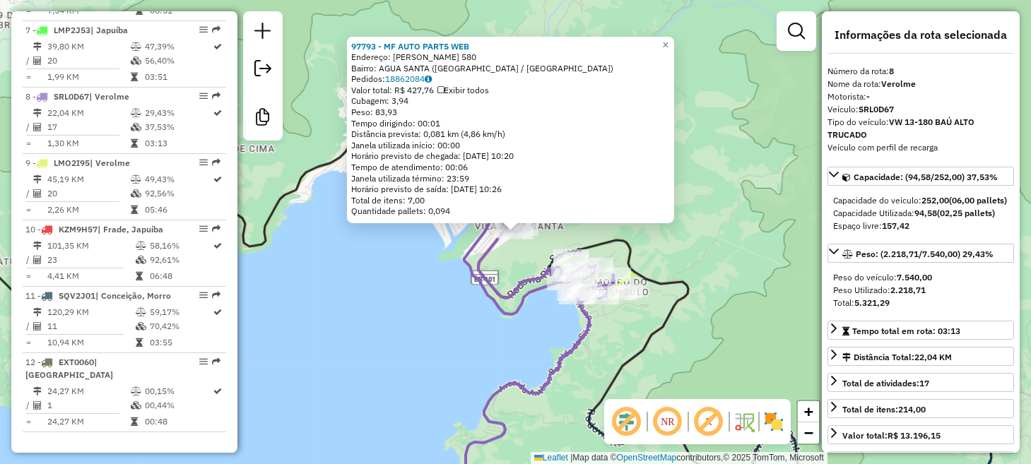
click at [390, 327] on div "97793 - MF AUTO PARTS WEB Endereço: [PERSON_NAME] 580 Bairro: AGUA SANTA ([GEOG…" at bounding box center [515, 232] width 1031 height 464
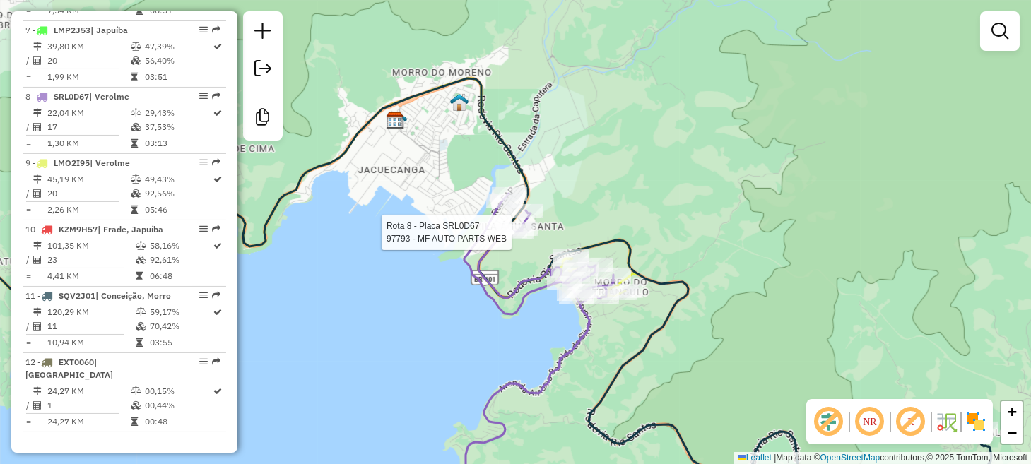
select select "**********"
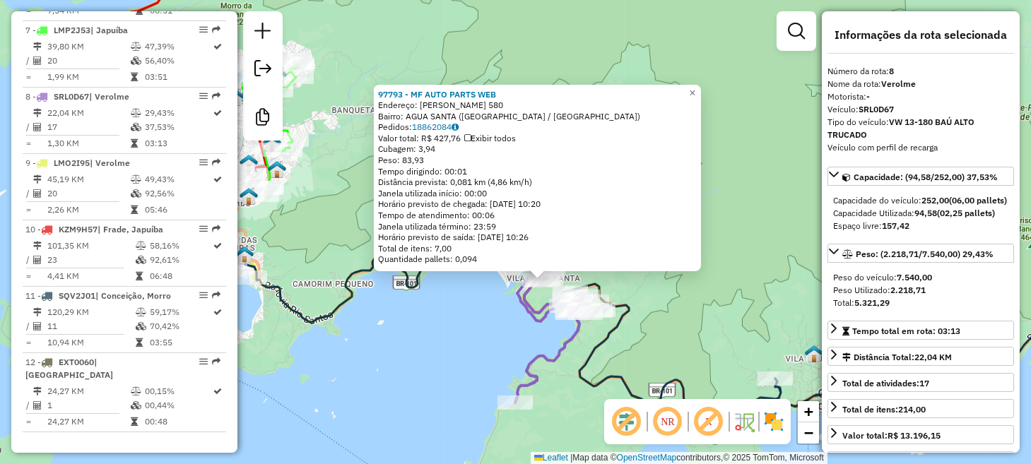
click at [512, 339] on div "97793 - MF AUTO PARTS WEB Endereço: [PERSON_NAME] 580 Bairro: AGUA SANTA ([GEOG…" at bounding box center [515, 232] width 1031 height 464
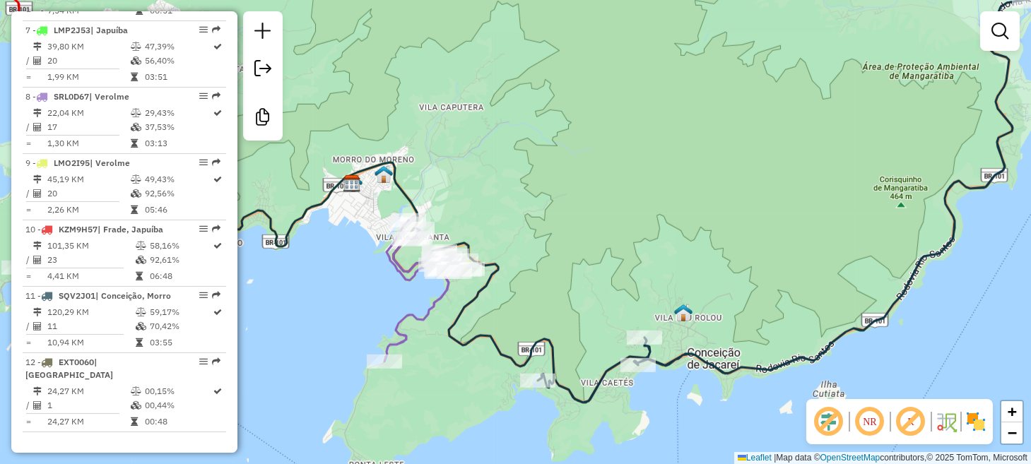
drag, startPoint x: 667, startPoint y: 345, endPoint x: 523, endPoint y: 263, distance: 165.9
click at [523, 263] on div "Janela de atendimento Grade de atendimento Capacidade Transportadoras Veículos …" at bounding box center [515, 232] width 1031 height 464
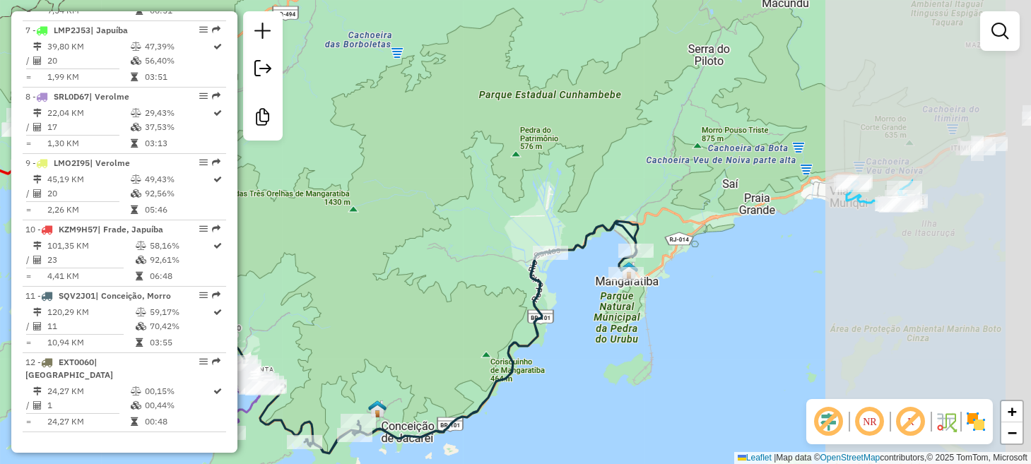
drag, startPoint x: 597, startPoint y: 215, endPoint x: 312, endPoint y: 356, distance: 317.7
click at [312, 356] on div "Janela de atendimento Grade de atendimento Capacidade Transportadoras Veículos …" at bounding box center [515, 232] width 1031 height 464
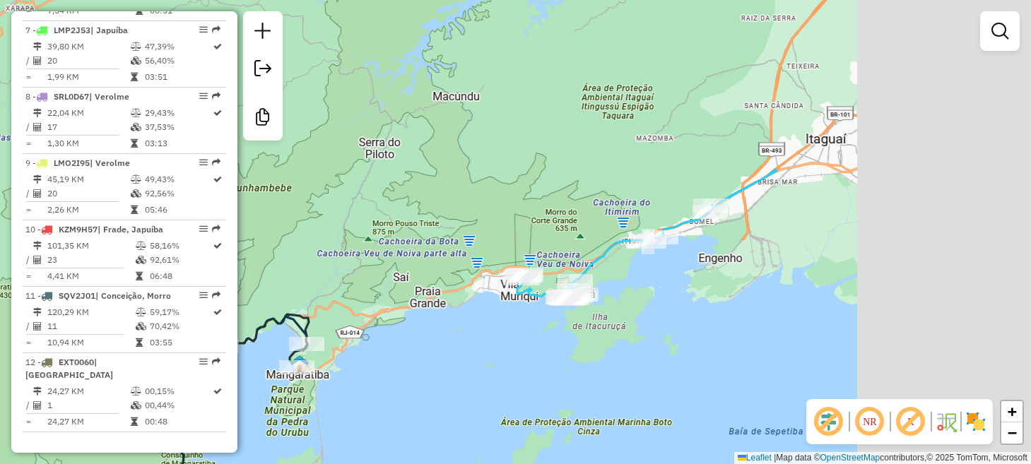
drag, startPoint x: 674, startPoint y: 274, endPoint x: 387, endPoint y: 368, distance: 301.8
click at [387, 370] on div "Janela de atendimento Grade de atendimento Capacidade Transportadoras Veículos …" at bounding box center [515, 232] width 1031 height 464
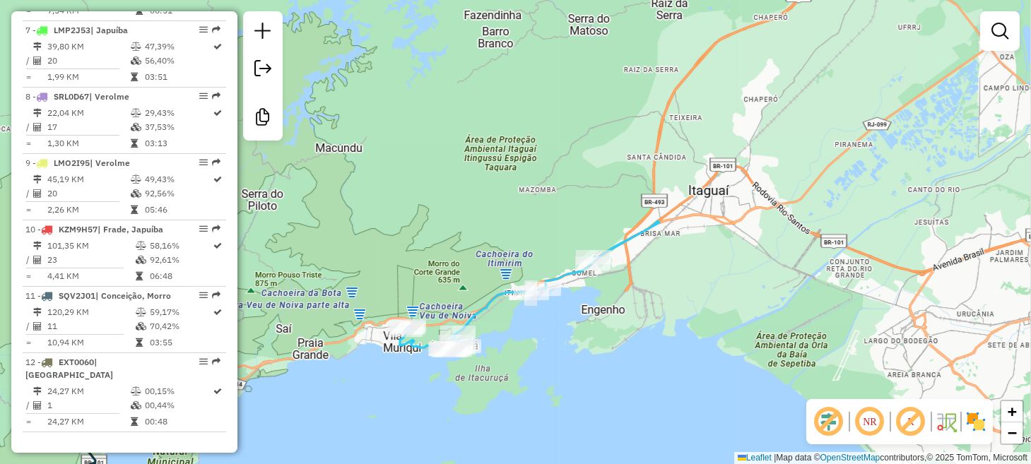
drag, startPoint x: 545, startPoint y: 324, endPoint x: 449, endPoint y: 365, distance: 104.8
click at [449, 365] on div "Janela de atendimento Grade de atendimento Capacidade Transportadoras Veículos …" at bounding box center [515, 232] width 1031 height 464
select select "**********"
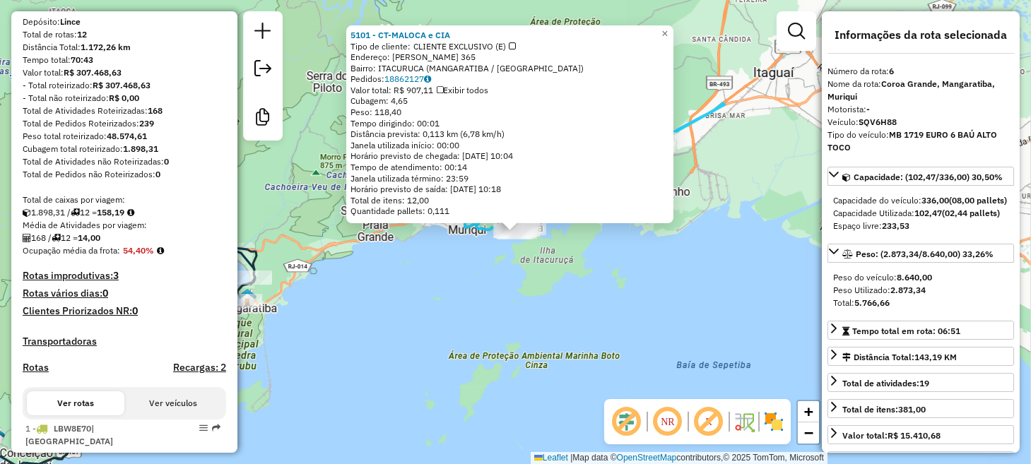
scroll to position [153, 0]
click at [462, 286] on div "5101 - CT-MALOCA e CIA Tipo de cliente: CLIENTE EXCLUSIVO (E) Endereço: [PERSON…" at bounding box center [515, 232] width 1031 height 464
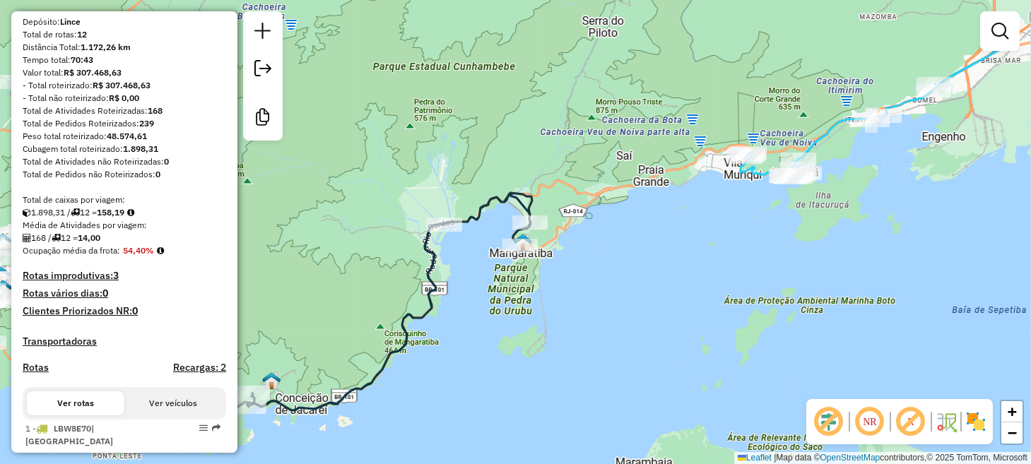
drag, startPoint x: 423, startPoint y: 312, endPoint x: 702, endPoint y: 256, distance: 284.9
click at [702, 256] on div "Janela de atendimento Grade de atendimento Capacidade Transportadoras Veículos …" at bounding box center [515, 232] width 1031 height 464
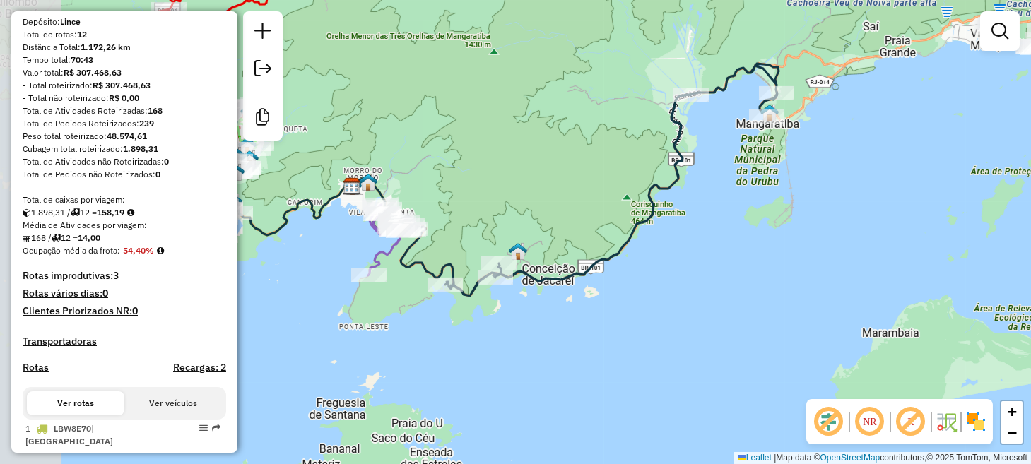
drag, startPoint x: 494, startPoint y: 352, endPoint x: 735, endPoint y: 228, distance: 271.2
click at [735, 228] on div "Janela de atendimento Grade de atendimento Capacidade Transportadoras Veículos …" at bounding box center [515, 232] width 1031 height 464
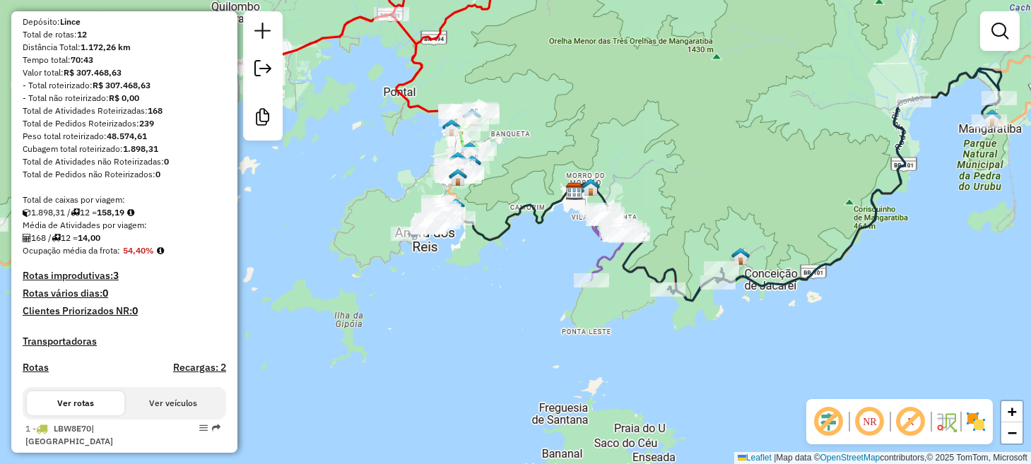
drag, startPoint x: 271, startPoint y: 278, endPoint x: 488, endPoint y: 284, distance: 216.4
click at [488, 284] on div "Janela de atendimento Grade de atendimento Capacidade Transportadoras Veículos …" at bounding box center [515, 232] width 1031 height 464
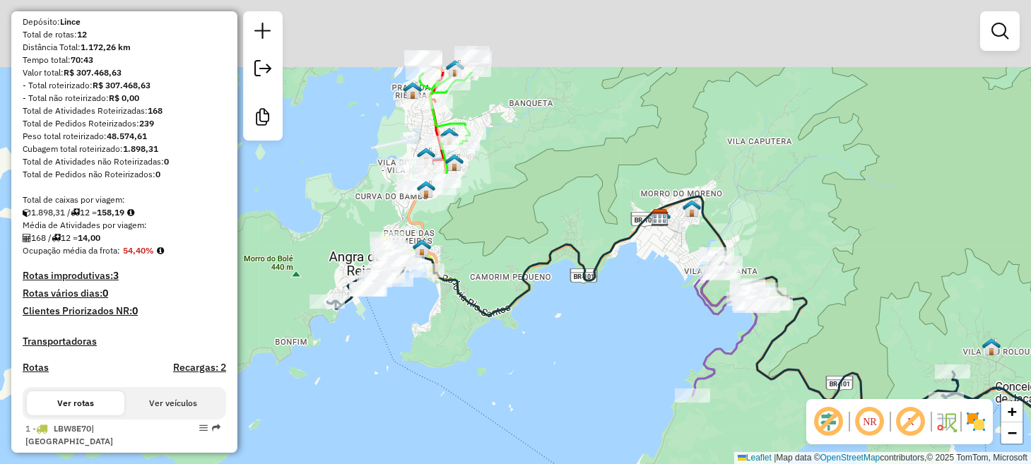
drag, startPoint x: 488, startPoint y: 230, endPoint x: 485, endPoint y: 358, distance: 128.0
click at [485, 358] on div "Janela de atendimento Grade de atendimento Capacidade Transportadoras Veículos …" at bounding box center [515, 232] width 1031 height 464
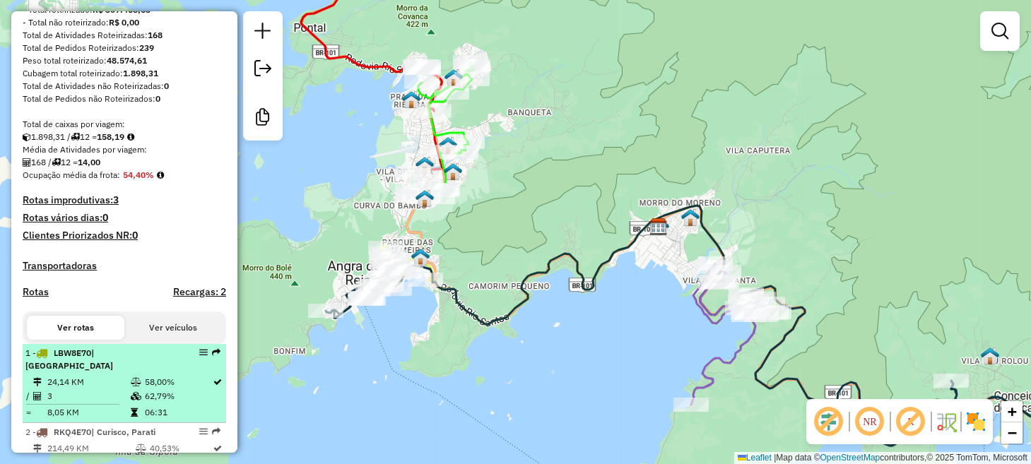
scroll to position [295, 0]
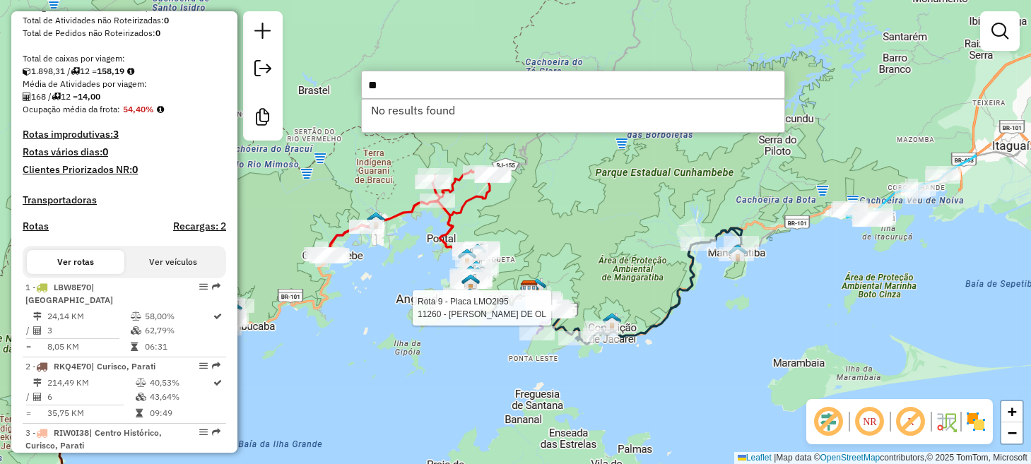
type input "*"
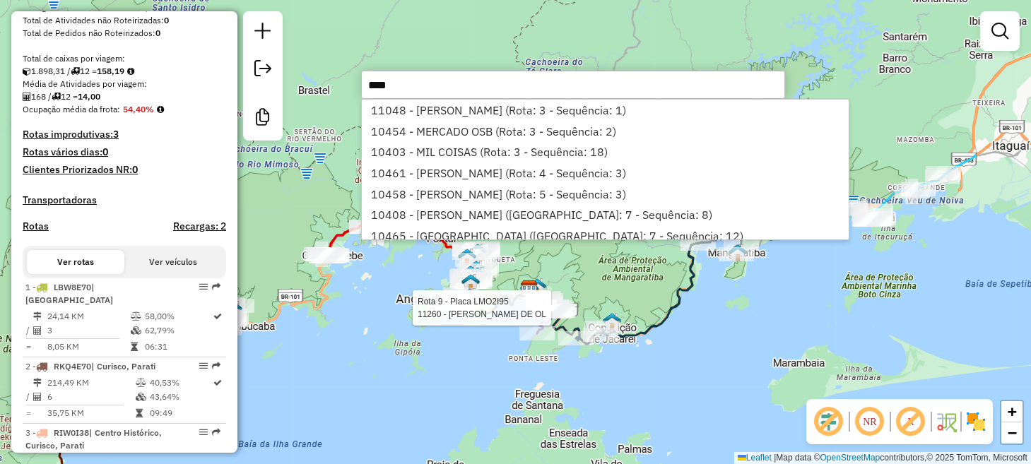
type input "*****"
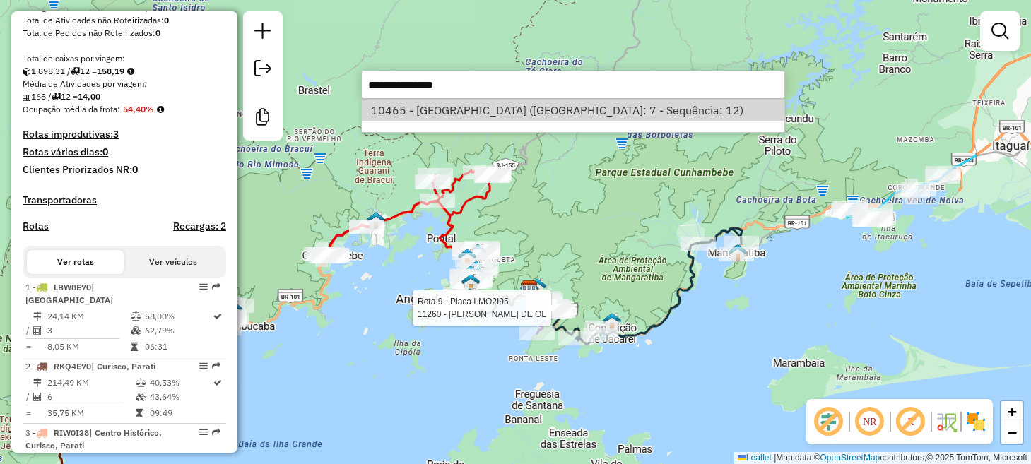
select select "**********"
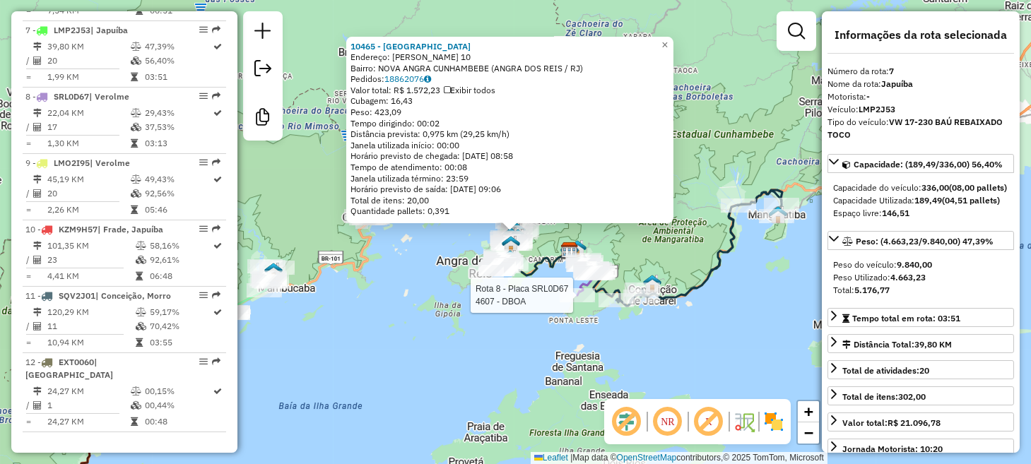
scroll to position [1002, 0]
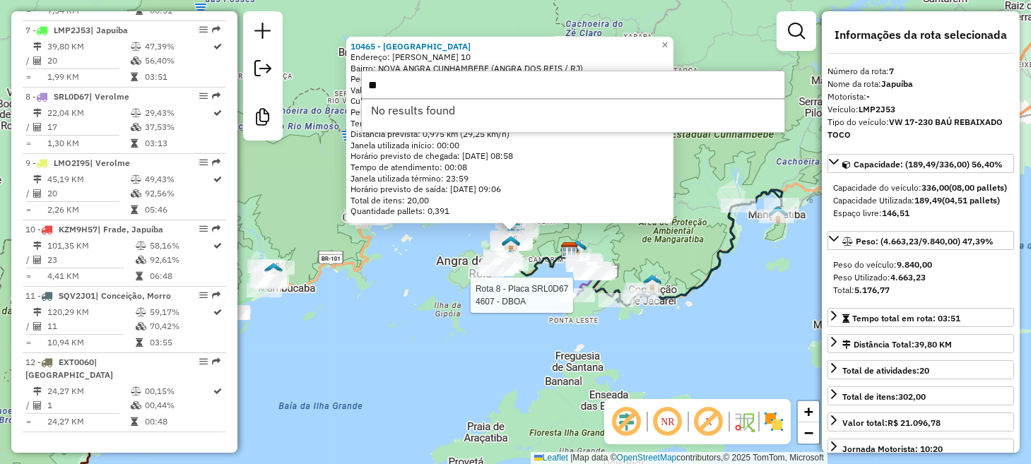
type input "*"
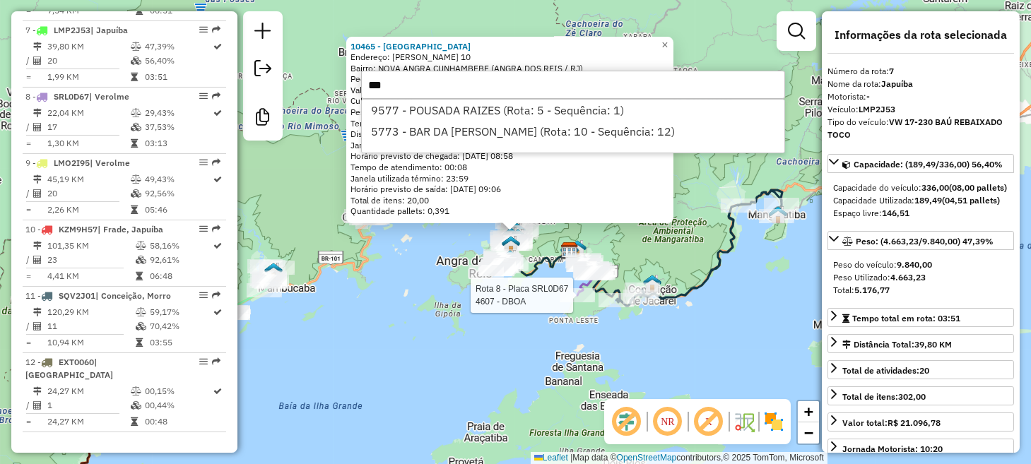
type input "****"
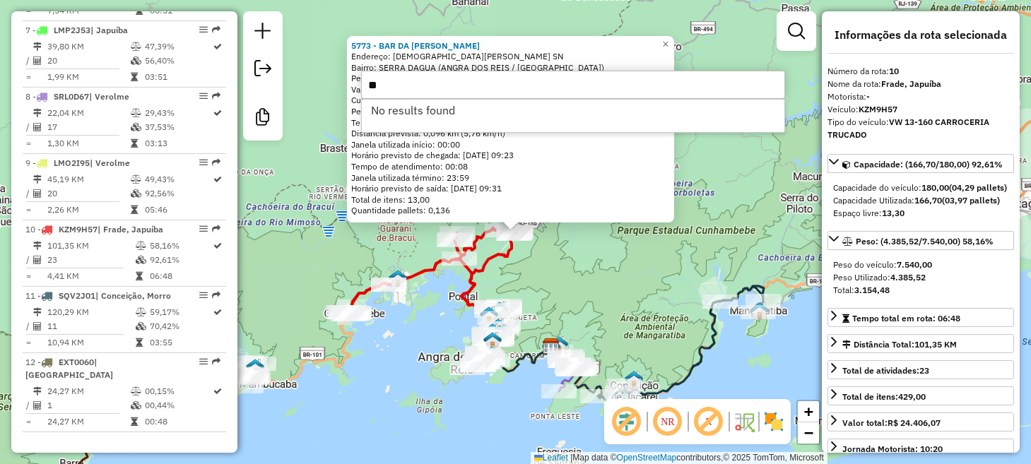
type input "*"
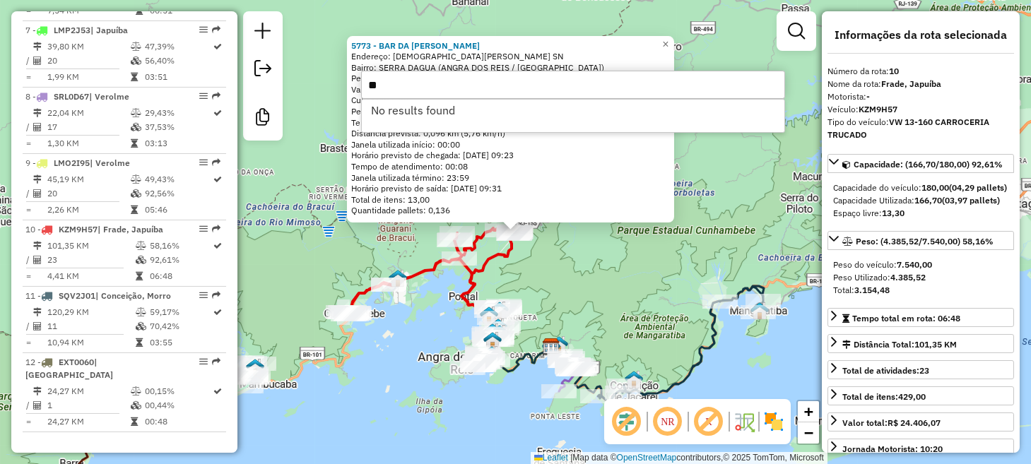
type input "*"
